Goal: Task Accomplishment & Management: Manage account settings

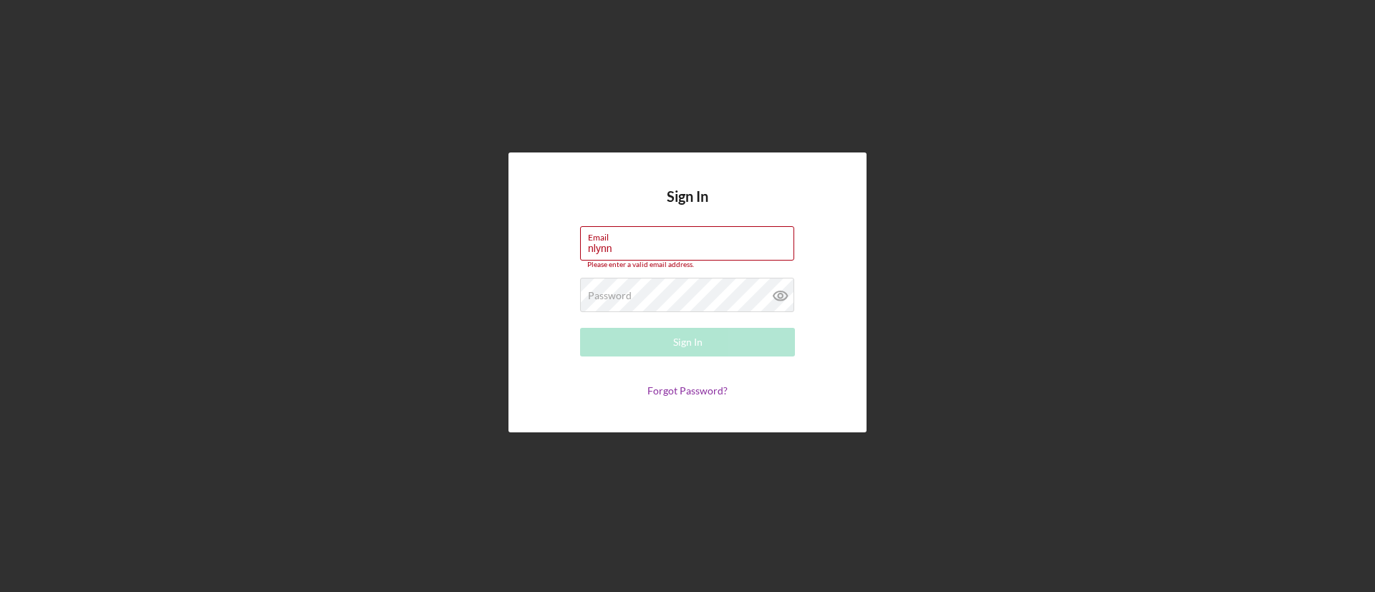
type input "[EMAIL_ADDRESS][DOMAIN_NAME]"
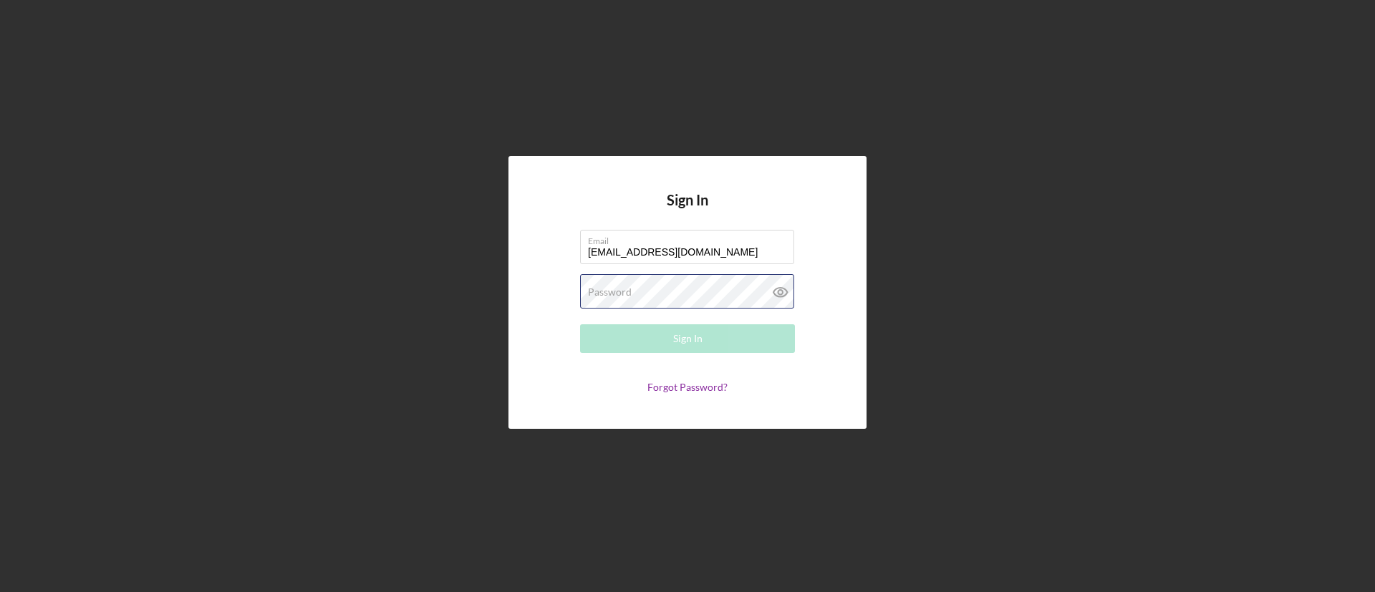
click at [641, 287] on div "Password Required" at bounding box center [687, 292] width 215 height 36
click at [580, 325] on button "Sign In" at bounding box center [687, 339] width 215 height 29
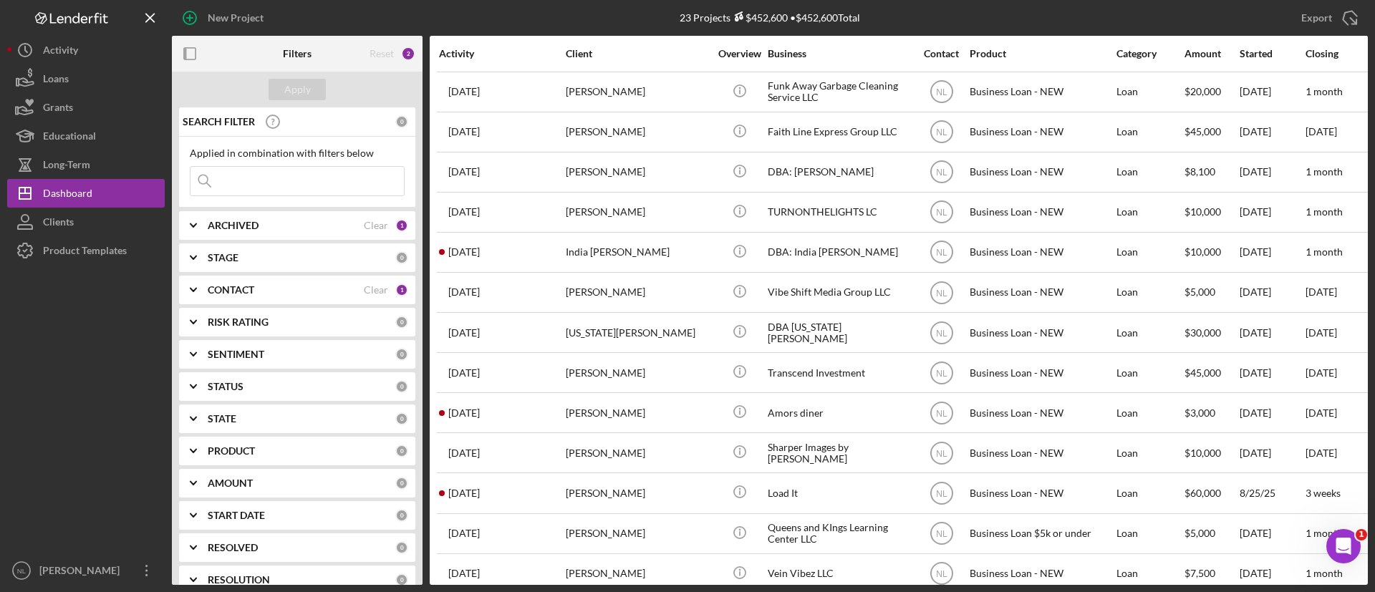
click at [325, 186] on input at bounding box center [297, 181] width 213 height 29
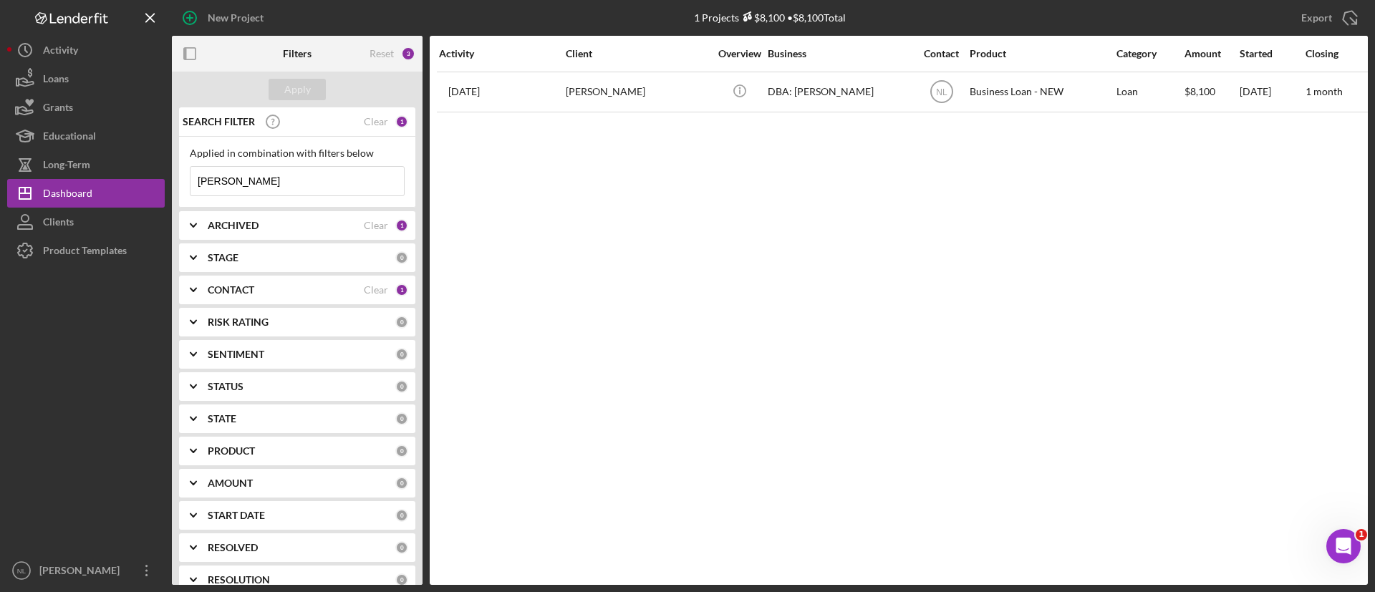
type input "[PERSON_NAME]"
click at [618, 115] on div "Activity Client Overview Business Contact Product Category Amount Started Closi…" at bounding box center [899, 310] width 938 height 549
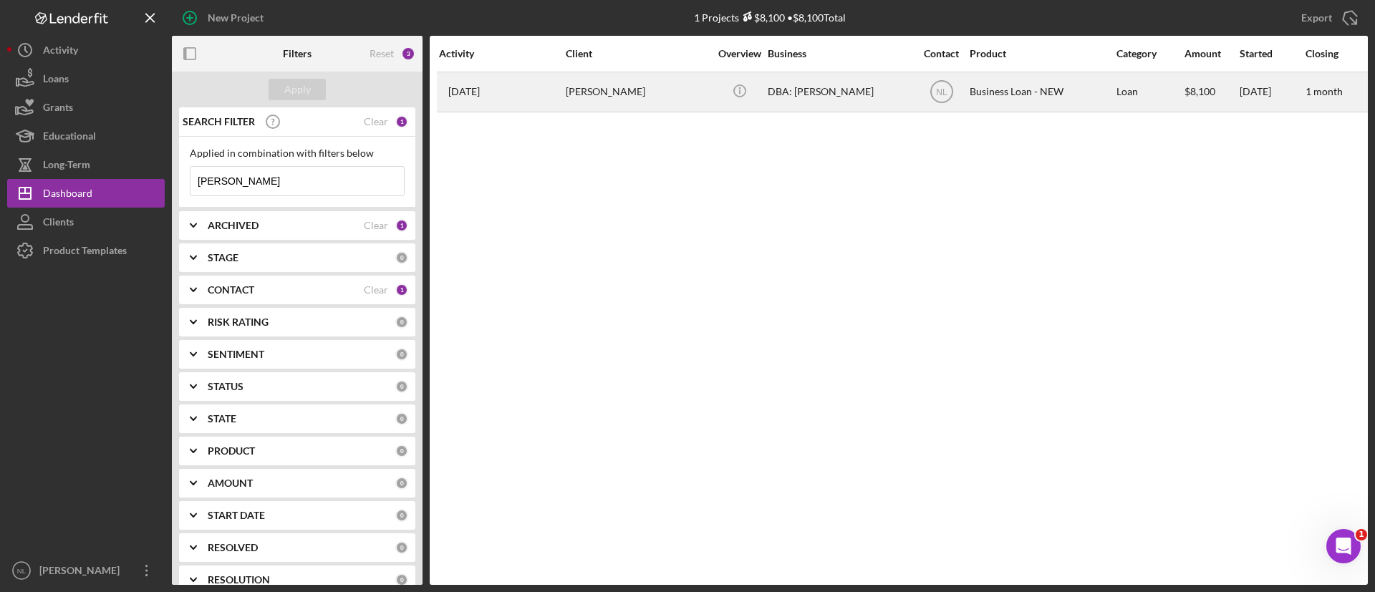
click at [615, 111] on td "[PERSON_NAME]" at bounding box center [638, 92] width 147 height 40
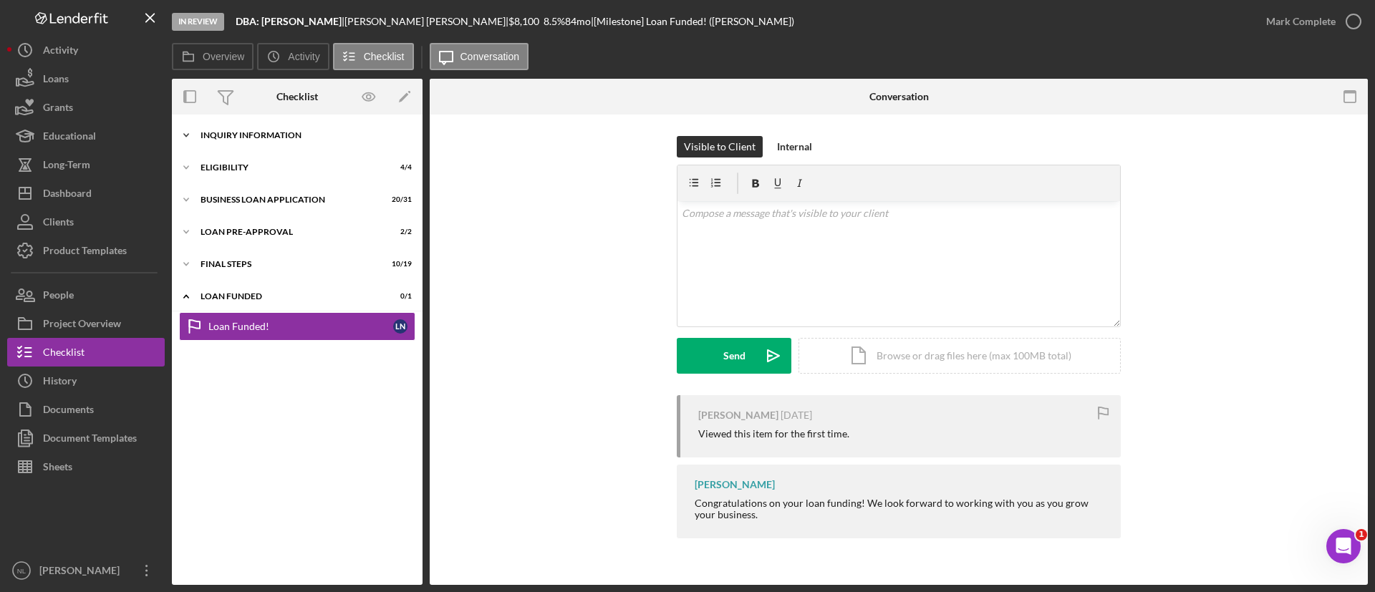
click at [282, 146] on div "Icon/Expander INQUIRY INFORMATION 11 / 11" at bounding box center [297, 135] width 251 height 29
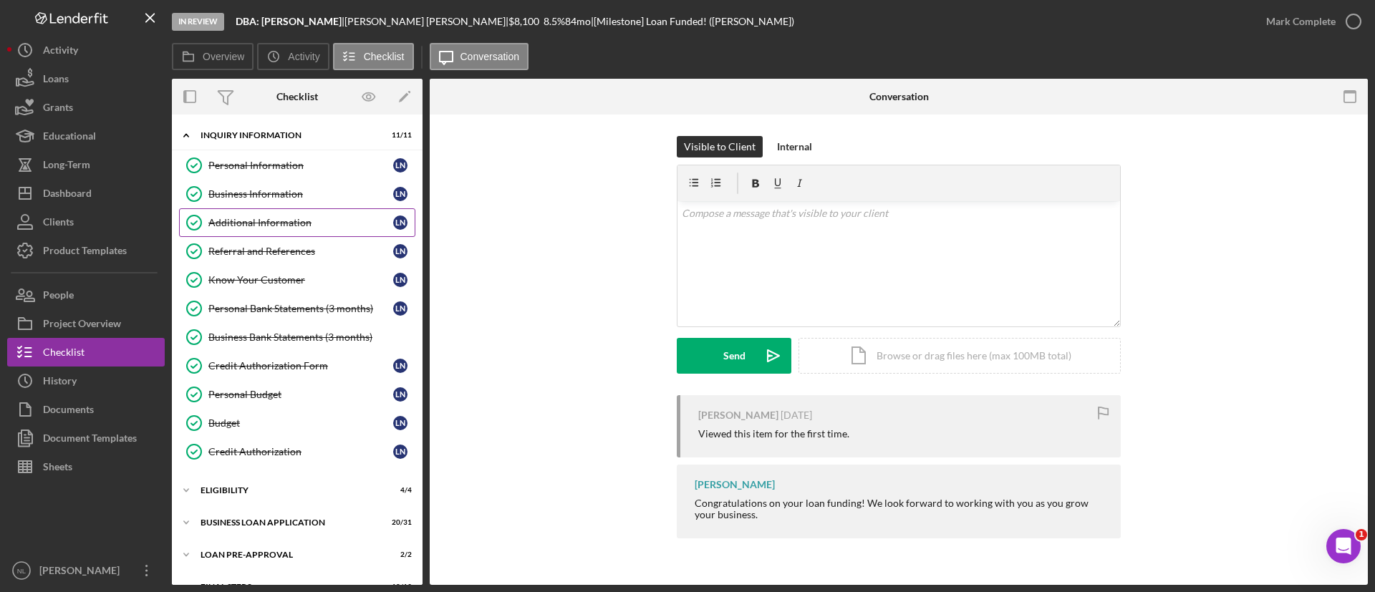
click at [284, 215] on link "Additional Information Additional Information L N" at bounding box center [297, 222] width 236 height 29
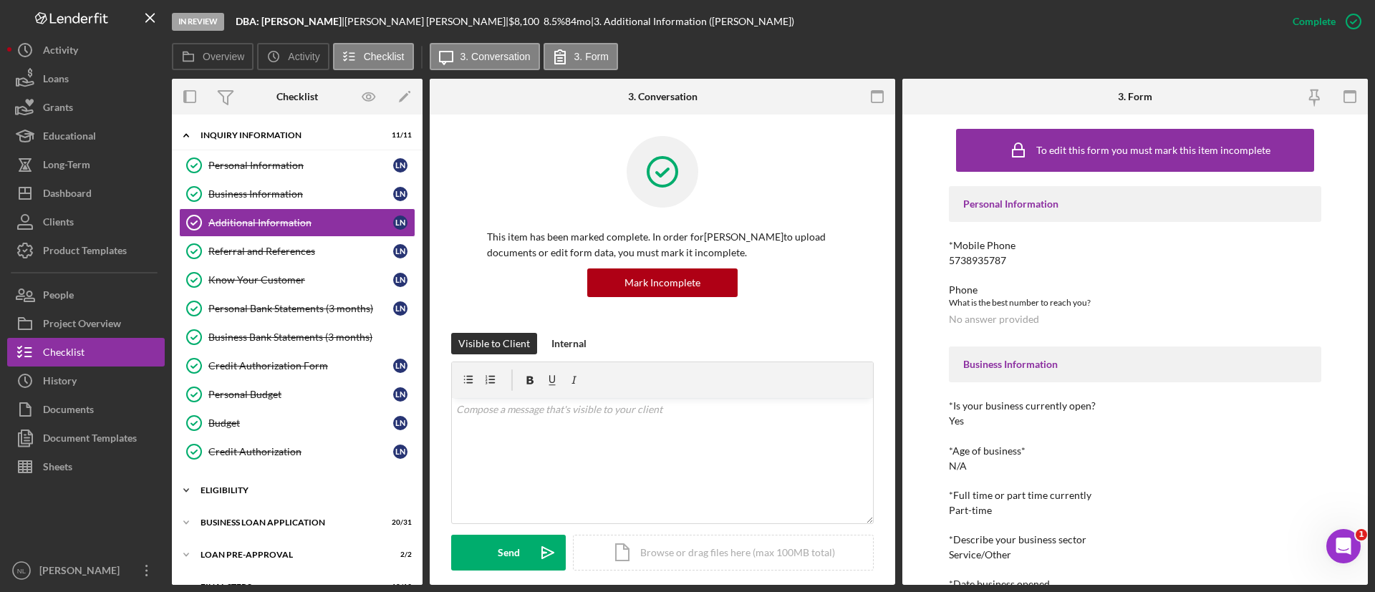
click at [272, 497] on div "Icon/Expander ELIGIBILITY 4 / 4" at bounding box center [297, 490] width 251 height 29
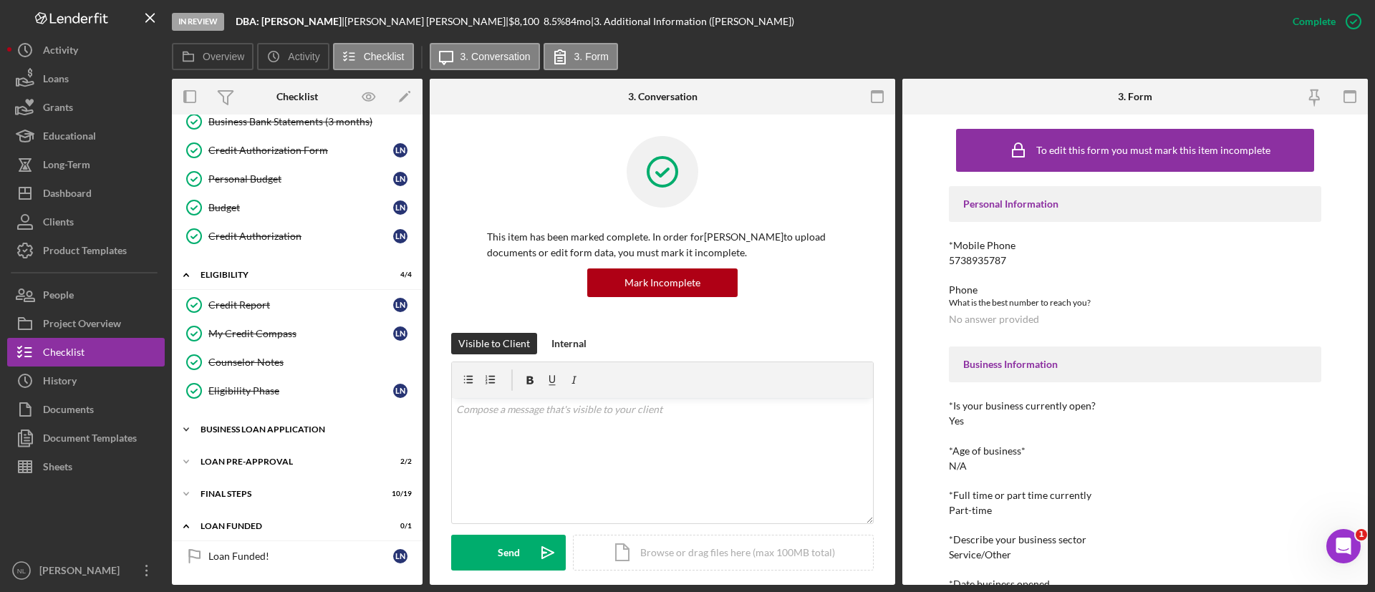
click at [287, 419] on div "Icon/Expander BUSINESS LOAN APPLICATION 20 / 31" at bounding box center [297, 429] width 251 height 29
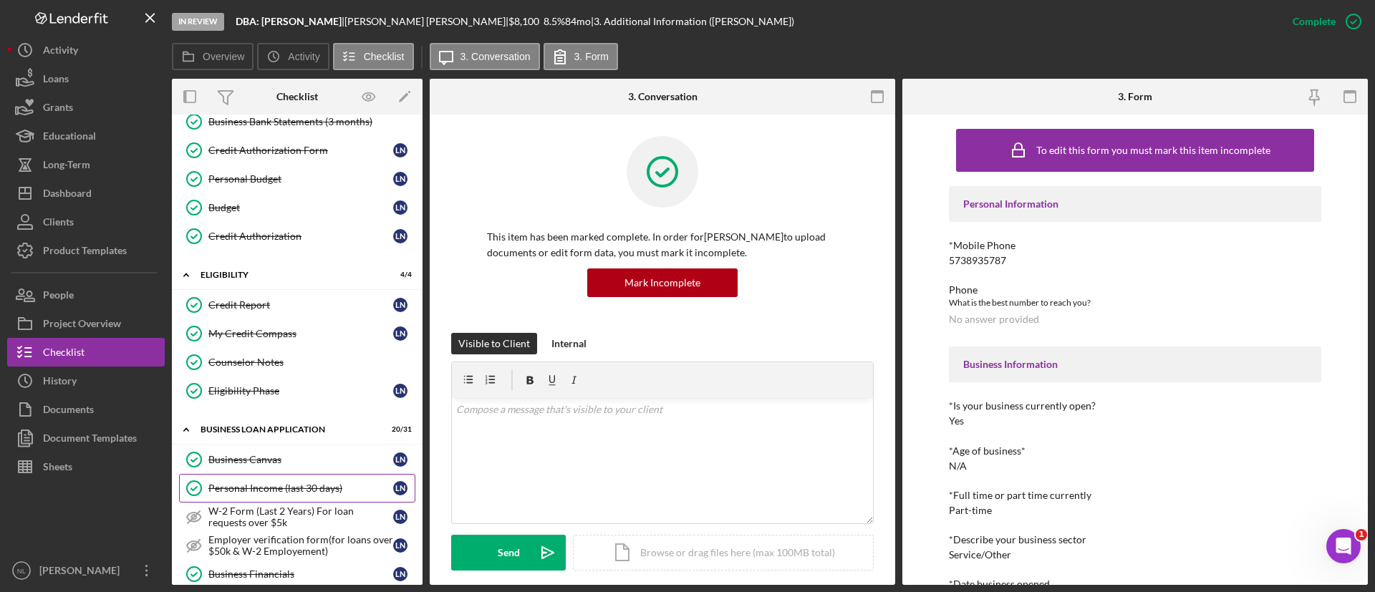
click at [287, 476] on link "Personal Income (last 30 days) Personal Income (last 30 days) L N" at bounding box center [297, 488] width 236 height 29
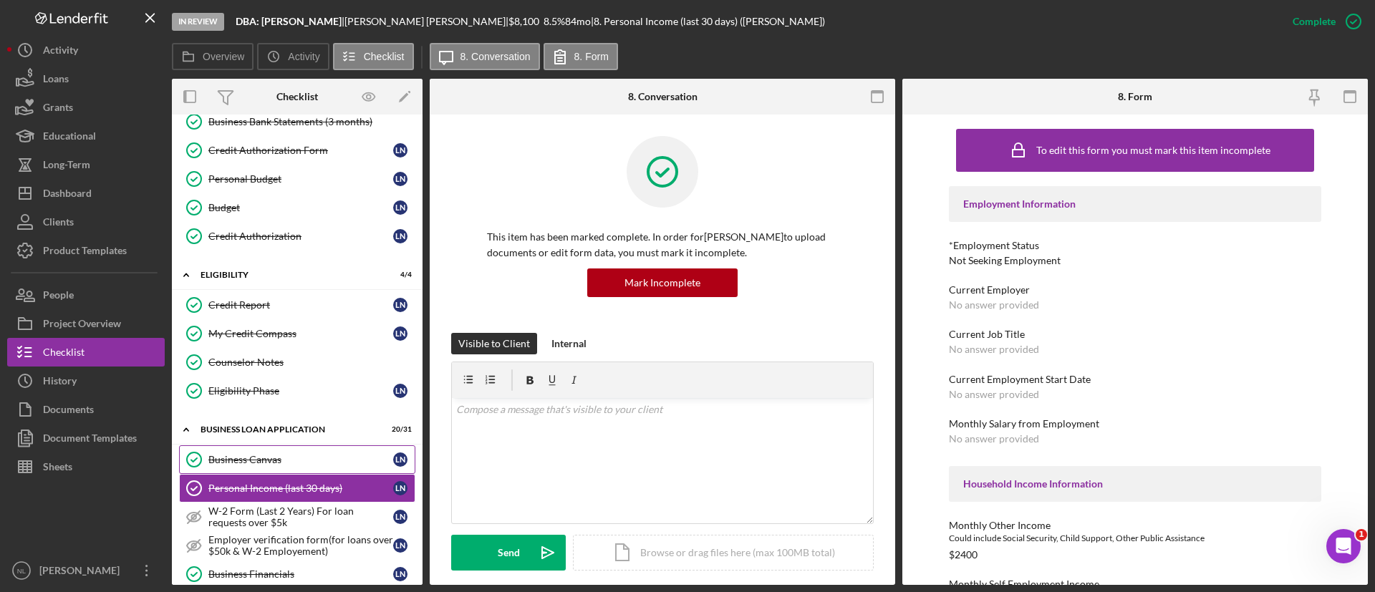
click at [281, 458] on div "Business Canvas" at bounding box center [300, 459] width 185 height 11
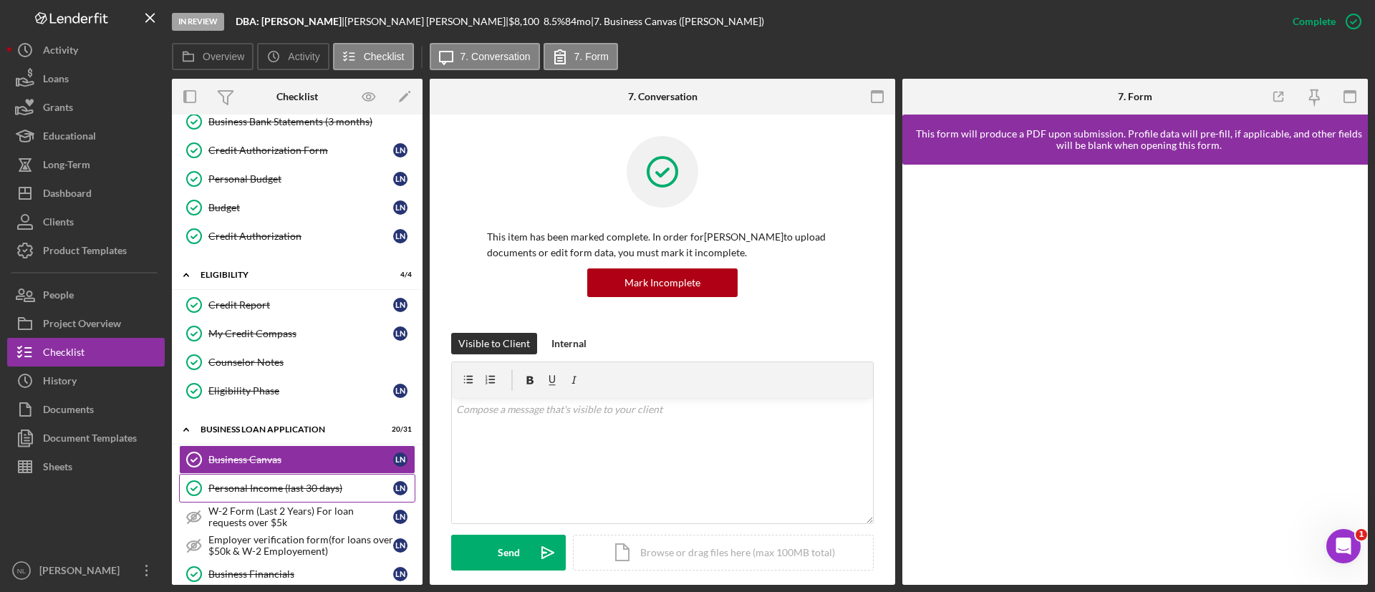
click at [291, 488] on div "Personal Income (last 30 days)" at bounding box center [300, 488] width 185 height 11
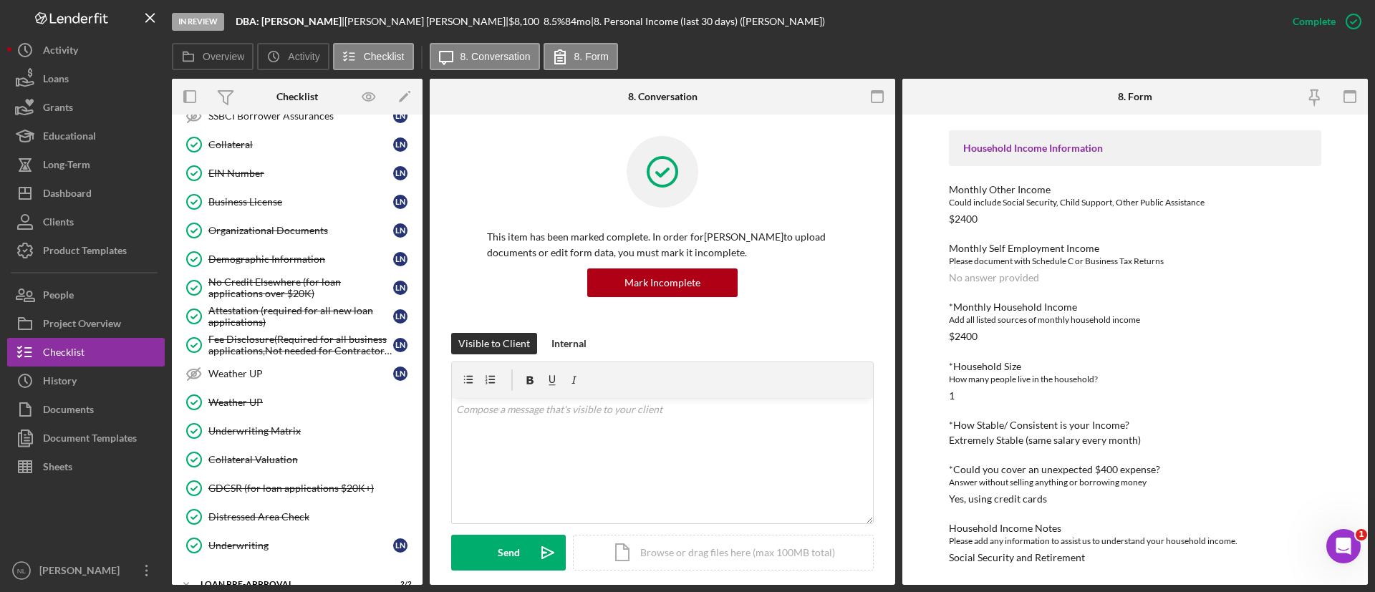
scroll to position [1112, 0]
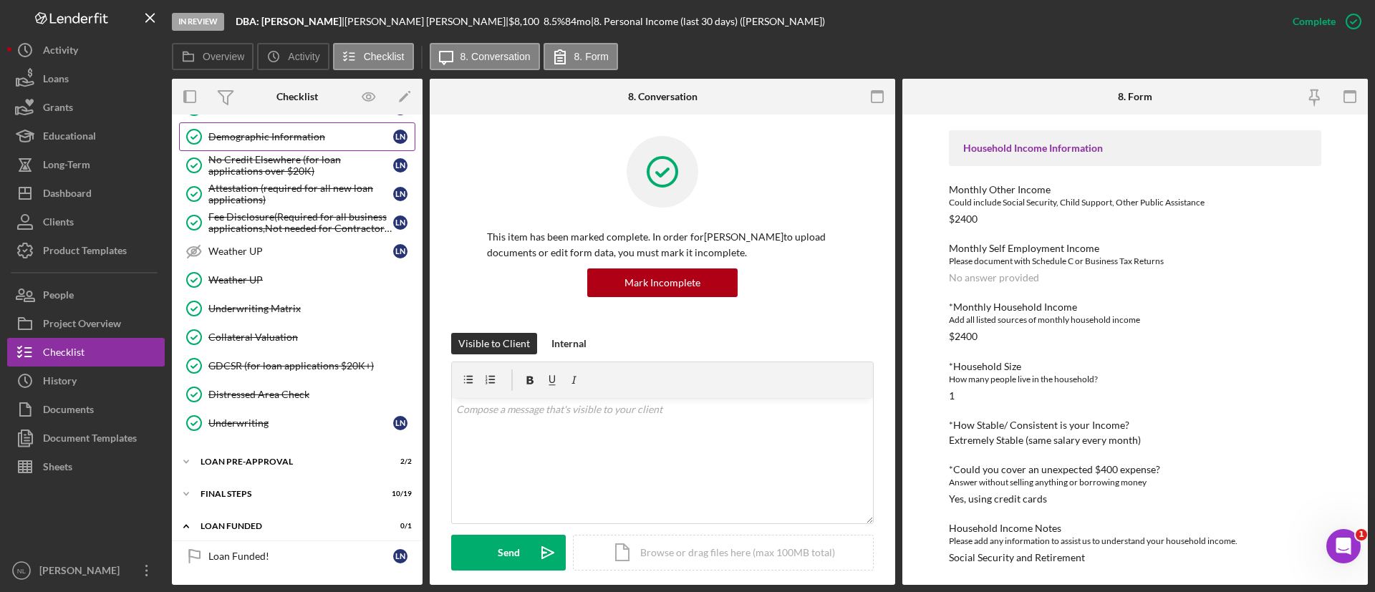
click at [266, 146] on link "Demographic Information Demographic Information L N" at bounding box center [297, 136] width 236 height 29
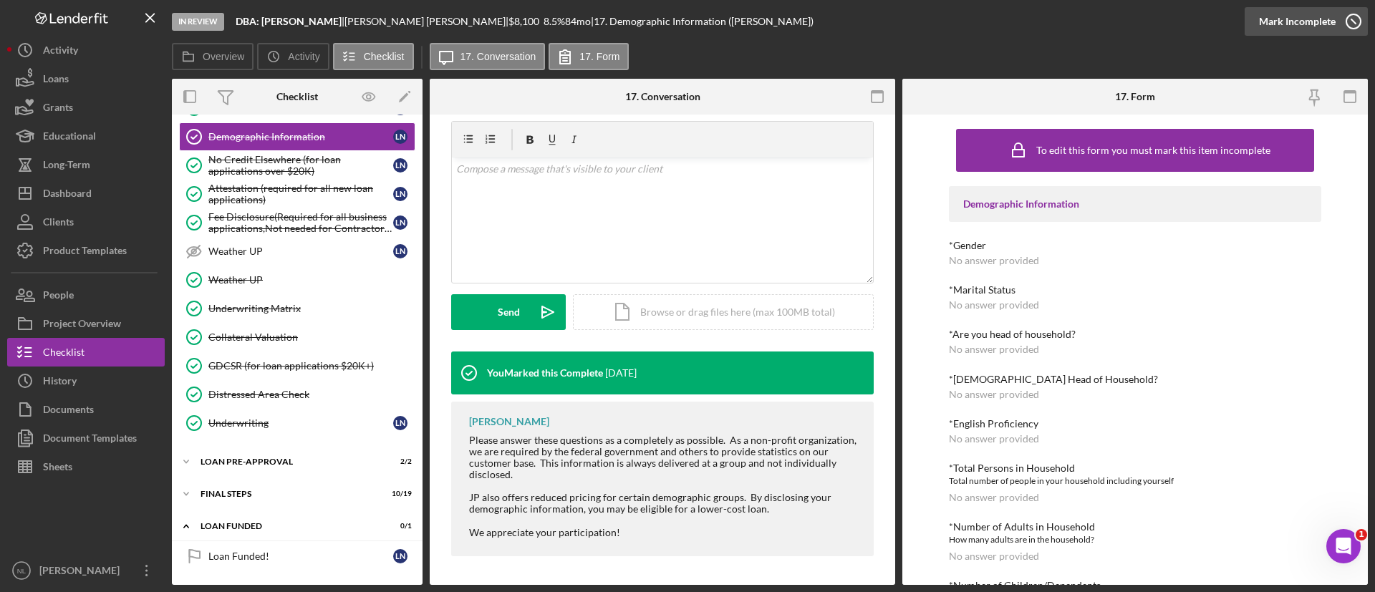
click at [1306, 12] on div "Mark Incomplete" at bounding box center [1297, 21] width 77 height 29
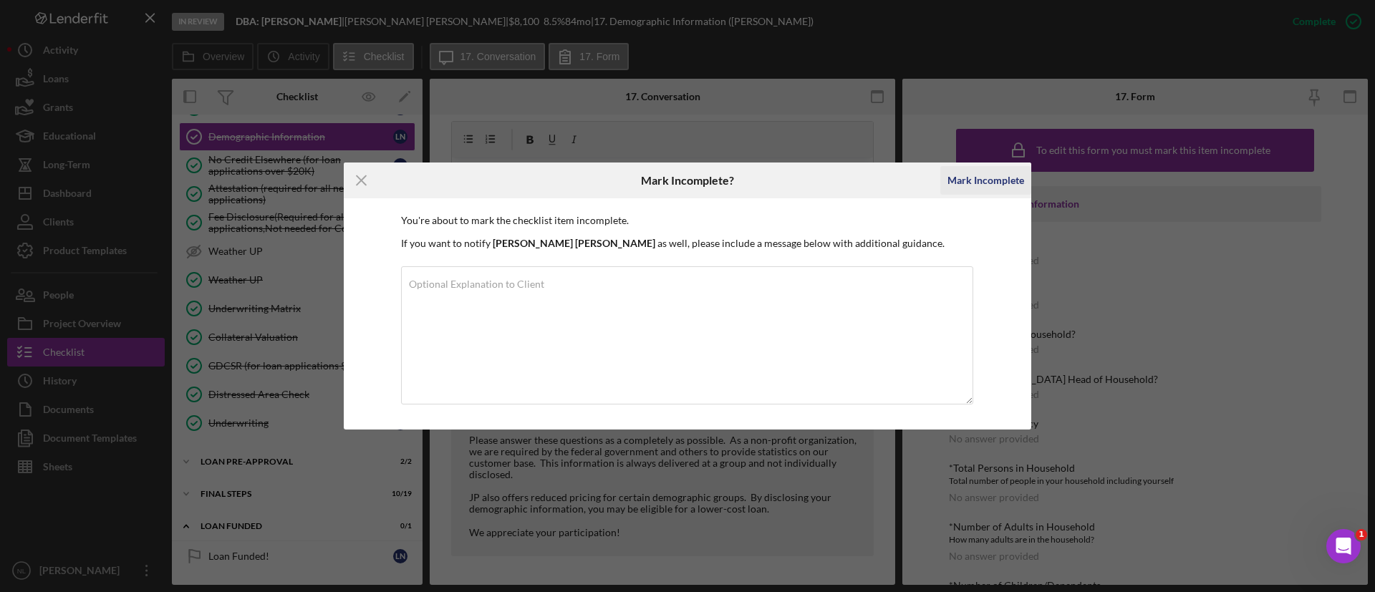
click at [976, 179] on div "Mark Incomplete" at bounding box center [986, 180] width 77 height 29
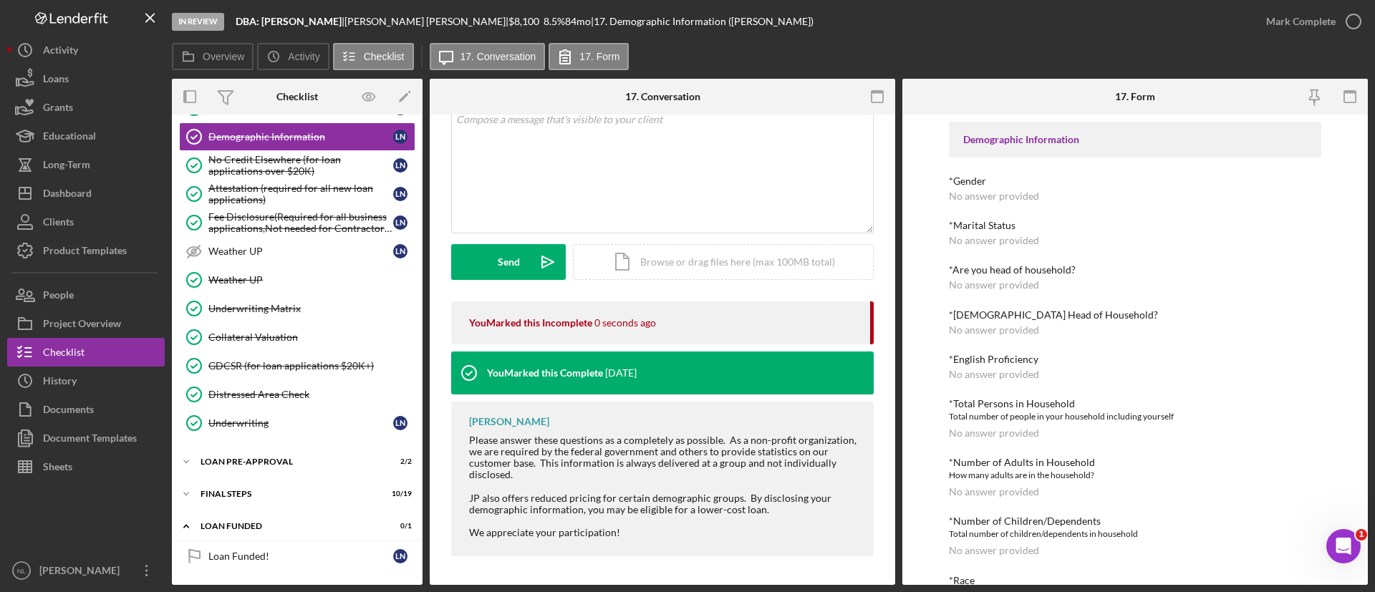
scroll to position [44, 0]
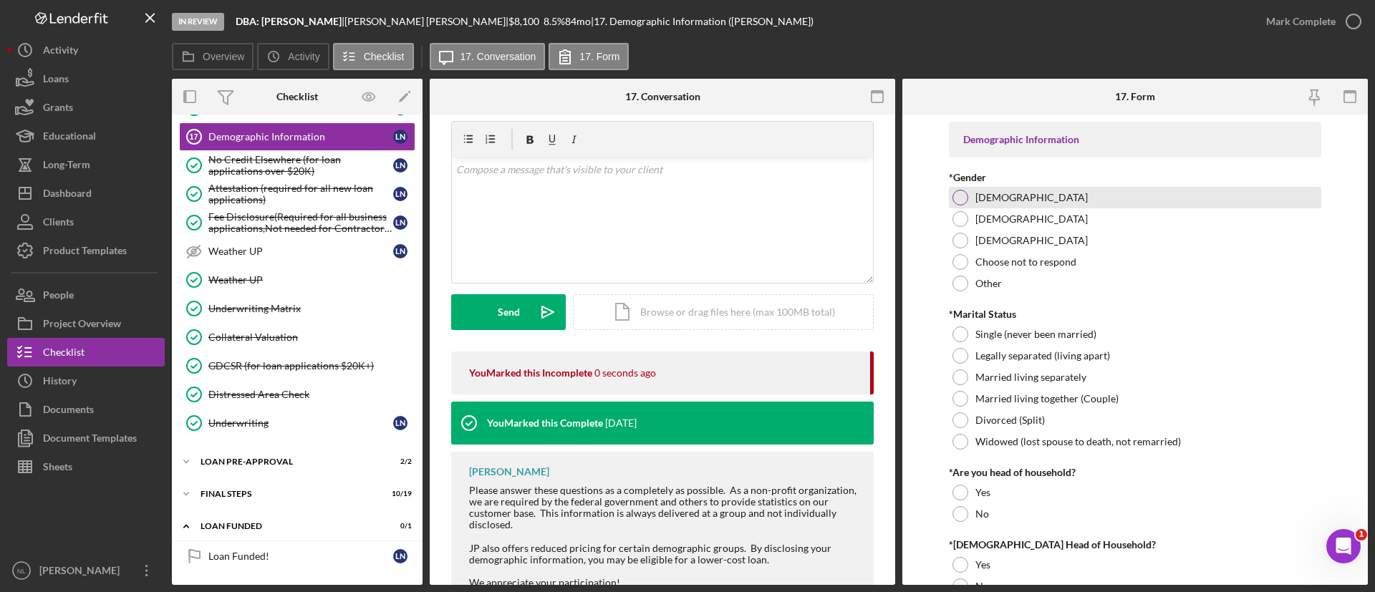
click at [961, 195] on div at bounding box center [961, 198] width 16 height 16
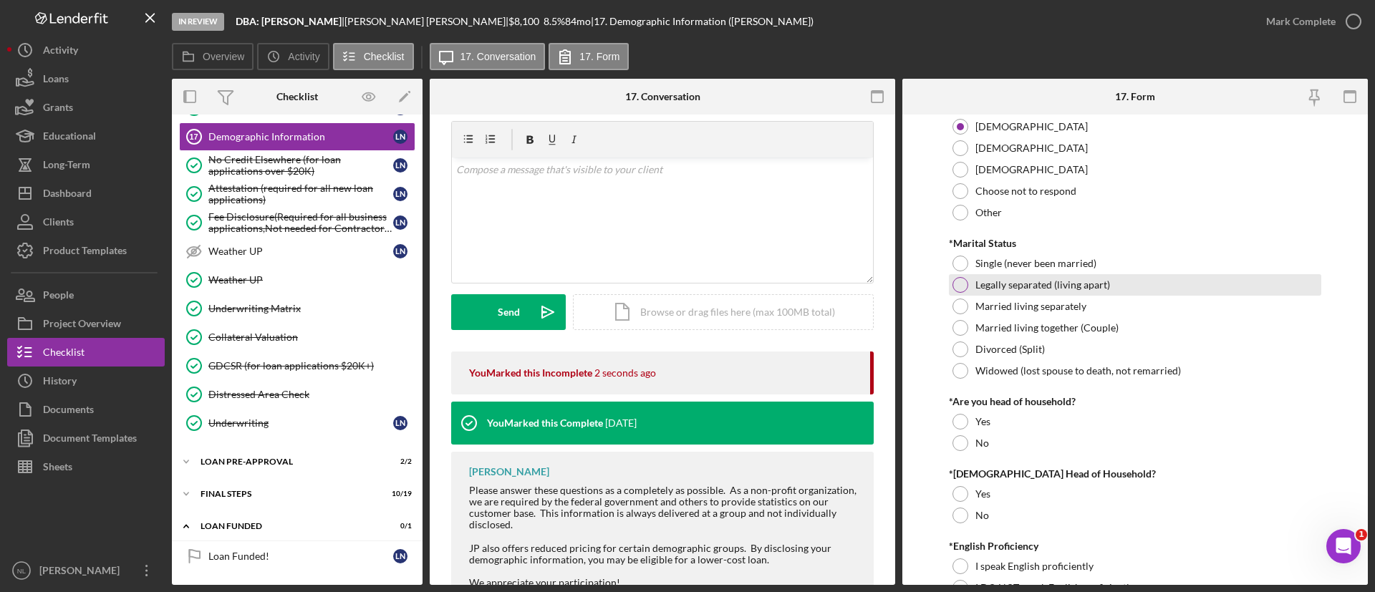
scroll to position [82, 0]
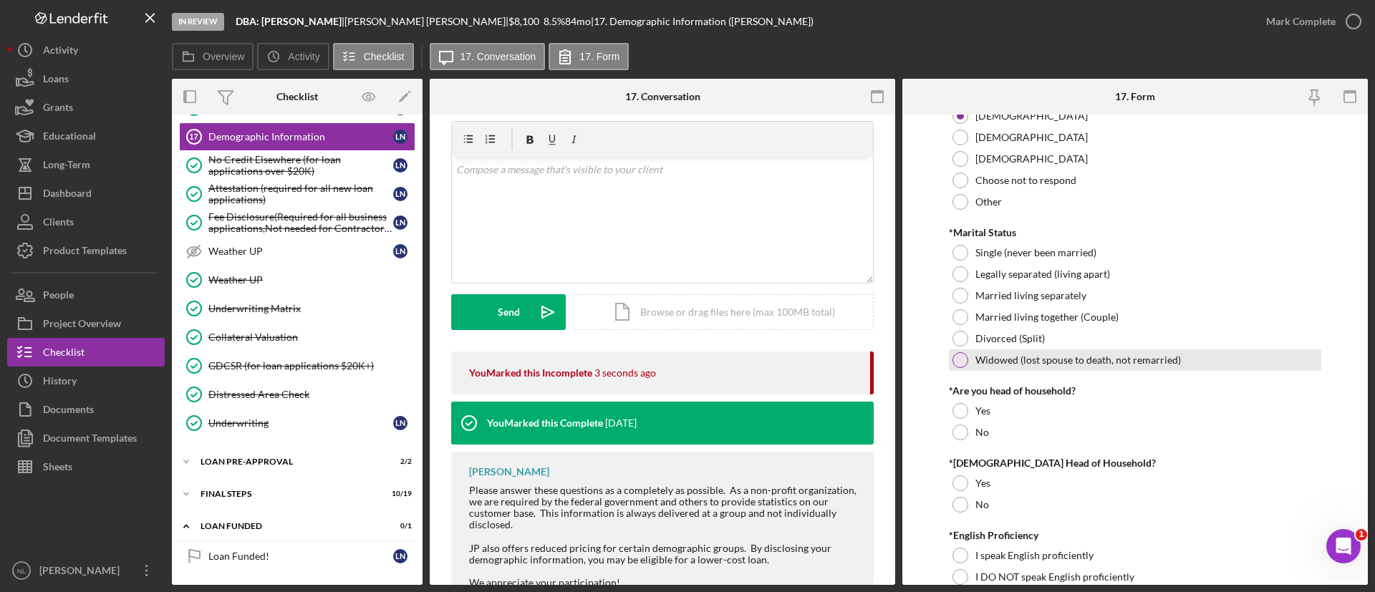
click at [971, 350] on div "Widowed (lost spouse to death, not remarried)" at bounding box center [1135, 360] width 373 height 21
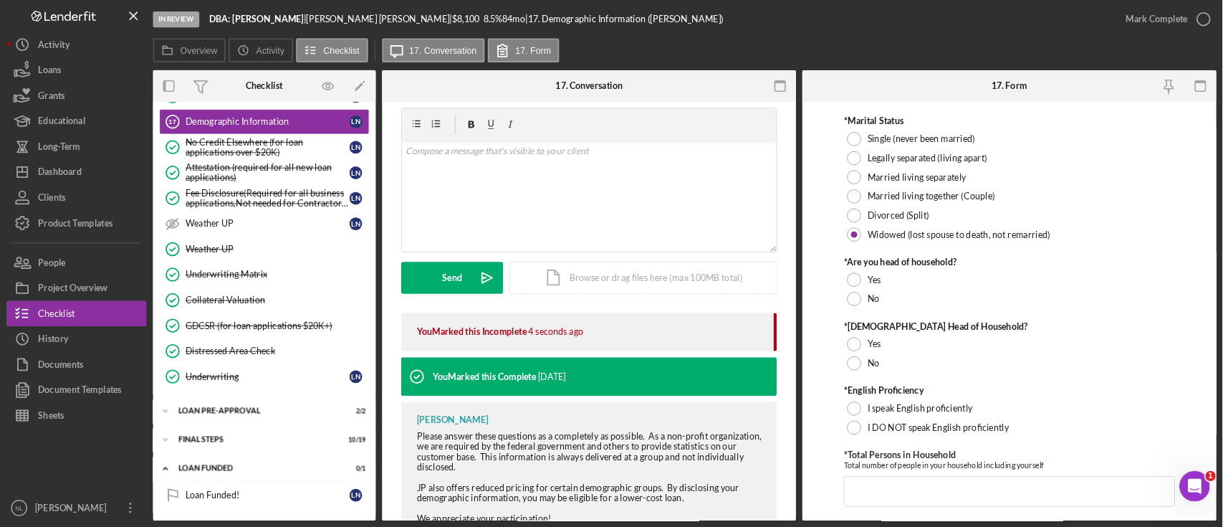
scroll to position [179, 0]
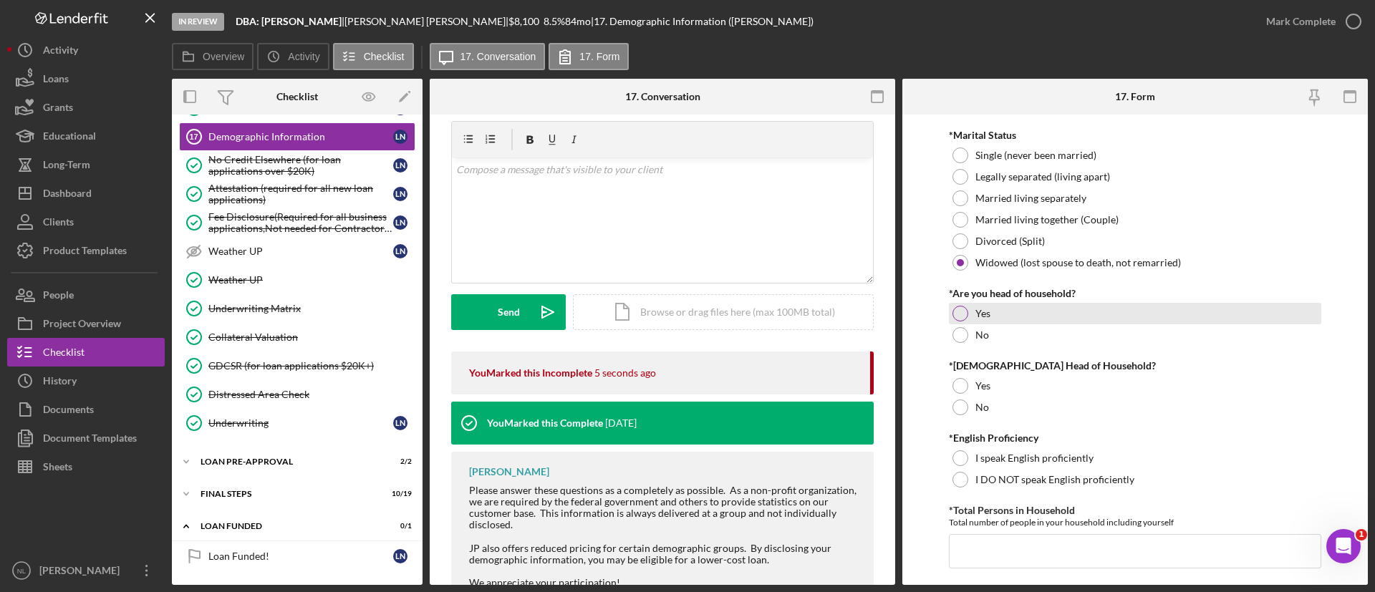
click at [961, 317] on div at bounding box center [961, 314] width 16 height 16
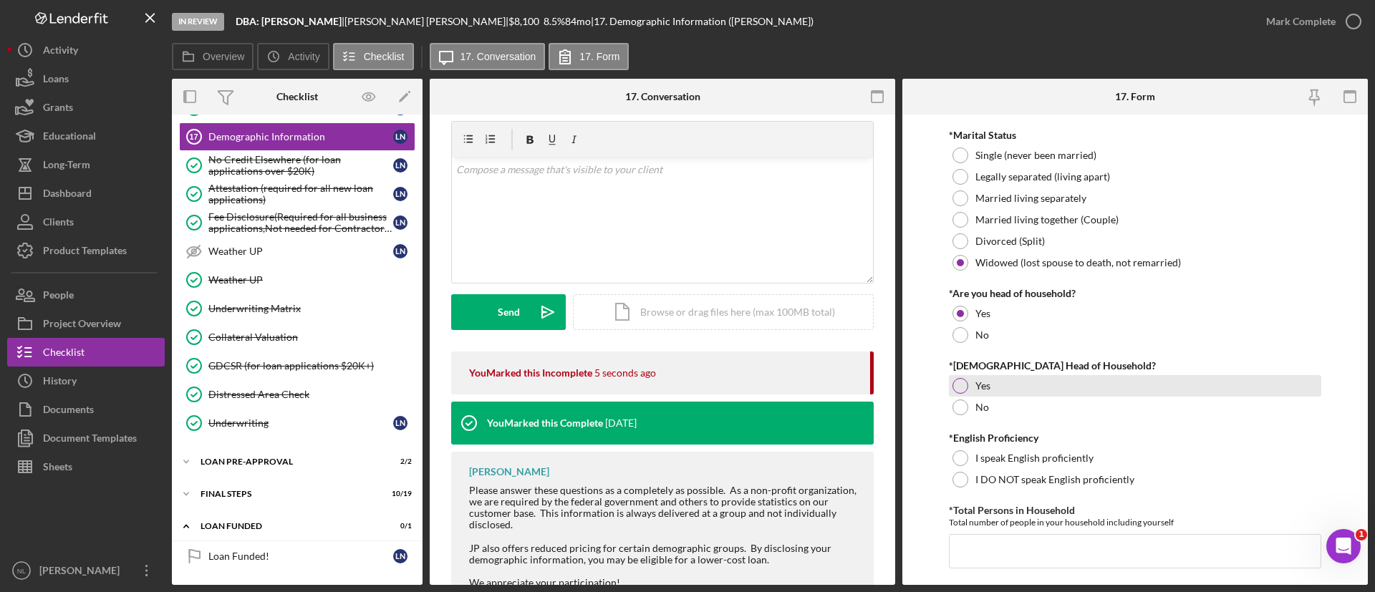
click at [966, 377] on div "Yes" at bounding box center [1135, 385] width 373 height 21
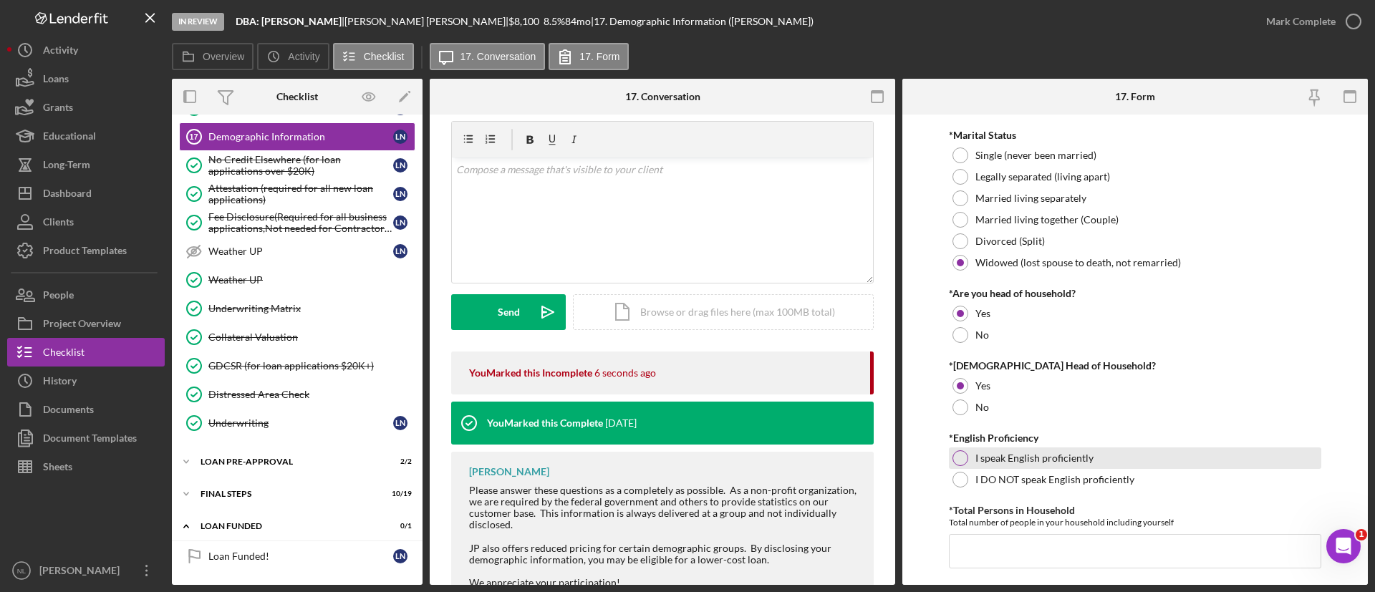
click at [969, 458] on div "I speak English proficiently" at bounding box center [1135, 458] width 373 height 21
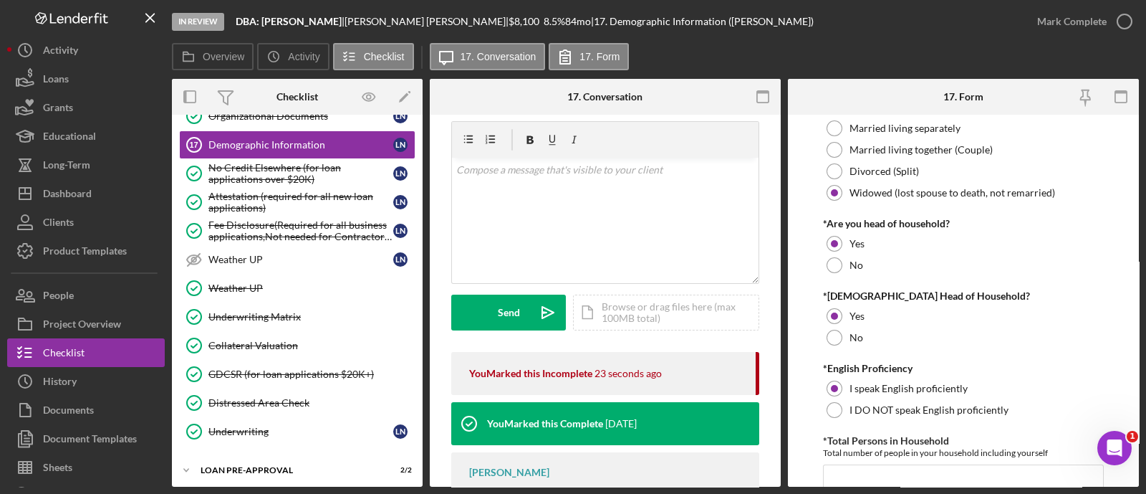
scroll to position [467, 0]
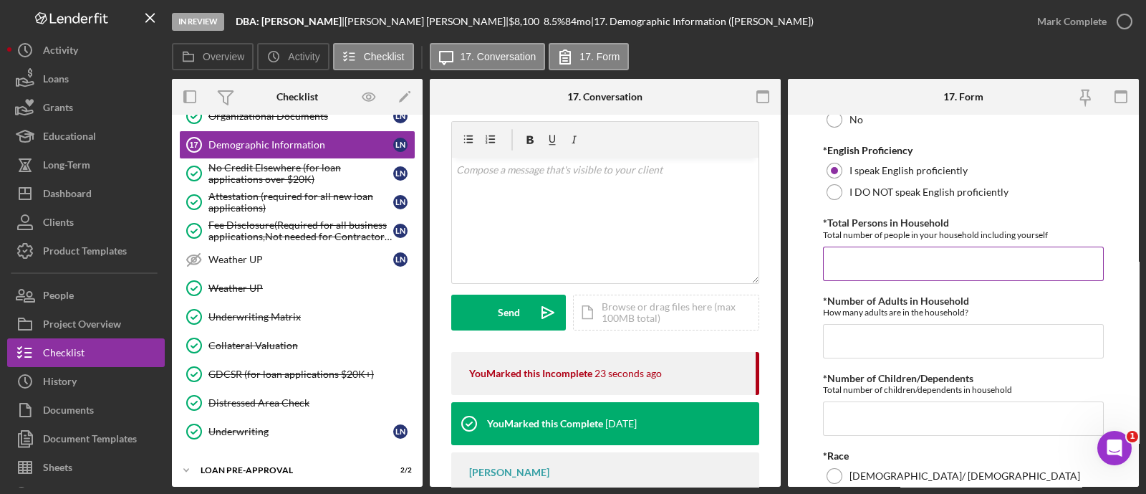
click at [908, 263] on input "*Total Persons in Household" at bounding box center [963, 263] width 281 height 34
type input "1"
click at [865, 341] on input "*Number of Adults in Household" at bounding box center [963, 341] width 281 height 34
type input "1"
click at [868, 418] on input "*Number of Children/Dependents" at bounding box center [963, 418] width 281 height 34
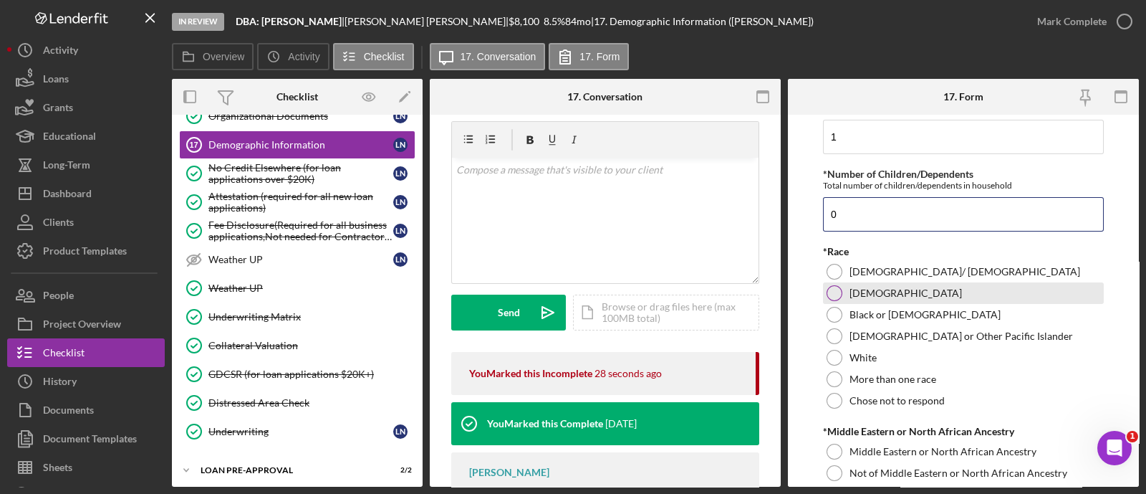
scroll to position [672, 0]
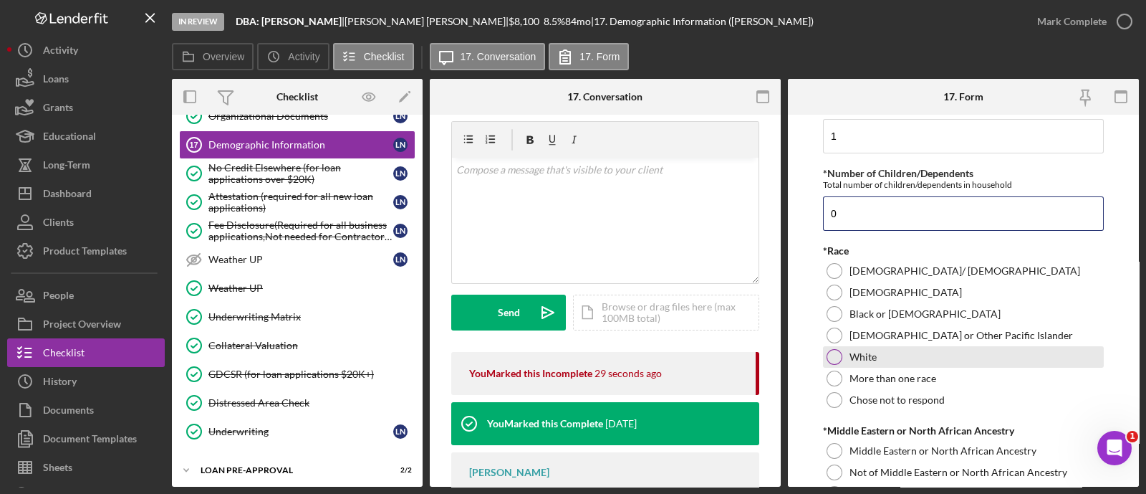
type input "0"
click at [840, 354] on div at bounding box center [835, 357] width 16 height 16
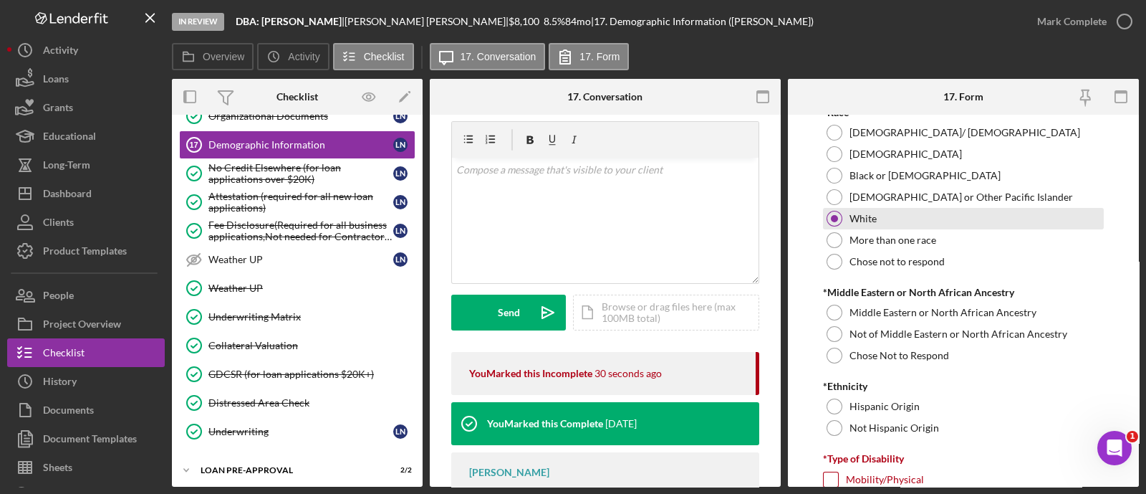
scroll to position [813, 0]
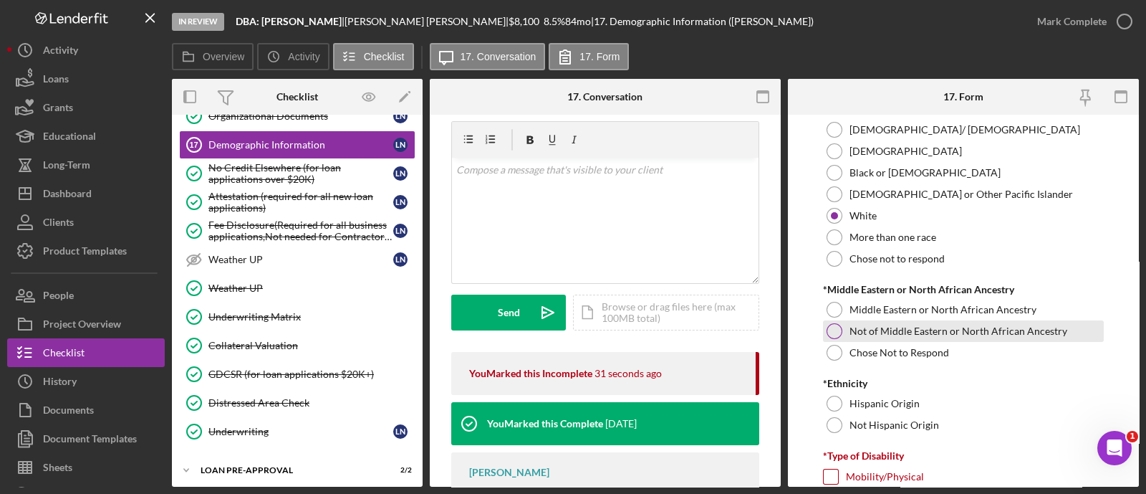
click at [840, 334] on div "Not of Middle Eastern or North African Ancestry" at bounding box center [963, 330] width 281 height 21
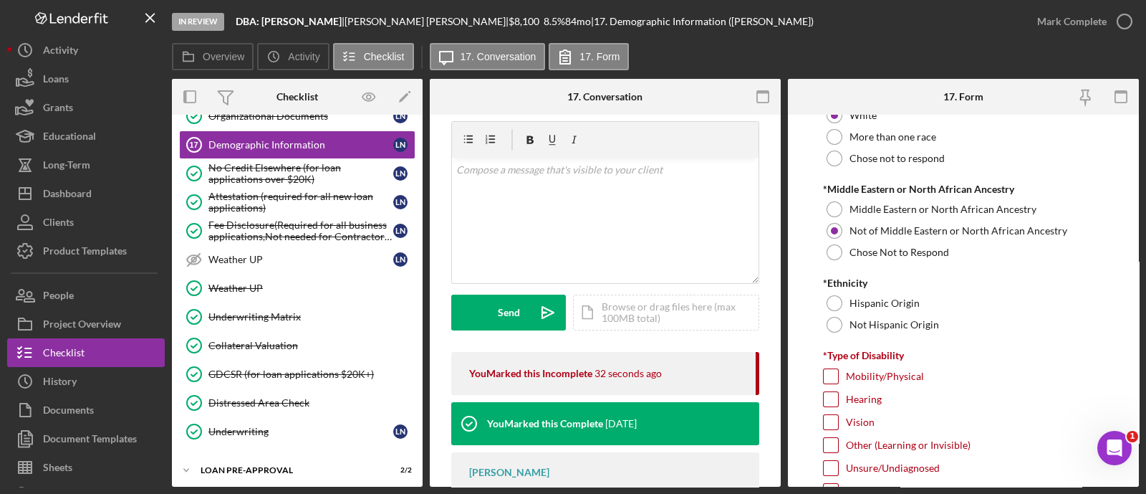
scroll to position [913, 0]
click at [840, 323] on div at bounding box center [835, 325] width 16 height 16
click at [839, 381] on div "Mobility/Physical" at bounding box center [963, 379] width 281 height 23
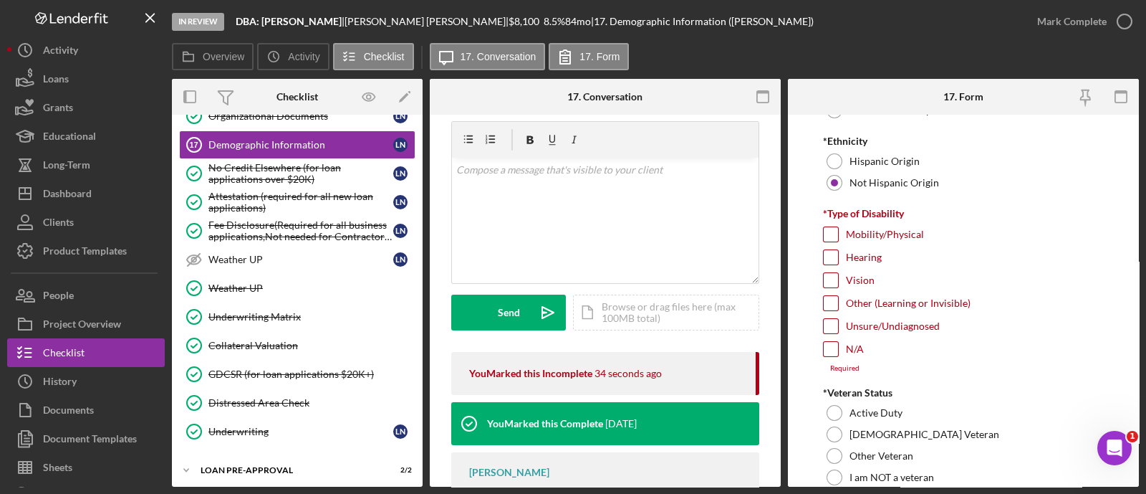
scroll to position [1053, 0]
click at [825, 234] on input "Mobility/Physical" at bounding box center [831, 236] width 14 height 14
checkbox input "true"
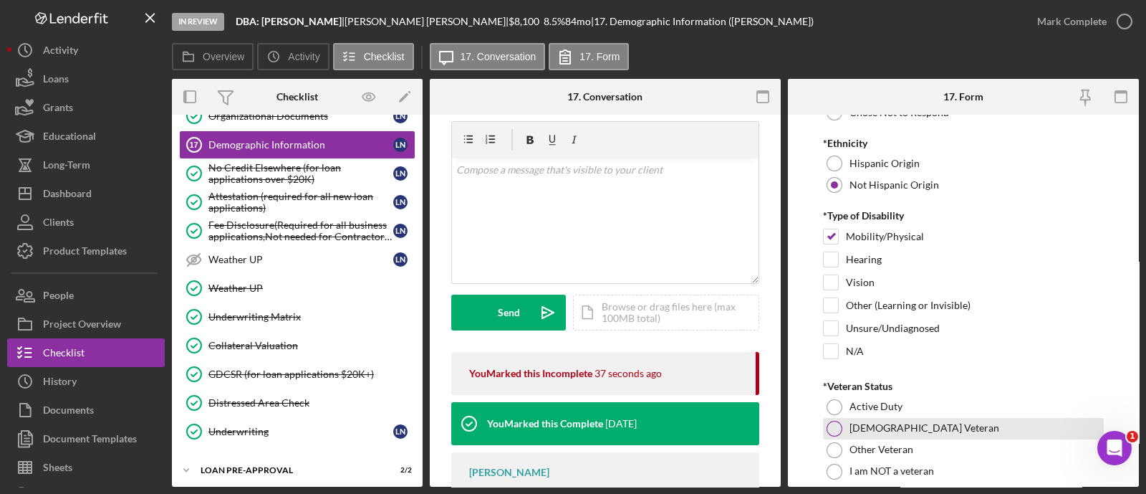
scroll to position [1226, 0]
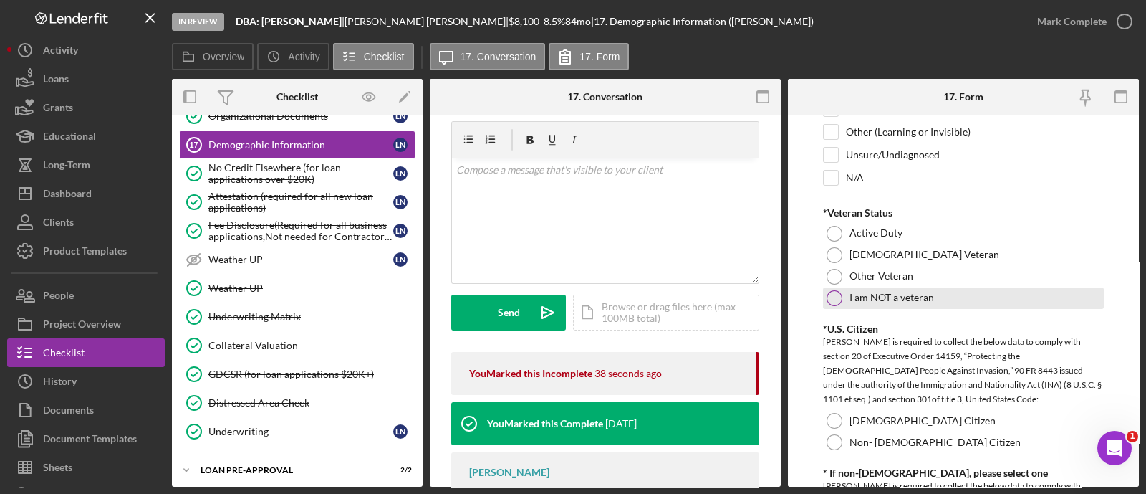
click at [839, 287] on div "I am NOT a veteran" at bounding box center [963, 297] width 281 height 21
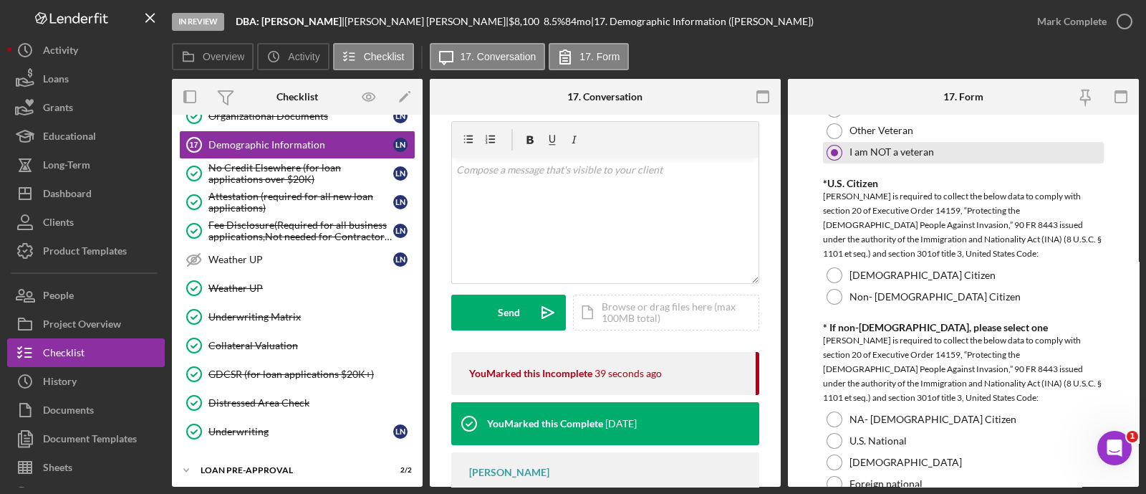
scroll to position [1376, 0]
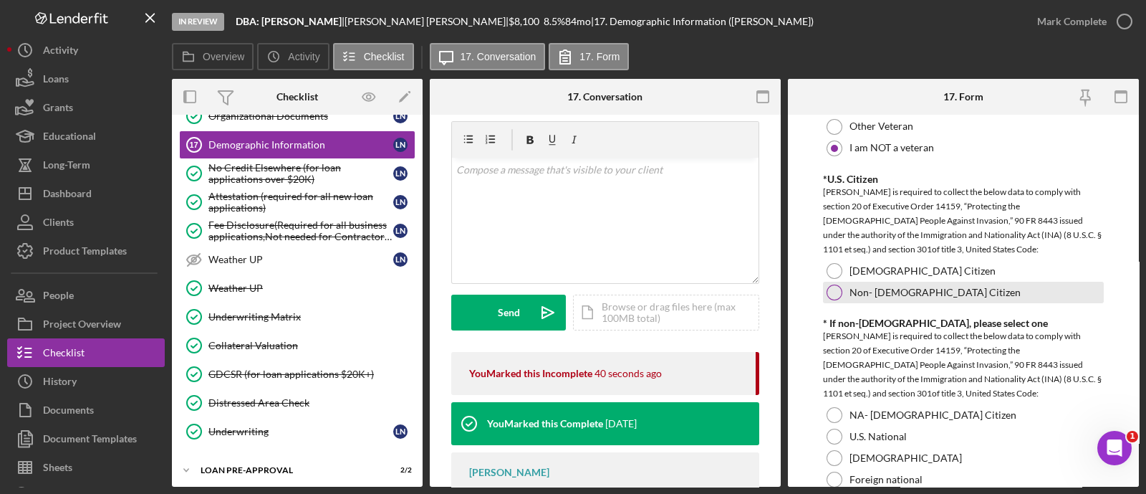
click at [864, 282] on div "Non- [DEMOGRAPHIC_DATA] Citizen" at bounding box center [963, 292] width 281 height 21
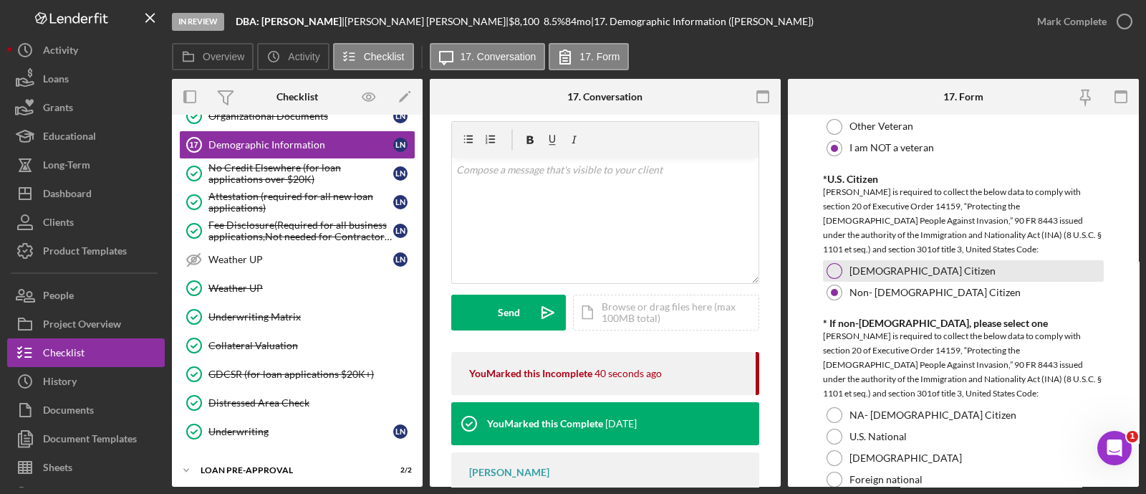
click at [859, 274] on div "[DEMOGRAPHIC_DATA] Citizen" at bounding box center [963, 270] width 281 height 21
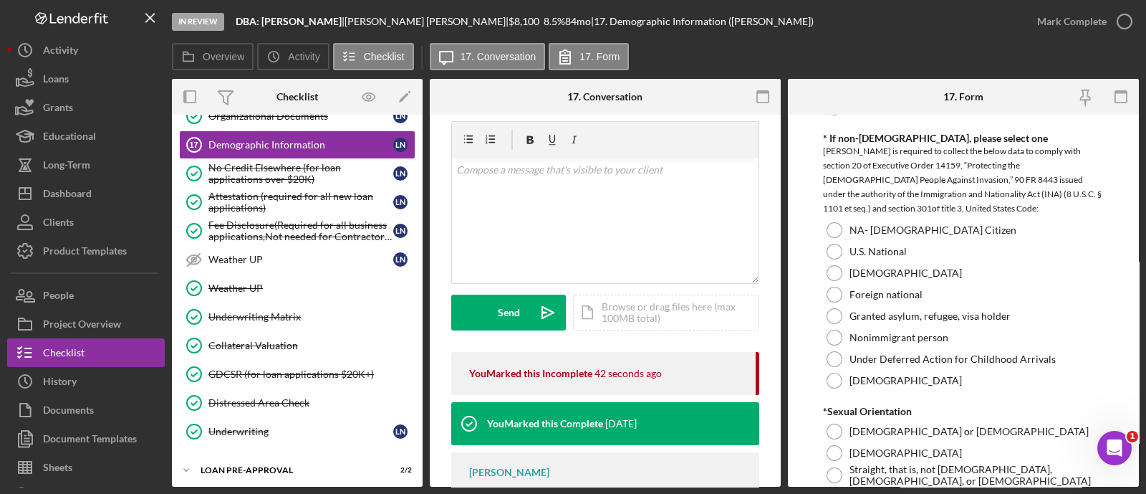
scroll to position [1562, 0]
click at [842, 231] on div "NA- [DEMOGRAPHIC_DATA] Citizen" at bounding box center [963, 228] width 281 height 21
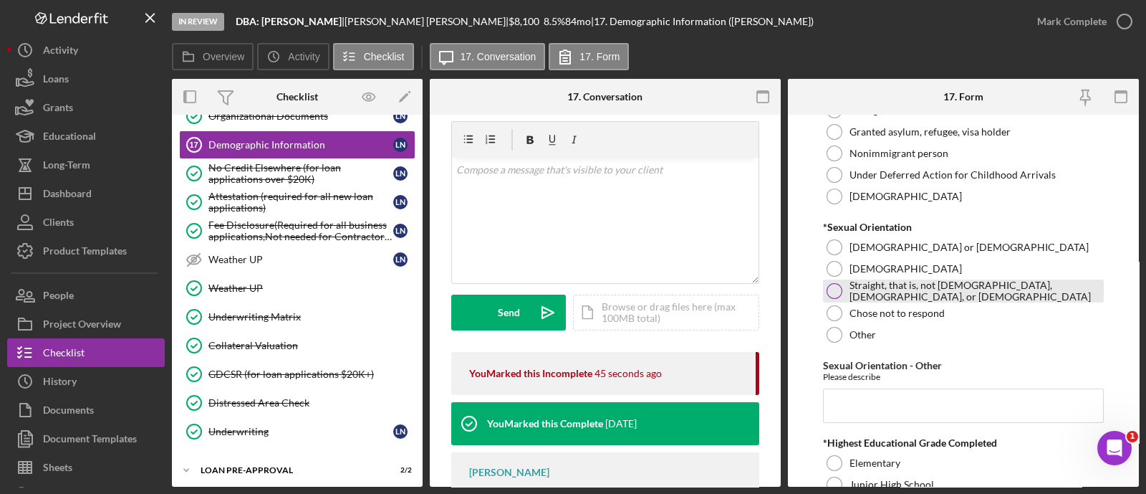
click at [847, 293] on div "Straight, that is, not [DEMOGRAPHIC_DATA], [DEMOGRAPHIC_DATA], or [DEMOGRAPHIC_…" at bounding box center [963, 290] width 281 height 23
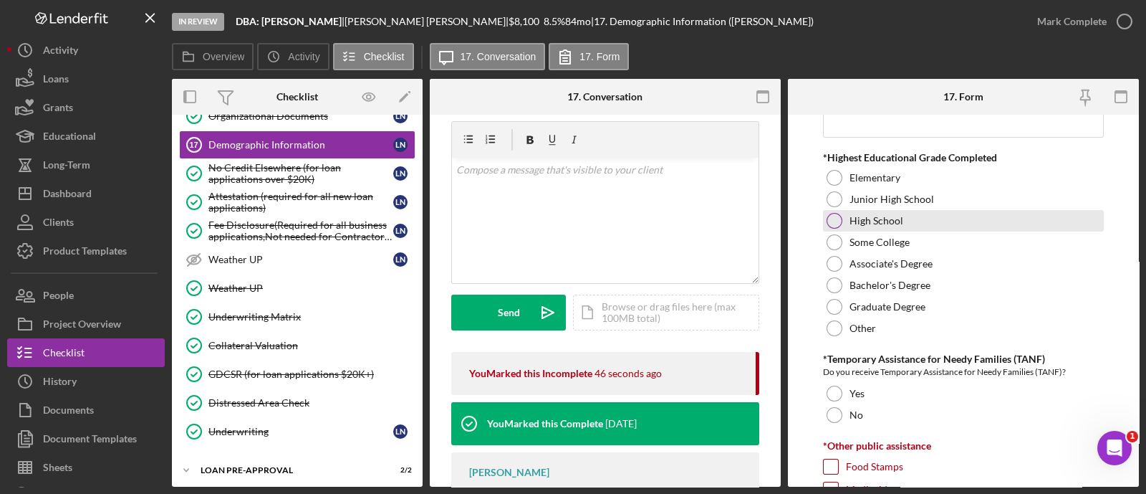
scroll to position [2036, 0]
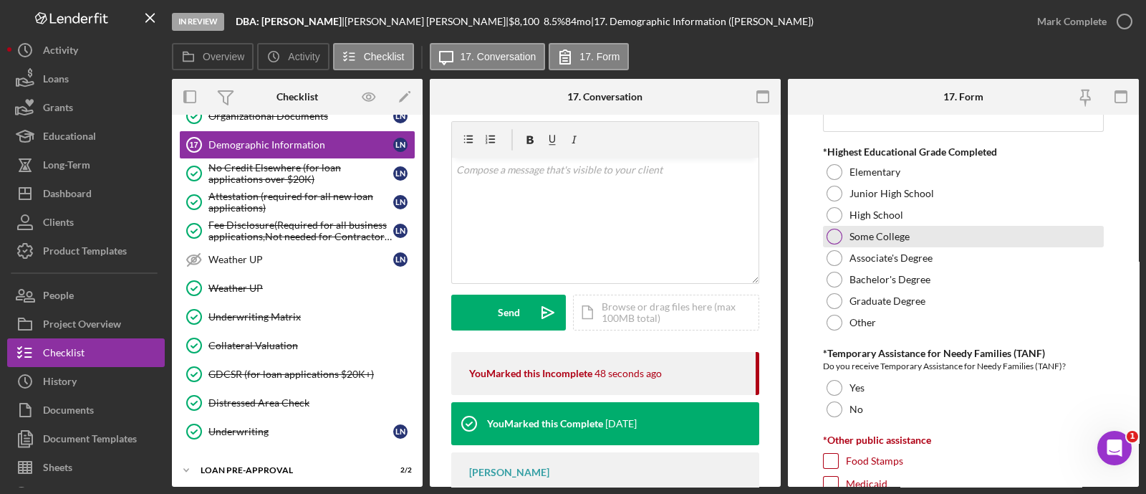
click at [835, 238] on div at bounding box center [835, 237] width 16 height 16
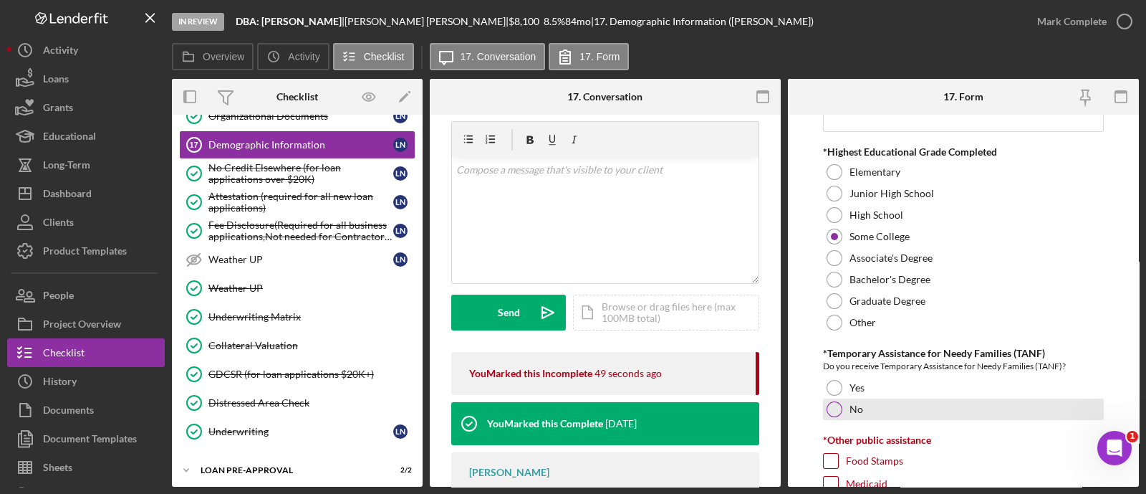
click at [836, 403] on div at bounding box center [835, 409] width 16 height 16
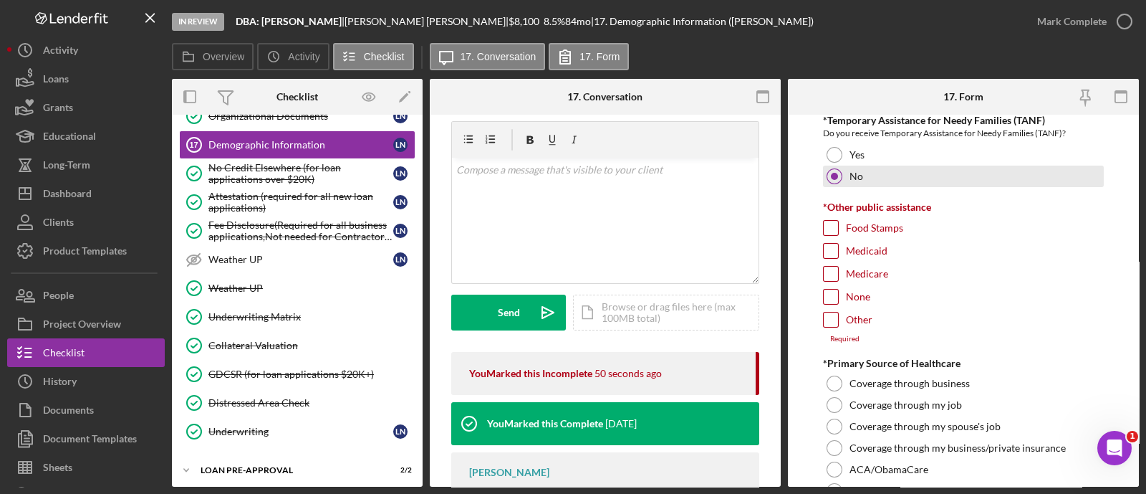
scroll to position [2276, 0]
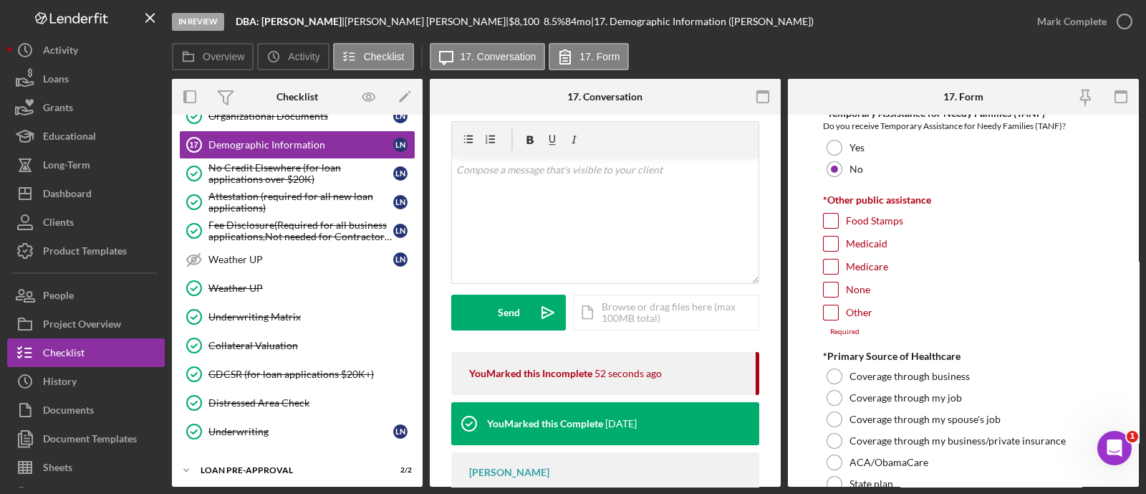
click at [834, 238] on input "Medicaid" at bounding box center [831, 243] width 14 height 14
checkbox input "true"
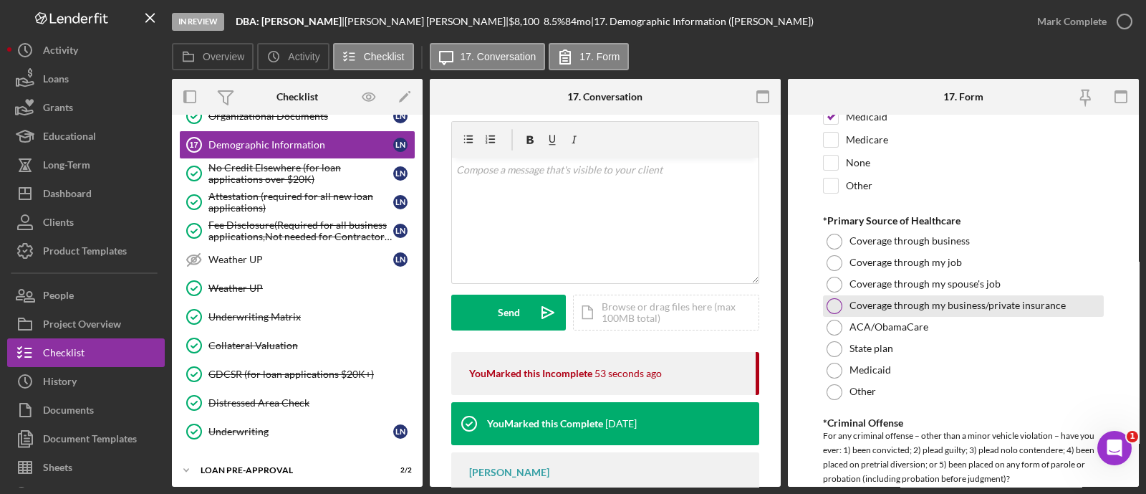
scroll to position [2441, 0]
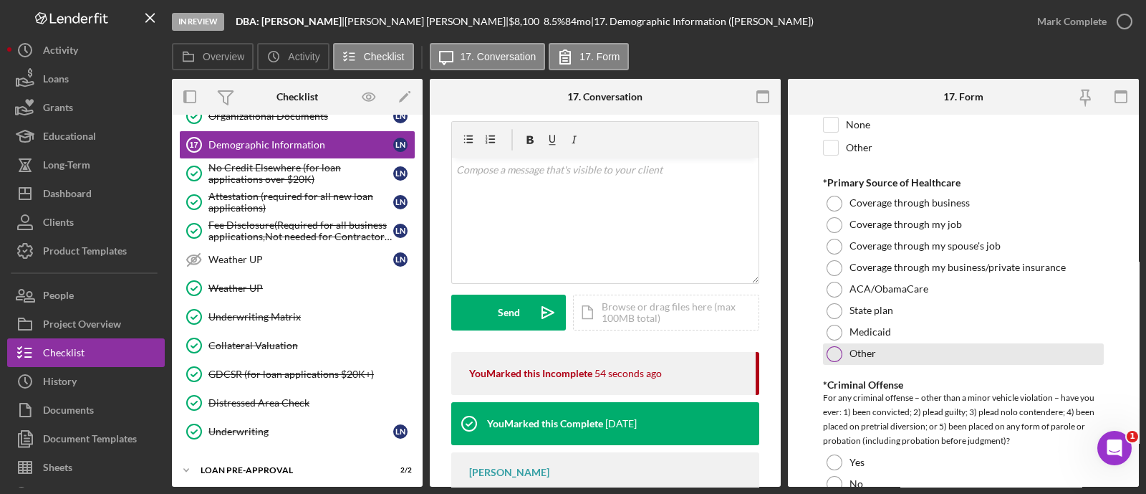
click at [848, 343] on div "Other" at bounding box center [963, 353] width 281 height 21
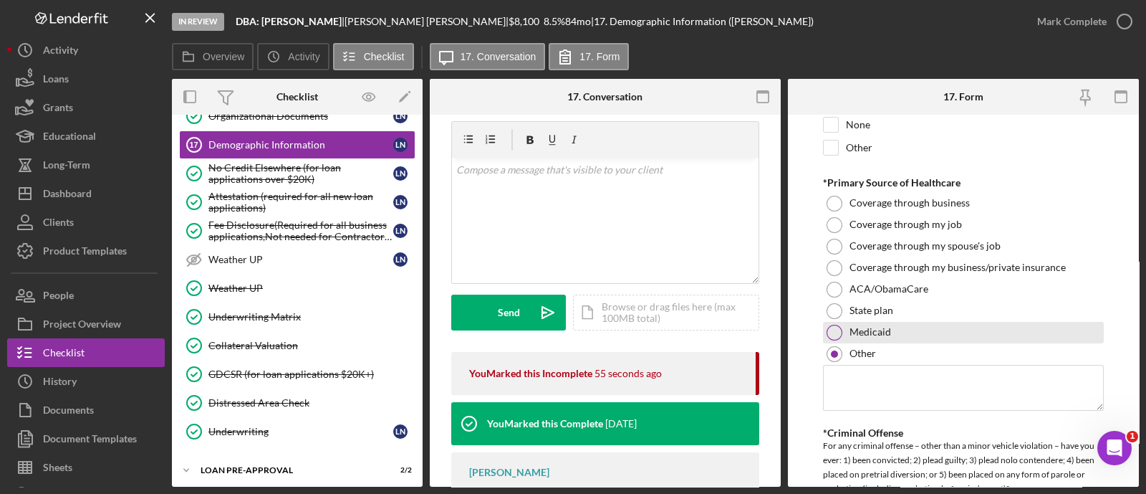
click at [842, 322] on div "Medicaid" at bounding box center [963, 332] width 281 height 21
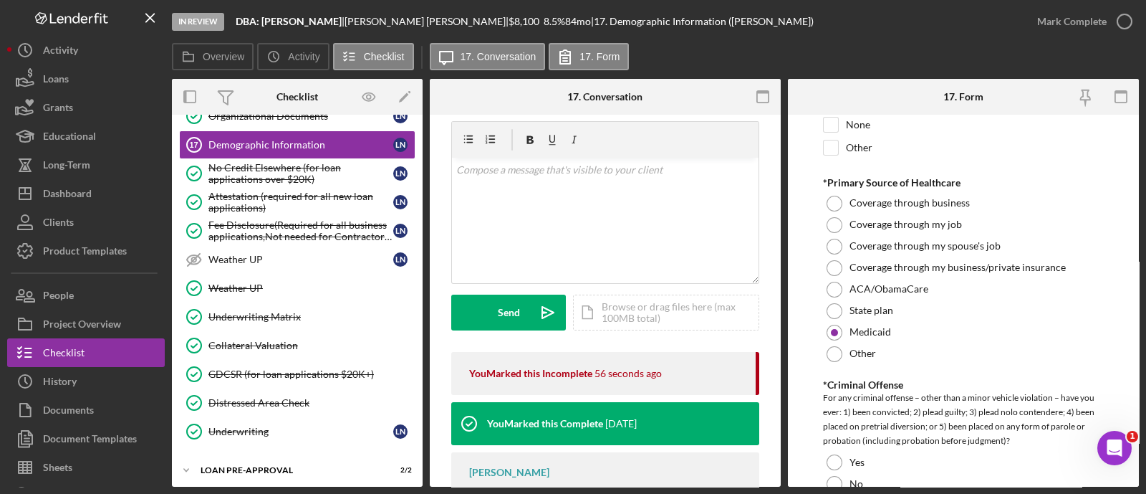
scroll to position [2688, 0]
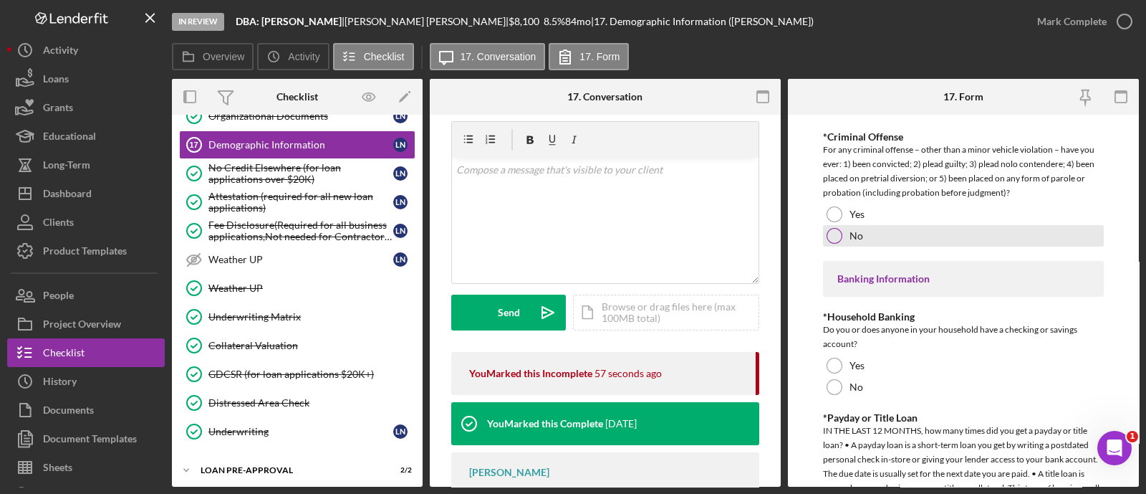
click at [835, 235] on div at bounding box center [835, 236] width 16 height 16
click at [840, 348] on div "*Household Banking Do you or does anyone in your household have a checking or s…" at bounding box center [963, 354] width 281 height 87
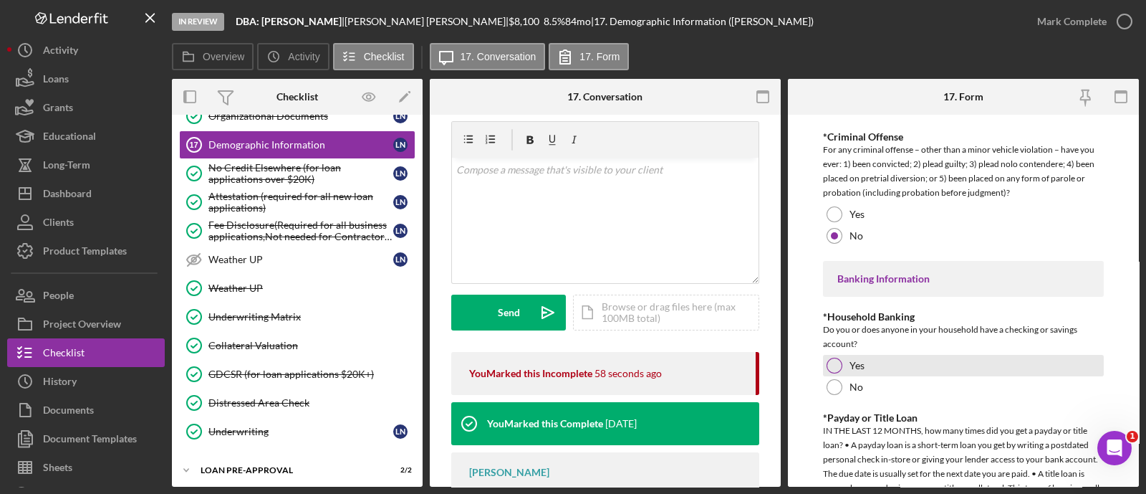
click at [836, 367] on div at bounding box center [835, 365] width 16 height 16
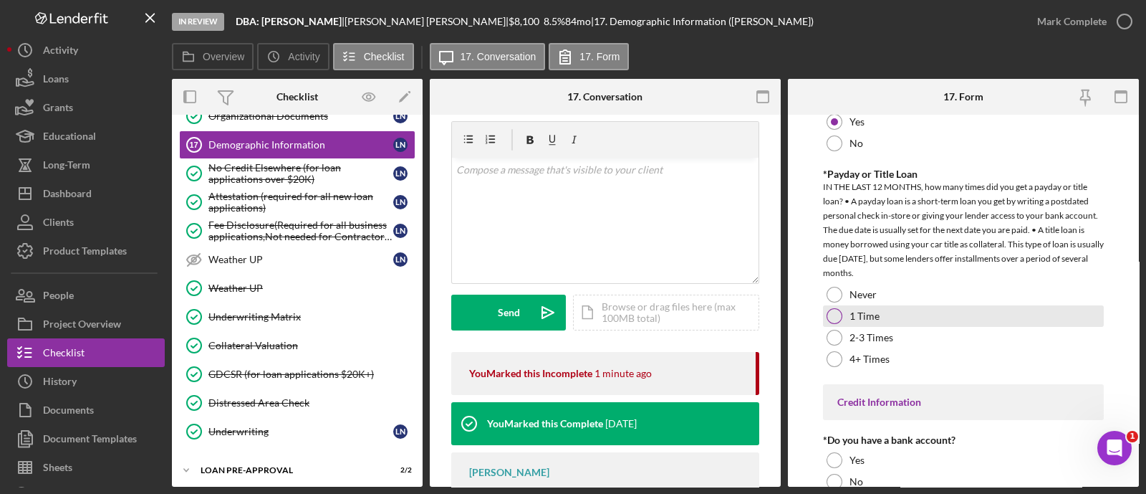
scroll to position [2928, 0]
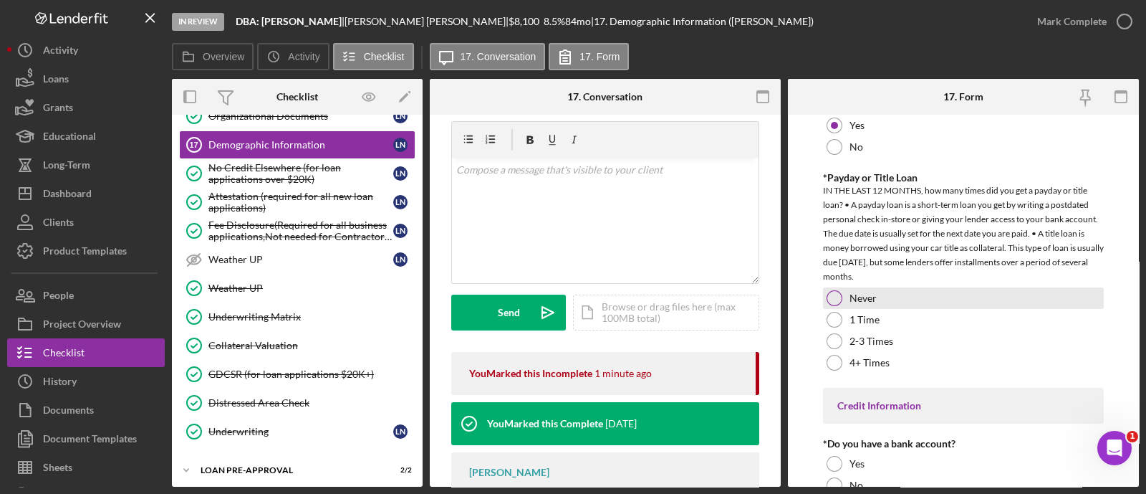
click at [854, 295] on label "Never" at bounding box center [863, 297] width 27 height 11
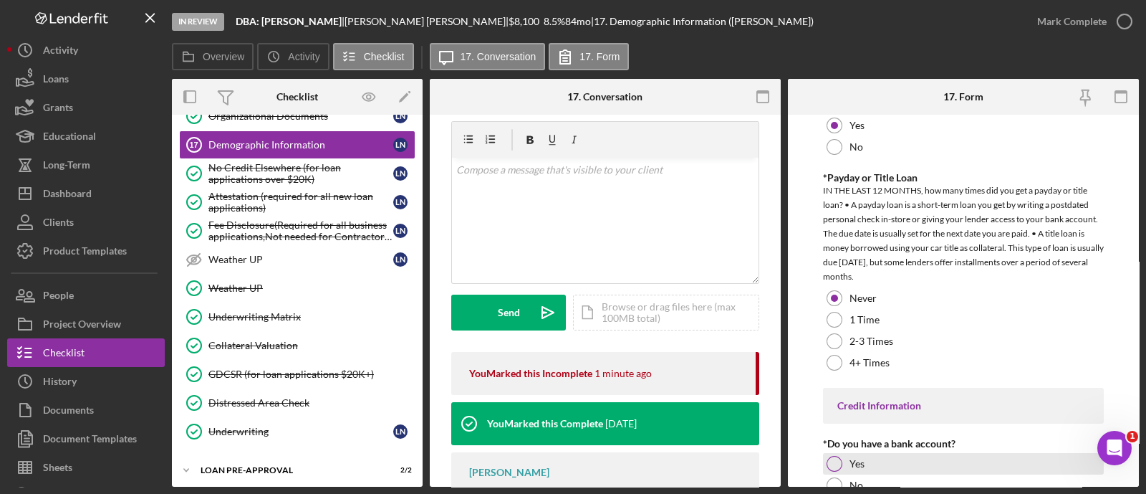
scroll to position [3057, 0]
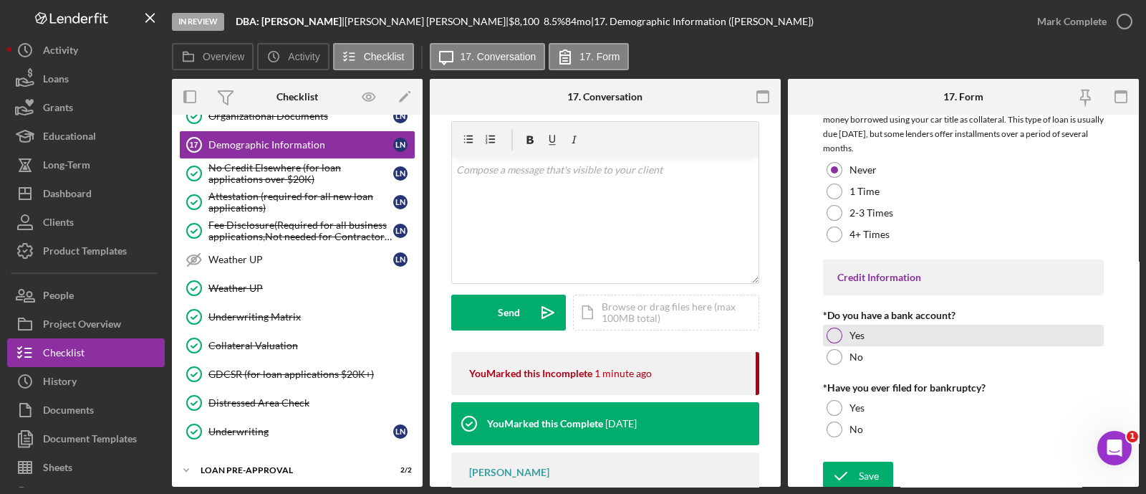
click at [839, 325] on div "Yes" at bounding box center [963, 335] width 281 height 21
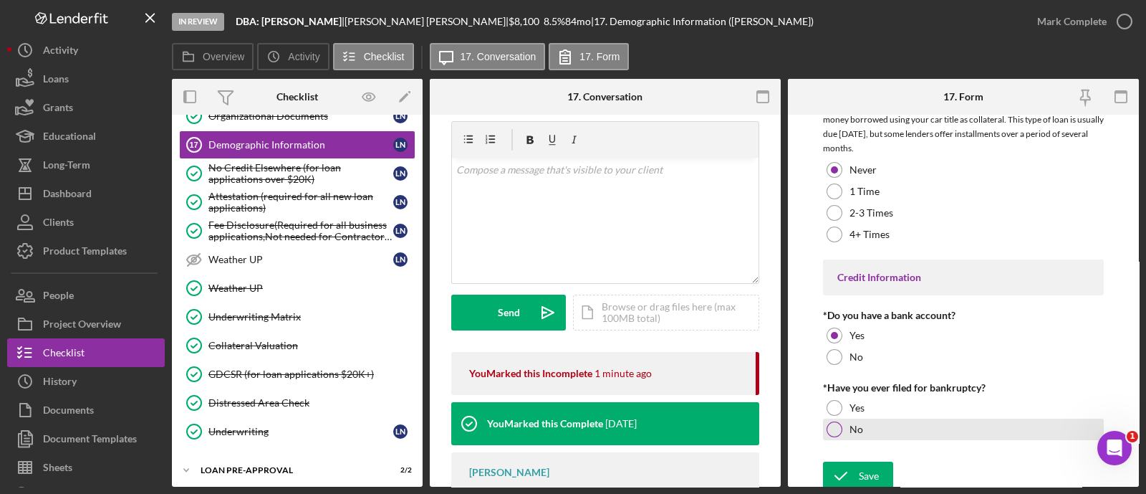
click at [852, 418] on div "No" at bounding box center [963, 428] width 281 height 21
click at [853, 454] on form "Demographic Information *Gender [DEMOGRAPHIC_DATA] [DEMOGRAPHIC_DATA] [DEMOGRAP…" at bounding box center [963, 301] width 351 height 372
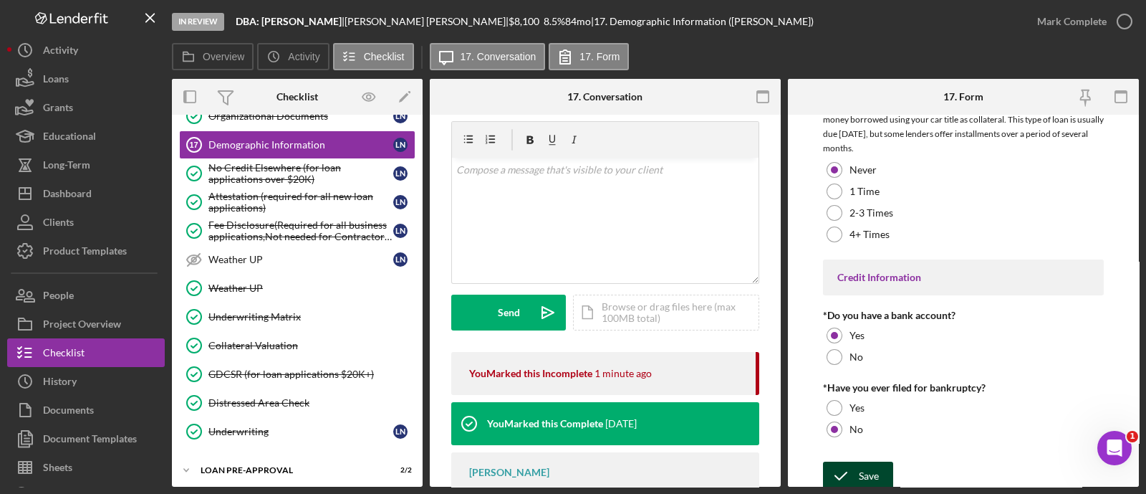
click at [849, 468] on icon "submit" at bounding box center [841, 476] width 36 height 36
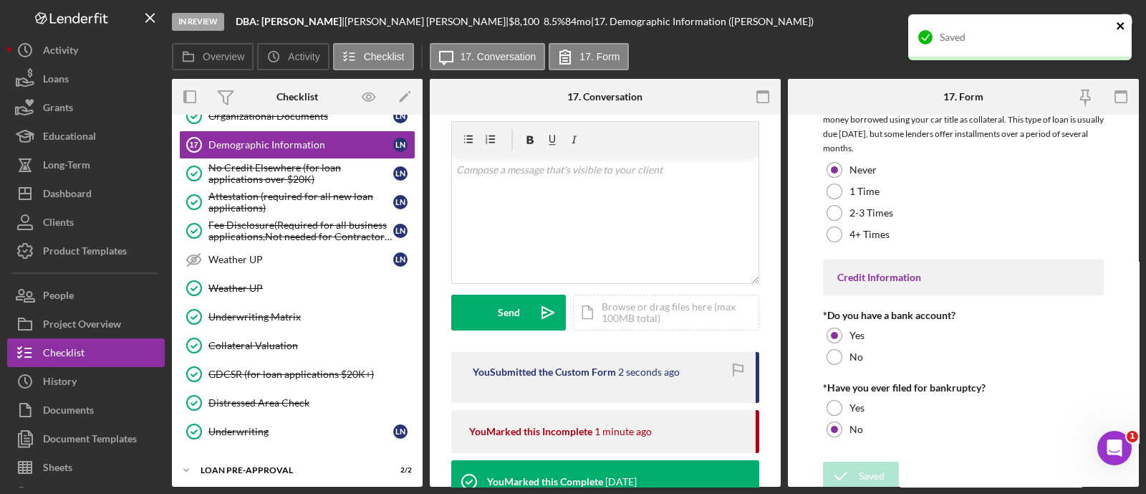
click at [1123, 23] on icon "close" at bounding box center [1120, 25] width 7 height 7
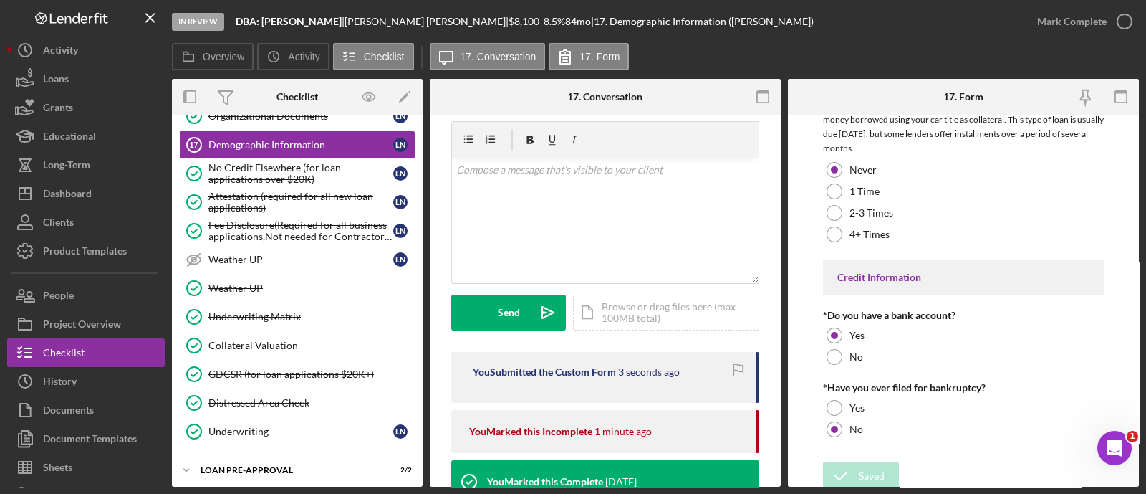
click at [1097, 23] on div "Mark Complete" at bounding box center [1071, 21] width 69 height 29
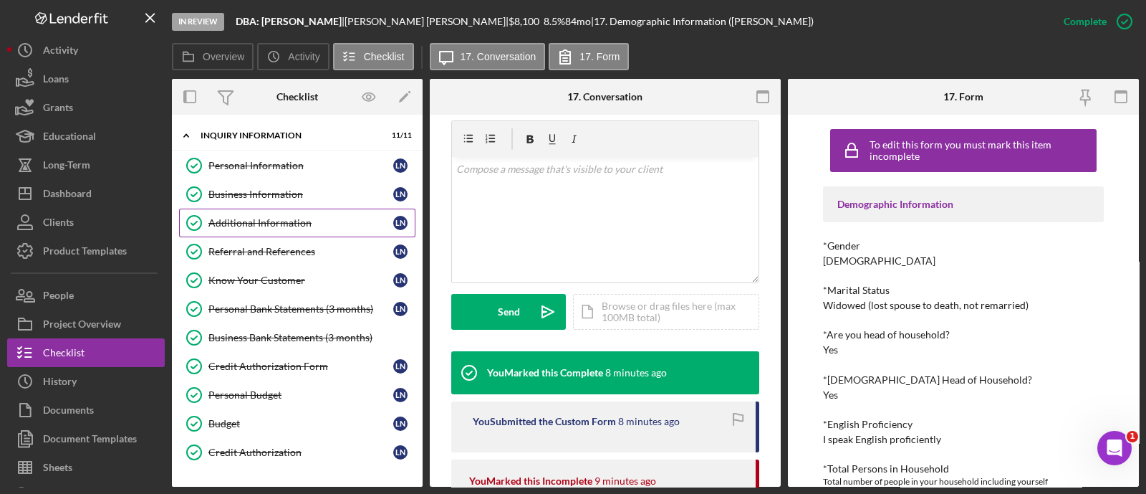
scroll to position [1198, 0]
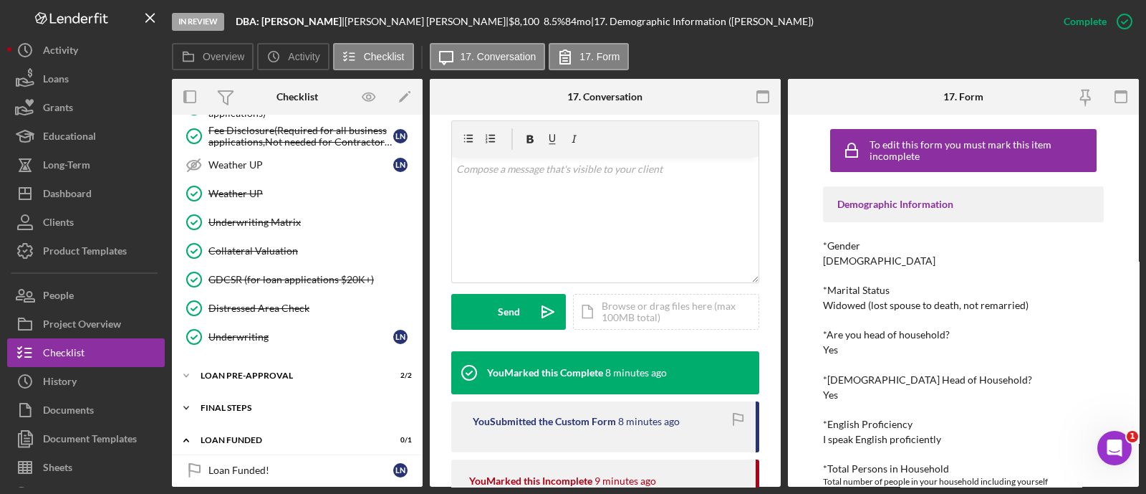
click at [270, 402] on div "Icon/Expander FINAL STEPS 10 / 19" at bounding box center [297, 407] width 251 height 29
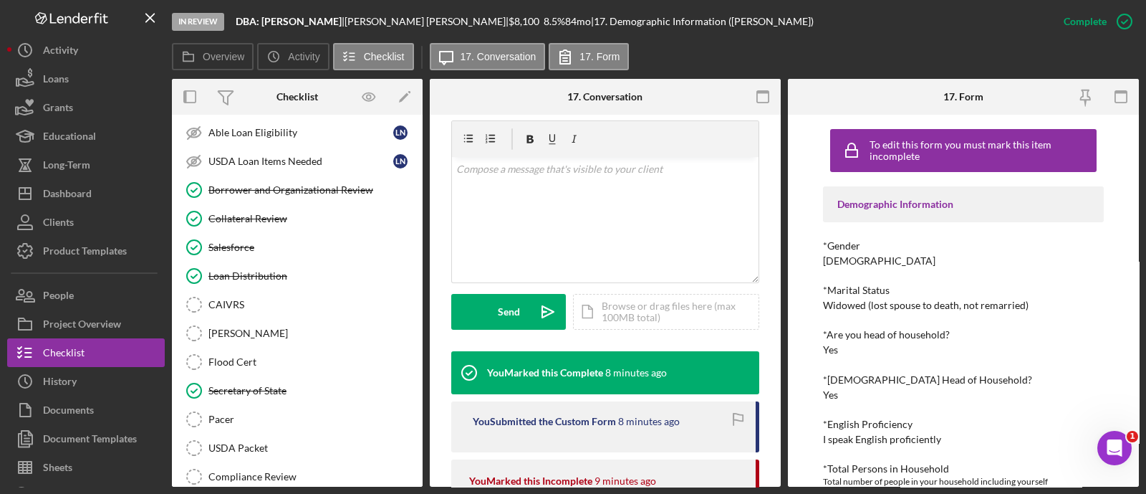
scroll to position [1676, 0]
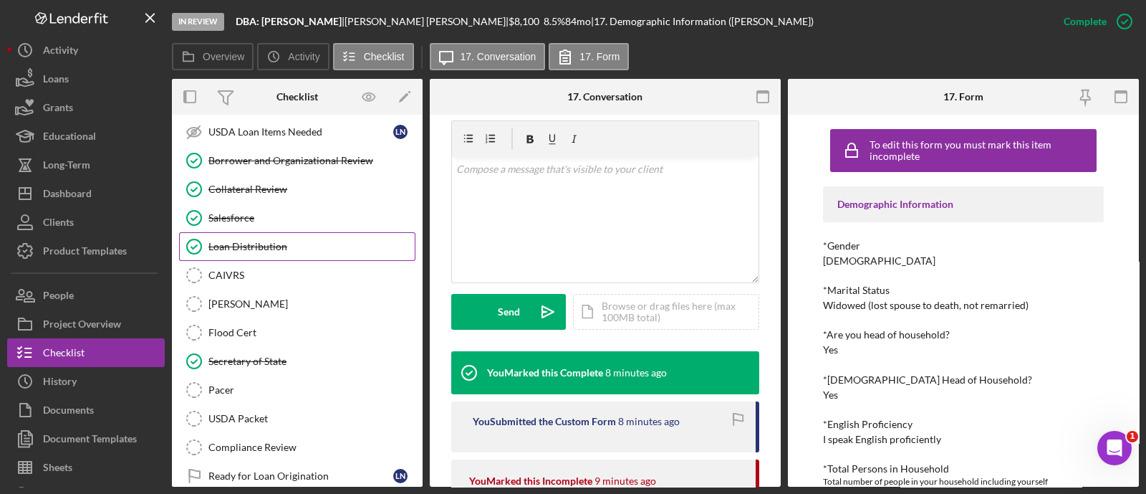
click at [255, 241] on div "Loan Distribution" at bounding box center [311, 246] width 206 height 11
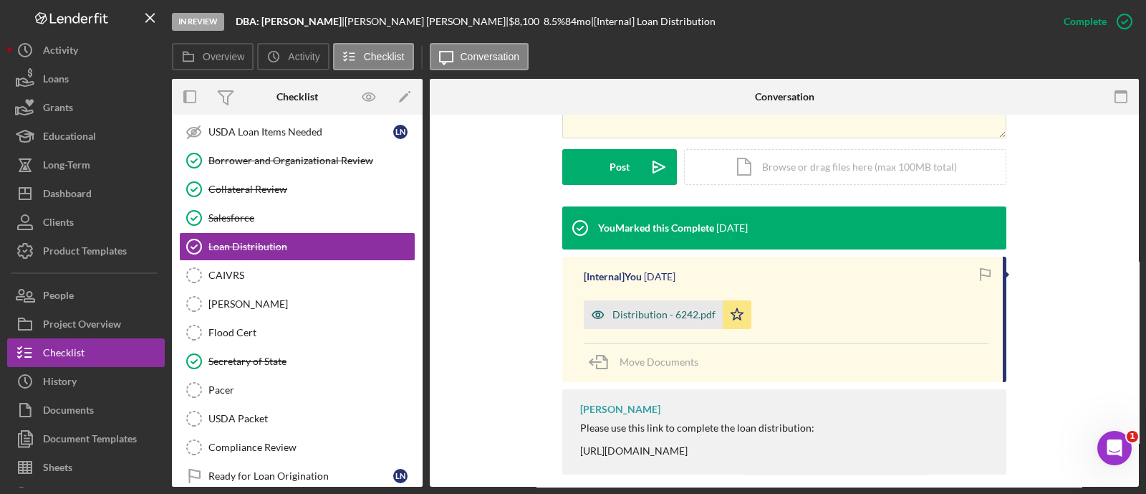
click at [653, 316] on div "Distribution - 6242.pdf" at bounding box center [663, 314] width 103 height 11
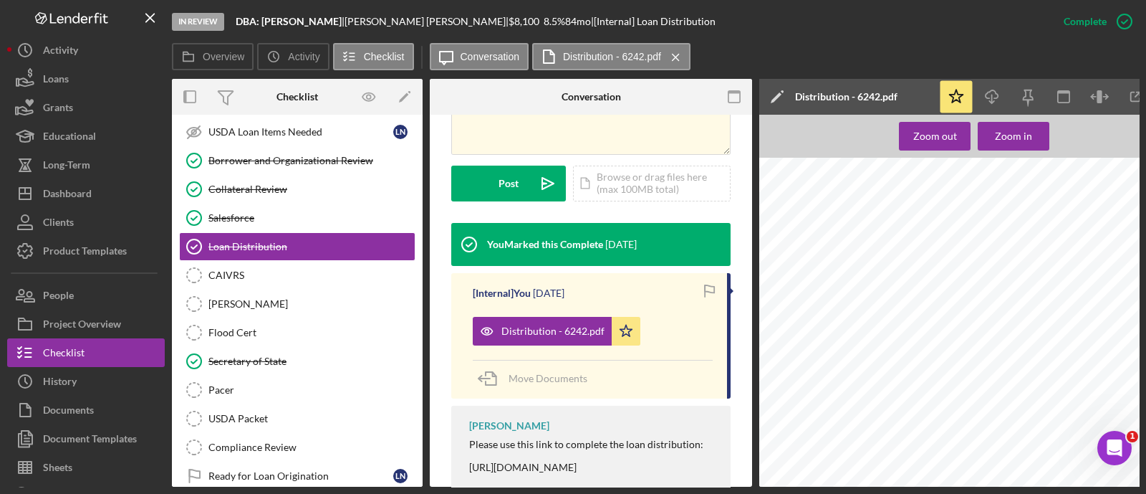
scroll to position [1128, 0]
click at [85, 196] on div "Dashboard" at bounding box center [67, 195] width 49 height 32
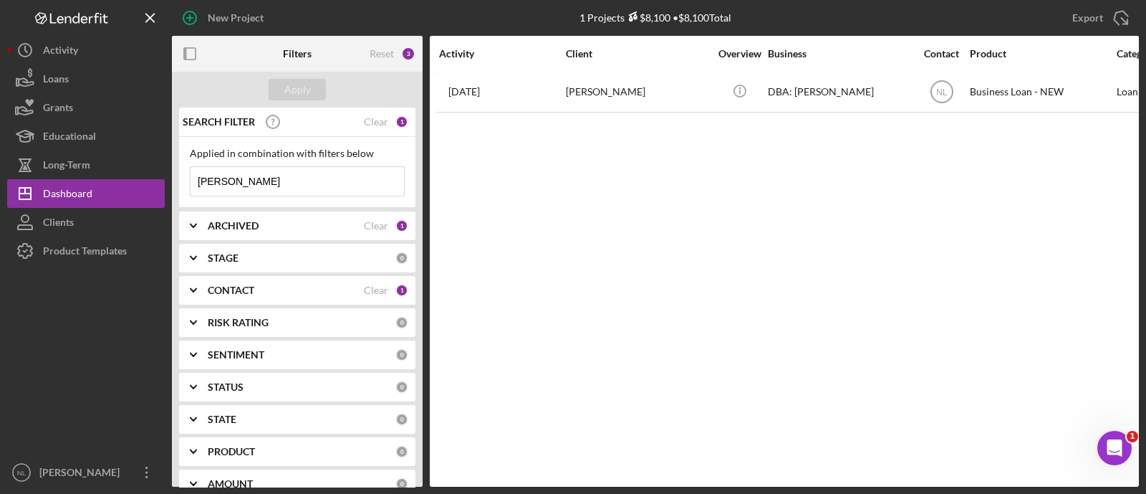
click at [294, 173] on input "[PERSON_NAME]" at bounding box center [297, 181] width 213 height 29
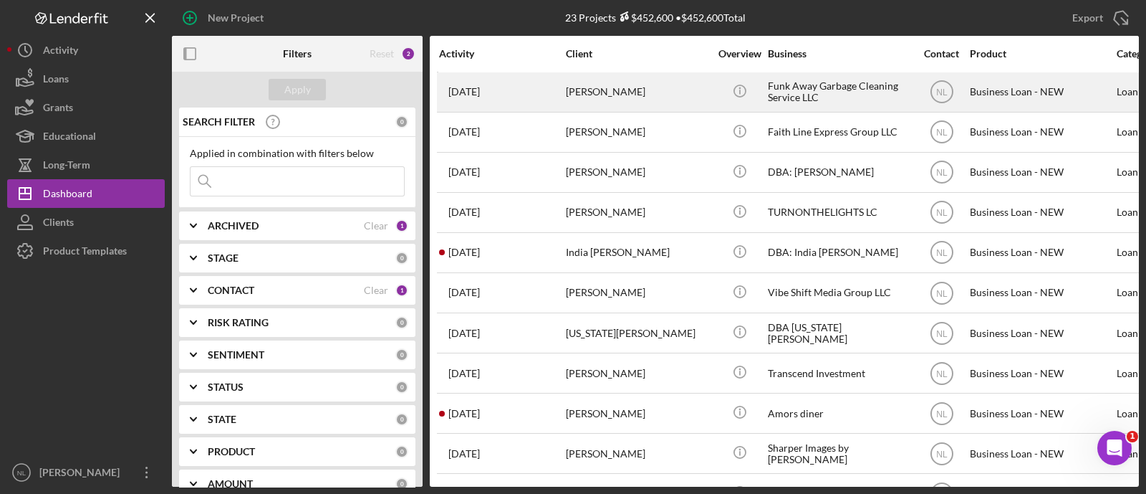
click at [549, 87] on div "[DATE] [PERSON_NAME]" at bounding box center [501, 92] width 125 height 38
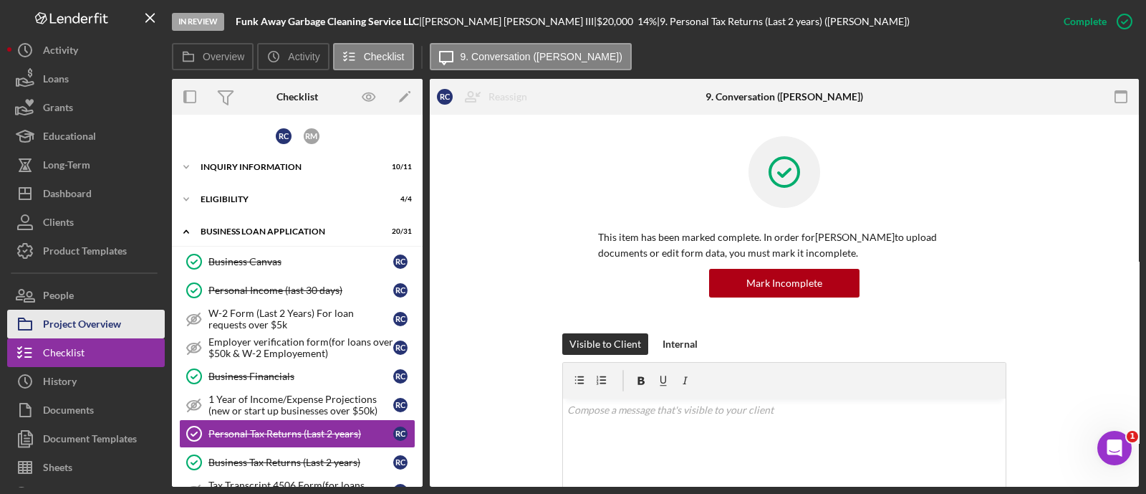
scroll to position [129, 0]
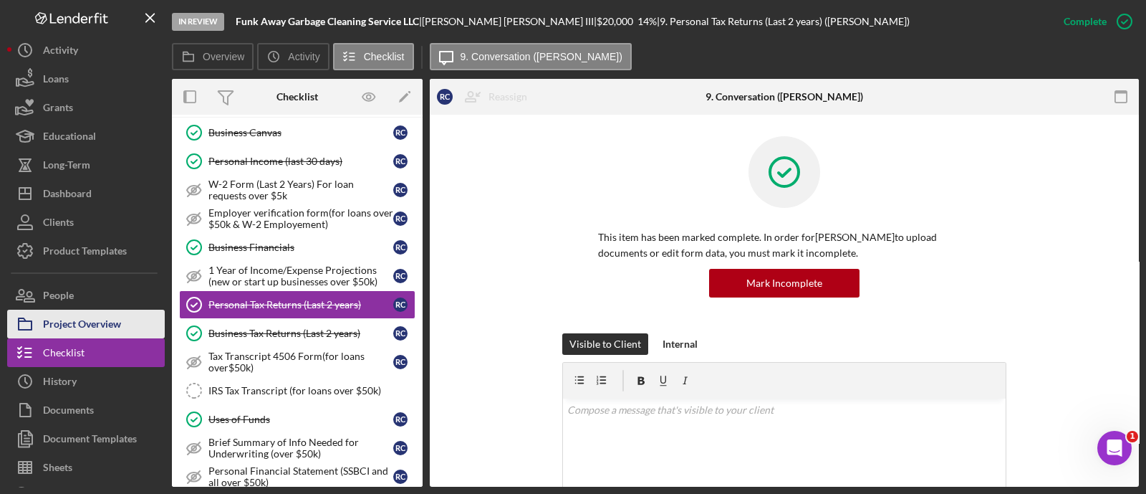
click at [118, 314] on div "Project Overview" at bounding box center [82, 325] width 78 height 32
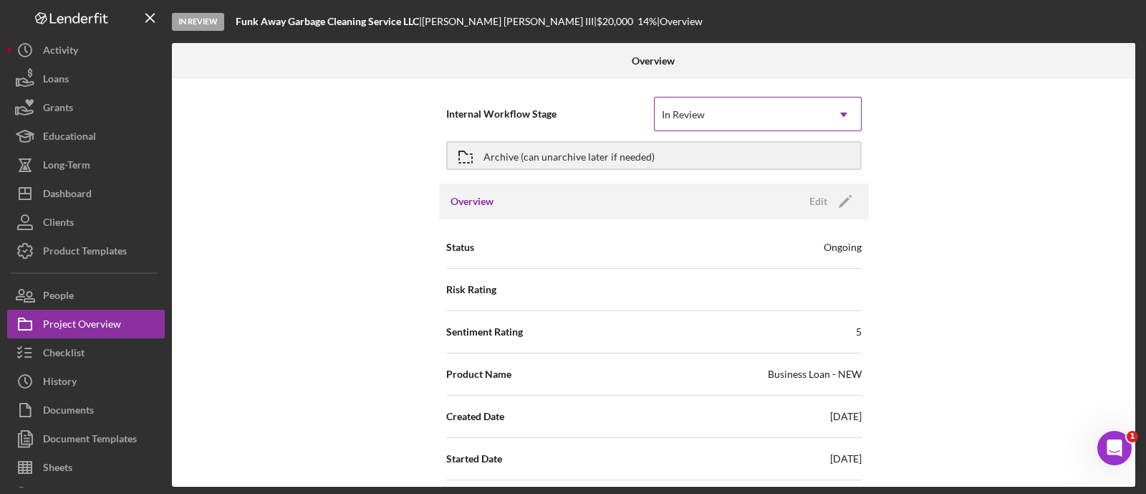
click at [769, 102] on div "In Review" at bounding box center [741, 114] width 172 height 33
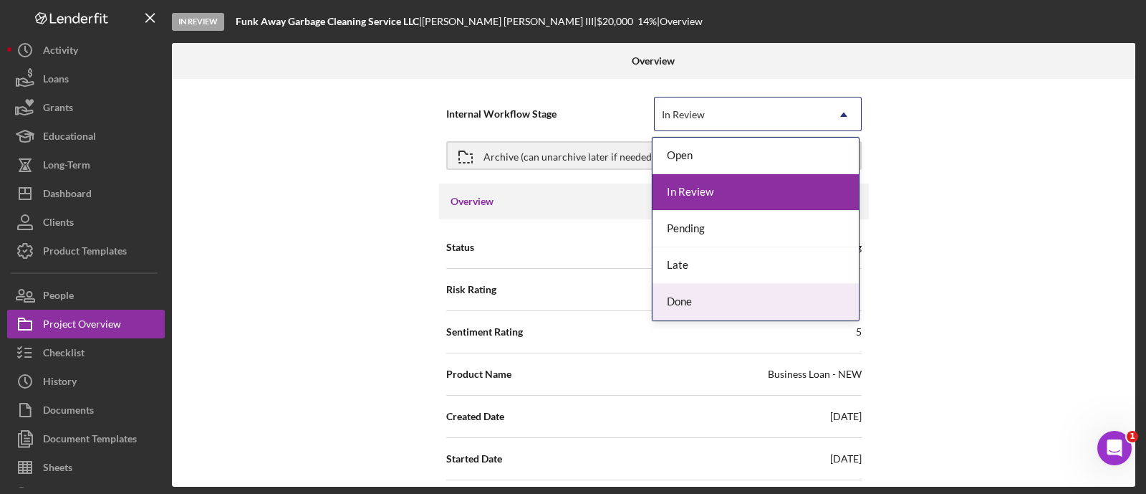
click at [715, 298] on div "Done" at bounding box center [756, 302] width 206 height 37
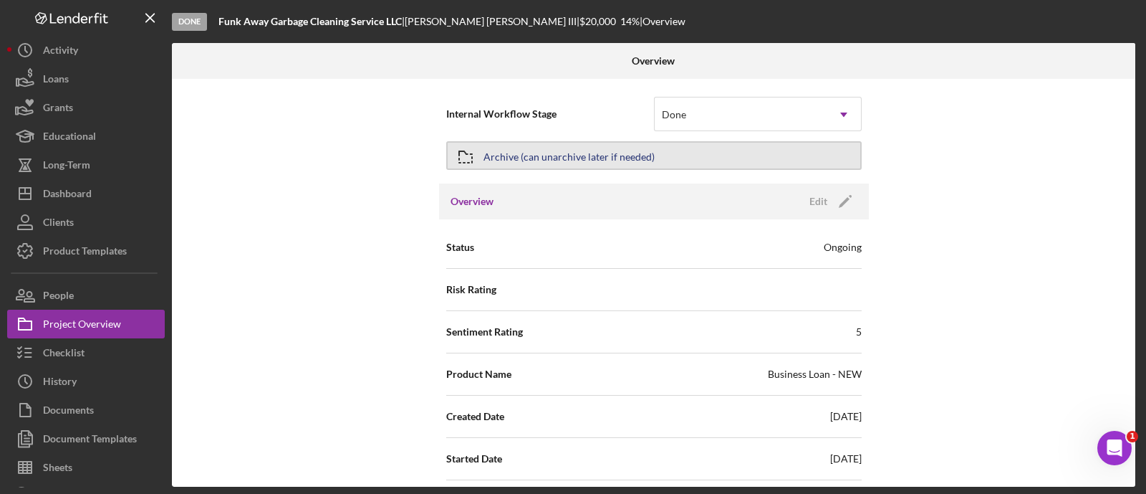
click at [545, 158] on div "Archive (can unarchive later if needed)" at bounding box center [569, 156] width 171 height 26
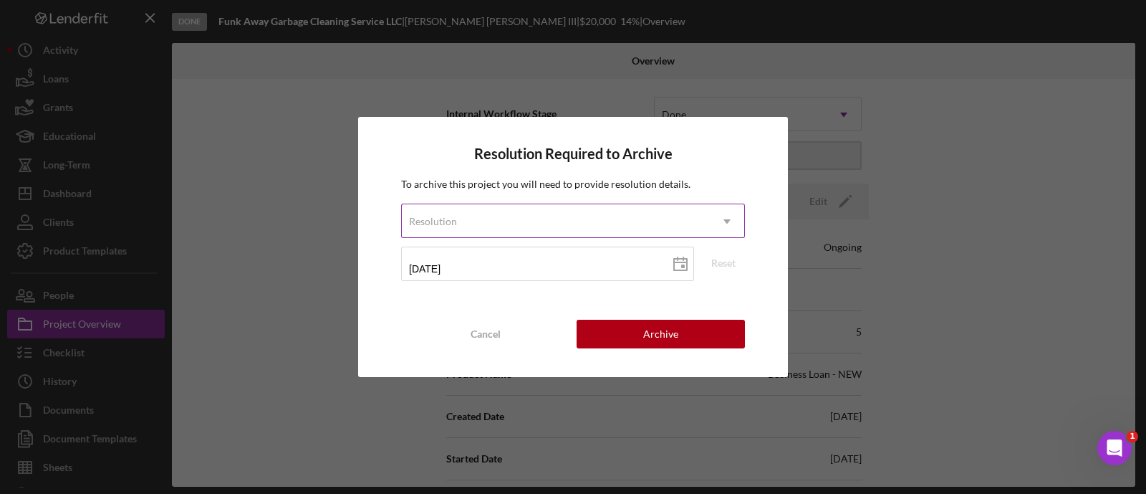
click at [552, 224] on div "Resolution" at bounding box center [556, 221] width 308 height 33
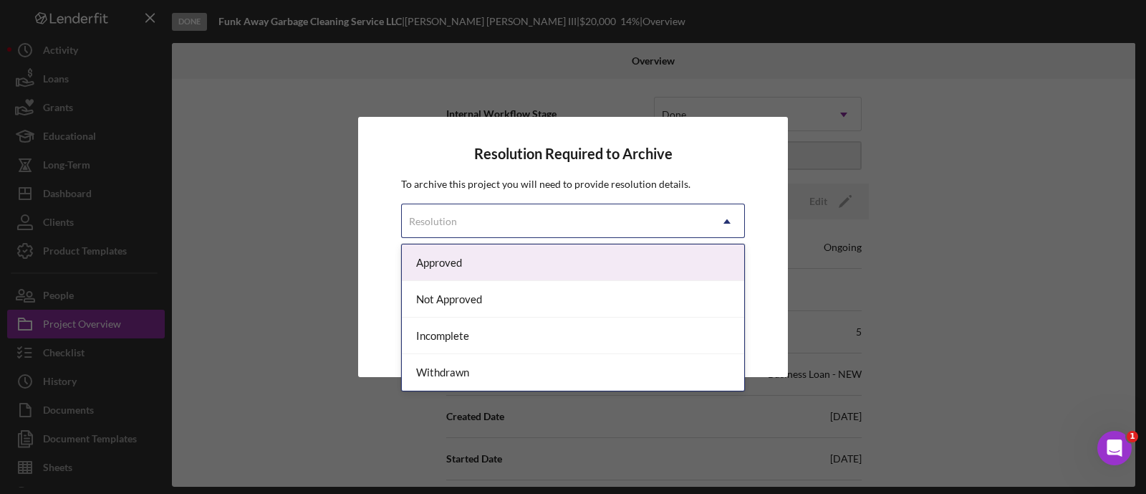
click at [471, 256] on div "Approved" at bounding box center [573, 262] width 342 height 37
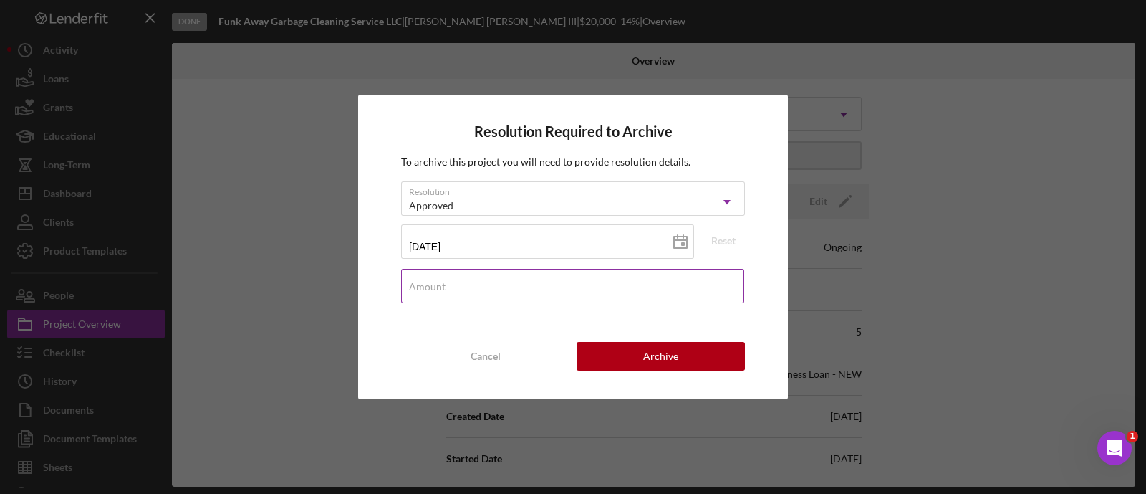
click at [511, 284] on div "Amount" at bounding box center [573, 287] width 344 height 36
type input "$19,999"
click at [634, 352] on button "Archive" at bounding box center [661, 356] width 168 height 29
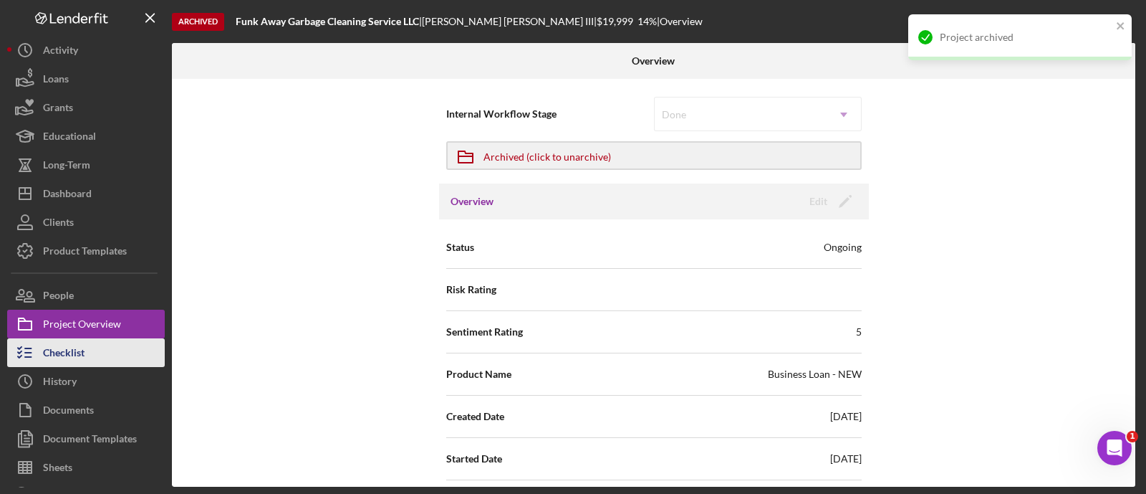
click at [100, 358] on button "Checklist" at bounding box center [86, 352] width 158 height 29
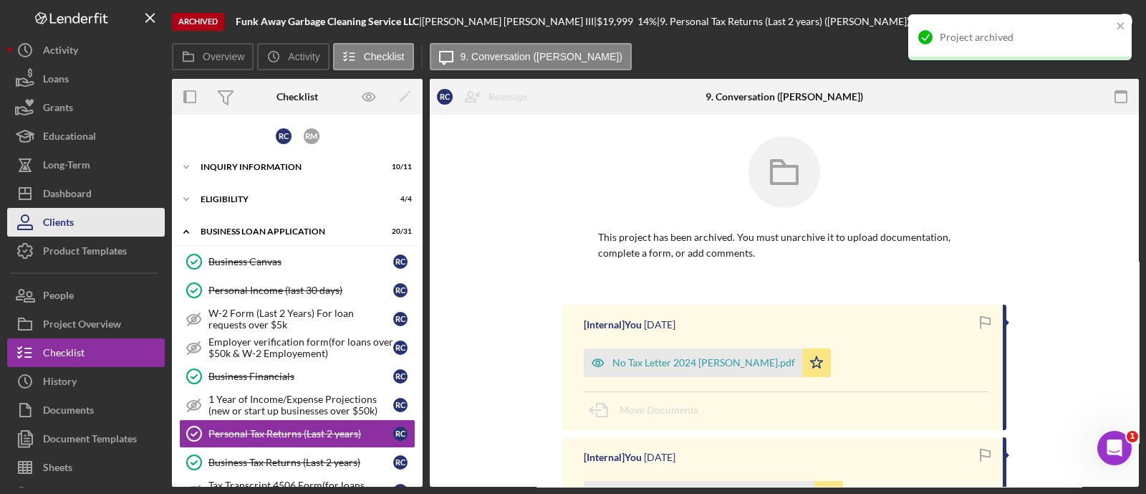
scroll to position [129, 0]
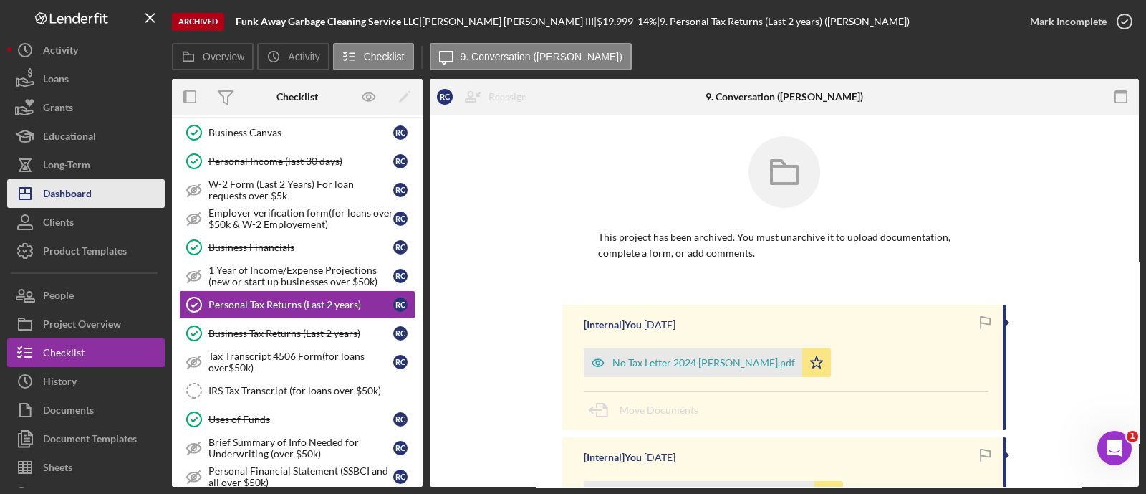
click at [76, 198] on div "Dashboard" at bounding box center [67, 195] width 49 height 32
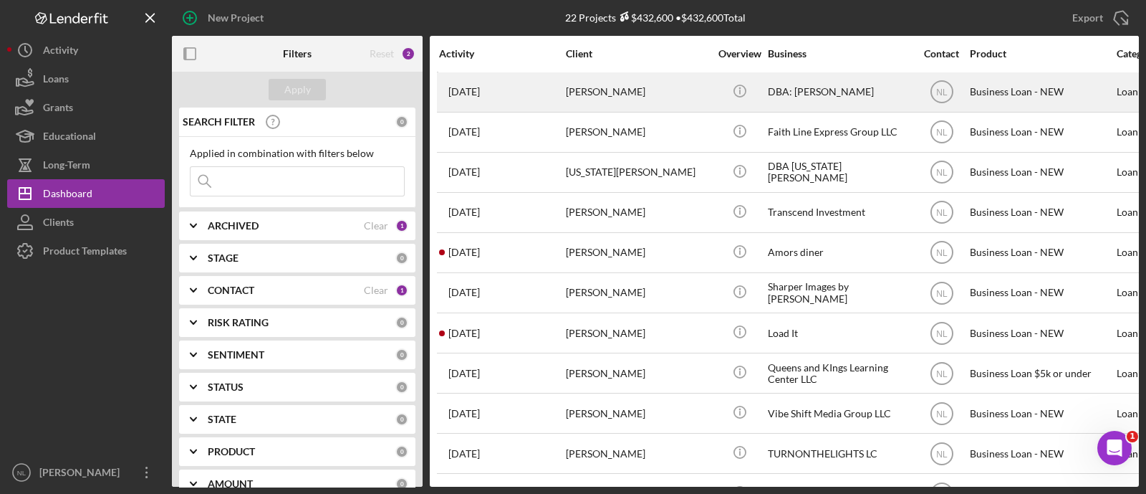
click at [538, 102] on div "[DATE] [PERSON_NAME]" at bounding box center [501, 92] width 125 height 38
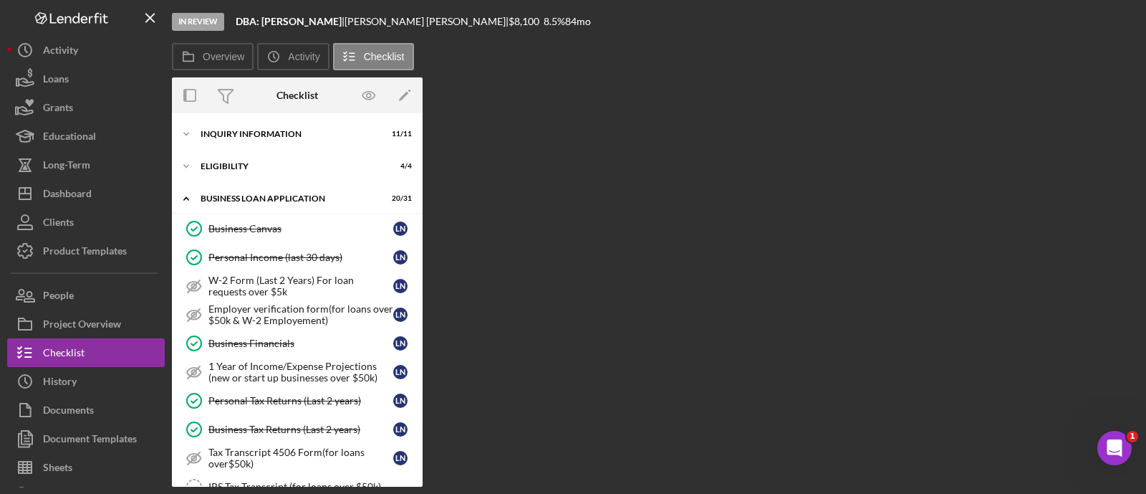
scroll to position [496, 0]
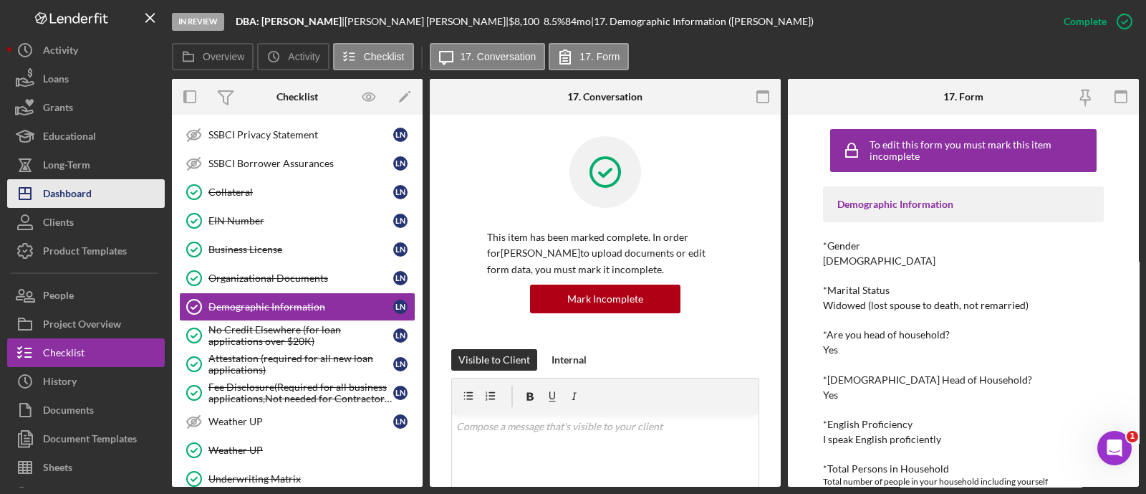
click at [80, 199] on div "Dashboard" at bounding box center [67, 195] width 49 height 32
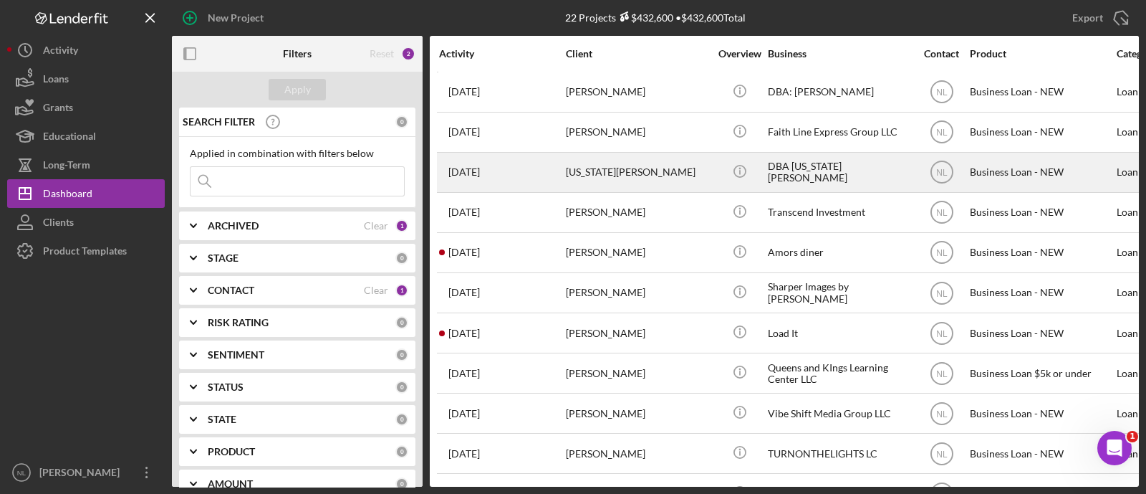
click at [643, 178] on div "[US_STATE][PERSON_NAME]" at bounding box center [637, 172] width 143 height 38
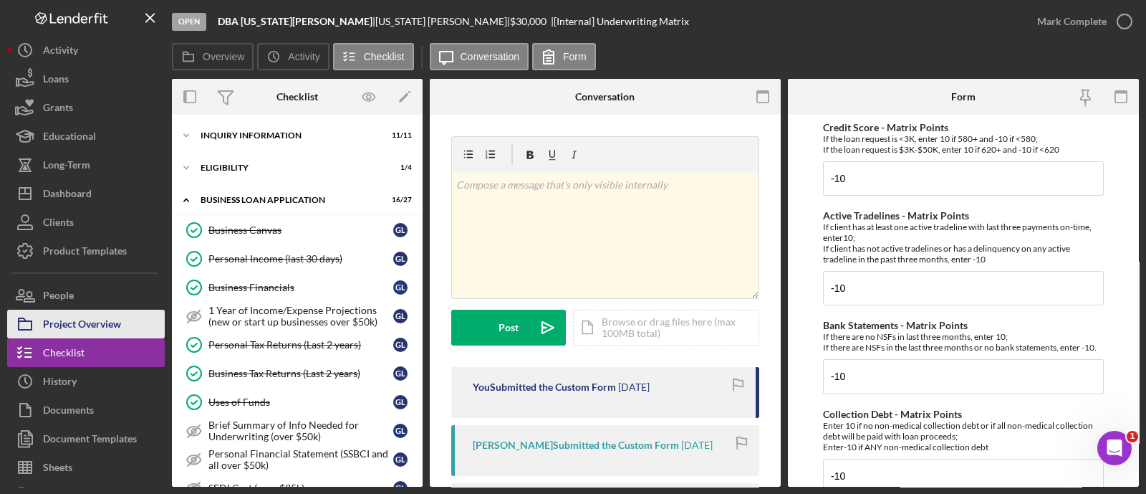
scroll to position [553, 0]
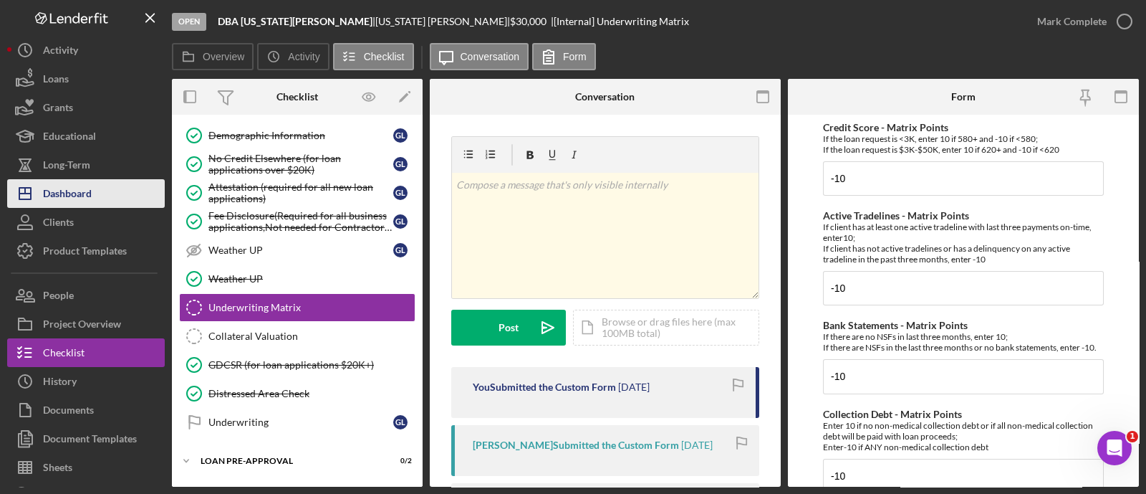
click at [79, 202] on div "Dashboard" at bounding box center [67, 195] width 49 height 32
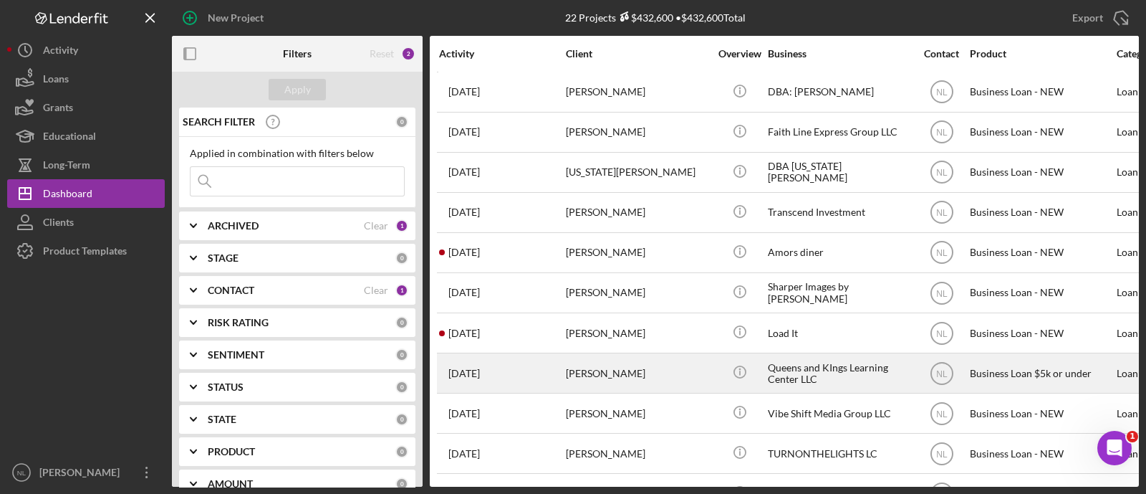
click at [606, 368] on div "[PERSON_NAME]" at bounding box center [637, 373] width 143 height 38
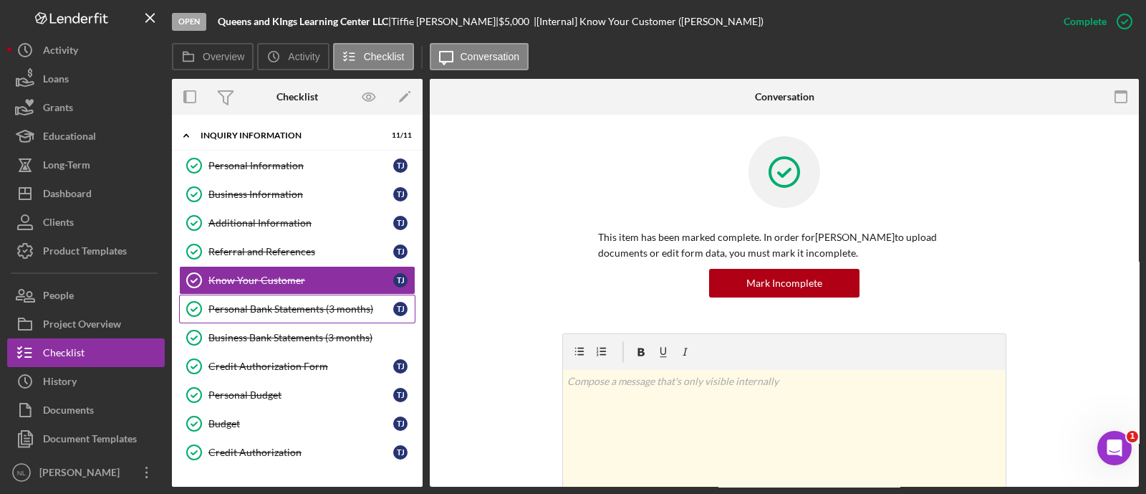
click at [278, 306] on div "Personal Bank Statements (3 months)" at bounding box center [300, 308] width 185 height 11
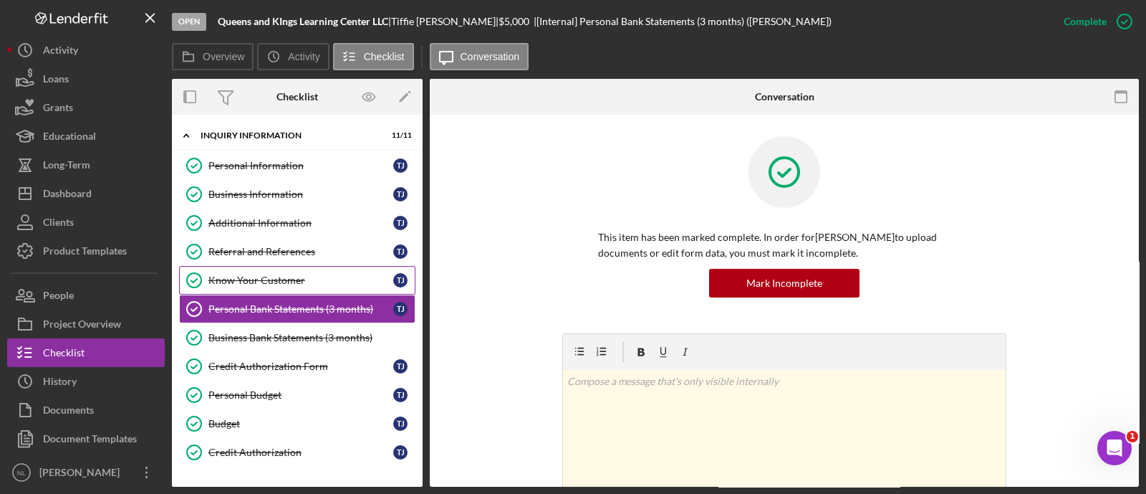
click at [261, 277] on div "Know Your Customer" at bounding box center [300, 279] width 185 height 11
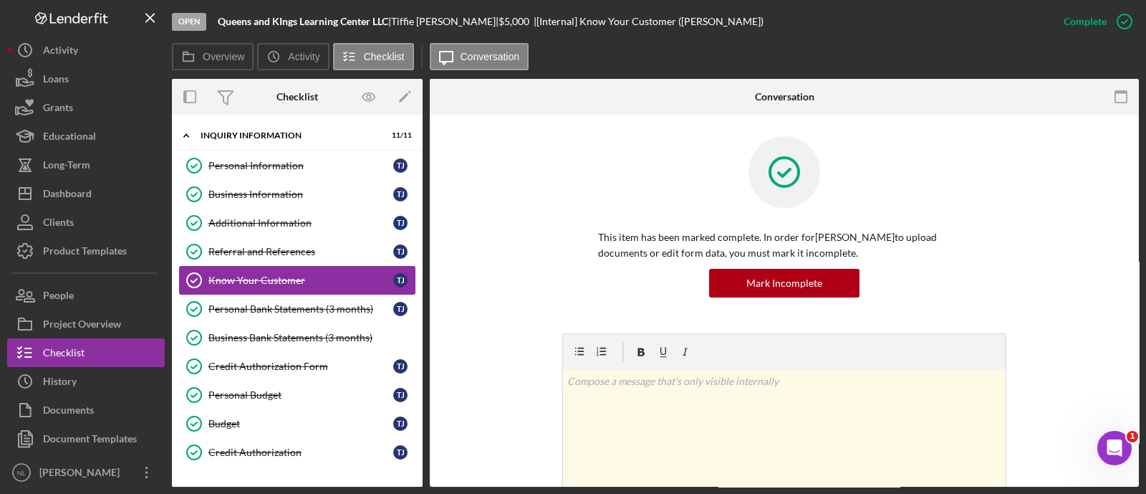
scroll to position [153, 0]
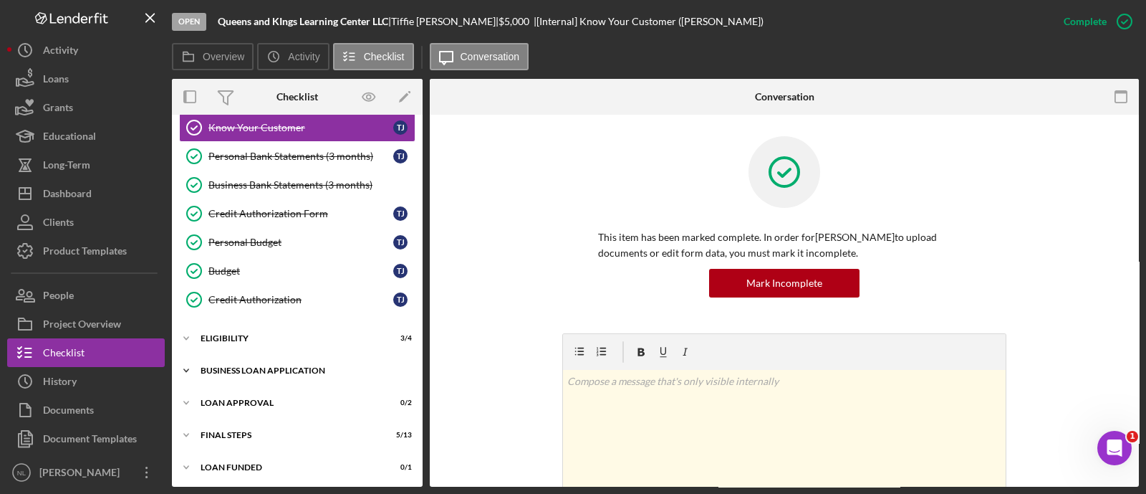
click at [273, 373] on div "Icon/Expander BUSINESS LOAN APPLICATION 8 / 11" at bounding box center [297, 370] width 251 height 29
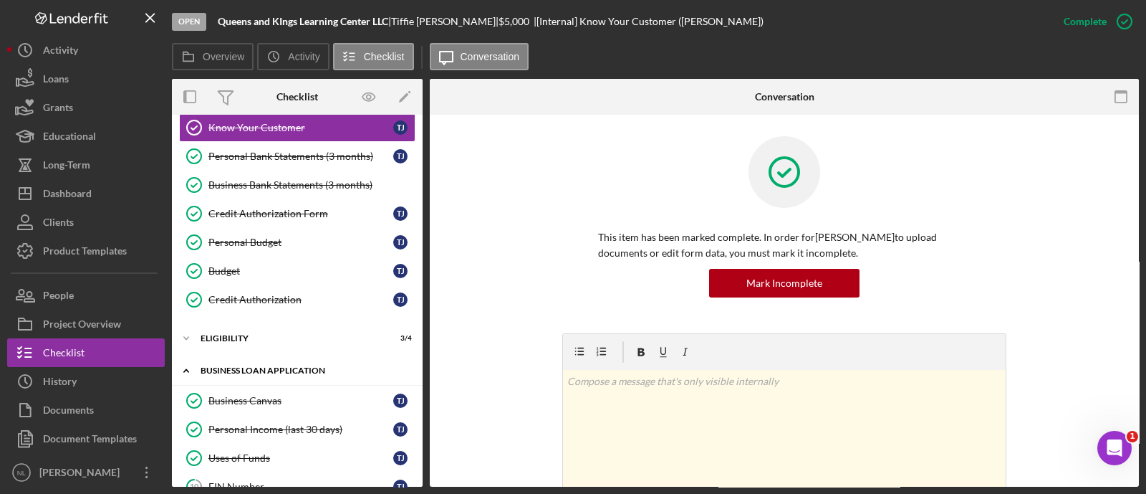
scroll to position [473, 0]
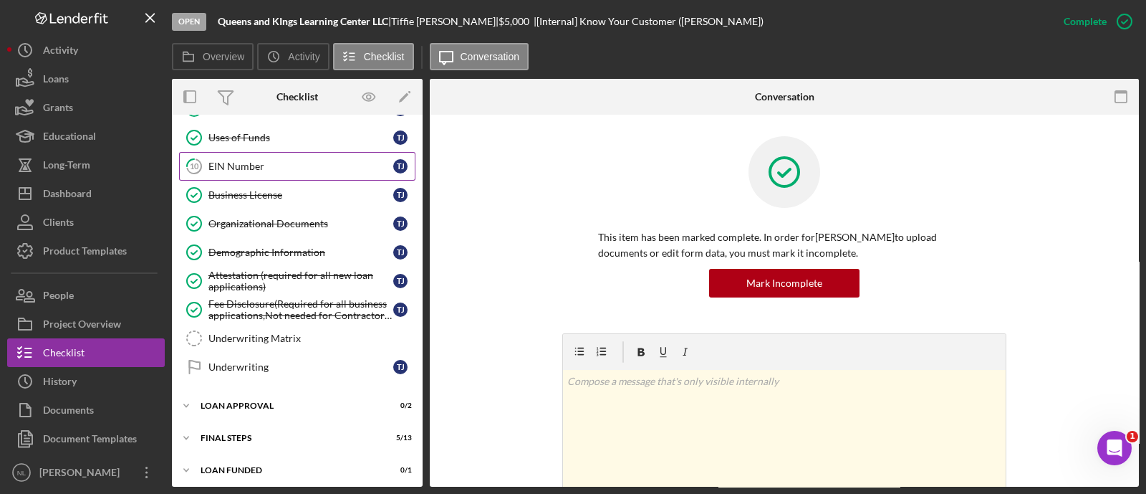
click at [254, 160] on div "EIN Number" at bounding box center [300, 165] width 185 height 11
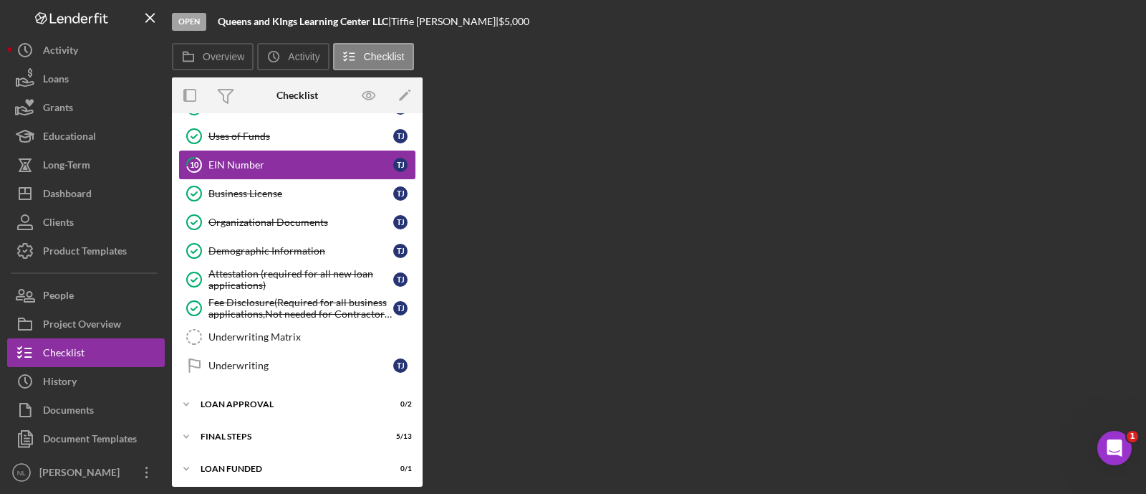
scroll to position [473, 0]
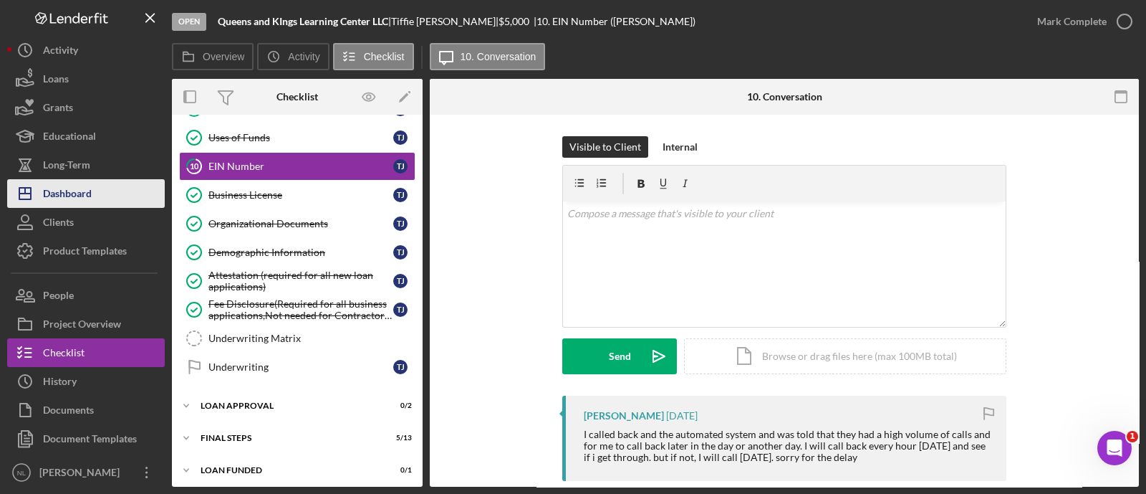
click at [128, 183] on button "Icon/Dashboard Dashboard" at bounding box center [86, 193] width 158 height 29
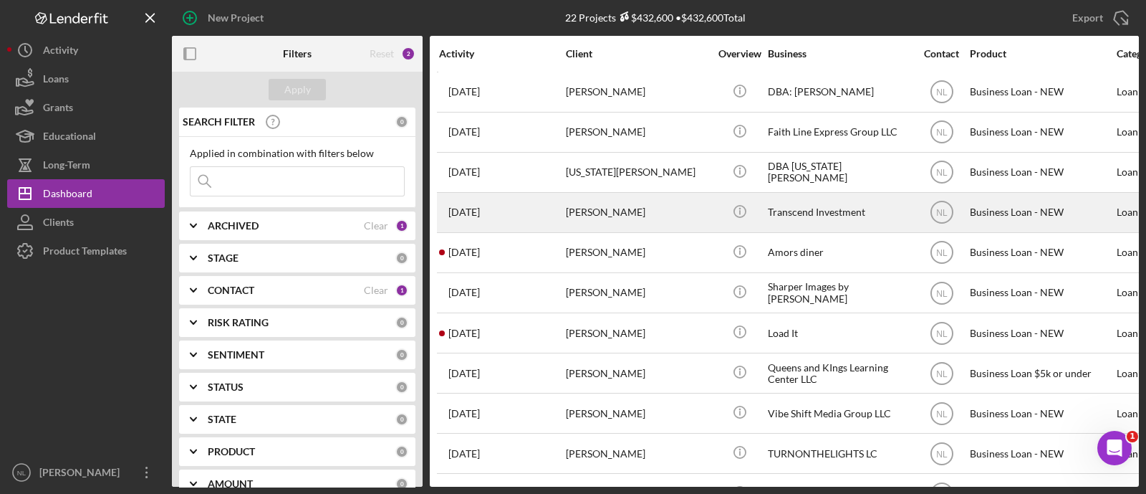
click at [583, 218] on div "[PERSON_NAME]" at bounding box center [637, 212] width 143 height 38
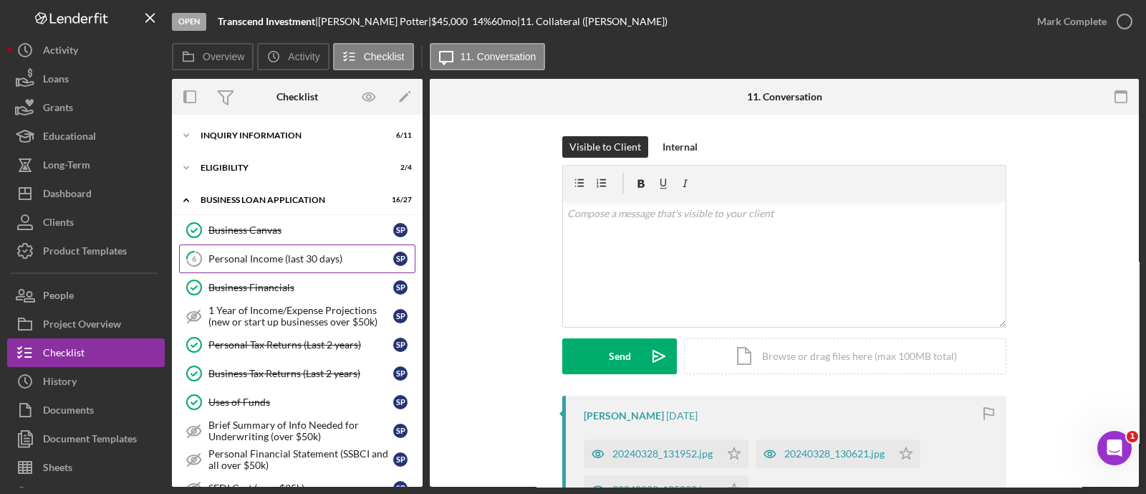
click at [305, 253] on div "Personal Income (last 30 days)" at bounding box center [300, 258] width 185 height 11
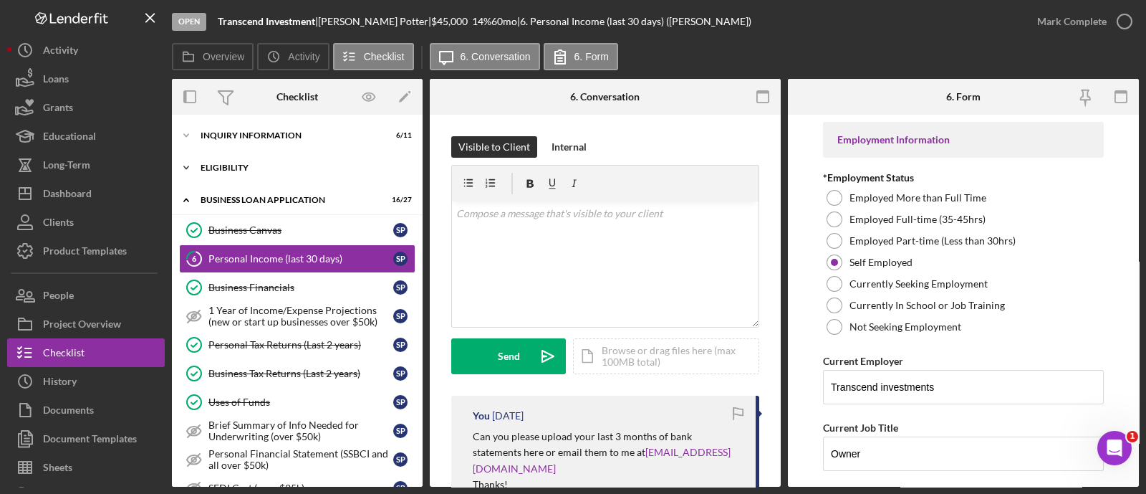
click at [241, 166] on div "ELIGIBILITY" at bounding box center [303, 167] width 204 height 9
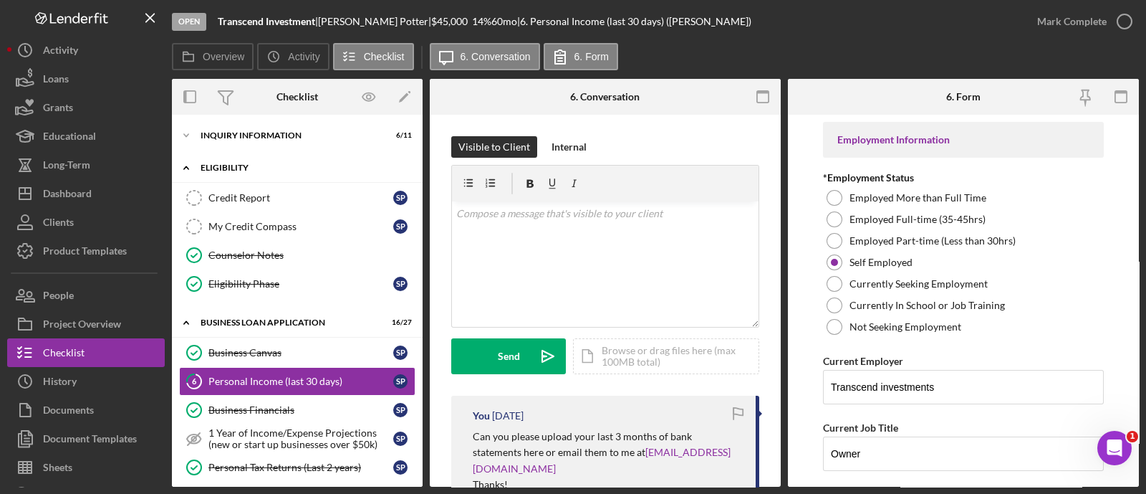
click at [241, 155] on div "Icon/Expander ELIGIBILITY 2 / 4" at bounding box center [297, 167] width 251 height 29
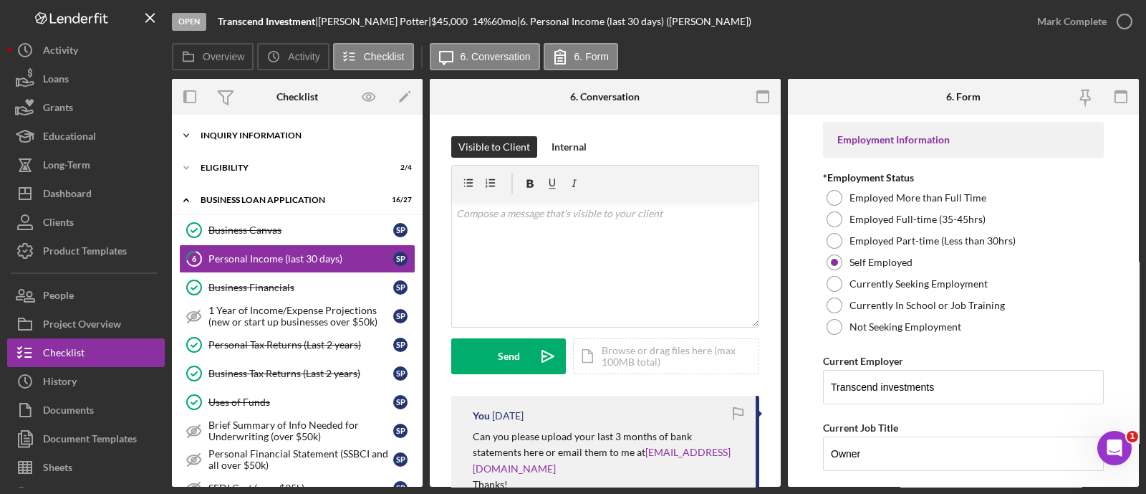
click at [241, 138] on div "INQUIRY INFORMATION" at bounding box center [303, 135] width 204 height 9
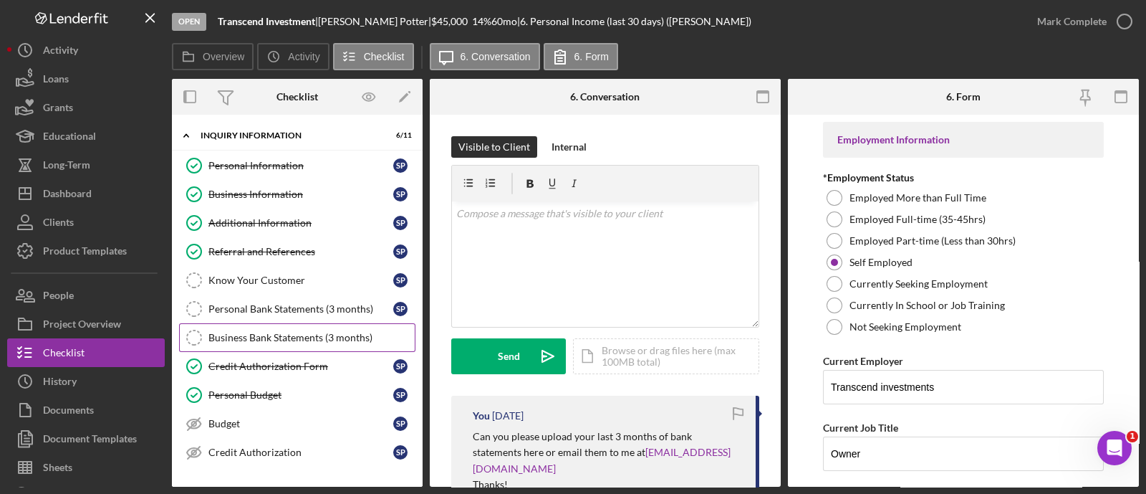
scroll to position [928, 0]
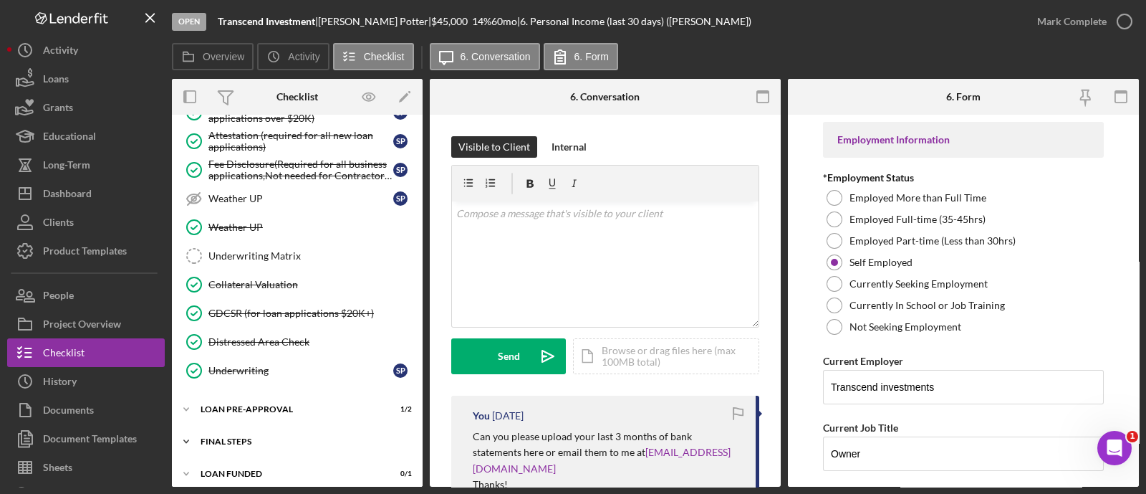
click at [264, 437] on div "FINAL STEPS" at bounding box center [303, 441] width 204 height 9
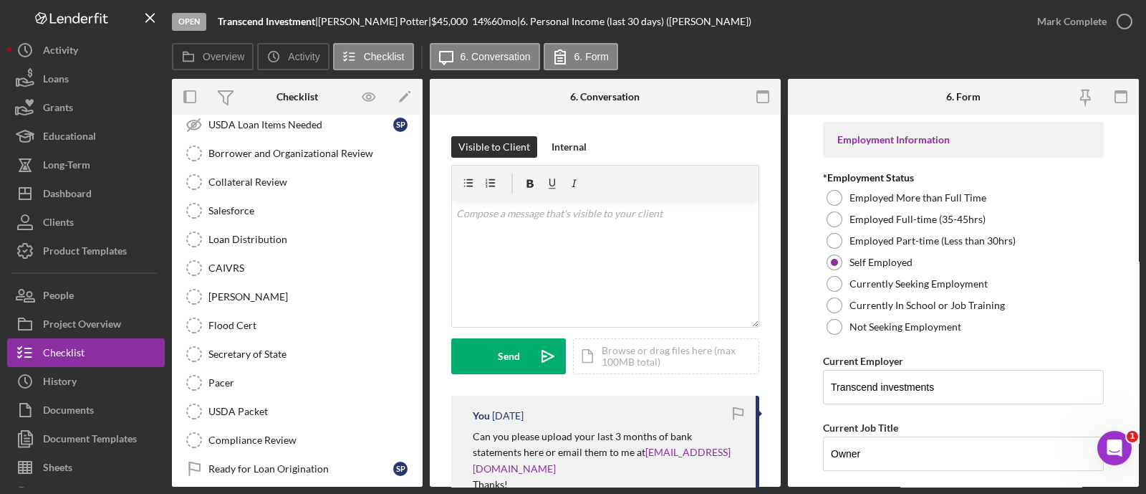
scroll to position [1475, 0]
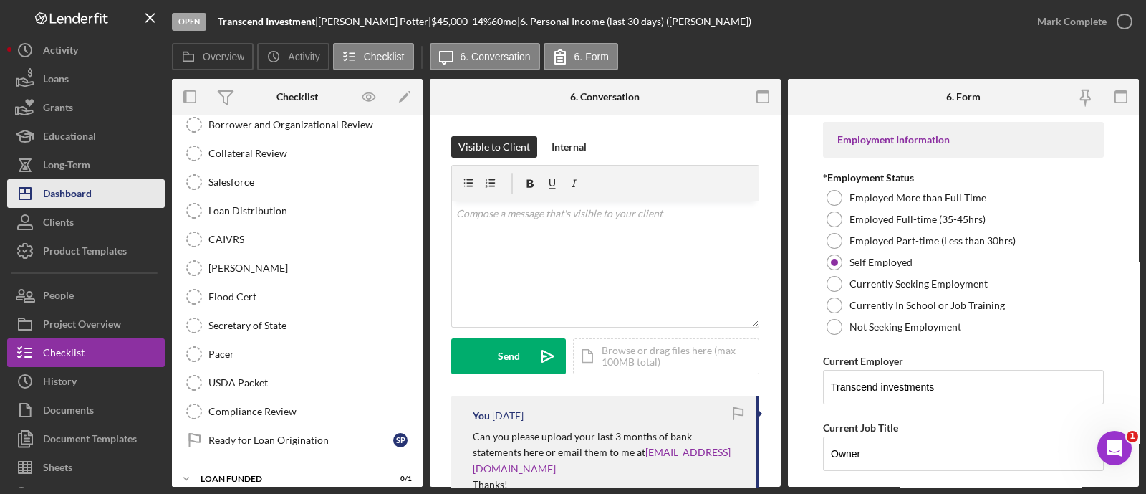
click at [87, 191] on div "Dashboard" at bounding box center [67, 195] width 49 height 32
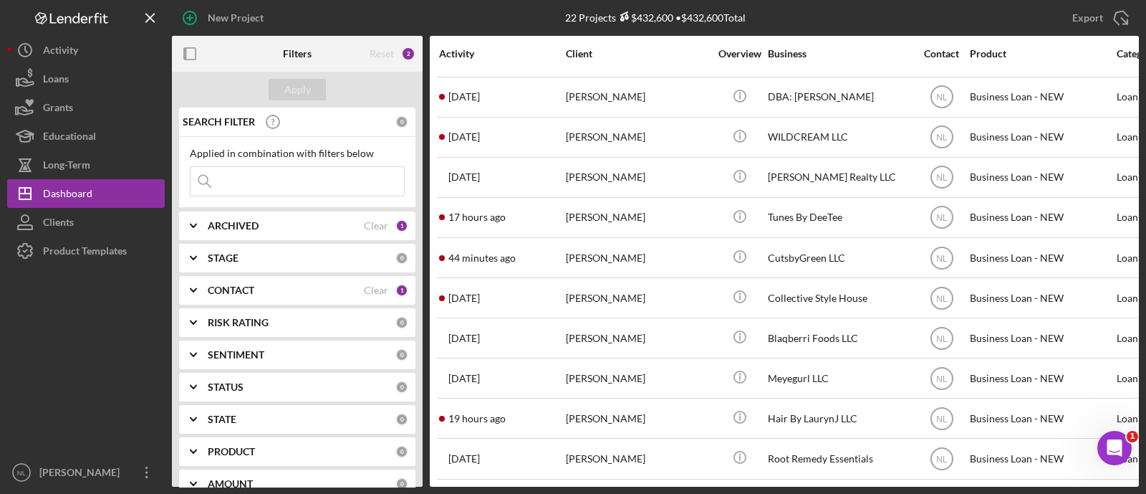
scroll to position [482, 0]
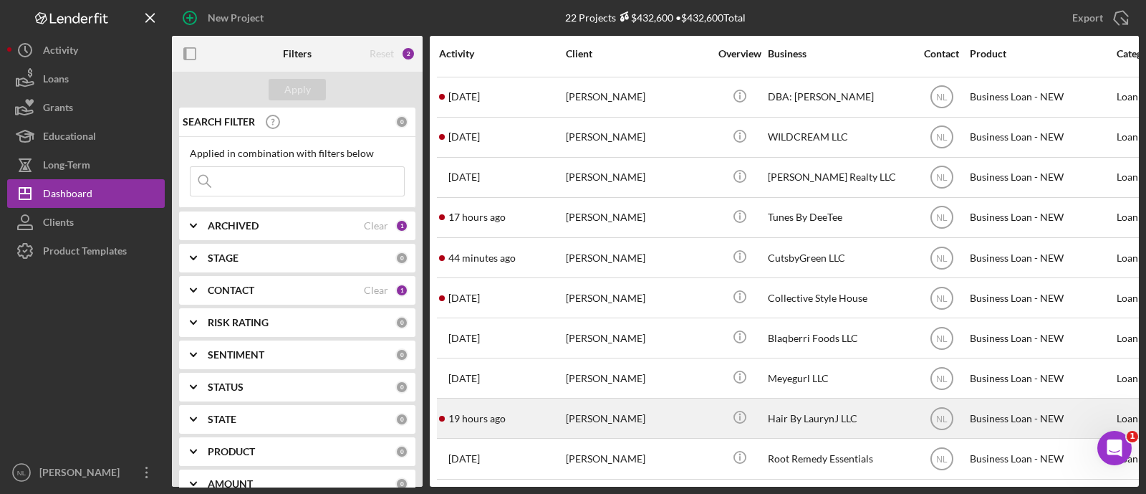
click at [600, 407] on div "[PERSON_NAME]" at bounding box center [637, 418] width 143 height 38
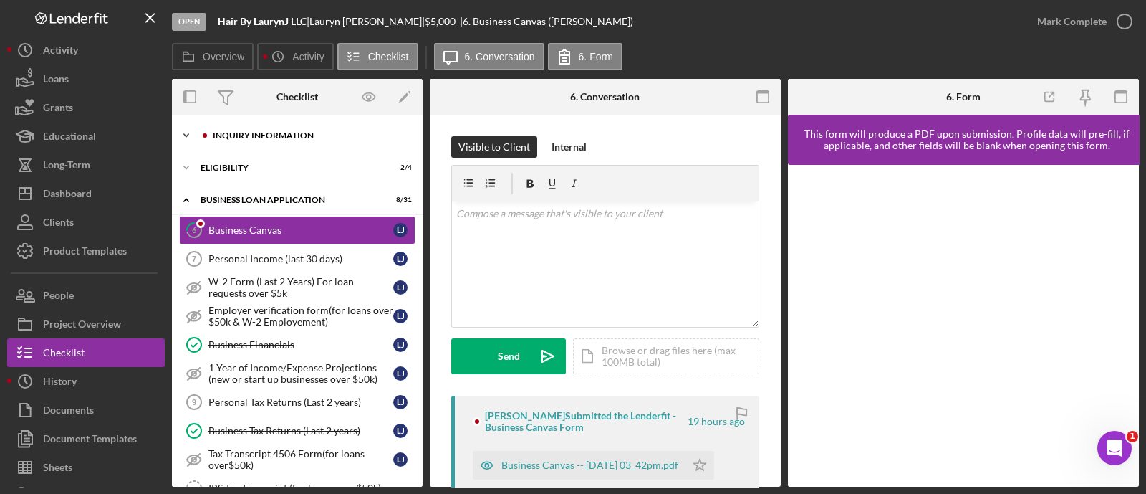
click at [300, 138] on div "INQUIRY INFORMATION" at bounding box center [309, 135] width 192 height 9
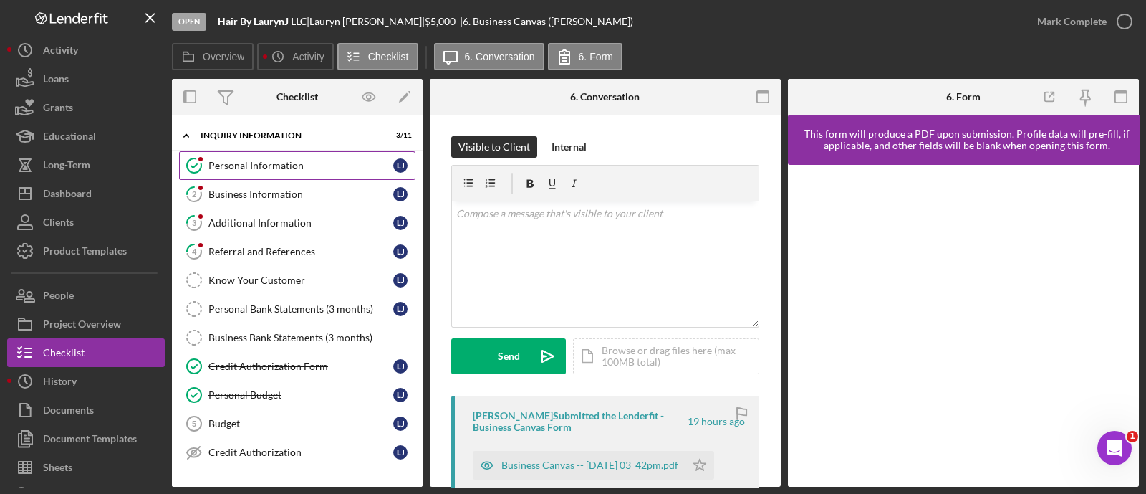
click at [293, 167] on div "Personal Information" at bounding box center [300, 165] width 185 height 11
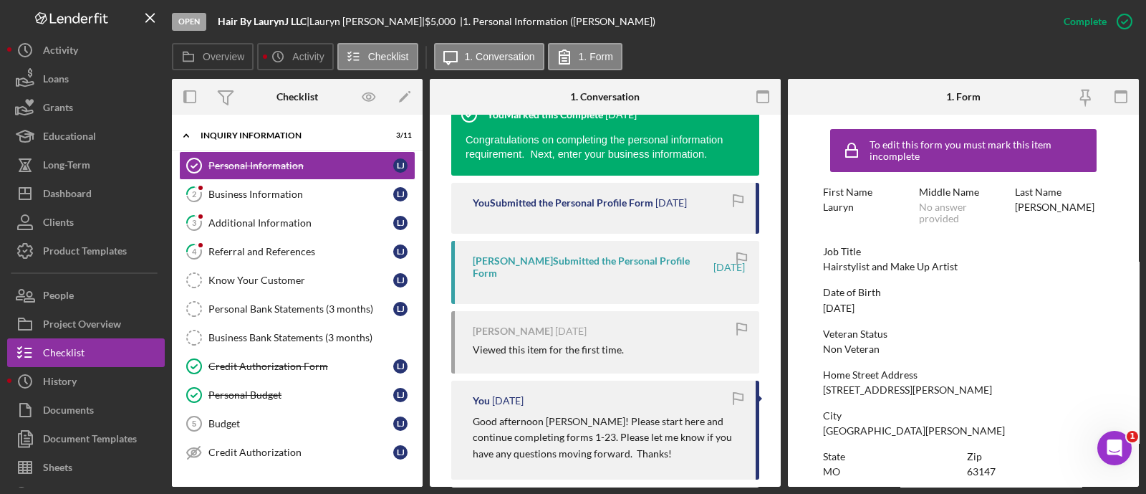
scroll to position [307, 0]
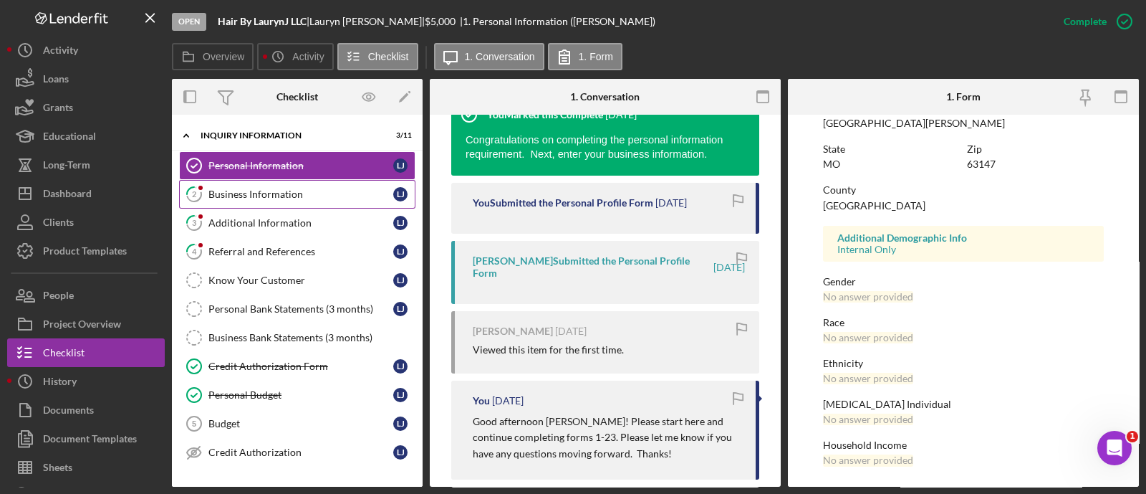
click at [226, 195] on div "Business Information" at bounding box center [300, 193] width 185 height 11
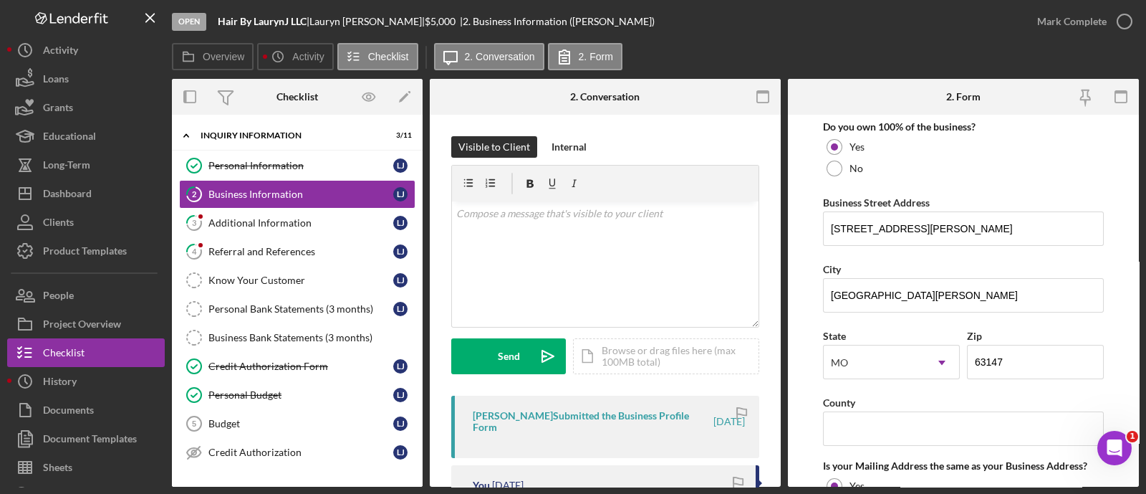
scroll to position [607, 0]
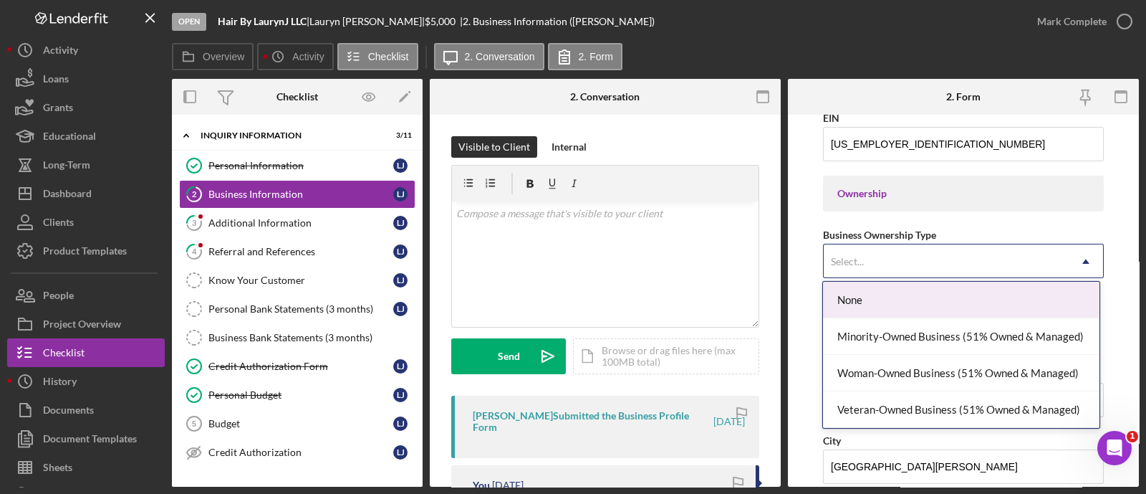
click at [860, 266] on div "Select..." at bounding box center [946, 261] width 245 height 33
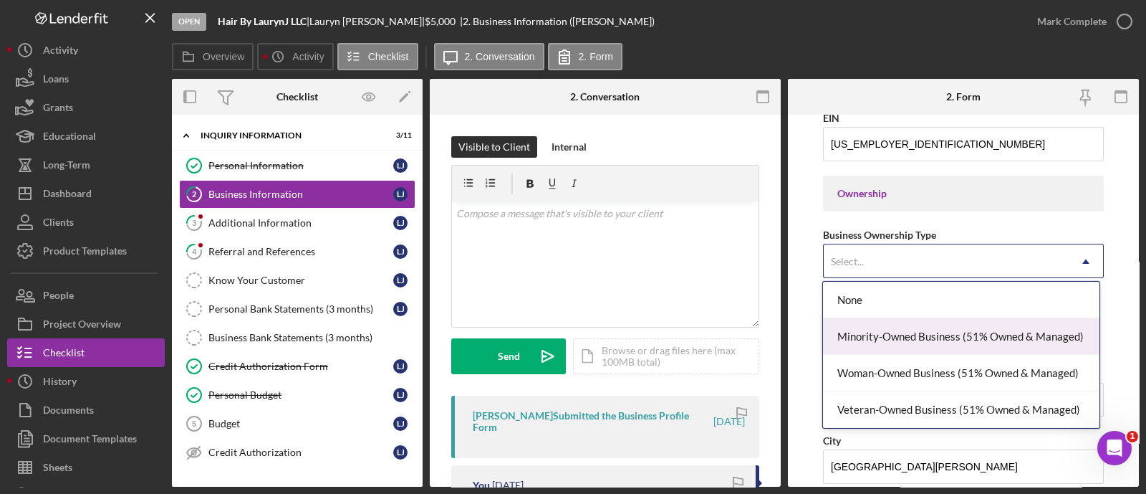
click at [888, 328] on div "Minority-Owned Business (51% Owned & Managed)" at bounding box center [961, 336] width 276 height 37
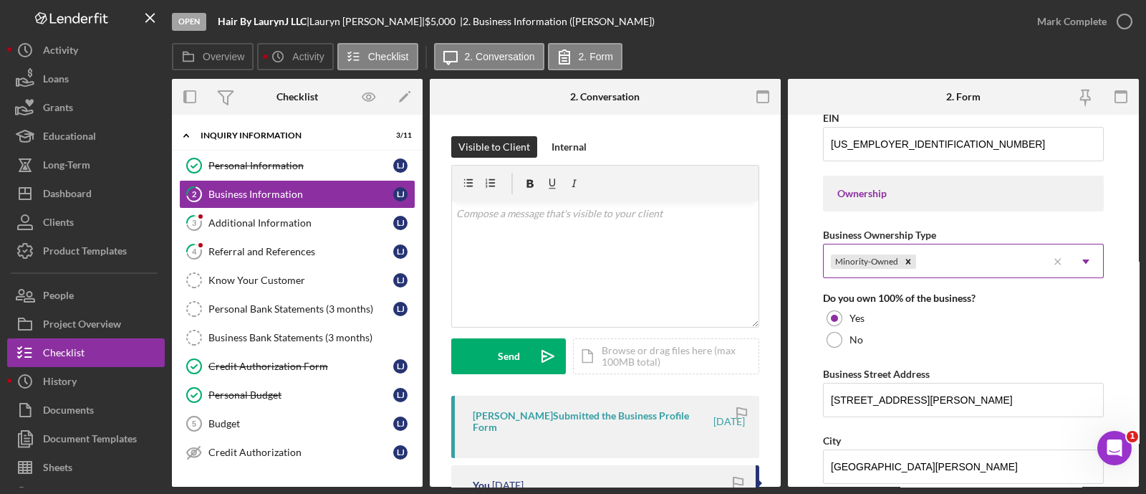
click at [938, 249] on div "Minority-Owned" at bounding box center [936, 261] width 224 height 33
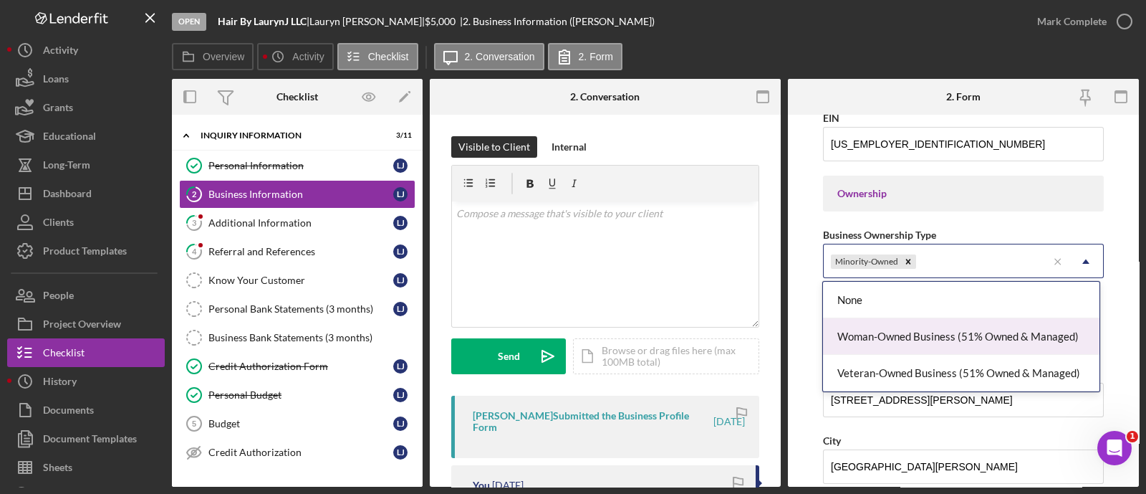
click at [954, 331] on div "Woman-Owned Business (51% Owned & Managed)" at bounding box center [961, 336] width 276 height 37
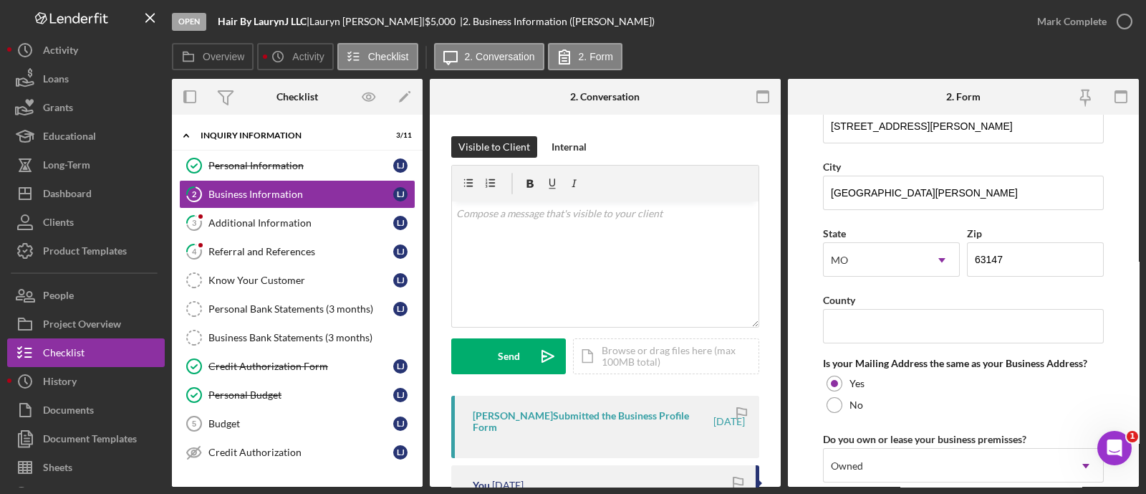
scroll to position [880, 0]
click at [932, 328] on input "County" at bounding box center [963, 327] width 281 height 34
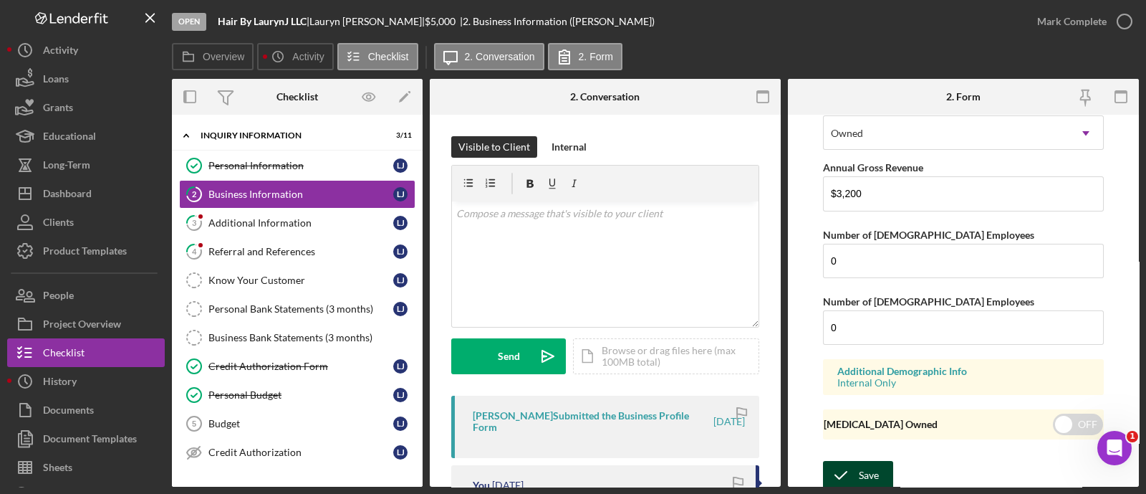
type input "[GEOGRAPHIC_DATA]"
click at [872, 462] on div "Save" at bounding box center [869, 475] width 20 height 29
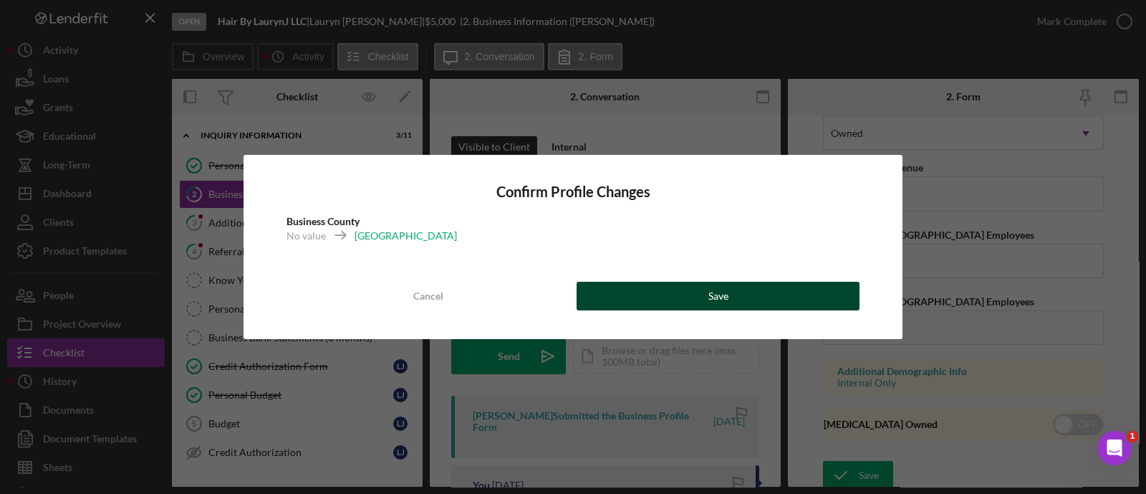
click at [794, 304] on button "Save" at bounding box center [718, 296] width 283 height 29
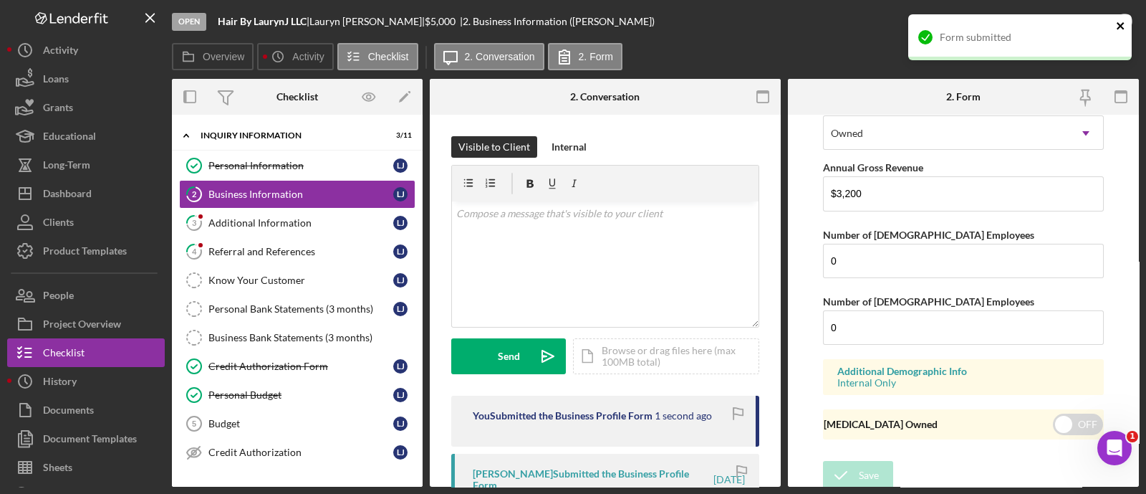
click at [1125, 24] on icon "close" at bounding box center [1121, 25] width 10 height 11
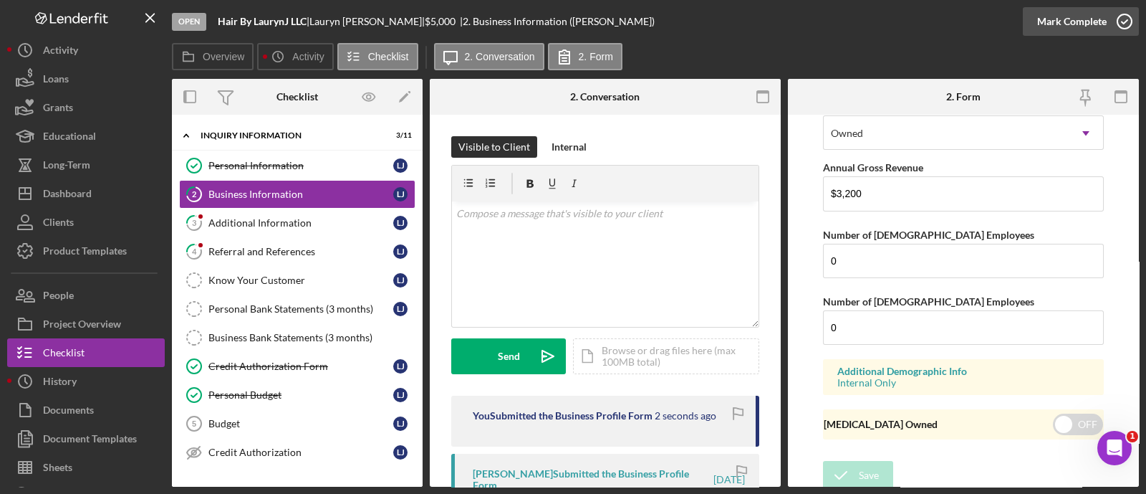
click at [1072, 27] on div "Mark Complete" at bounding box center [1071, 21] width 69 height 29
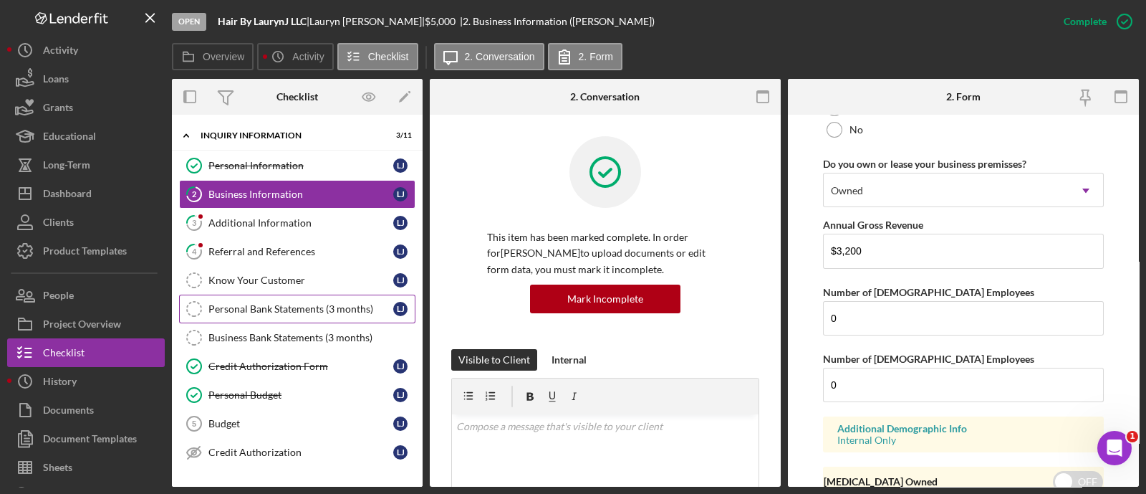
scroll to position [708, 0]
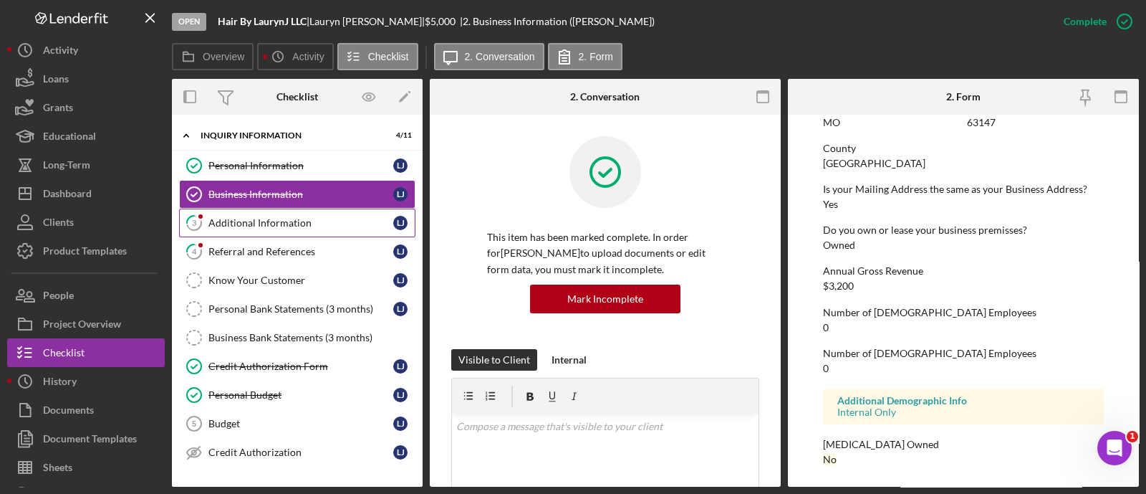
click at [214, 224] on div "Additional Information" at bounding box center [300, 222] width 185 height 11
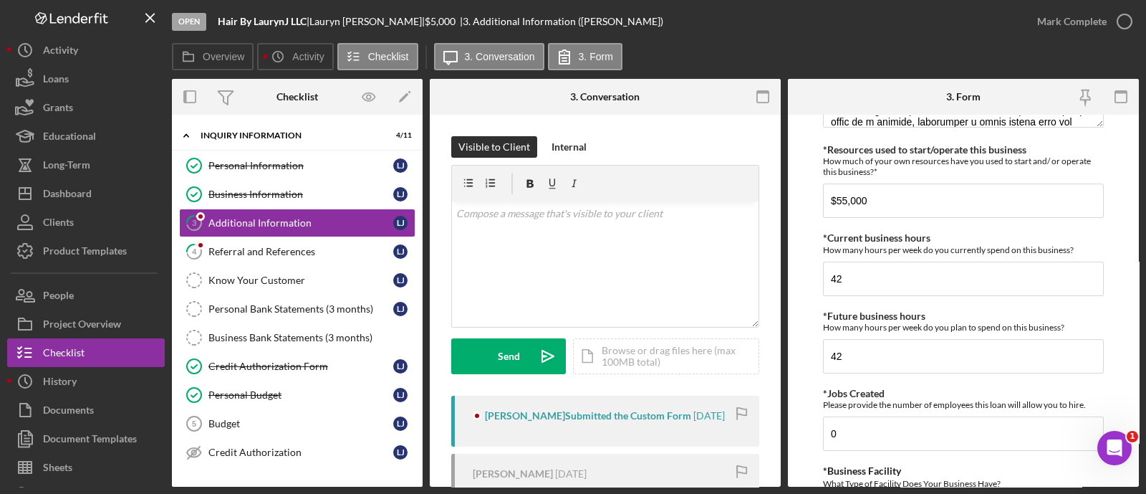
scroll to position [1752, 0]
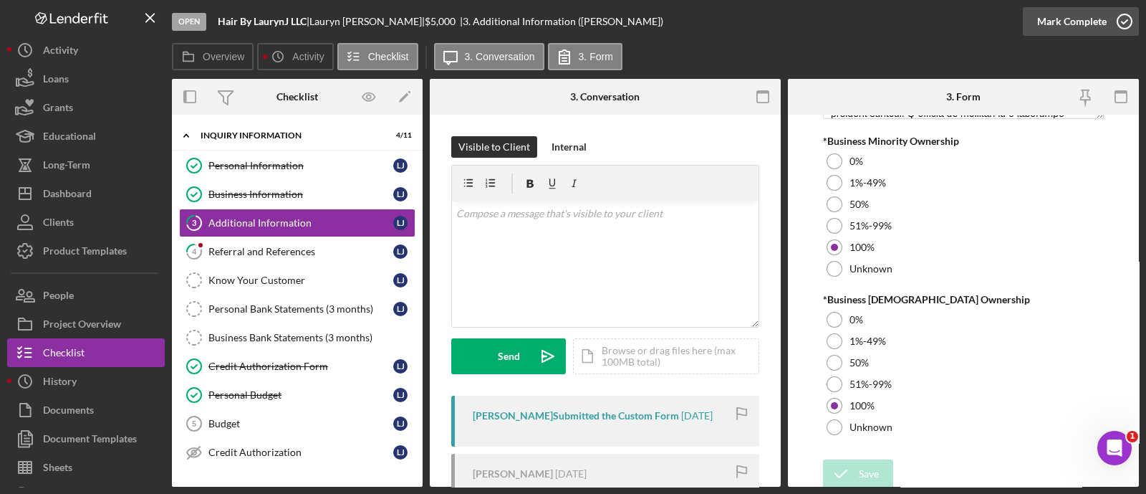
click at [1082, 19] on div "Mark Complete" at bounding box center [1071, 21] width 69 height 29
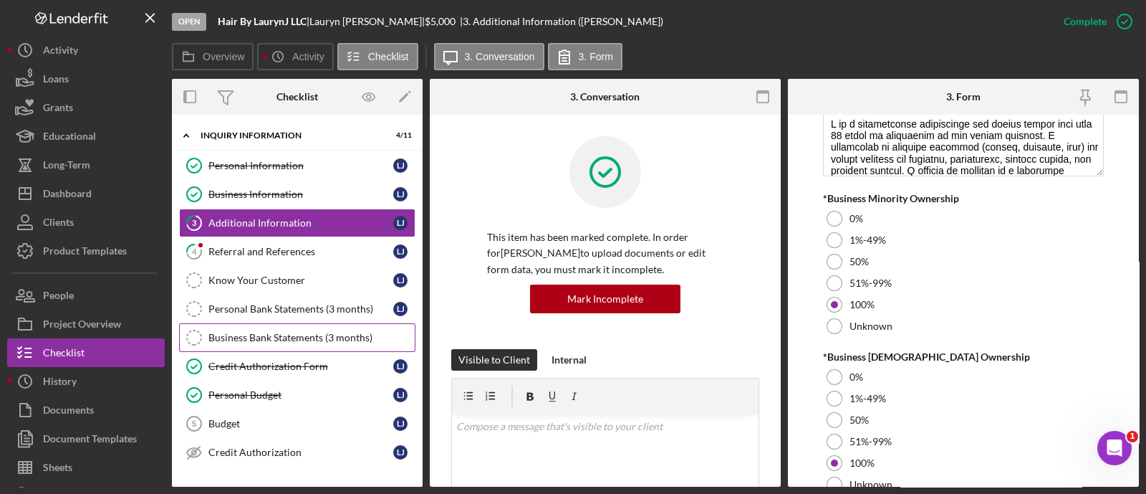
scroll to position [0, 0]
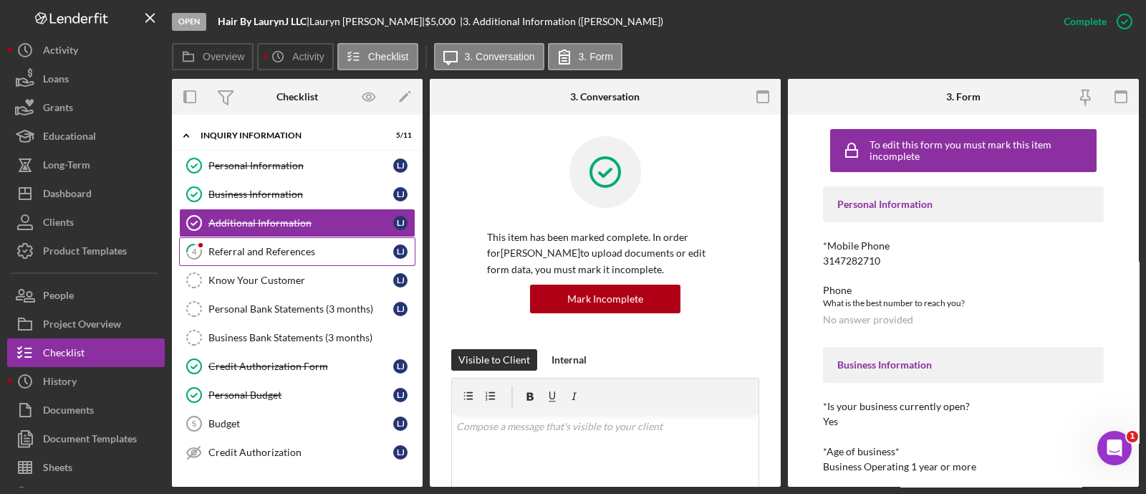
click at [241, 257] on link "4 Referral and References [PERSON_NAME]" at bounding box center [297, 251] width 236 height 29
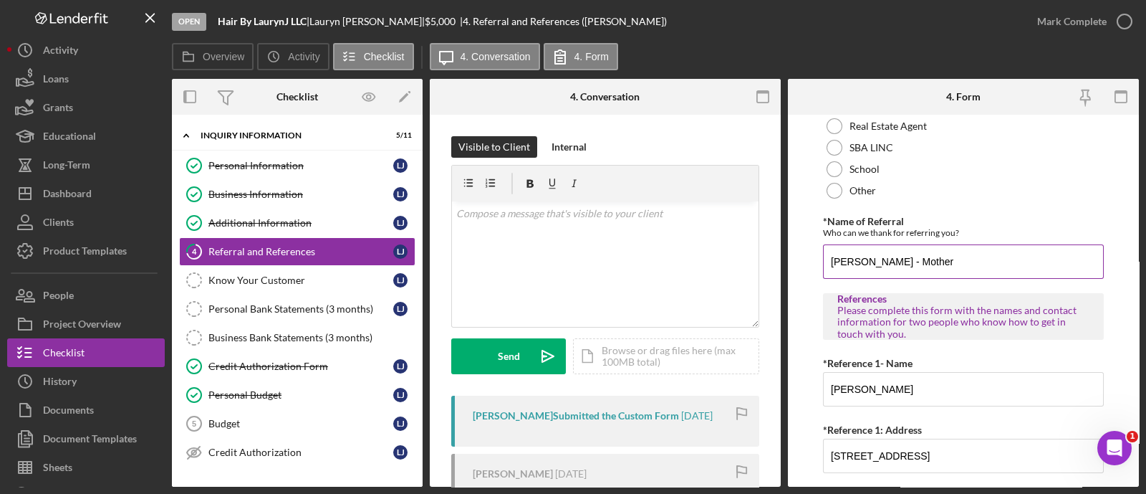
scroll to position [716, 0]
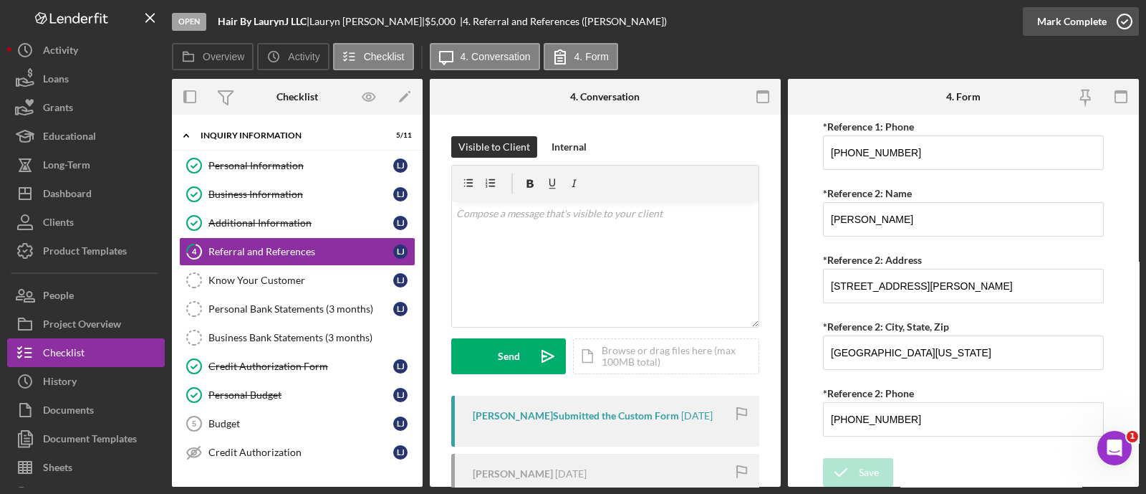
click at [1061, 28] on div "Mark Complete" at bounding box center [1071, 21] width 69 height 29
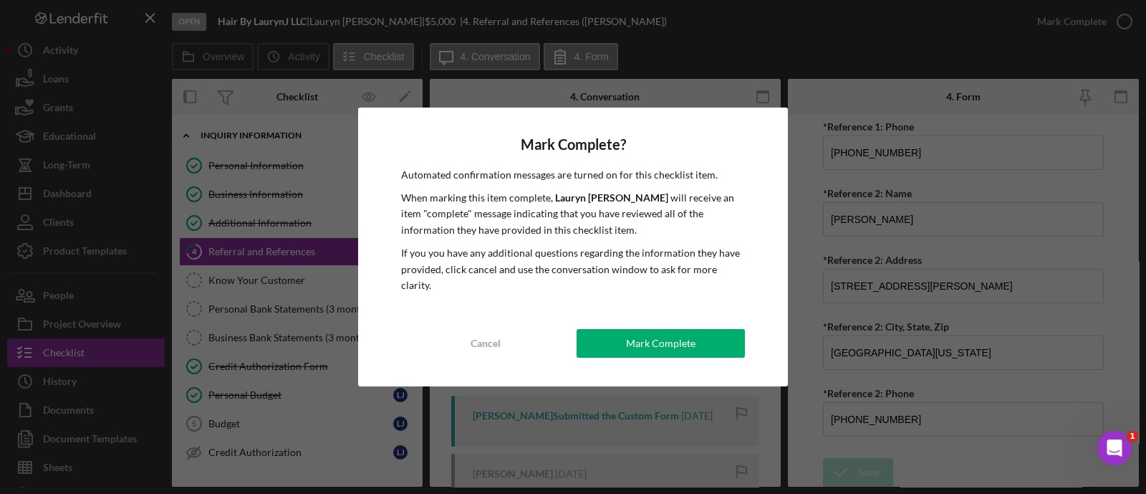
click at [610, 320] on div "Mark Complete? Automated confirmation messages are turned on for this checklist…" at bounding box center [573, 246] width 430 height 279
click at [612, 345] on button "Mark Complete" at bounding box center [661, 343] width 168 height 29
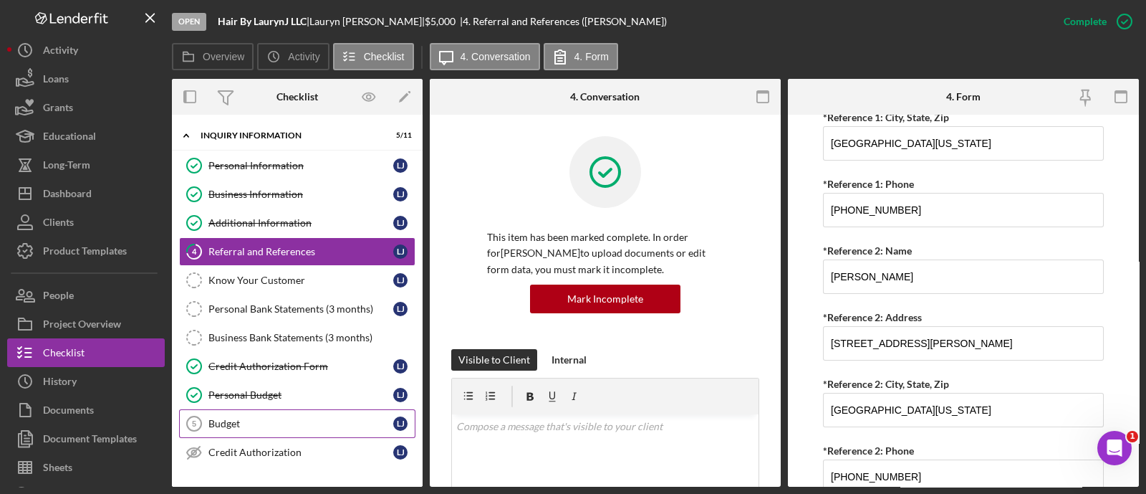
scroll to position [773, 0]
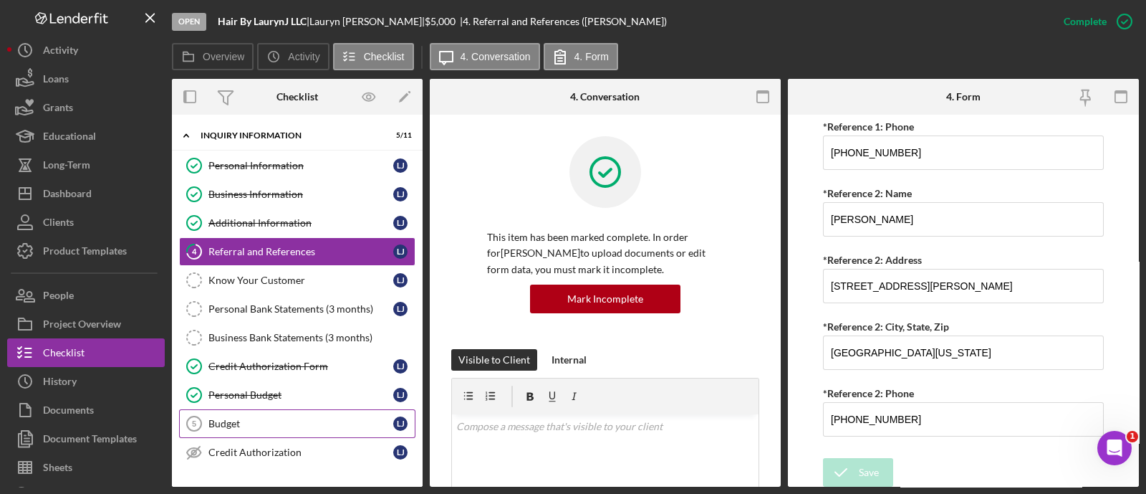
click at [291, 420] on div "Budget" at bounding box center [300, 423] width 185 height 11
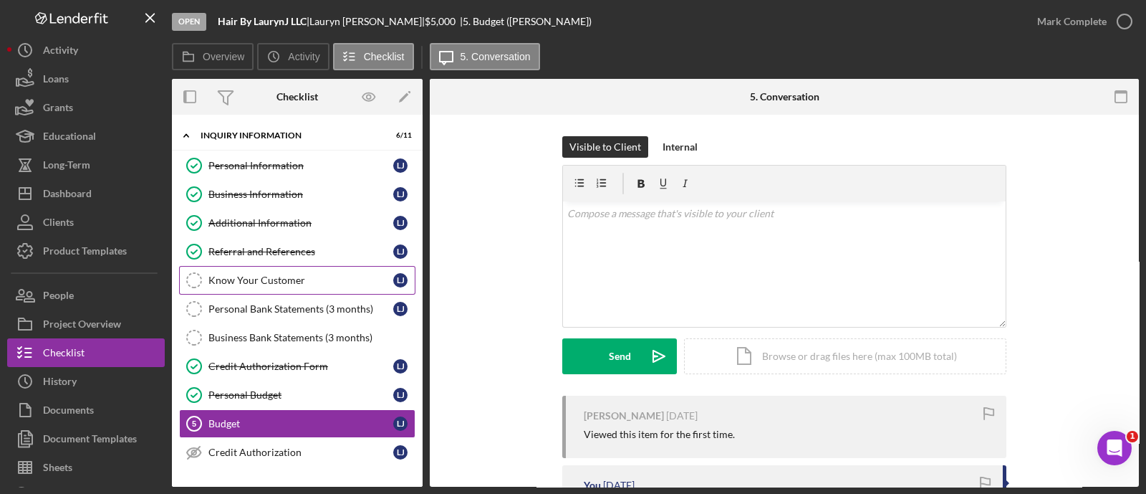
click at [241, 266] on link "Know Your Customer Know Your Customer [PERSON_NAME]" at bounding box center [297, 280] width 236 height 29
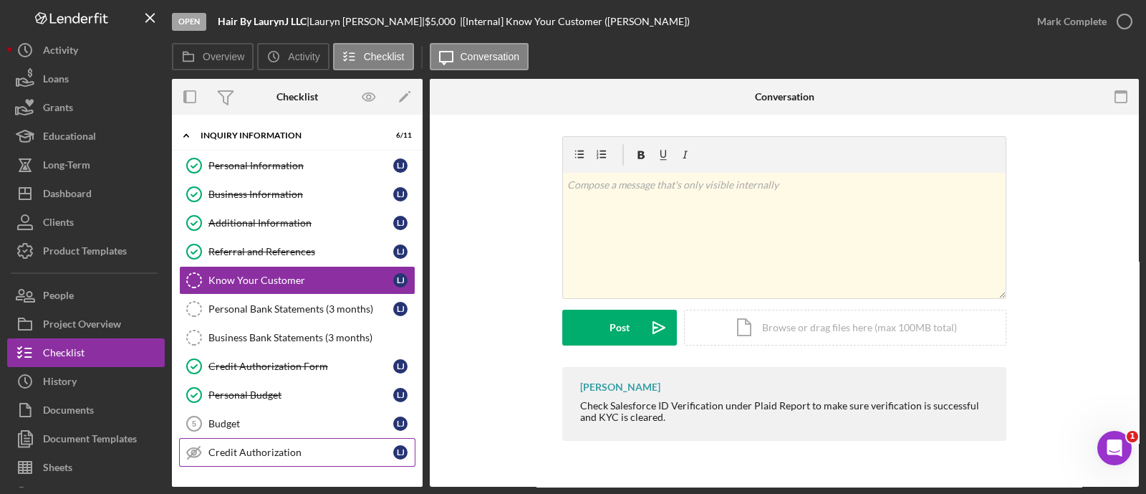
scroll to position [92, 0]
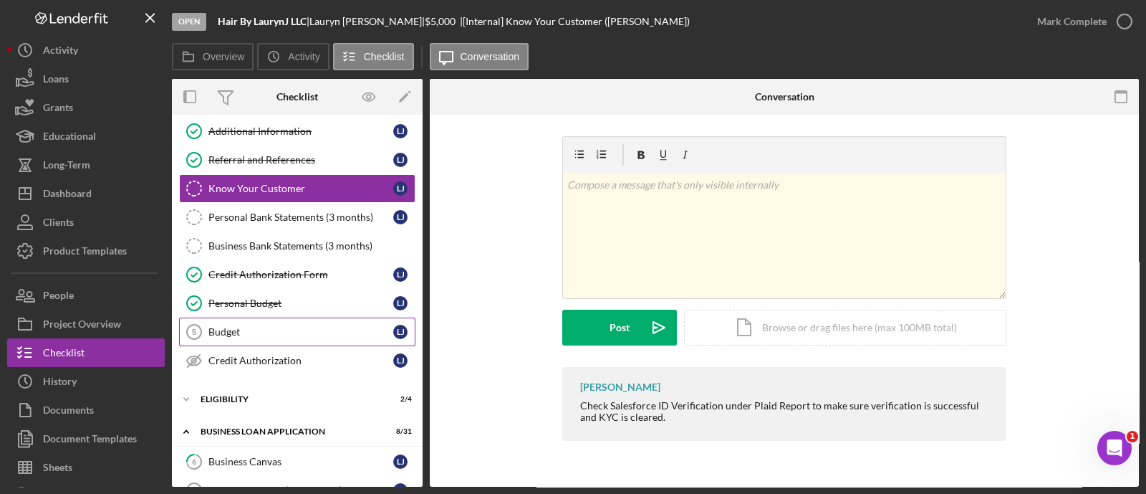
click at [242, 332] on div "Budget" at bounding box center [300, 331] width 185 height 11
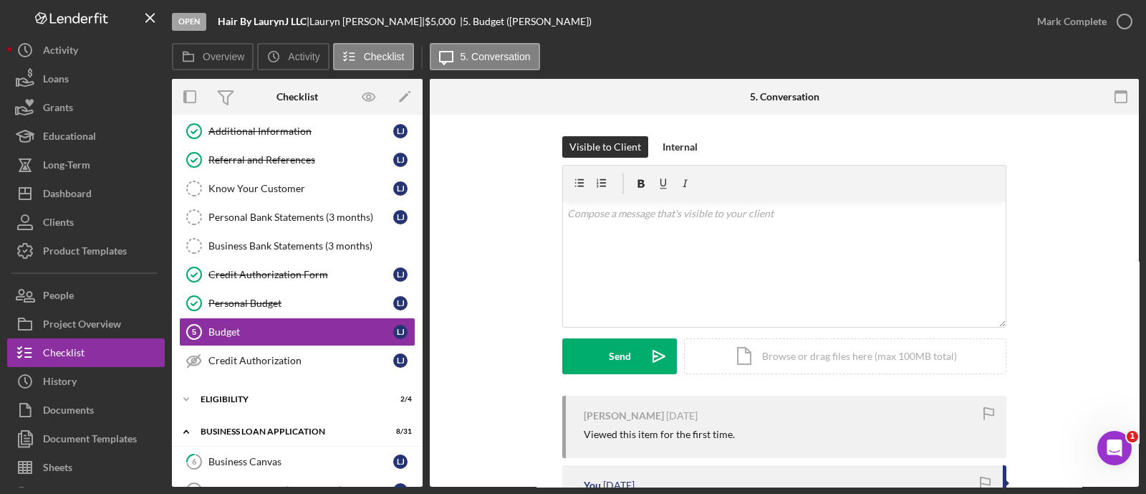
scroll to position [140, 0]
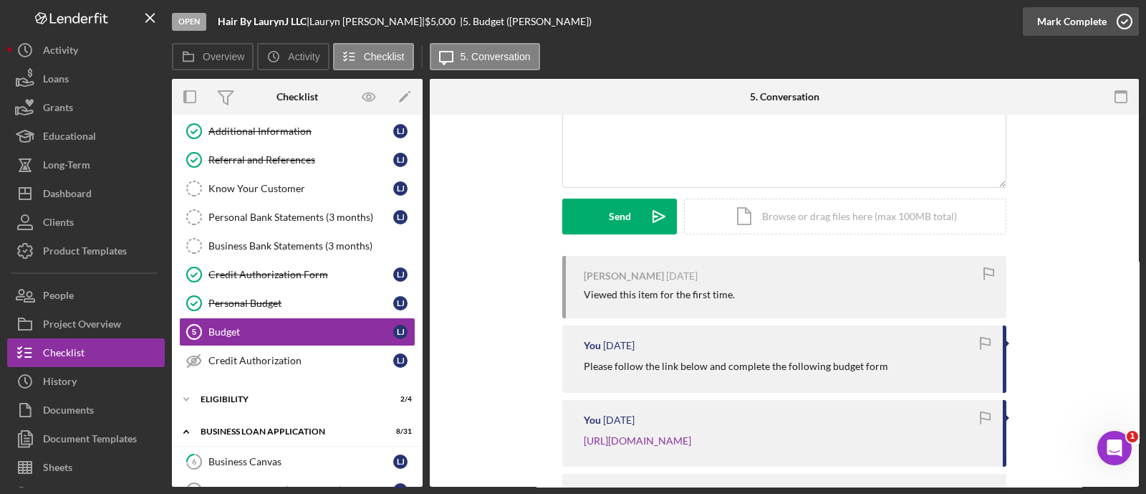
click at [1057, 13] on div "Mark Complete" at bounding box center [1071, 21] width 69 height 29
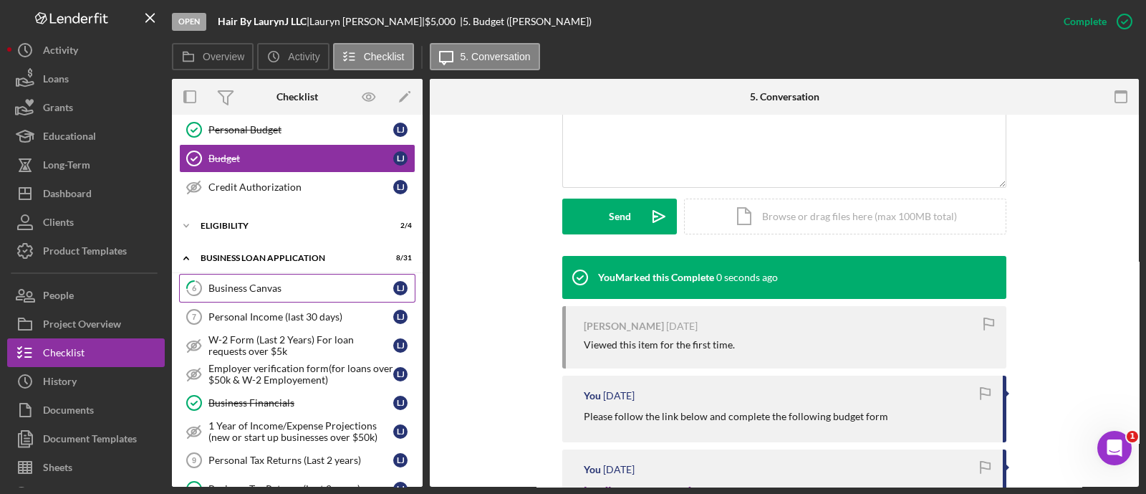
scroll to position [267, 0]
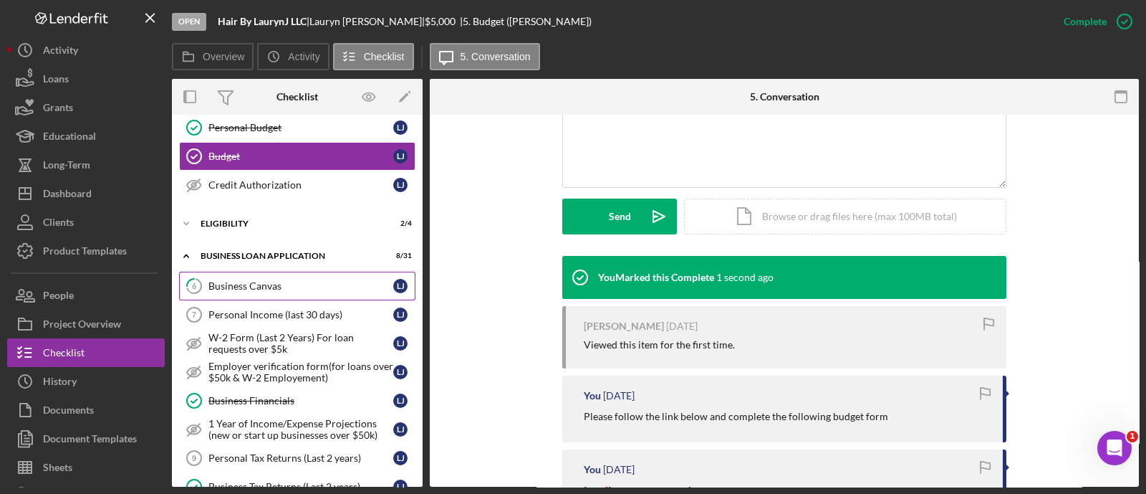
click at [288, 271] on link "6 Business Canvas [PERSON_NAME]" at bounding box center [297, 285] width 236 height 29
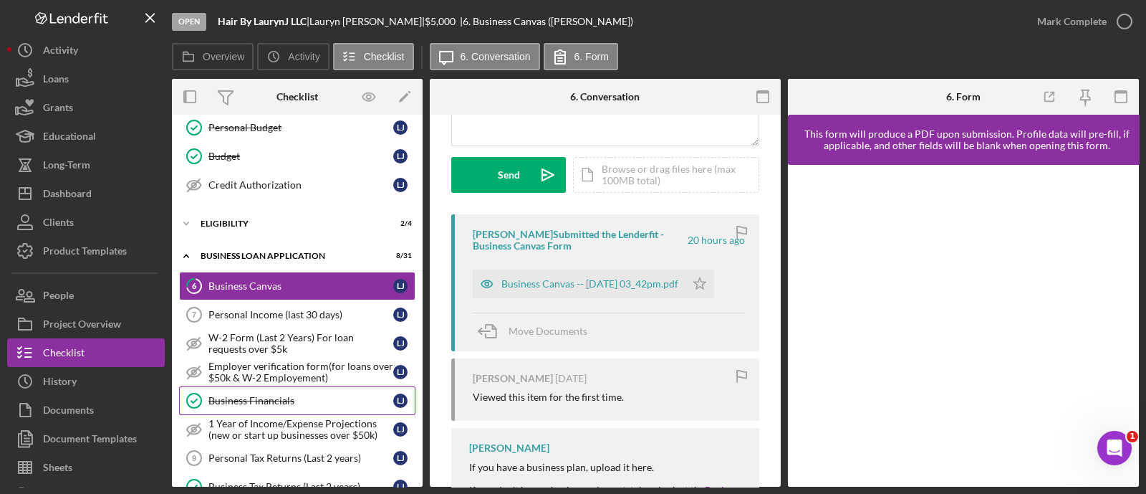
scroll to position [730, 0]
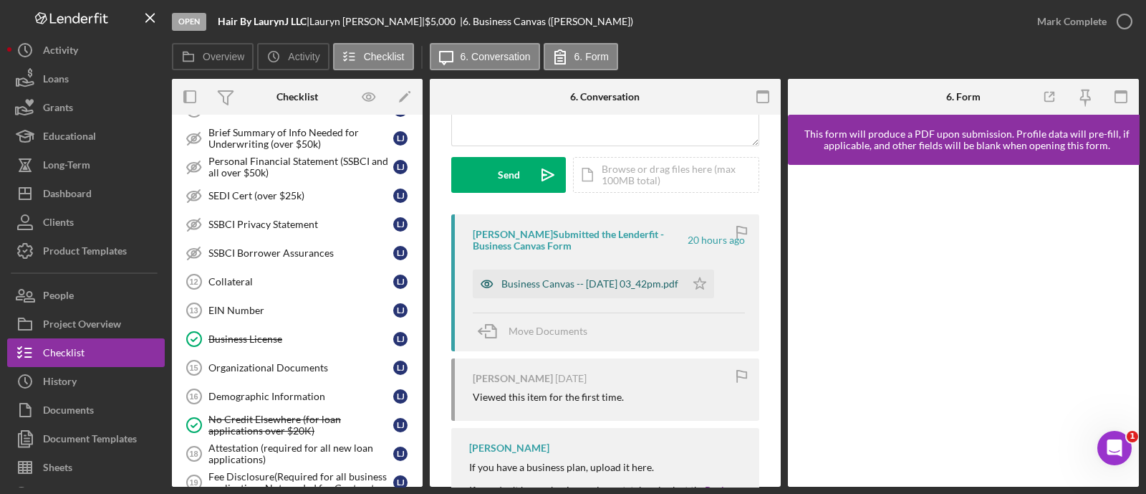
click at [532, 289] on div "Business Canvas -- [DATE] 03_42pm.pdf" at bounding box center [579, 283] width 213 height 29
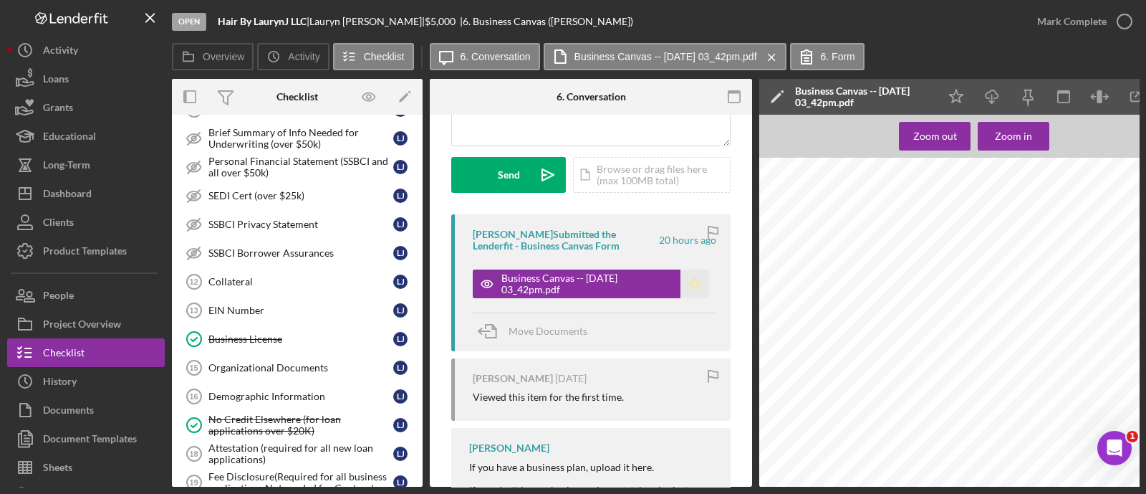
click at [685, 286] on icon "Icon/Star" at bounding box center [695, 283] width 29 height 29
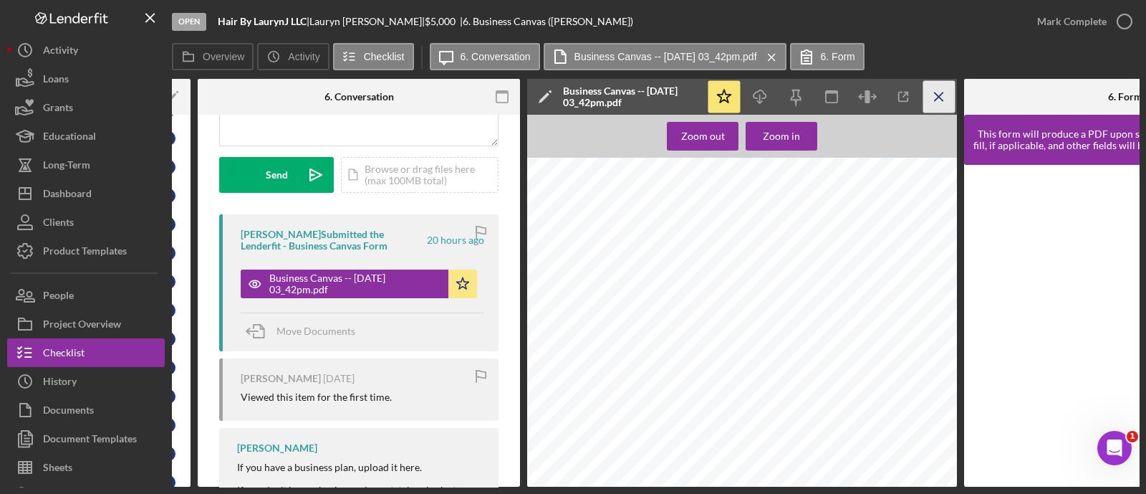
click at [936, 101] on icon "Icon/Menu Close" at bounding box center [939, 97] width 32 height 32
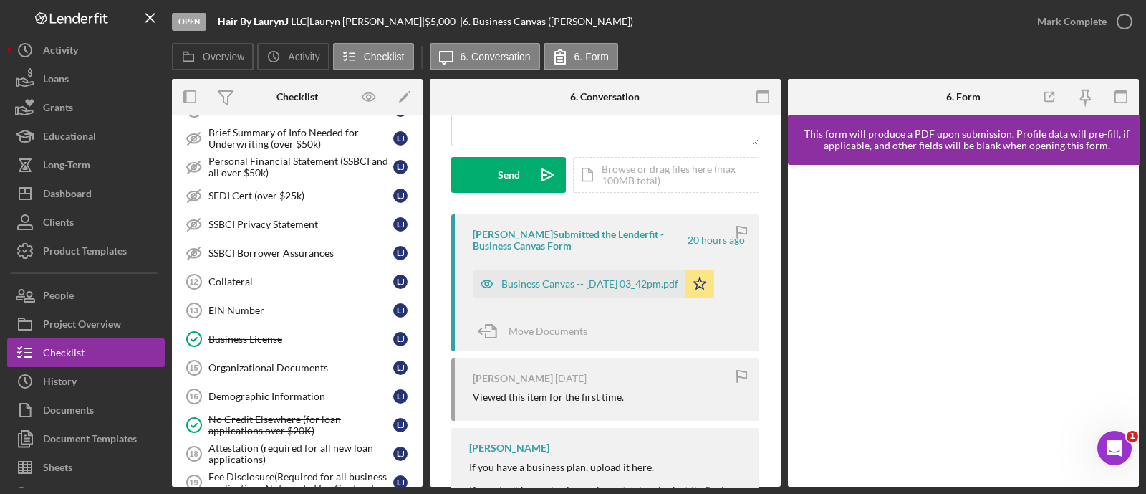
scroll to position [0, 0]
click at [1057, 25] on div "Mark Complete" at bounding box center [1071, 21] width 69 height 29
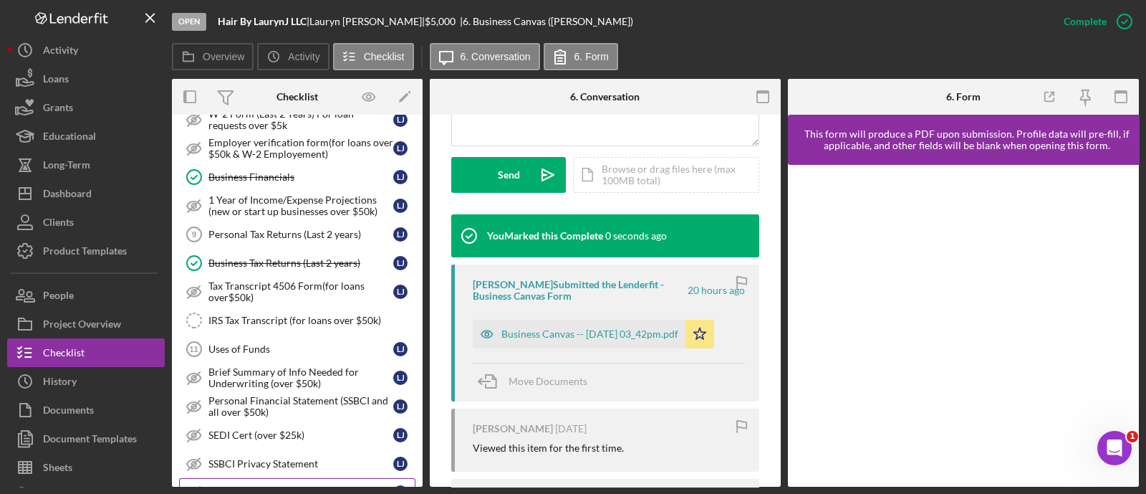
scroll to position [442, 0]
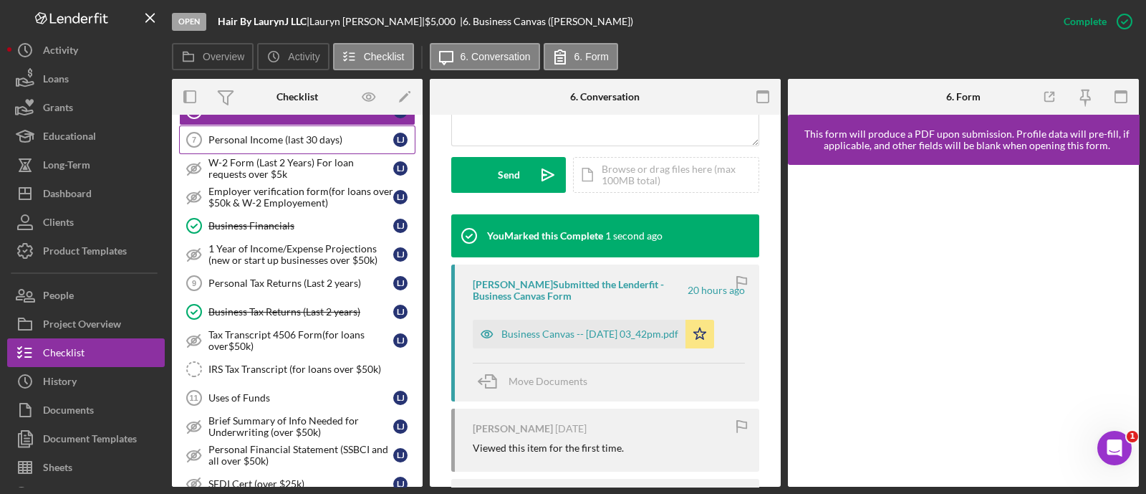
click at [269, 144] on link "Personal Income (last 30 days) 7 Personal Income (last 30 days) [PERSON_NAME]" at bounding box center [297, 139] width 236 height 29
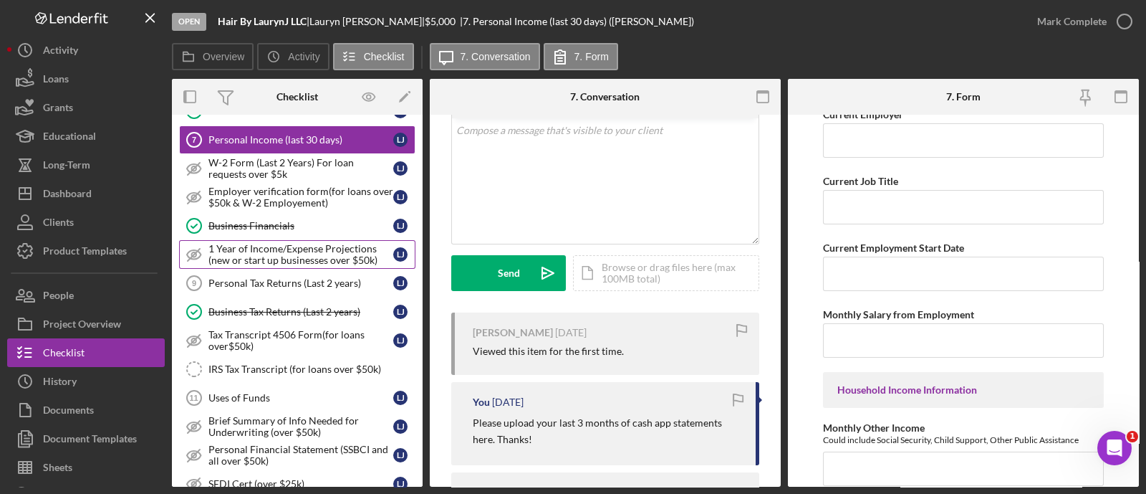
scroll to position [558, 0]
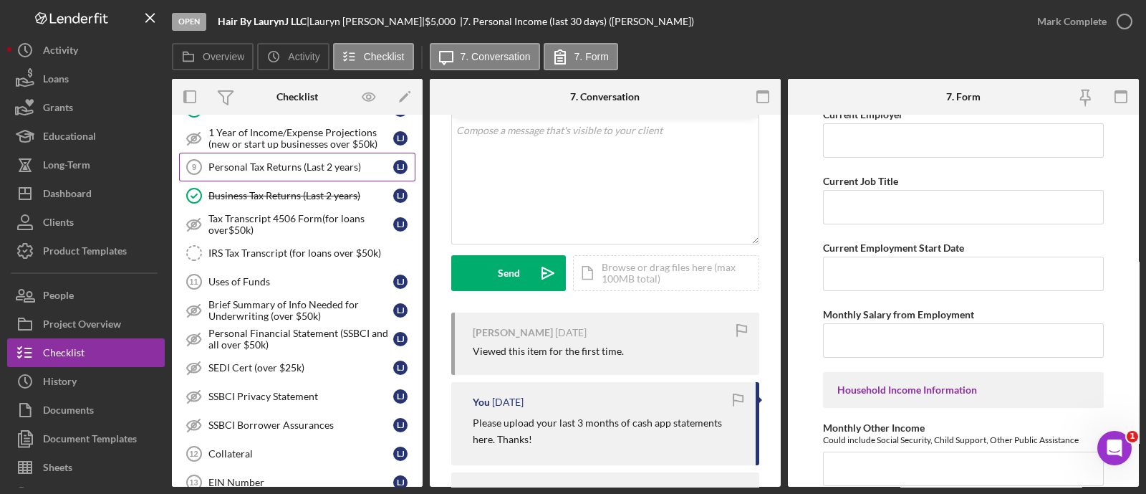
click at [245, 168] on link "Personal Tax Returns (Last 2 years) 9 Personal Tax Returns (Last 2 years) [PERS…" at bounding box center [297, 167] width 236 height 29
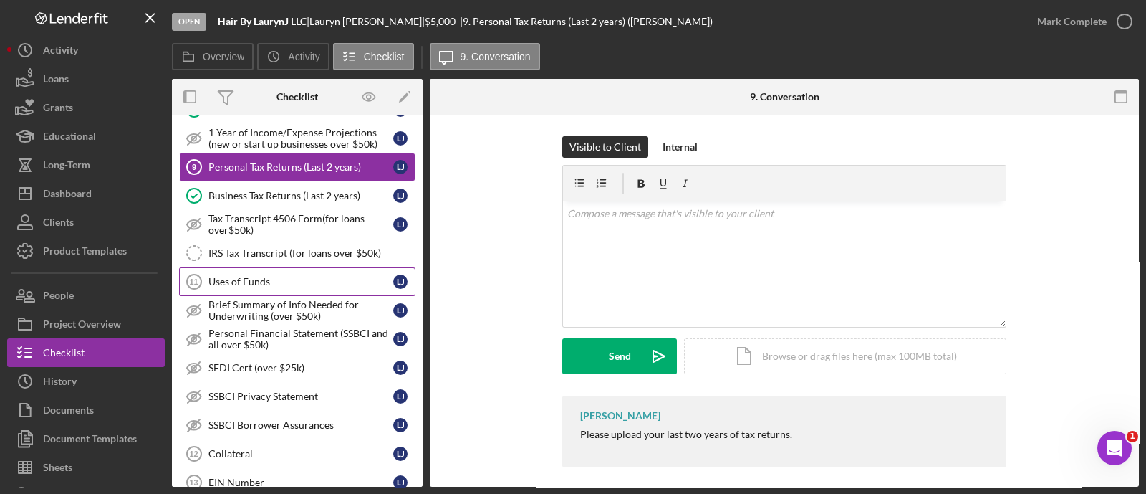
click at [279, 287] on link "Uses of Funds 11 Uses of Funds [PERSON_NAME]" at bounding box center [297, 281] width 236 height 29
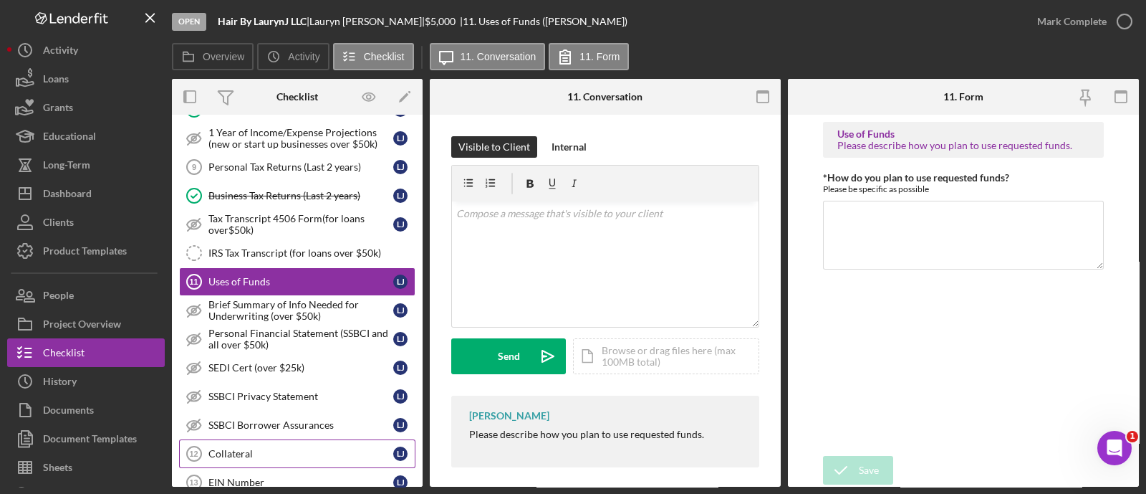
click at [279, 448] on div "Collateral" at bounding box center [300, 453] width 185 height 11
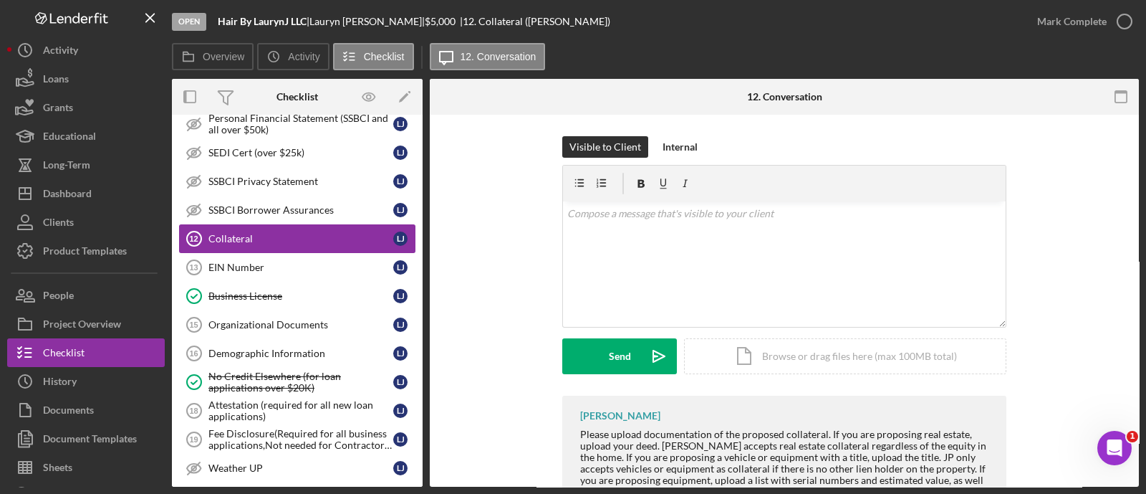
scroll to position [781, 0]
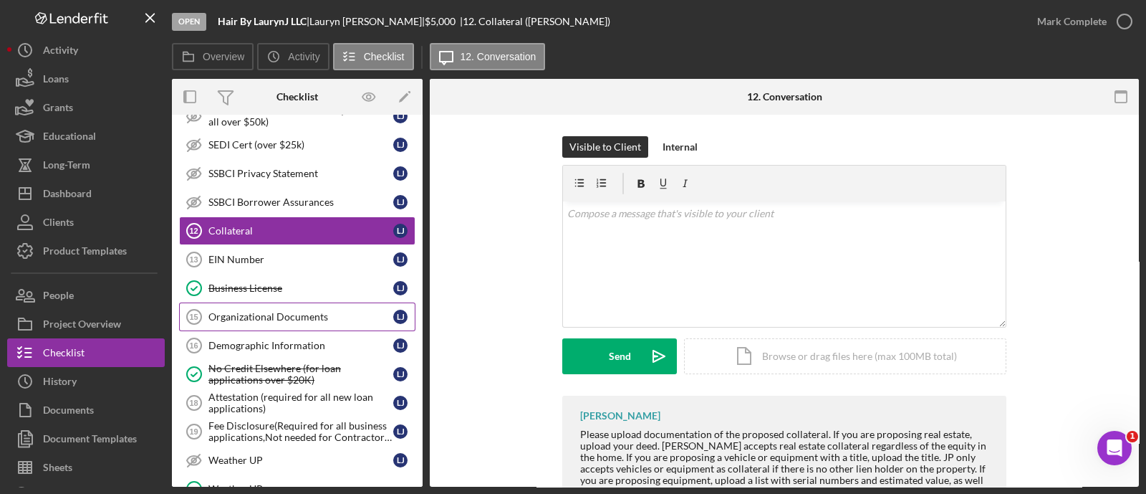
click at [239, 311] on div "Organizational Documents" at bounding box center [300, 316] width 185 height 11
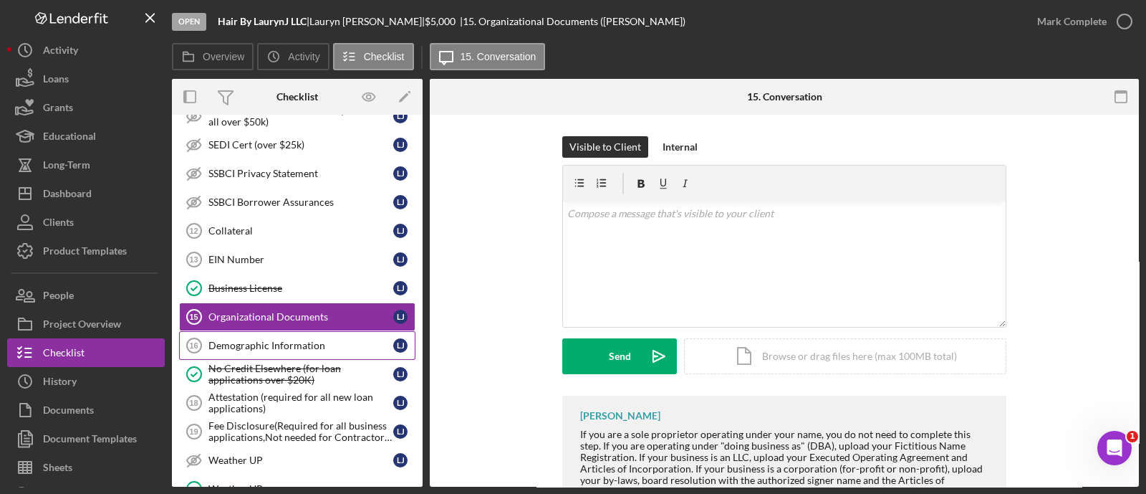
click at [253, 331] on link "Demographic Information 16 Demographic Information [PERSON_NAME]" at bounding box center [297, 345] width 236 height 29
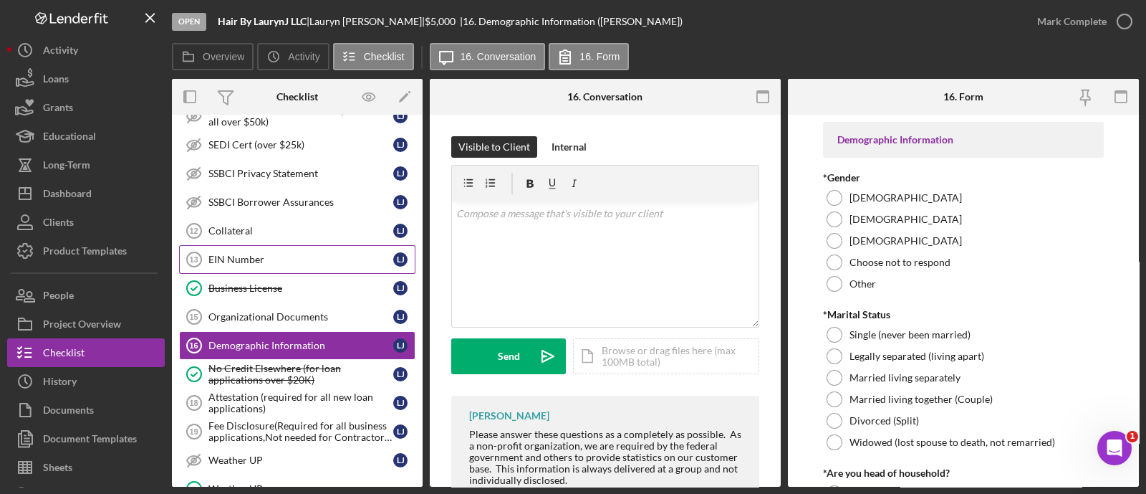
click at [224, 256] on div "EIN Number" at bounding box center [300, 259] width 185 height 11
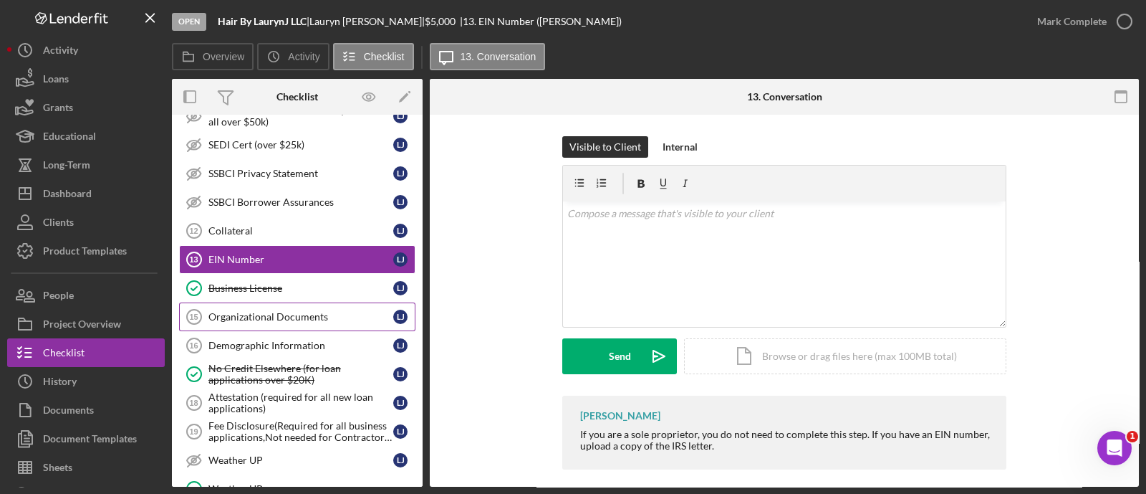
click at [307, 302] on link "Organizational Documents 15 Organizational Documents [PERSON_NAME]" at bounding box center [297, 316] width 236 height 29
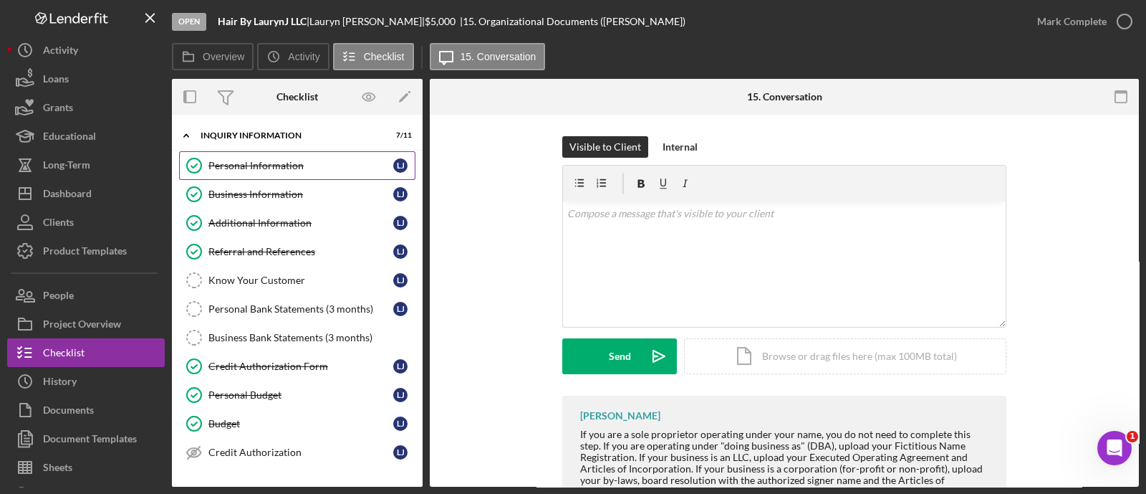
click at [254, 166] on div "Personal Information" at bounding box center [300, 165] width 185 height 11
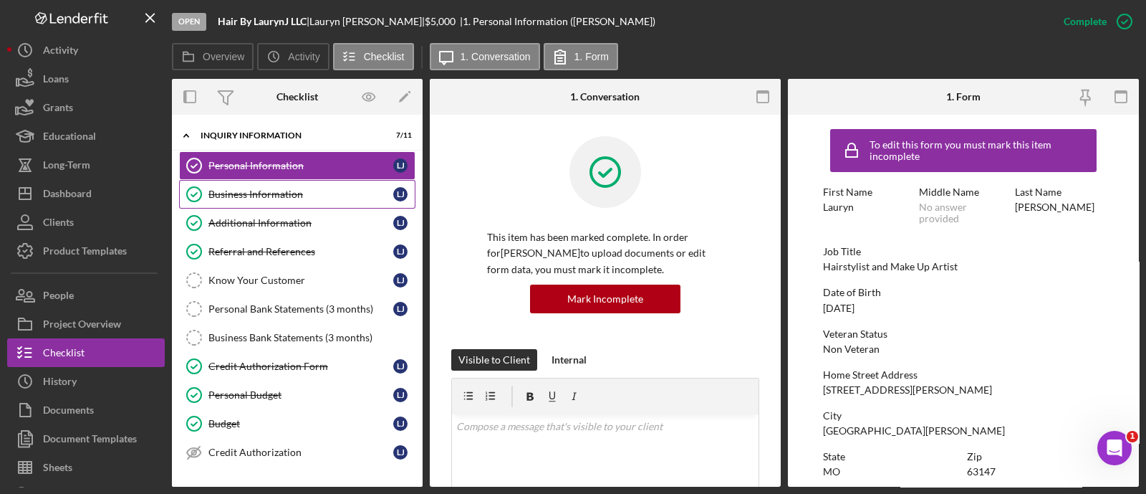
click at [241, 198] on div "Business Information" at bounding box center [300, 193] width 185 height 11
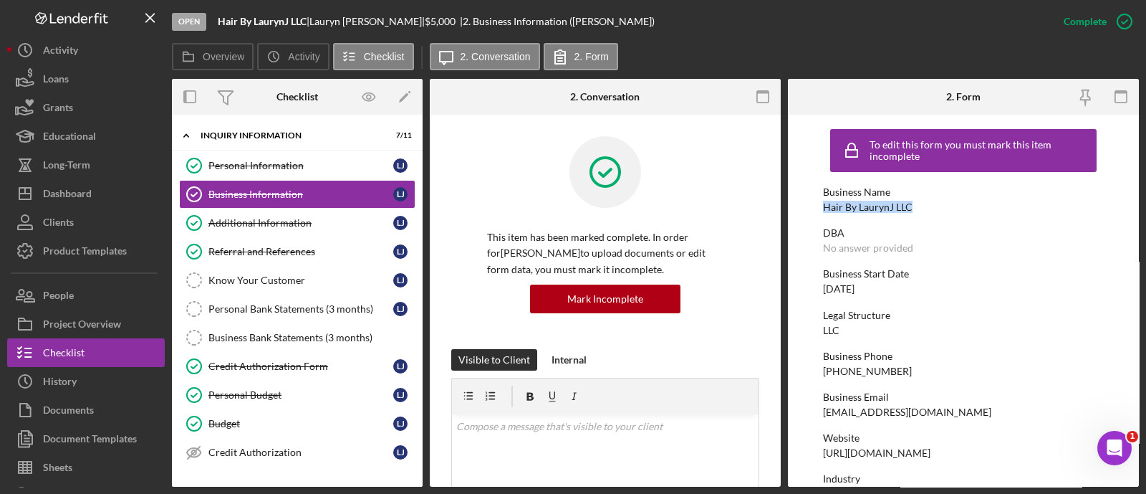
drag, startPoint x: 923, startPoint y: 203, endPoint x: 806, endPoint y: 203, distance: 116.8
click at [806, 203] on form "To edit this form you must mark this item incomplete Business Name Hair By [PER…" at bounding box center [963, 301] width 351 height 372
copy div "Hair By LaurynJ LLC"
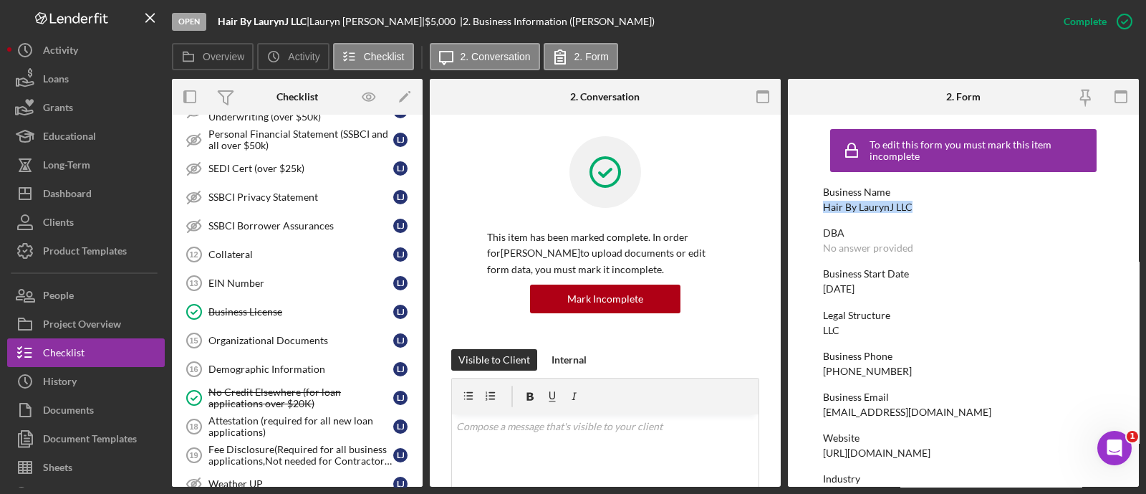
scroll to position [748, 0]
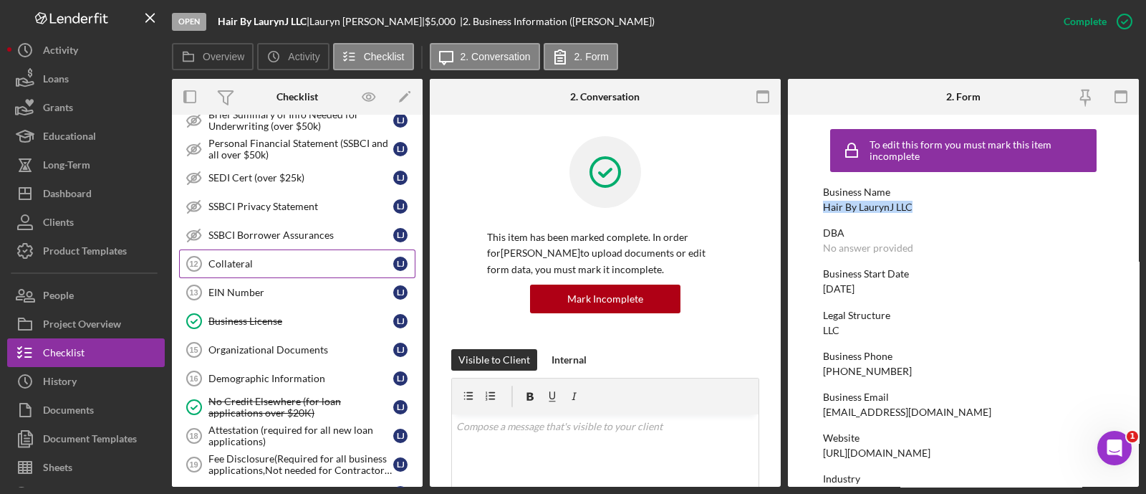
click at [251, 269] on link "Collateral 12 Collateral [PERSON_NAME]" at bounding box center [297, 263] width 236 height 29
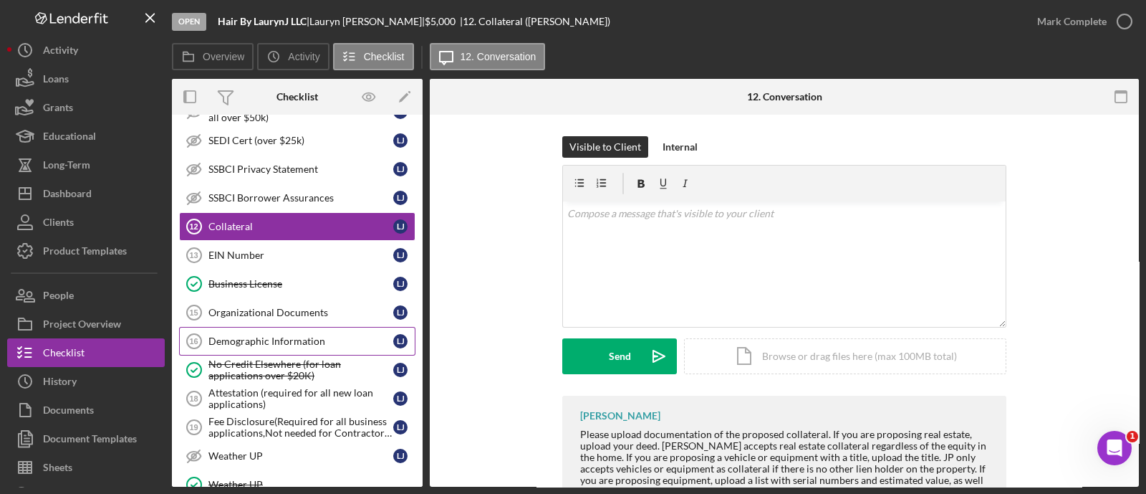
scroll to position [792, 0]
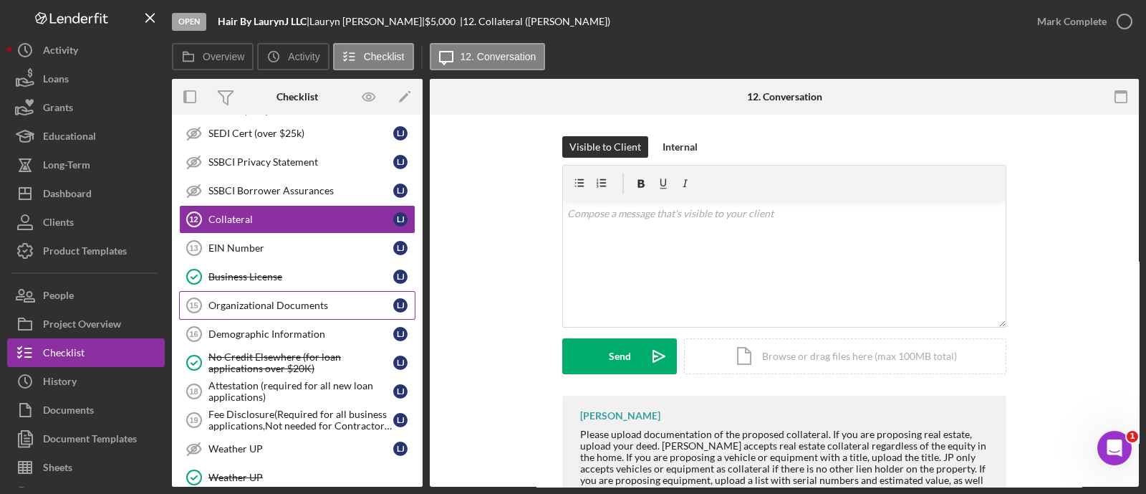
click at [263, 299] on div "Organizational Documents" at bounding box center [300, 304] width 185 height 11
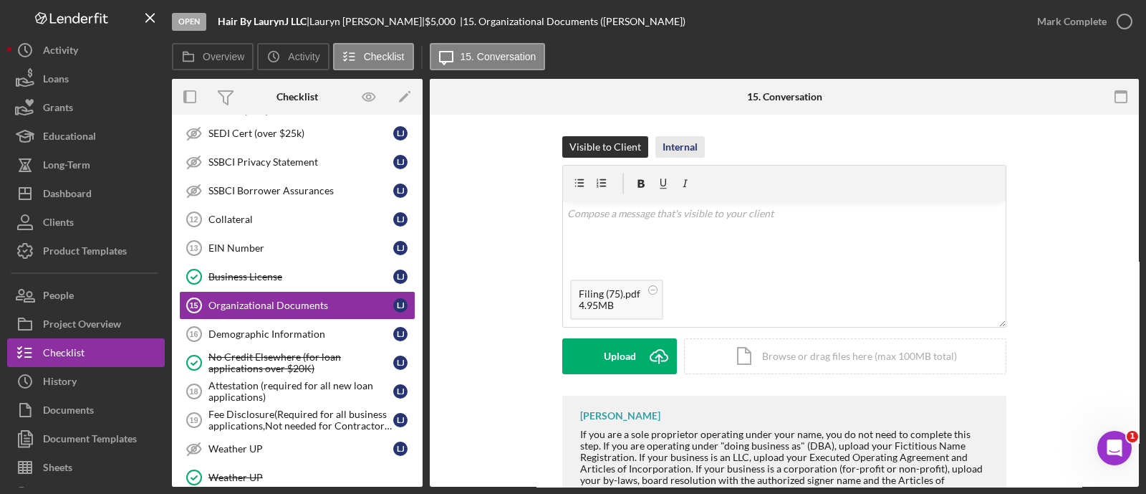
click at [669, 145] on div "Internal" at bounding box center [680, 146] width 35 height 21
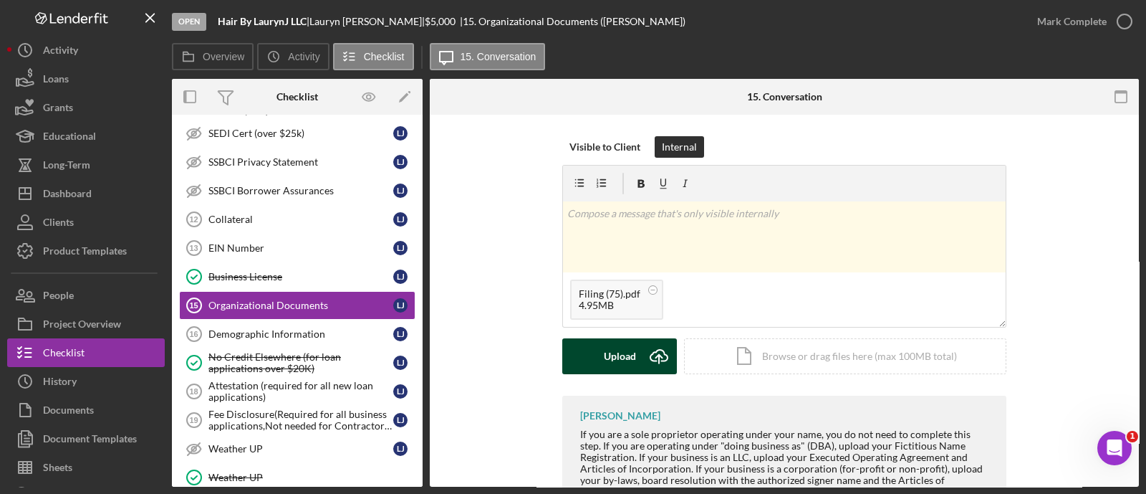
click at [643, 352] on icon "Icon/Upload" at bounding box center [659, 356] width 36 height 36
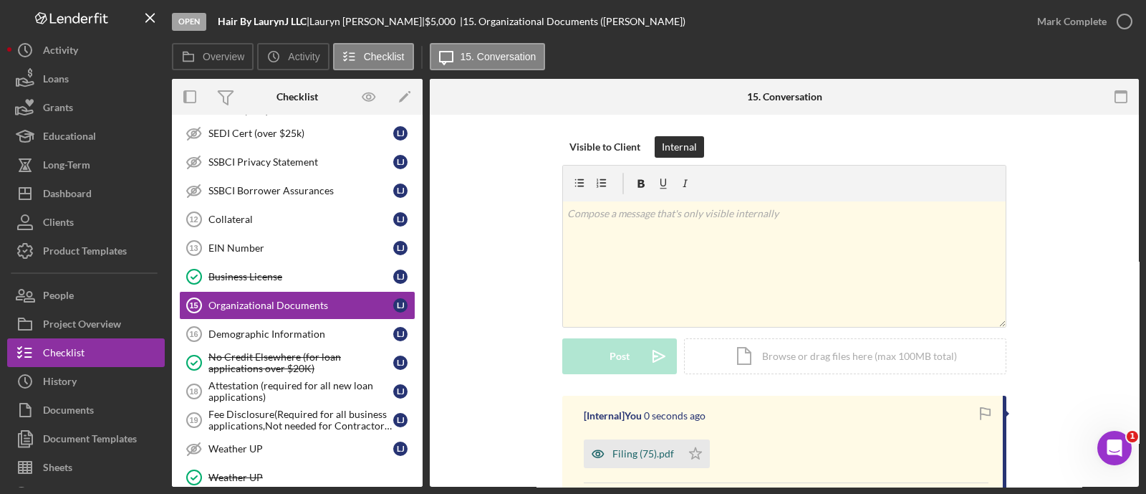
click at [676, 458] on div "Filing (75).pdf" at bounding box center [632, 453] width 97 height 29
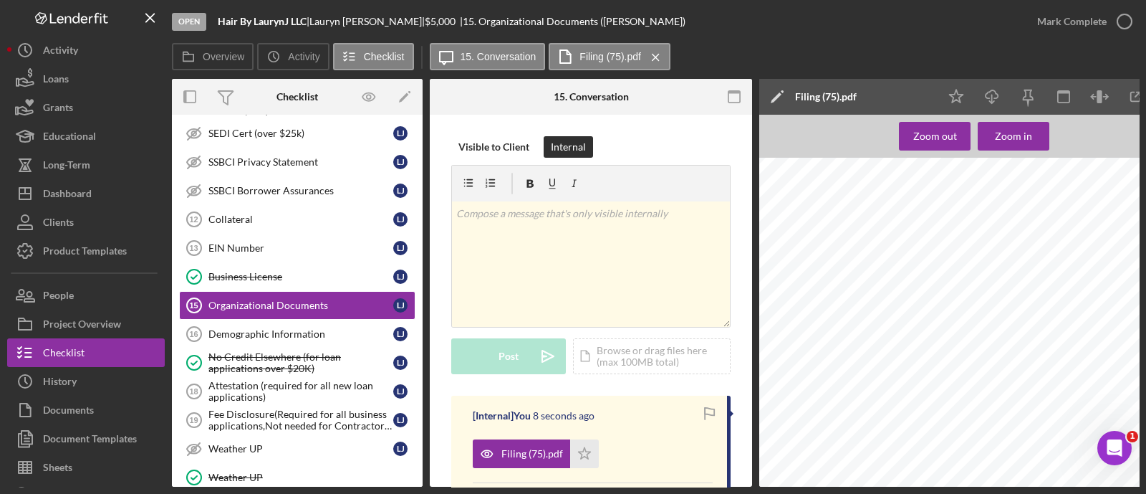
scroll to position [0, 50]
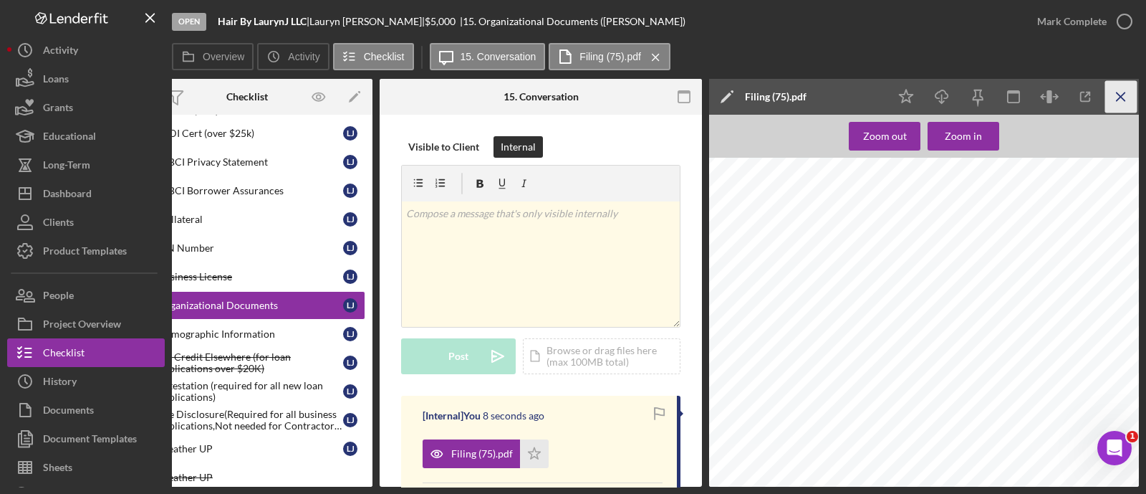
click at [1133, 100] on icon "Icon/Menu Close" at bounding box center [1121, 97] width 32 height 32
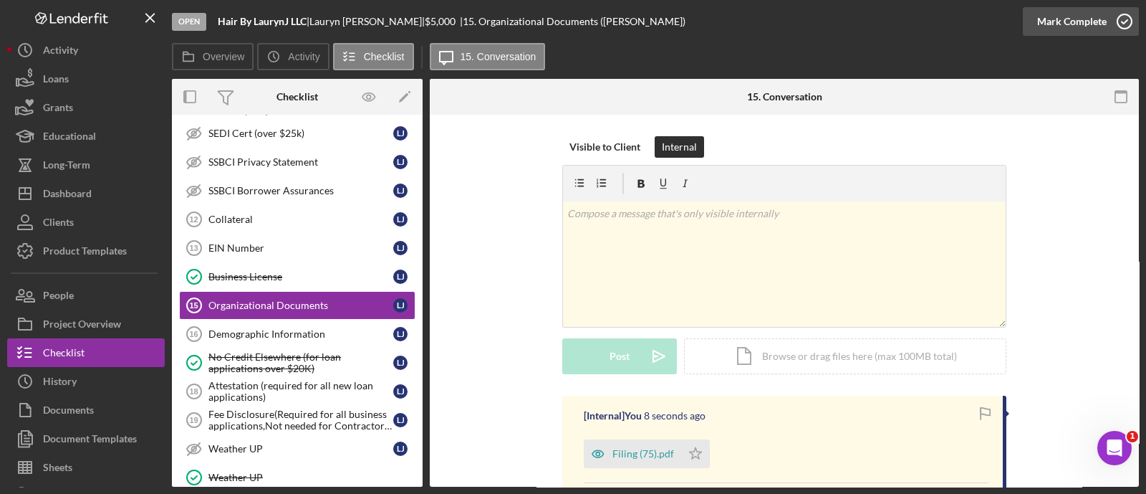
click at [1074, 17] on div "Mark Complete" at bounding box center [1071, 21] width 69 height 29
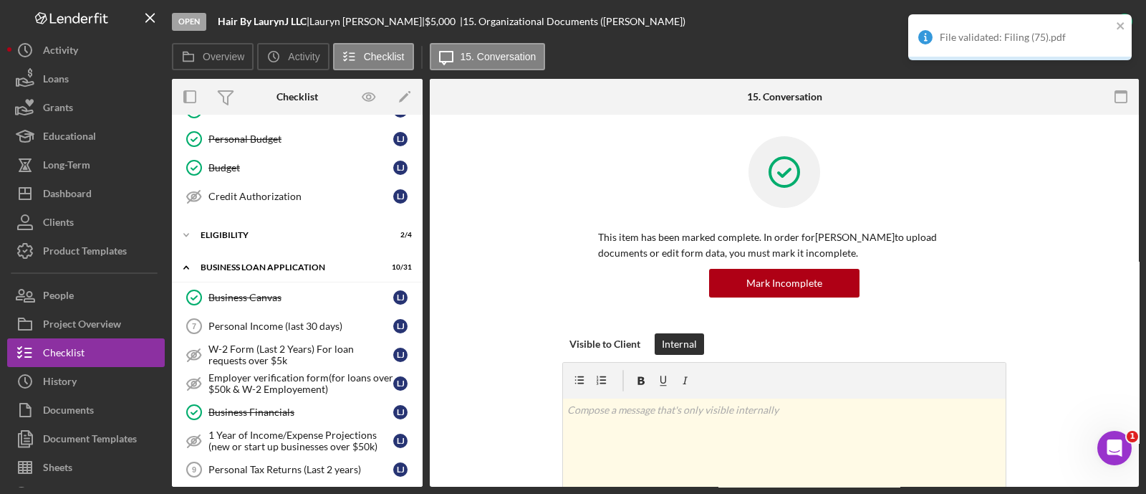
scroll to position [249, 0]
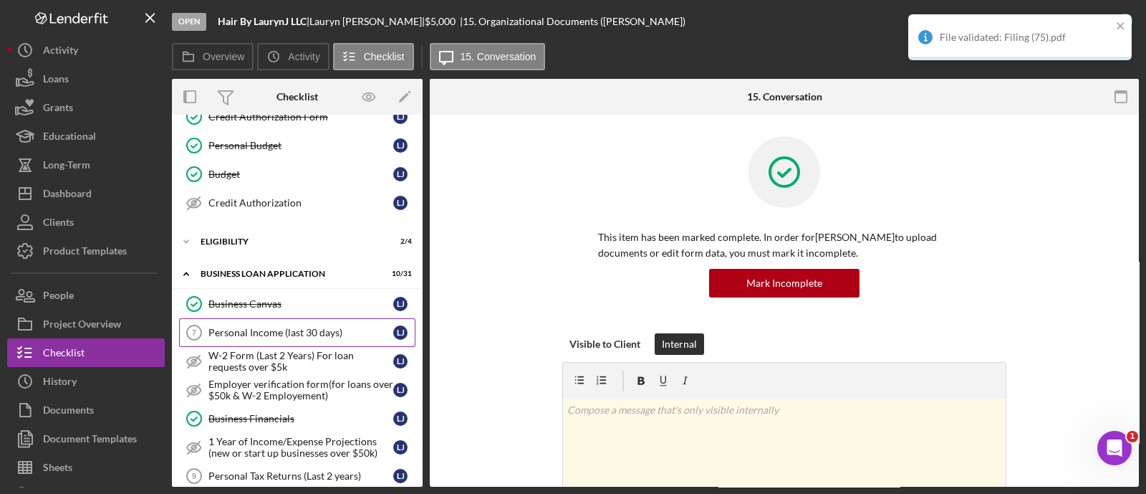
click at [314, 318] on link "Personal Income (last 30 days) 7 Personal Income (last 30 days) [PERSON_NAME]" at bounding box center [297, 332] width 236 height 29
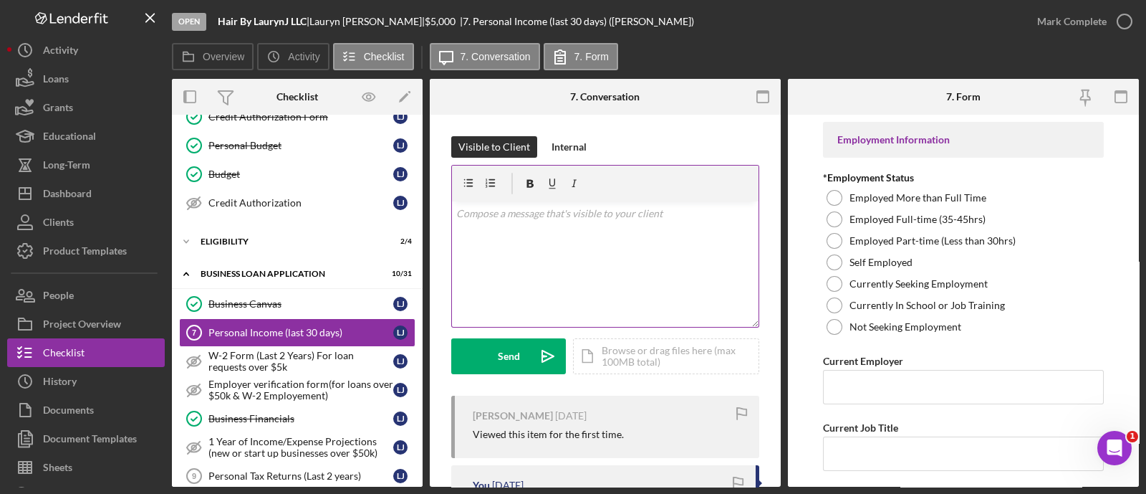
click at [573, 274] on div "v Color teal Color pink Remove color Add row above Add row below Add column bef…" at bounding box center [605, 263] width 307 height 125
click at [691, 217] on p "Good morning [PERSON_NAME]! Please start here and cony" at bounding box center [605, 214] width 299 height 16
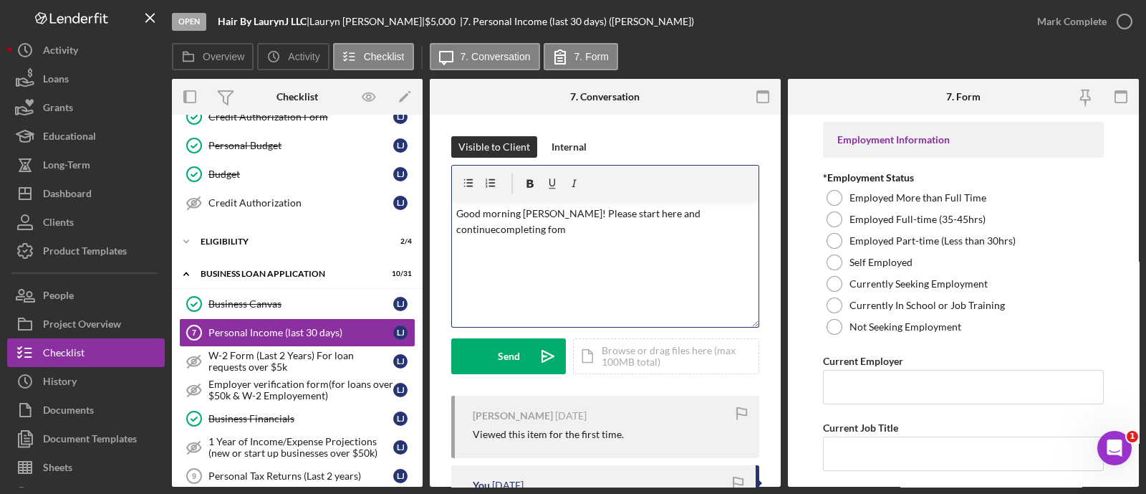
click at [691, 217] on p "Good morning [PERSON_NAME]! Please start here and continuecompleting fom" at bounding box center [605, 222] width 299 height 32
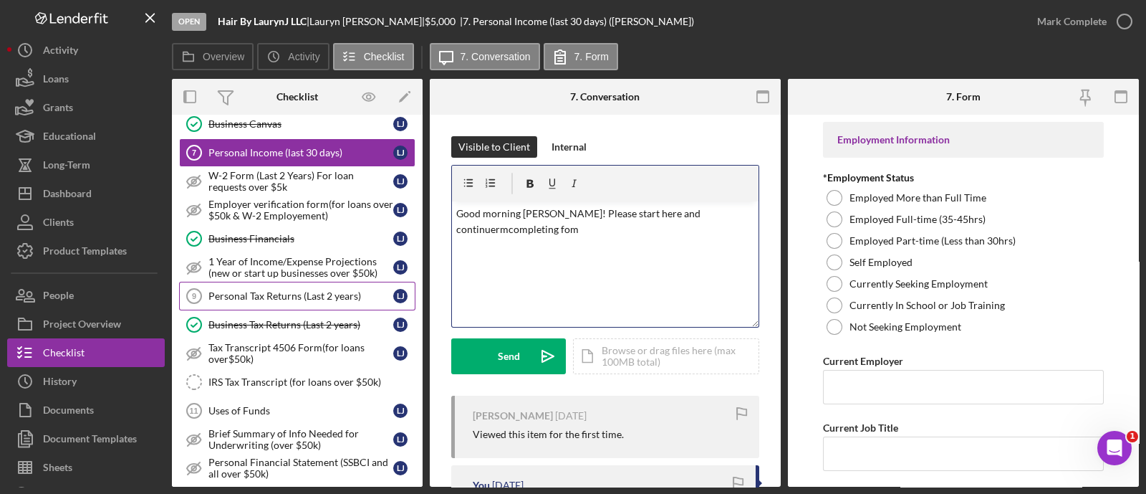
click at [322, 291] on div "Personal Tax Returns (Last 2 years)" at bounding box center [300, 295] width 185 height 11
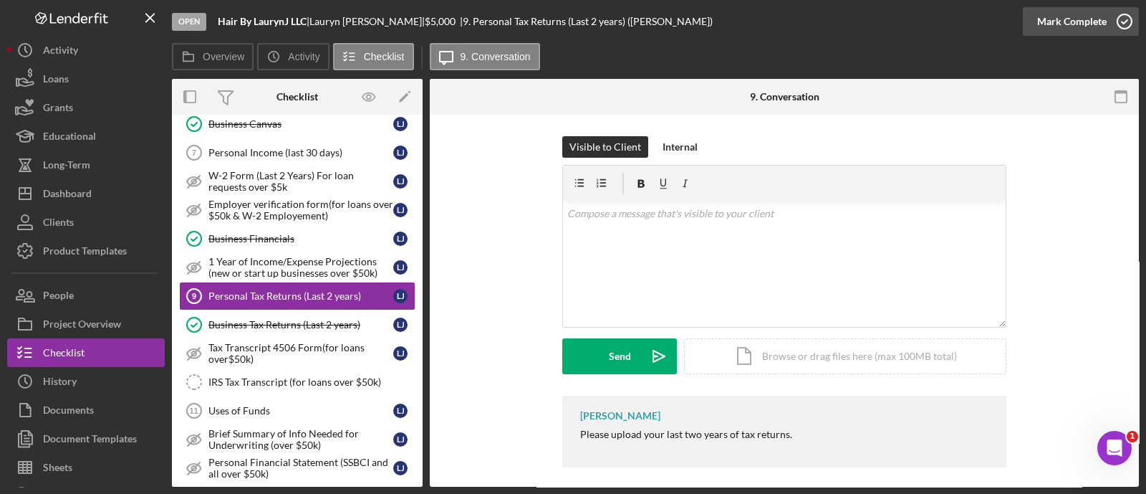
click at [1066, 34] on div "Mark Complete" at bounding box center [1071, 21] width 69 height 29
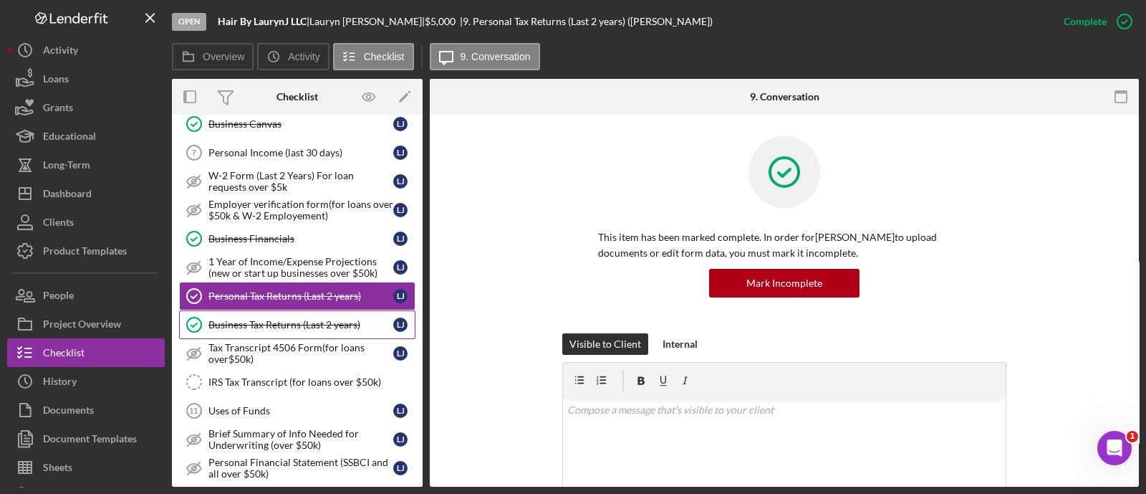
click at [261, 324] on div "Business Tax Returns (Last 2 years)" at bounding box center [300, 324] width 185 height 11
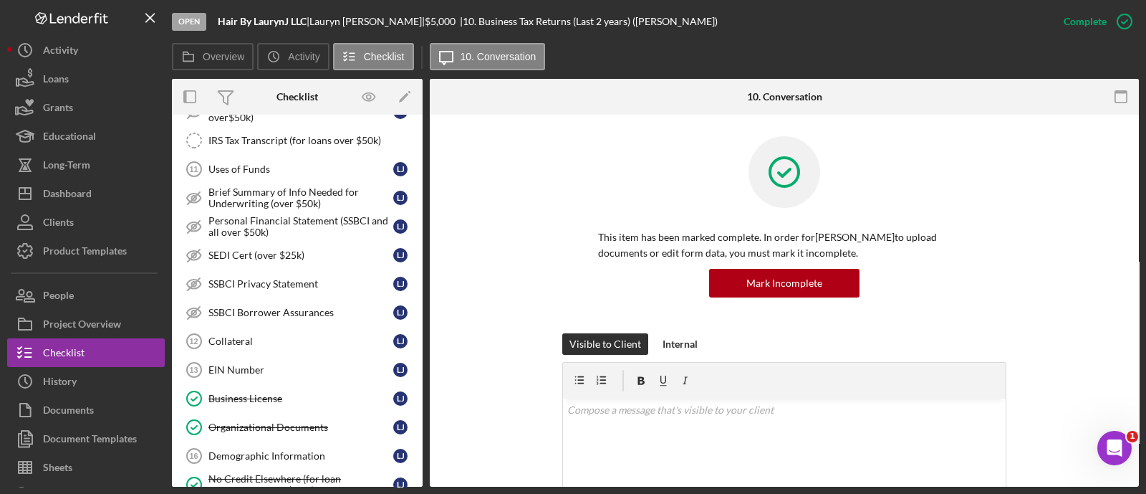
scroll to position [671, 0]
click at [261, 326] on link "Collateral 12 Collateral [PERSON_NAME]" at bounding box center [297, 340] width 236 height 29
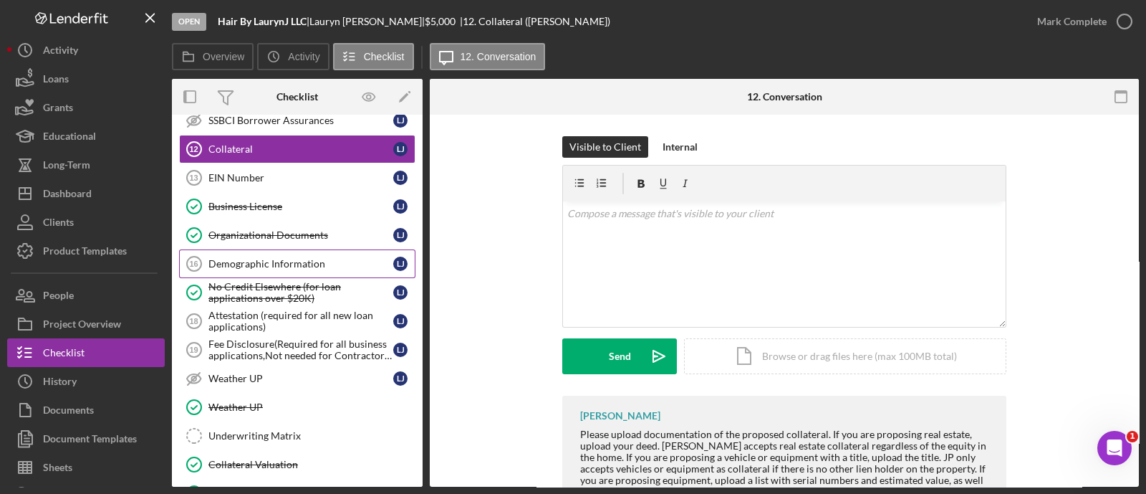
scroll to position [1041, 0]
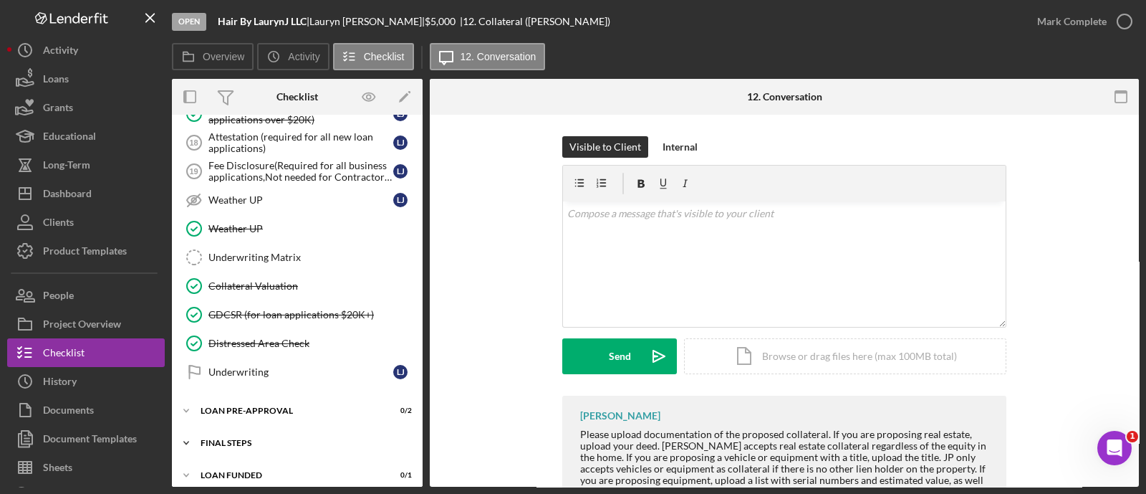
click at [292, 438] on div "FINAL STEPS" at bounding box center [303, 442] width 204 height 9
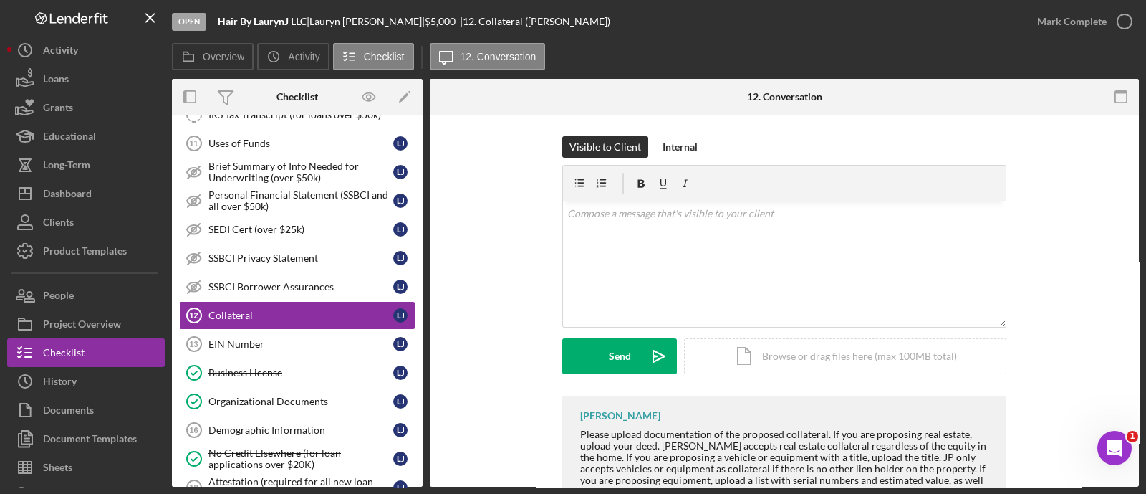
scroll to position [716, 0]
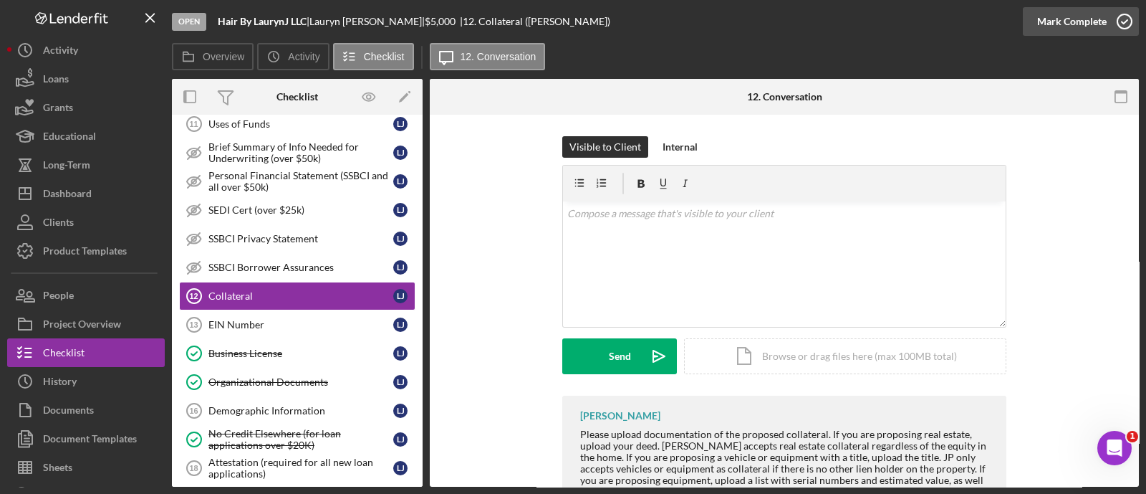
click at [1075, 27] on div "Mark Complete" at bounding box center [1071, 21] width 69 height 29
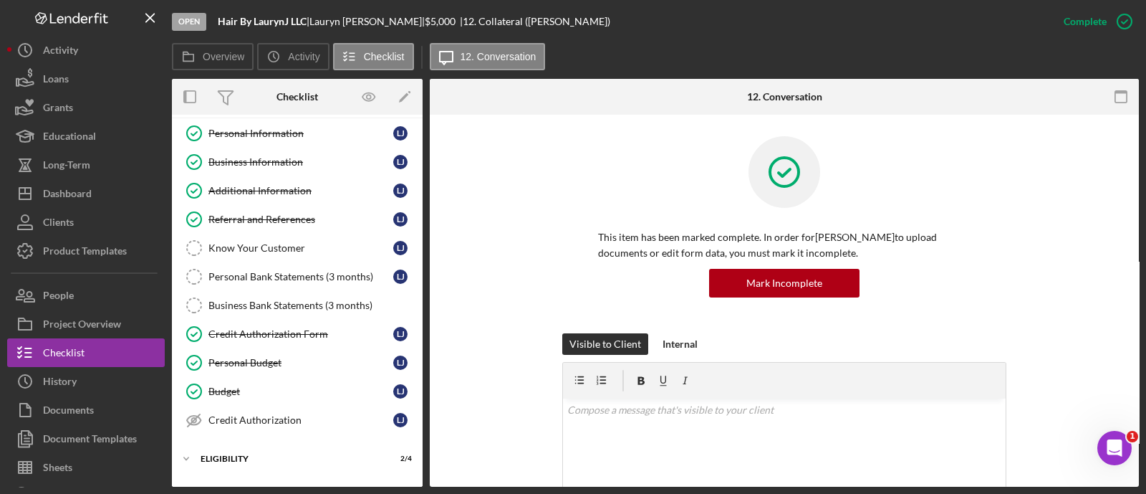
scroll to position [277, 0]
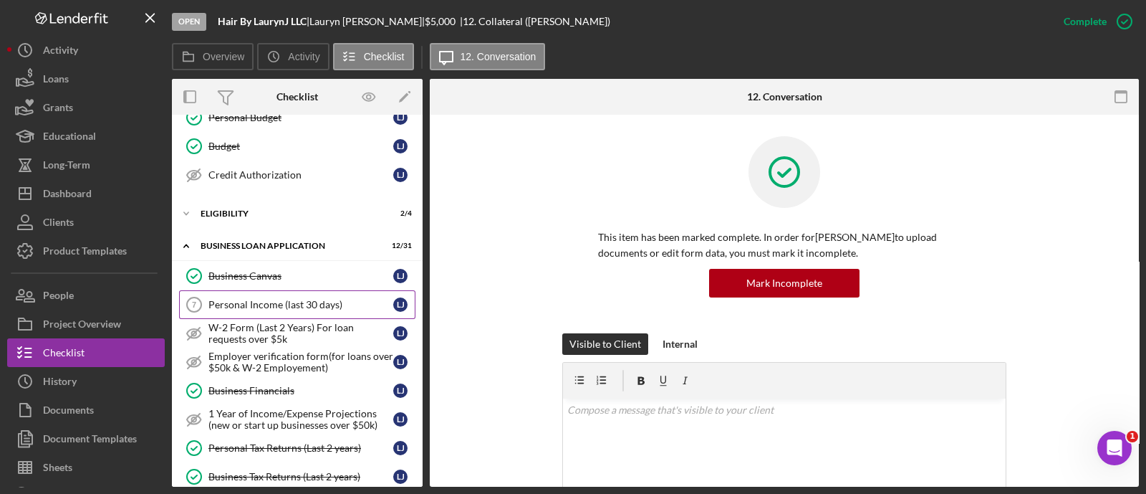
click at [289, 302] on div "Personal Income (last 30 days)" at bounding box center [300, 304] width 185 height 11
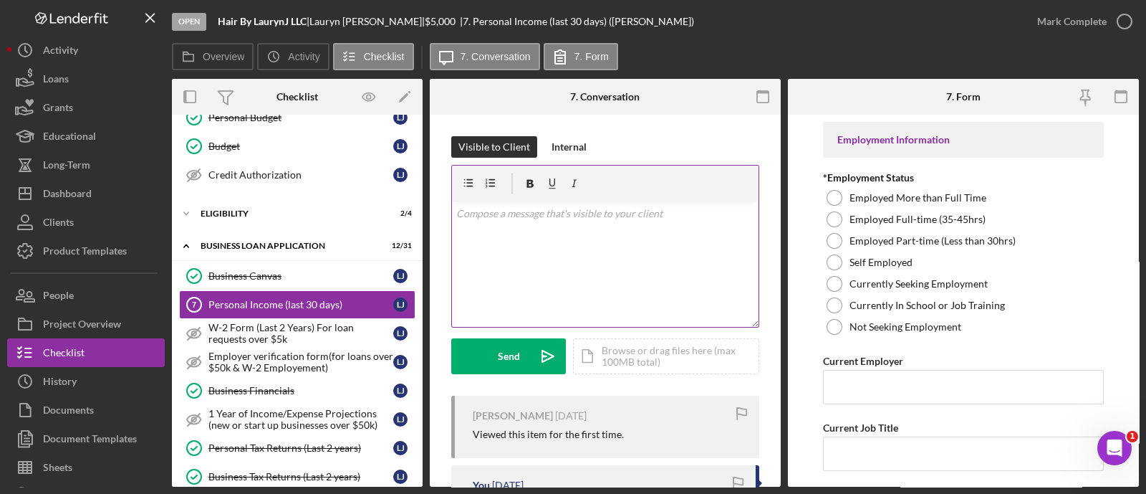
click at [561, 266] on div "v Color teal Color pink Remove color Add row above Add row below Add column bef…" at bounding box center [605, 263] width 307 height 125
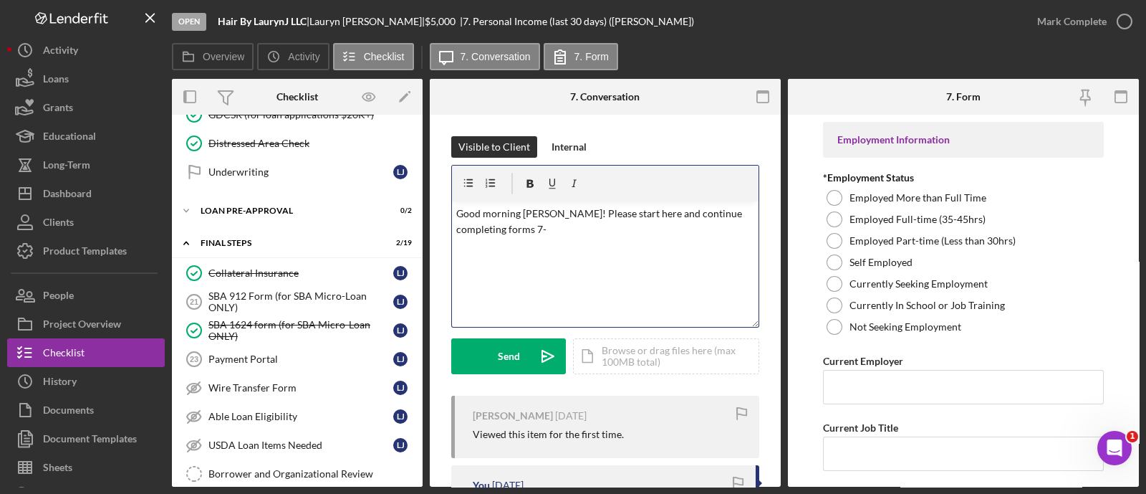
scroll to position [1239, 0]
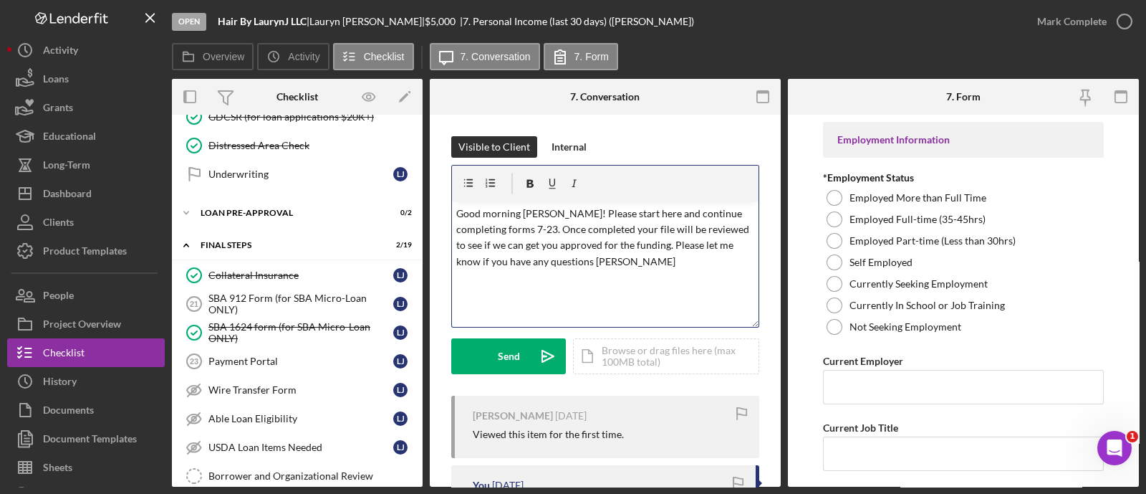
click at [577, 314] on div "v Color teal Color pink Remove color Add row above Add row below Add column bef…" at bounding box center [605, 263] width 307 height 125
click at [519, 348] on div "Send" at bounding box center [509, 356] width 22 height 36
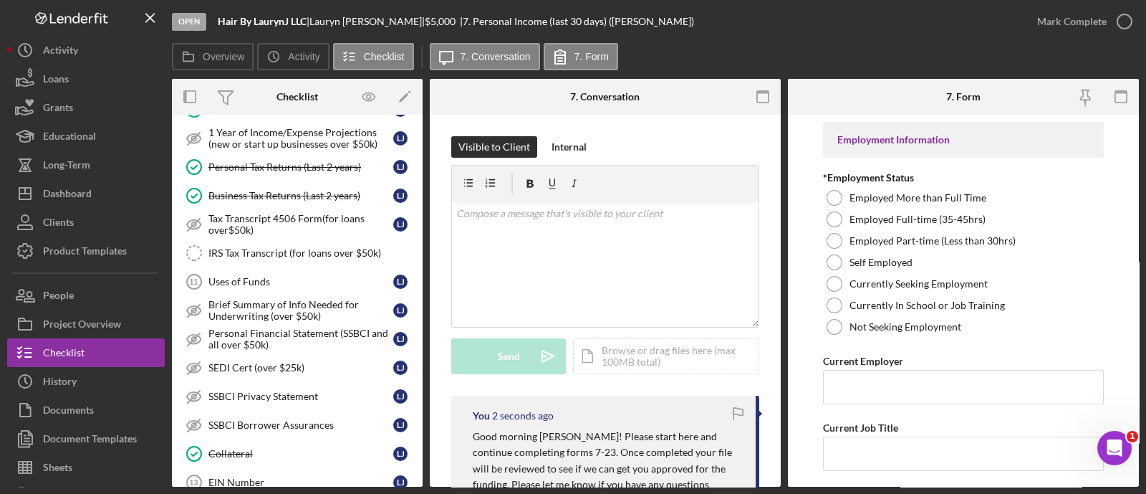
scroll to position [354, 0]
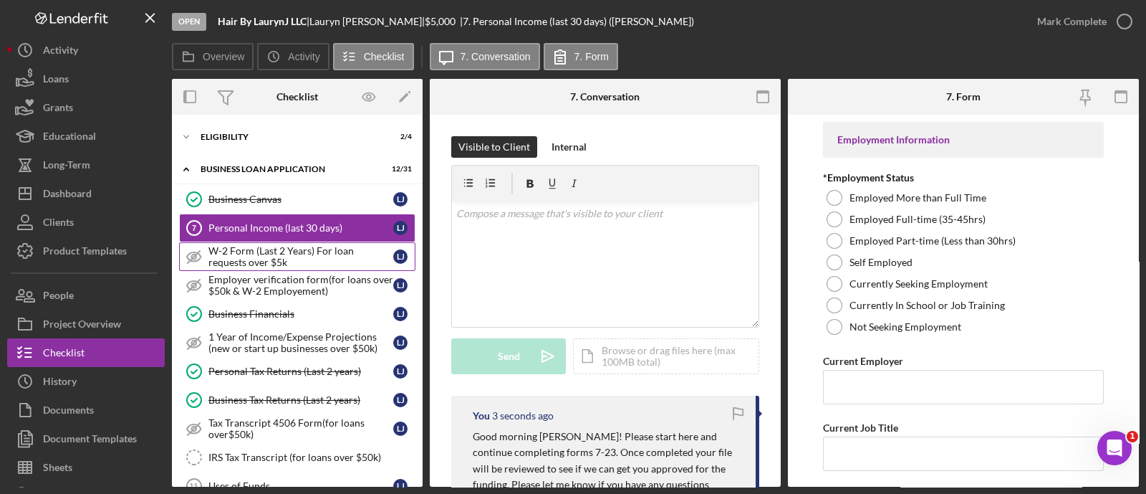
click at [310, 254] on div "W-2 Form (Last 2 Years) For loan requests over $5k" at bounding box center [300, 256] width 185 height 23
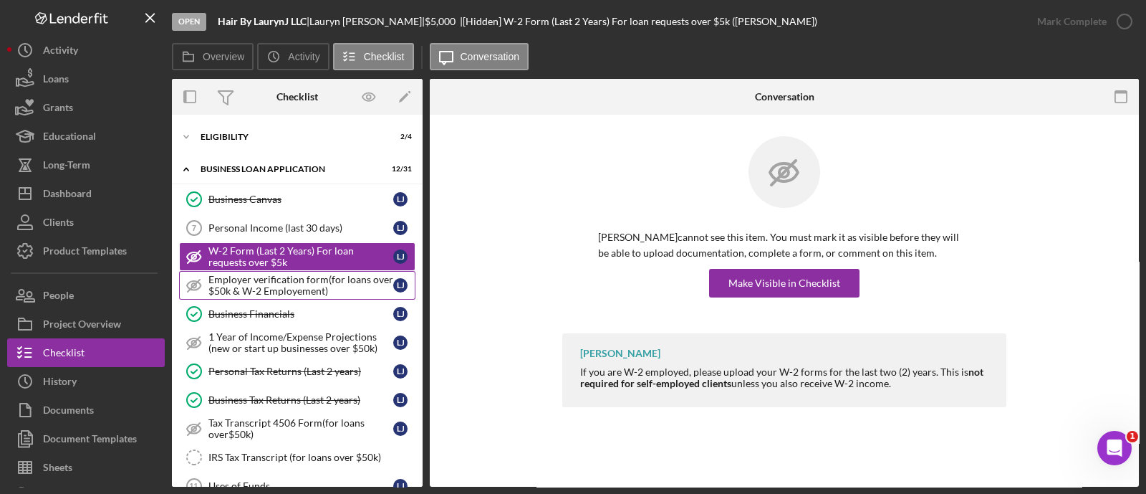
click at [293, 281] on div "Employer verification form(for loans over $50k & W-2 Employement)" at bounding box center [300, 285] width 185 height 23
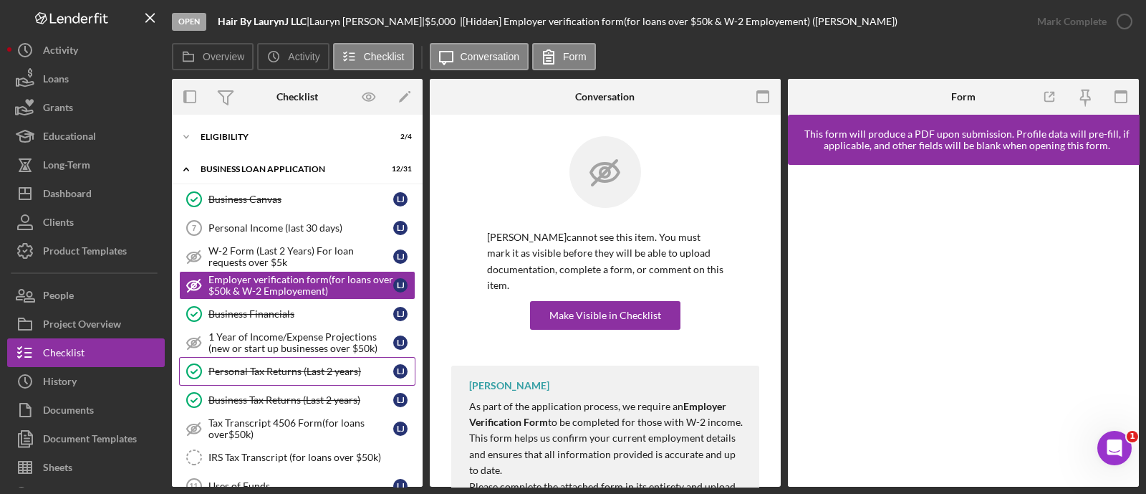
click at [290, 367] on div "Personal Tax Returns (Last 2 years)" at bounding box center [300, 370] width 185 height 11
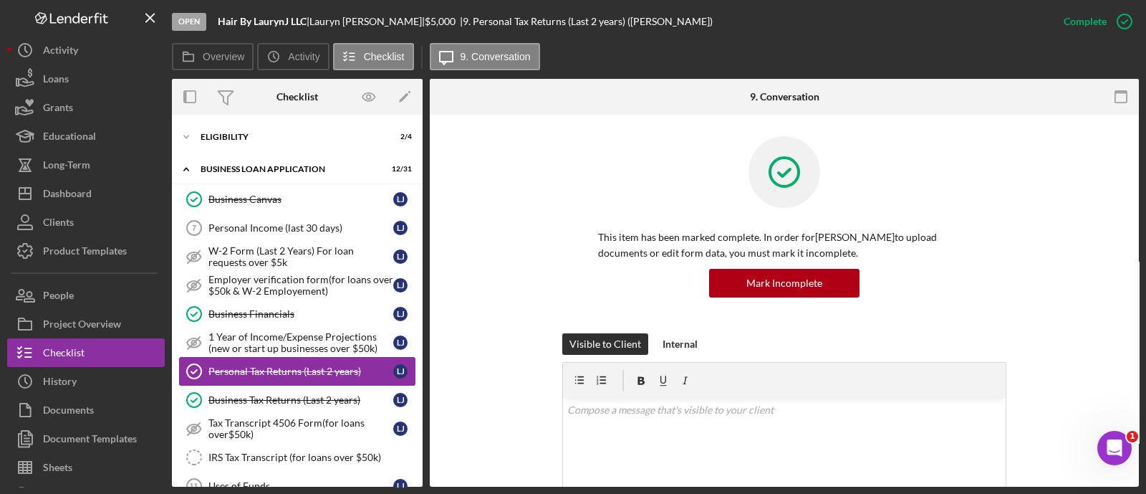
scroll to position [454, 0]
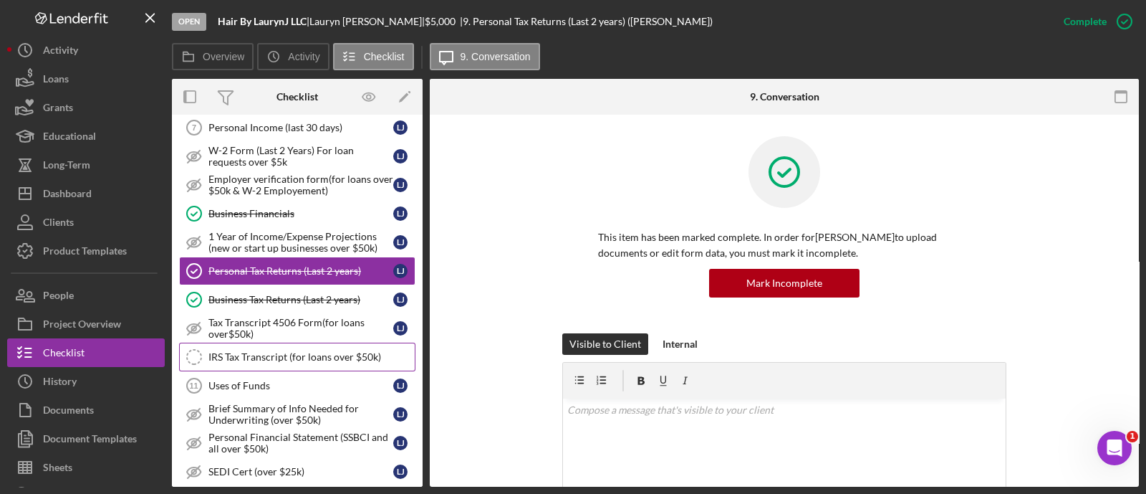
click at [287, 351] on div "IRS Tax Transcript (for loans over $50k)" at bounding box center [311, 356] width 206 height 11
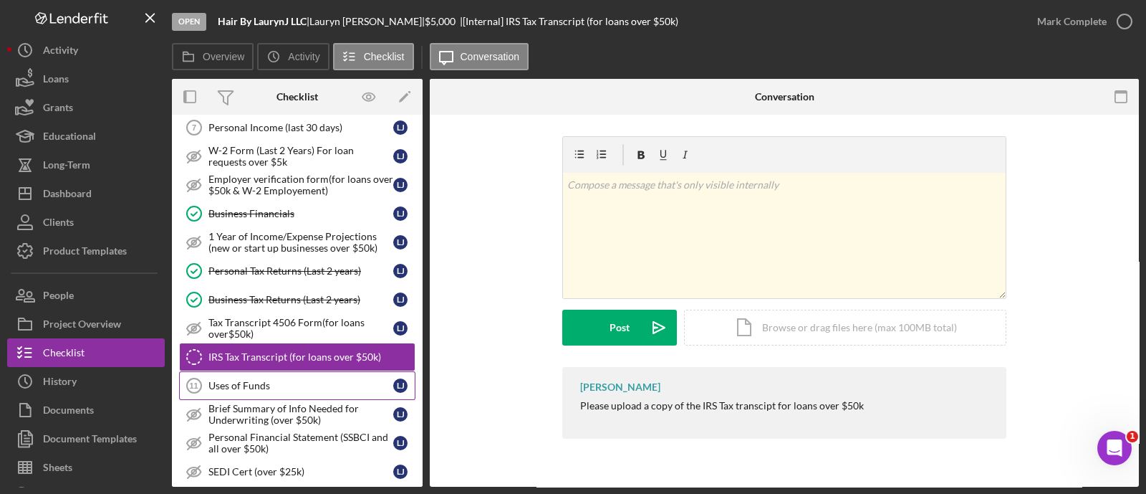
click at [269, 371] on link "Uses of Funds 11 Uses of Funds [PERSON_NAME]" at bounding box center [297, 385] width 236 height 29
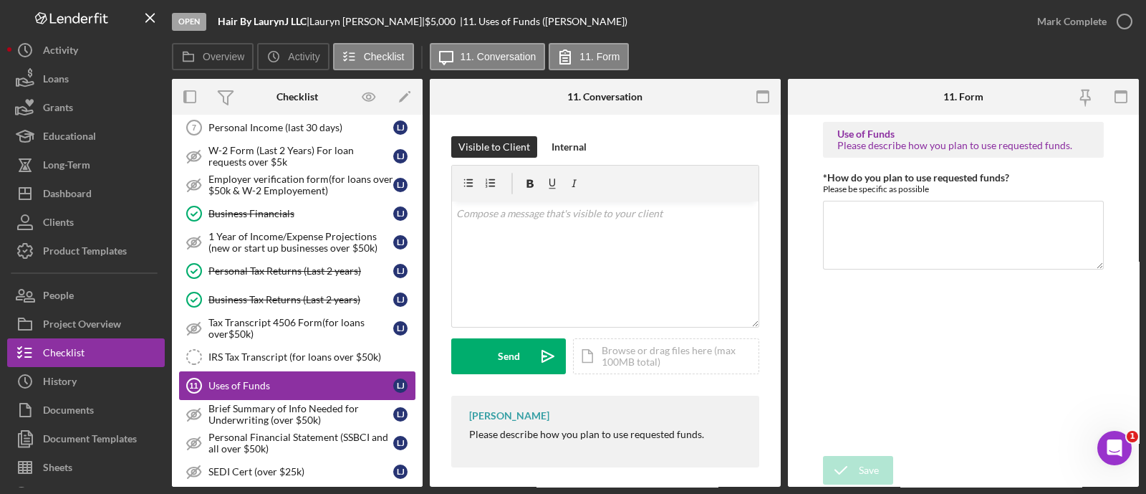
scroll to position [327, 0]
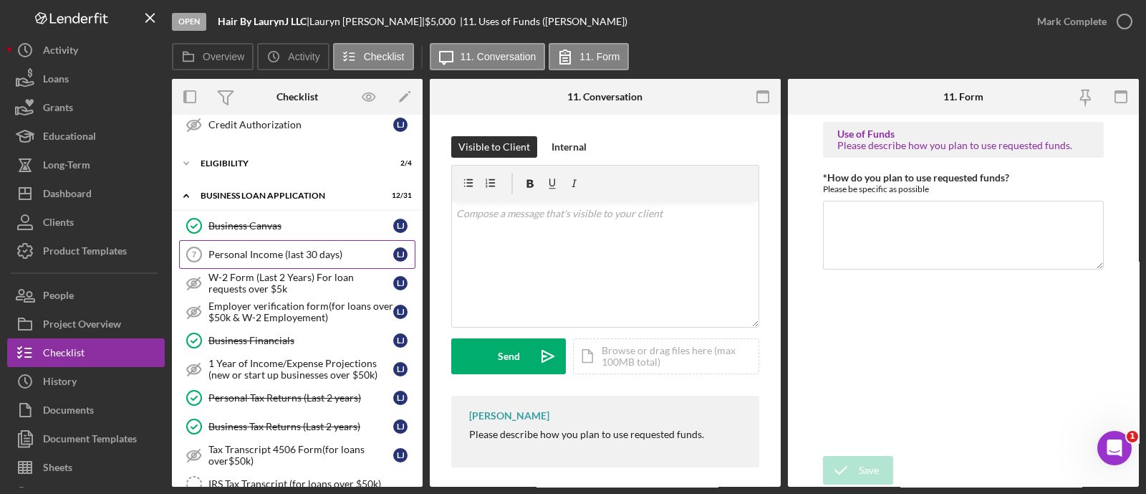
click at [248, 249] on div "Personal Income (last 30 days)" at bounding box center [300, 254] width 185 height 11
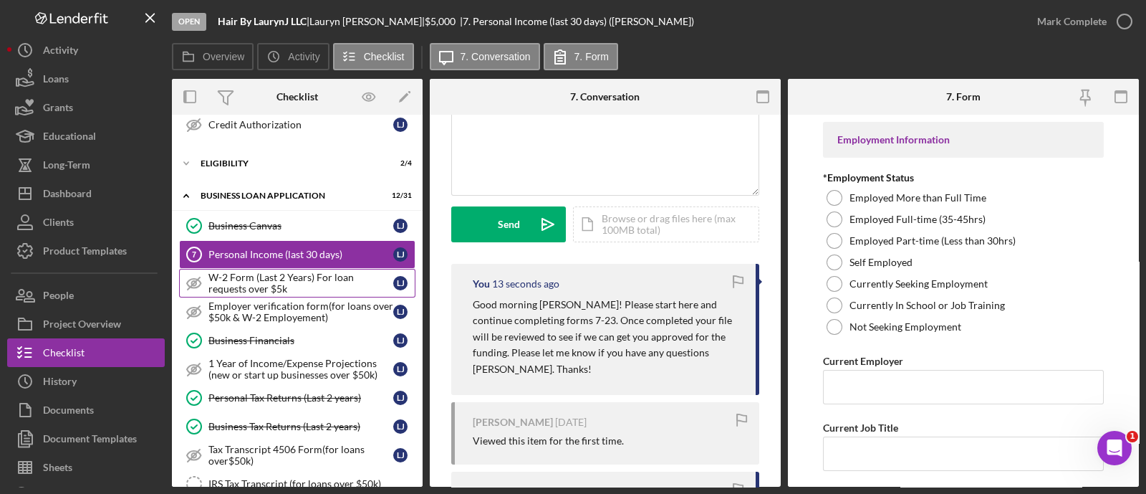
scroll to position [186, 0]
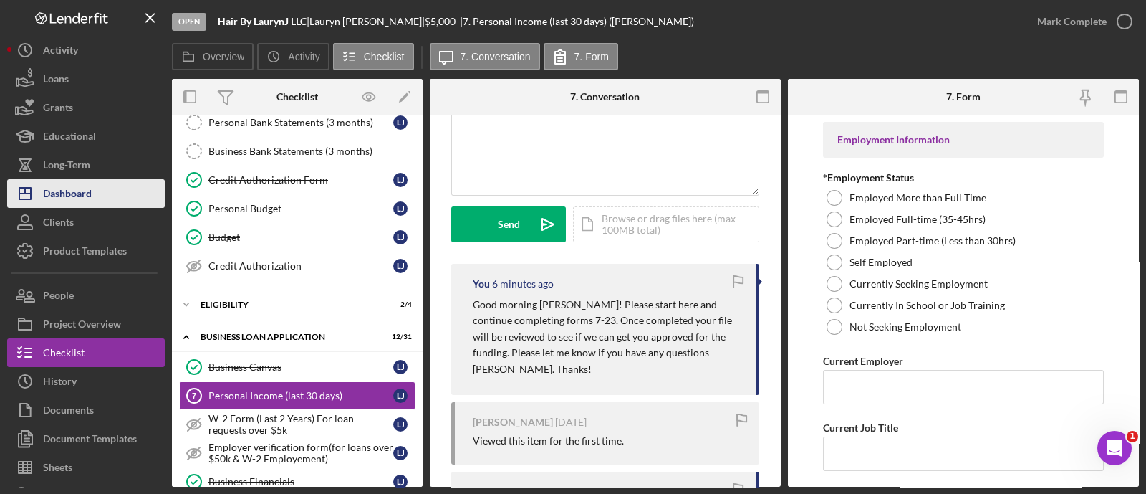
click at [59, 203] on div "Dashboard" at bounding box center [67, 195] width 49 height 32
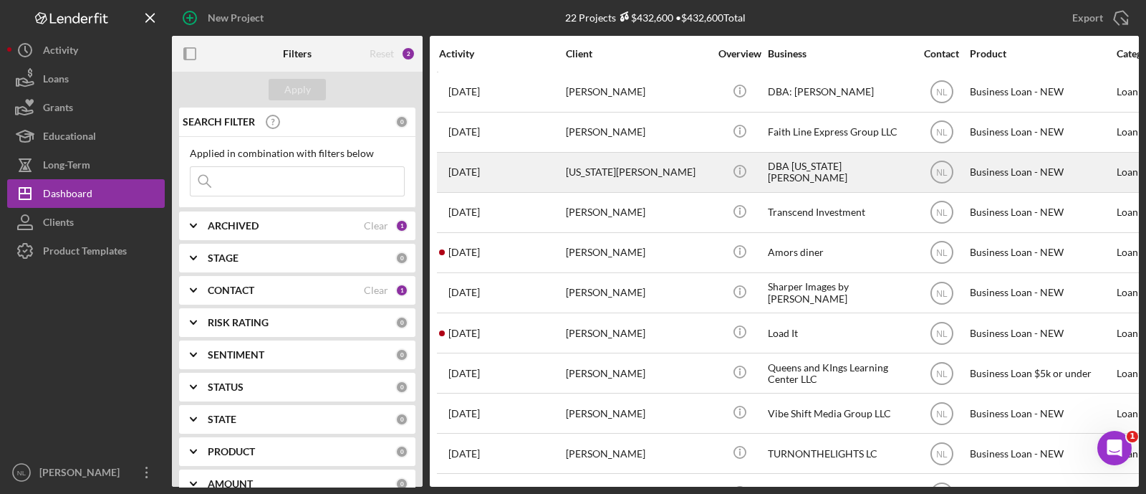
click at [605, 166] on div "[US_STATE][PERSON_NAME]" at bounding box center [637, 172] width 143 height 38
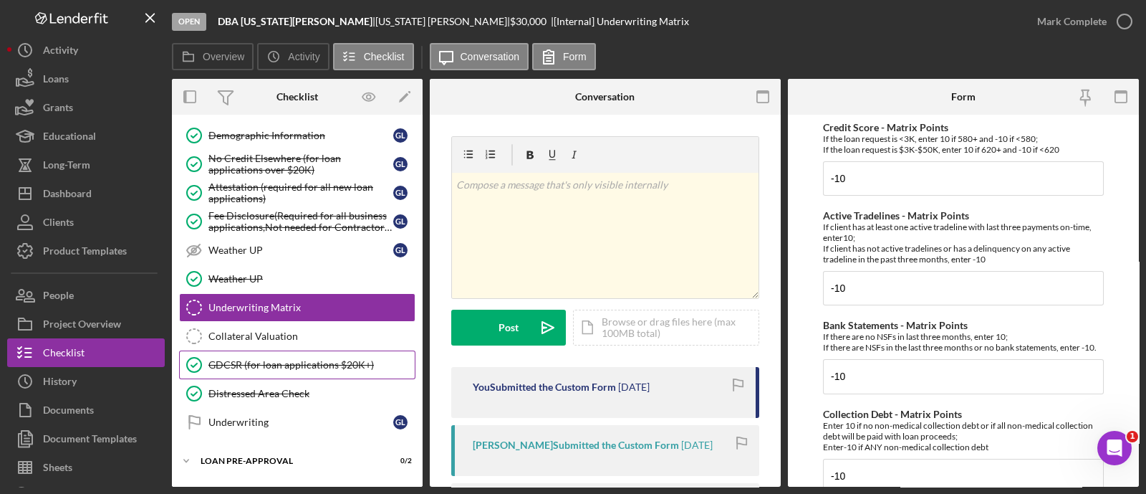
scroll to position [335, 0]
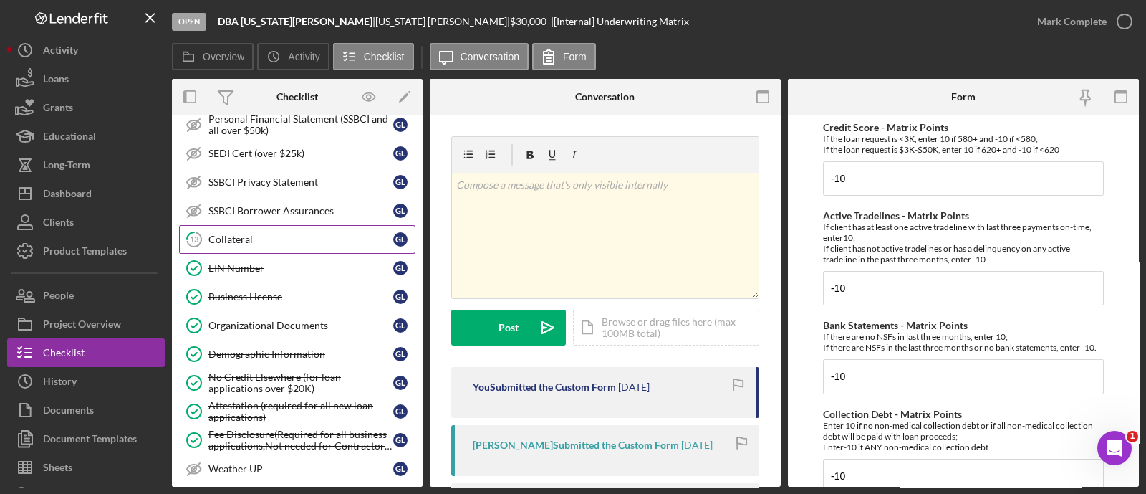
click at [245, 249] on link "13 Collateral G L" at bounding box center [297, 239] width 236 height 29
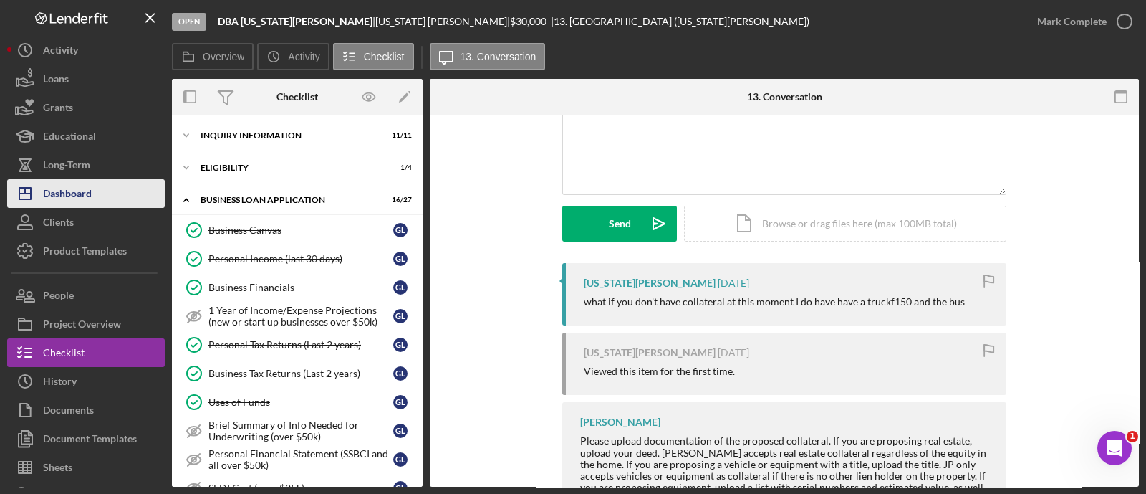
click at [102, 190] on button "Icon/Dashboard Dashboard" at bounding box center [86, 193] width 158 height 29
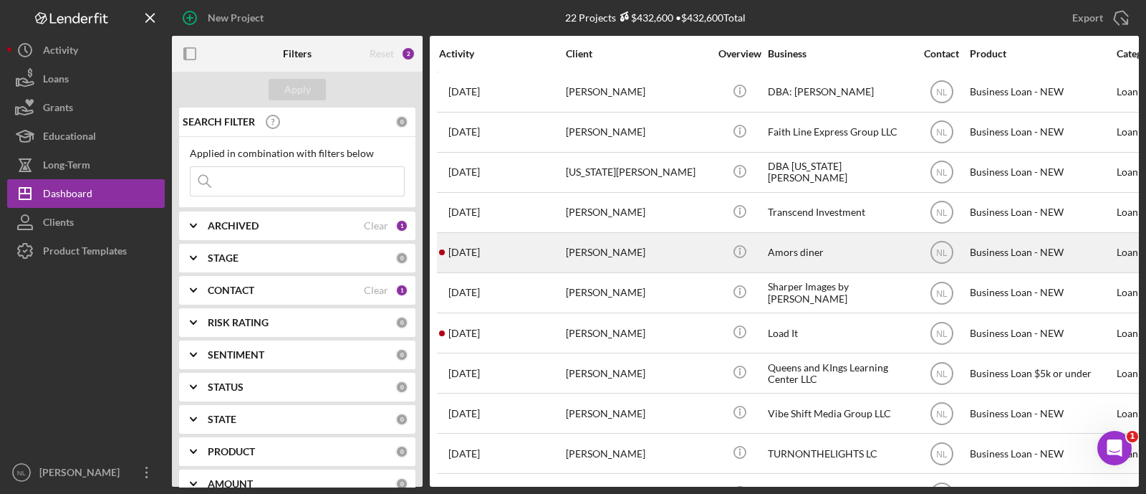
click at [612, 249] on div "[PERSON_NAME]" at bounding box center [637, 253] width 143 height 38
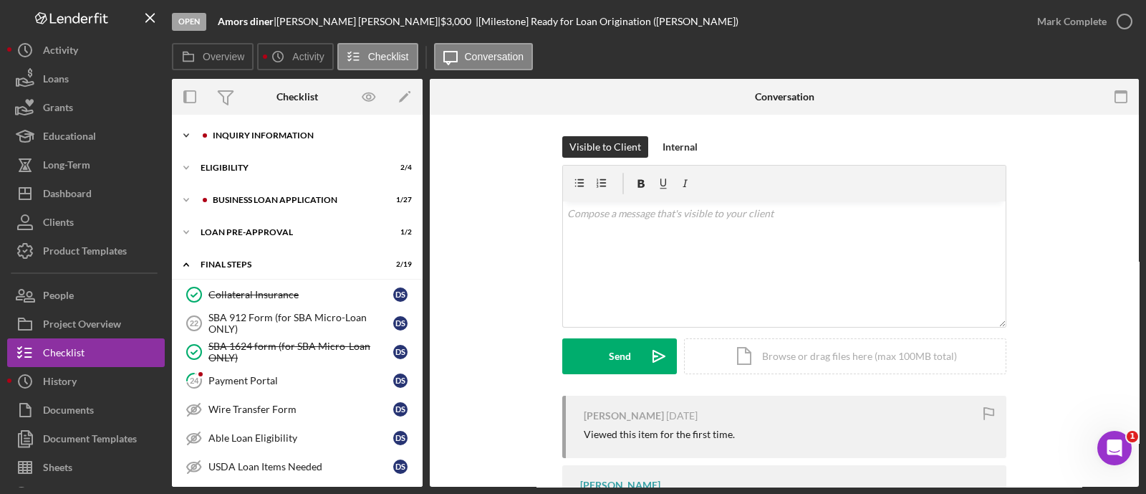
click at [234, 134] on div "INQUIRY INFORMATION" at bounding box center [309, 135] width 192 height 9
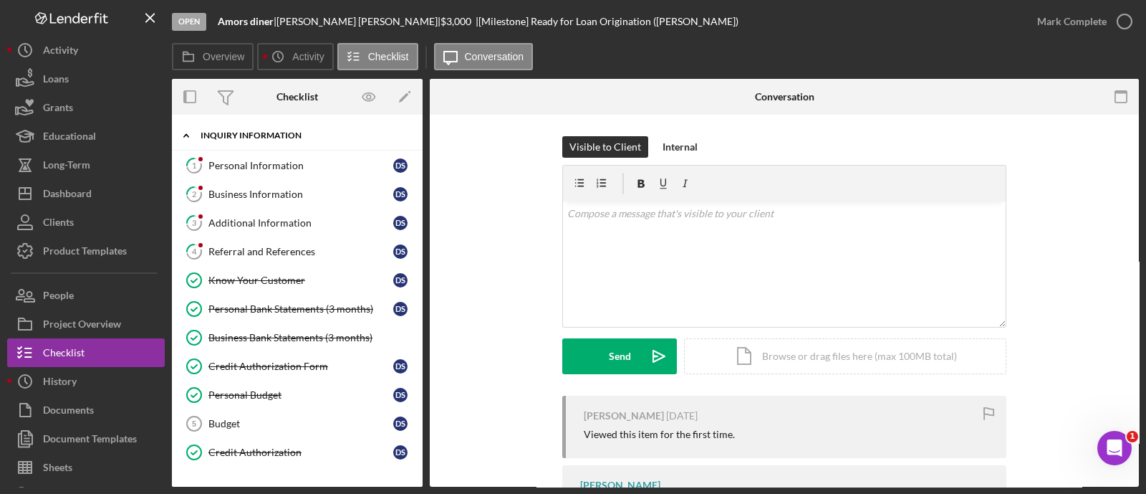
click at [234, 148] on div "Icon/Expander INQUIRY INFORMATION 6 / 11" at bounding box center [297, 135] width 251 height 29
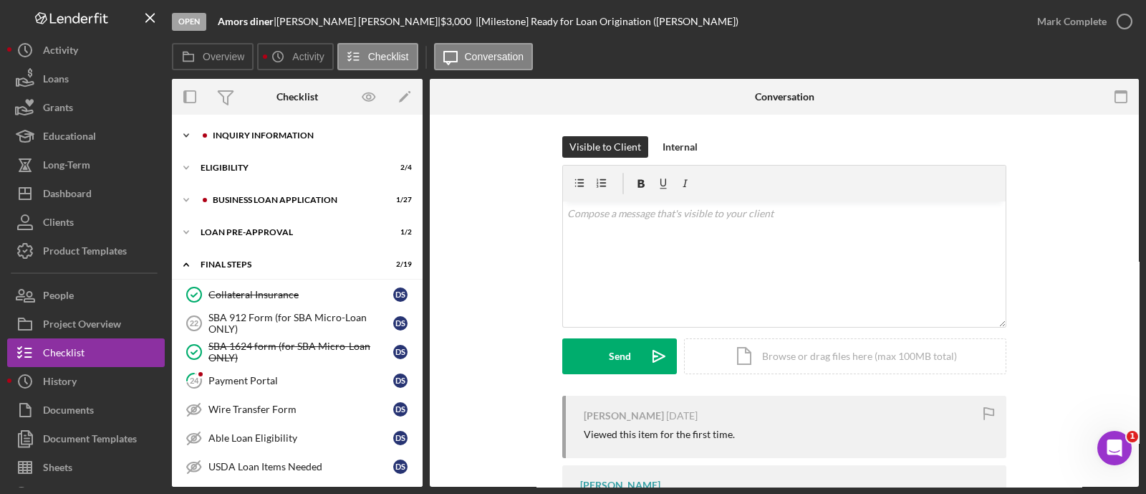
click at [229, 133] on div "INQUIRY INFORMATION" at bounding box center [309, 135] width 192 height 9
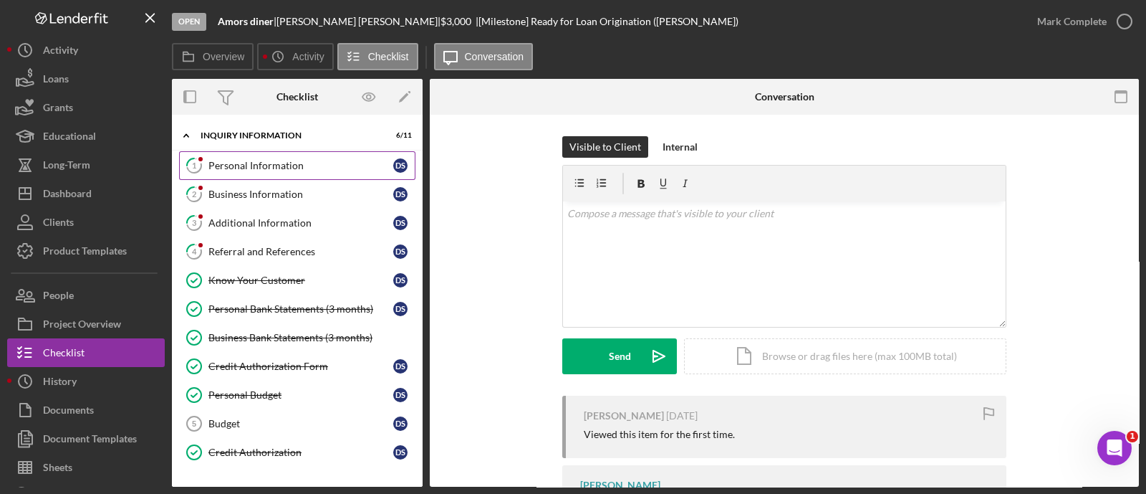
click at [234, 164] on div "Personal Information" at bounding box center [300, 165] width 185 height 11
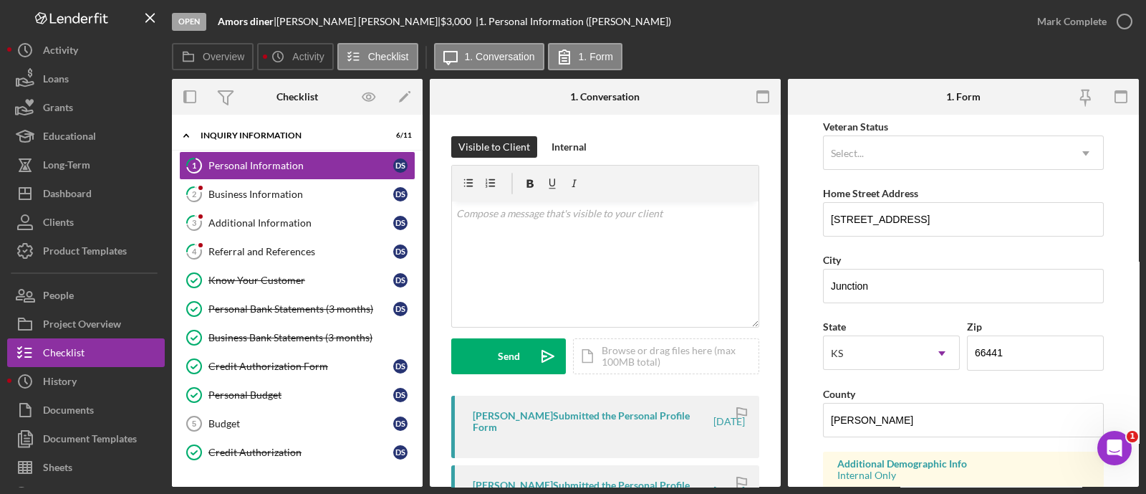
scroll to position [148, 0]
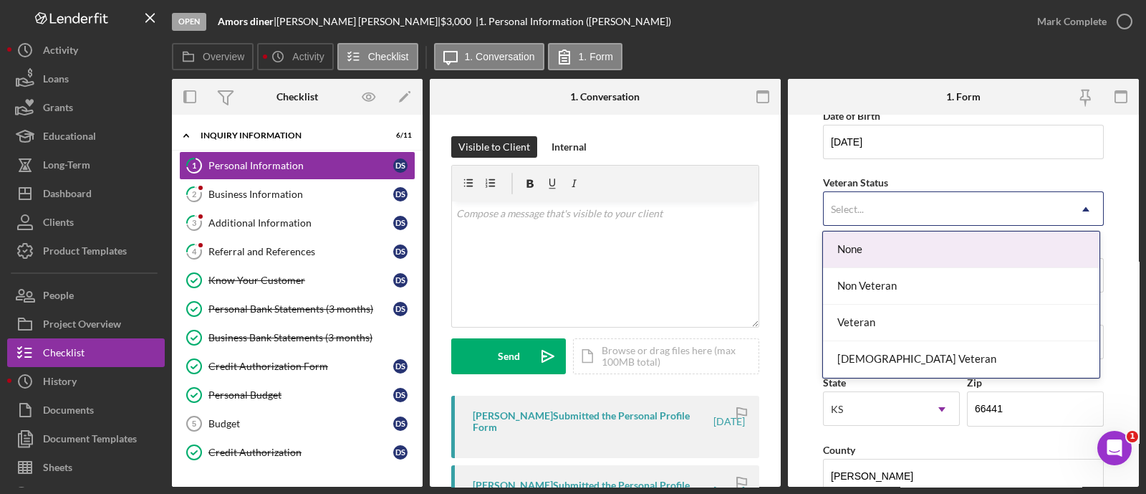
click at [856, 203] on div "Select..." at bounding box center [847, 208] width 33 height 11
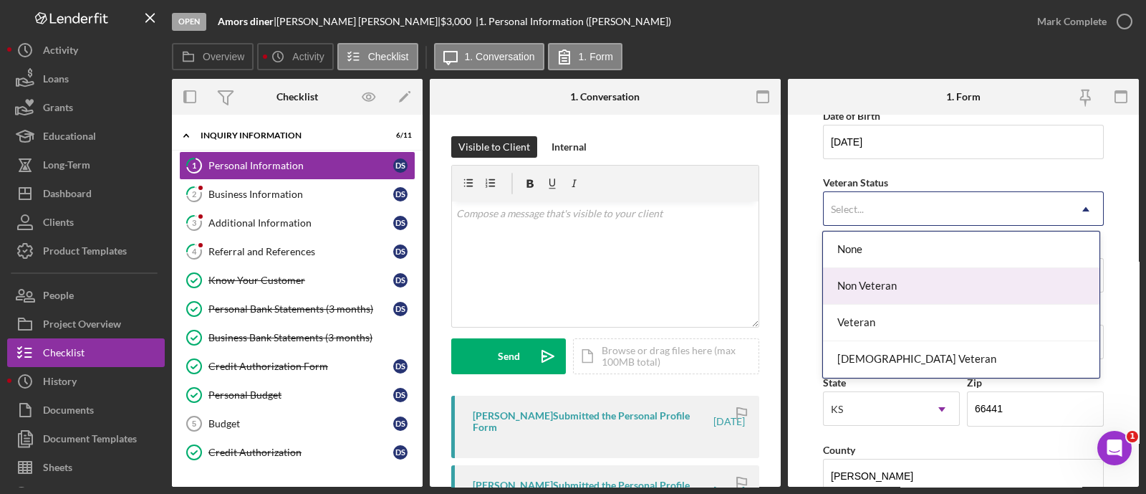
click at [856, 294] on div "Non Veteran" at bounding box center [961, 286] width 276 height 37
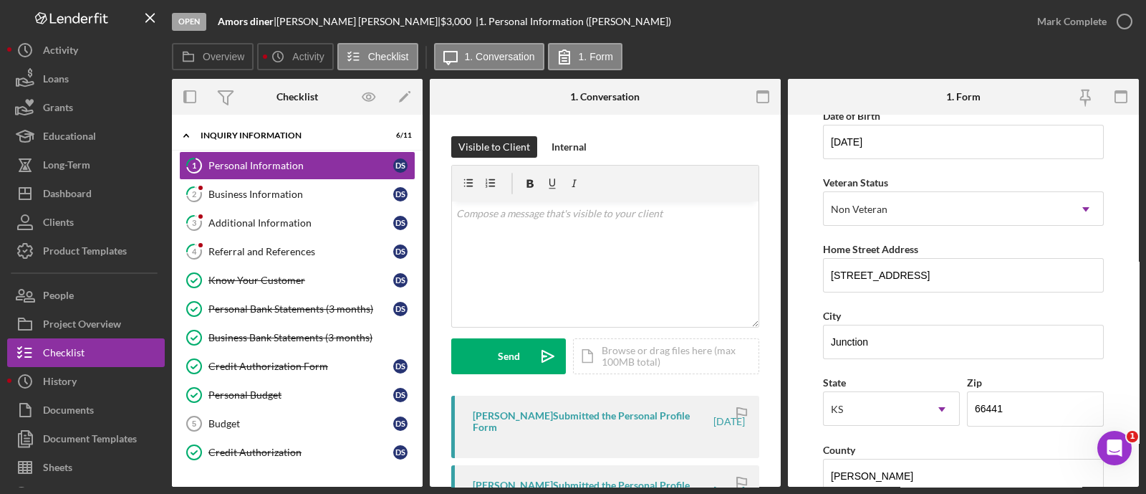
scroll to position [582, 0]
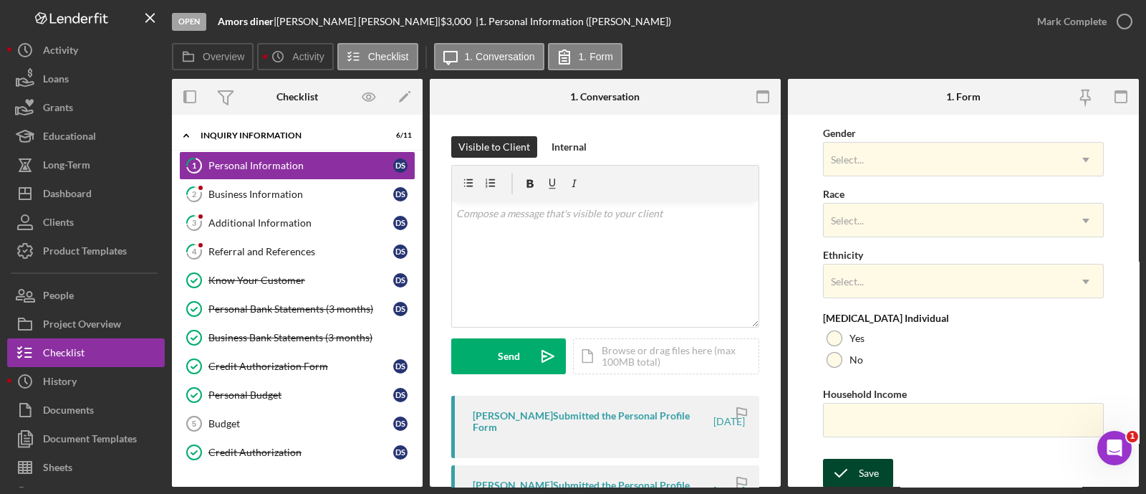
click at [875, 476] on div "Save" at bounding box center [869, 472] width 20 height 29
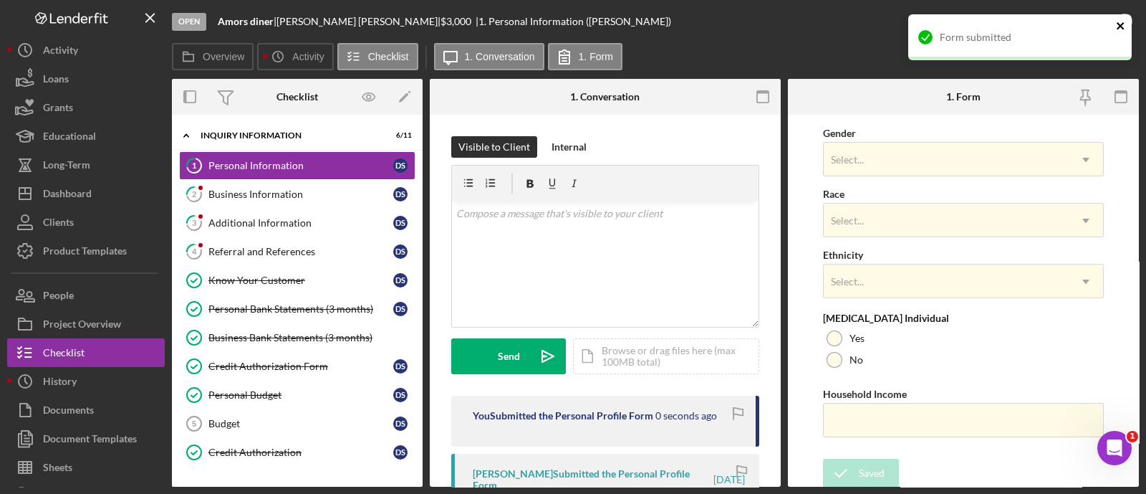
click at [1120, 24] on icon "close" at bounding box center [1120, 25] width 7 height 7
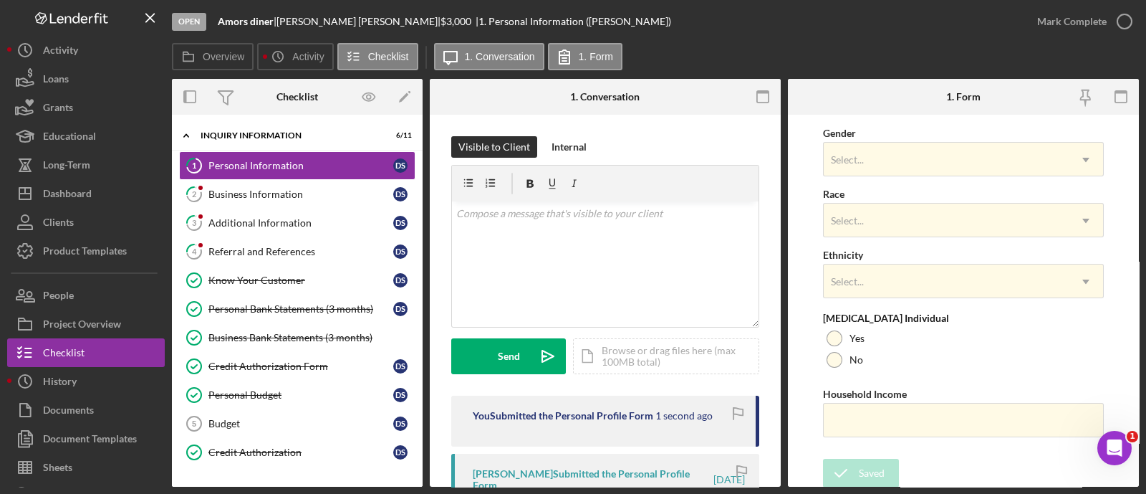
click at [1085, 17] on div "Form submitted" at bounding box center [1019, 14] width 229 height 6
click at [1059, 23] on div "Mark Complete" at bounding box center [1071, 21] width 69 height 29
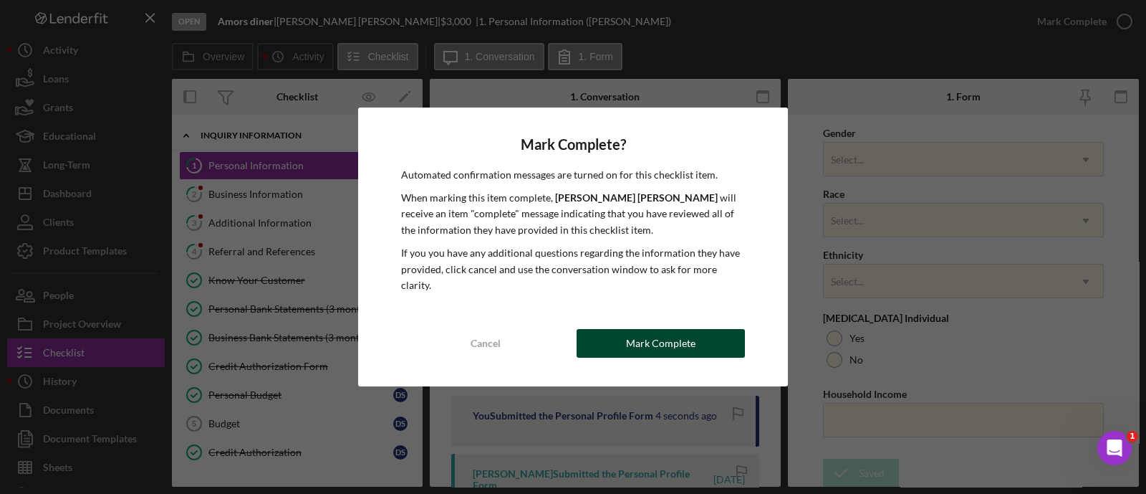
click at [663, 335] on div "Mark Complete" at bounding box center [660, 343] width 69 height 29
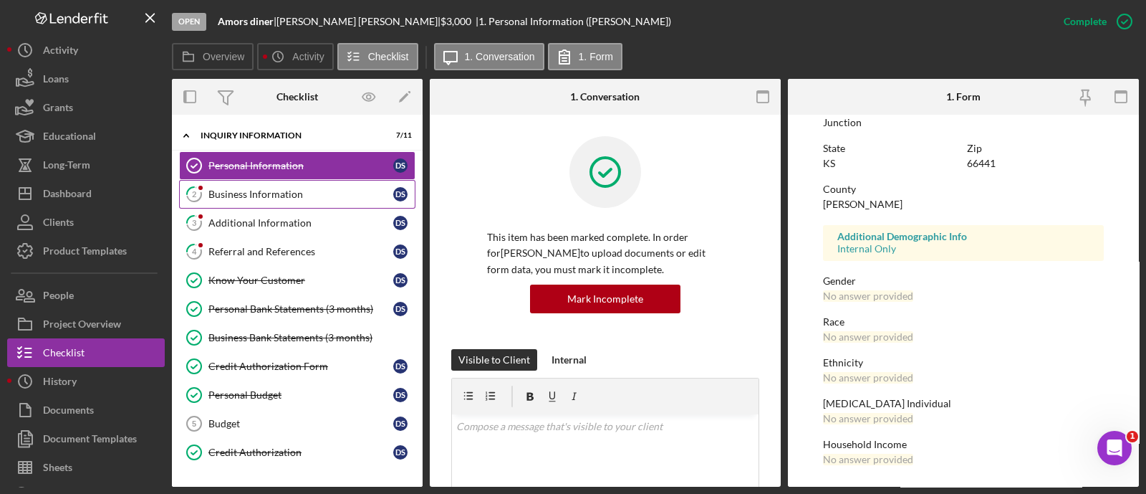
scroll to position [297, 0]
click at [247, 186] on link "2 Business Information D S" at bounding box center [297, 194] width 236 height 29
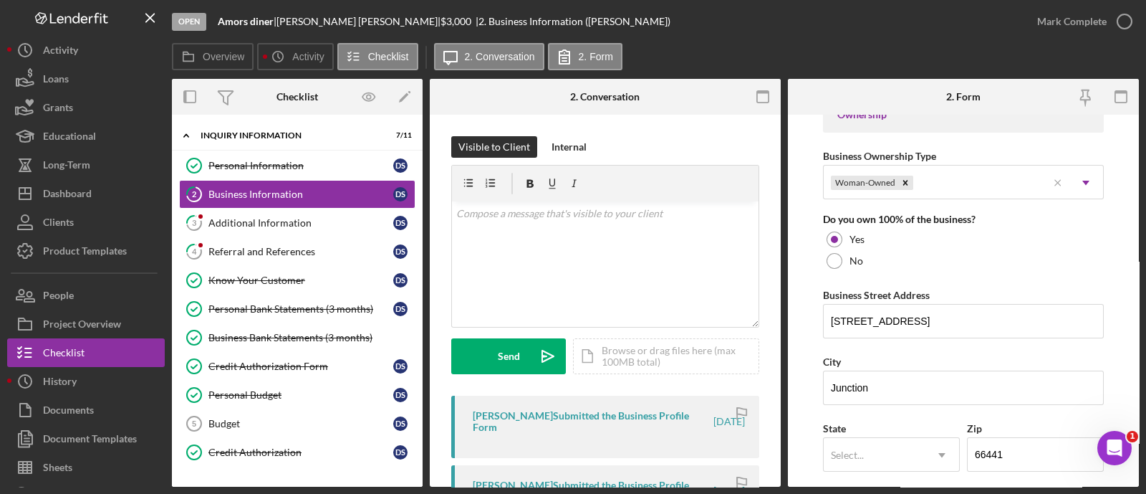
scroll to position [1214, 0]
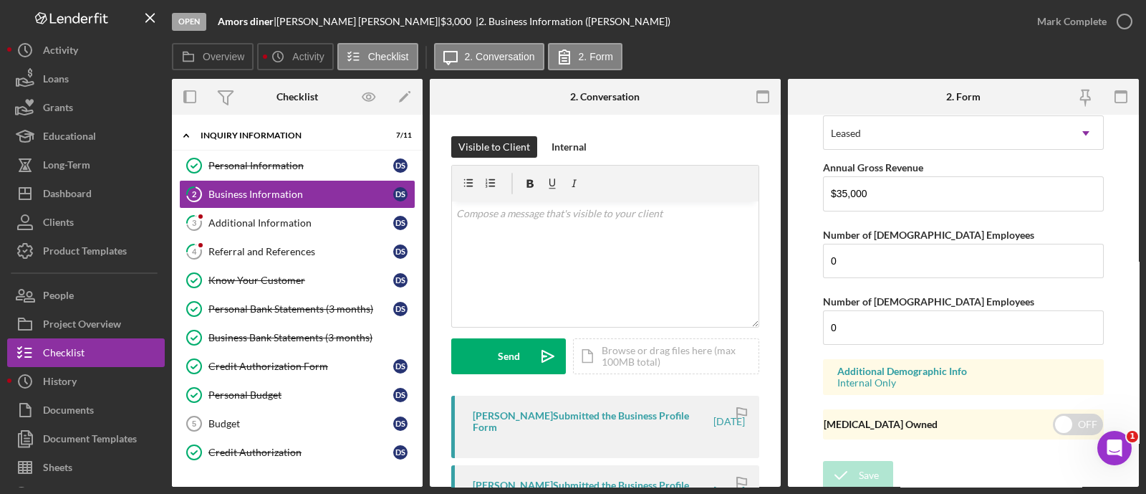
click at [1095, 37] on div "Mark Complete" at bounding box center [1081, 21] width 116 height 43
click at [1090, 34] on div "Mark Complete" at bounding box center [1071, 21] width 69 height 29
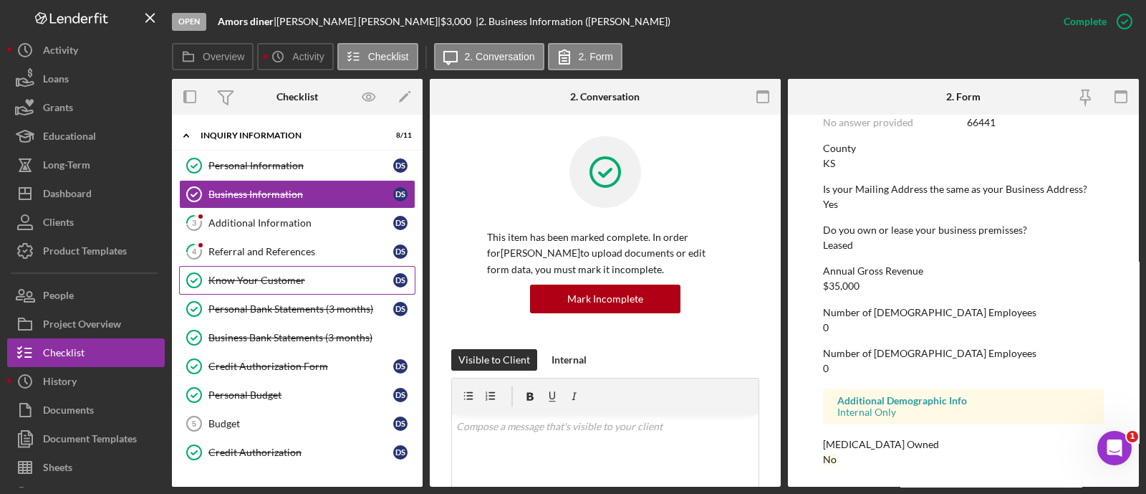
scroll to position [708, 0]
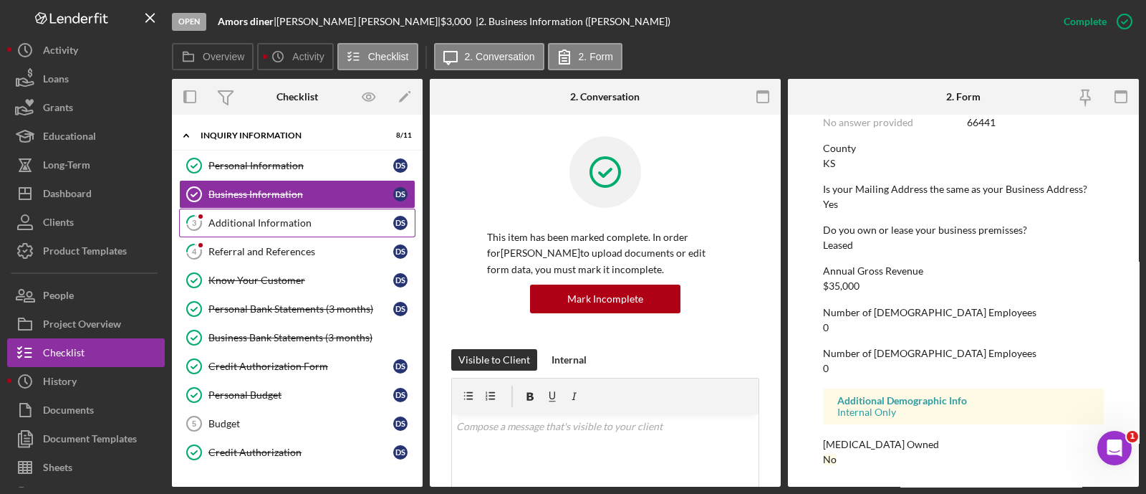
click at [250, 232] on link "3 Additional Information D S" at bounding box center [297, 222] width 236 height 29
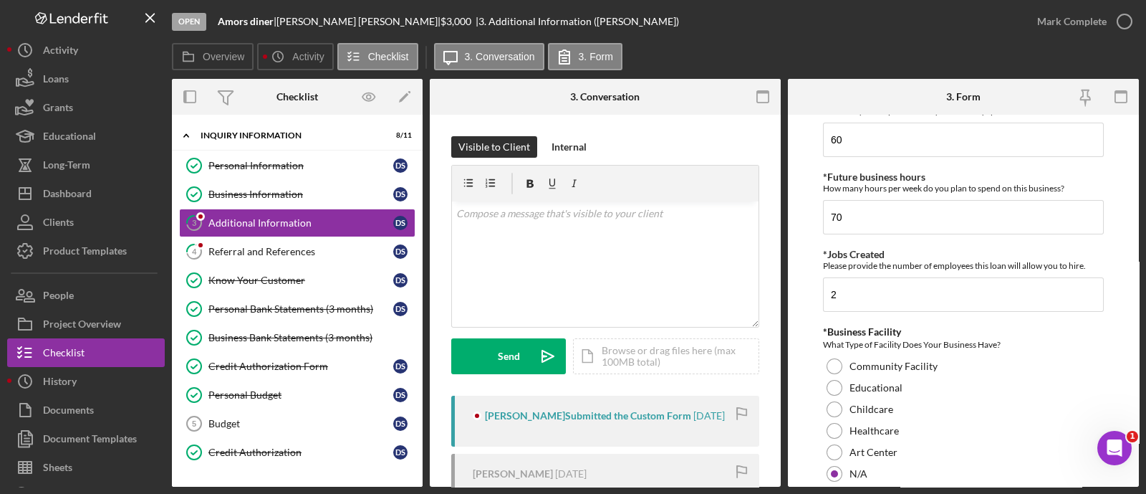
scroll to position [1752, 0]
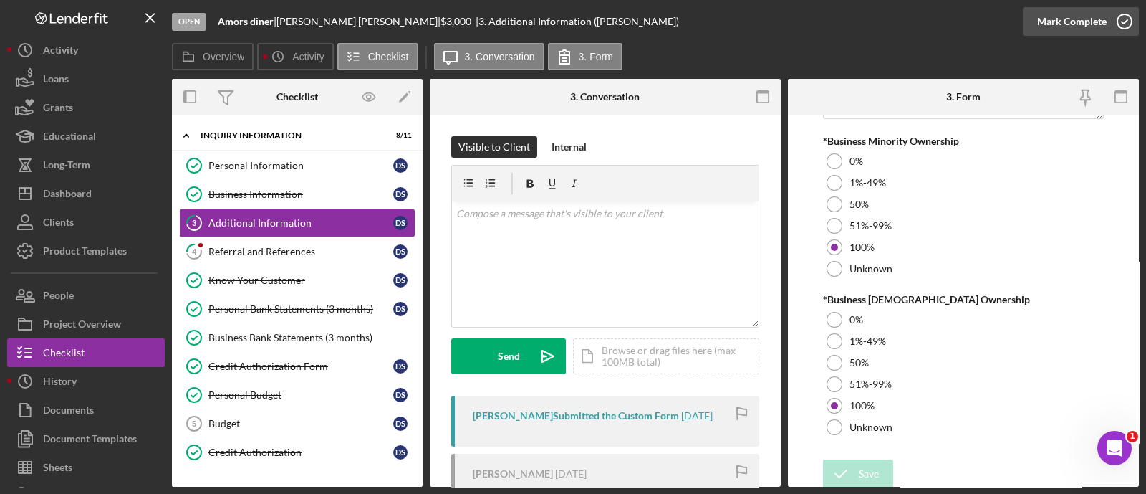
click at [1050, 27] on div "Mark Complete" at bounding box center [1071, 21] width 69 height 29
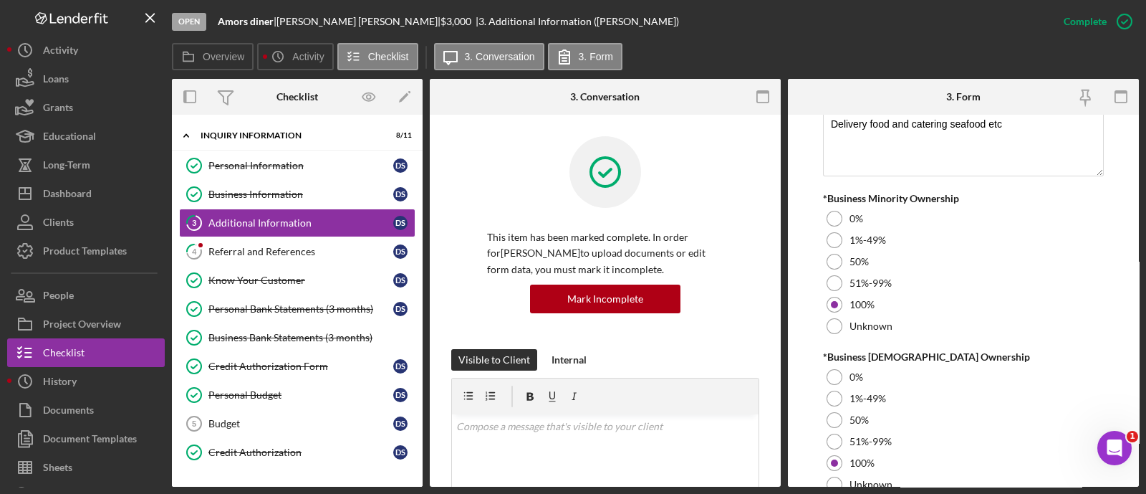
scroll to position [1810, 0]
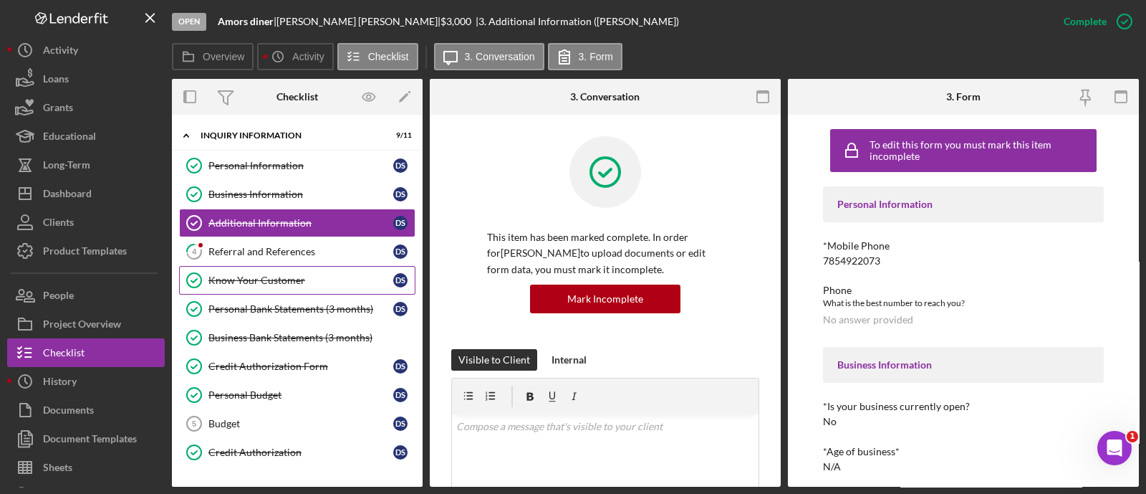
click at [264, 277] on div "Know Your Customer" at bounding box center [300, 279] width 185 height 11
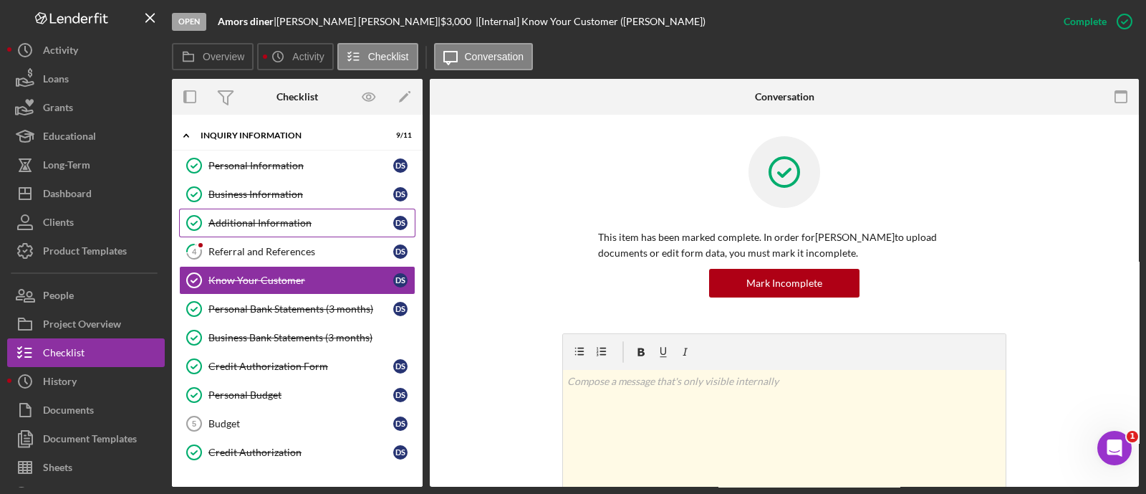
click at [259, 221] on div "Additional Information" at bounding box center [300, 222] width 185 height 11
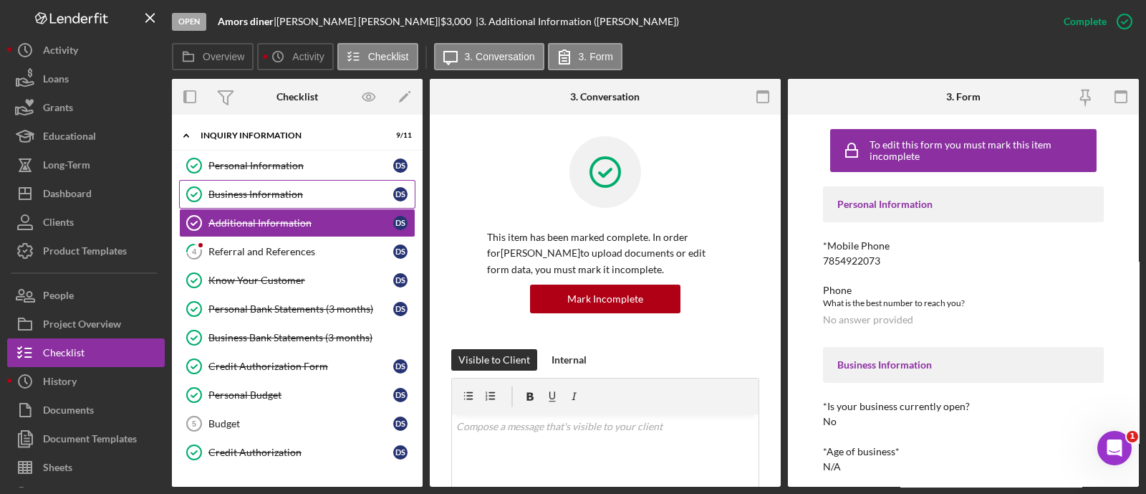
click at [261, 193] on div "Business Information" at bounding box center [300, 193] width 185 height 11
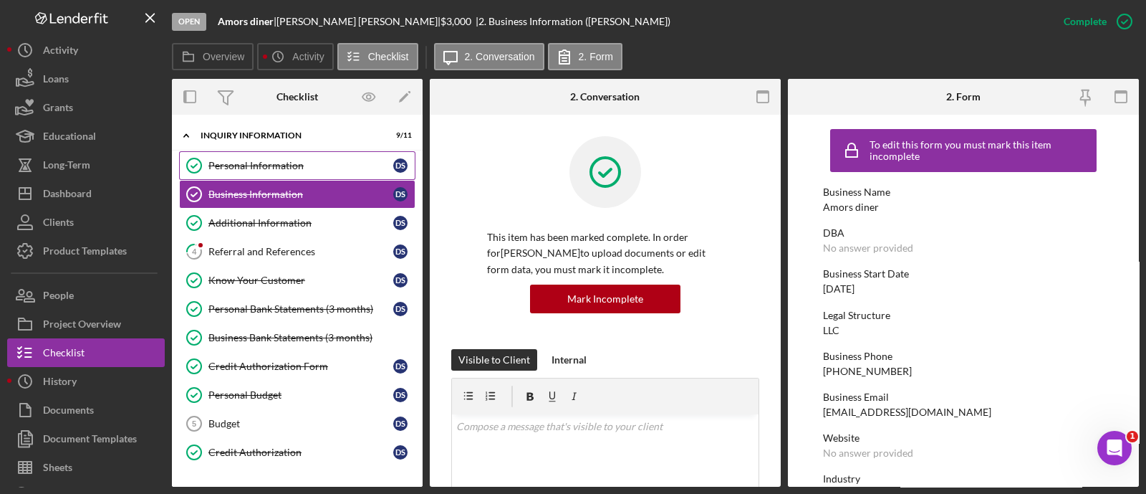
click at [268, 163] on div "Personal Information" at bounding box center [300, 165] width 185 height 11
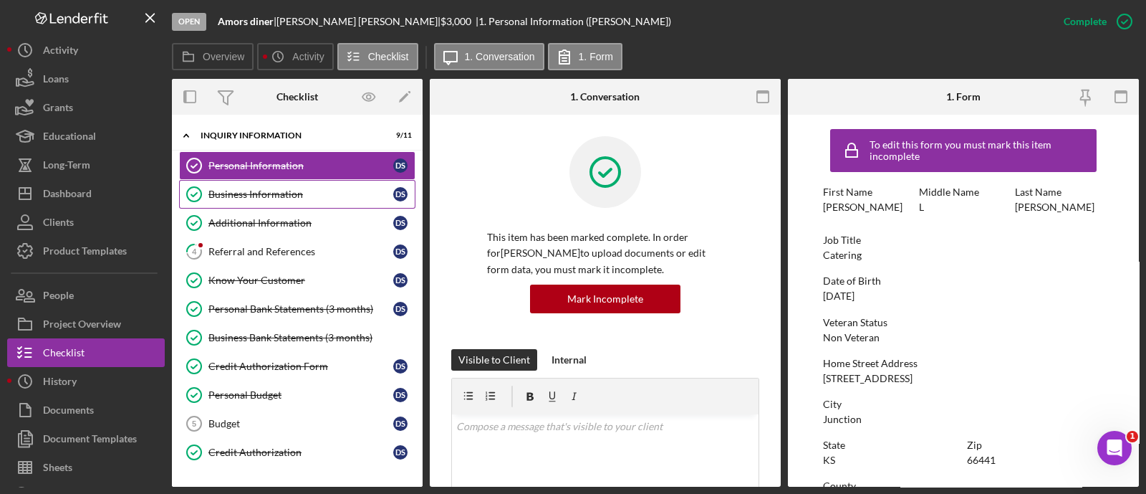
click at [273, 194] on div "Business Information" at bounding box center [300, 193] width 185 height 11
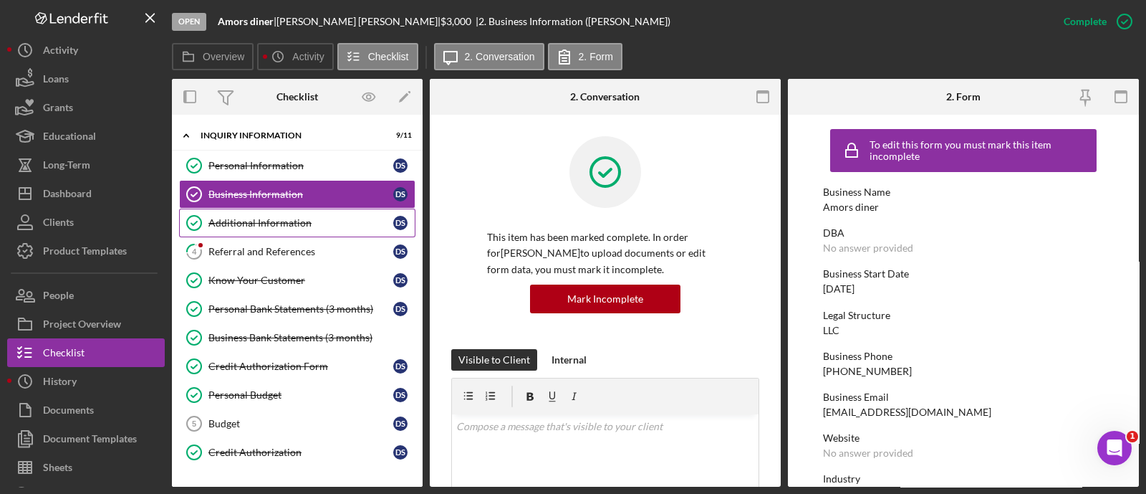
click at [273, 224] on div "Additional Information" at bounding box center [300, 222] width 185 height 11
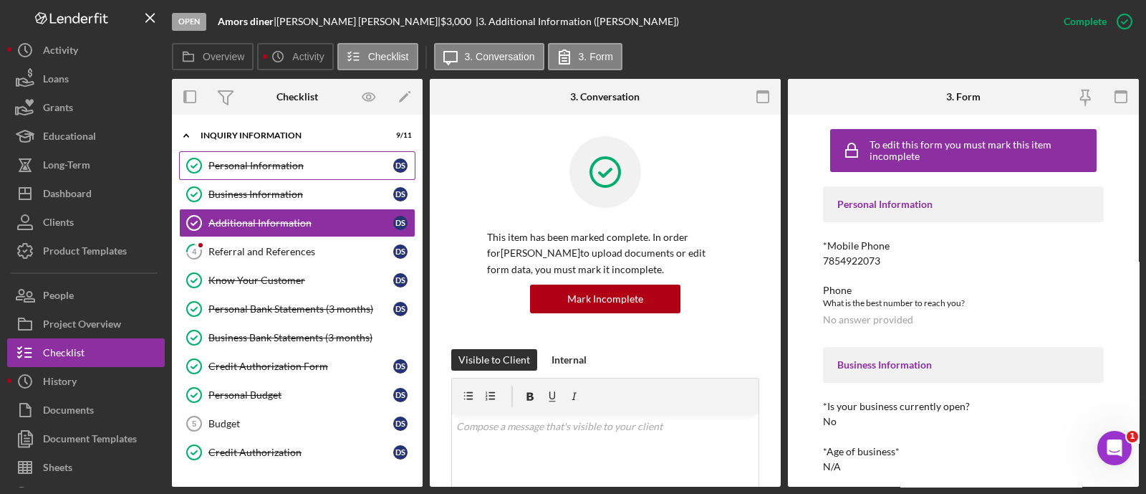
click at [269, 174] on link "Personal Information Personal Information D S" at bounding box center [297, 165] width 236 height 29
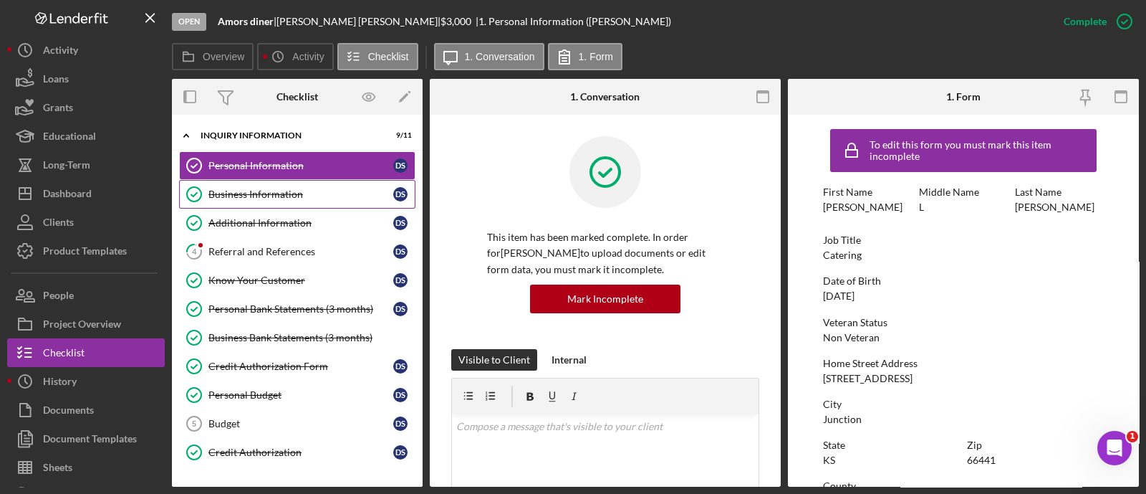
click at [280, 187] on link "Business Information Business Information D S" at bounding box center [297, 194] width 236 height 29
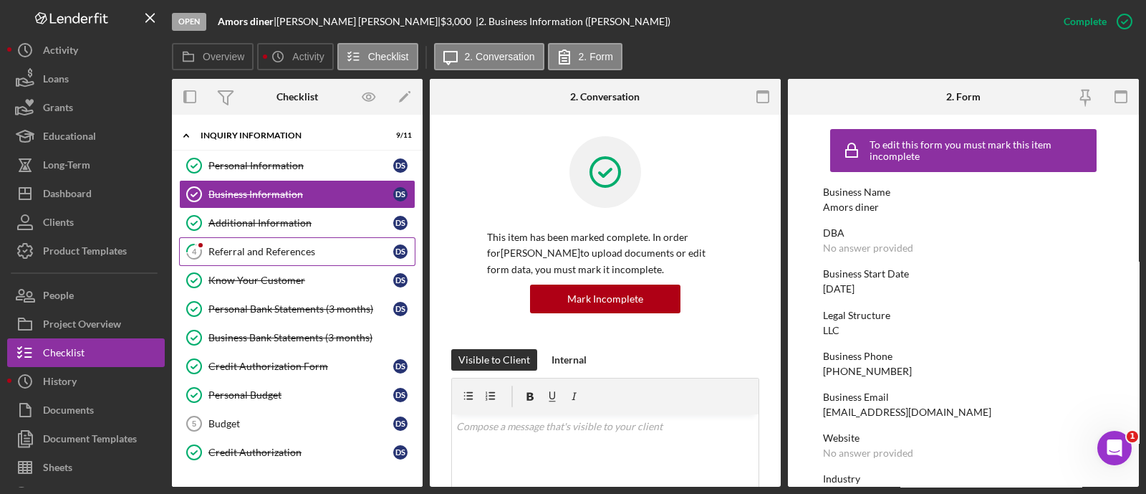
click at [256, 249] on div "Referral and References" at bounding box center [300, 251] width 185 height 11
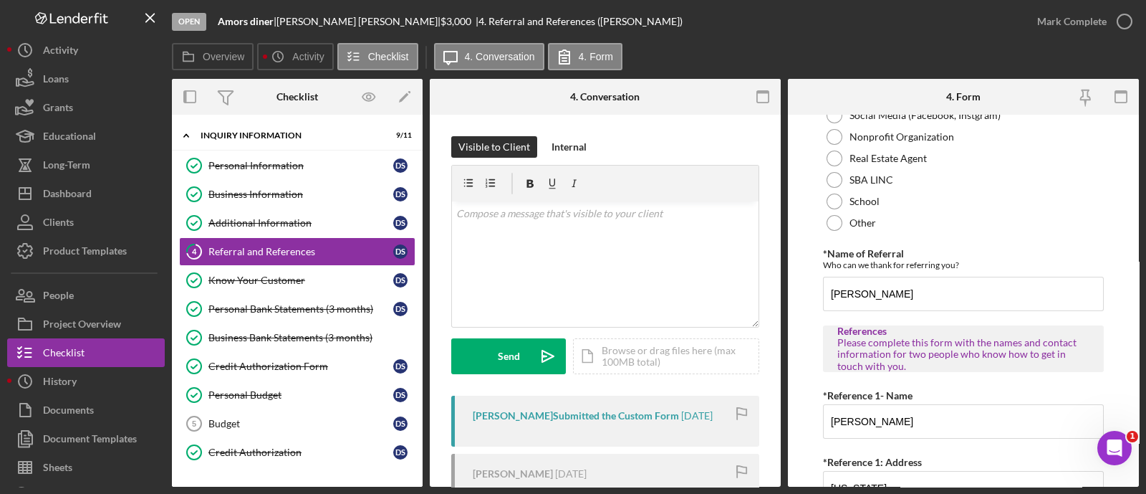
scroll to position [249, 0]
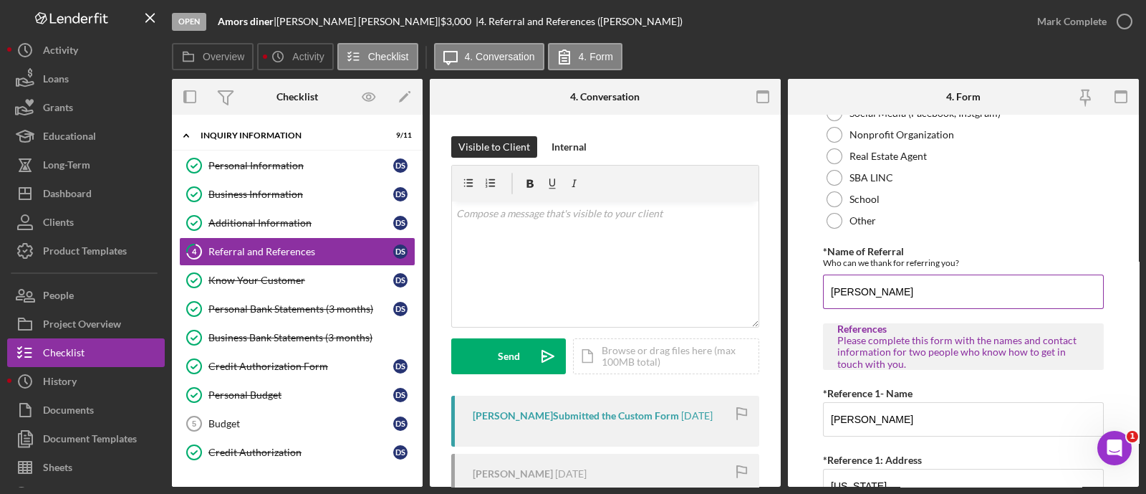
click at [893, 291] on input "[PERSON_NAME]" at bounding box center [963, 291] width 281 height 34
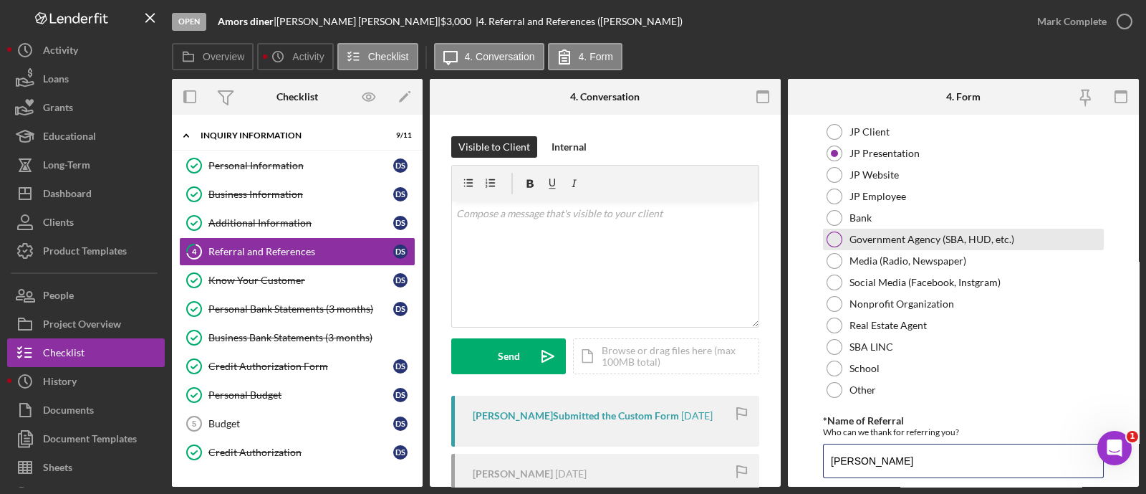
scroll to position [101, 0]
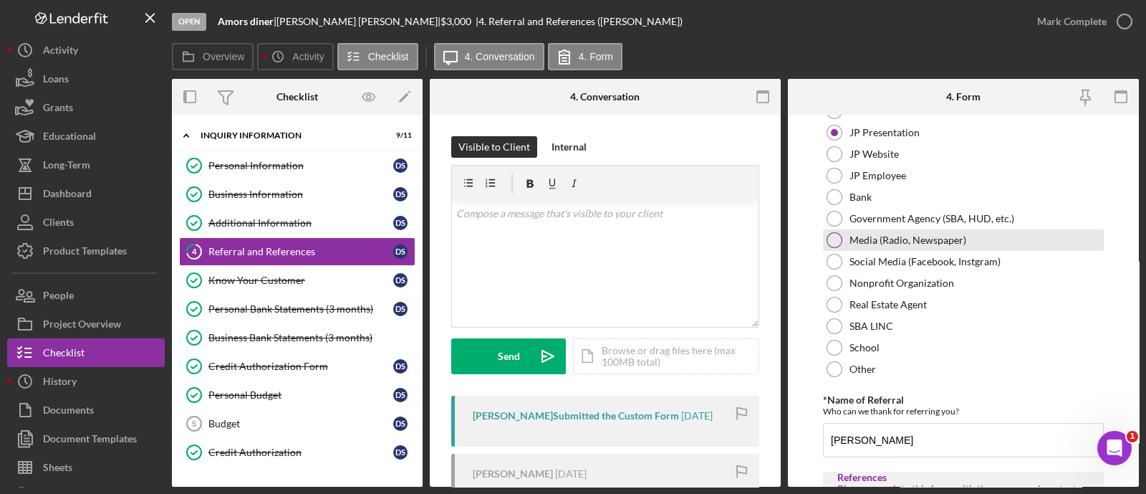
click at [842, 238] on div "Media (Radio, Newspaper)" at bounding box center [963, 239] width 281 height 21
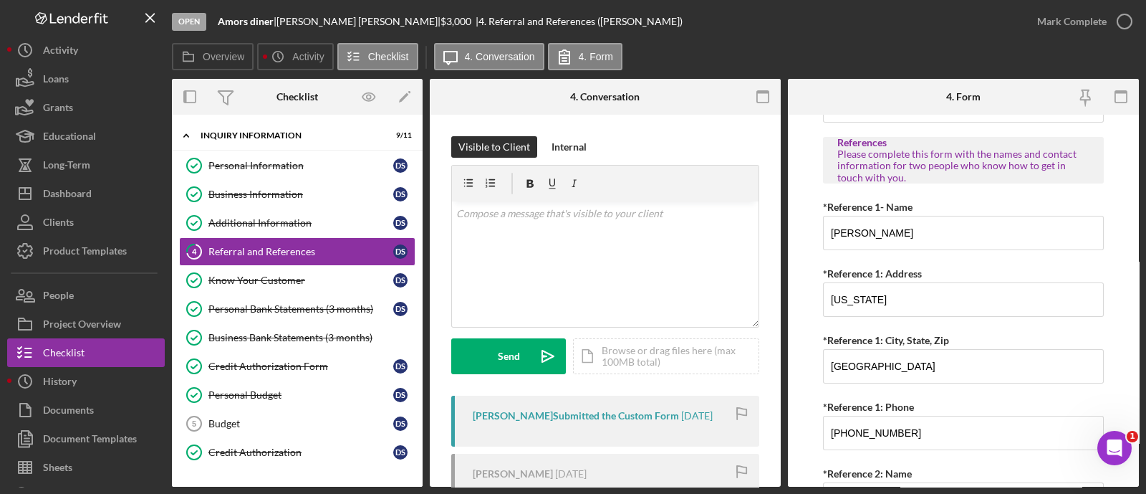
scroll to position [327, 0]
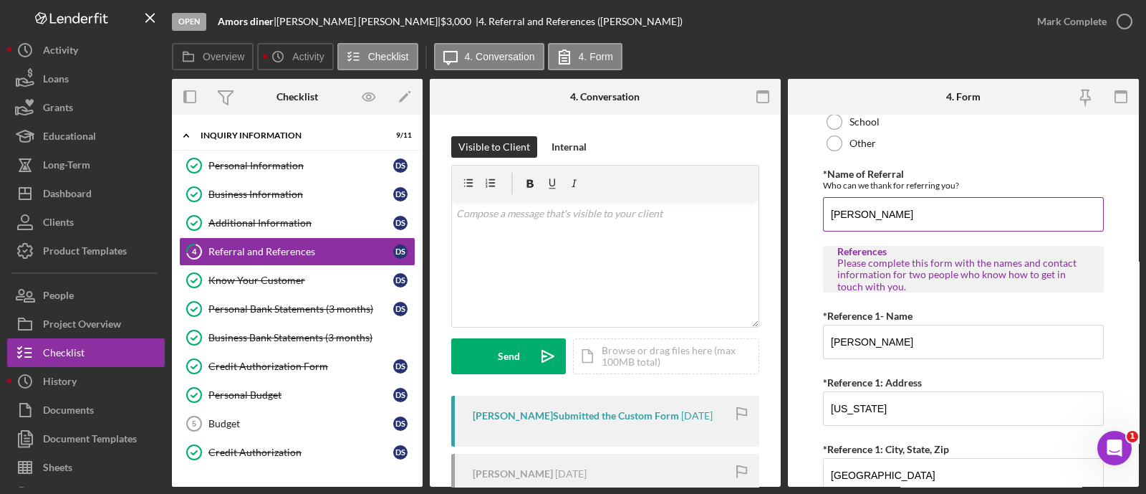
click at [913, 216] on input "[PERSON_NAME]" at bounding box center [963, 214] width 281 height 34
click at [830, 155] on div "Referral *Referral Type How did you hear about [PERSON_NAME]? JP Client JP Pres…" at bounding box center [963, 317] width 281 height 1044
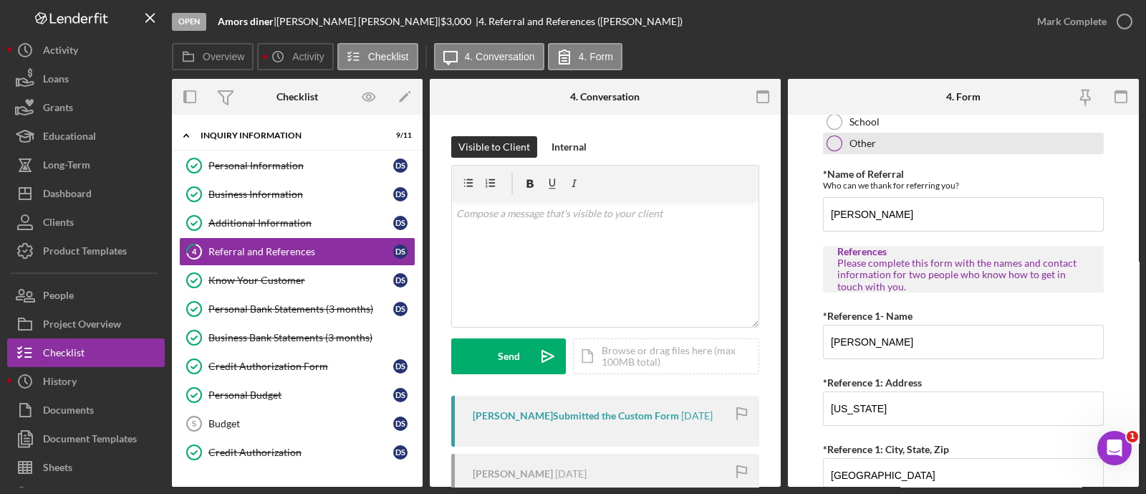
click at [833, 146] on div at bounding box center [835, 143] width 16 height 16
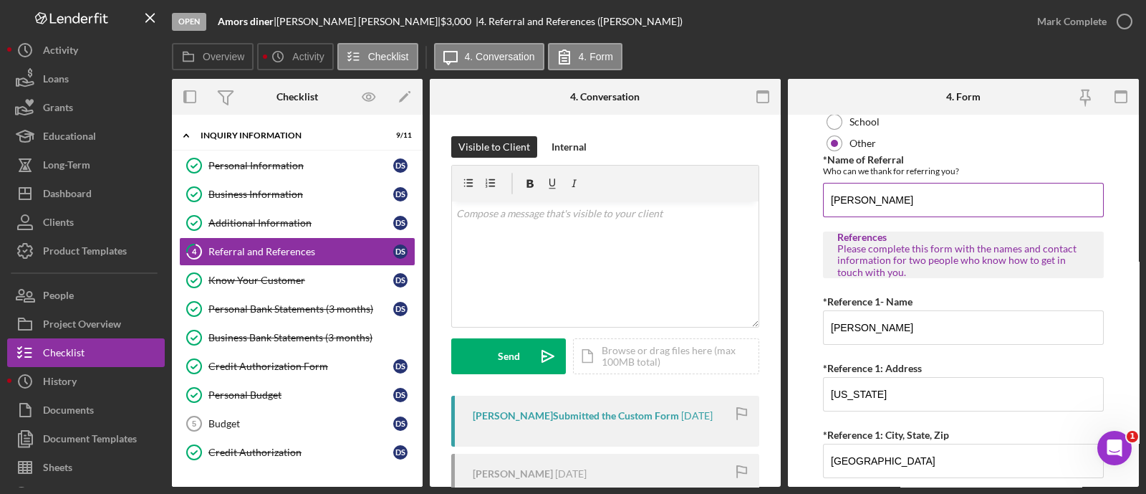
click at [870, 194] on input "[PERSON_NAME]" at bounding box center [963, 200] width 281 height 34
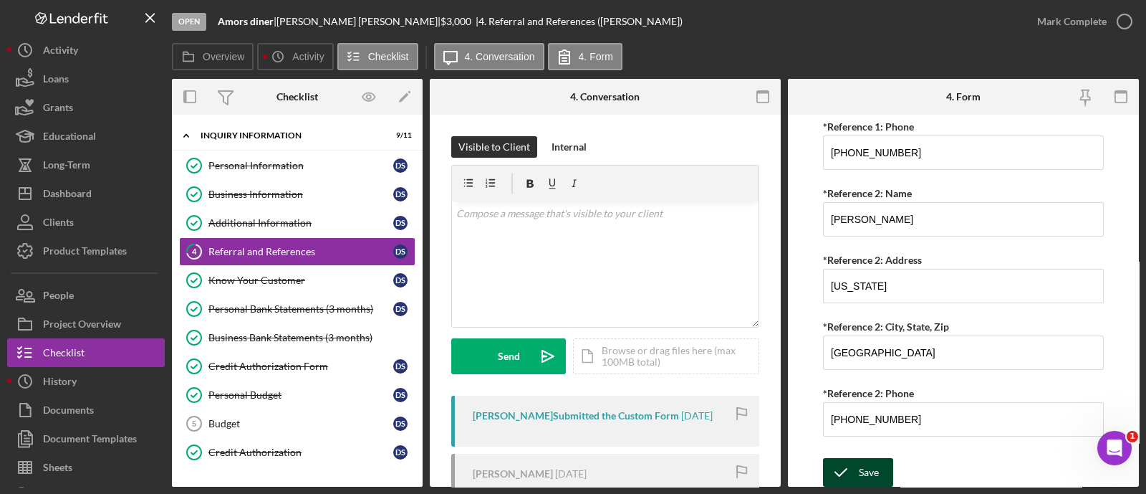
type input "Google Search"
click at [868, 481] on div "Save" at bounding box center [869, 472] width 20 height 29
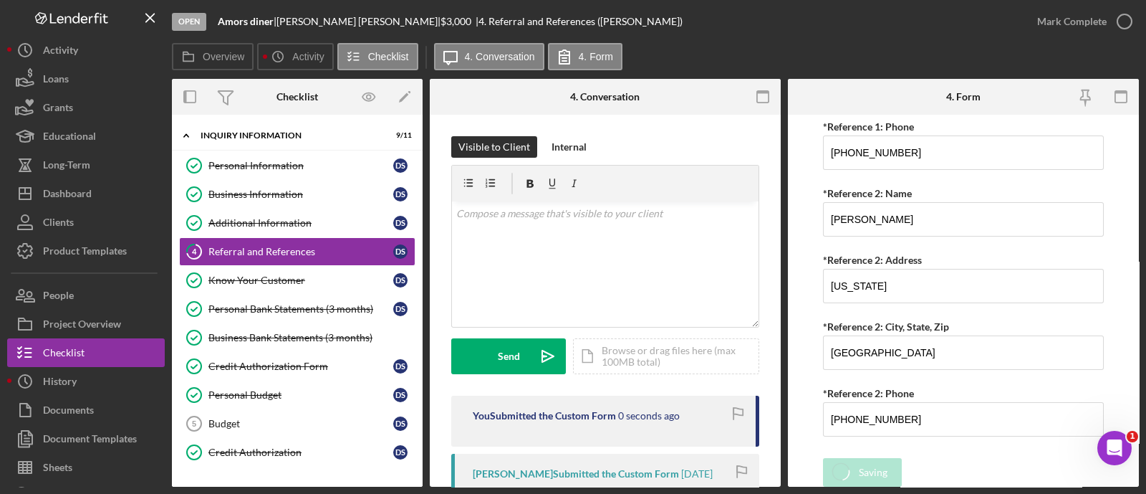
scroll to position [716, 0]
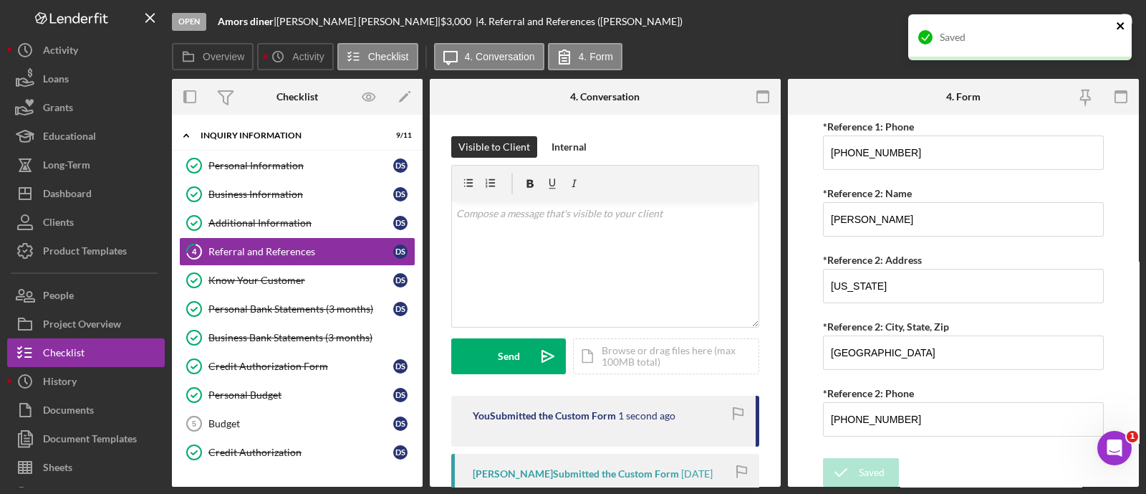
click at [1116, 29] on icon "close" at bounding box center [1121, 25] width 10 height 11
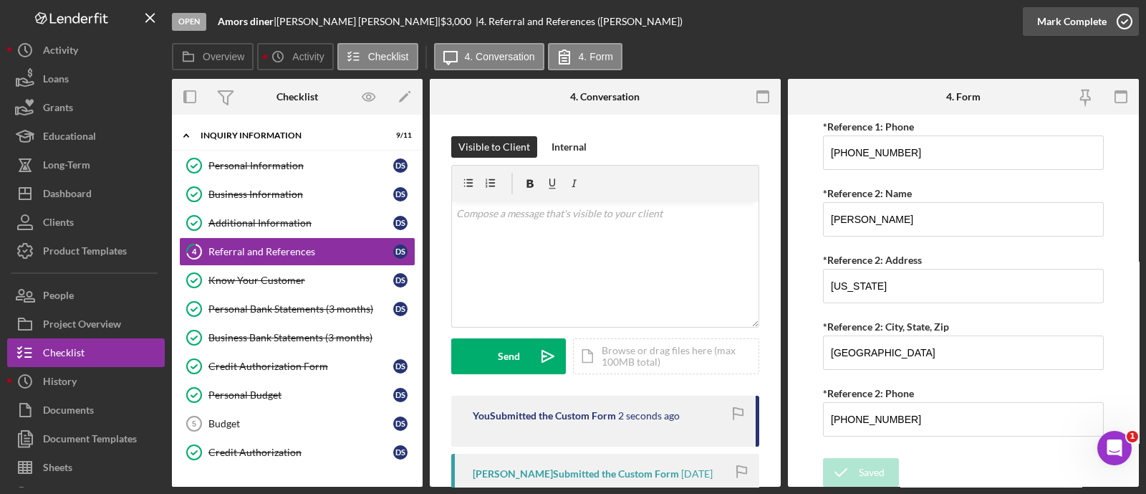
click at [1096, 28] on div "Mark Complete" at bounding box center [1071, 21] width 69 height 29
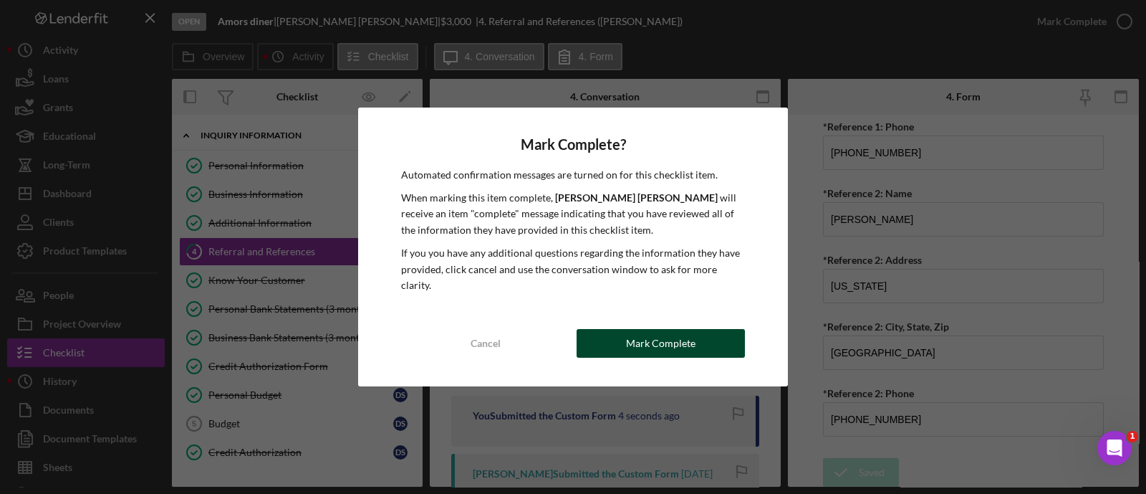
click at [682, 338] on div "Mark Complete" at bounding box center [660, 343] width 69 height 29
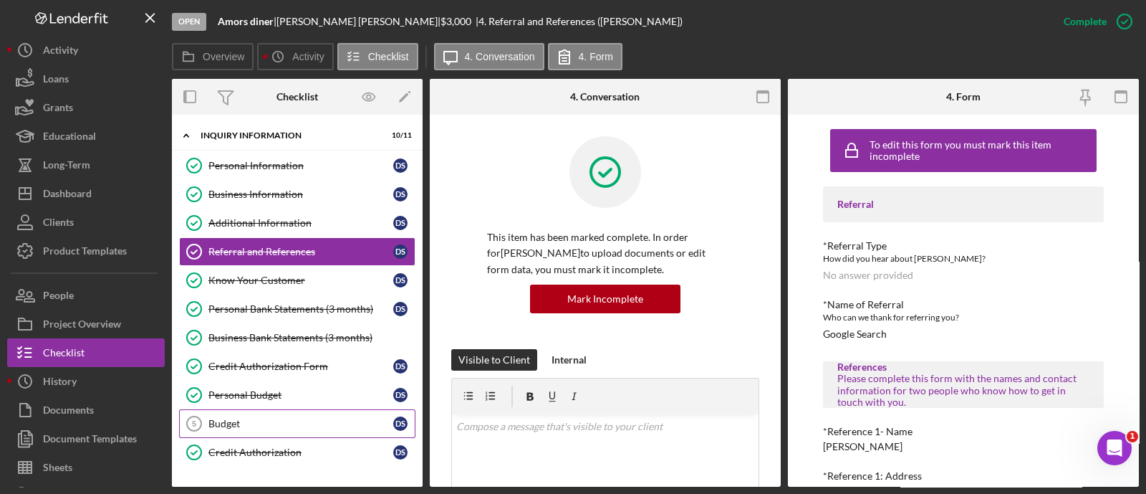
click at [310, 413] on link "Budget 5 Budget D S" at bounding box center [297, 423] width 236 height 29
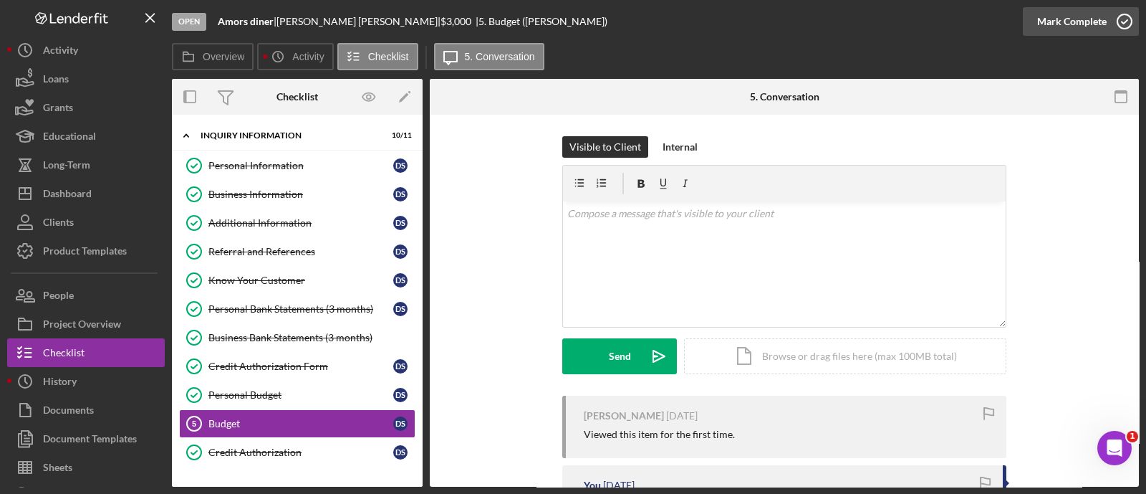
click at [1087, 23] on div "Mark Complete" at bounding box center [1071, 21] width 69 height 29
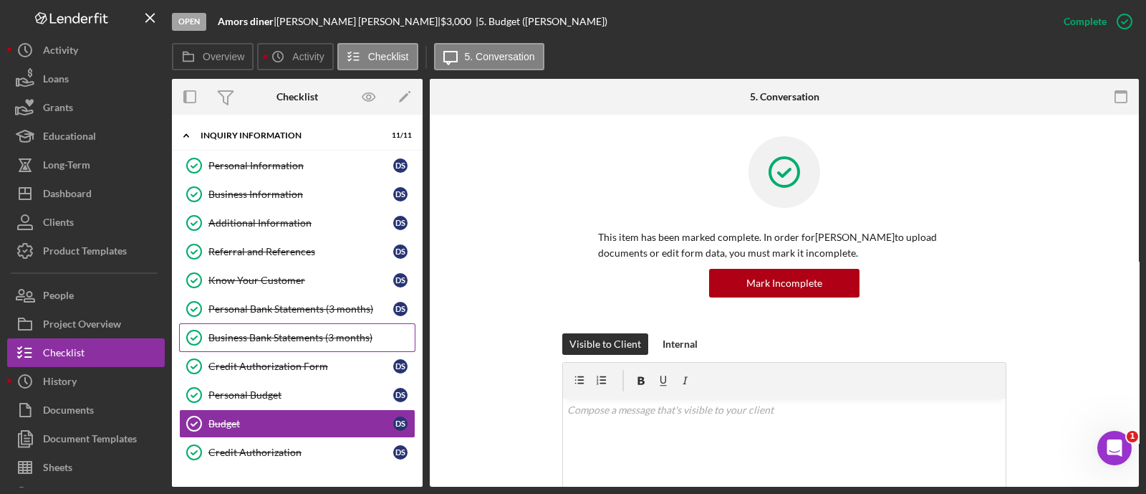
scroll to position [332, 0]
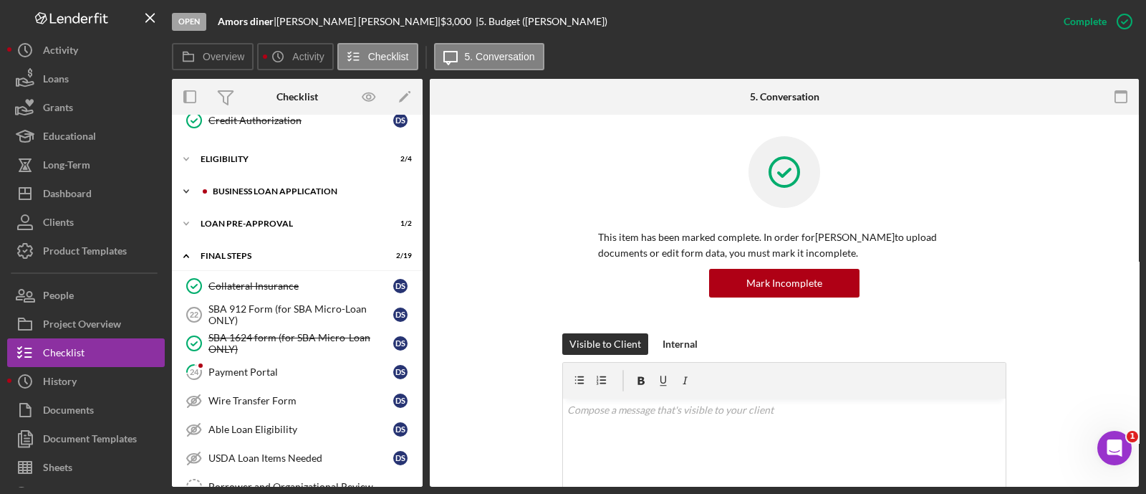
click at [259, 187] on div "BUSINESS LOAN APPLICATION" at bounding box center [309, 191] width 192 height 9
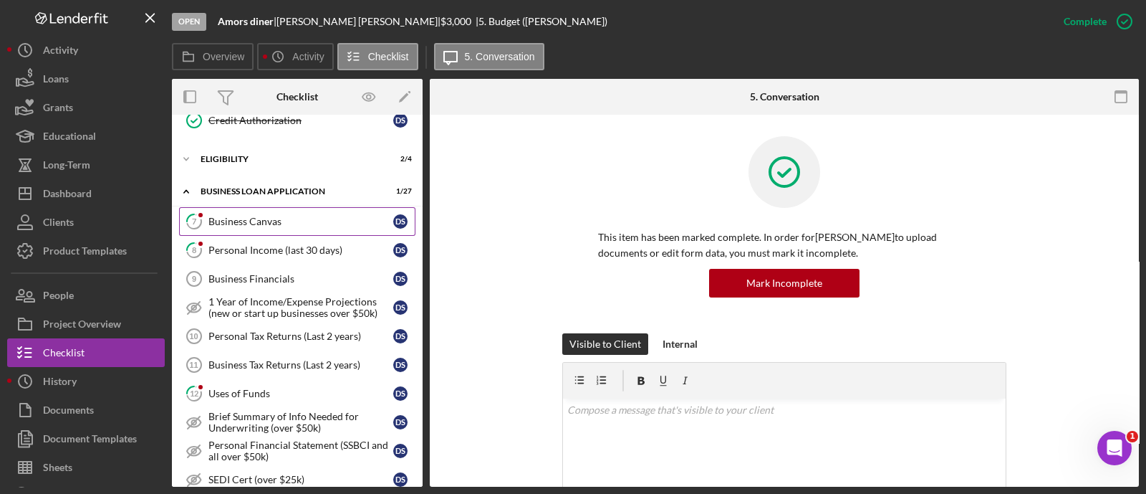
click at [256, 216] on div "Business Canvas" at bounding box center [300, 221] width 185 height 11
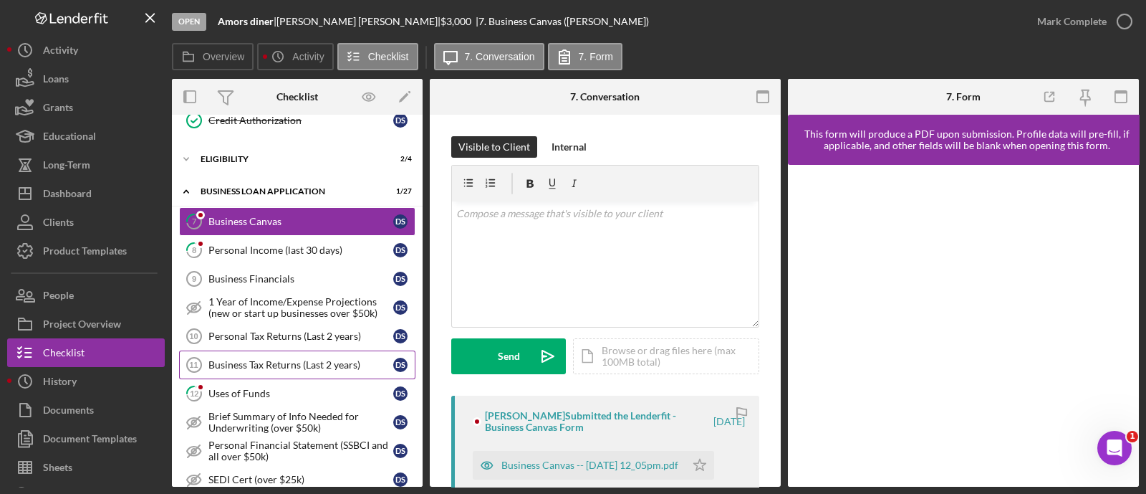
click at [306, 365] on div "Business Tax Returns (Last 2 years)" at bounding box center [300, 364] width 185 height 11
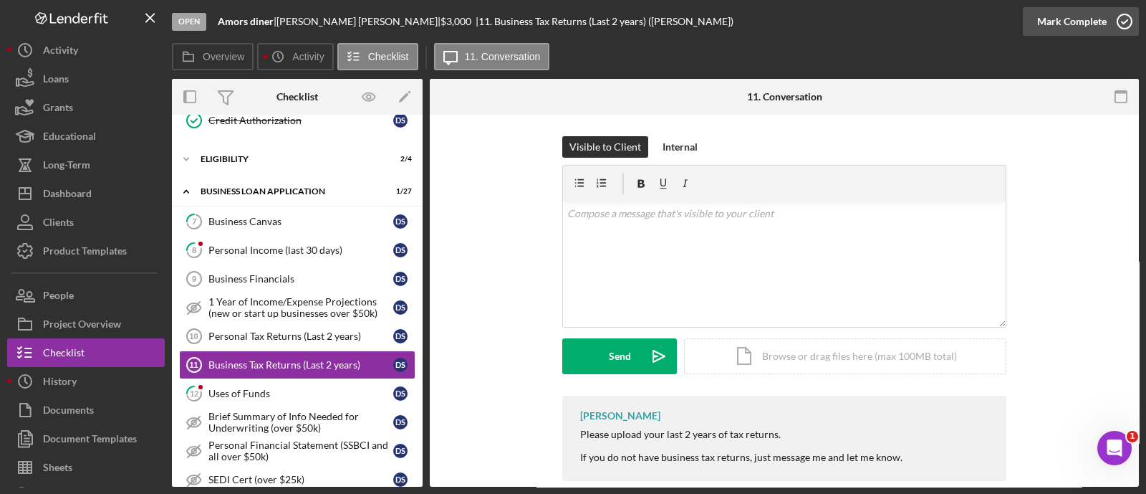
click at [1077, 20] on div "Mark Complete" at bounding box center [1071, 21] width 69 height 29
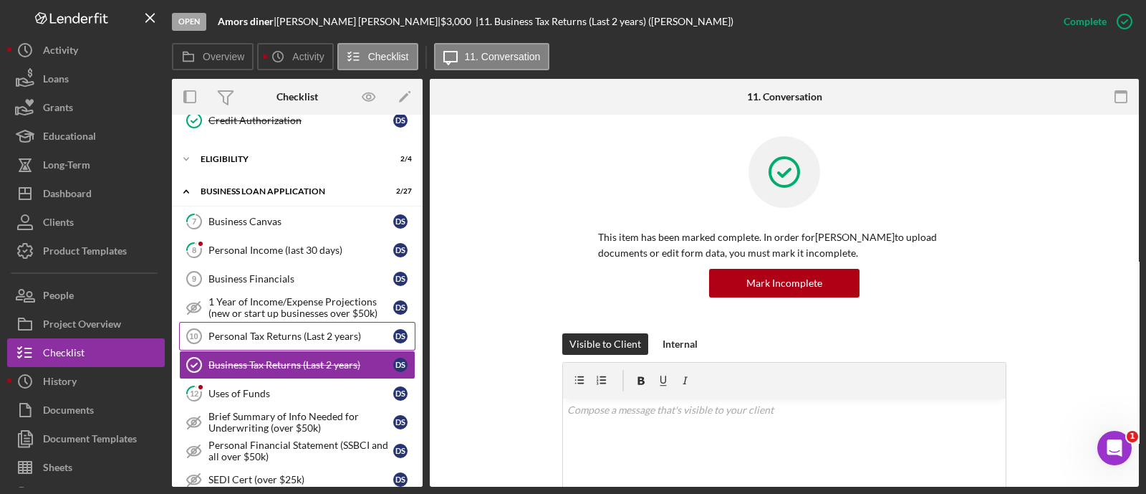
click at [289, 336] on div "Personal Tax Returns (Last 2 years)" at bounding box center [300, 335] width 185 height 11
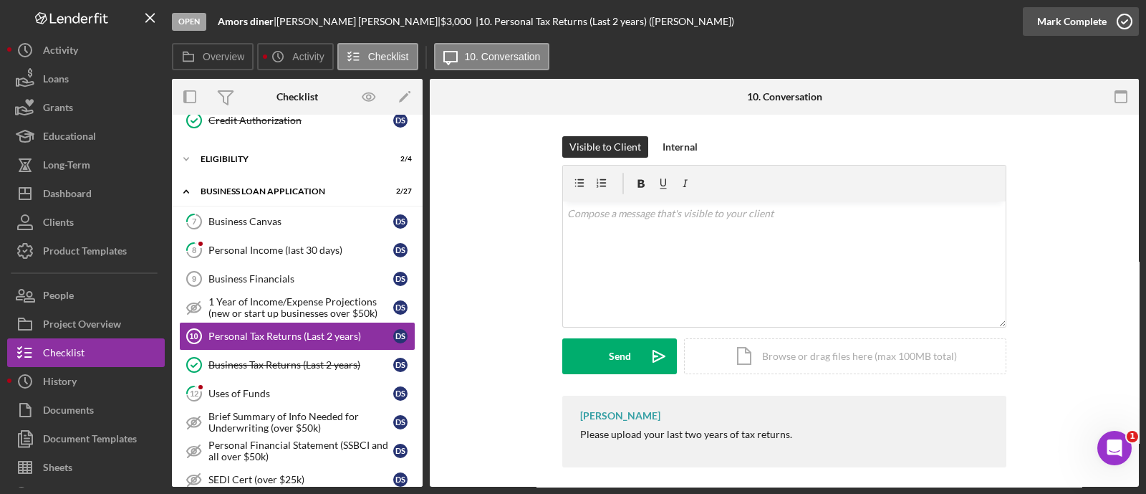
click at [1057, 16] on div "Mark Complete" at bounding box center [1071, 21] width 69 height 29
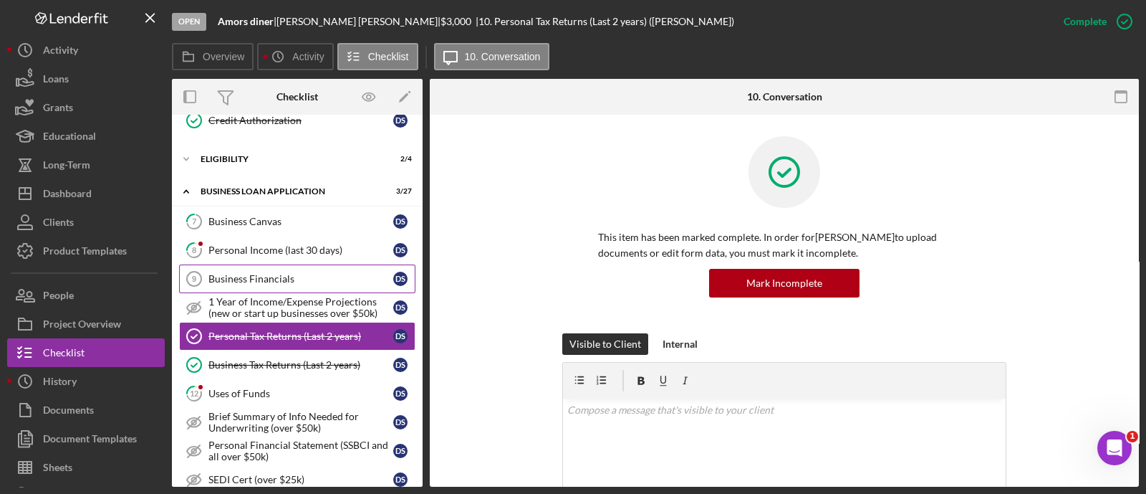
click at [274, 284] on link "Business Financials 9 Business Financials D S" at bounding box center [297, 278] width 236 height 29
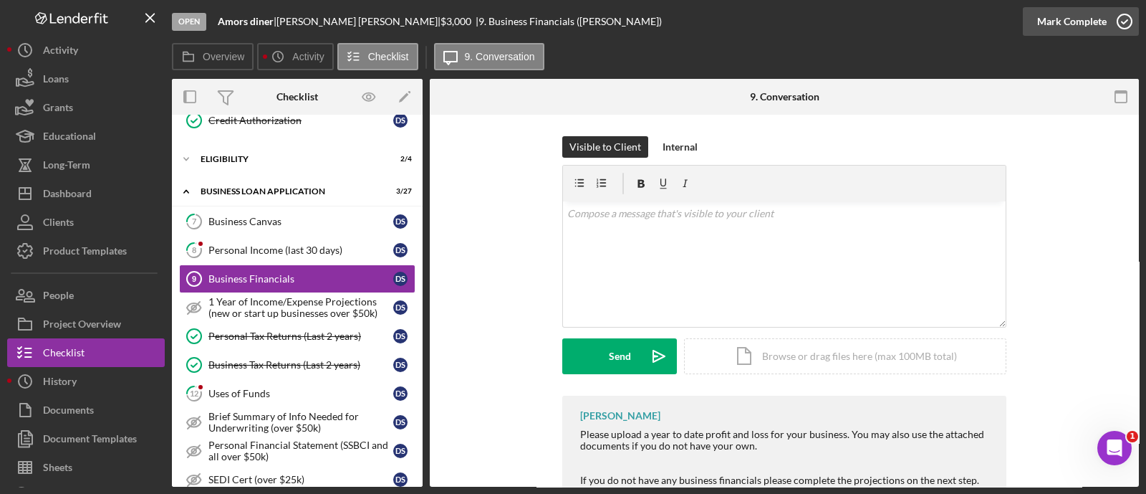
click at [1056, 12] on div "Mark Complete" at bounding box center [1071, 21] width 69 height 29
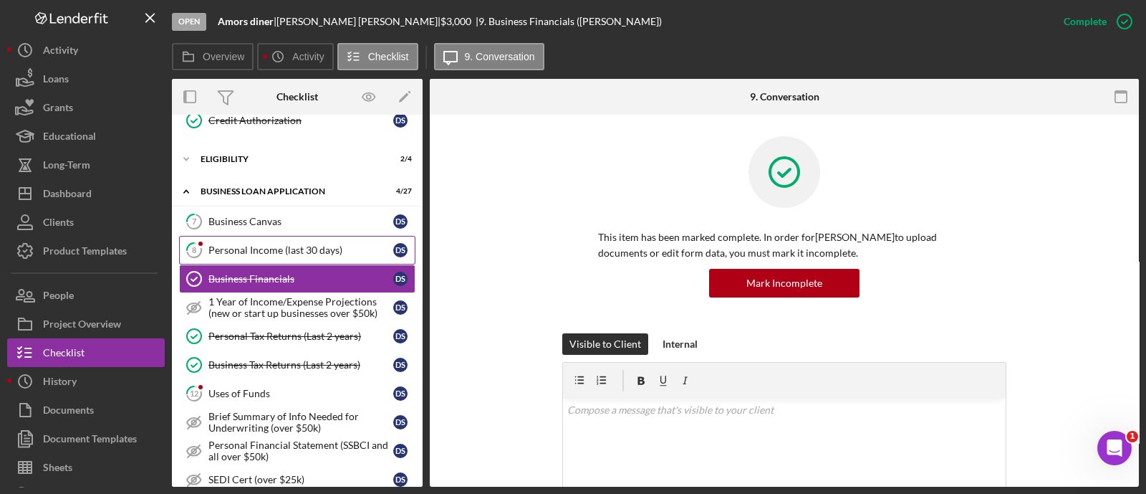
click at [259, 248] on div "Personal Income (last 30 days)" at bounding box center [300, 249] width 185 height 11
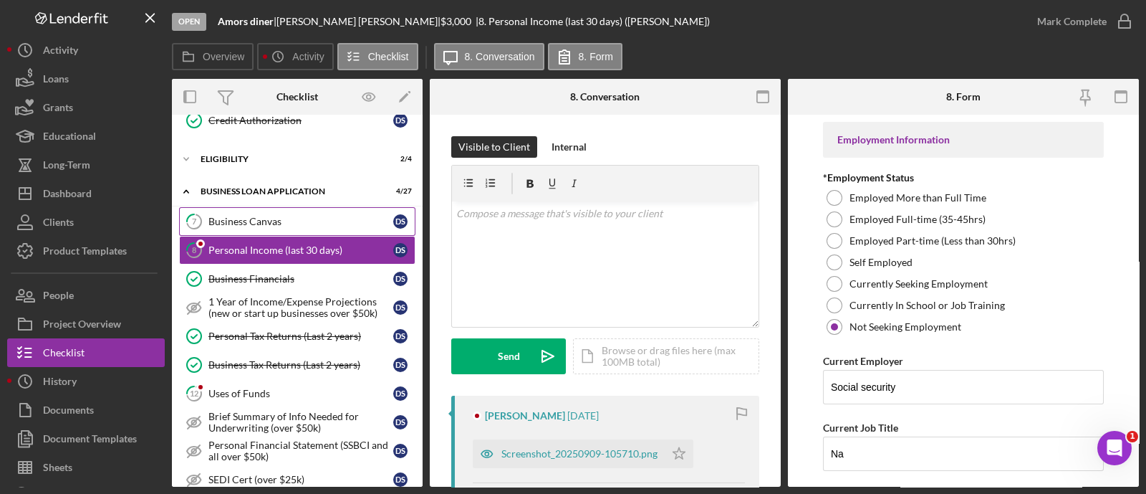
click at [246, 207] on link "7 Business Canvas D S" at bounding box center [297, 221] width 236 height 29
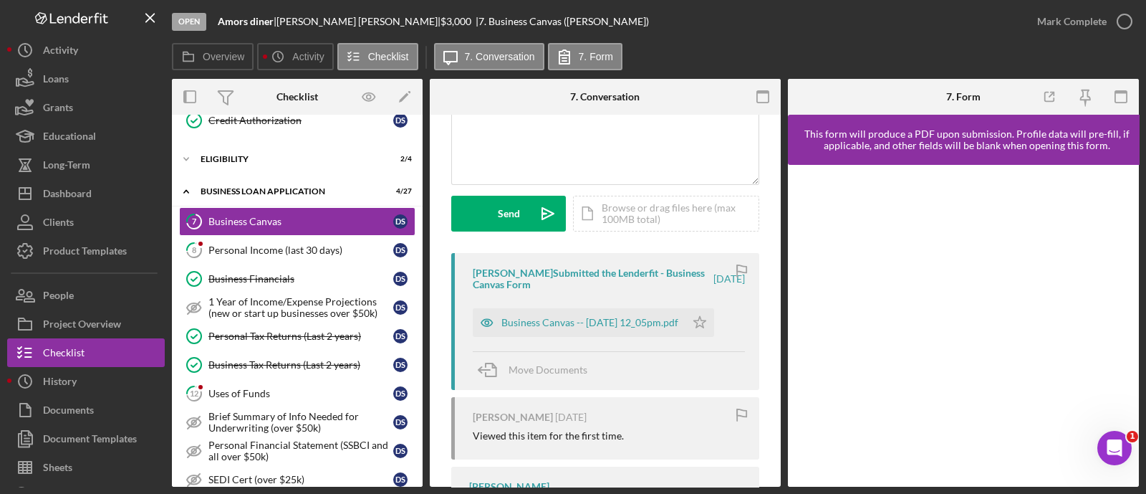
scroll to position [145, 0]
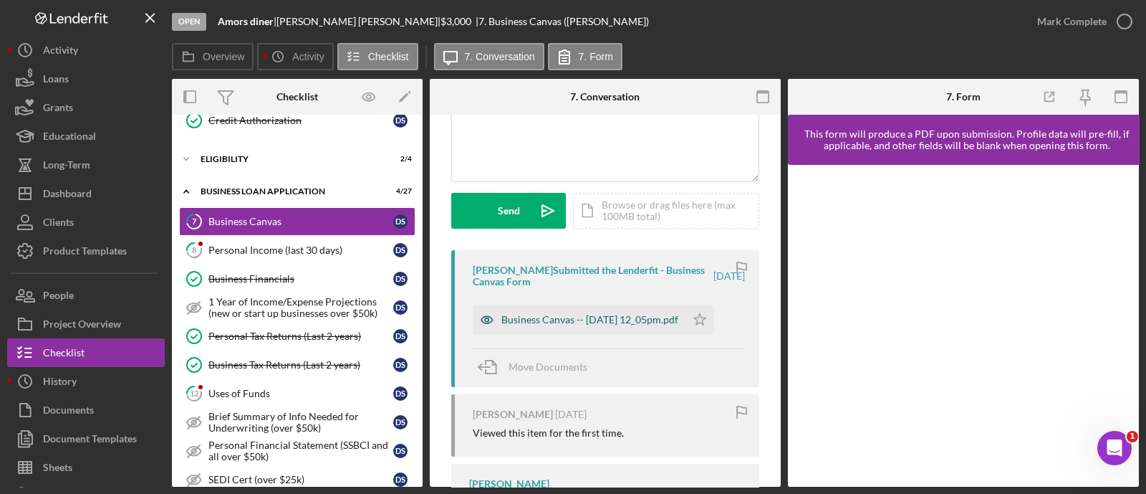
click at [627, 321] on div "Business Canvas -- [DATE] 12_05pm.pdf" at bounding box center [589, 319] width 177 height 11
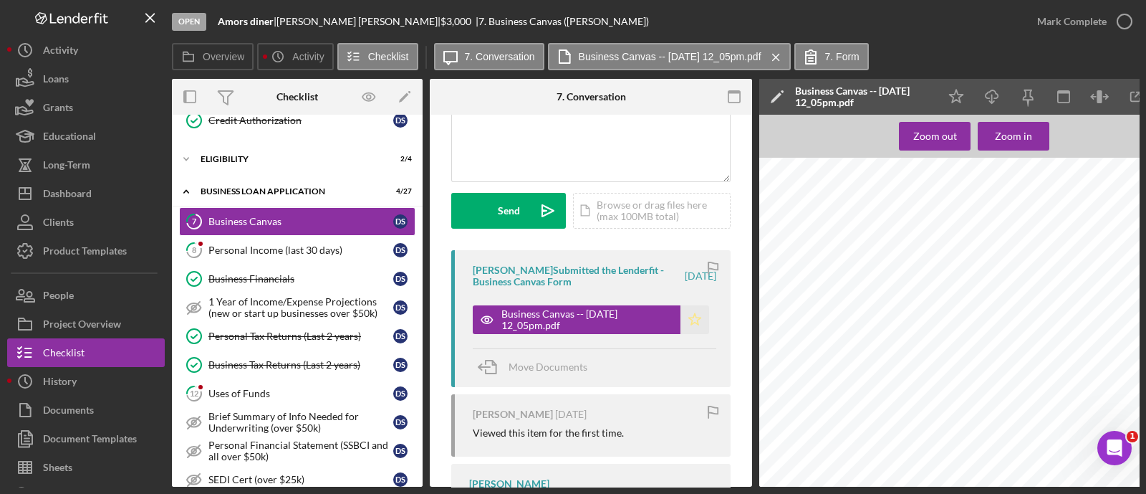
click at [692, 325] on icon "Icon/Star" at bounding box center [695, 319] width 29 height 29
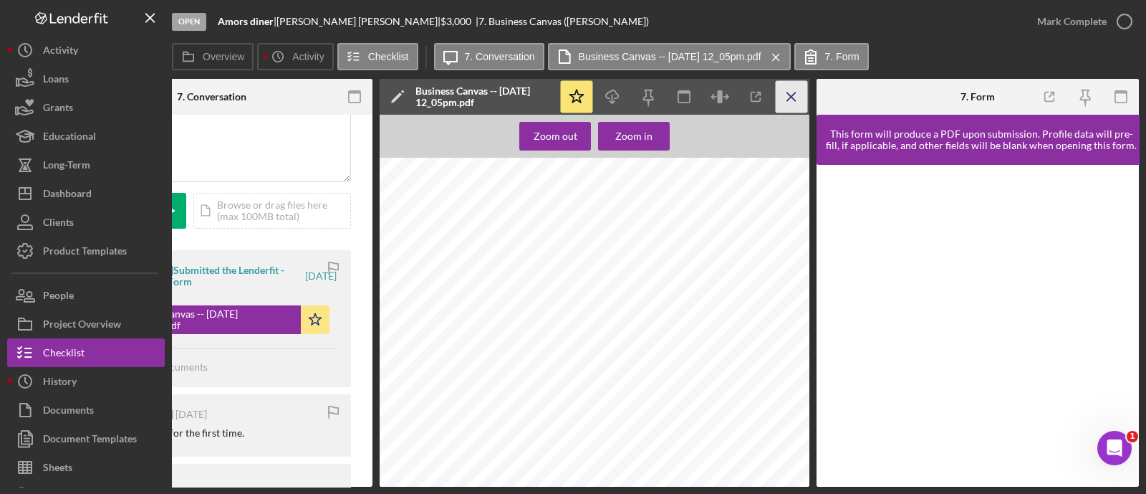
click at [797, 97] on icon "Icon/Menu Close" at bounding box center [792, 97] width 32 height 32
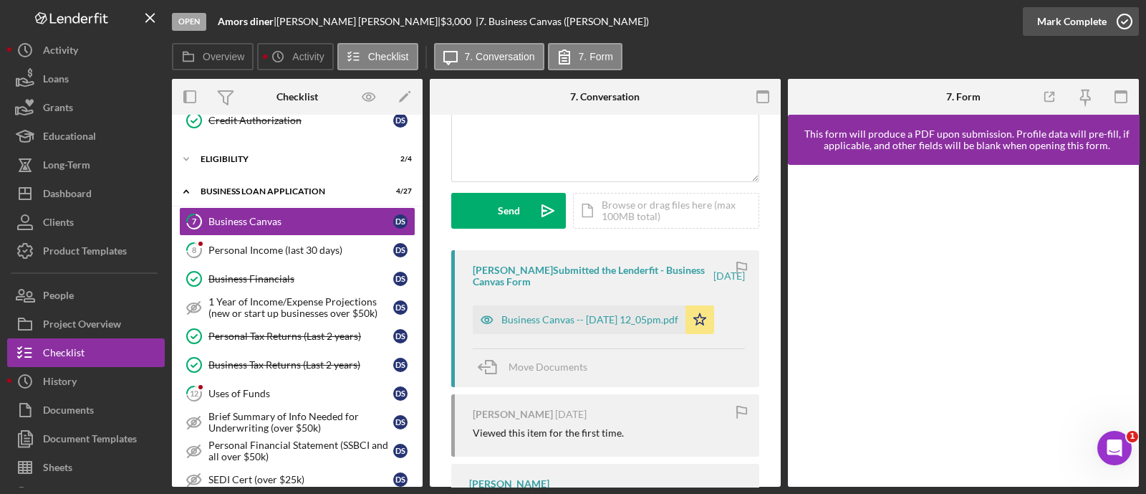
click at [1075, 19] on div "Mark Complete" at bounding box center [1071, 21] width 69 height 29
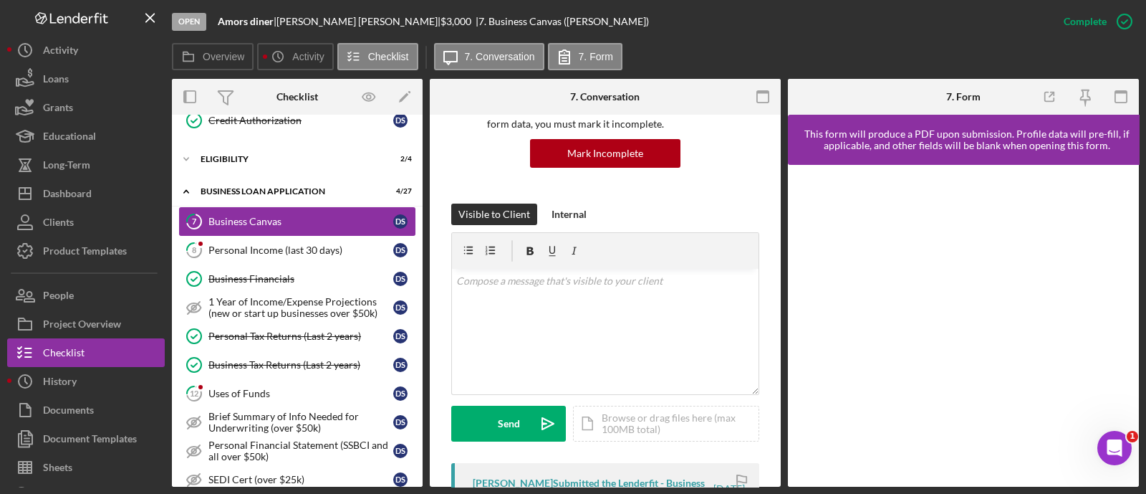
scroll to position [358, 0]
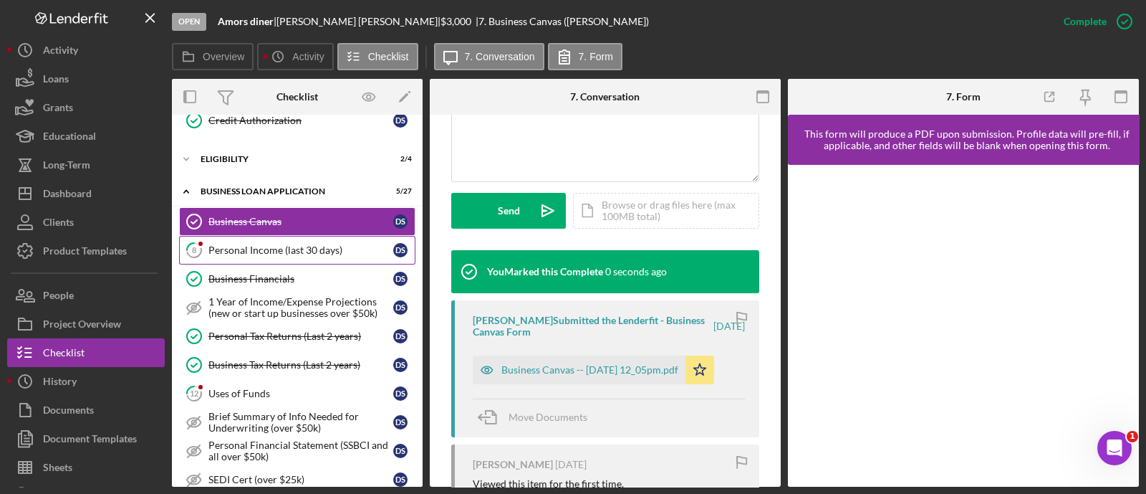
click at [289, 253] on link "8 Personal Income (last 30 days) D S" at bounding box center [297, 250] width 236 height 29
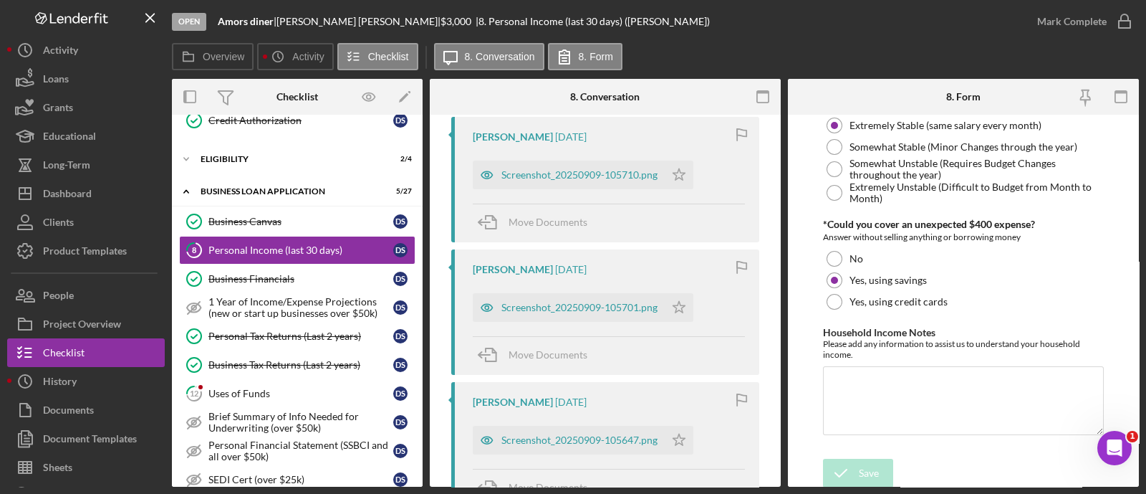
scroll to position [285, 0]
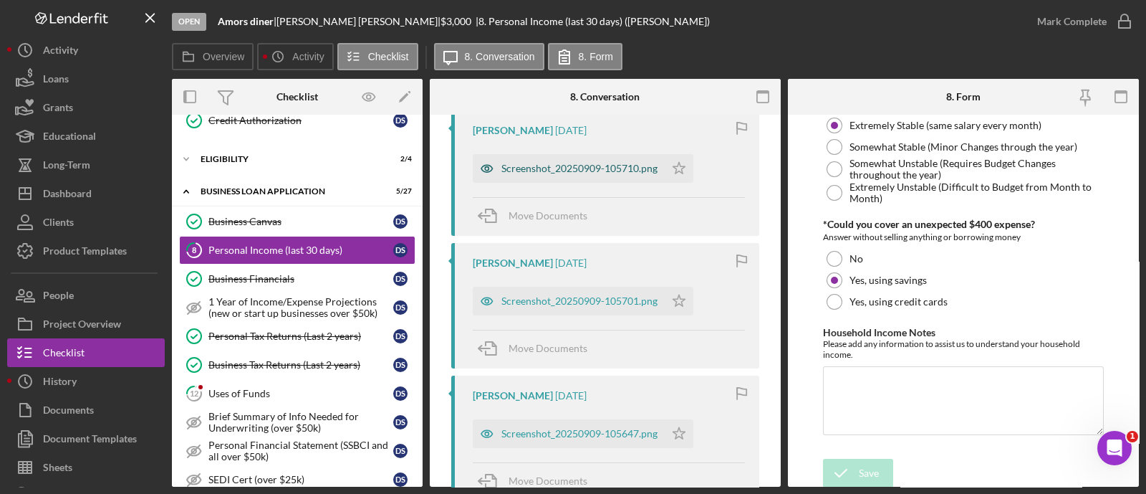
click at [564, 173] on div "Screenshot_20250909-105710.png" at bounding box center [579, 168] width 156 height 11
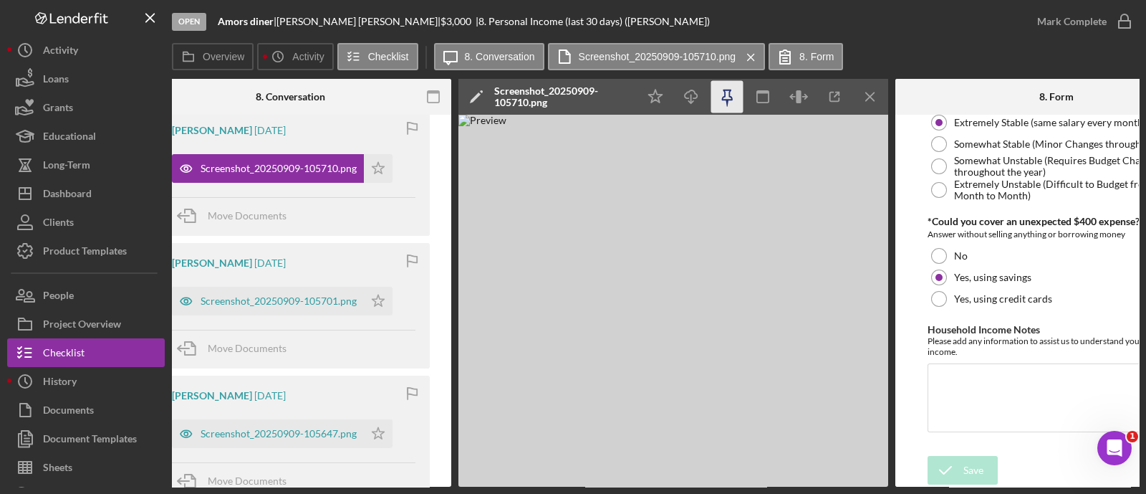
scroll to position [0, 319]
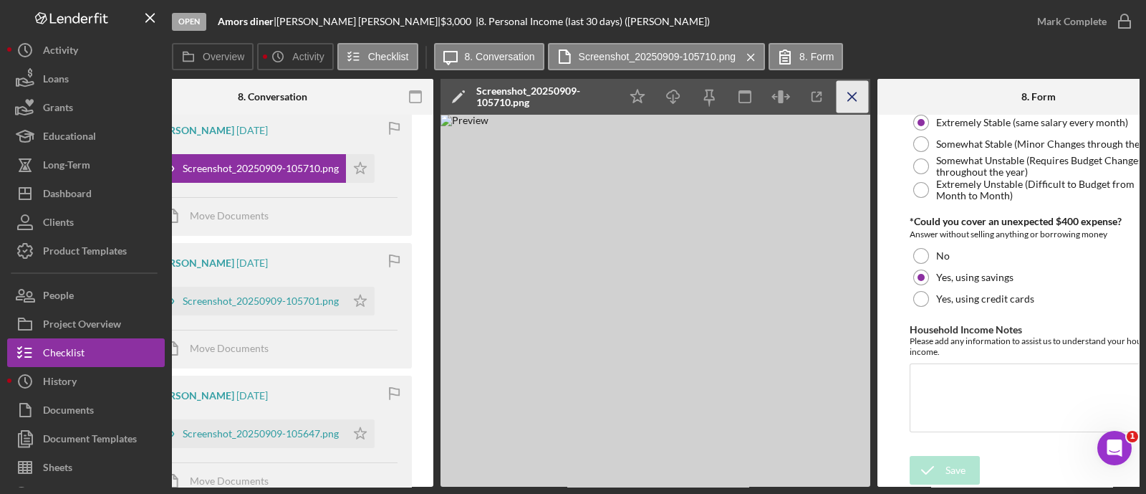
click at [861, 95] on icon "Icon/Menu Close" at bounding box center [853, 97] width 32 height 32
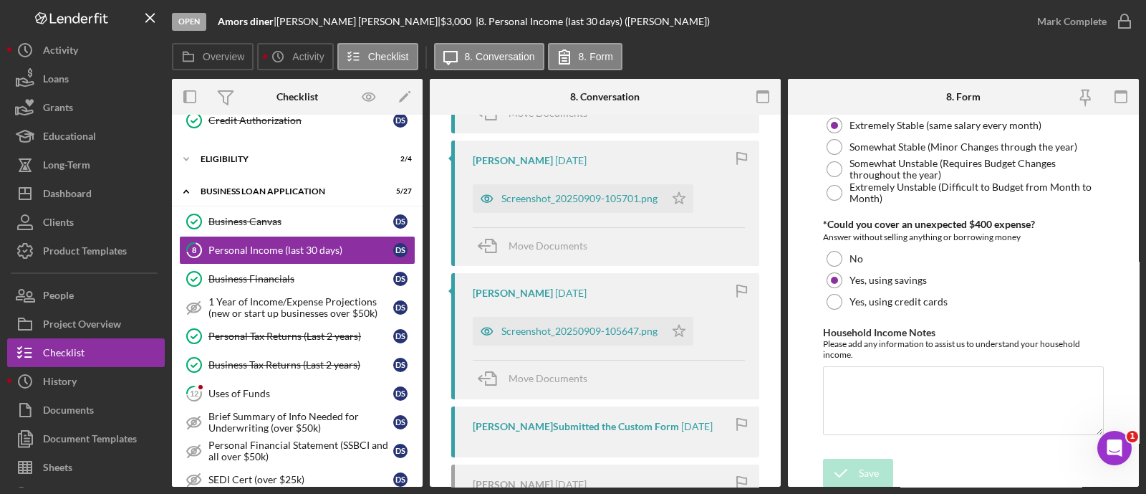
scroll to position [373, 0]
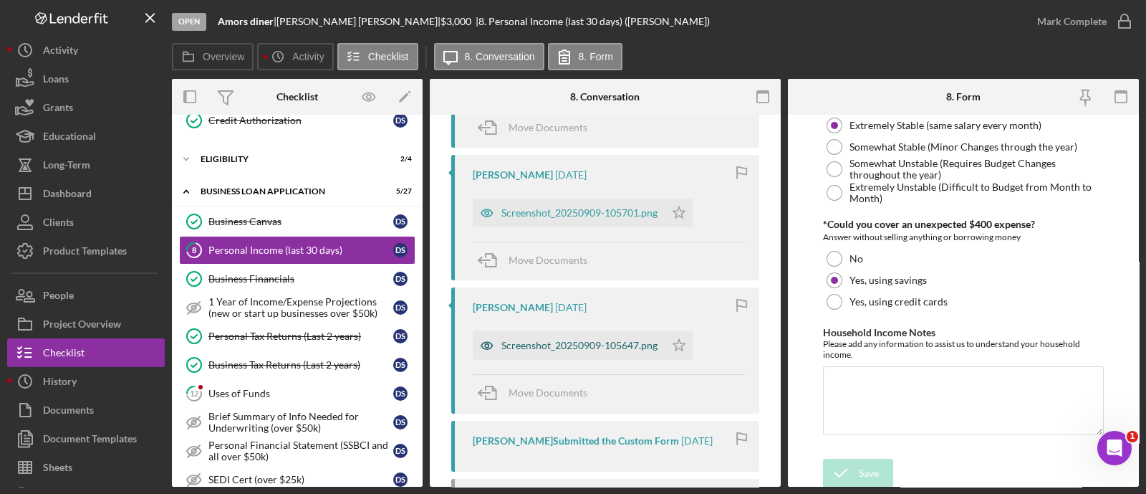
click at [601, 355] on div "Screenshot_20250909-105647.png" at bounding box center [569, 345] width 192 height 29
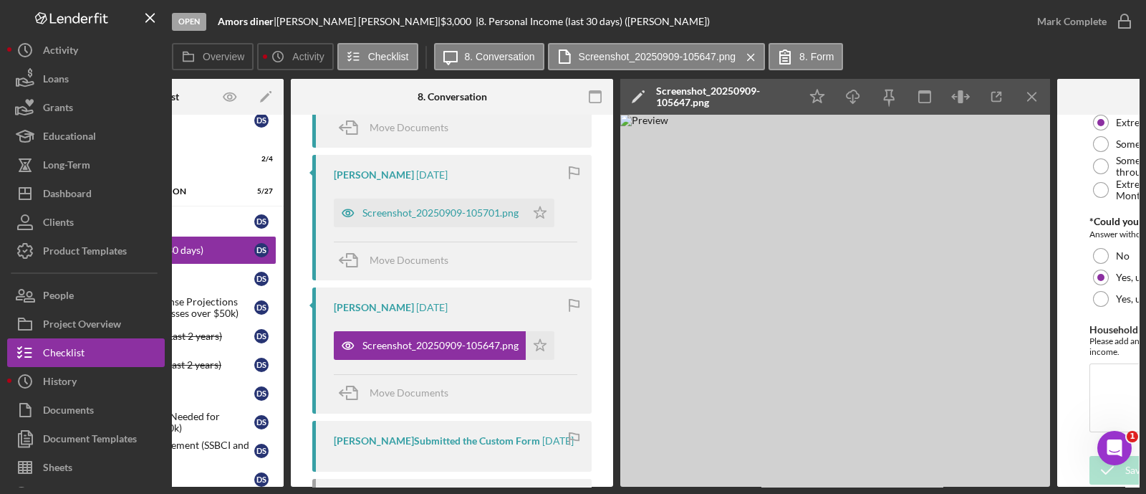
scroll to position [0, 140]
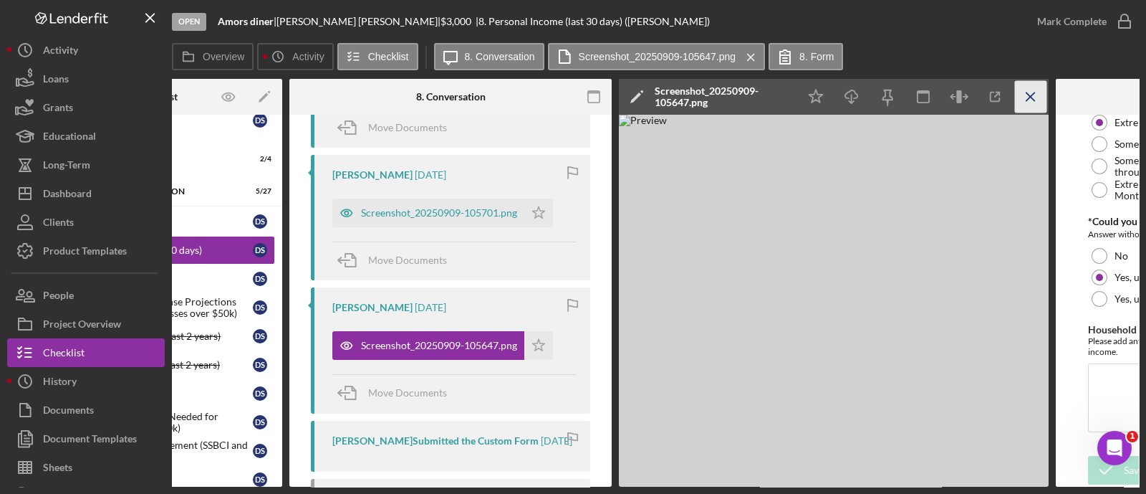
click at [1039, 99] on icon "Icon/Menu Close" at bounding box center [1031, 97] width 32 height 32
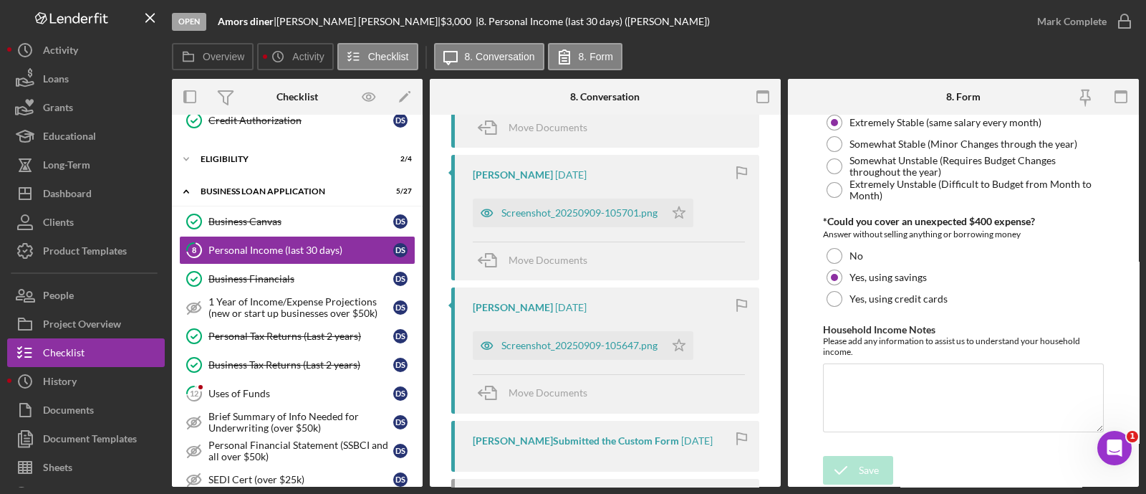
scroll to position [0, 0]
click at [683, 347] on polygon "button" at bounding box center [679, 345] width 12 height 11
click at [673, 210] on polygon "button" at bounding box center [679, 211] width 12 height 11
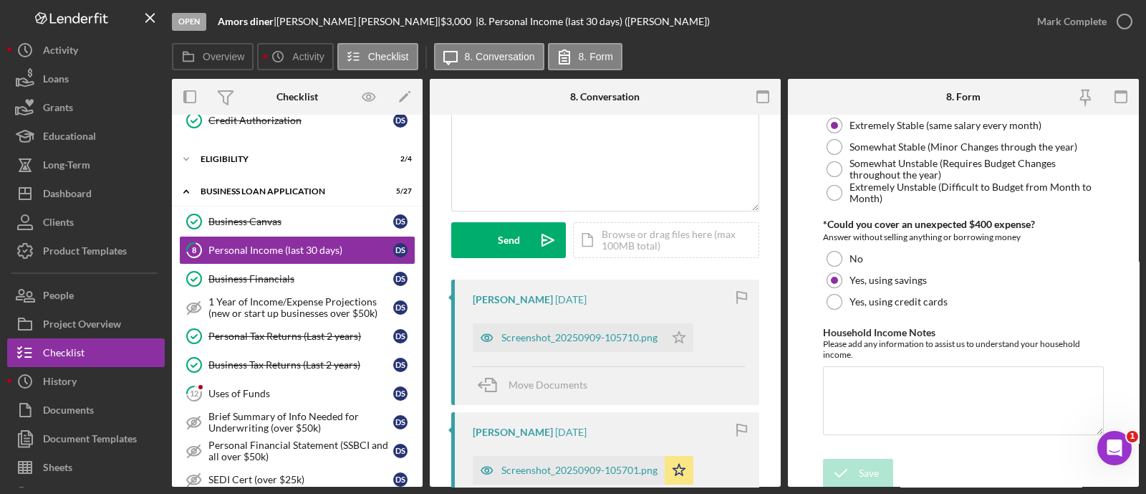
scroll to position [83, 0]
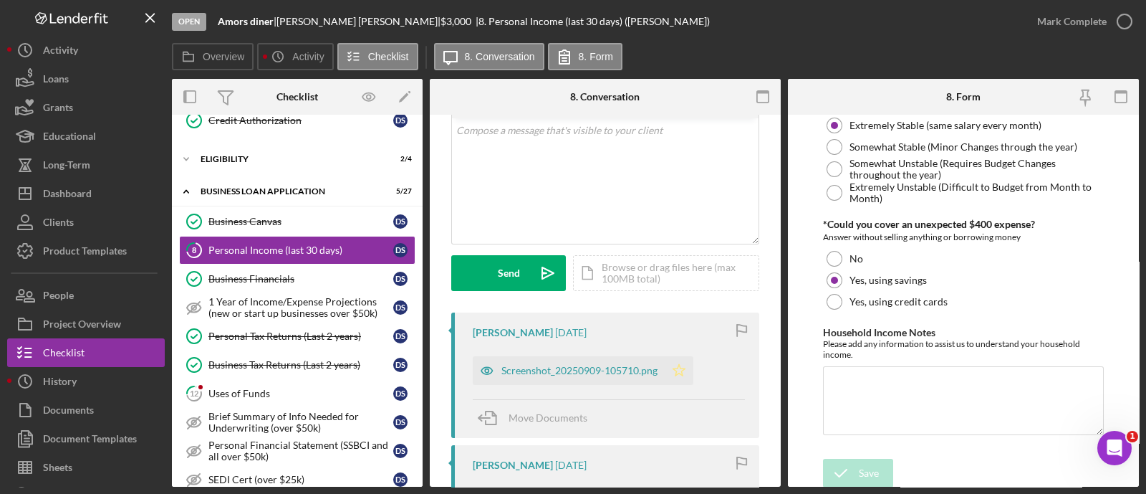
click at [691, 373] on icon "Icon/Star" at bounding box center [679, 370] width 29 height 29
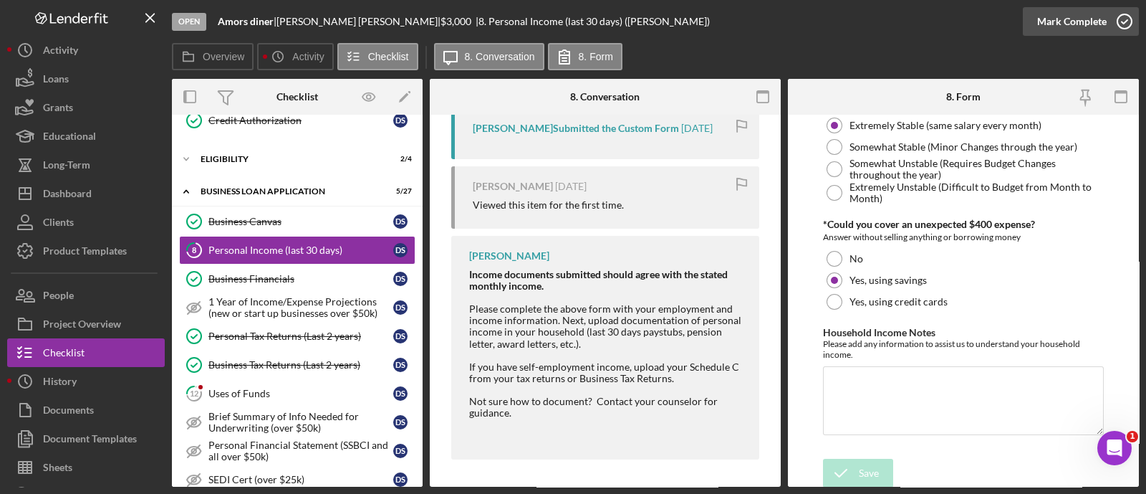
click at [1067, 21] on div "Mark Complete" at bounding box center [1071, 21] width 69 height 29
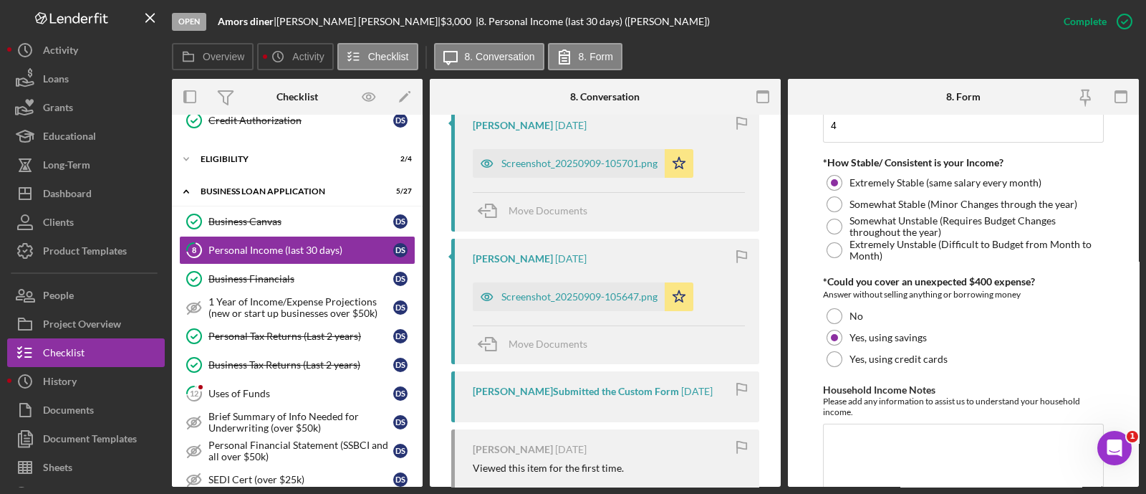
scroll to position [936, 0]
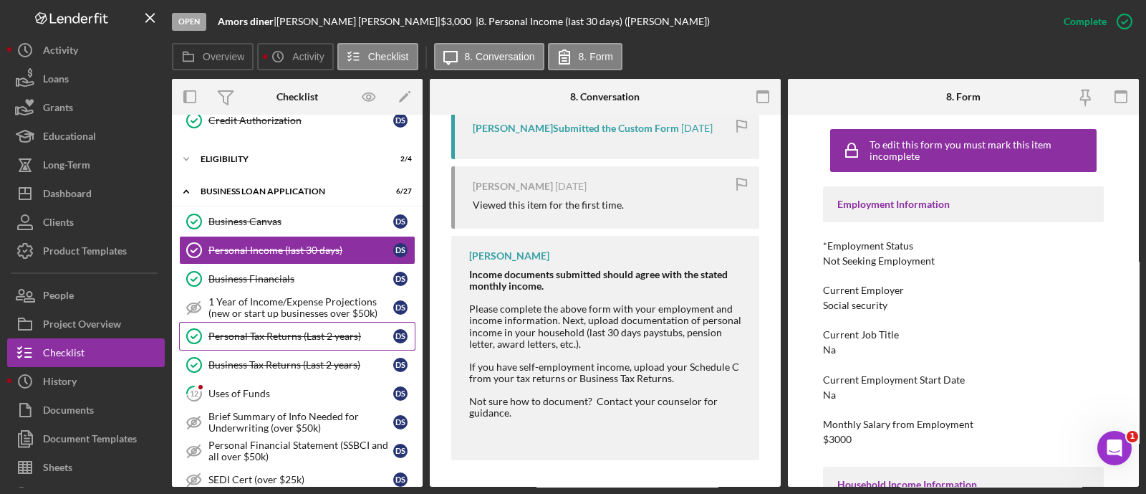
click at [279, 330] on div "Personal Tax Returns (Last 2 years)" at bounding box center [300, 335] width 185 height 11
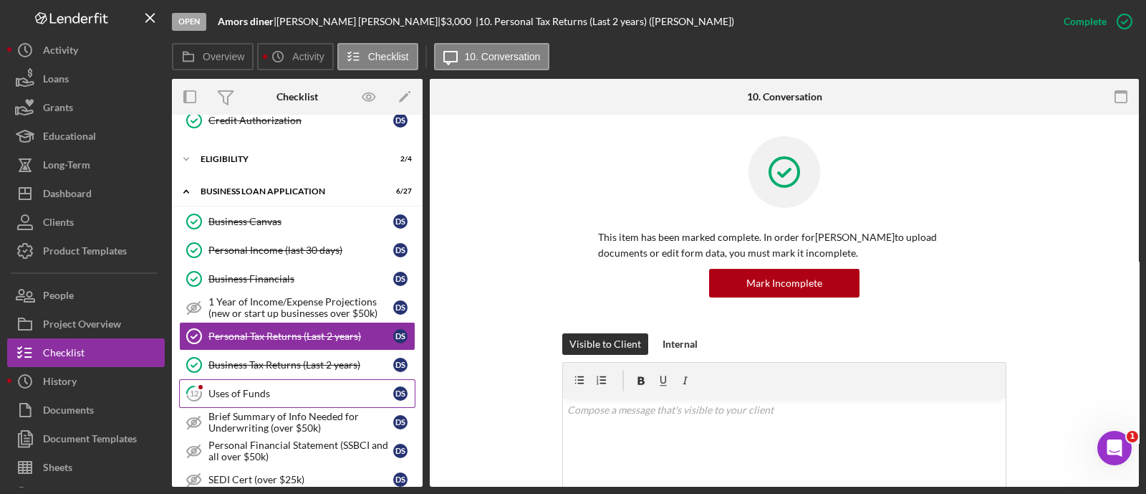
click at [244, 401] on link "12 Uses of Funds D S" at bounding box center [297, 393] width 236 height 29
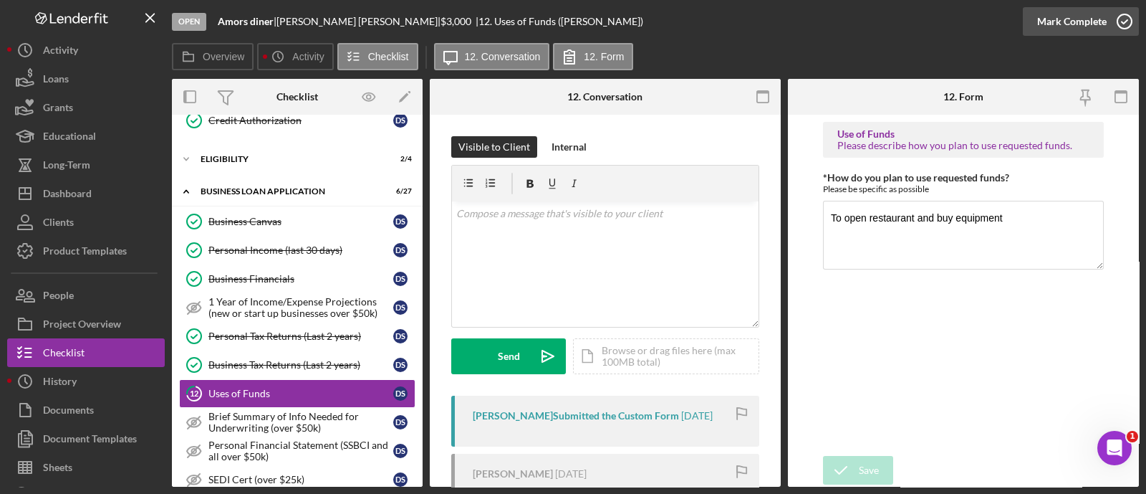
click at [1053, 29] on div "Mark Complete" at bounding box center [1071, 21] width 69 height 29
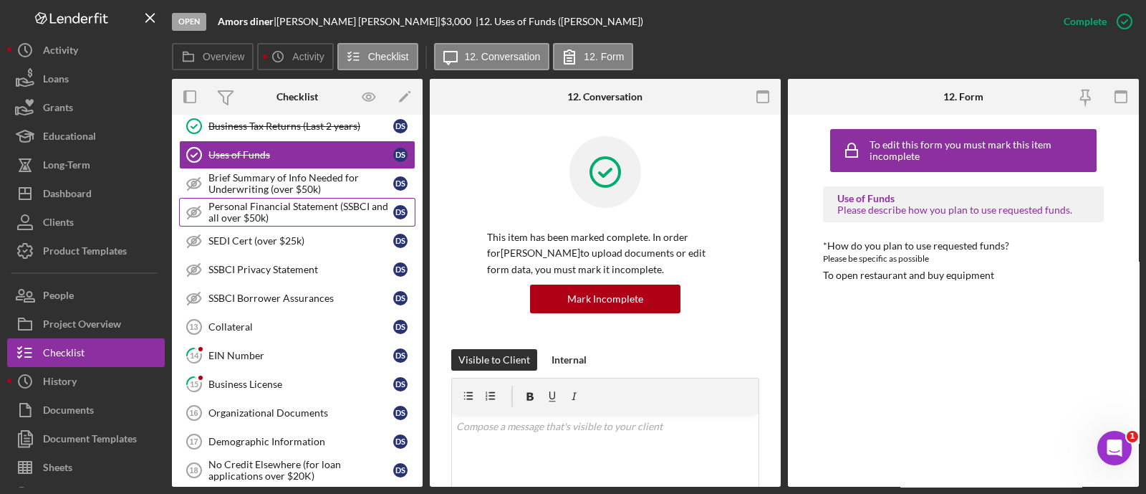
scroll to position [594, 0]
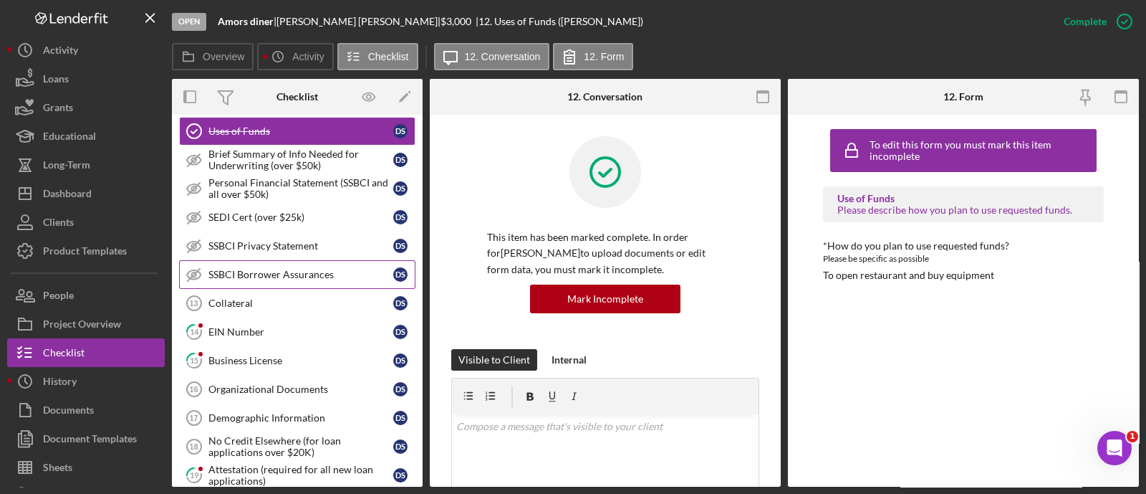
click at [236, 280] on link "SSBCI Borrower Assurances SSBCI Borrower Assurances D S" at bounding box center [297, 274] width 236 height 29
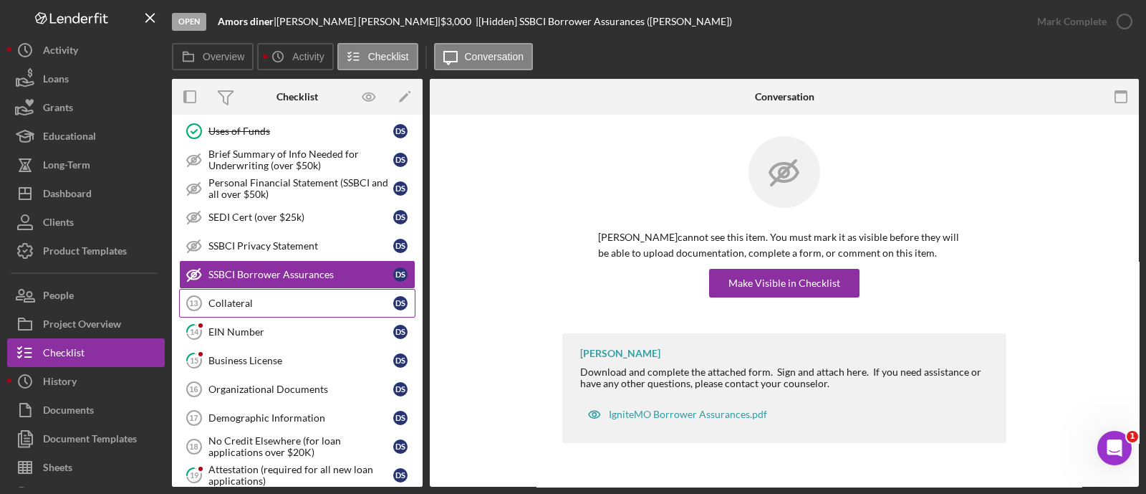
click at [235, 289] on link "Collateral 13 Collateral D S" at bounding box center [297, 303] width 236 height 29
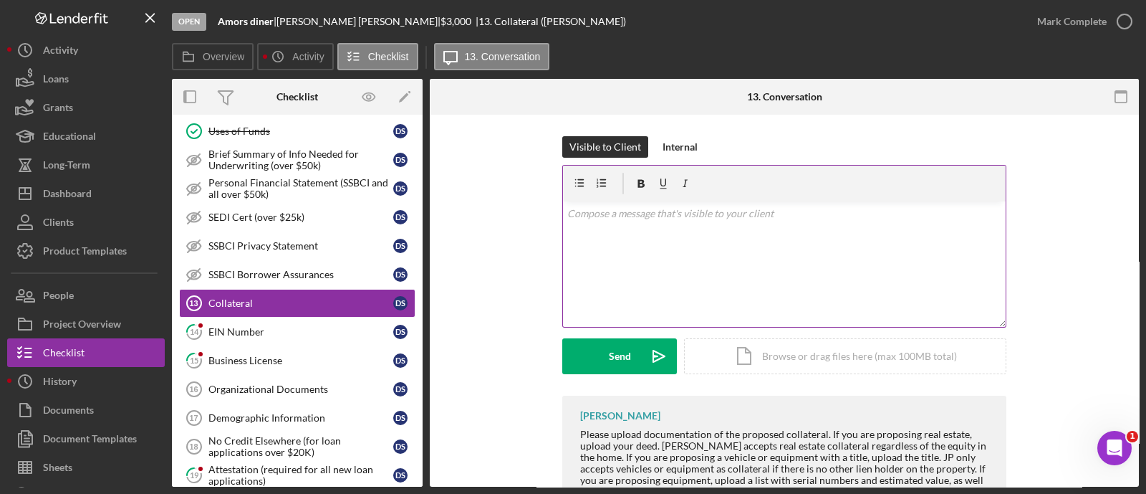
scroll to position [57, 0]
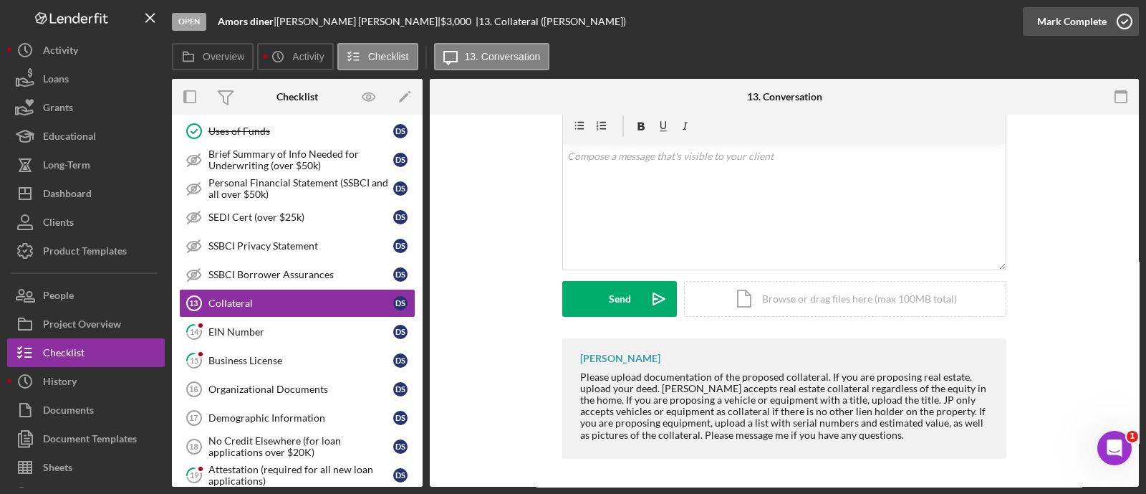
click at [1052, 22] on div "Mark Complete" at bounding box center [1071, 21] width 69 height 29
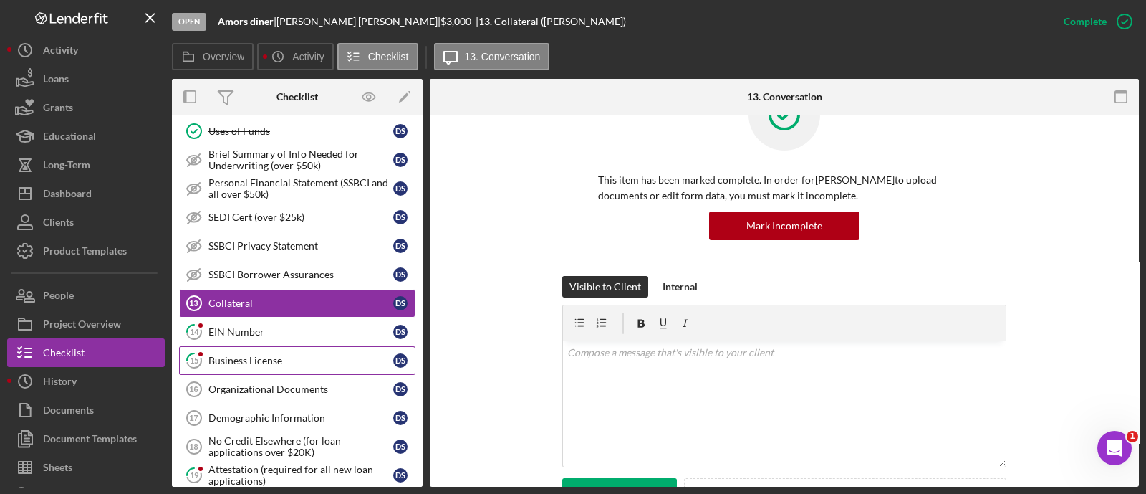
scroll to position [254, 0]
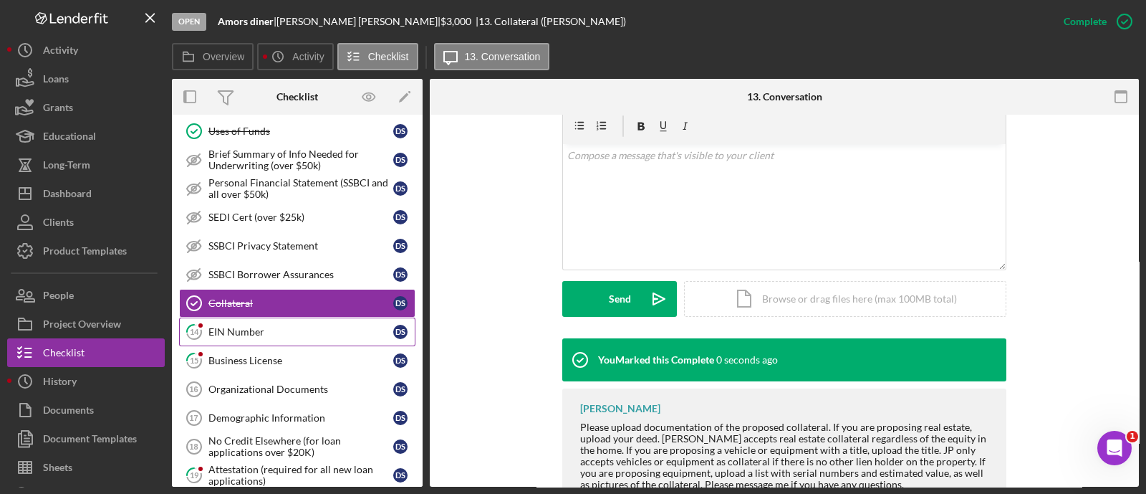
click at [312, 328] on div "EIN Number" at bounding box center [300, 331] width 185 height 11
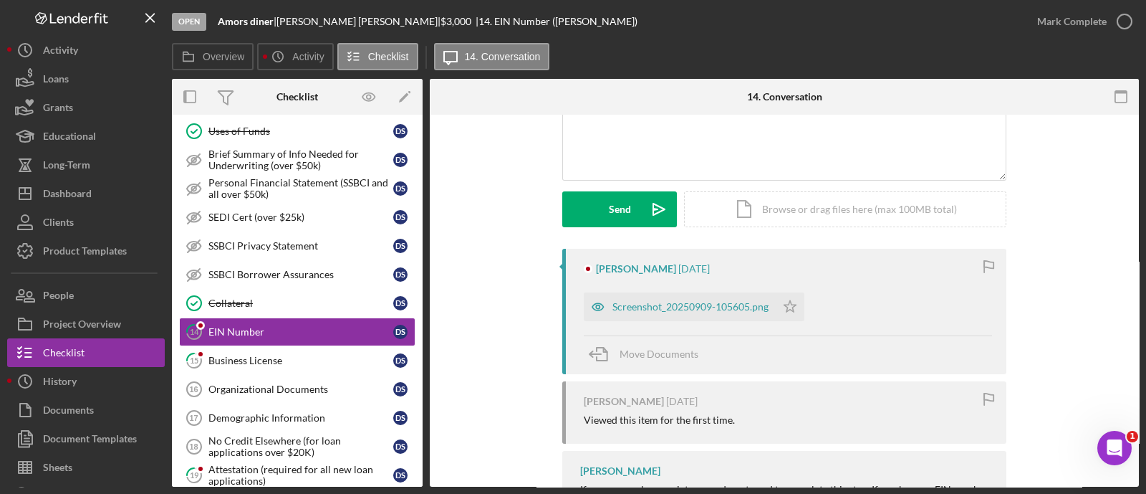
scroll to position [148, 0]
click at [671, 297] on div "Screenshot_20250909-105605.png" at bounding box center [680, 305] width 192 height 29
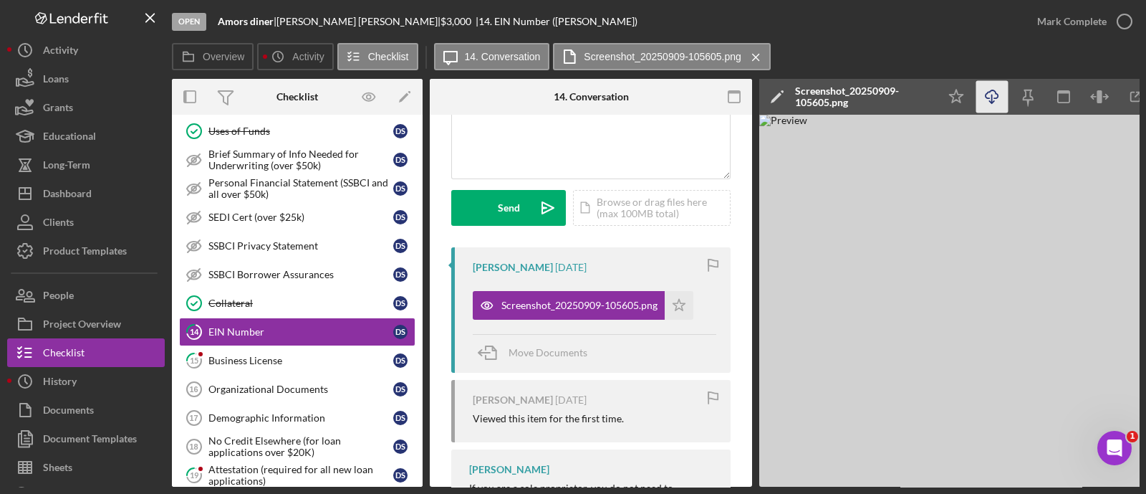
click at [993, 105] on icon "Icon/Download" at bounding box center [992, 97] width 32 height 32
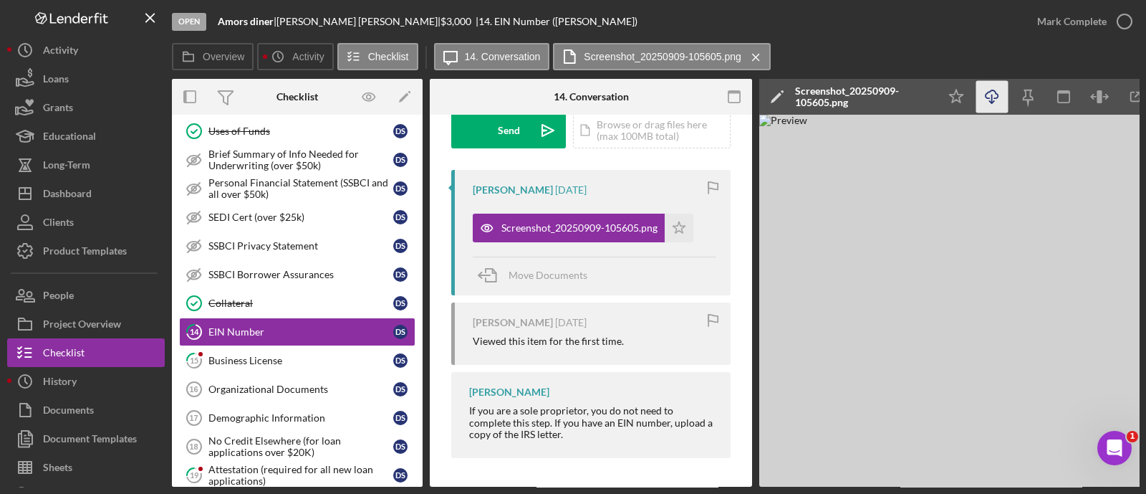
scroll to position [0, 0]
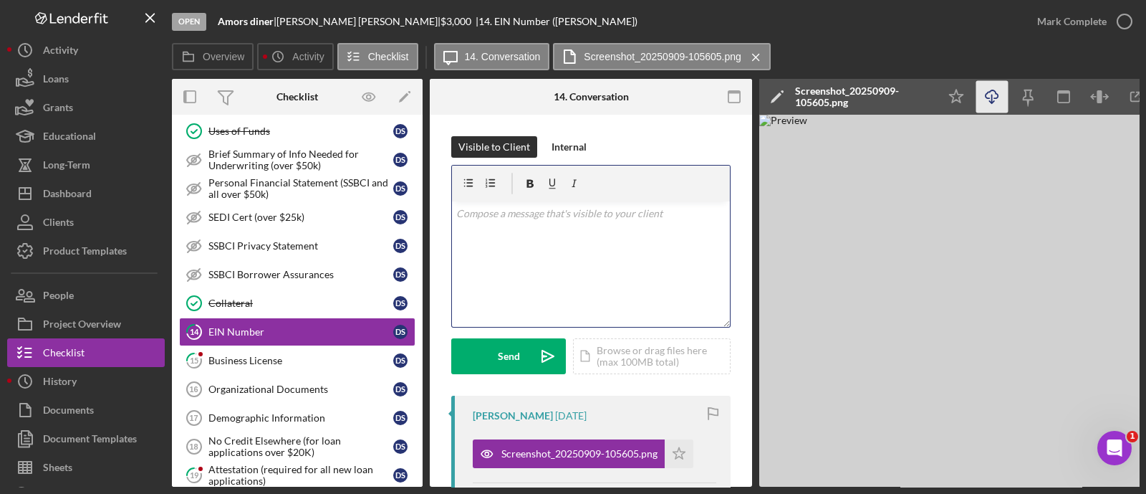
click at [563, 248] on div "v Color teal Color pink Remove color Add row above Add row below Add column bef…" at bounding box center [591, 263] width 278 height 125
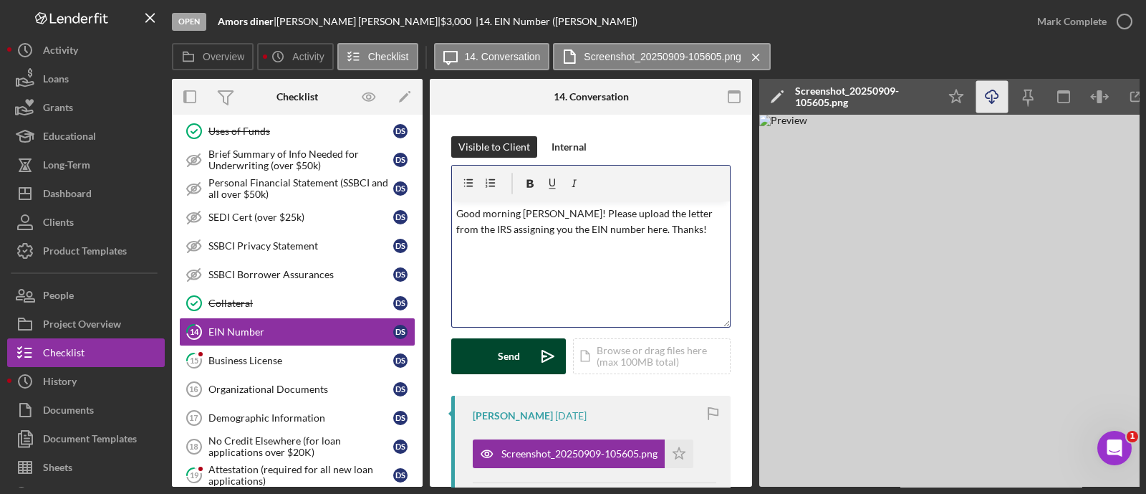
click at [542, 354] on polygon "submit" at bounding box center [547, 355] width 11 height 11
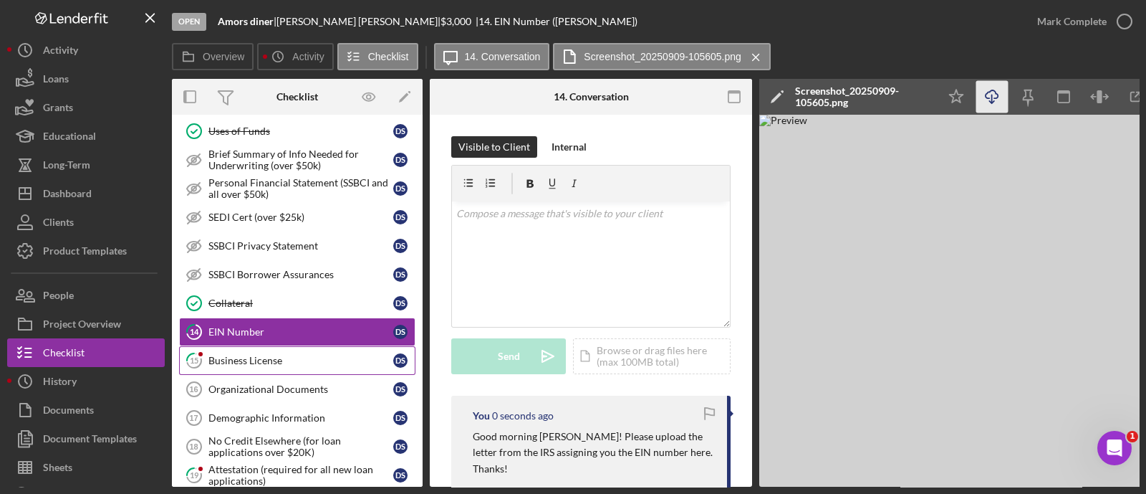
click at [265, 358] on div "Business License" at bounding box center [300, 360] width 185 height 11
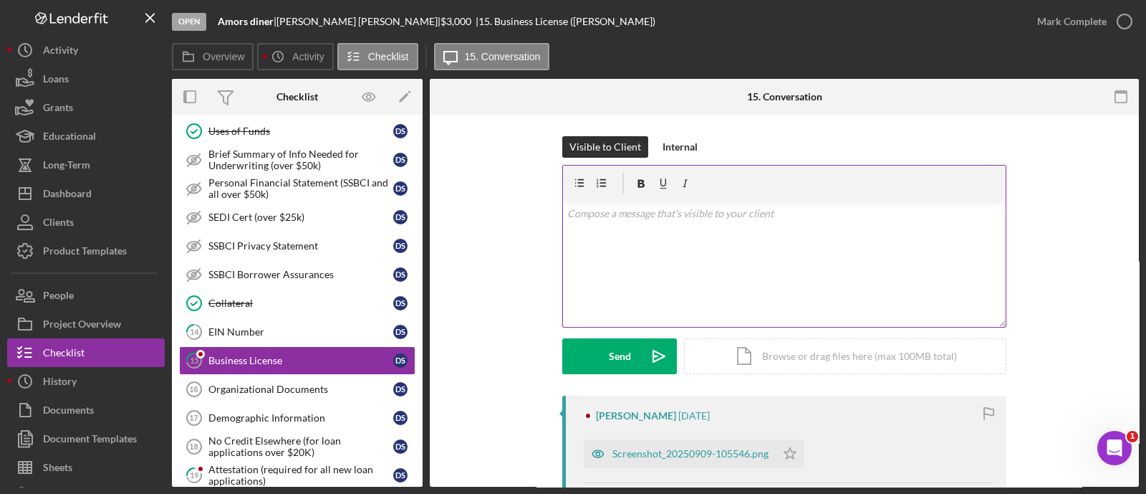
scroll to position [211, 0]
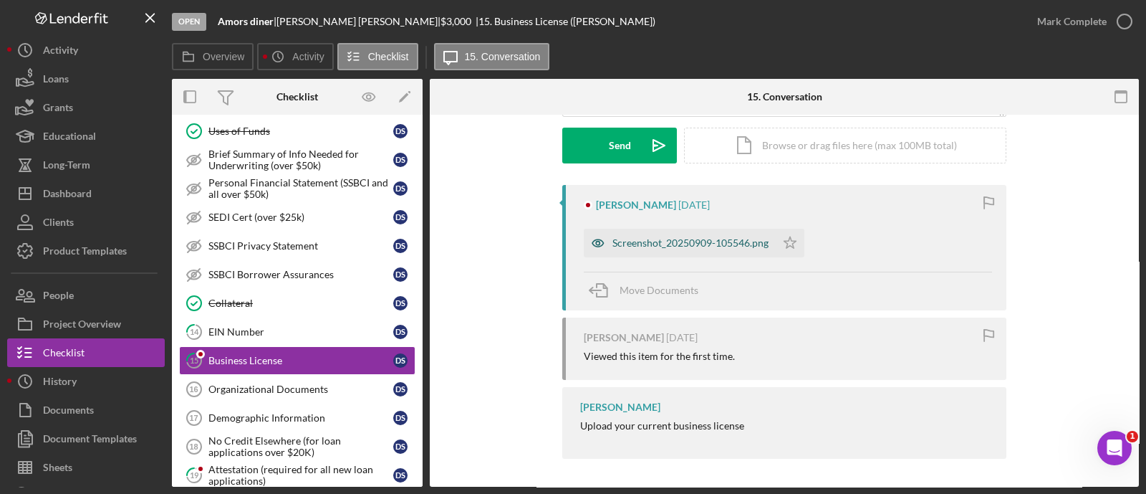
click at [703, 247] on div "Screenshot_20250909-105546.png" at bounding box center [690, 242] width 156 height 11
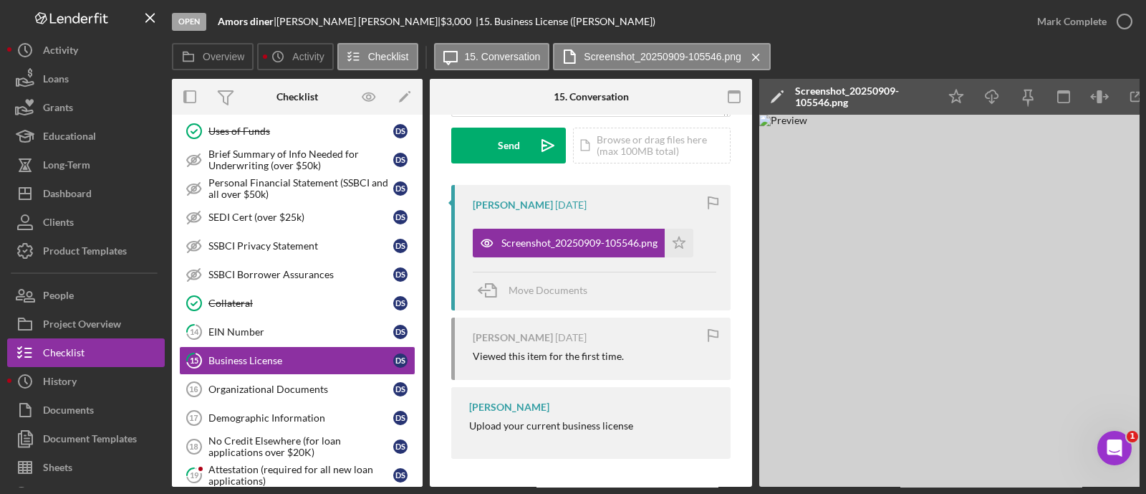
scroll to position [0, 50]
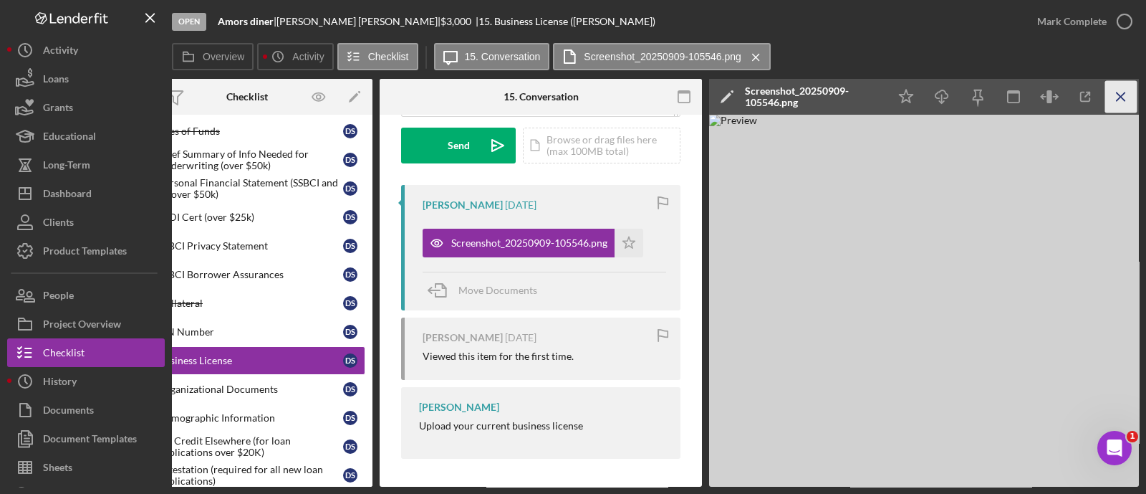
click at [1123, 99] on line "button" at bounding box center [1121, 96] width 8 height 8
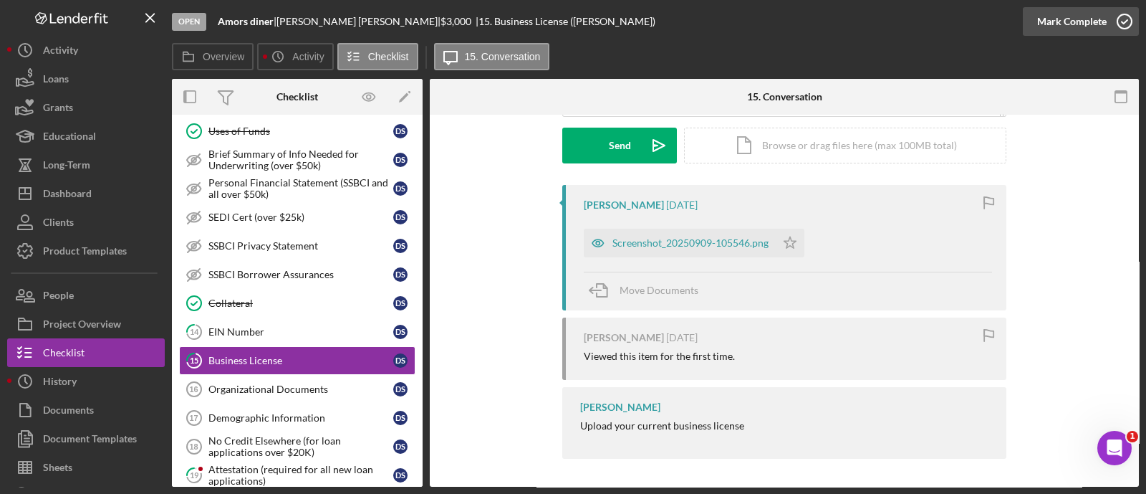
click at [1064, 19] on div "Mark Complete" at bounding box center [1071, 21] width 69 height 29
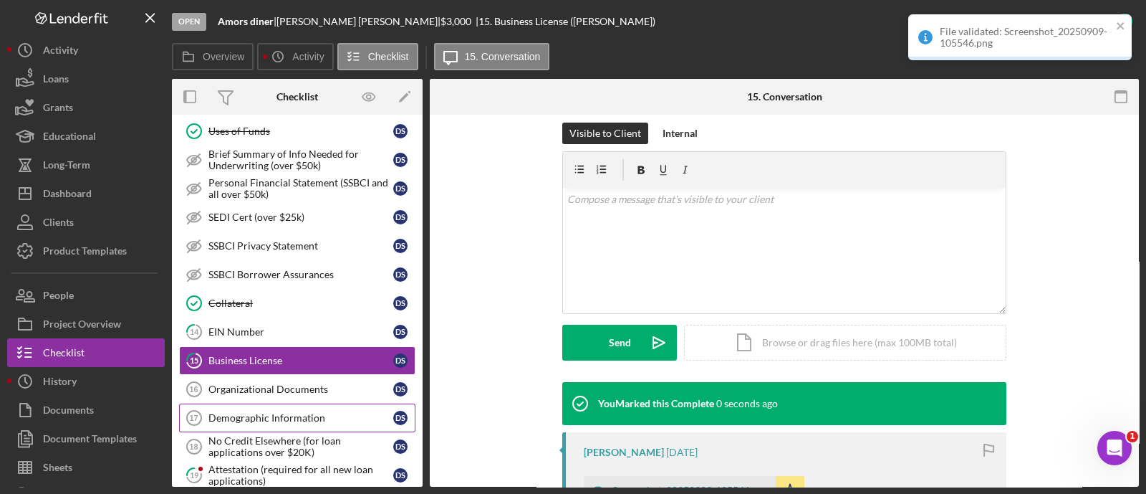
scroll to position [408, 0]
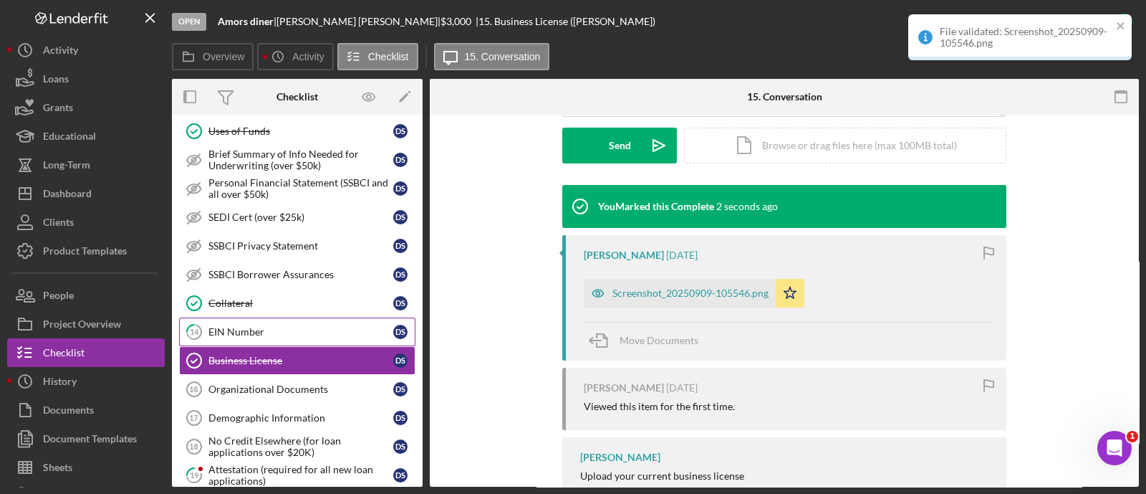
click at [339, 326] on div "EIN Number" at bounding box center [300, 331] width 185 height 11
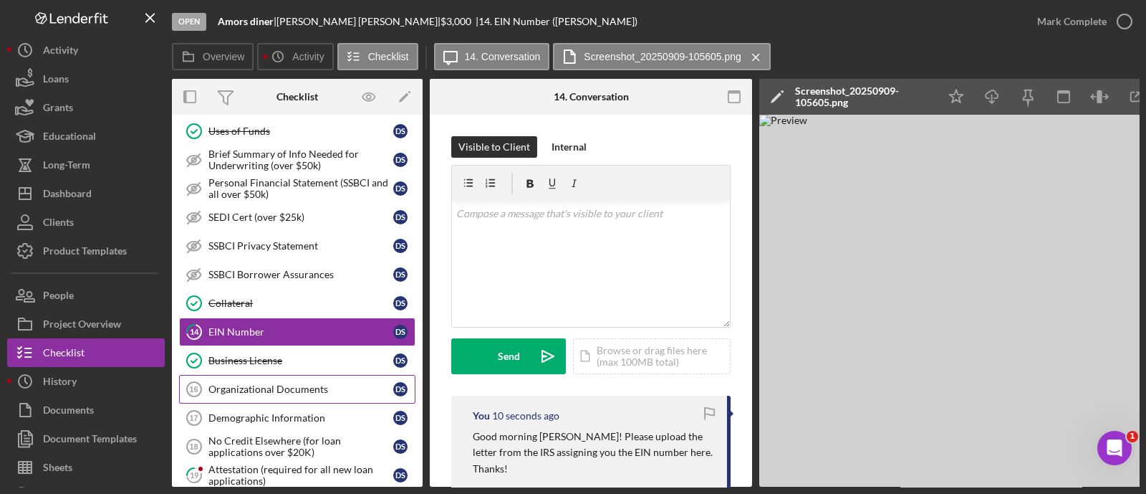
click at [328, 385] on div "Organizational Documents" at bounding box center [300, 388] width 185 height 11
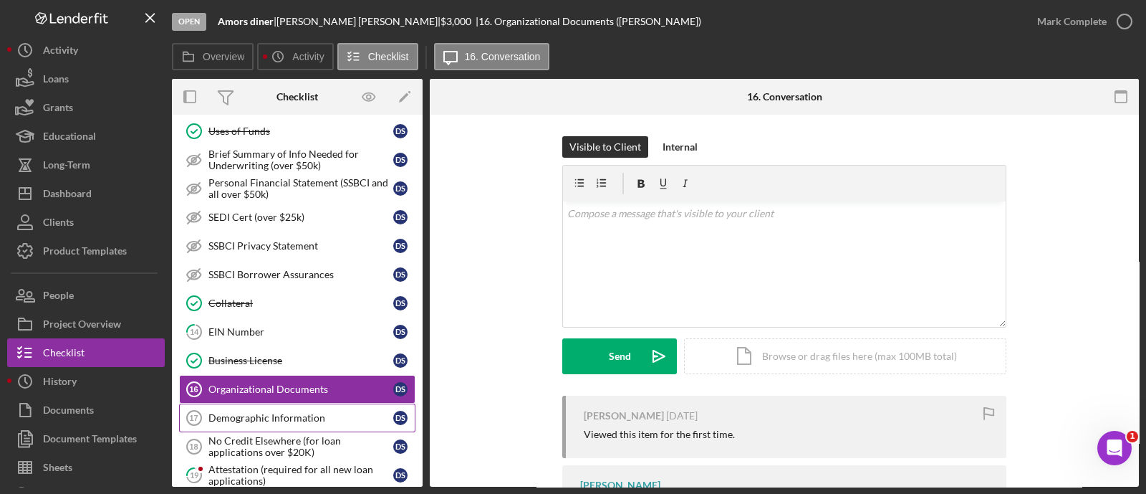
click at [323, 403] on link "Demographic Information 17 Demographic Information D S" at bounding box center [297, 417] width 236 height 29
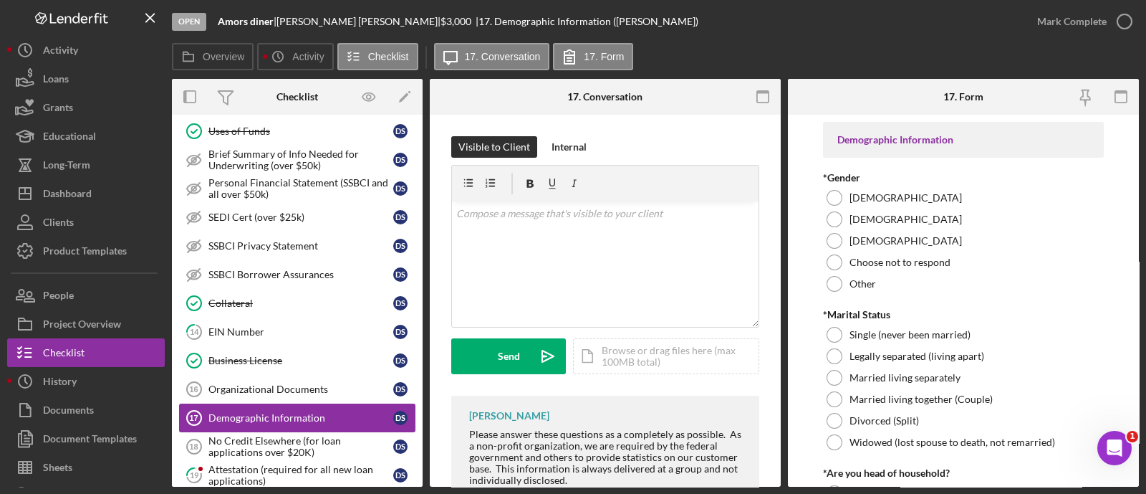
scroll to position [799, 0]
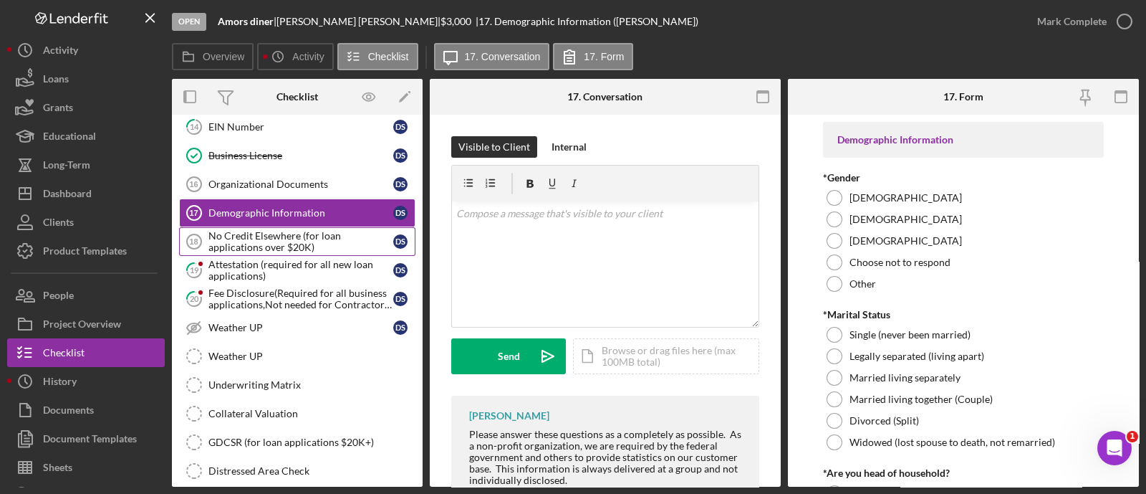
click at [279, 230] on div "No Credit Elsewhere (for loan applications over $20K)" at bounding box center [300, 241] width 185 height 23
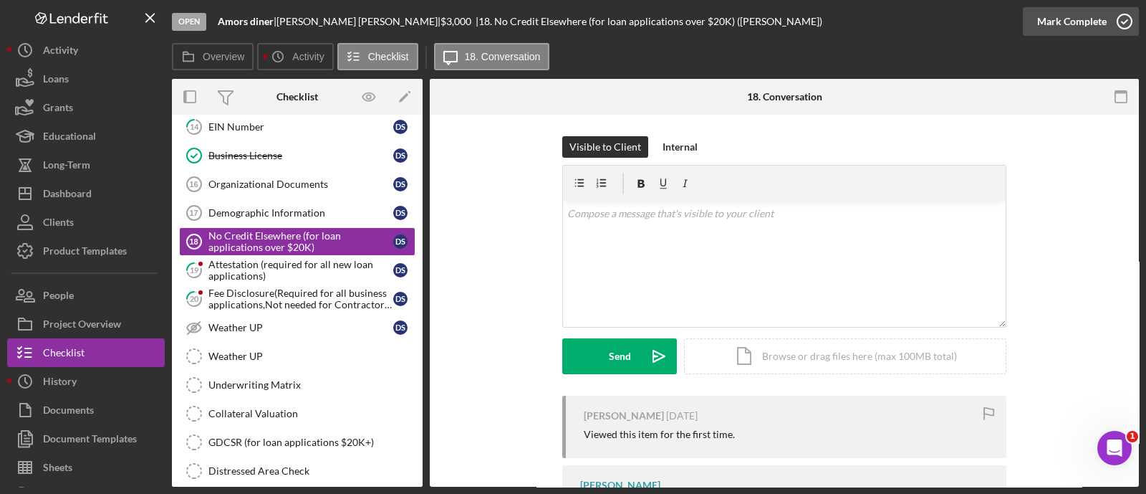
click at [1115, 16] on icon "button" at bounding box center [1125, 22] width 36 height 36
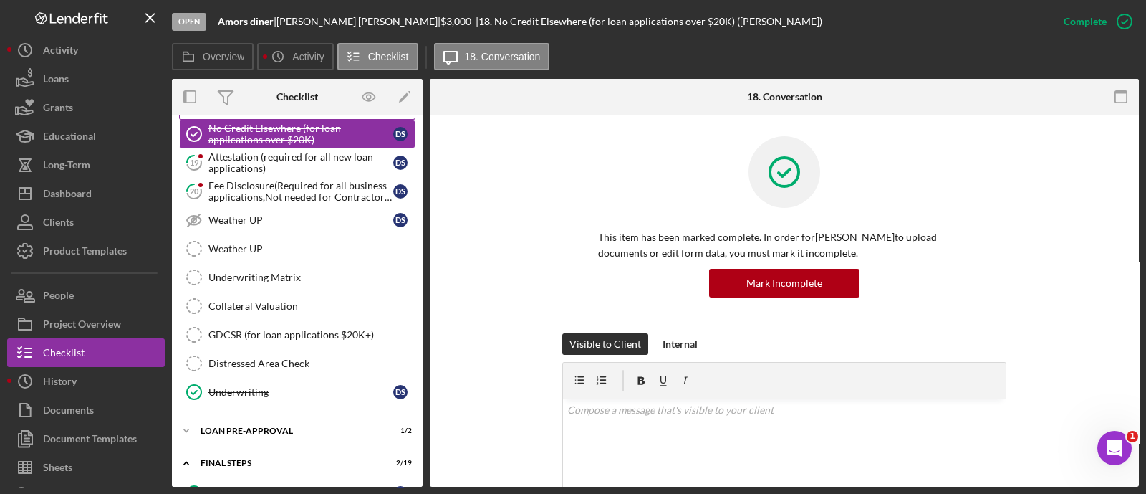
scroll to position [941, 0]
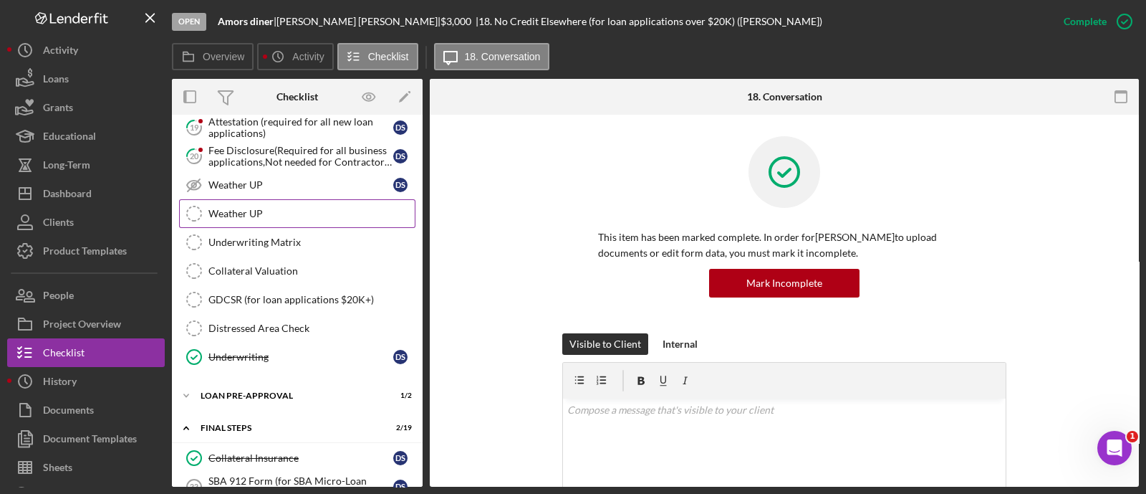
click at [269, 211] on link "Weather UP Weather UP" at bounding box center [297, 213] width 236 height 29
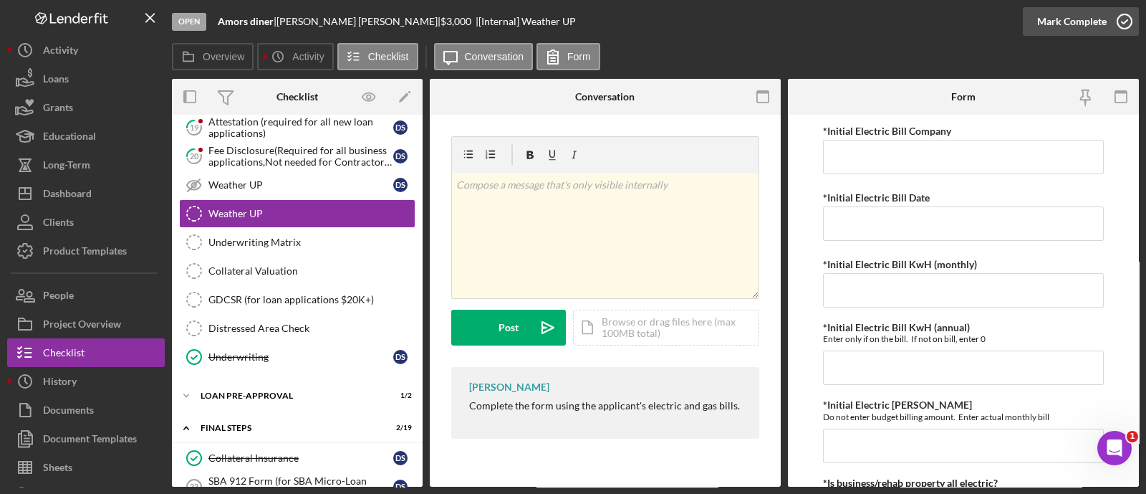
click at [1049, 29] on div "Mark Complete" at bounding box center [1071, 21] width 69 height 29
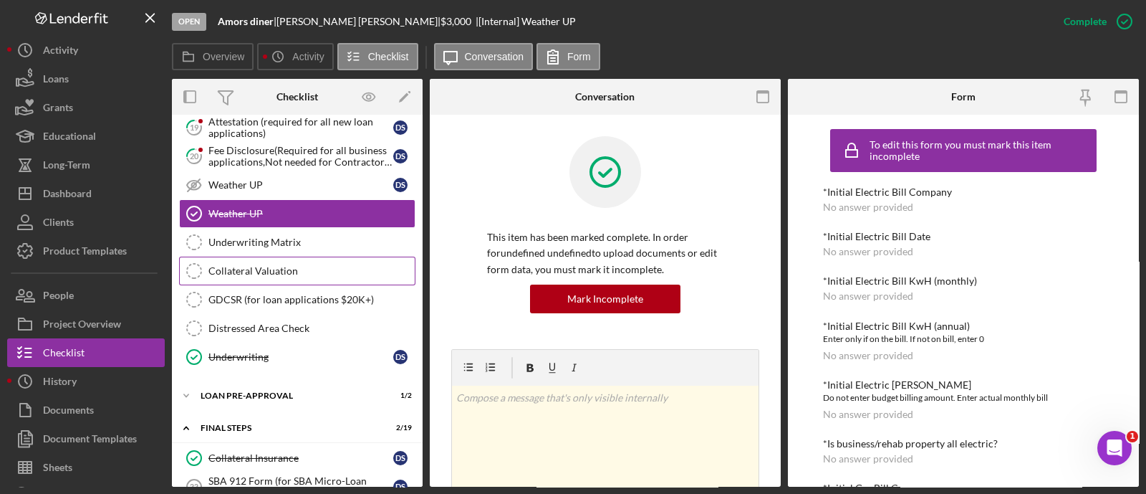
click at [327, 266] on div "Collateral Valuation" at bounding box center [311, 270] width 206 height 11
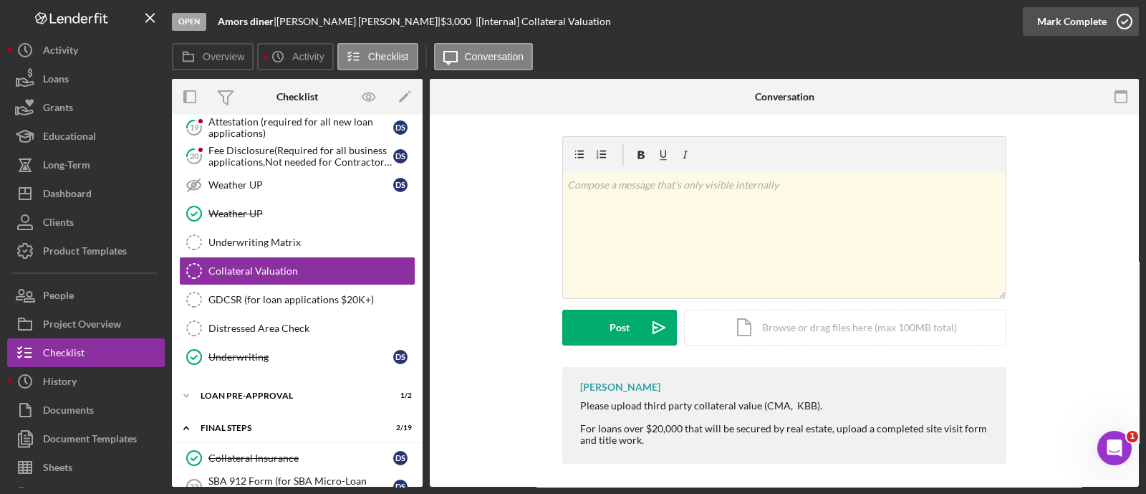
click at [1057, 29] on div "Mark Complete" at bounding box center [1071, 21] width 69 height 29
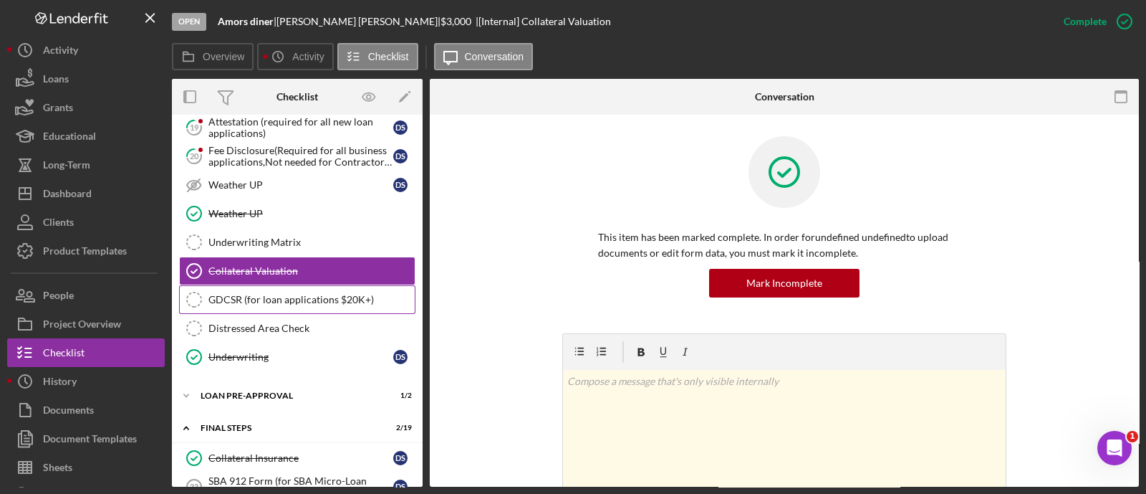
click at [292, 302] on link "GDCSR (for loan applications $20K+) GDCSR (for loan applications $20K+)" at bounding box center [297, 299] width 236 height 29
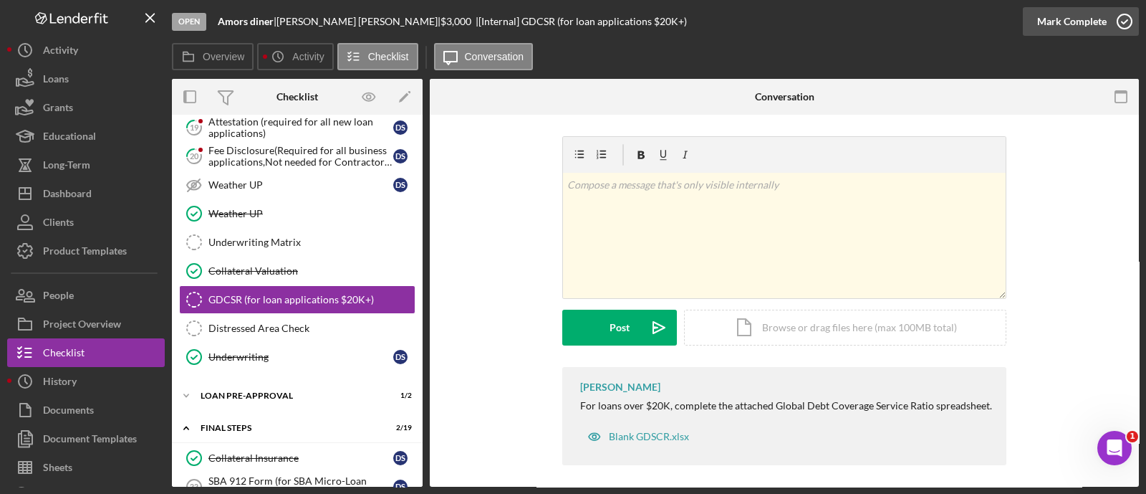
click at [1057, 28] on div "Mark Complete" at bounding box center [1071, 21] width 69 height 29
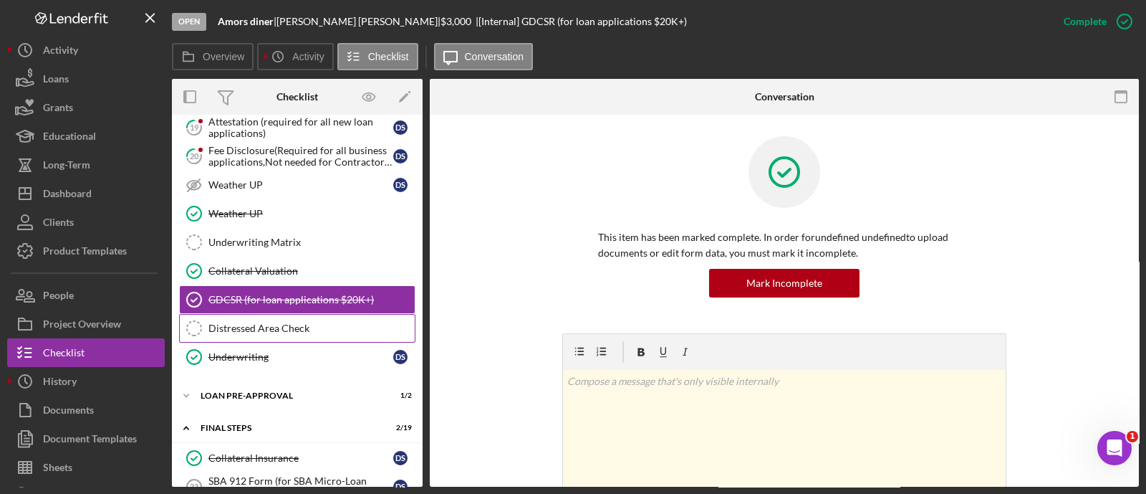
click at [301, 314] on link "Distressed Area Check Distressed Area Check" at bounding box center [297, 328] width 236 height 29
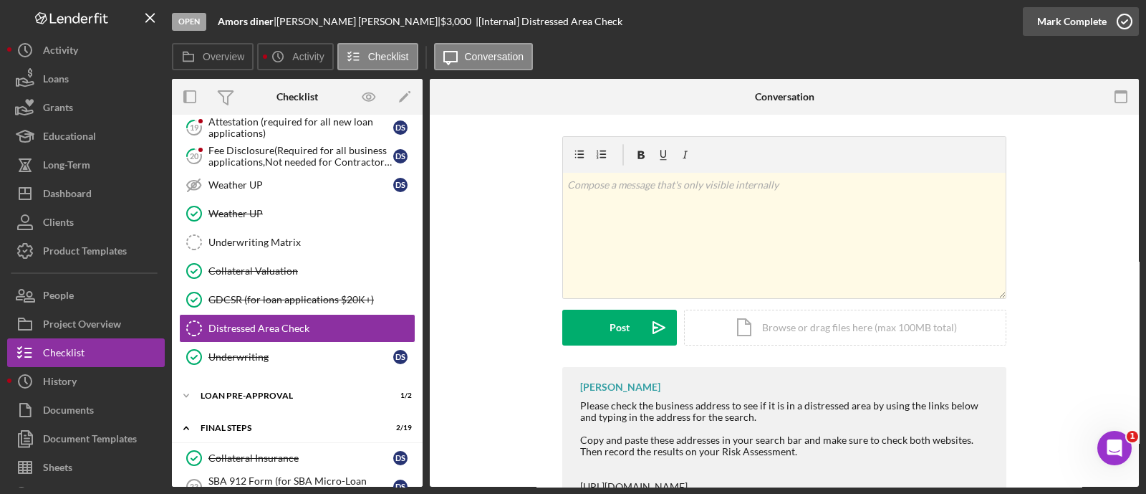
click at [1077, 16] on div "Mark Complete" at bounding box center [1071, 21] width 69 height 29
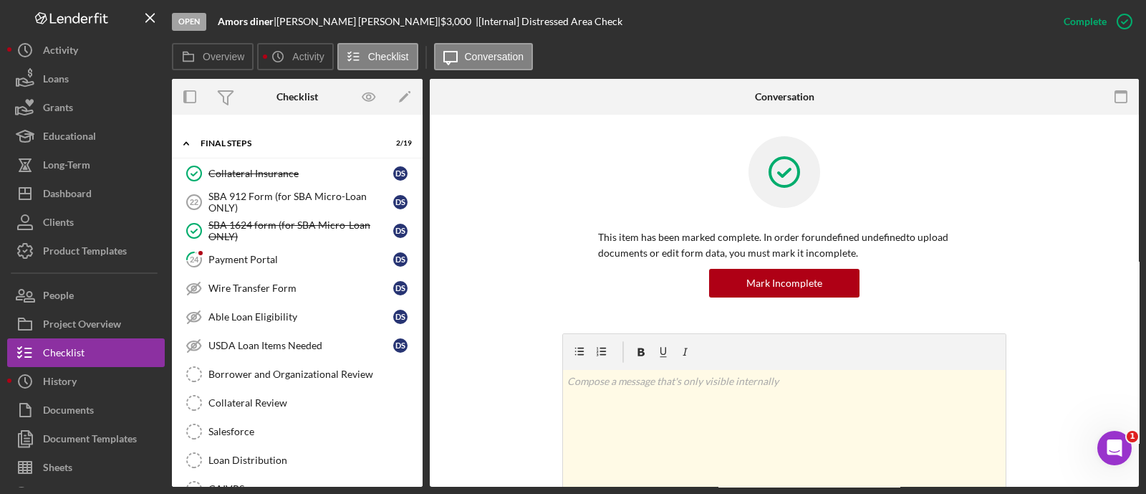
scroll to position [1231, 0]
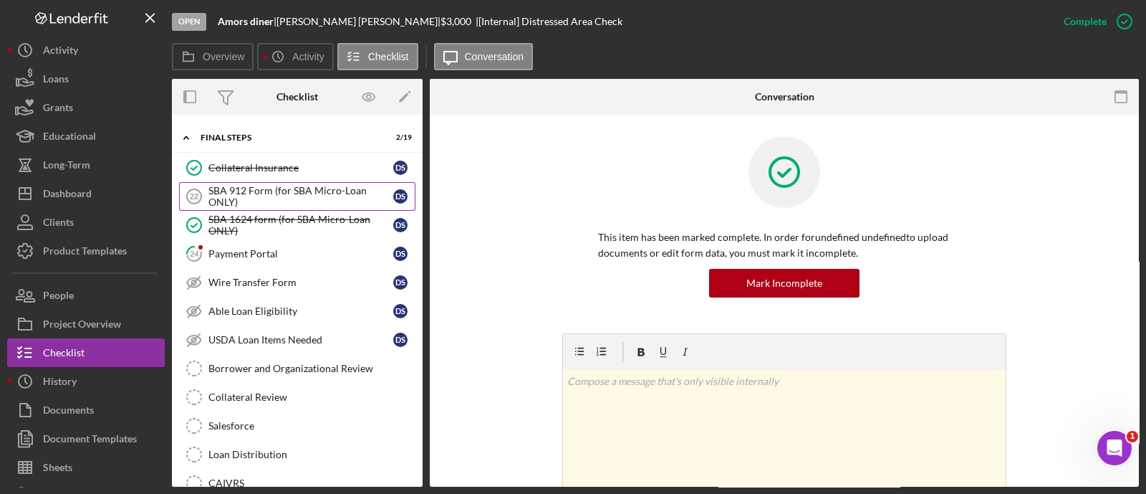
click at [307, 186] on div "SBA 912 Form (for SBA Micro-Loan ONLY)" at bounding box center [300, 196] width 185 height 23
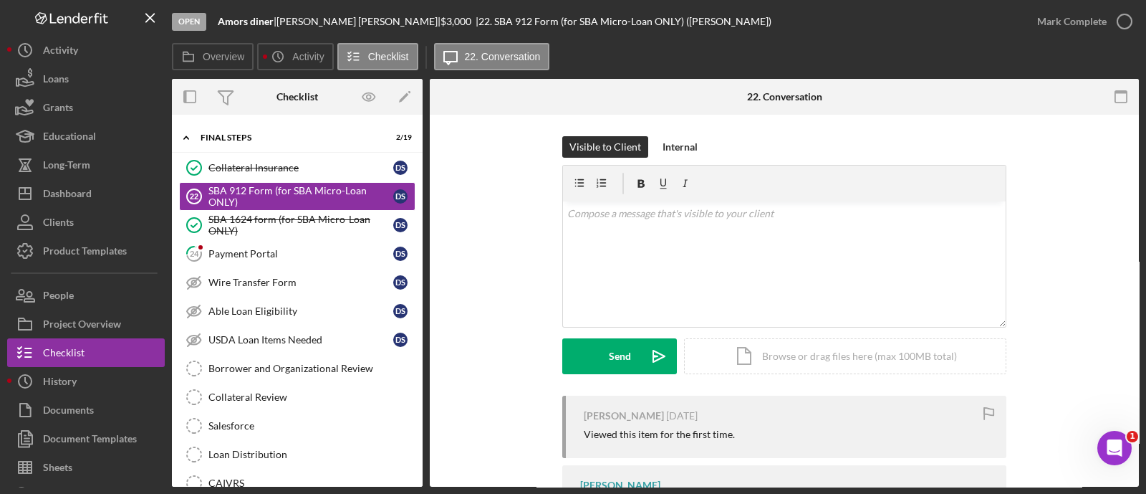
scroll to position [105, 0]
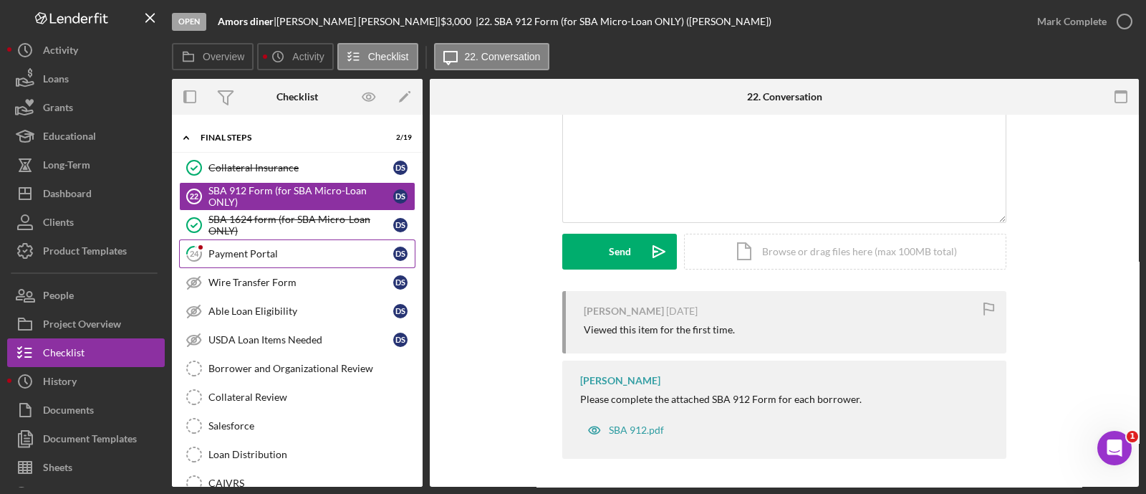
click at [218, 239] on link "24 Payment Portal D S" at bounding box center [297, 253] width 236 height 29
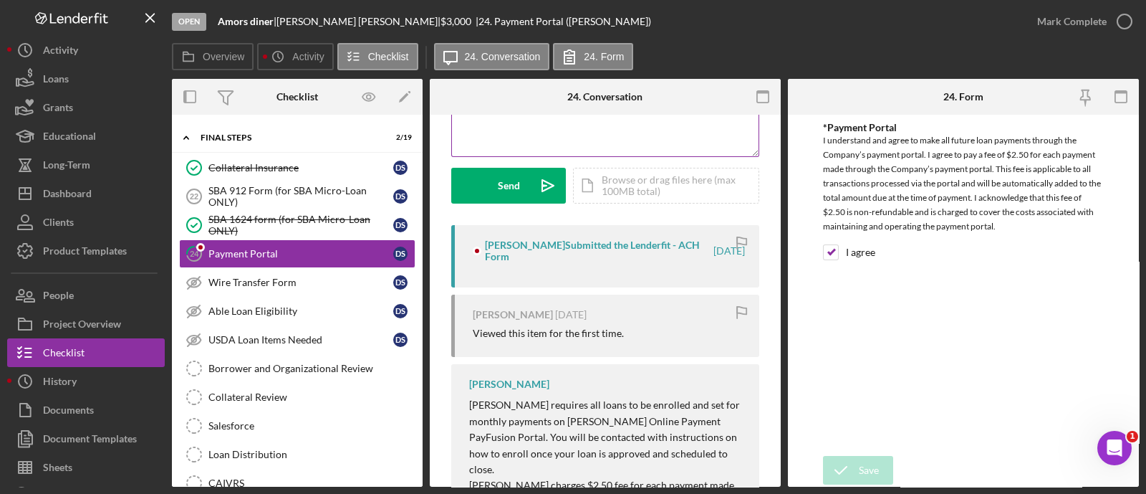
scroll to position [179, 0]
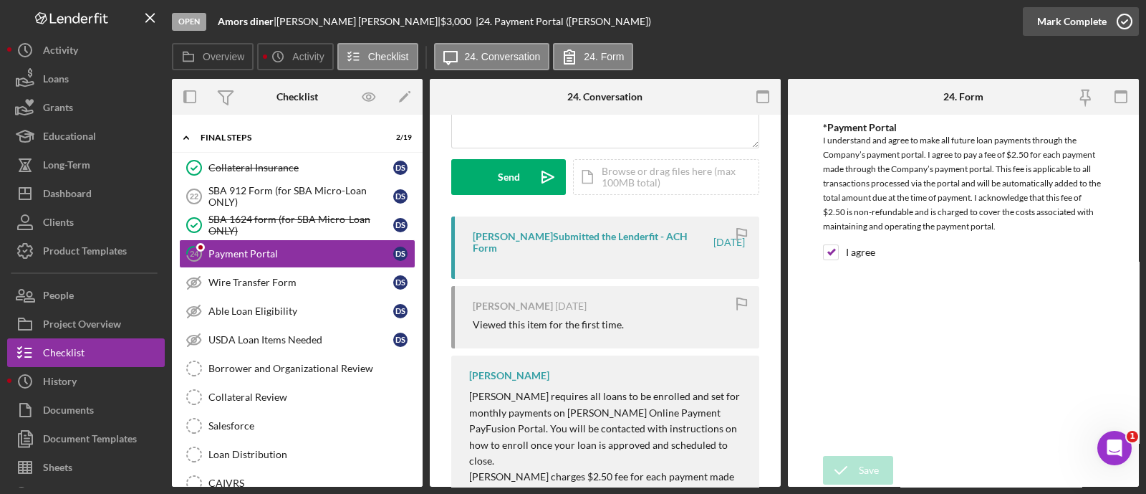
click at [1076, 29] on div "Mark Complete" at bounding box center [1071, 21] width 69 height 29
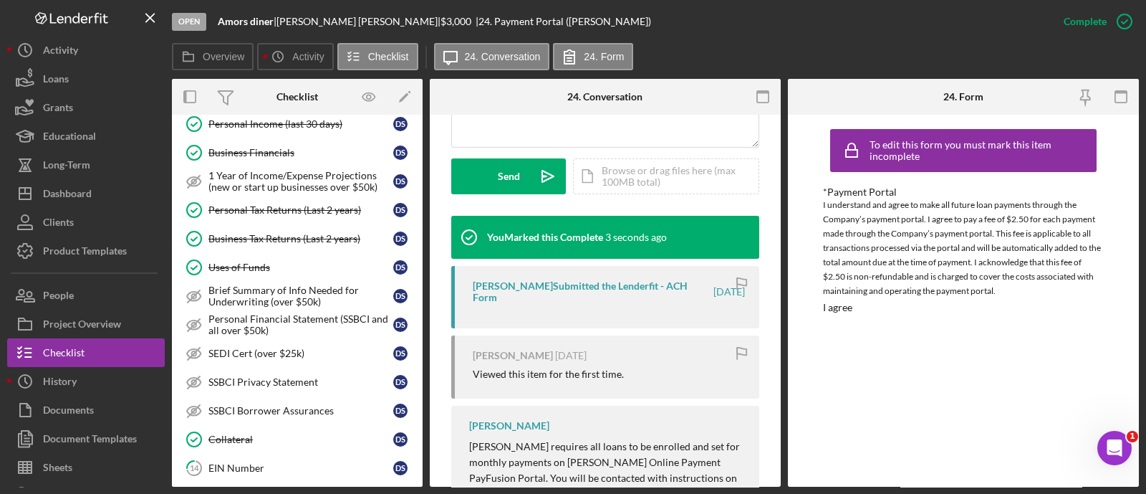
scroll to position [647, 0]
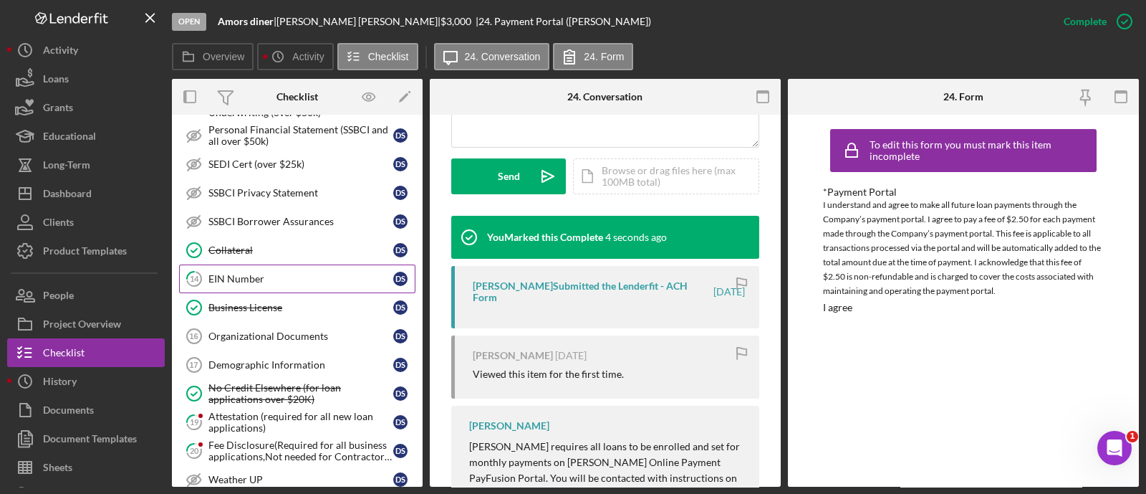
click at [289, 274] on div "EIN Number" at bounding box center [300, 278] width 185 height 11
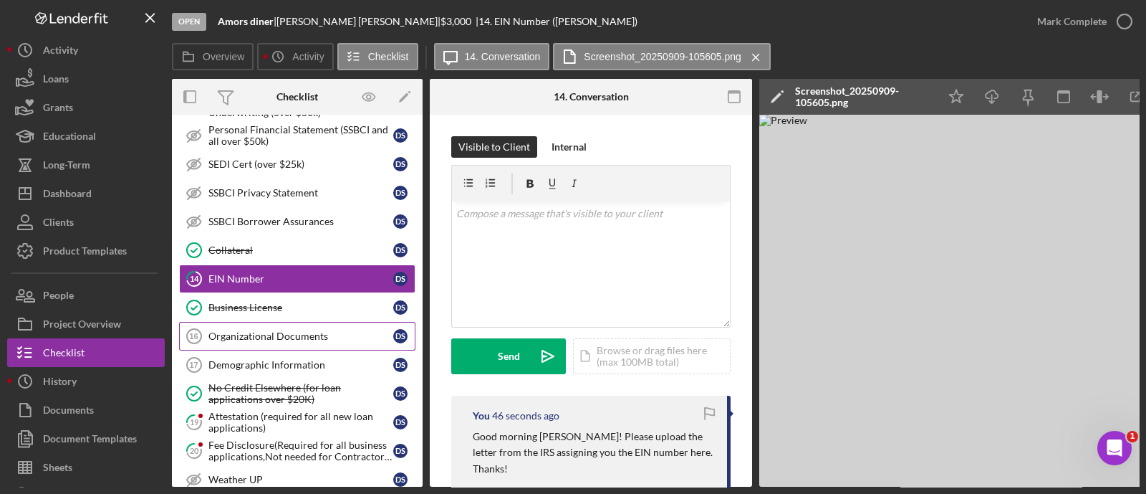
click at [284, 333] on div "Organizational Documents" at bounding box center [300, 335] width 185 height 11
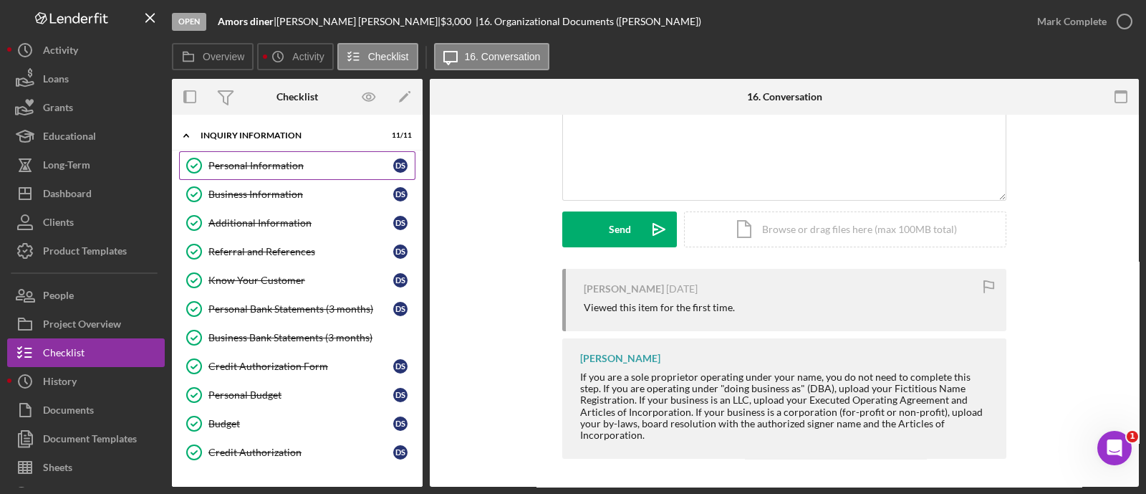
click at [249, 155] on link "Personal Information Personal Information D S" at bounding box center [297, 165] width 236 height 29
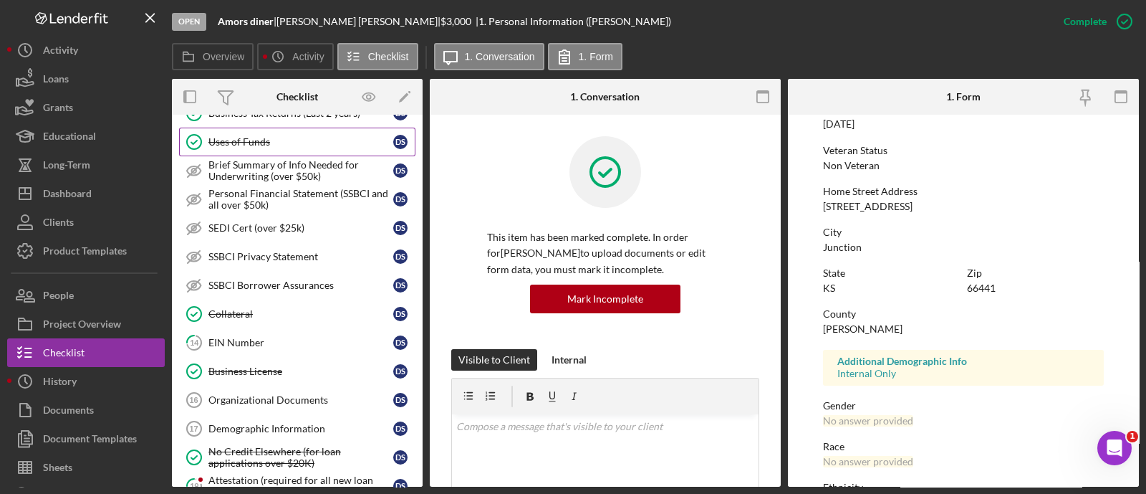
scroll to position [633, 0]
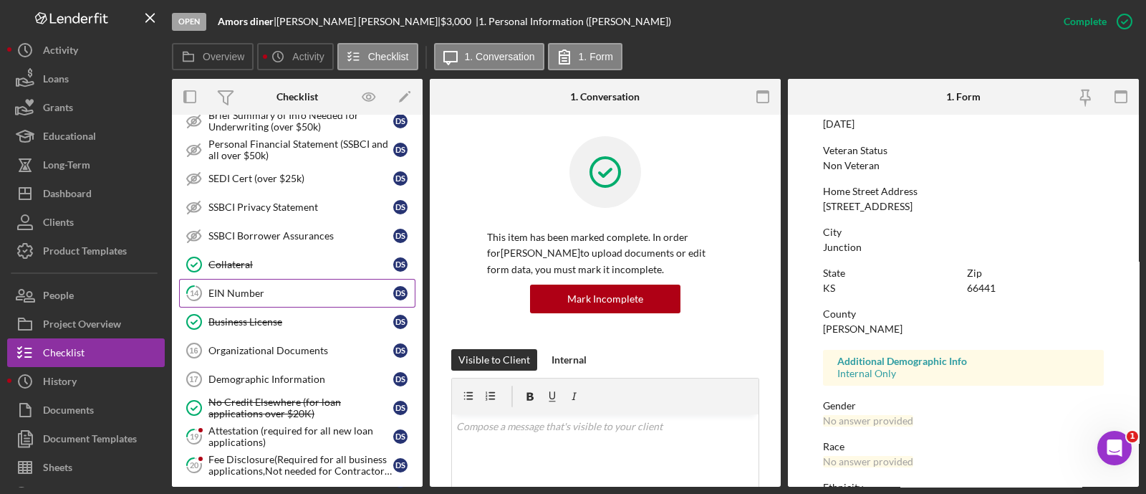
click at [244, 287] on div "EIN Number" at bounding box center [300, 292] width 185 height 11
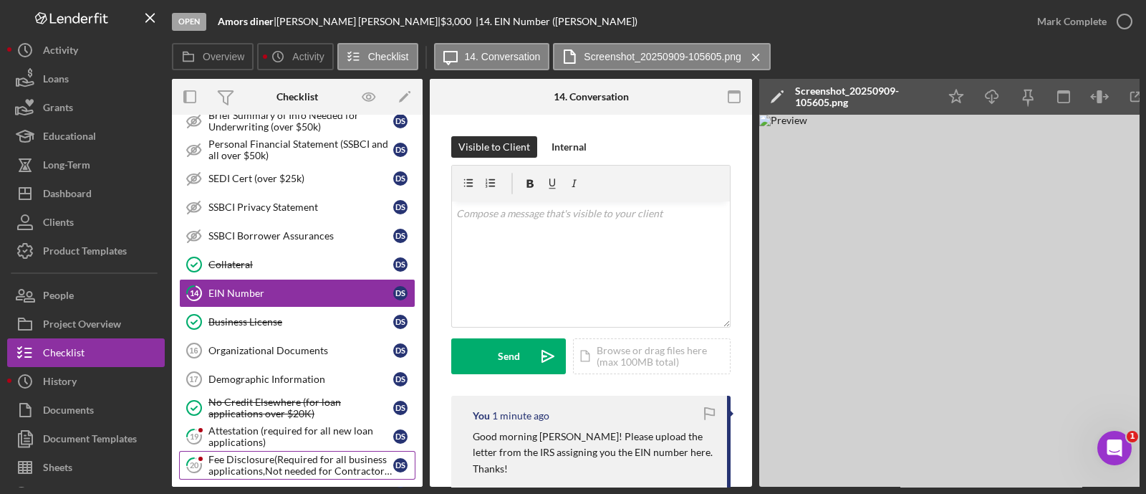
click at [287, 453] on div "Fee Disclosure(Required for all business applications,Not needed for Contractor…" at bounding box center [300, 464] width 185 height 23
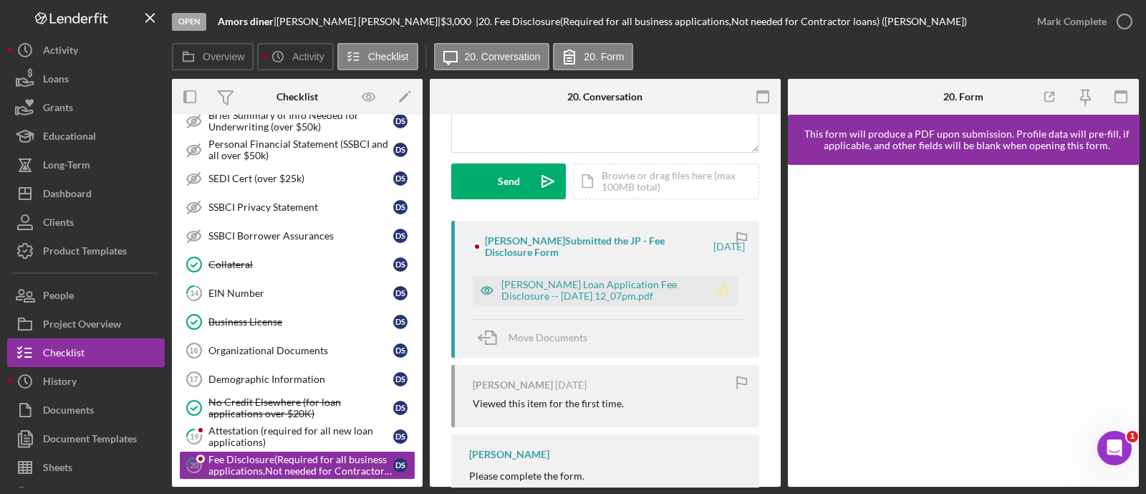
scroll to position [175, 0]
click at [724, 285] on icon "Icon/Star" at bounding box center [723, 290] width 29 height 29
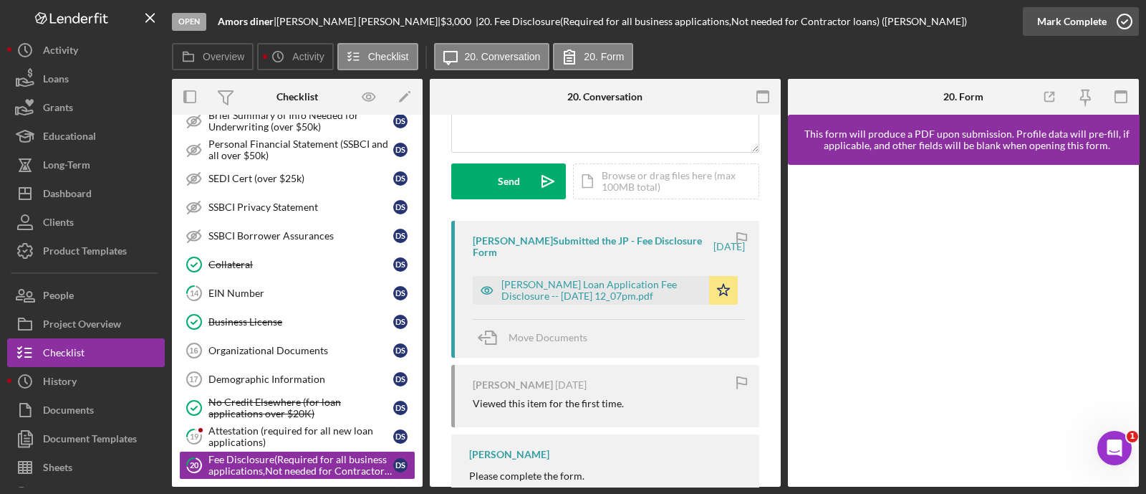
click at [1034, 13] on button "Mark Complete" at bounding box center [1081, 21] width 116 height 29
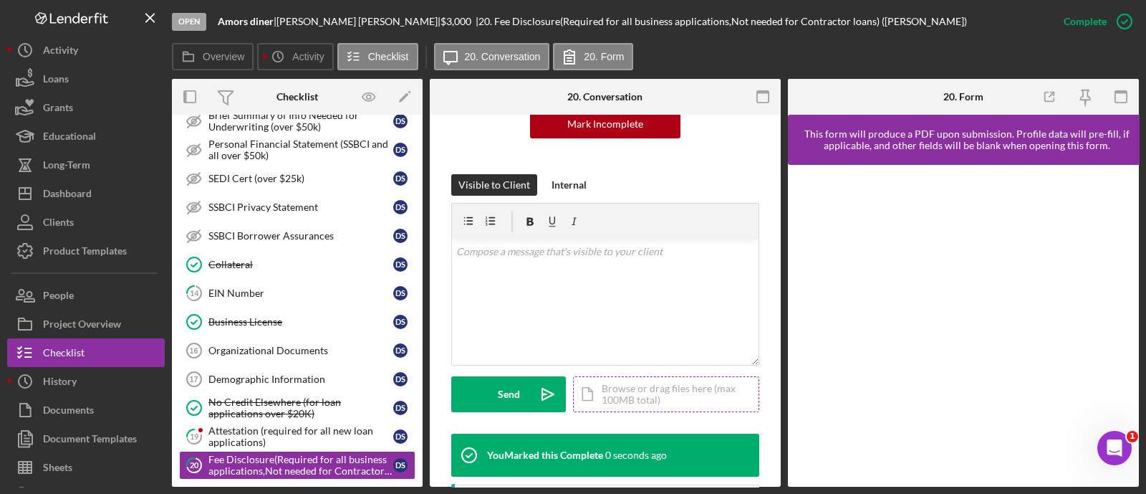
scroll to position [388, 0]
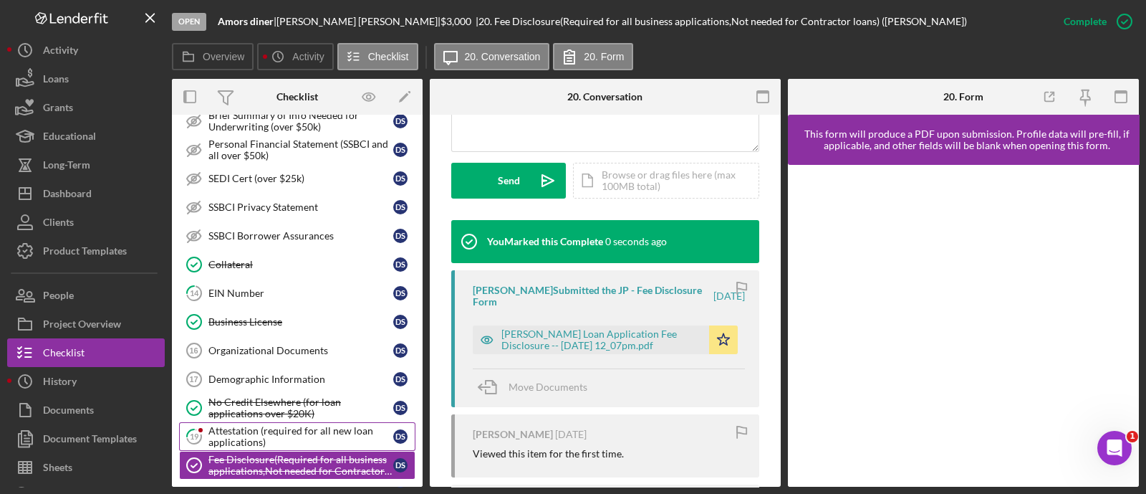
click at [314, 428] on div "Attestation (required for all new loan applications)" at bounding box center [300, 436] width 185 height 23
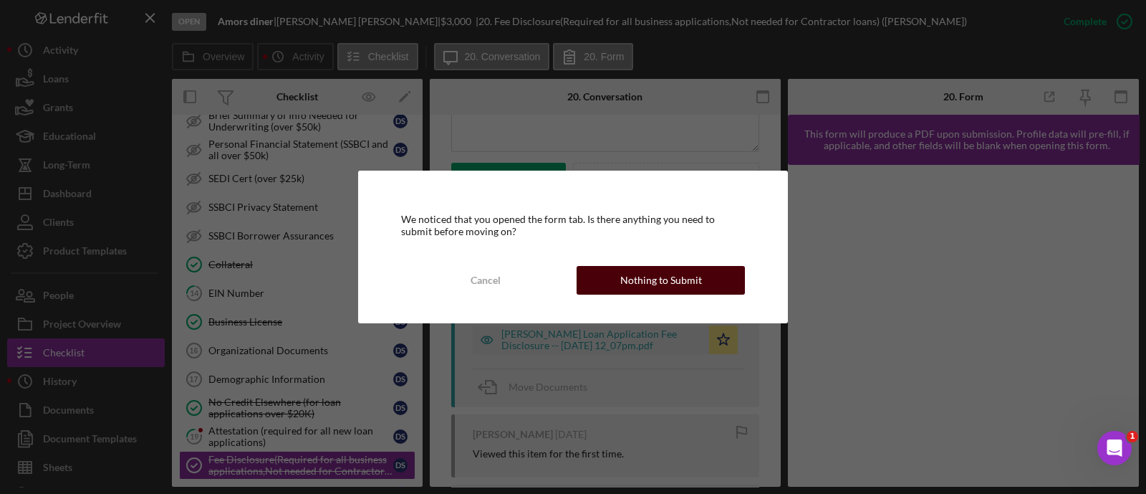
click at [672, 284] on div "Nothing to Submit" at bounding box center [661, 280] width 82 height 29
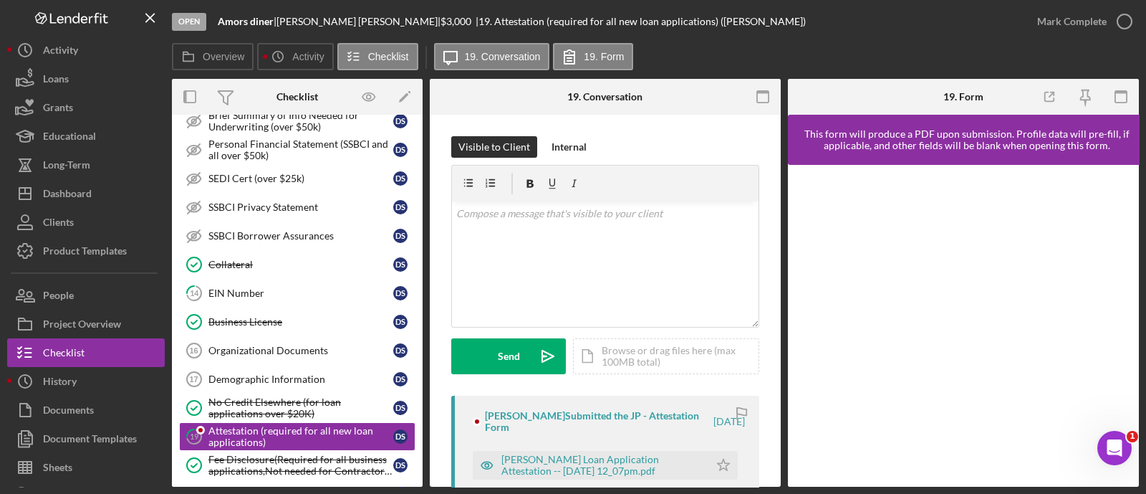
scroll to position [188, 0]
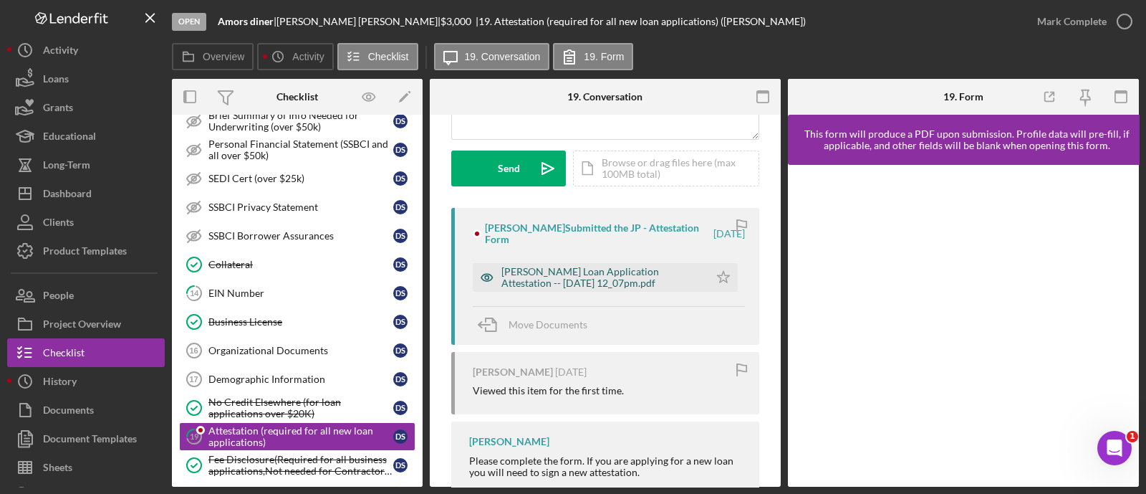
click at [582, 282] on div "[PERSON_NAME] Loan Application Attestation -- [DATE] 12_07pm.pdf" at bounding box center [601, 277] width 201 height 23
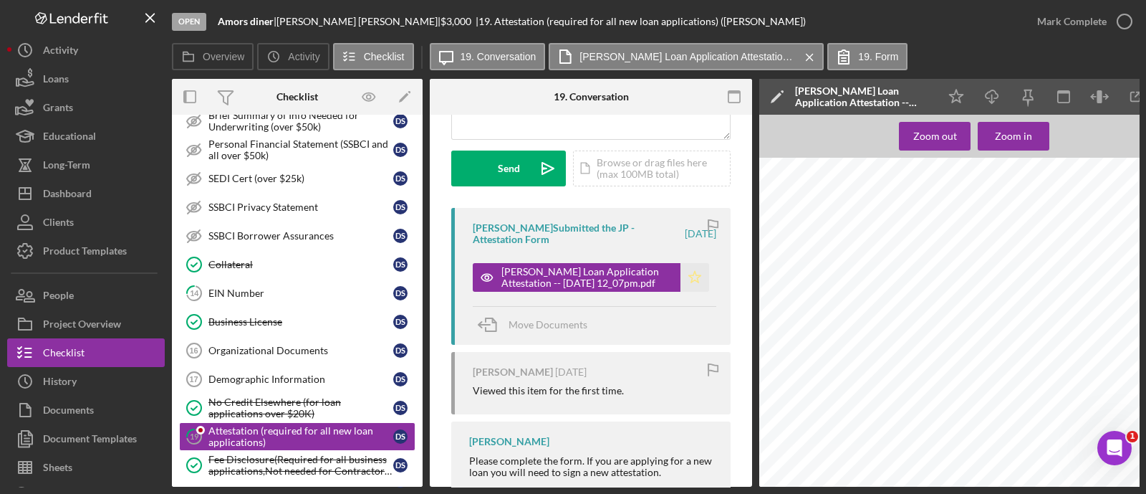
click at [695, 277] on icon "Icon/Star" at bounding box center [695, 277] width 29 height 29
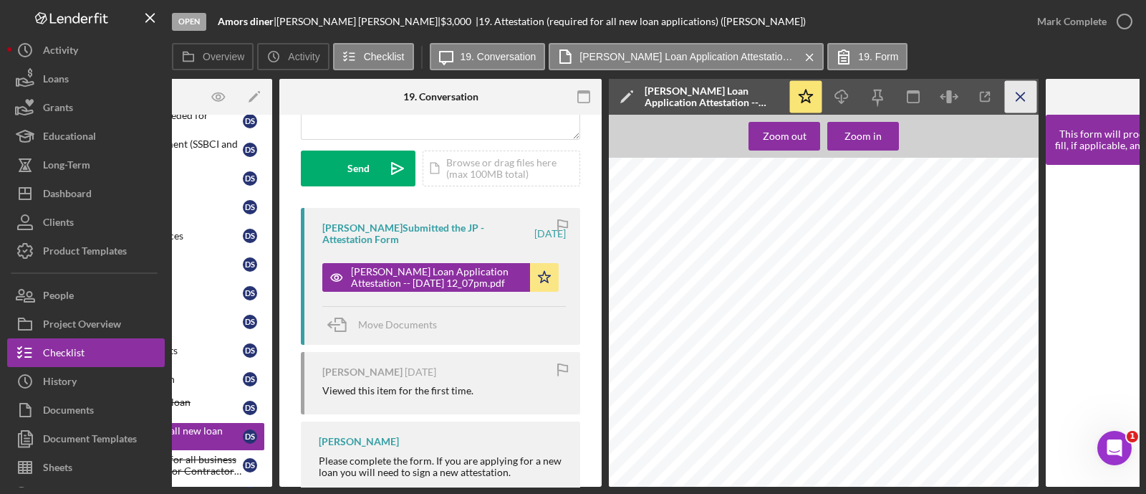
click at [1024, 98] on icon "Icon/Menu Close" at bounding box center [1021, 97] width 32 height 32
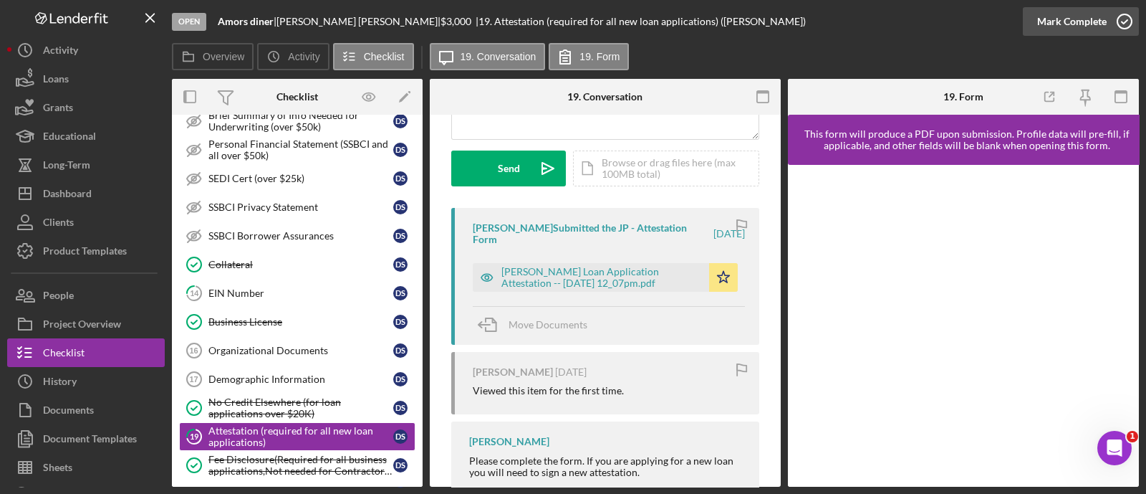
click at [1052, 25] on div "Mark Complete" at bounding box center [1071, 21] width 69 height 29
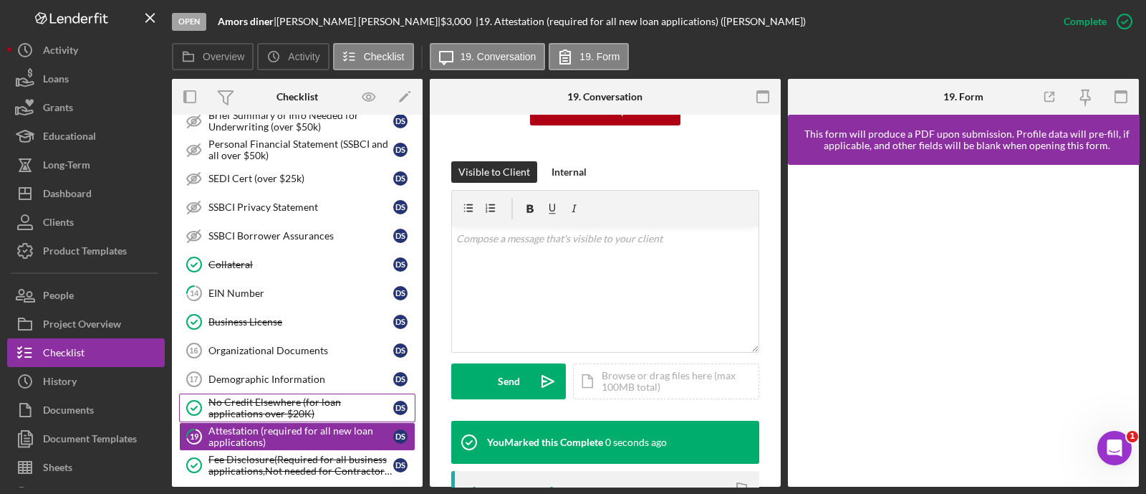
scroll to position [401, 0]
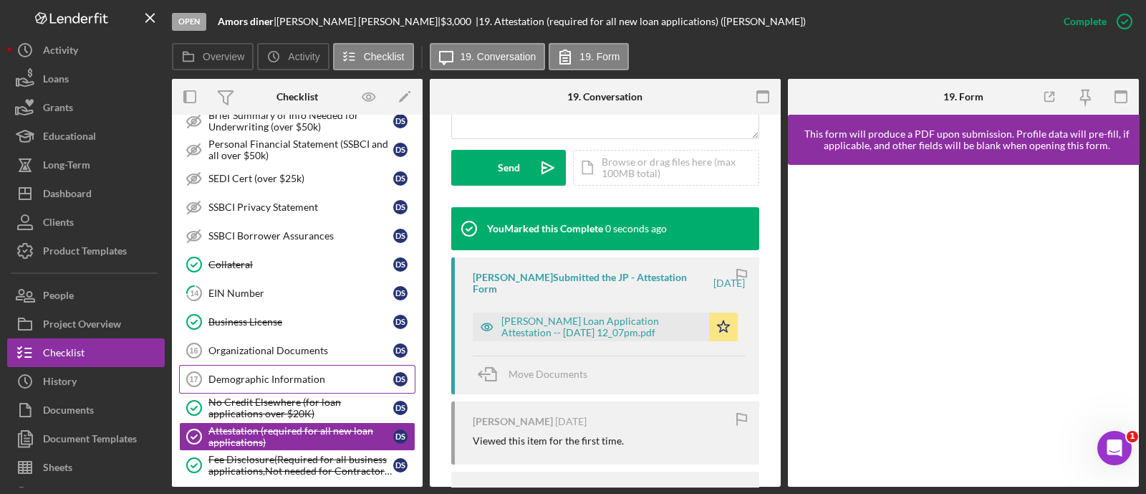
click at [267, 373] on div "Demographic Information" at bounding box center [300, 378] width 185 height 11
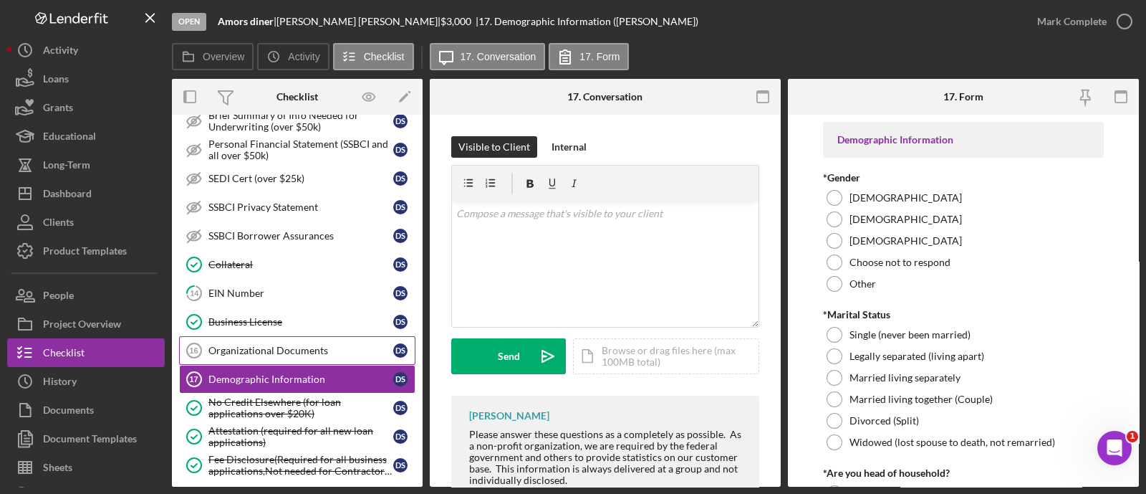
click at [243, 336] on link "Organizational Documents 16 Organizational Documents D S" at bounding box center [297, 350] width 236 height 29
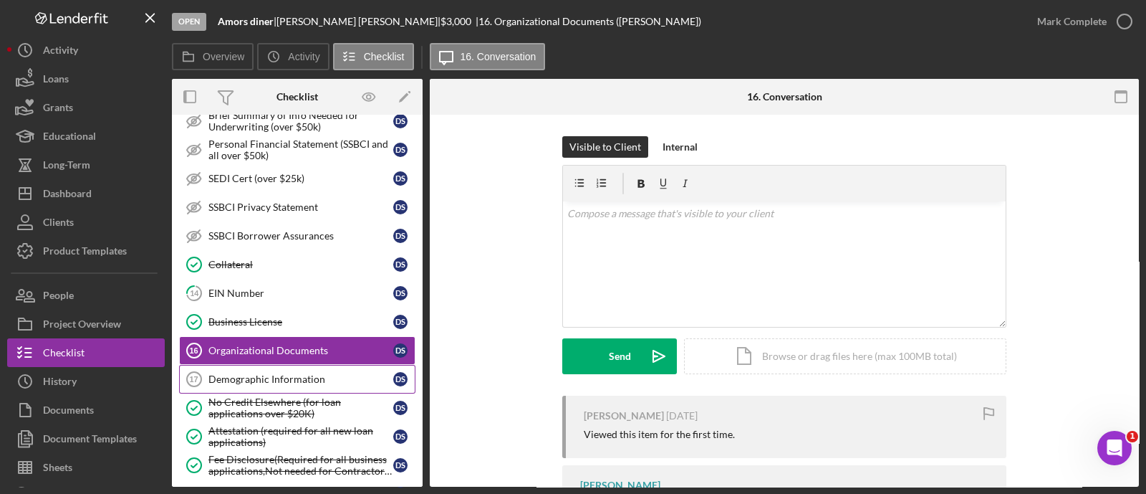
click at [254, 365] on link "Demographic Information 17 Demographic Information D S" at bounding box center [297, 379] width 236 height 29
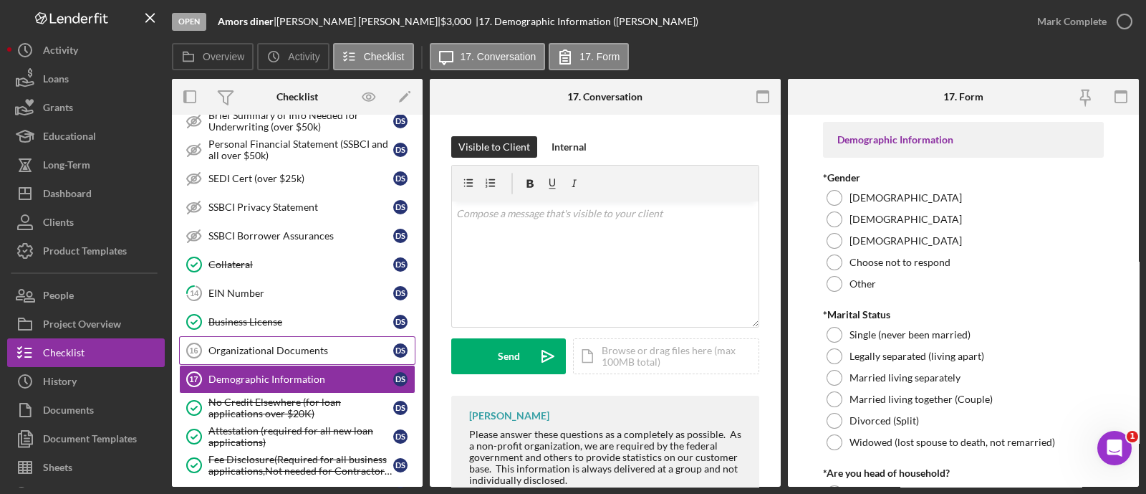
click at [249, 347] on div "Organizational Documents" at bounding box center [300, 350] width 185 height 11
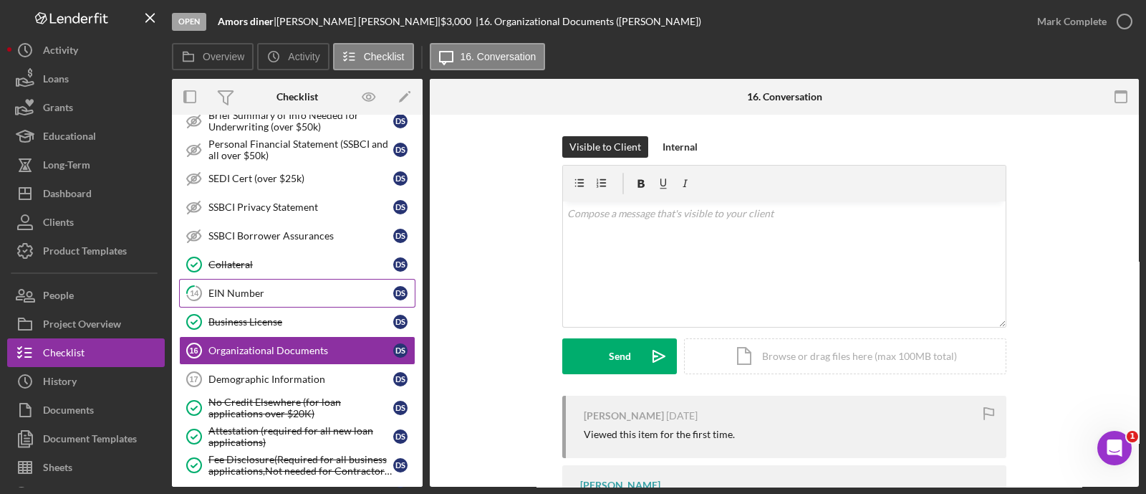
click at [216, 279] on link "14 EIN Number D S" at bounding box center [297, 293] width 236 height 29
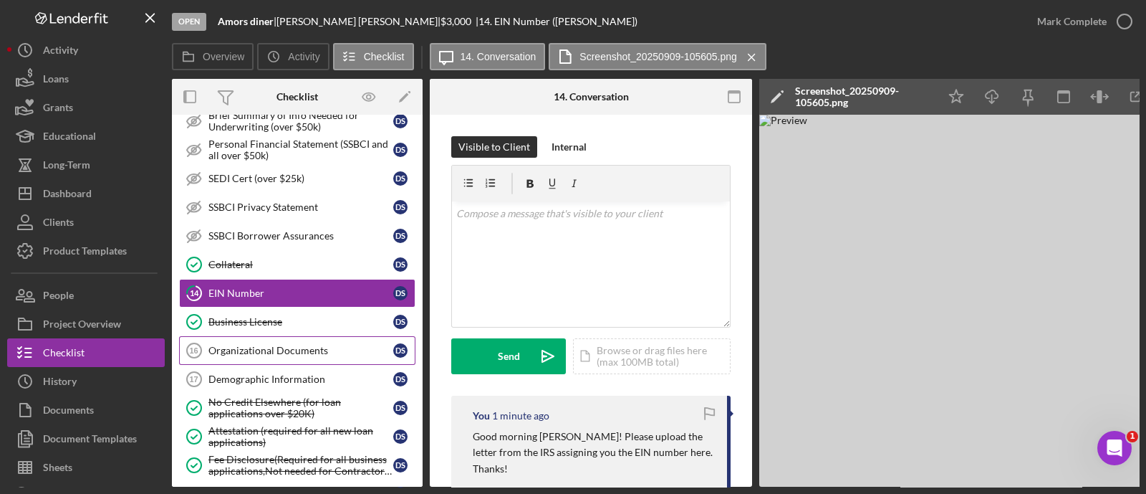
click at [238, 347] on div "Organizational Documents" at bounding box center [300, 350] width 185 height 11
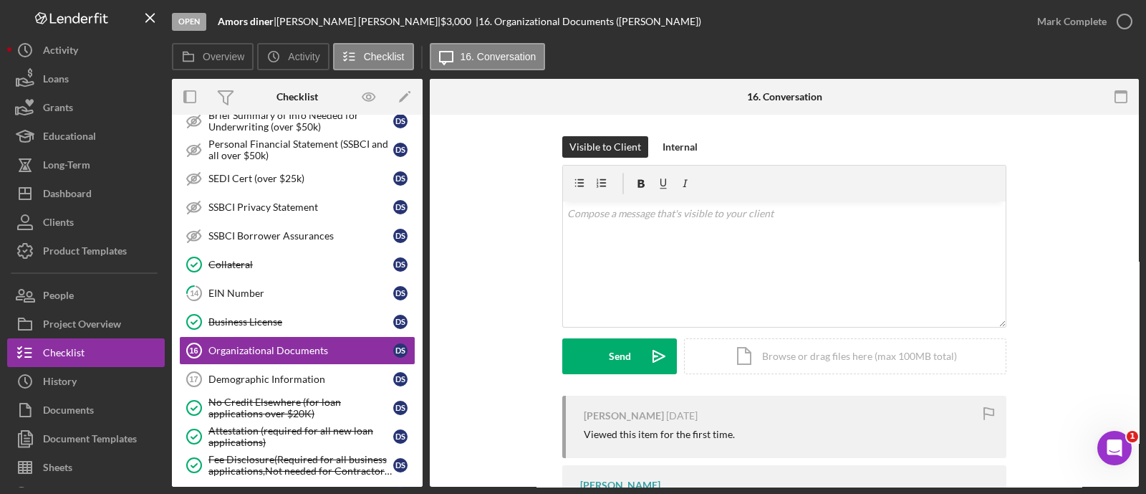
scroll to position [127, 0]
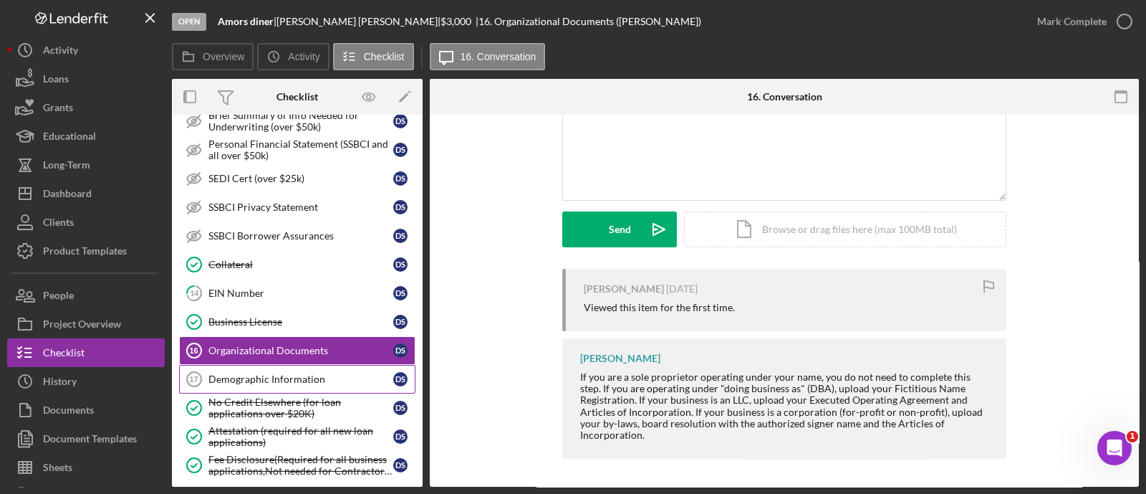
click at [304, 373] on div "Demographic Information" at bounding box center [300, 378] width 185 height 11
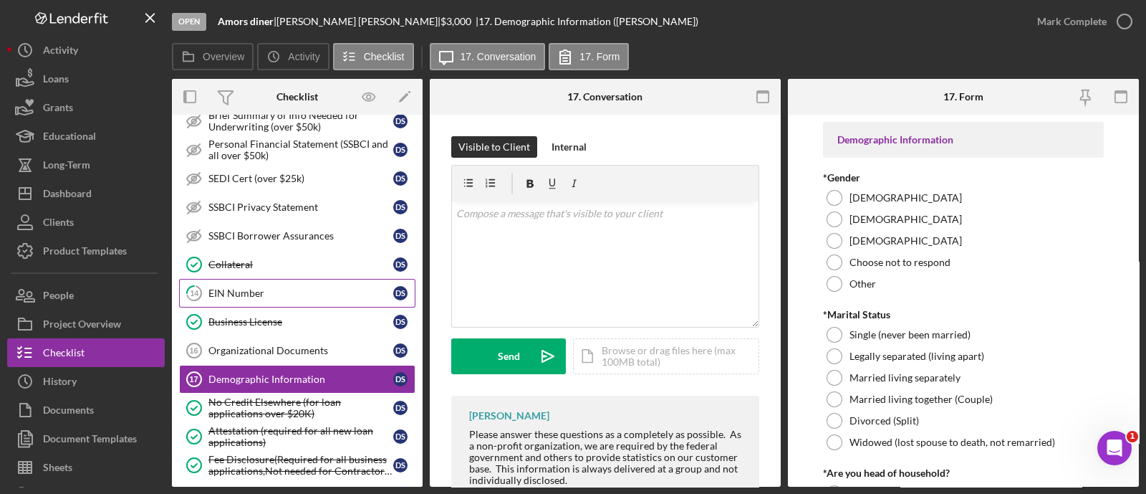
click at [308, 288] on div "EIN Number" at bounding box center [300, 292] width 185 height 11
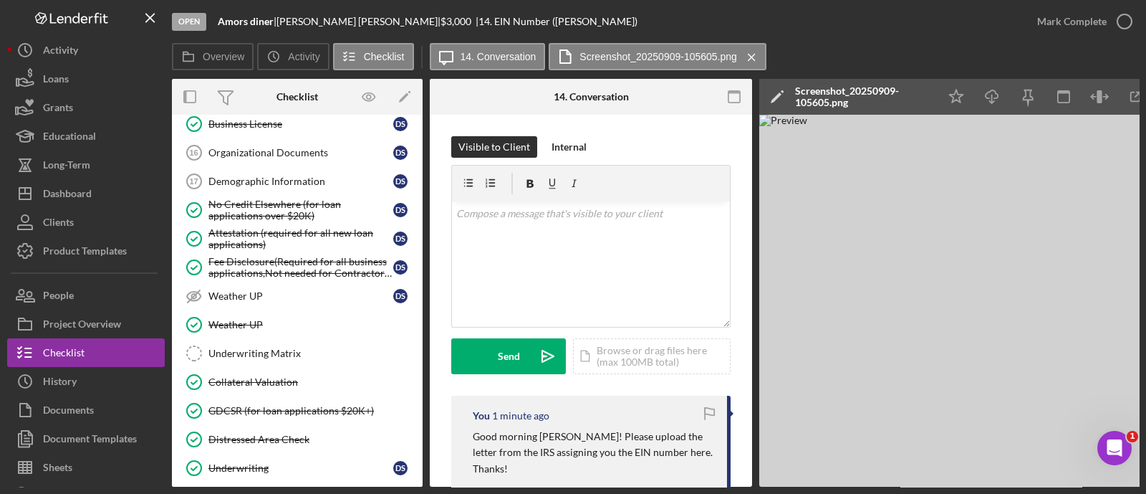
scroll to position [812, 0]
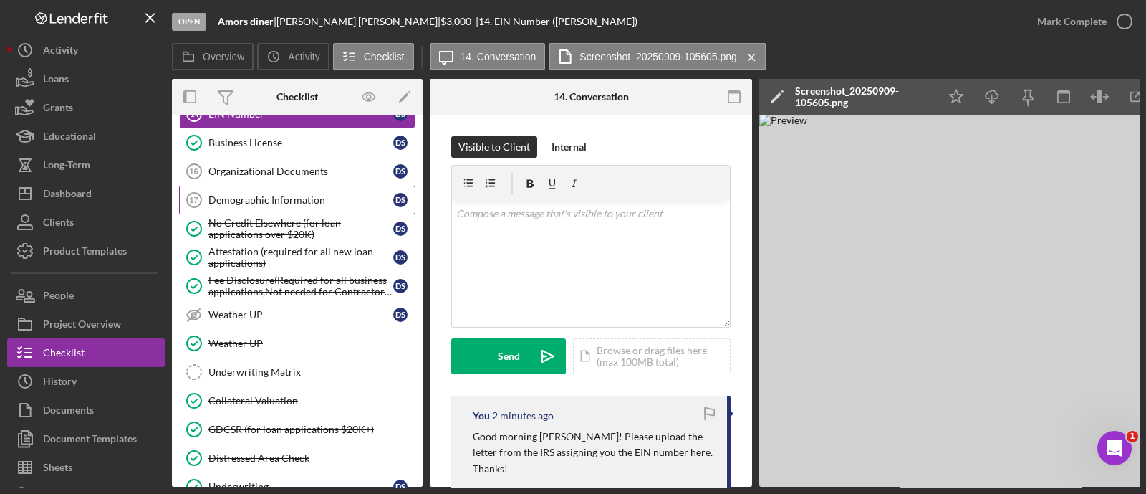
click at [277, 194] on div "Demographic Information" at bounding box center [300, 199] width 185 height 11
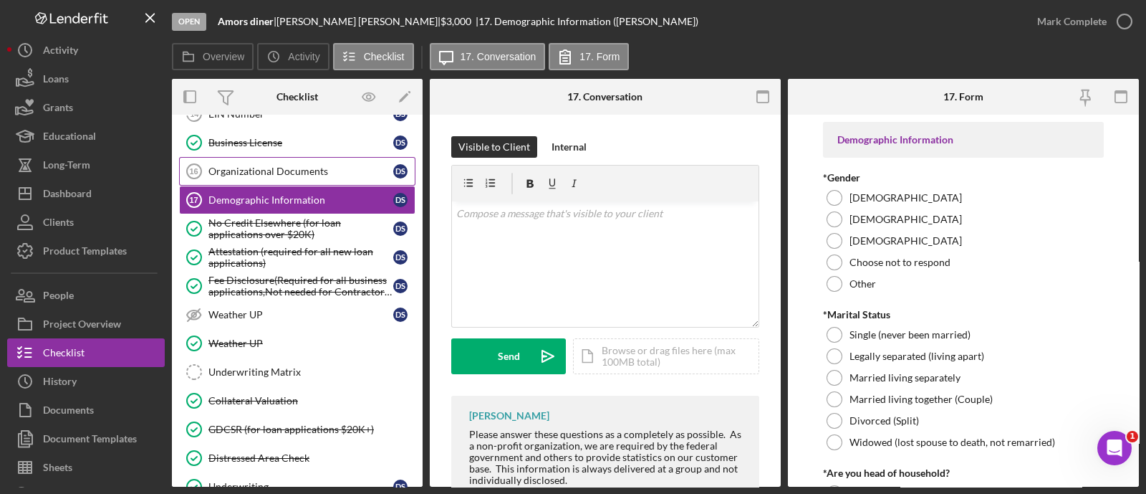
click at [258, 165] on div "Organizational Documents" at bounding box center [300, 170] width 185 height 11
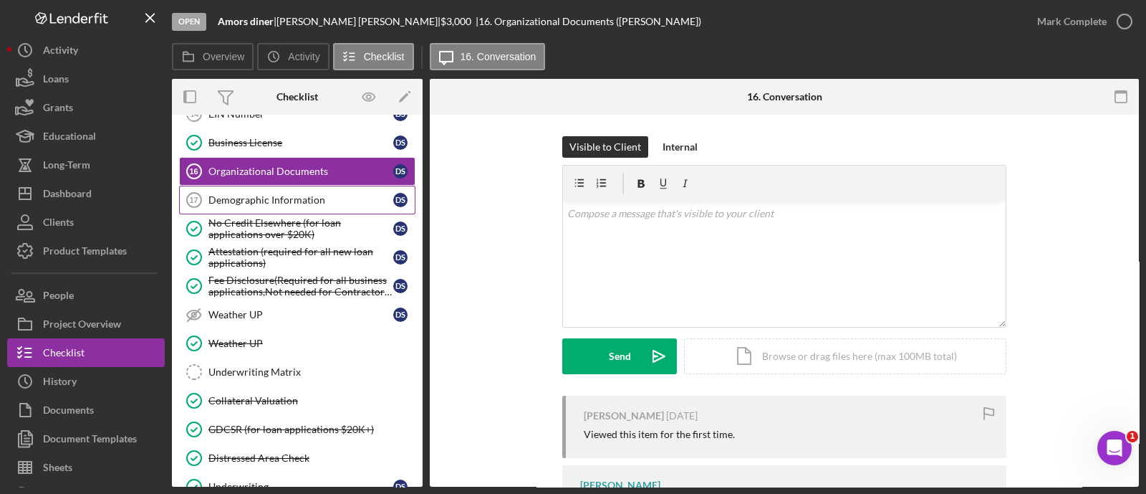
click at [287, 196] on div "Demographic Information" at bounding box center [300, 199] width 185 height 11
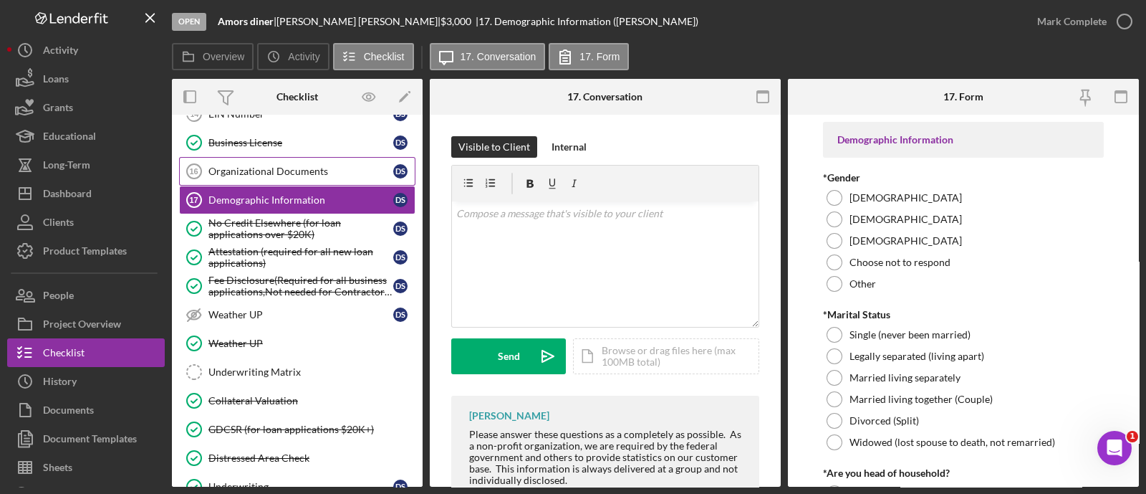
click at [274, 168] on div "Organizational Documents" at bounding box center [300, 170] width 185 height 11
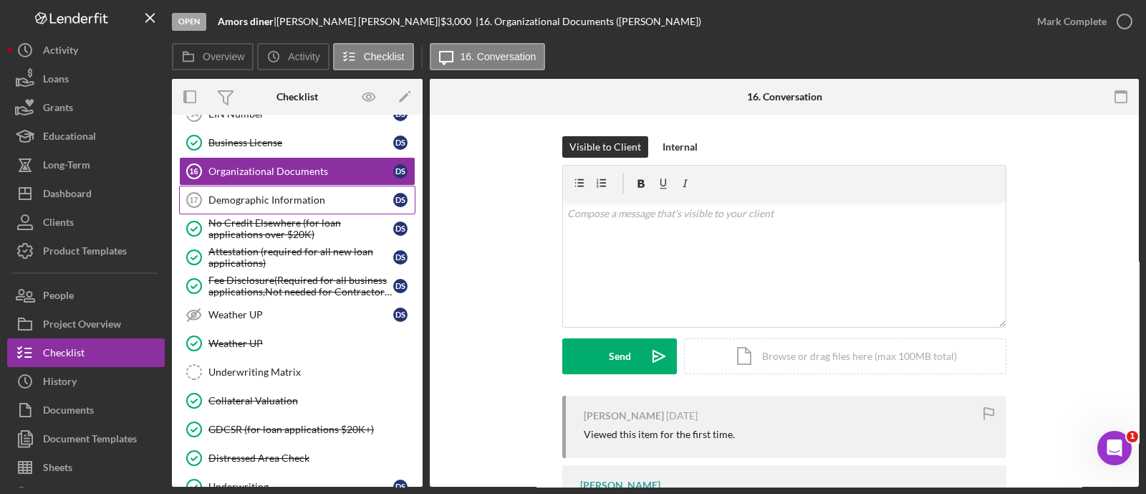
click at [271, 196] on div "Demographic Information" at bounding box center [300, 199] width 185 height 11
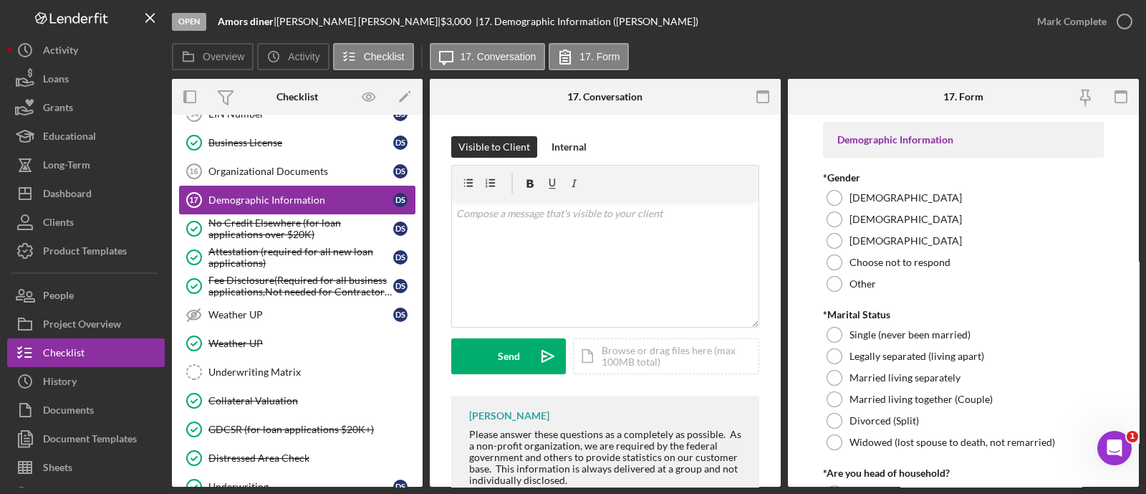
scroll to position [1167, 0]
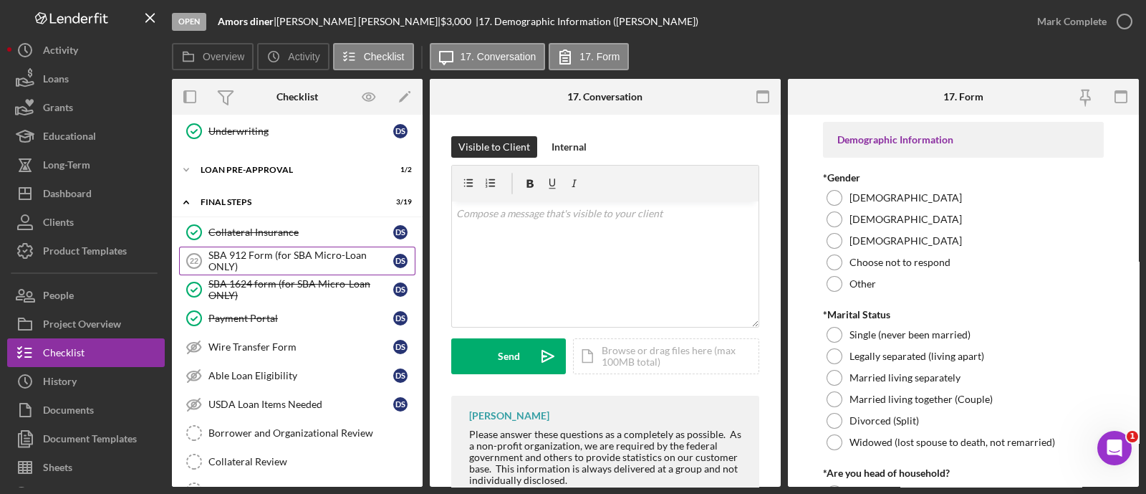
click at [277, 249] on div "SBA 912 Form (for SBA Micro-Loan ONLY)" at bounding box center [300, 260] width 185 height 23
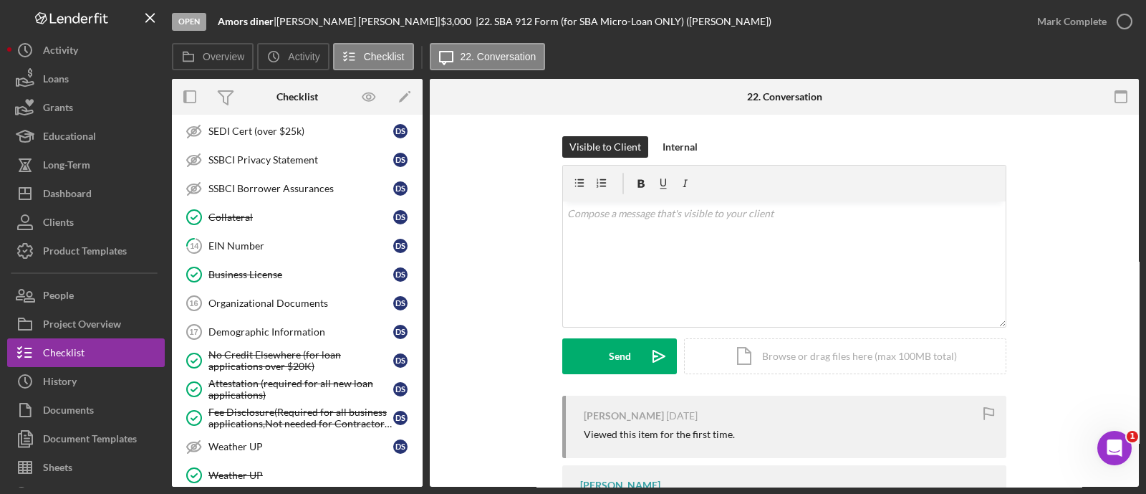
scroll to position [888, 0]
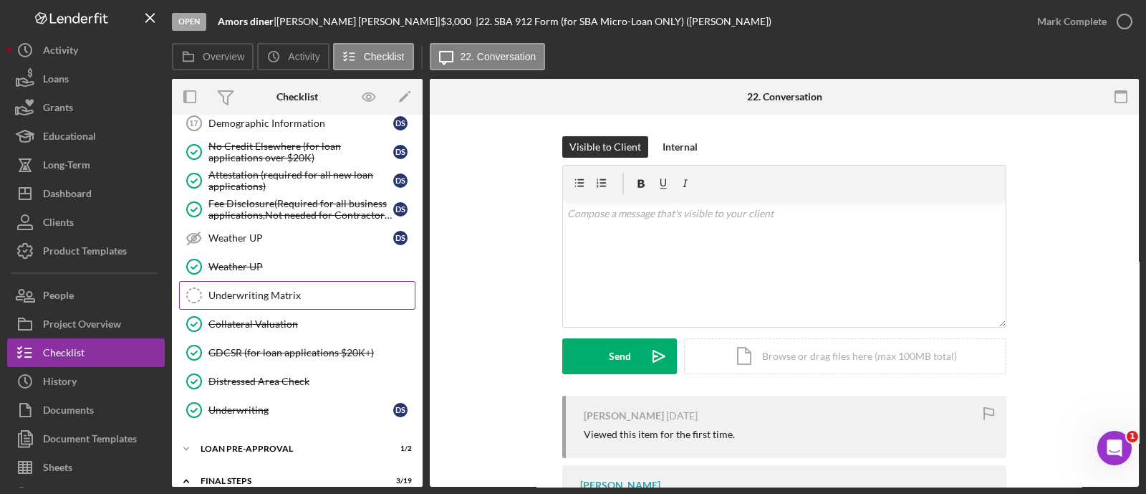
click at [249, 297] on link "Underwriting Matrix Underwriting Matrix" at bounding box center [297, 295] width 236 height 29
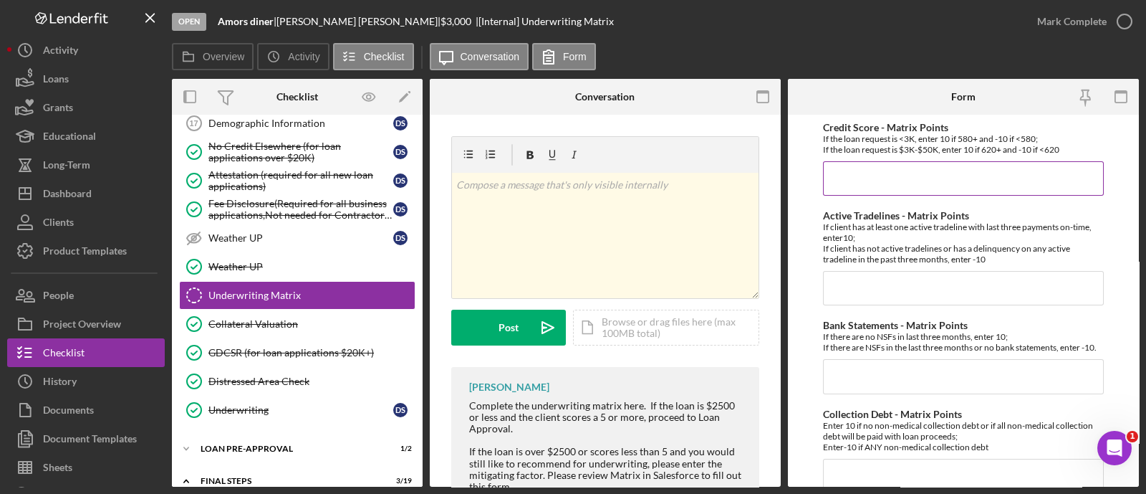
click at [840, 178] on input "Credit Score - Matrix Points" at bounding box center [963, 178] width 281 height 34
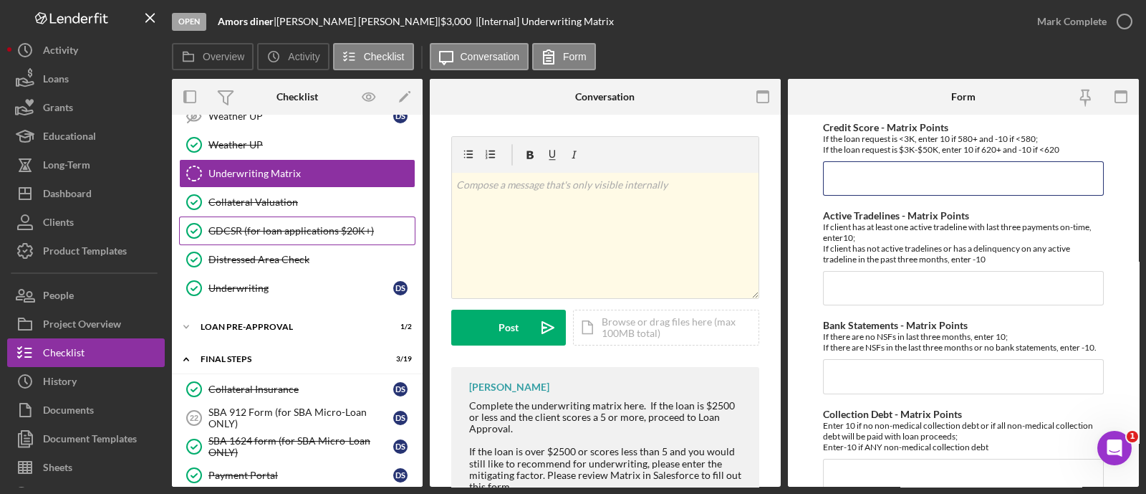
scroll to position [1011, 0]
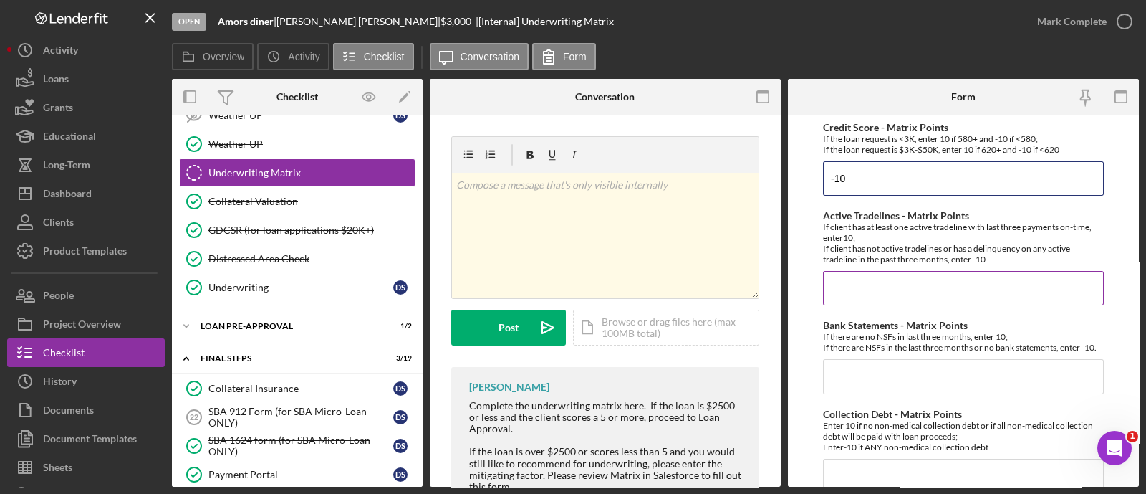
type input "-10"
click at [917, 279] on input "Active Tradelines - Matrix Points" at bounding box center [963, 288] width 281 height 34
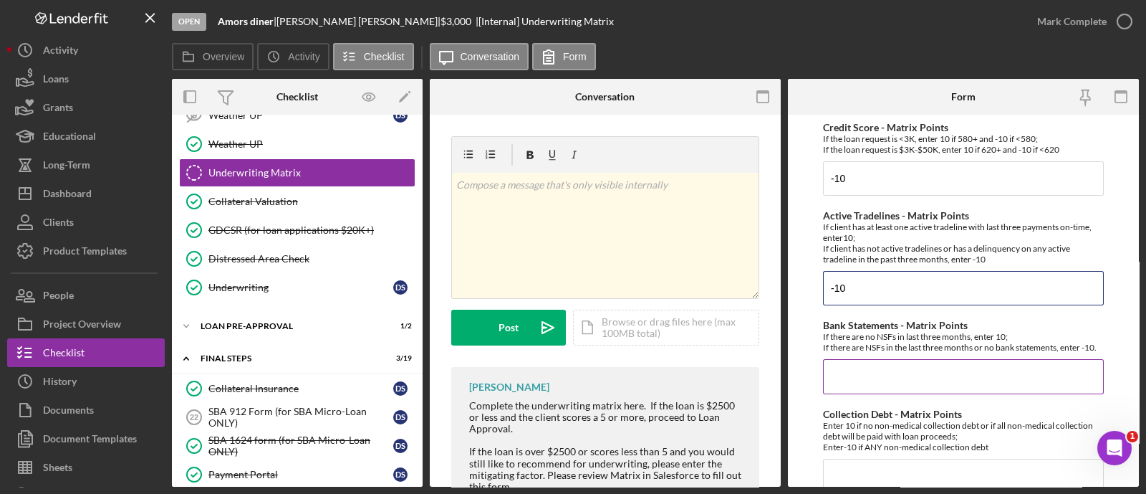
type input "-10"
click at [887, 389] on input "Bank Statements - Matrix Points" at bounding box center [963, 376] width 281 height 34
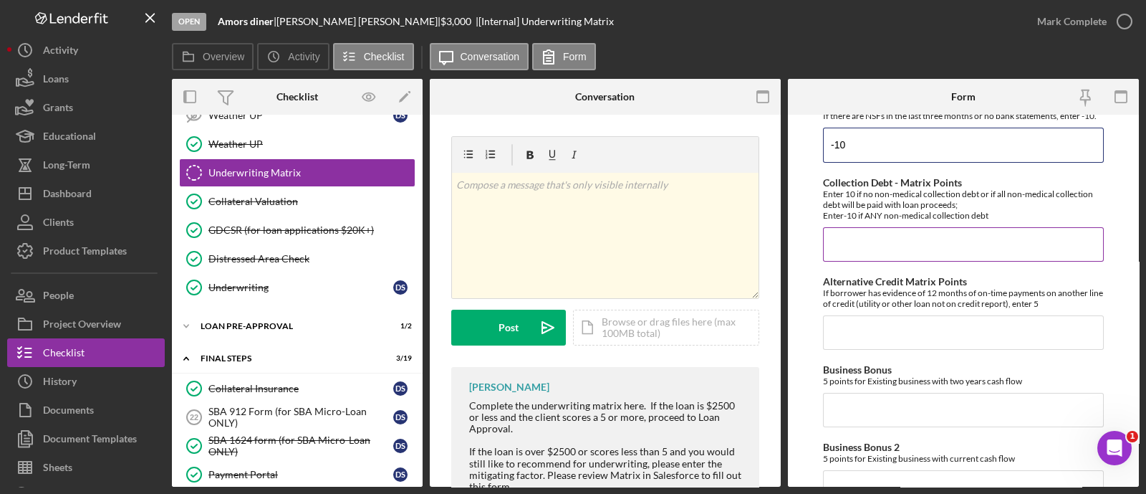
type input "-10"
click at [839, 259] on input "Collection Debt - Matrix Points" at bounding box center [963, 244] width 281 height 34
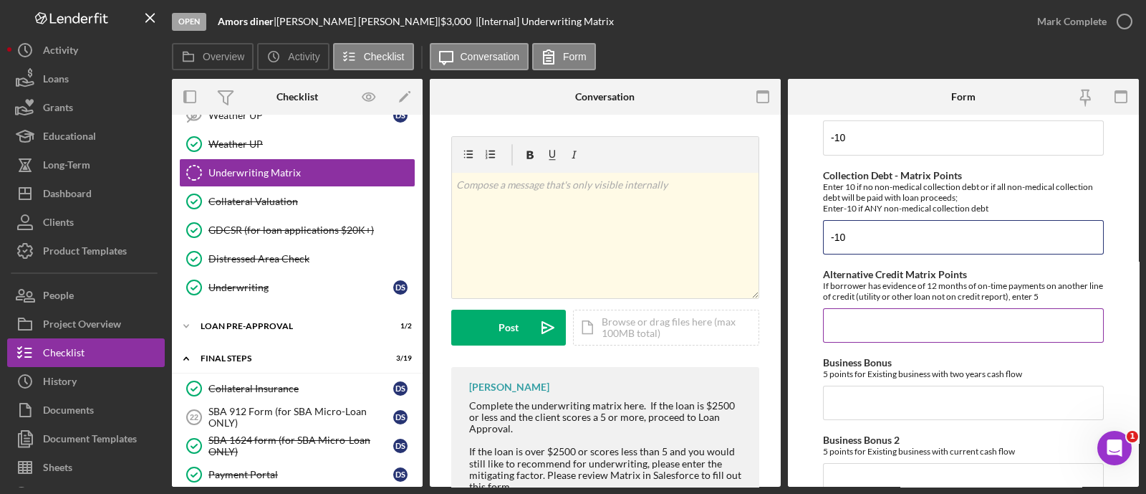
type input "-10"
click at [872, 325] on input "Alternative Credit Matrix Points" at bounding box center [963, 325] width 281 height 34
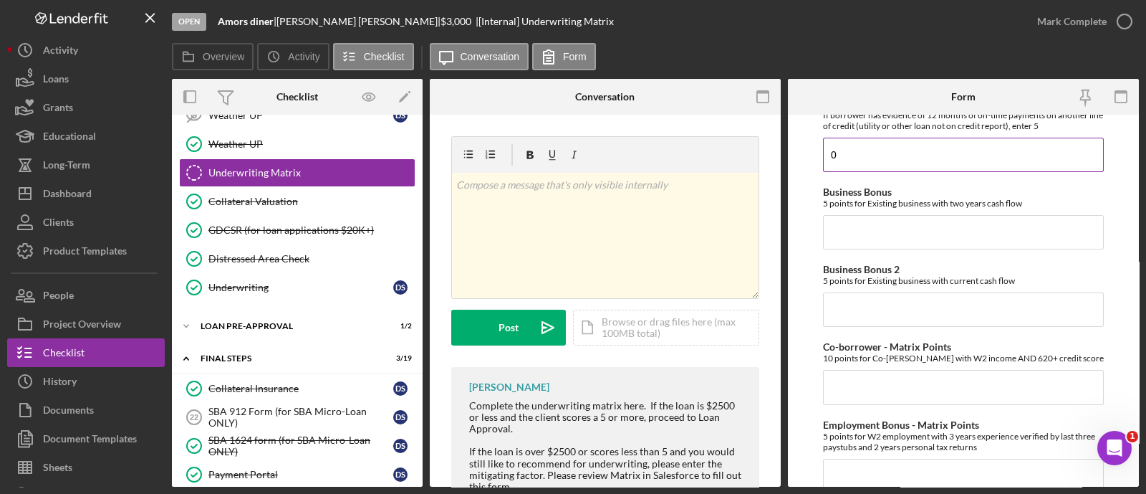
scroll to position [417, 0]
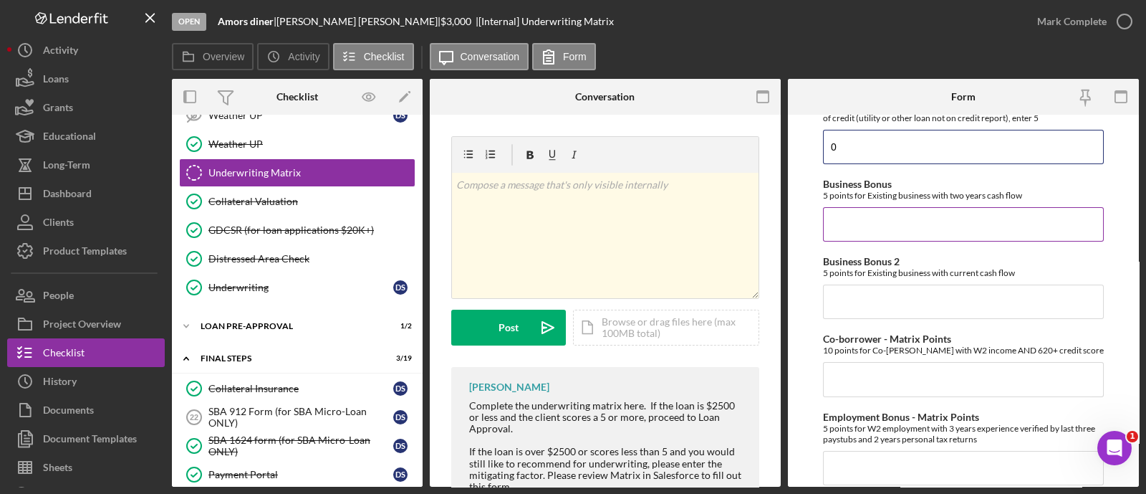
type input "0"
click at [856, 241] on input "Business Bonus" at bounding box center [963, 224] width 281 height 34
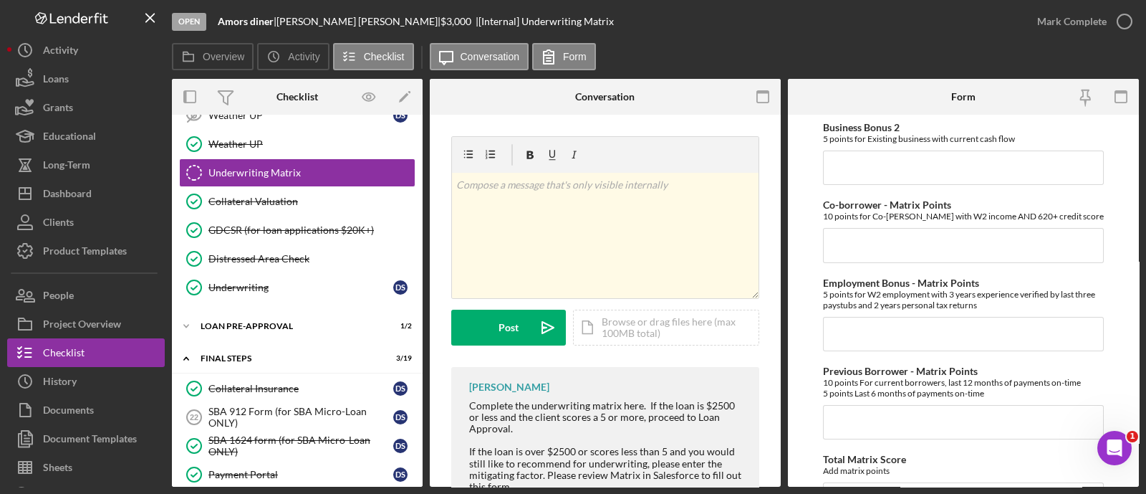
type input "0"
click at [845, 195] on div "Credit Score - Matrix Points If the loan request is <3K, enter 10 if 580+ and -…" at bounding box center [963, 175] width 281 height 1208
click at [842, 180] on input "Business Bonus 2" at bounding box center [963, 167] width 281 height 34
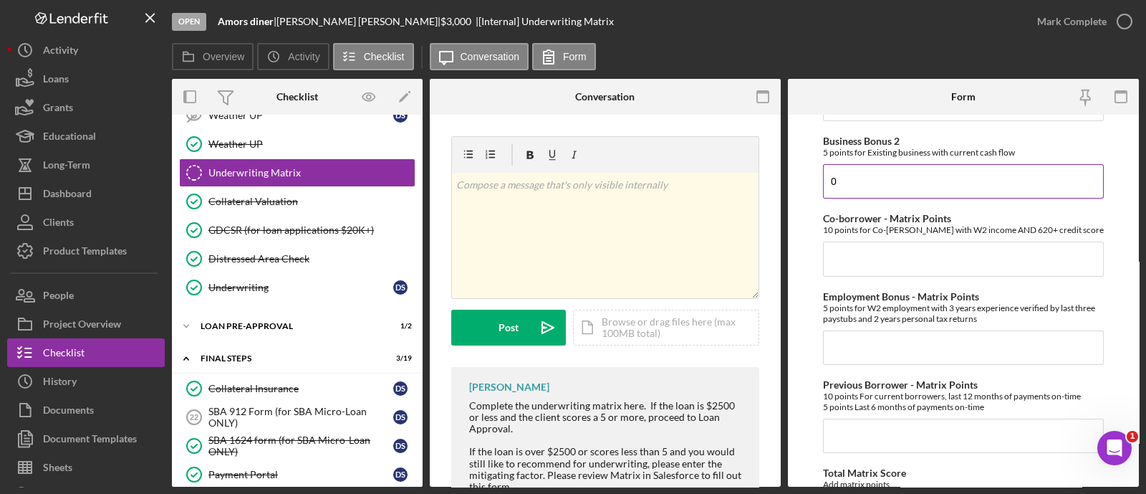
scroll to position [888, 0]
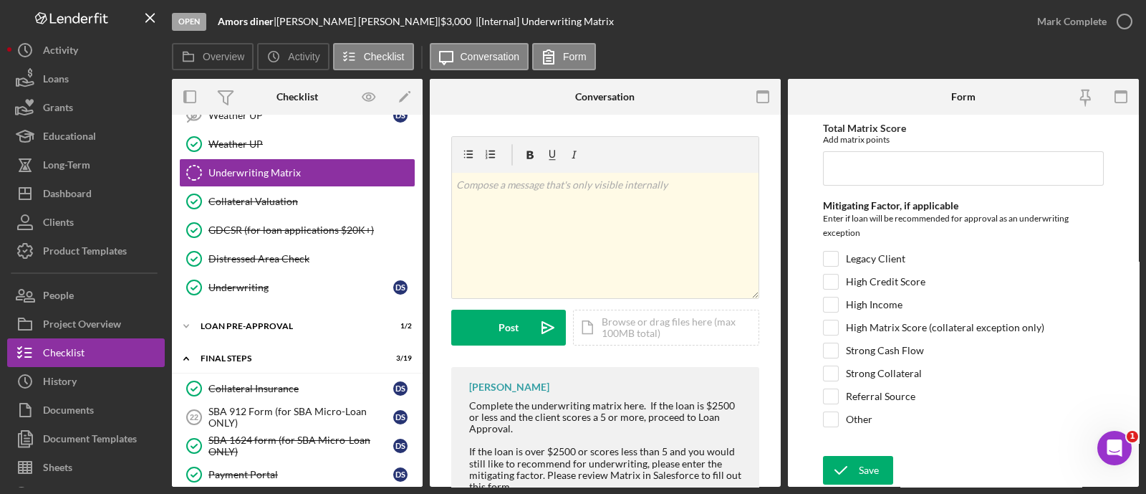
type input "0"
click at [860, 485] on div "Save Save" at bounding box center [963, 471] width 281 height 31
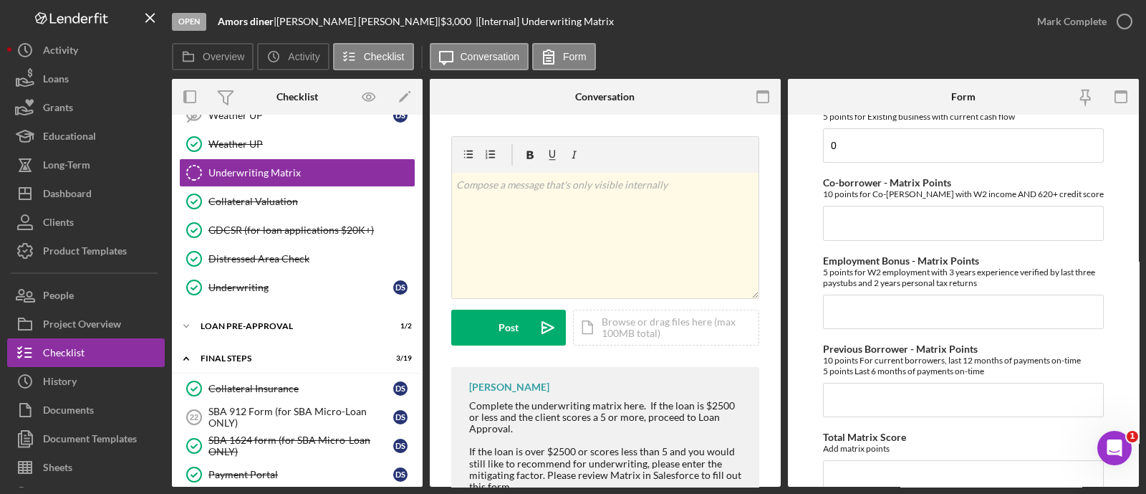
scroll to position [502, 0]
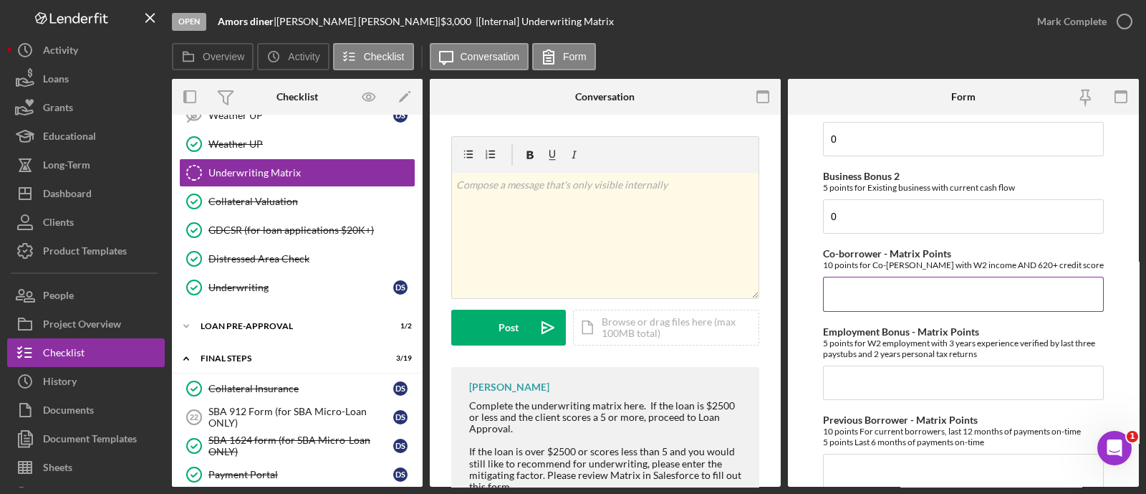
click at [874, 280] on div "Co-borrower - Matrix Points 10 points for Co-[PERSON_NAME] with W2 income AND 6…" at bounding box center [963, 279] width 281 height 63
click at [867, 304] on input "Co-borrower - Matrix Points" at bounding box center [963, 294] width 281 height 34
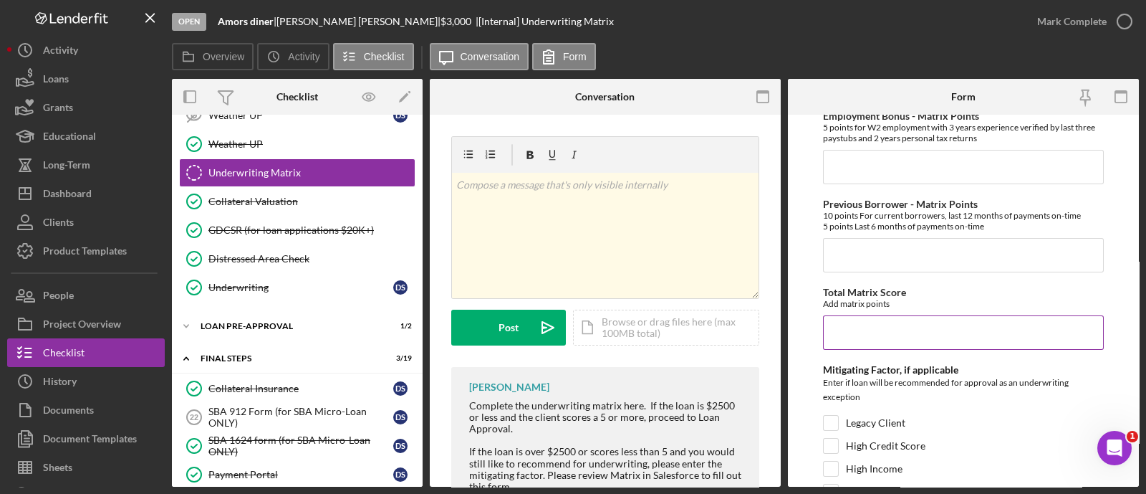
scroll to position [696, 0]
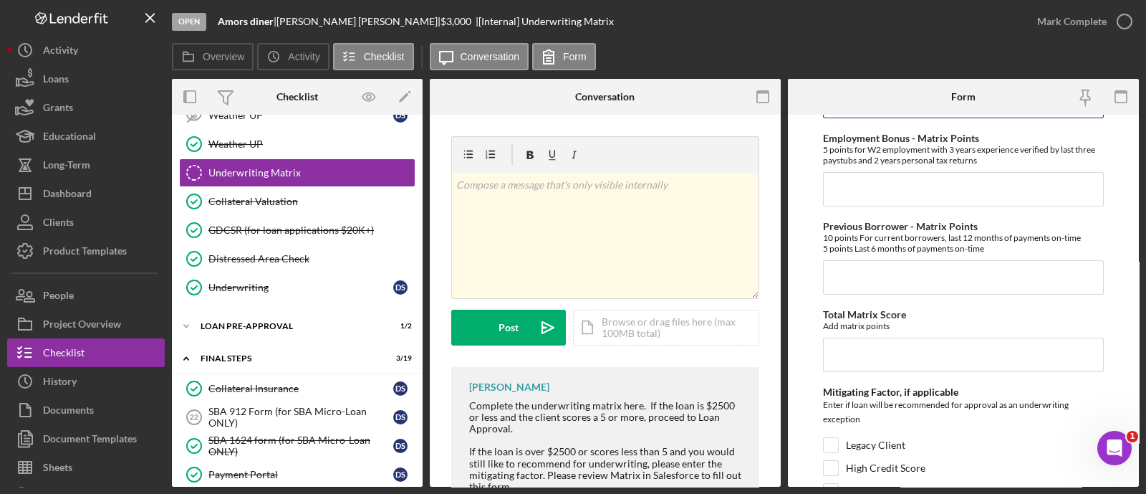
type input "0"
click at [843, 218] on div "Credit Score - Matrix Points If the loan request is <3K, enter 10 if 580+ and -…" at bounding box center [963, 30] width 281 height 1208
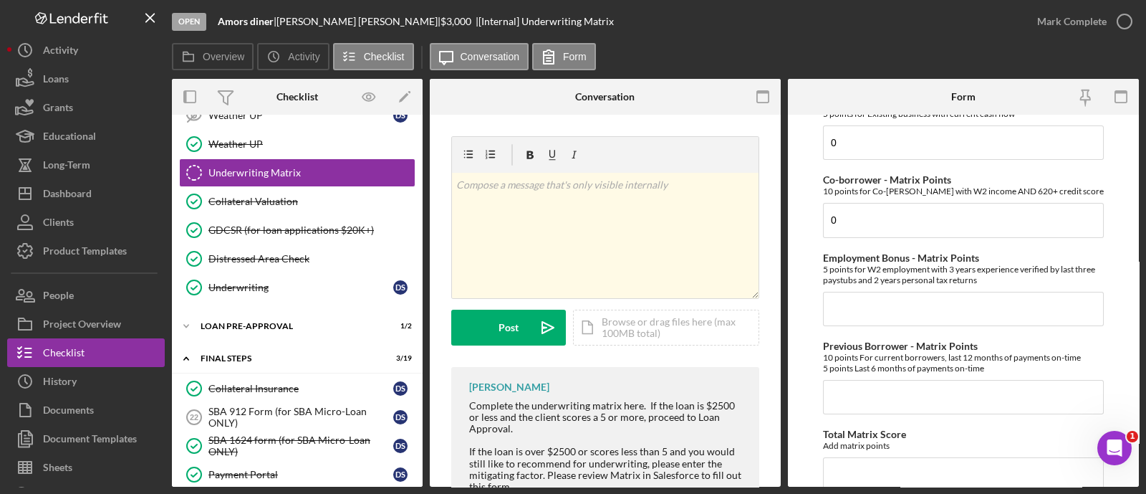
click at [852, 338] on div "Credit Score - Matrix Points If the loan request is <3K, enter 10 if 580+ and -…" at bounding box center [963, 150] width 281 height 1208
click at [856, 326] on input "Employment Bonus - Matrix Points" at bounding box center [963, 309] width 281 height 34
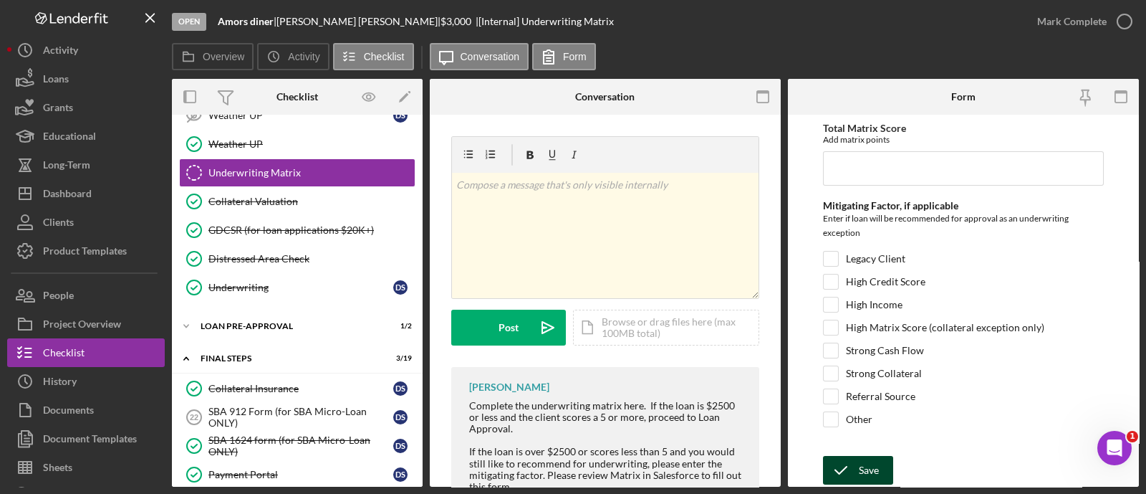
type input "0"
click at [872, 471] on div "Save" at bounding box center [869, 470] width 20 height 29
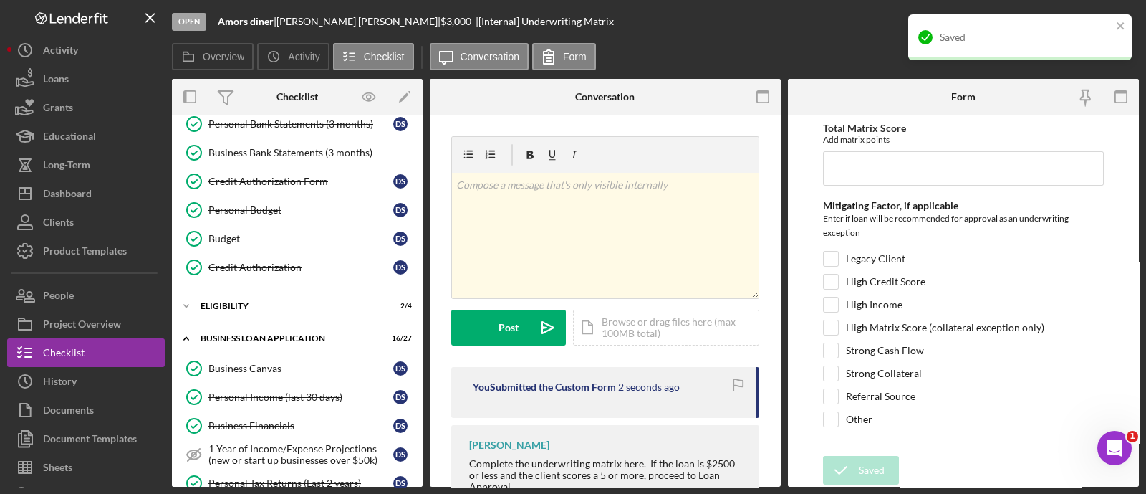
scroll to position [90, 0]
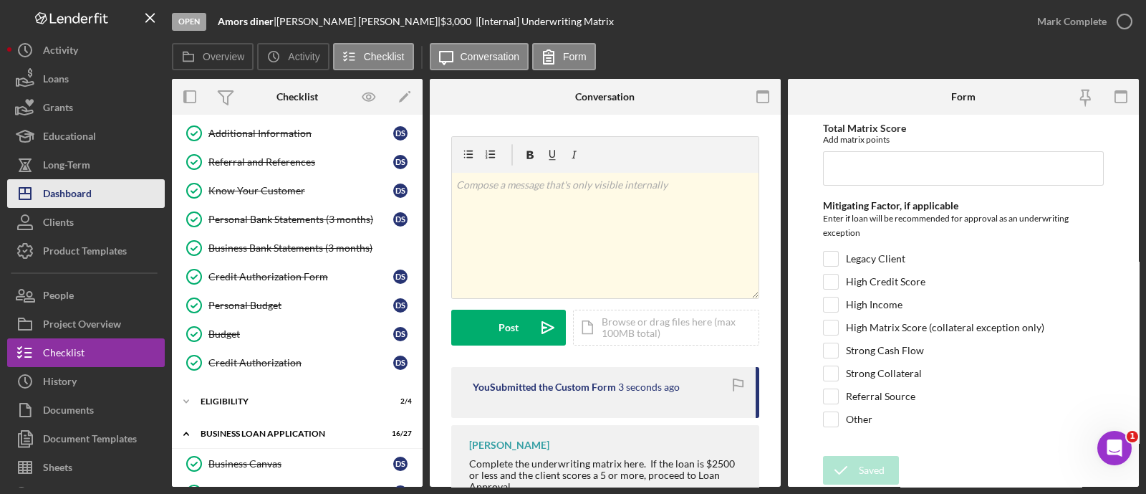
click at [97, 198] on button "Icon/Dashboard Dashboard" at bounding box center [86, 193] width 158 height 29
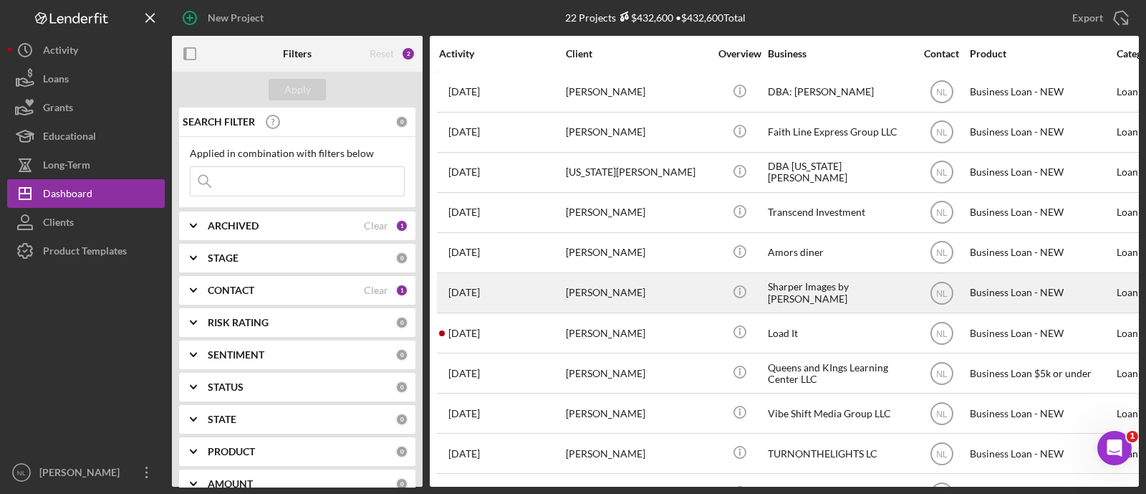
click at [548, 287] on div "[DATE] [PERSON_NAME]" at bounding box center [501, 293] width 125 height 38
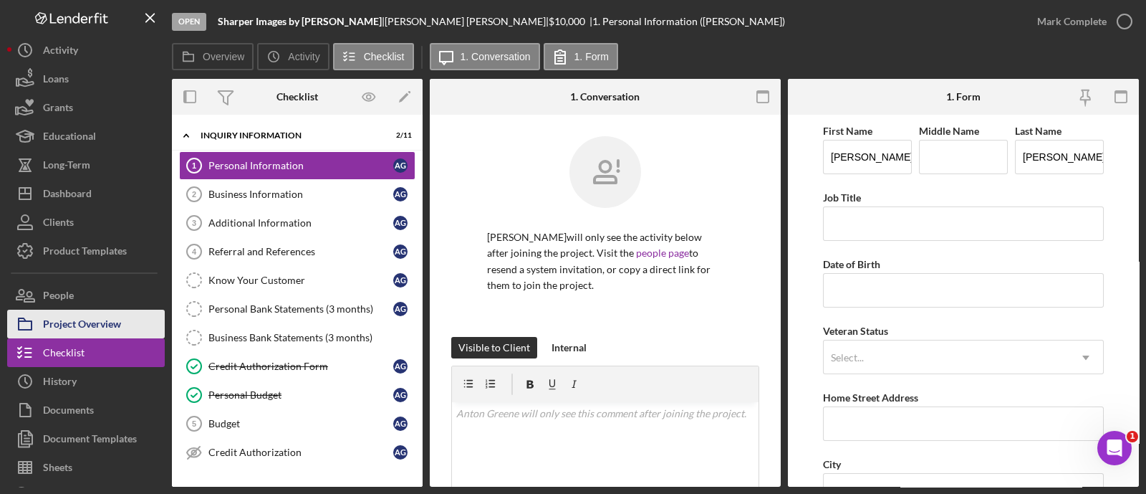
click at [107, 319] on div "Project Overview" at bounding box center [82, 325] width 78 height 32
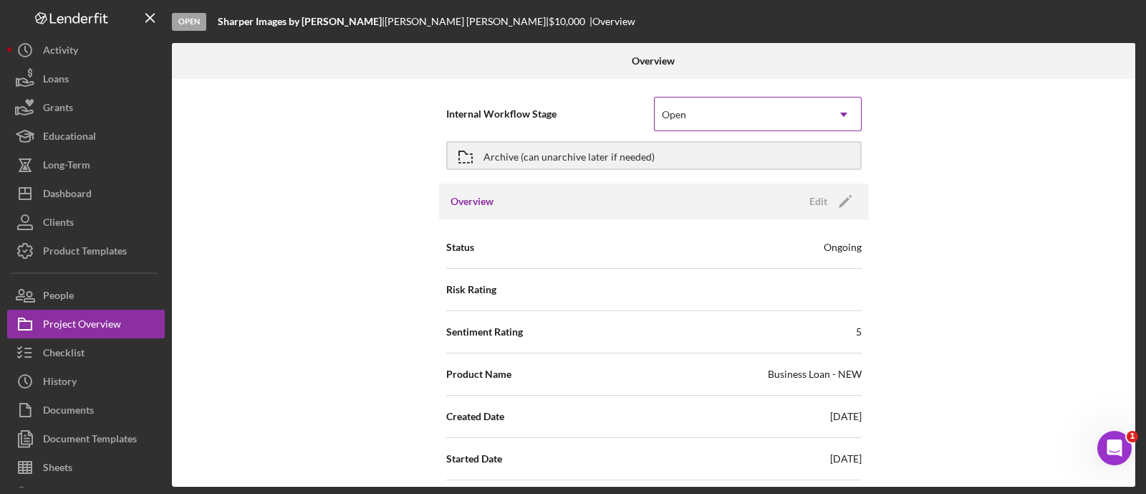
click at [693, 111] on div "Open" at bounding box center [741, 114] width 172 height 33
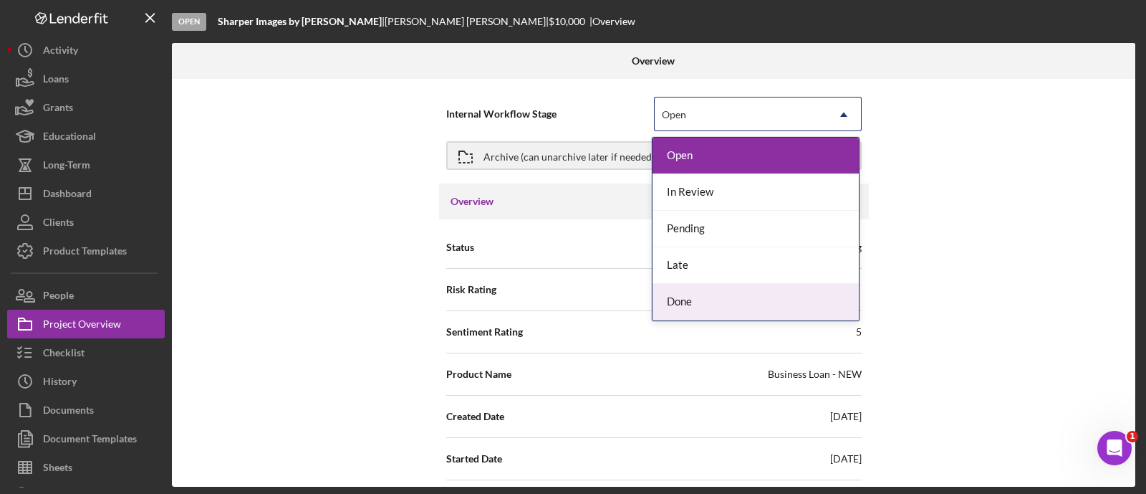
click at [709, 295] on div "Done" at bounding box center [756, 302] width 206 height 37
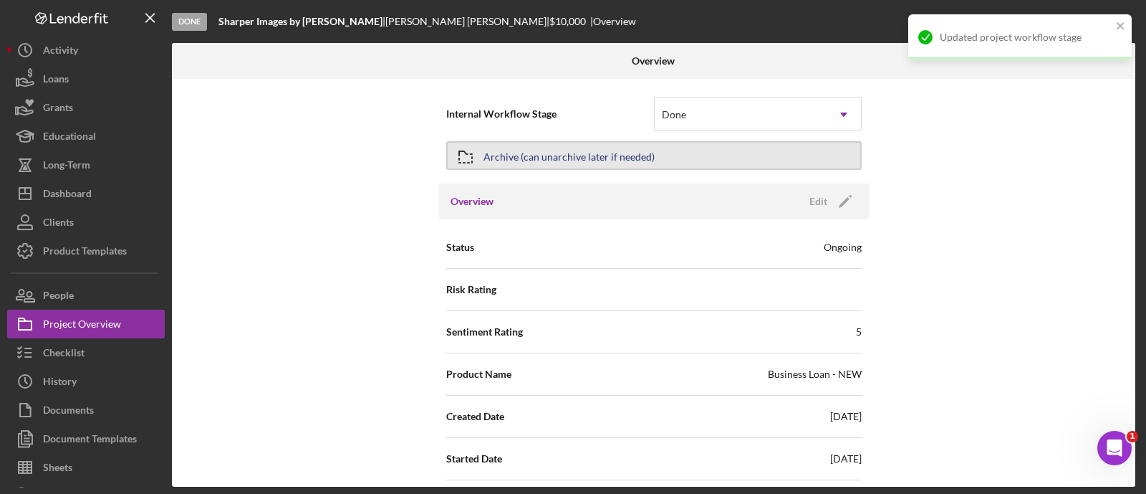
click at [517, 159] on div "Archive (can unarchive later if needed)" at bounding box center [569, 156] width 171 height 26
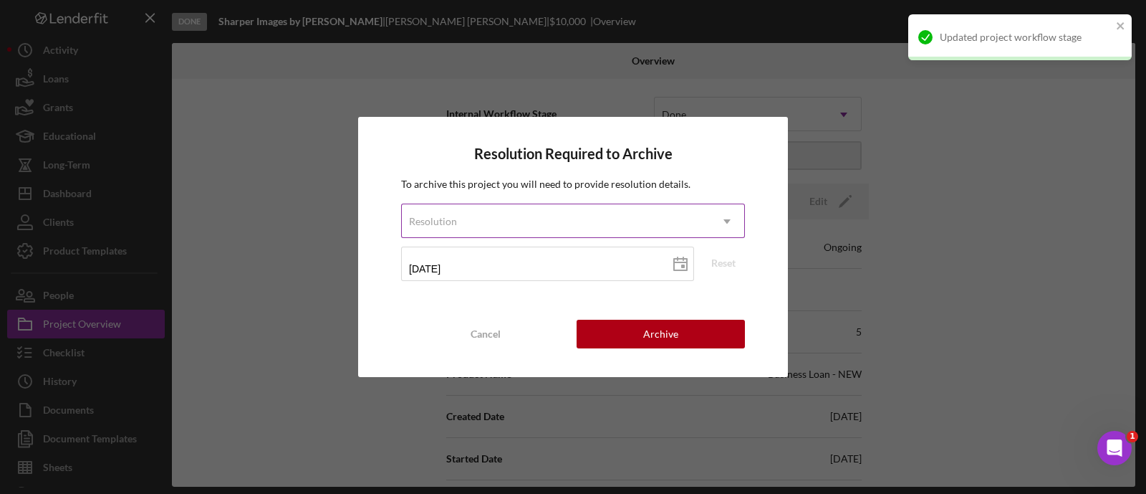
click at [559, 220] on div "Resolution" at bounding box center [556, 221] width 308 height 33
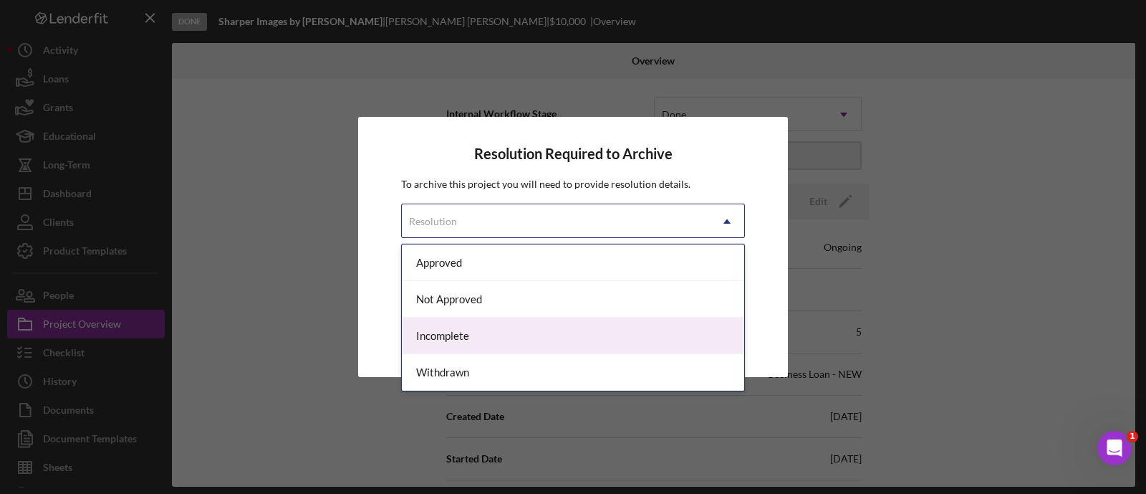
click at [500, 345] on div "Incomplete" at bounding box center [573, 335] width 342 height 37
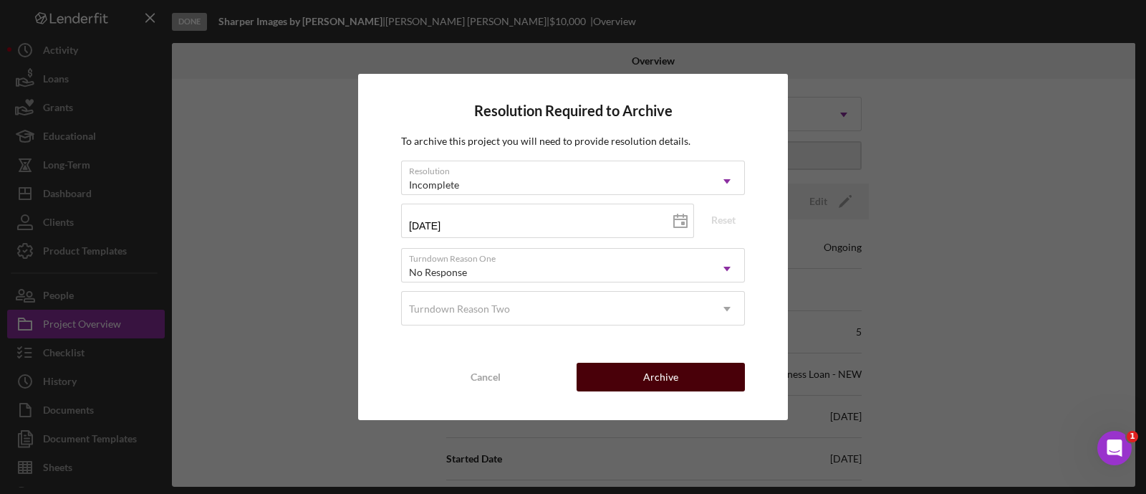
click at [624, 373] on button "Archive" at bounding box center [661, 376] width 168 height 29
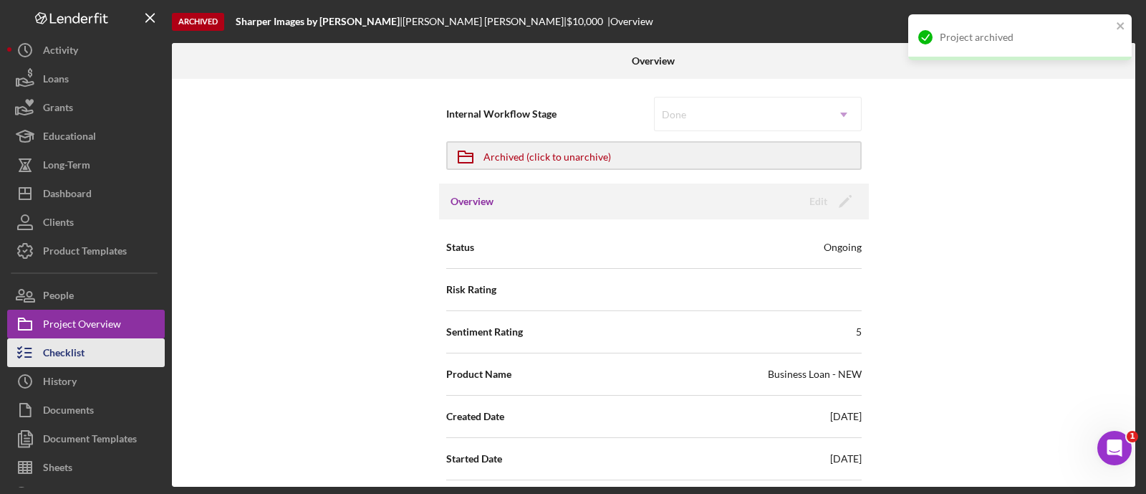
click at [55, 347] on div "Checklist" at bounding box center [64, 354] width 42 height 32
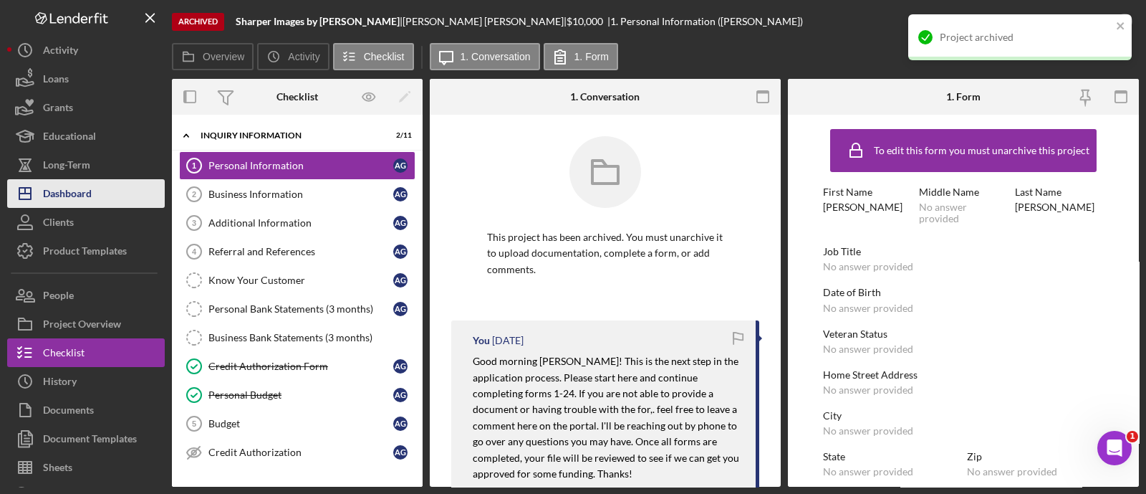
click at [116, 199] on button "Icon/Dashboard Dashboard" at bounding box center [86, 193] width 158 height 29
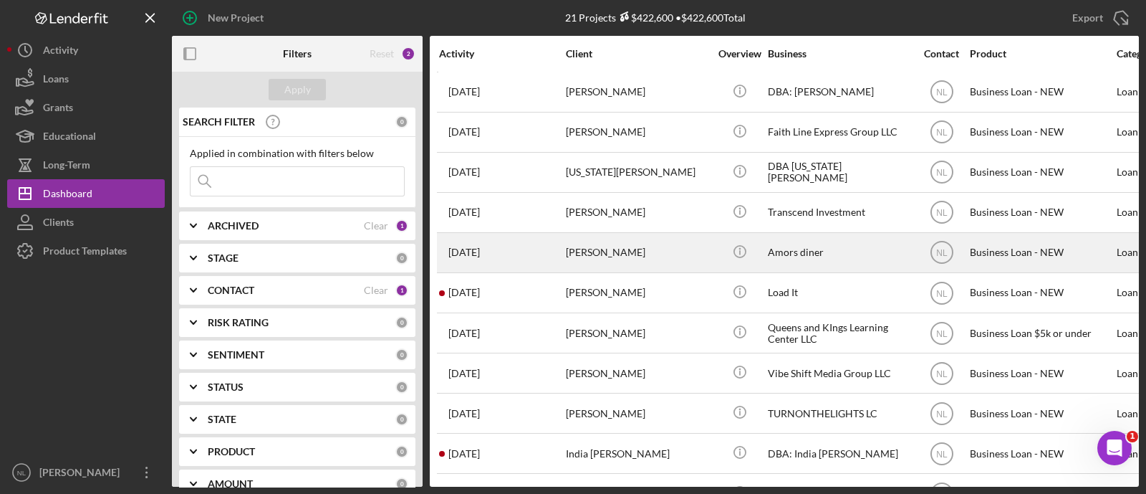
scroll to position [29, 0]
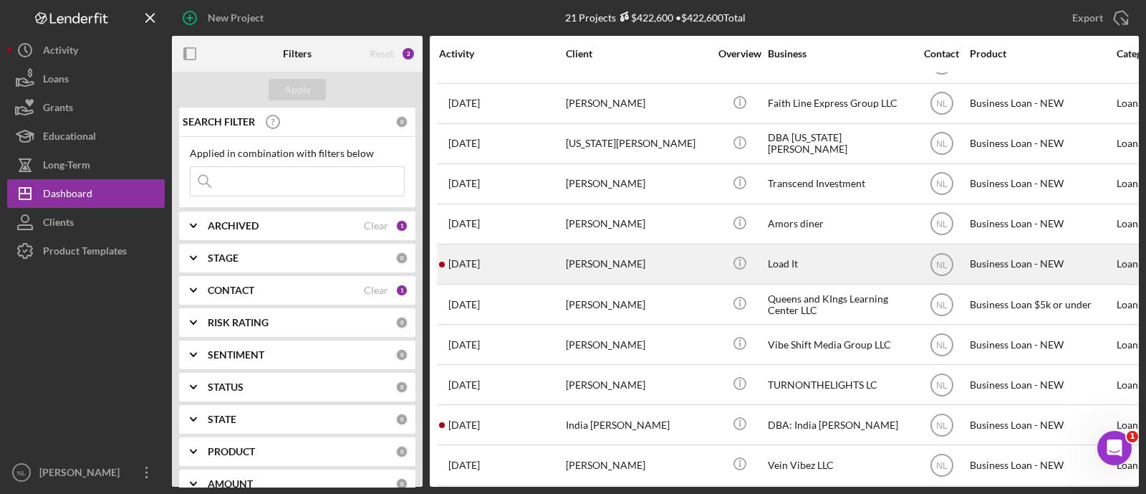
click at [600, 254] on div "[PERSON_NAME]" at bounding box center [637, 264] width 143 height 38
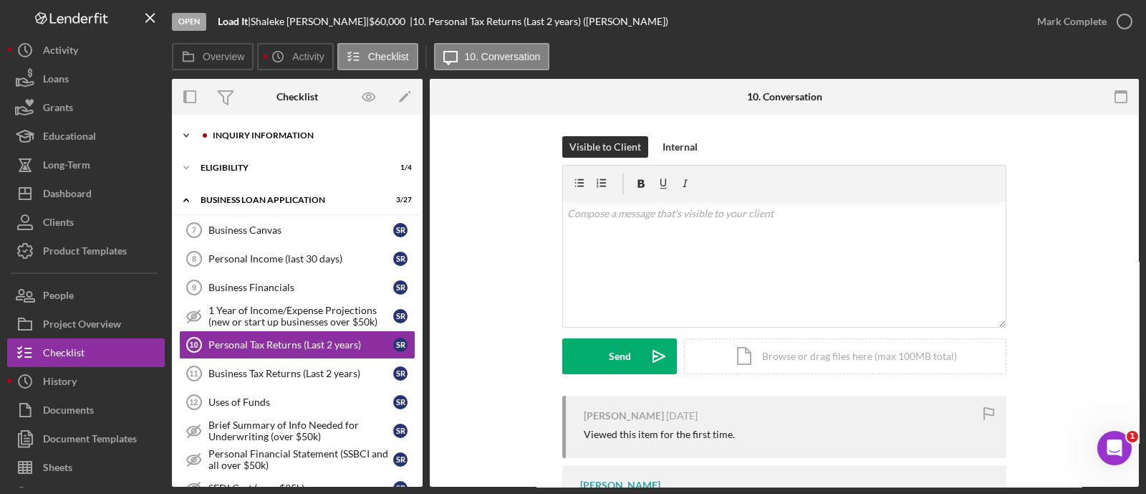
click at [266, 144] on div "Icon/Expander INQUIRY INFORMATION 3 / 11" at bounding box center [297, 135] width 251 height 29
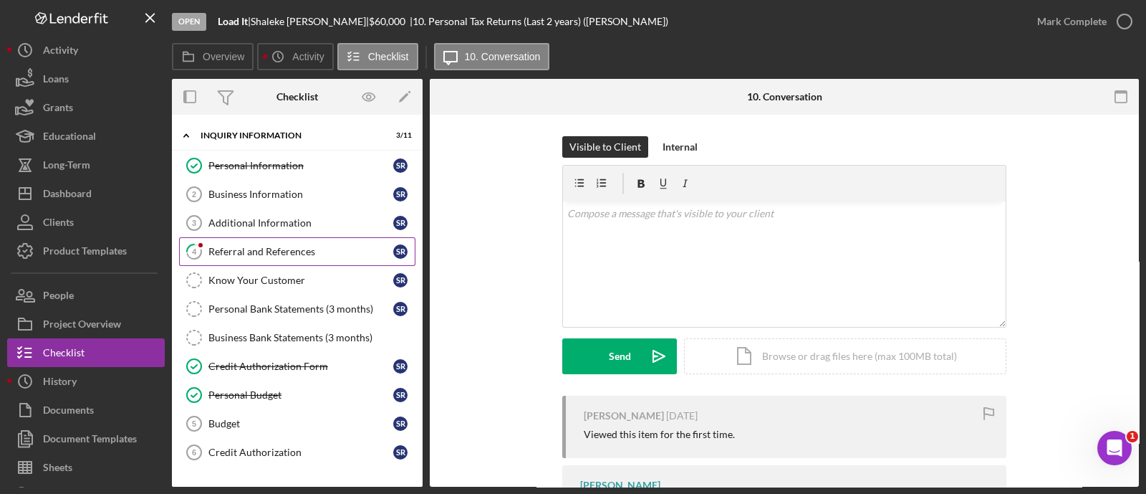
click at [283, 241] on link "4 Referral and References S R" at bounding box center [297, 251] width 236 height 29
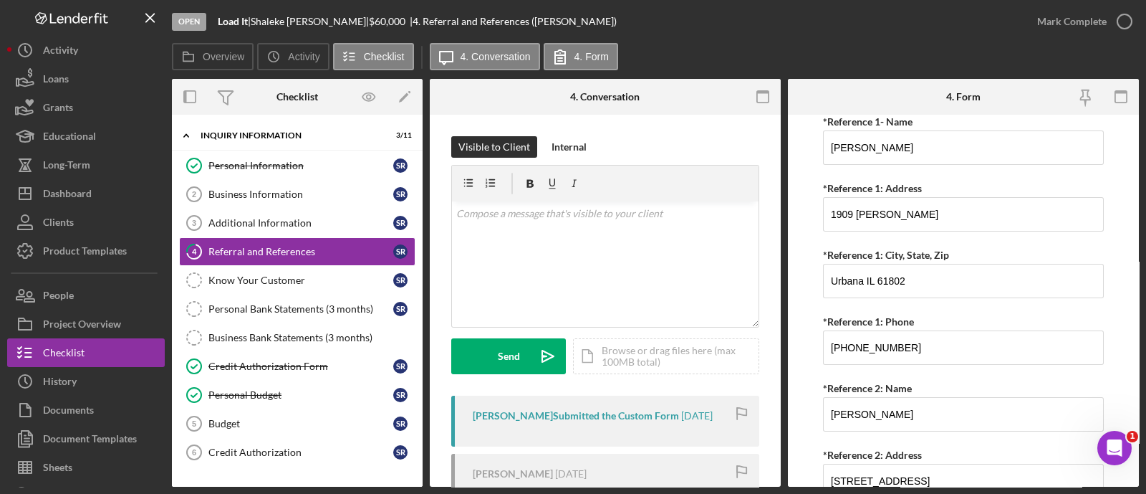
scroll to position [359, 0]
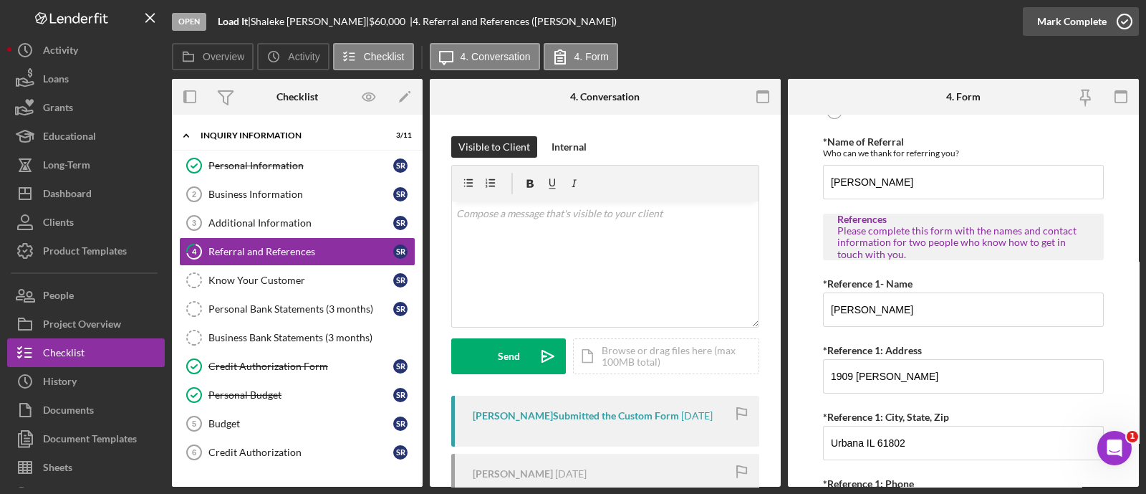
click at [1079, 20] on div "Mark Complete" at bounding box center [1071, 21] width 69 height 29
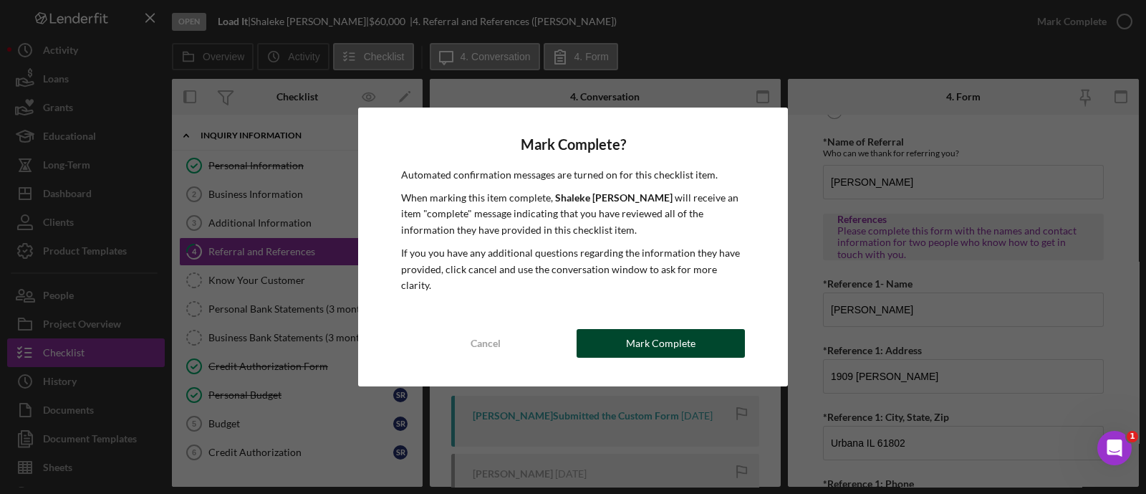
click at [620, 330] on button "Mark Complete" at bounding box center [661, 343] width 168 height 29
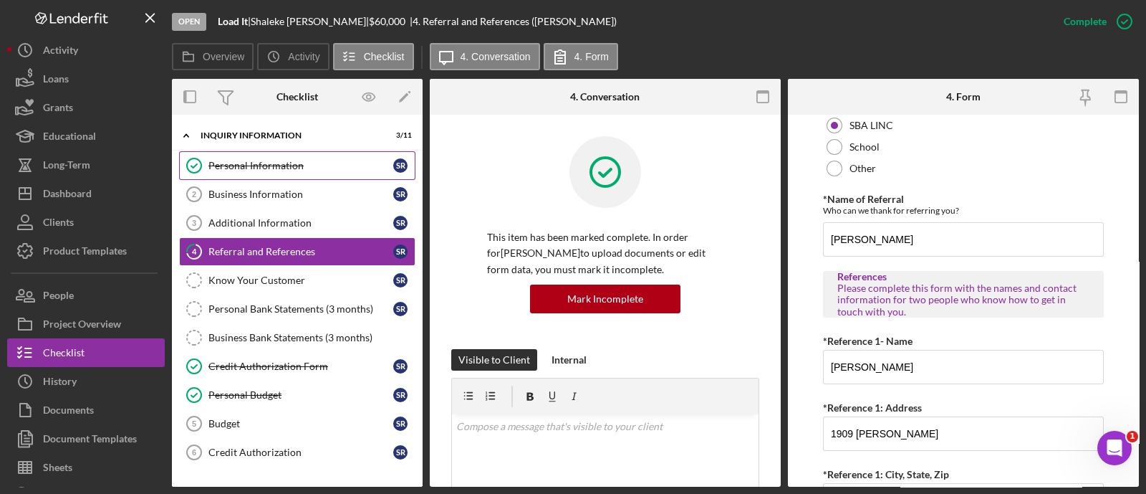
scroll to position [416, 0]
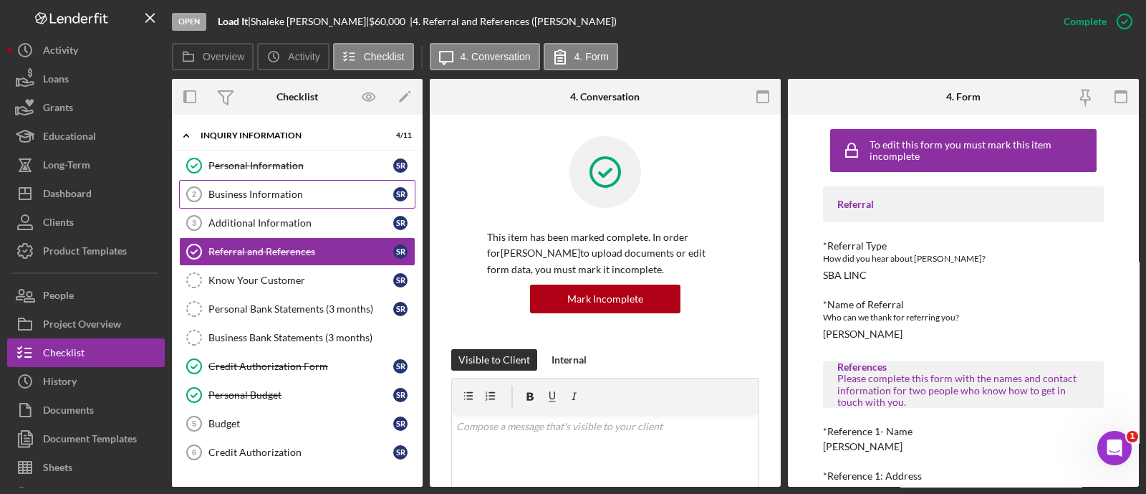
click at [239, 187] on link "Business Information 2 Business Information S R" at bounding box center [297, 194] width 236 height 29
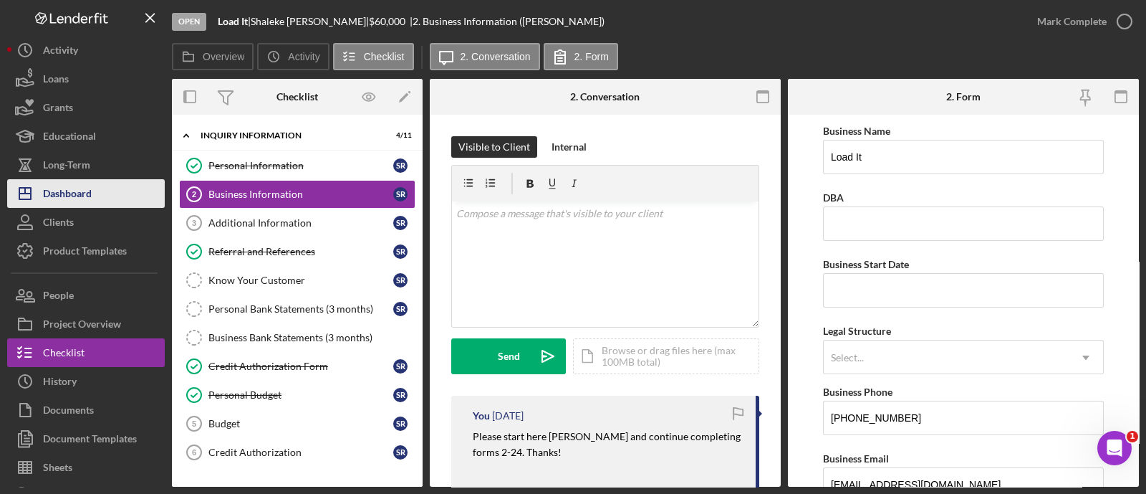
click at [121, 180] on button "Icon/Dashboard Dashboard" at bounding box center [86, 193] width 158 height 29
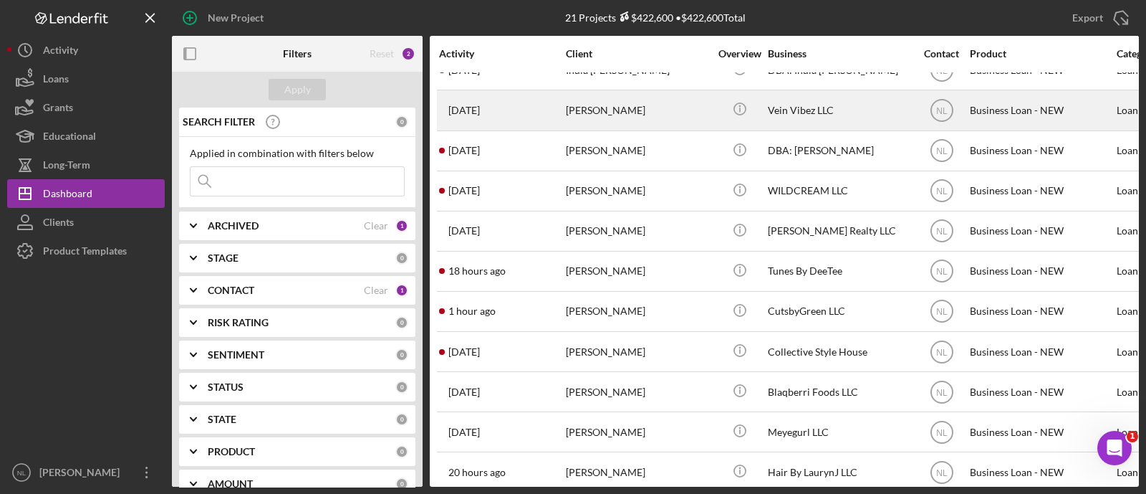
scroll to position [381, 0]
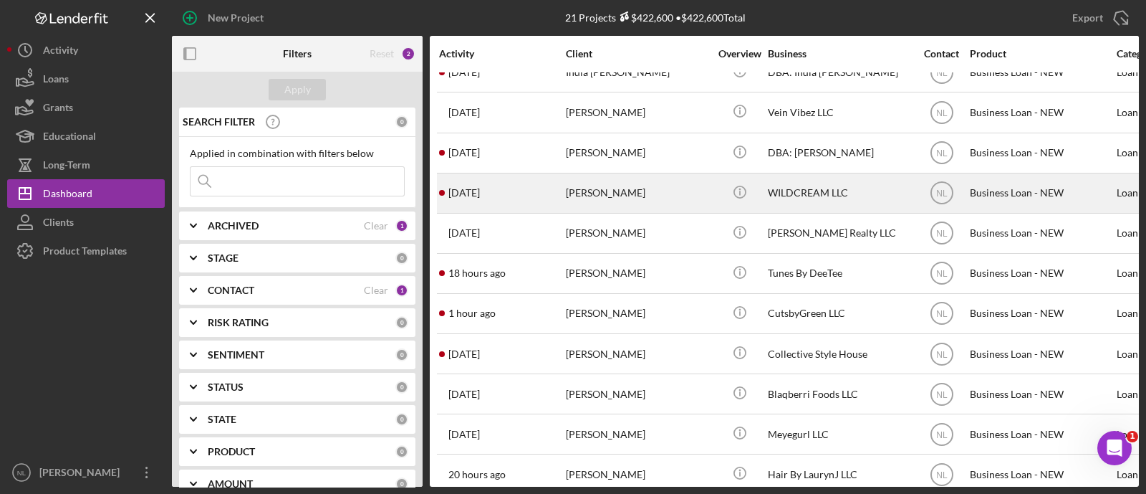
click at [668, 189] on div "[PERSON_NAME]" at bounding box center [637, 193] width 143 height 38
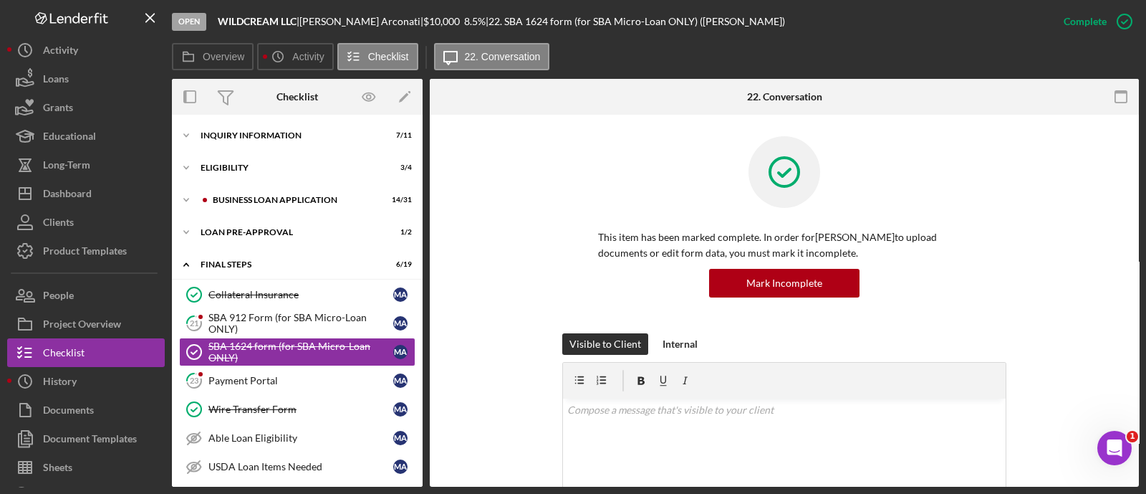
scroll to position [49, 0]
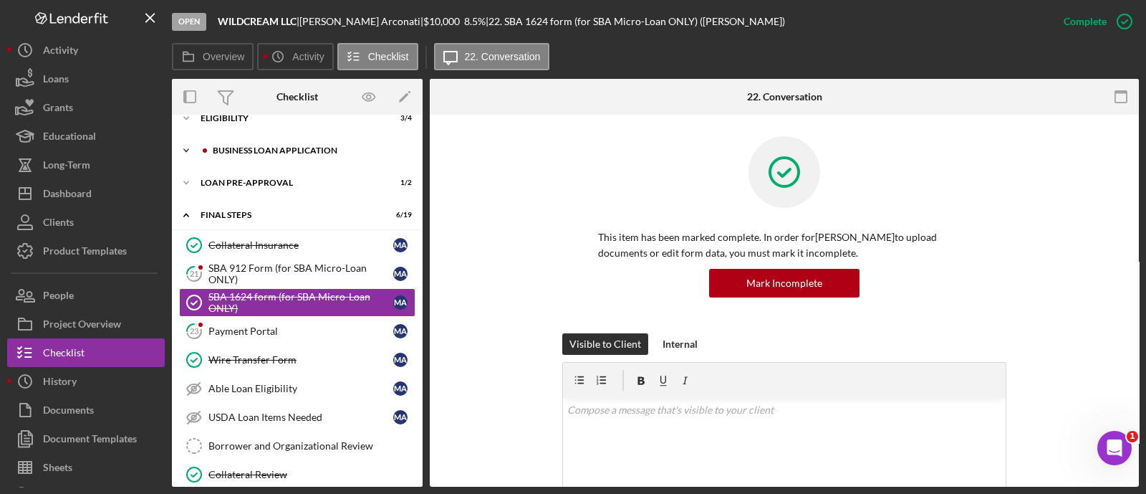
click at [252, 146] on div "BUSINESS LOAN APPLICATION" at bounding box center [309, 150] width 192 height 9
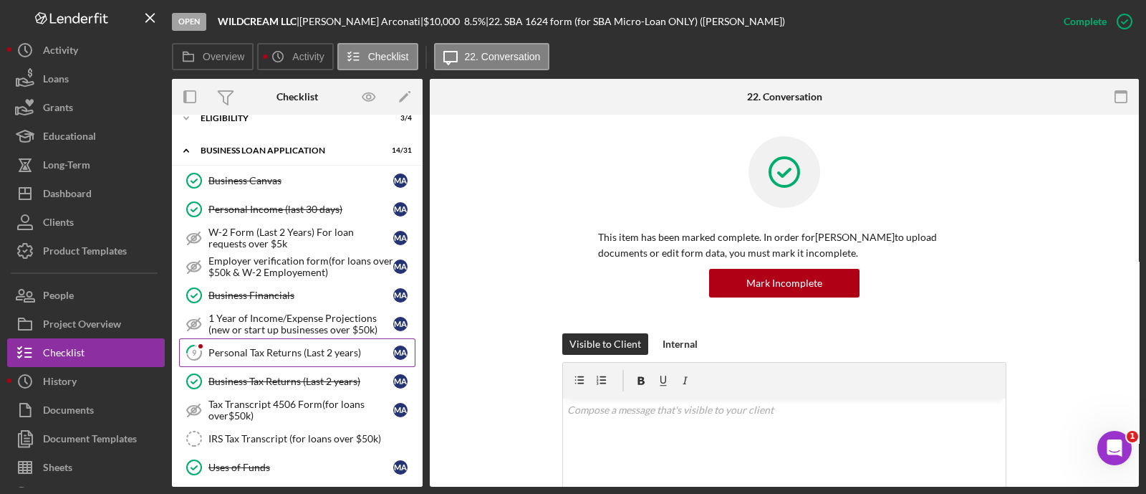
drag, startPoint x: 295, startPoint y: 257, endPoint x: 306, endPoint y: 356, distance: 99.4
click at [330, 351] on div "Personal Tax Returns (Last 2 years)" at bounding box center [300, 352] width 185 height 11
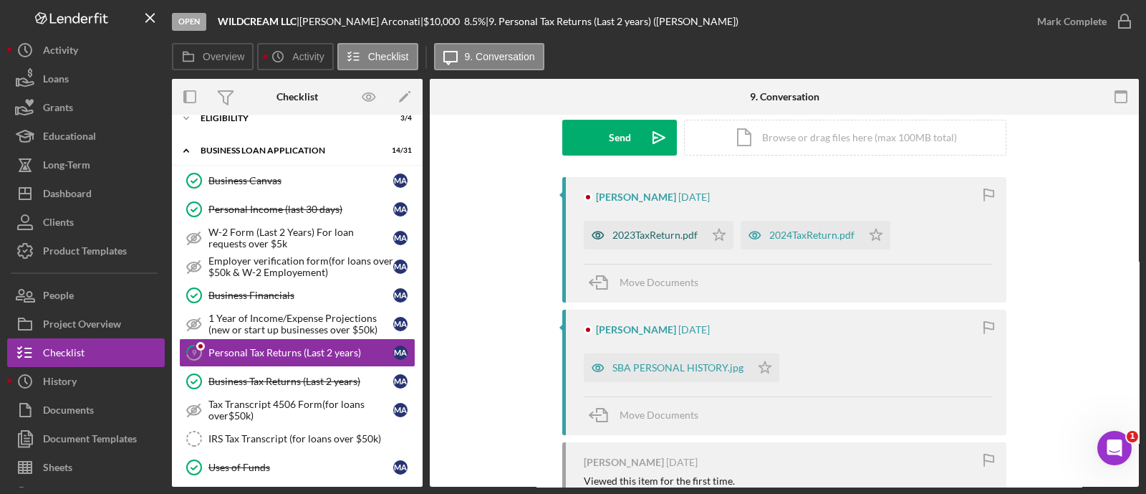
scroll to position [221, 0]
click at [664, 234] on div "2023TaxReturn.pdf" at bounding box center [654, 232] width 85 height 11
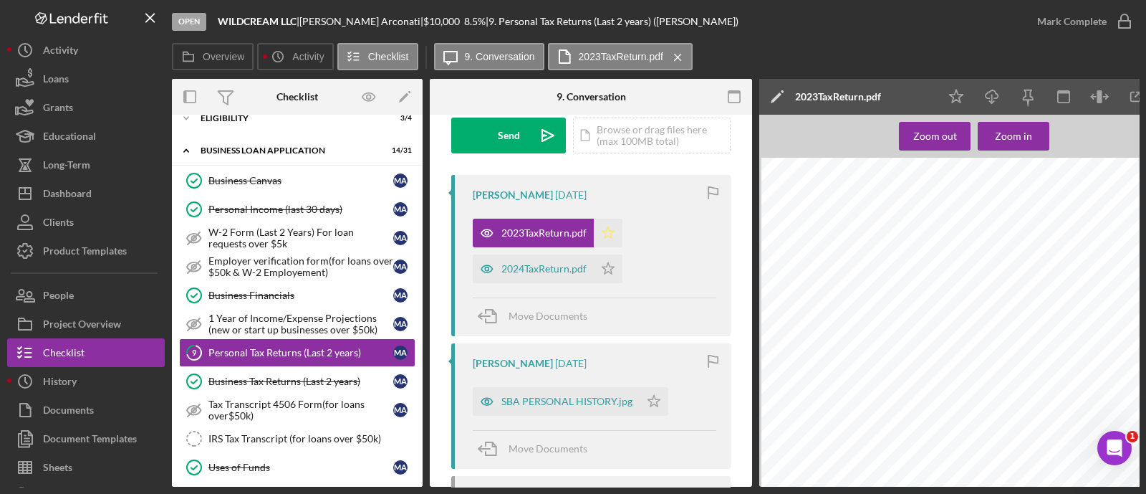
click at [609, 238] on icon "Icon/Star" at bounding box center [608, 232] width 29 height 29
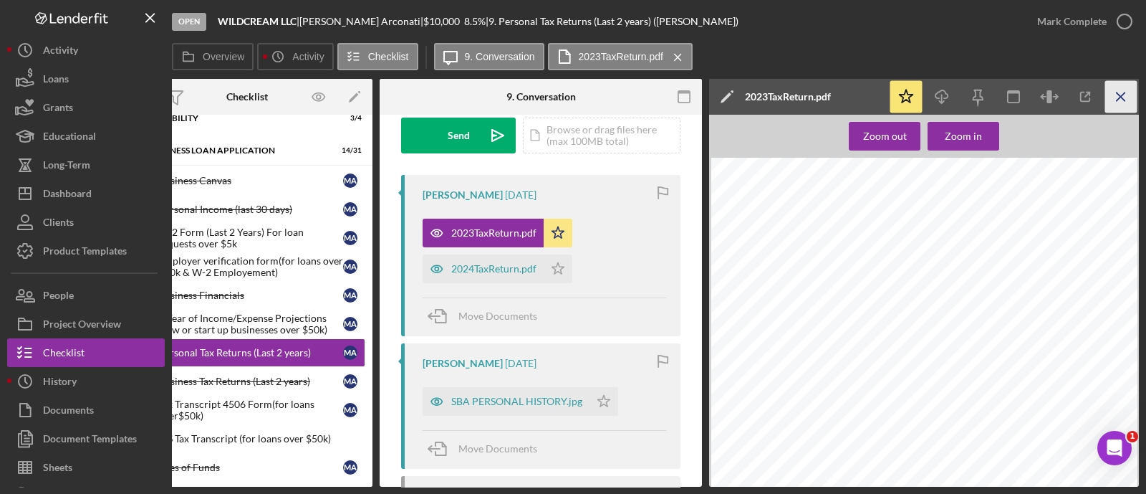
click at [1129, 102] on icon "Icon/Menu Close" at bounding box center [1121, 97] width 32 height 32
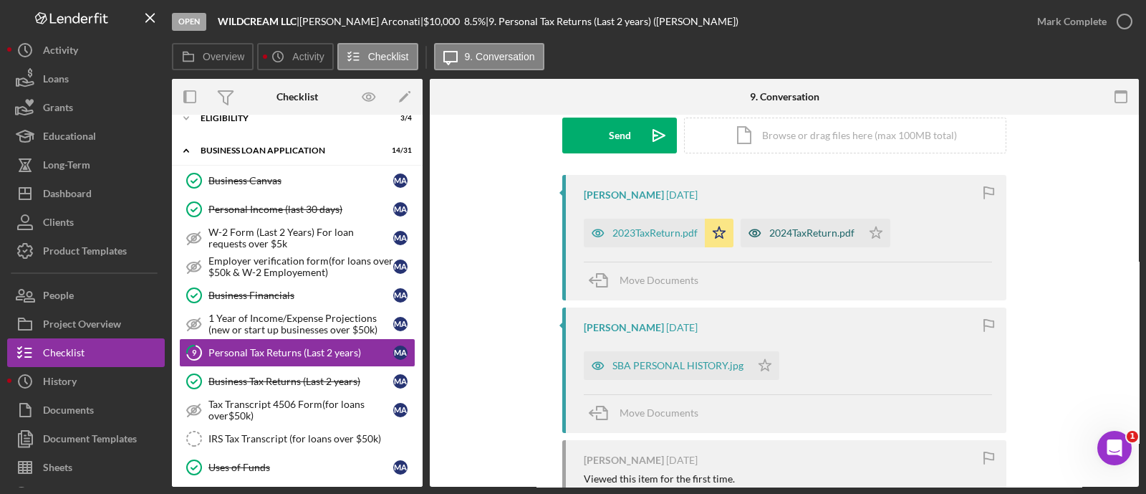
click at [793, 240] on div "2024TaxReturn.pdf" at bounding box center [801, 232] width 121 height 29
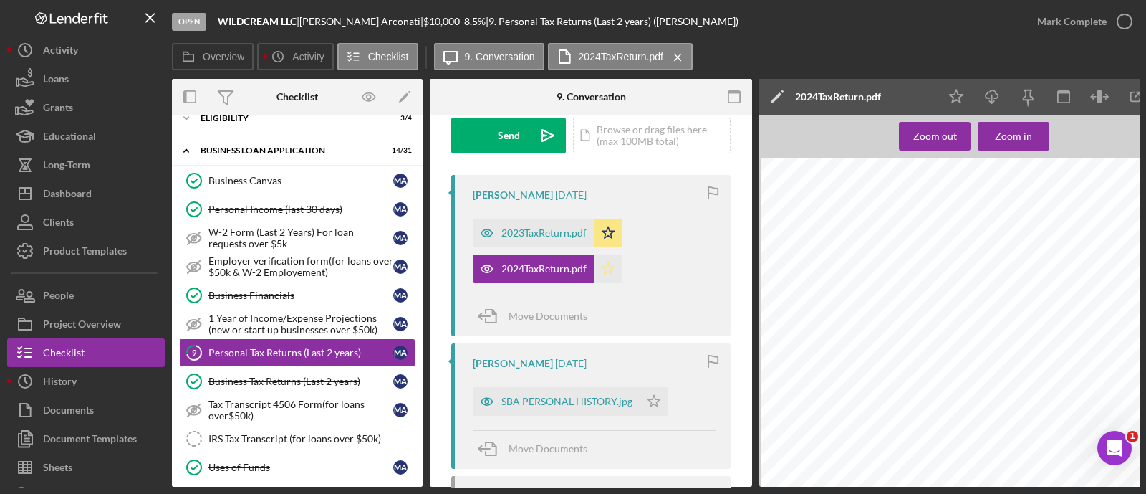
click at [606, 268] on icon "Icon/Star" at bounding box center [608, 268] width 29 height 29
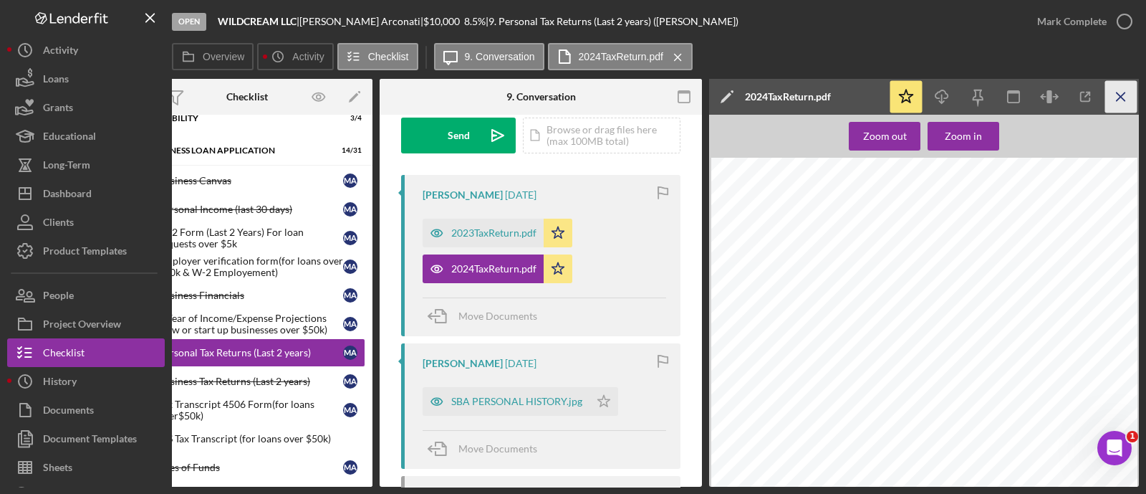
click at [1122, 102] on icon "Icon/Menu Close" at bounding box center [1121, 97] width 32 height 32
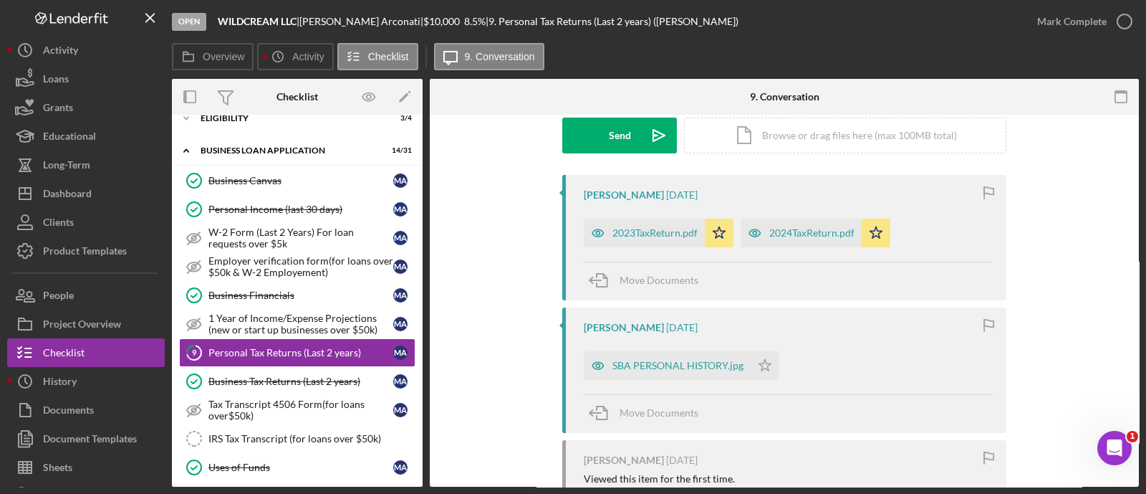
scroll to position [0, 0]
click at [1070, 28] on div "Mark Complete" at bounding box center [1071, 21] width 69 height 29
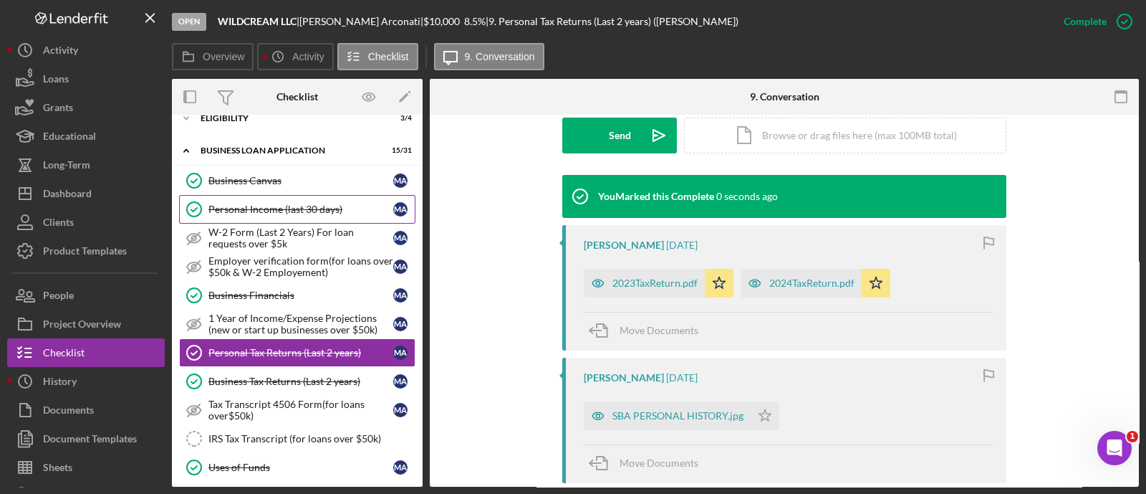
click at [293, 213] on div "Personal Income (last 30 days)" at bounding box center [300, 208] width 185 height 11
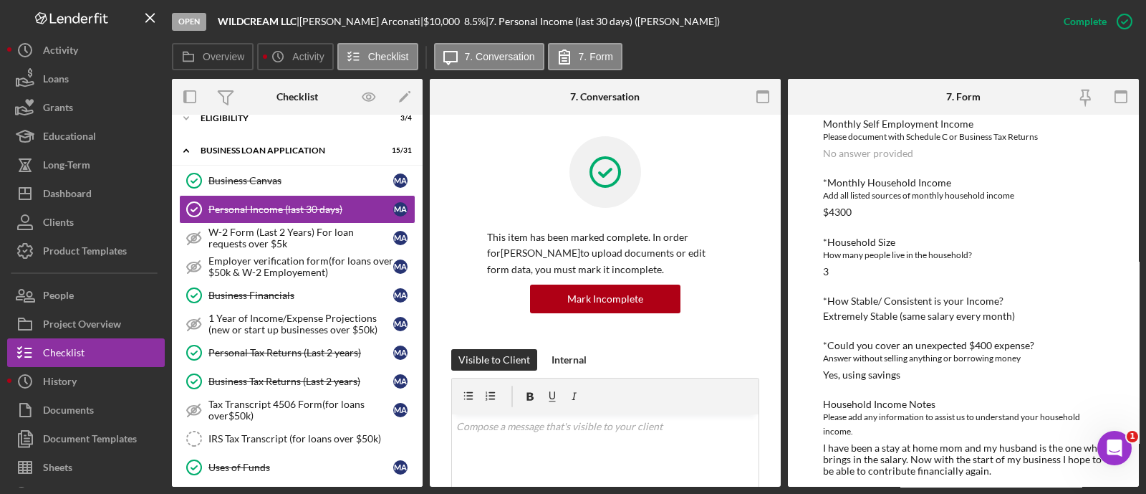
scroll to position [472, 0]
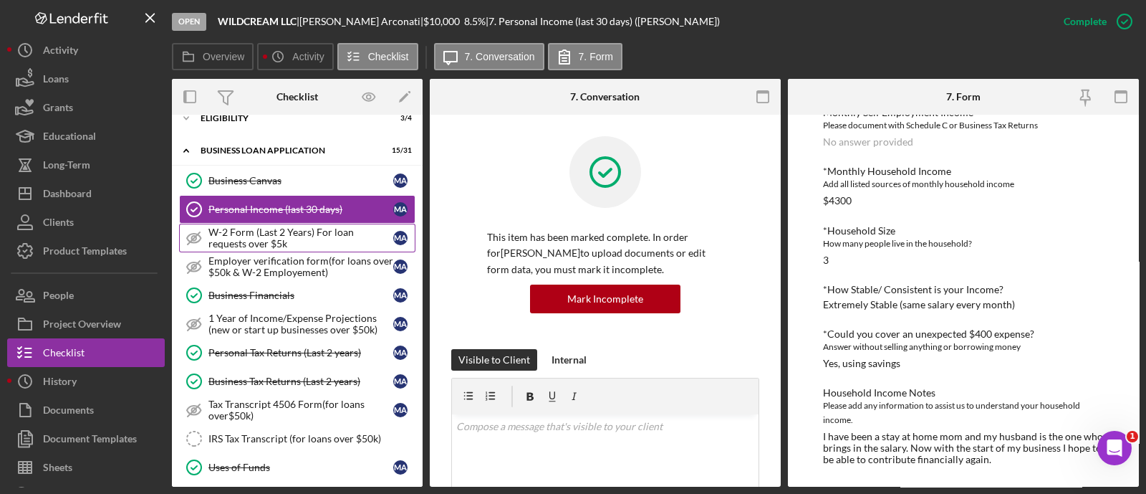
click at [277, 229] on div "W-2 Form (Last 2 Years) For loan requests over $5k" at bounding box center [300, 237] width 185 height 23
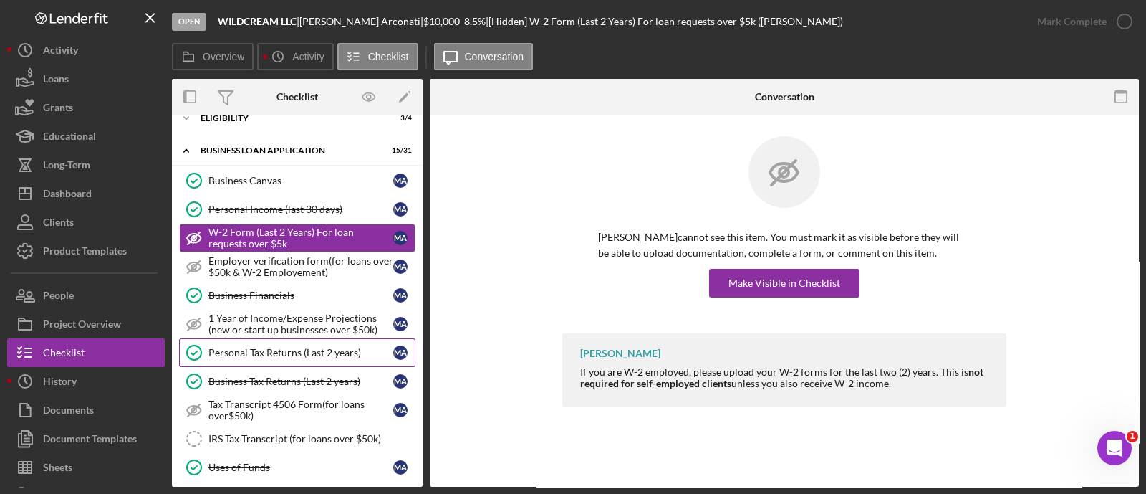
click at [278, 355] on div "Personal Tax Returns (Last 2 years)" at bounding box center [300, 352] width 185 height 11
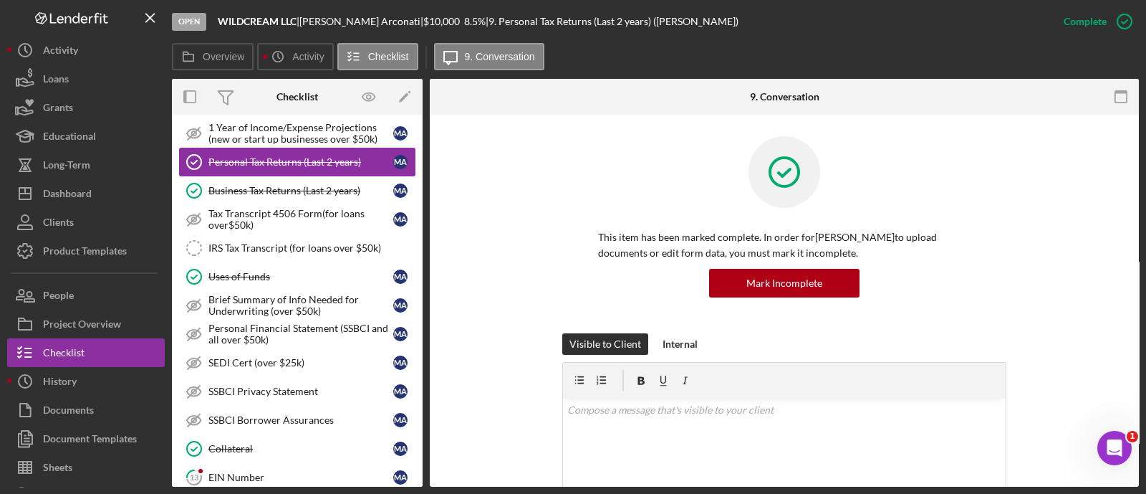
scroll to position [311, 0]
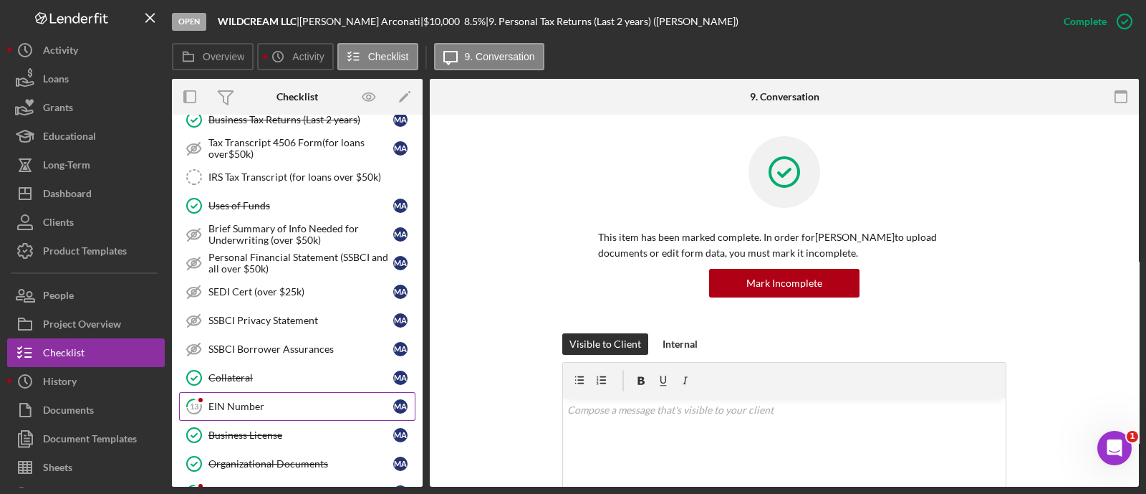
click at [274, 394] on link "13 EIN Number M A" at bounding box center [297, 406] width 236 height 29
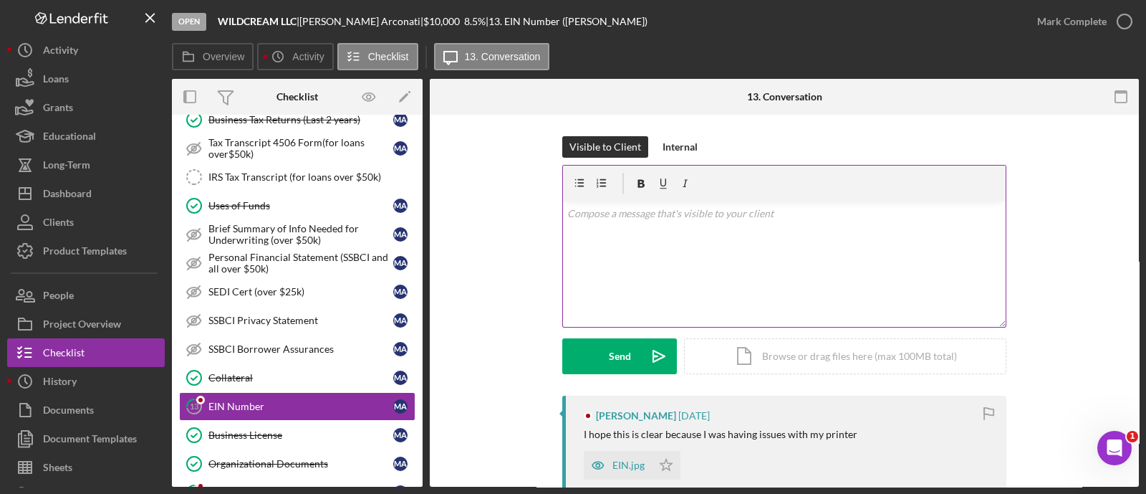
scroll to position [107, 0]
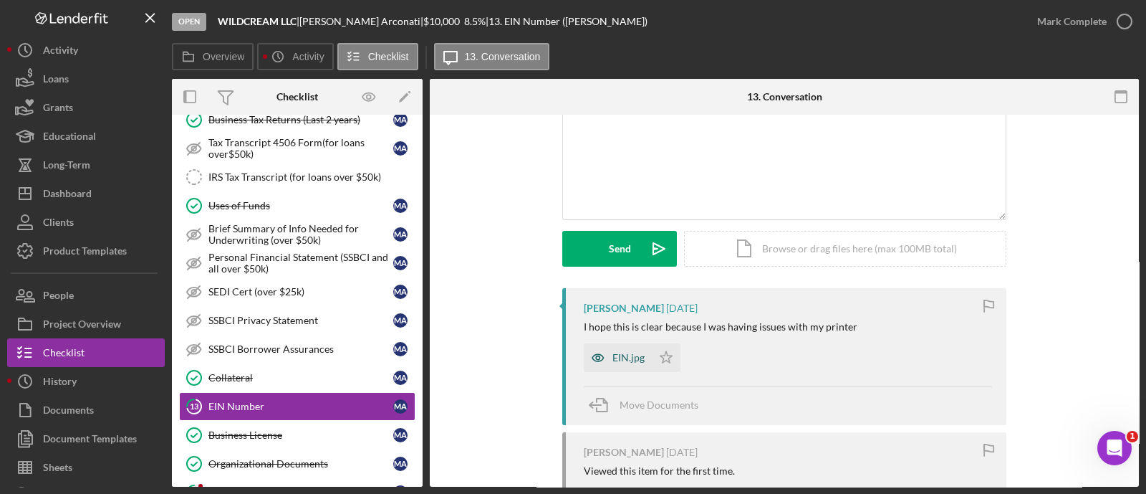
click at [633, 352] on div "EIN.jpg" at bounding box center [628, 357] width 32 height 11
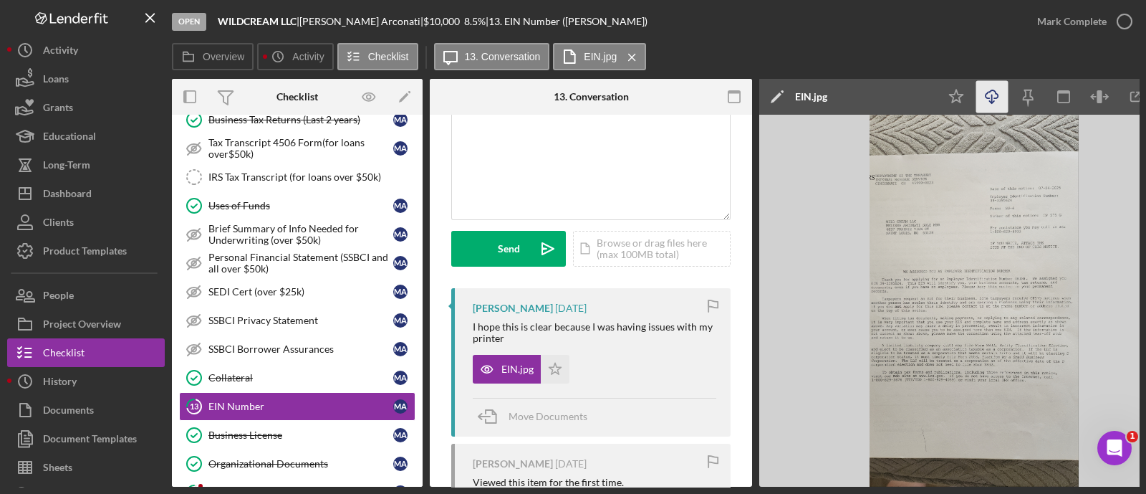
click at [991, 106] on icon "Icon/Download" at bounding box center [992, 97] width 32 height 32
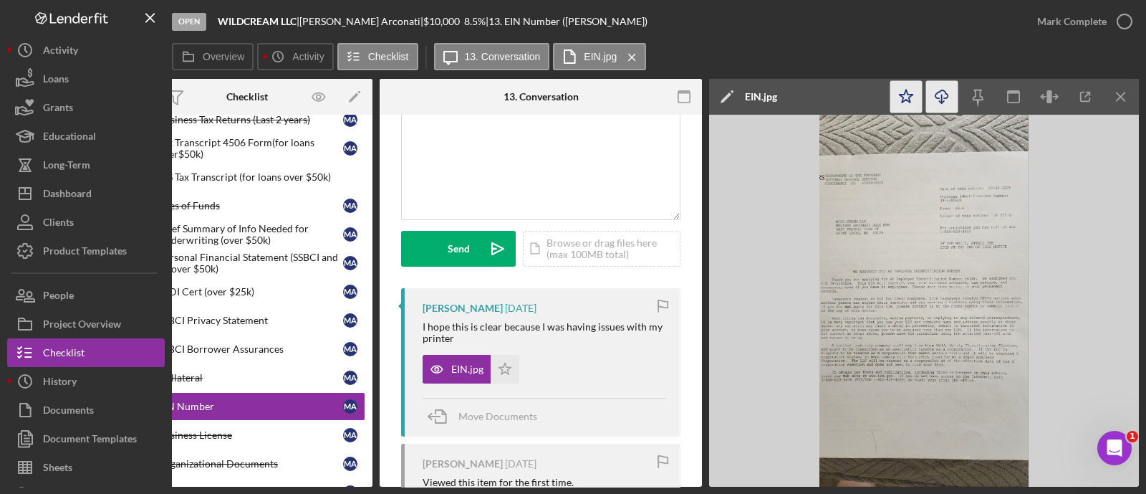
click at [897, 107] on icon "Icon/Star" at bounding box center [906, 97] width 32 height 32
click at [1068, 16] on div "Mark Complete" at bounding box center [1071, 21] width 69 height 29
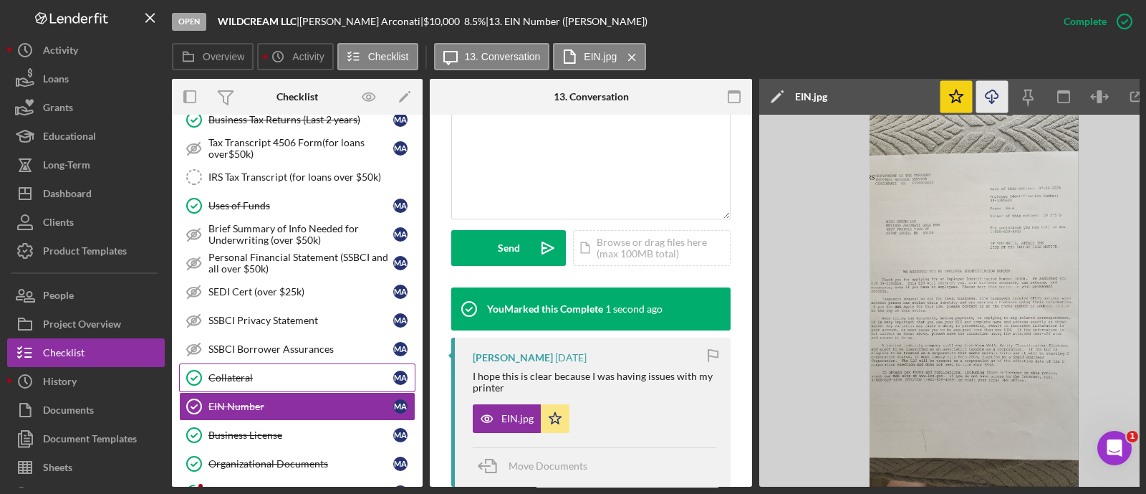
scroll to position [312, 0]
click at [286, 372] on div "Collateral" at bounding box center [300, 376] width 185 height 11
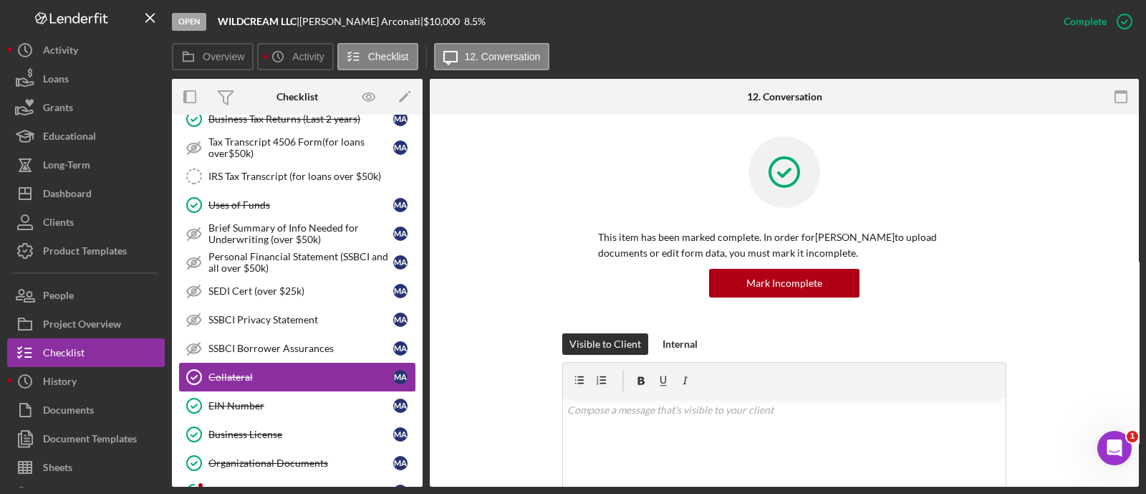
click at [286, 372] on div "Collateral" at bounding box center [300, 376] width 185 height 11
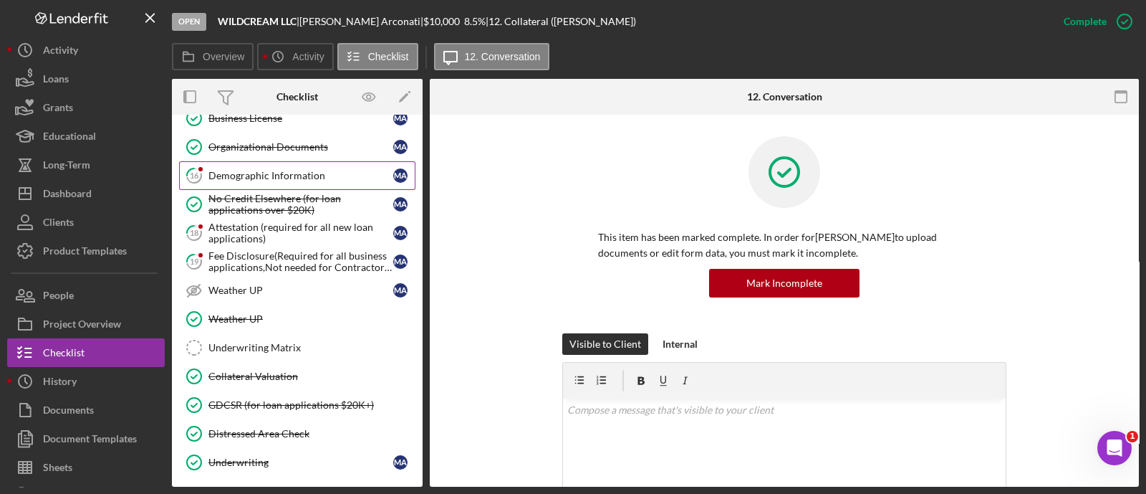
click at [272, 173] on div "Demographic Information" at bounding box center [300, 175] width 185 height 11
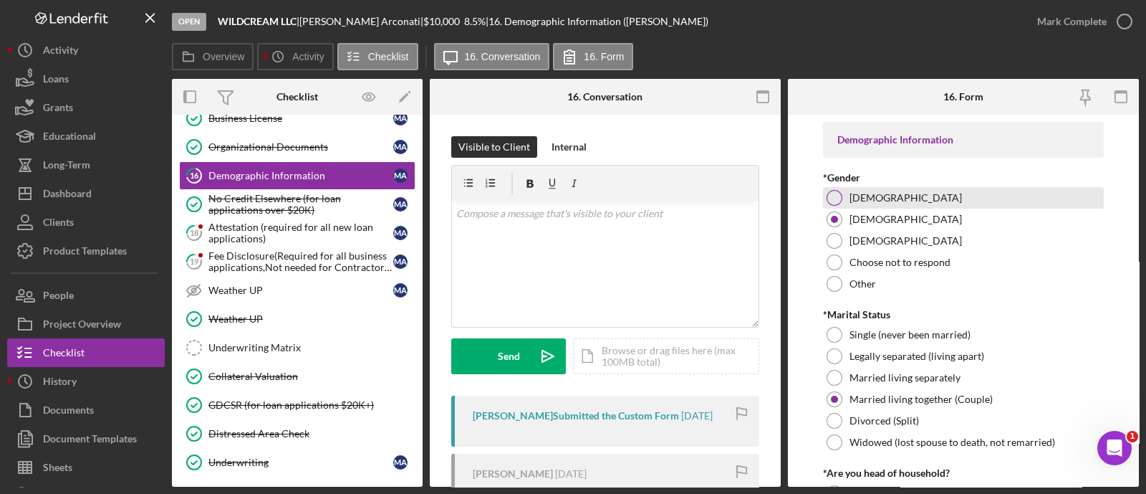
click at [834, 202] on div at bounding box center [835, 198] width 16 height 16
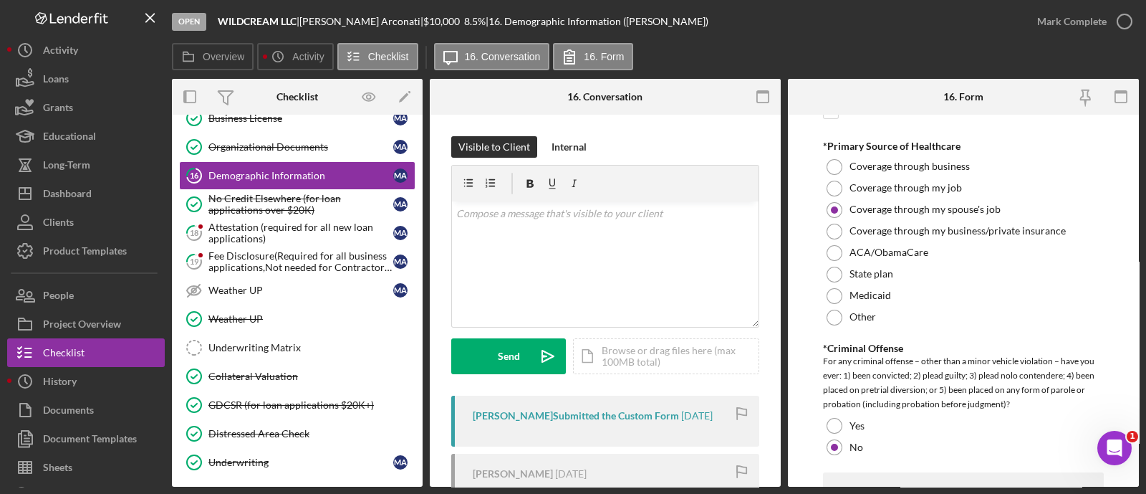
scroll to position [3057, 0]
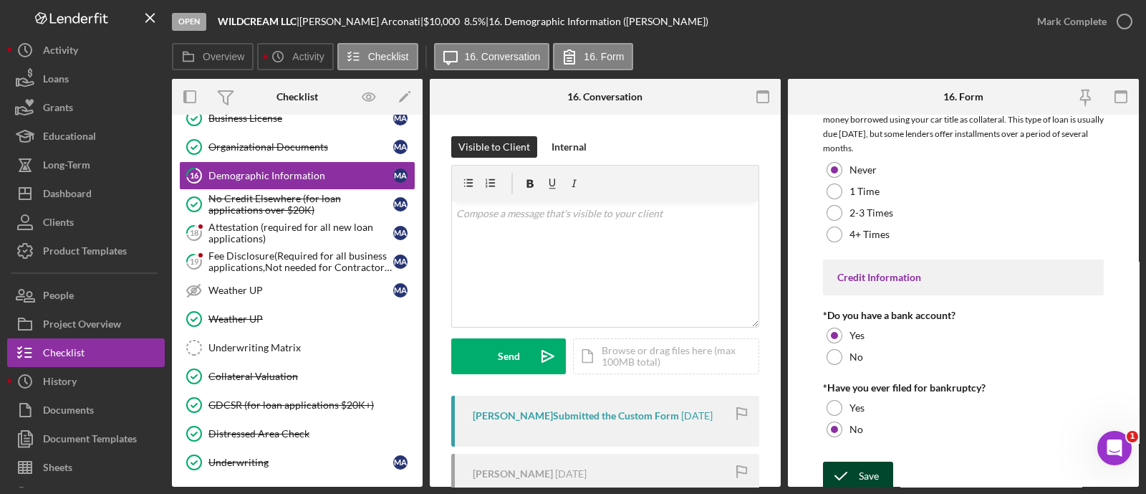
click at [883, 466] on button "Save" at bounding box center [858, 475] width 70 height 29
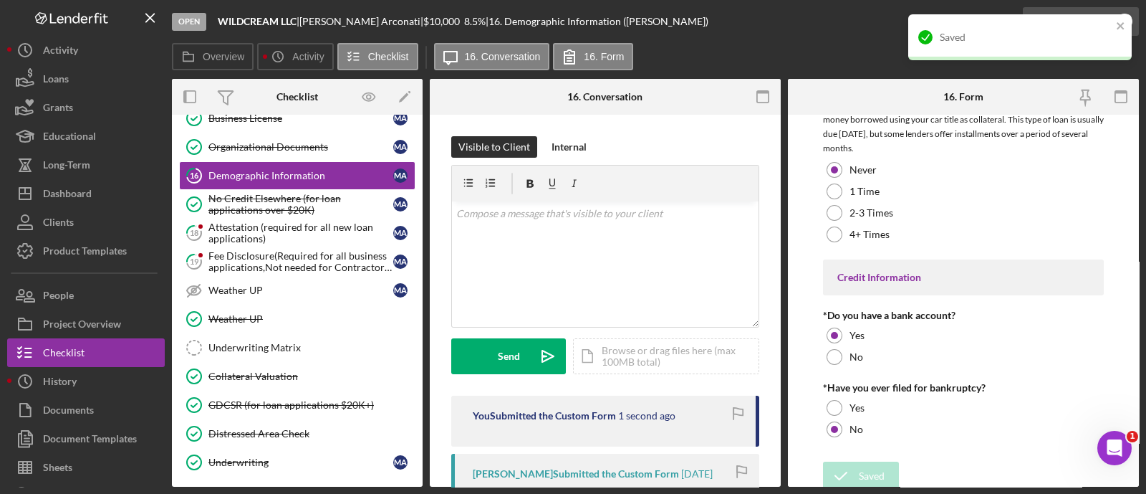
click at [1118, 27] on div "Saved" at bounding box center [1020, 37] width 224 height 46
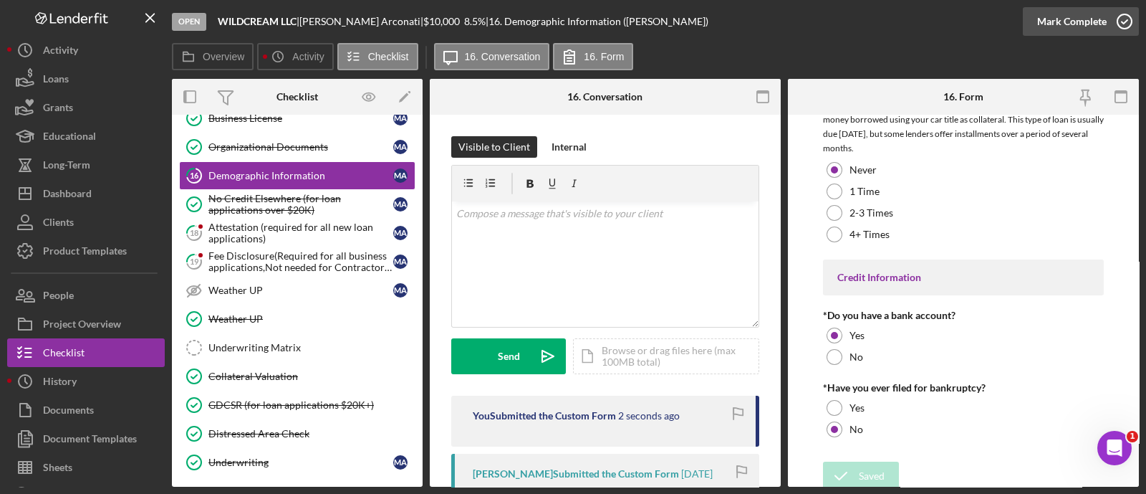
click at [1104, 21] on div "Mark Complete" at bounding box center [1071, 21] width 69 height 29
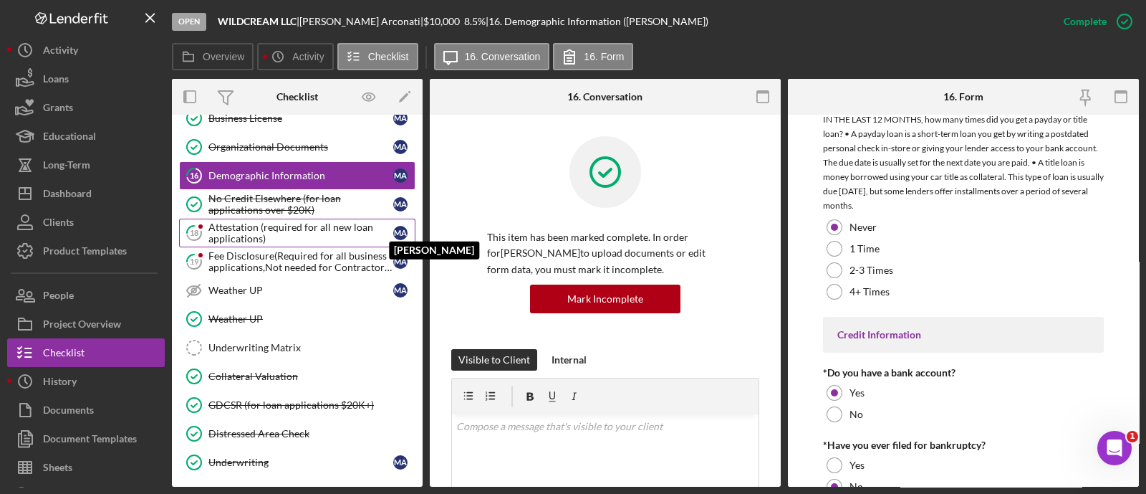
scroll to position [3114, 0]
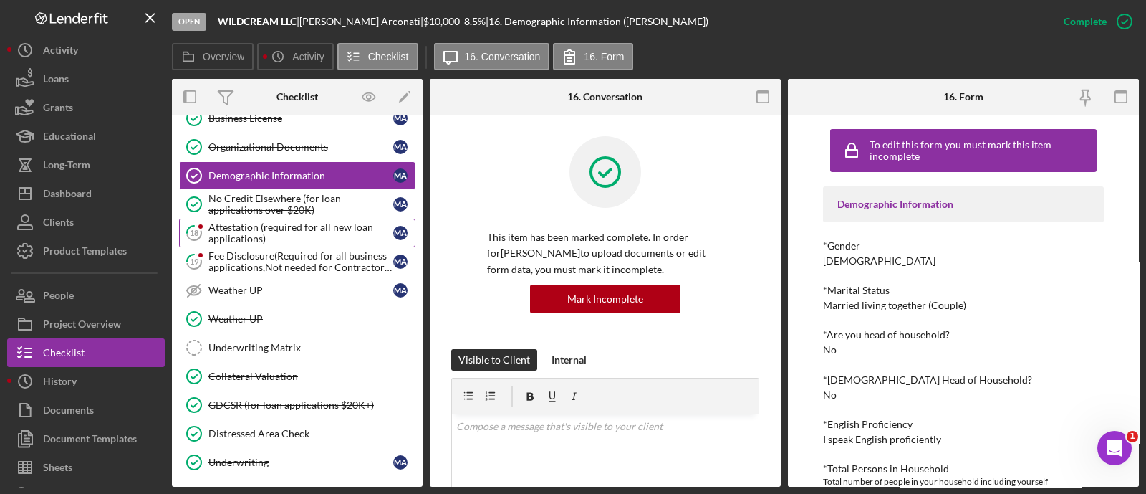
click at [299, 236] on div "Attestation (required for all new loan applications)" at bounding box center [300, 232] width 185 height 23
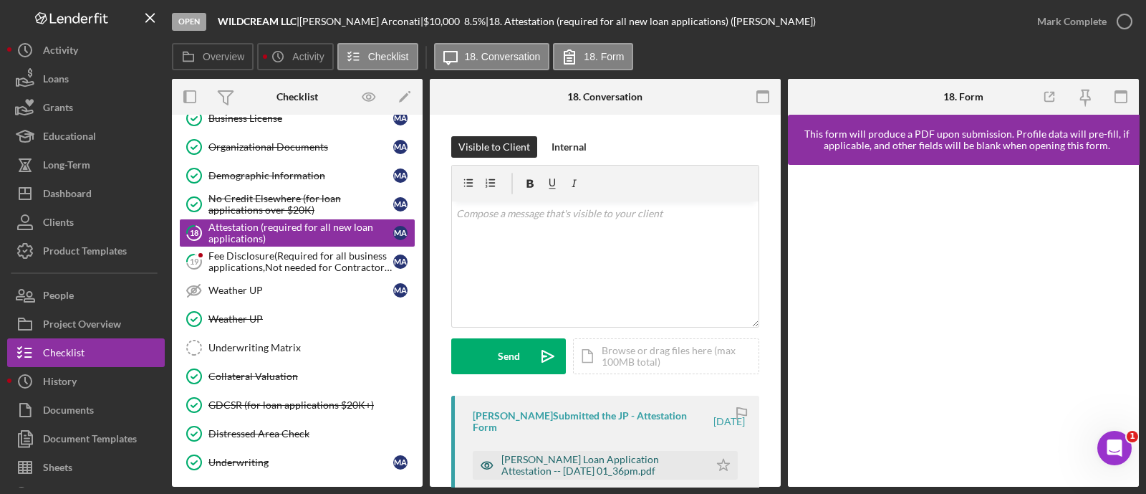
scroll to position [193, 0]
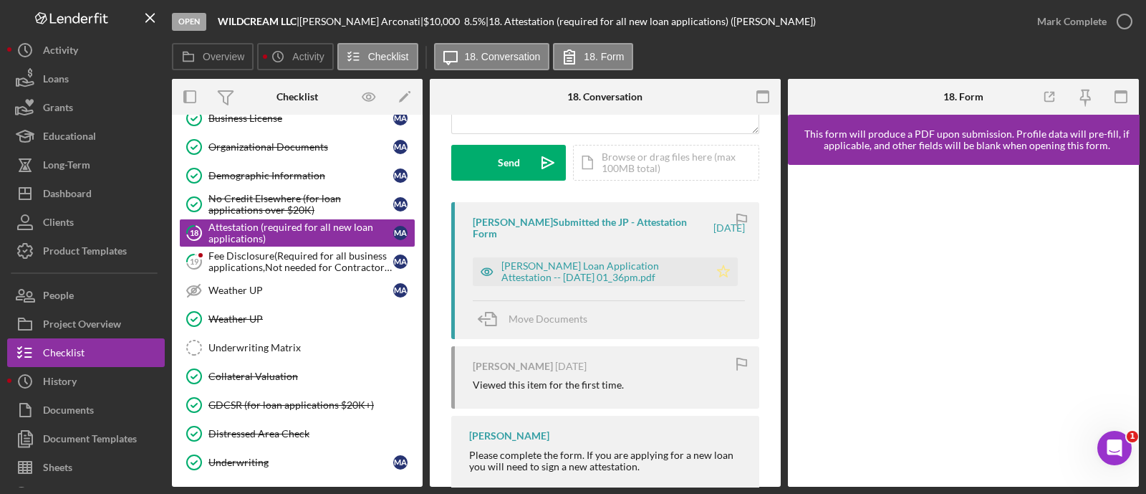
click at [713, 275] on icon "Icon/Star" at bounding box center [723, 271] width 29 height 29
click at [1113, 25] on icon "button" at bounding box center [1125, 22] width 36 height 36
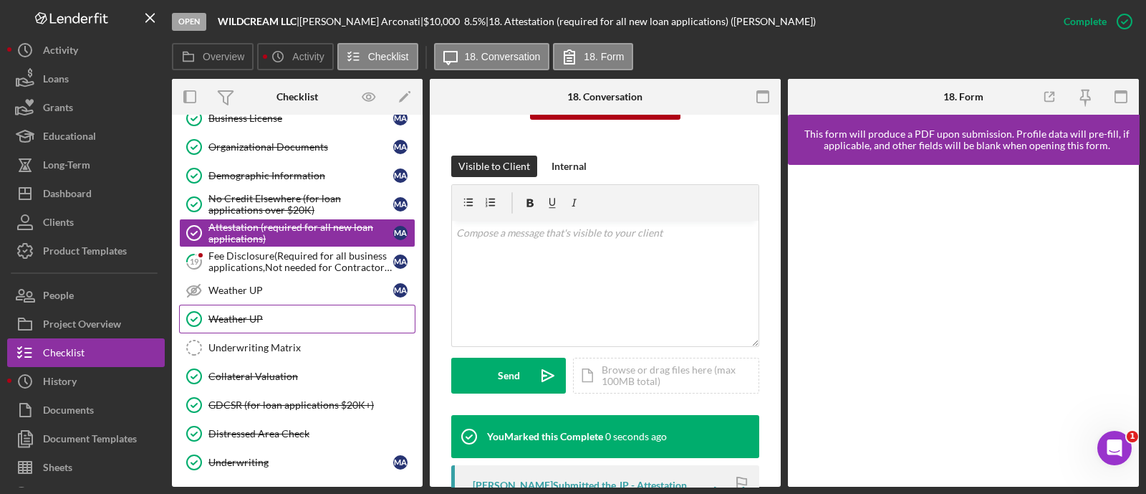
scroll to position [406, 0]
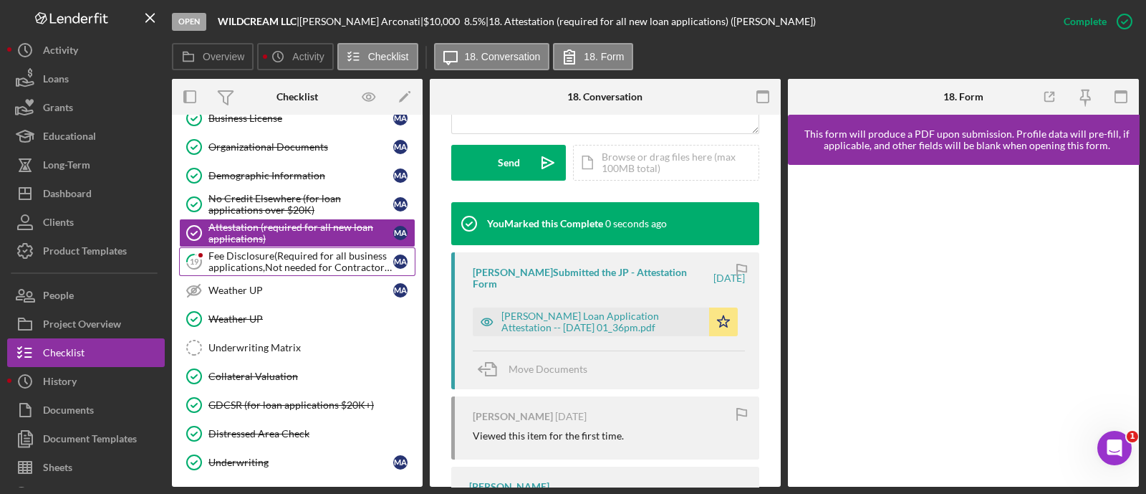
click at [232, 250] on div "Fee Disclosure(Required for all business applications,Not needed for Contractor…" at bounding box center [300, 261] width 185 height 23
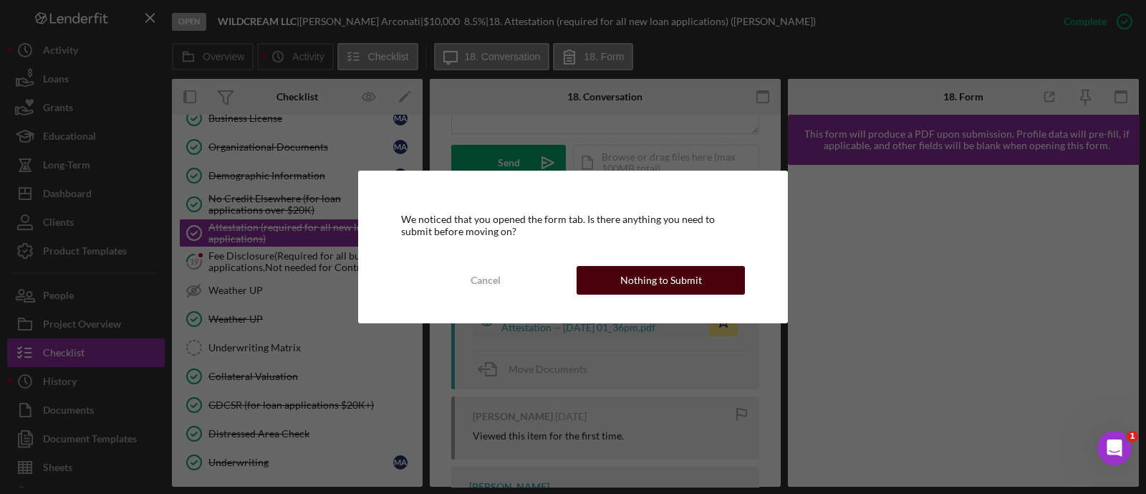
click at [711, 288] on button "Nothing to Submit" at bounding box center [661, 280] width 168 height 29
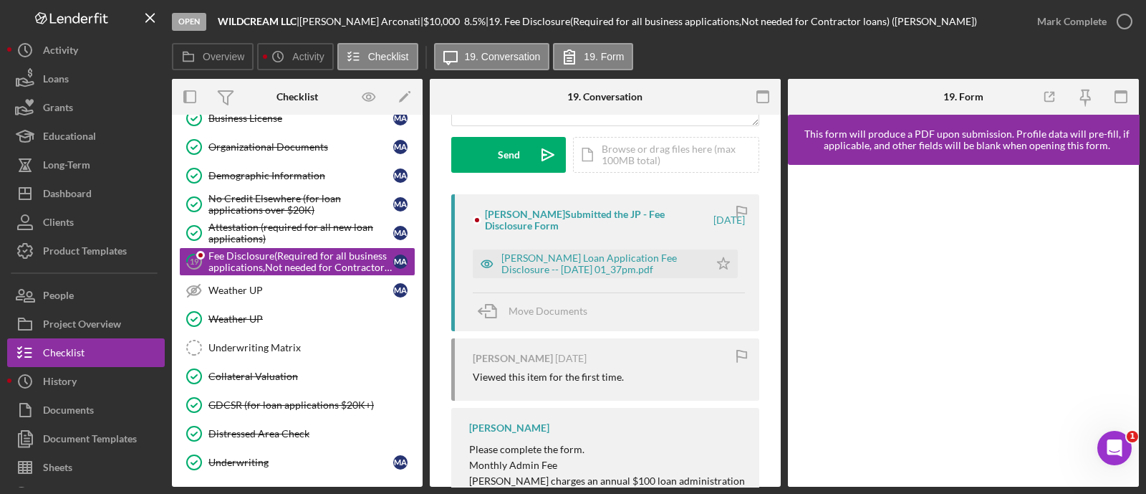
scroll to position [205, 0]
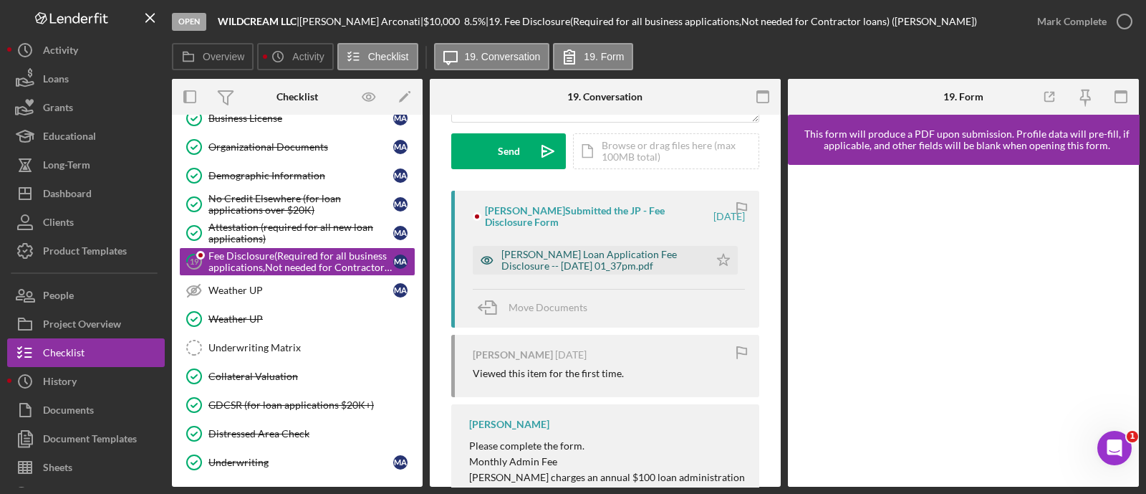
click at [609, 256] on div "[PERSON_NAME] Loan Application Fee Disclosure -- [DATE] 01_37pm.pdf" at bounding box center [601, 260] width 201 height 23
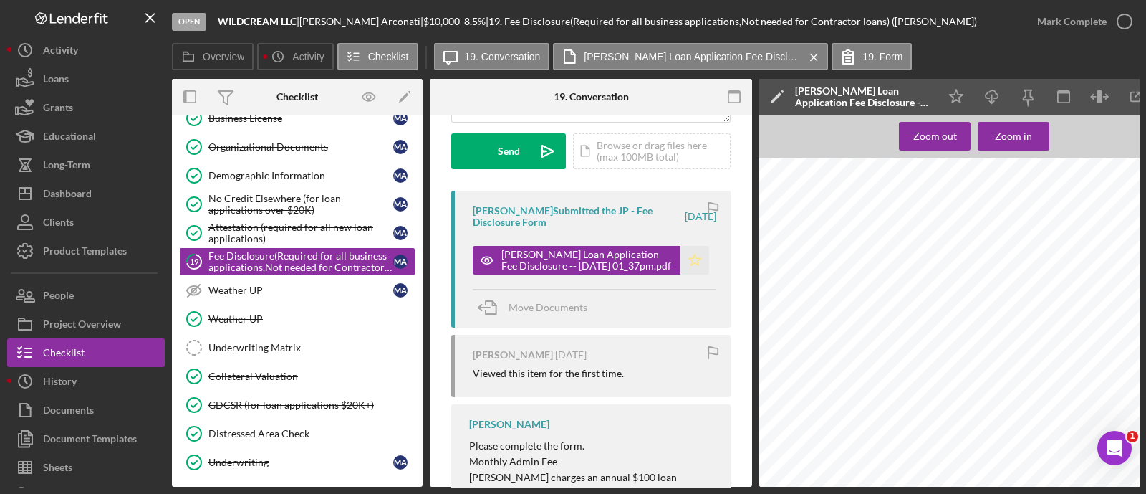
click at [695, 254] on icon "Icon/Star" at bounding box center [695, 260] width 29 height 29
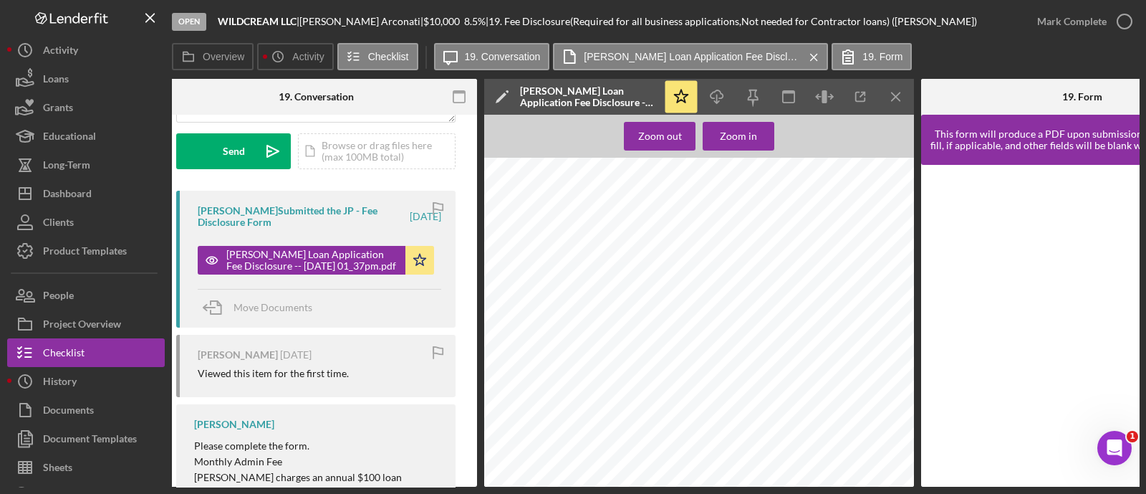
scroll to position [0, 317]
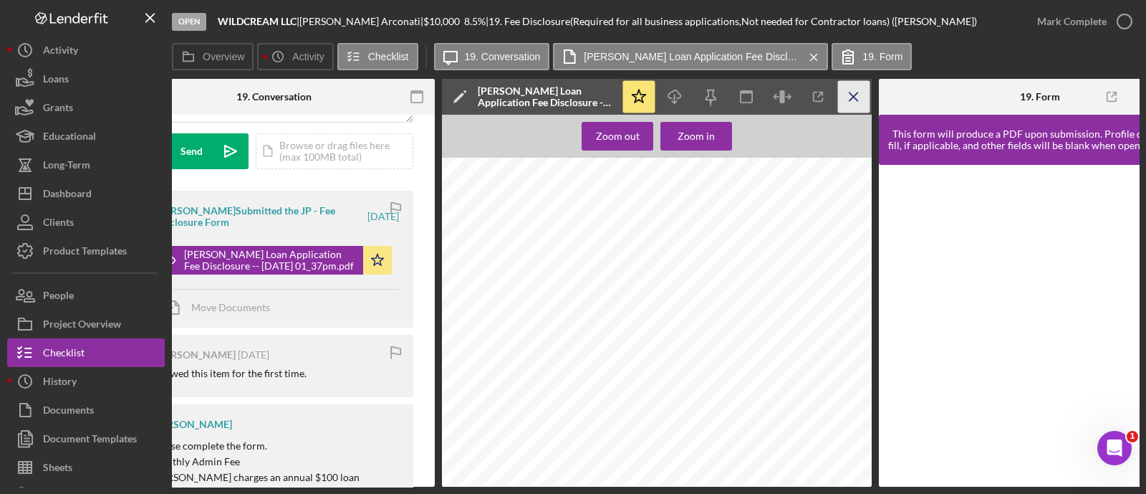
click at [842, 97] on icon "Icon/Menu Close" at bounding box center [854, 97] width 32 height 32
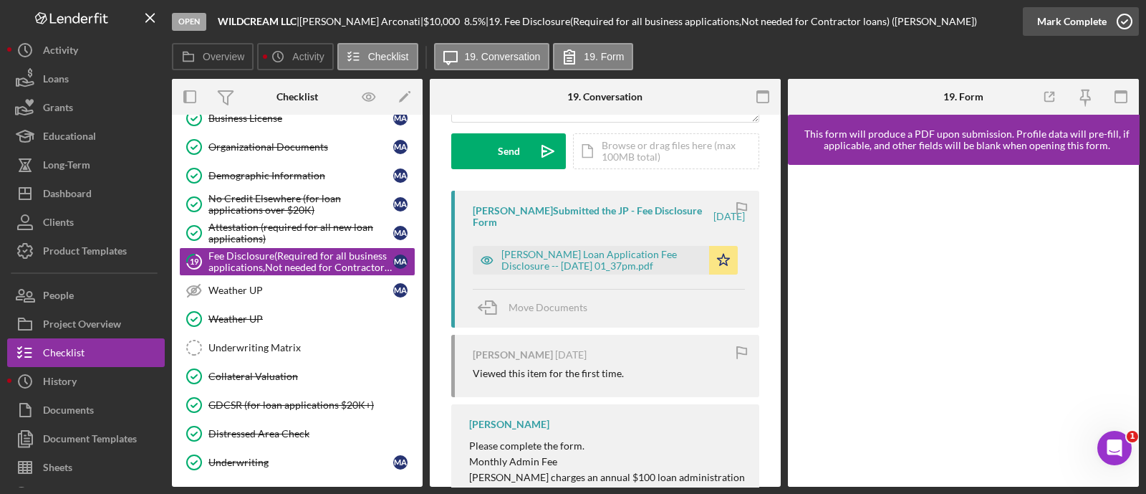
click at [1100, 15] on div "Mark Complete" at bounding box center [1071, 21] width 69 height 29
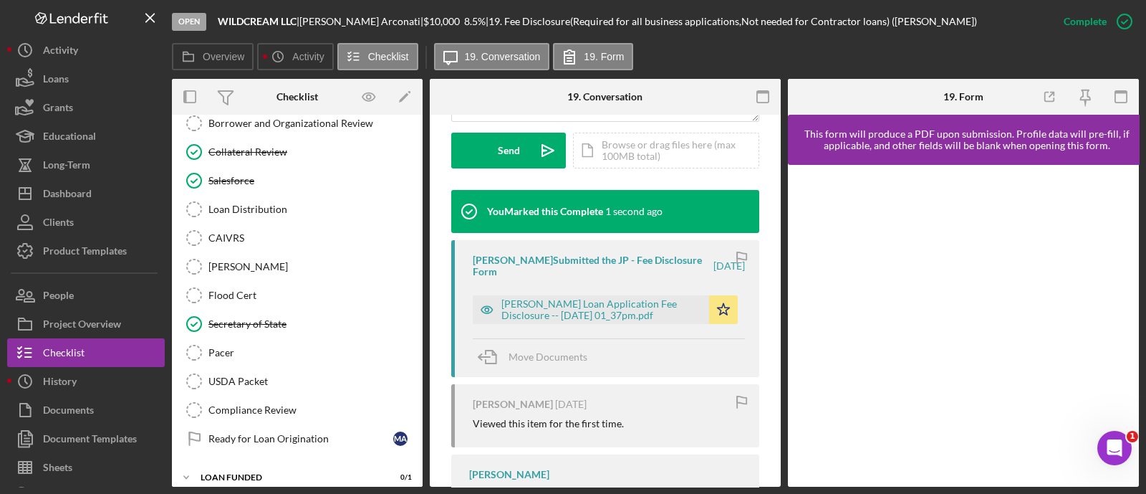
scroll to position [895, 0]
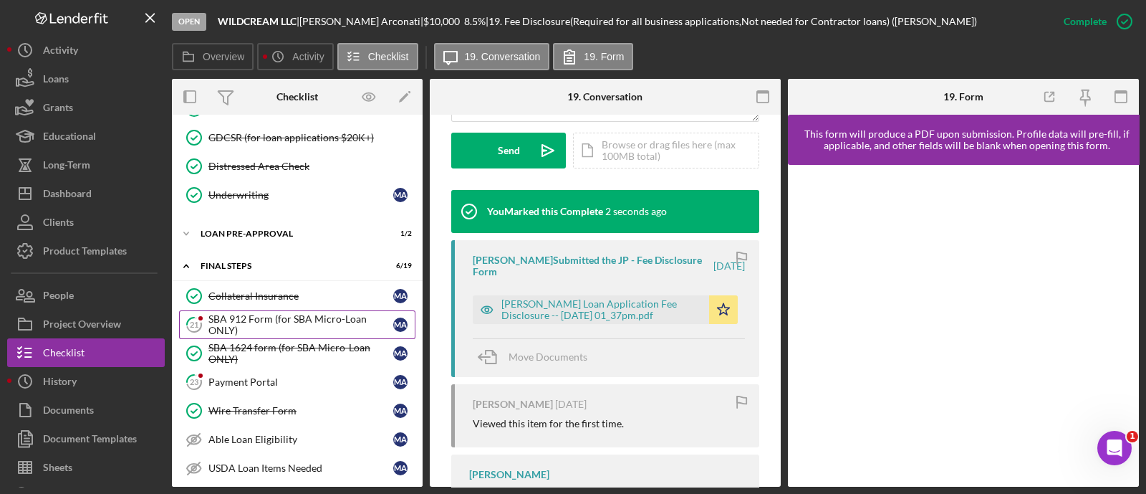
click at [278, 319] on div "SBA 912 Form (for SBA Micro-Loan ONLY)" at bounding box center [300, 324] width 185 height 23
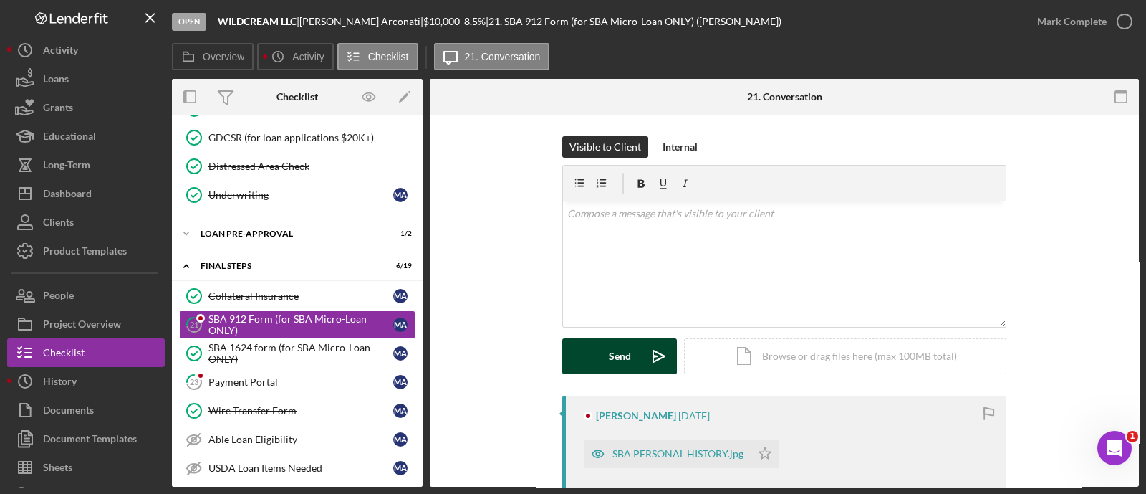
scroll to position [260, 0]
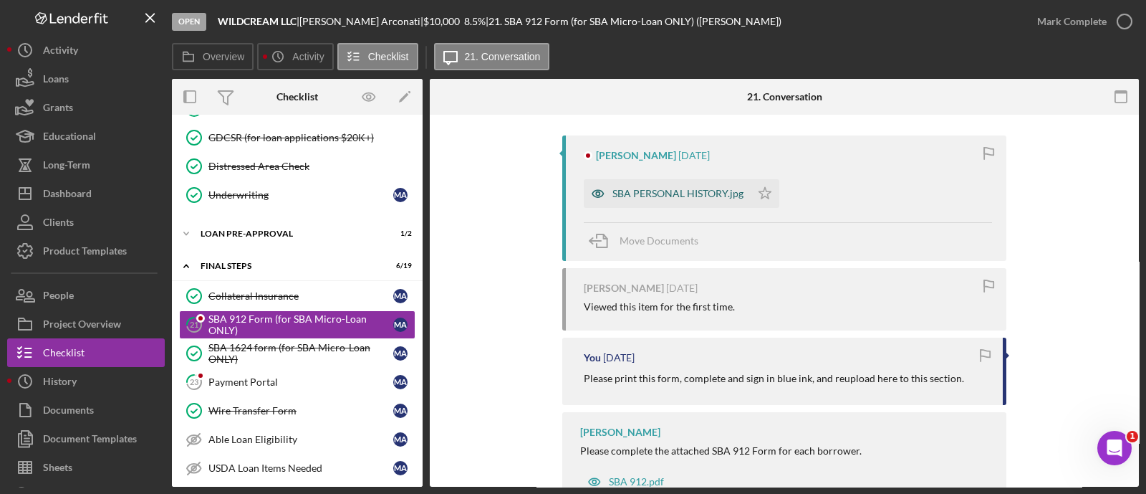
click at [649, 190] on div "SBA PERSONAL HISTORY.jpg" at bounding box center [677, 193] width 131 height 11
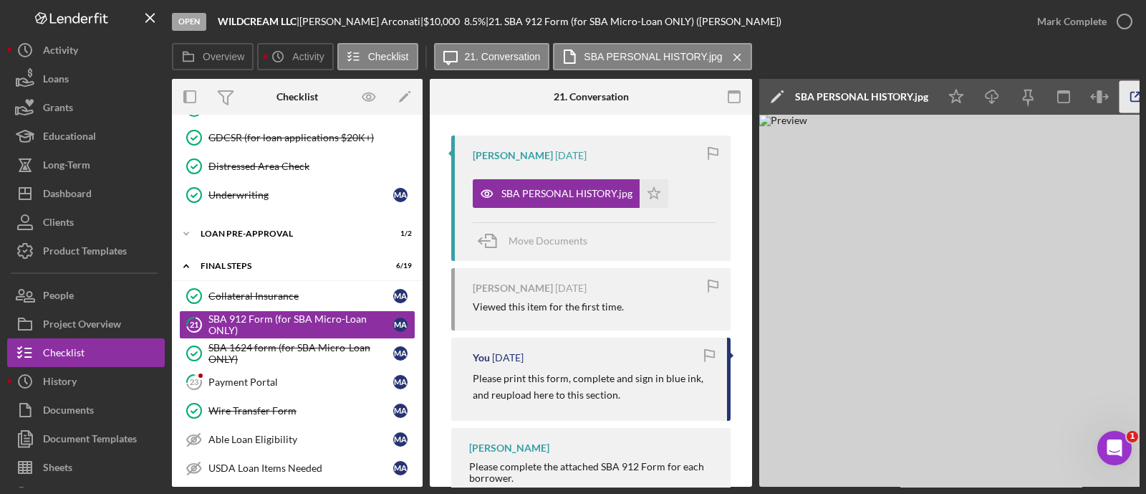
scroll to position [0, 50]
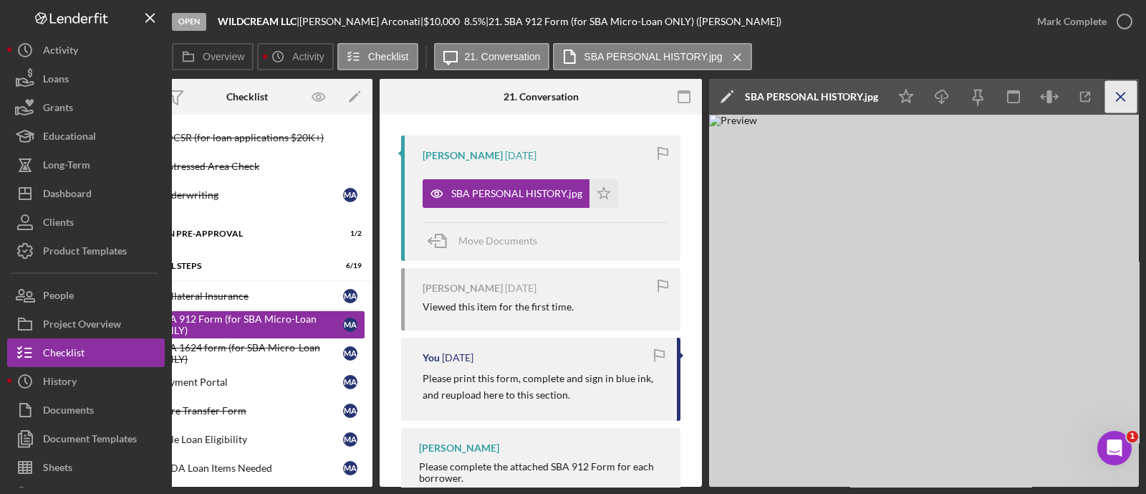
click at [1119, 96] on icon "Icon/Menu Close" at bounding box center [1121, 97] width 32 height 32
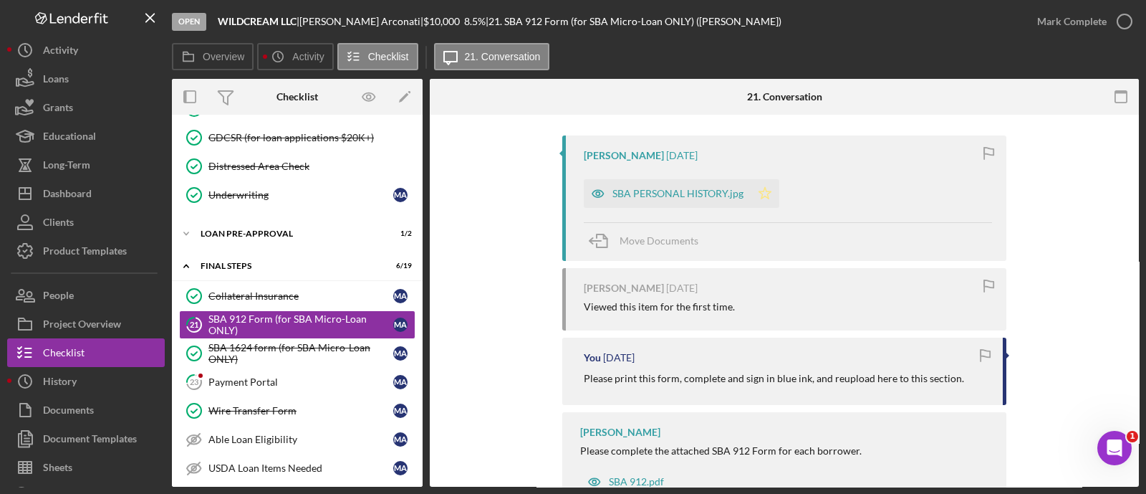
click at [763, 195] on icon "Icon/Star" at bounding box center [765, 193] width 29 height 29
click at [1047, 17] on div "Mark Complete" at bounding box center [1071, 21] width 69 height 29
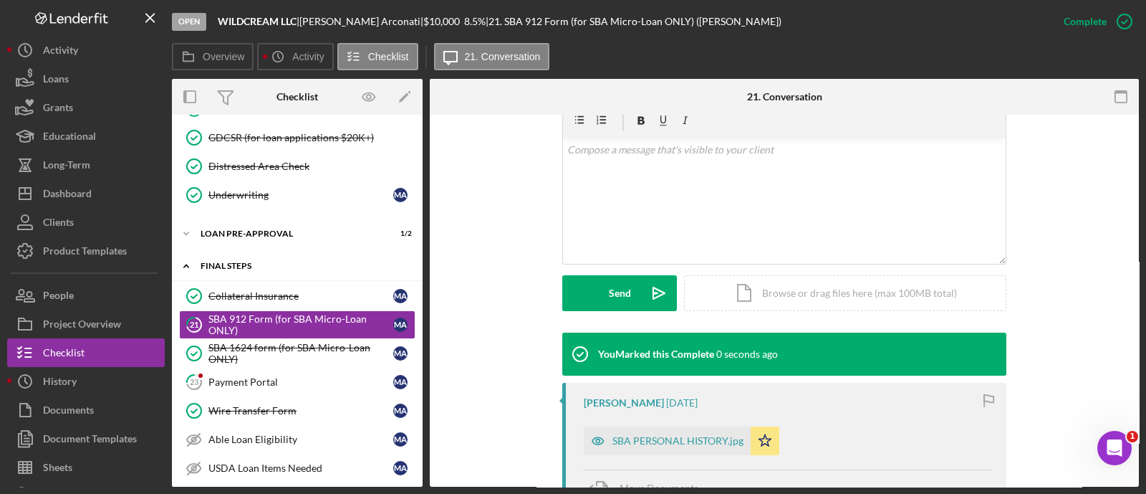
scroll to position [457, 0]
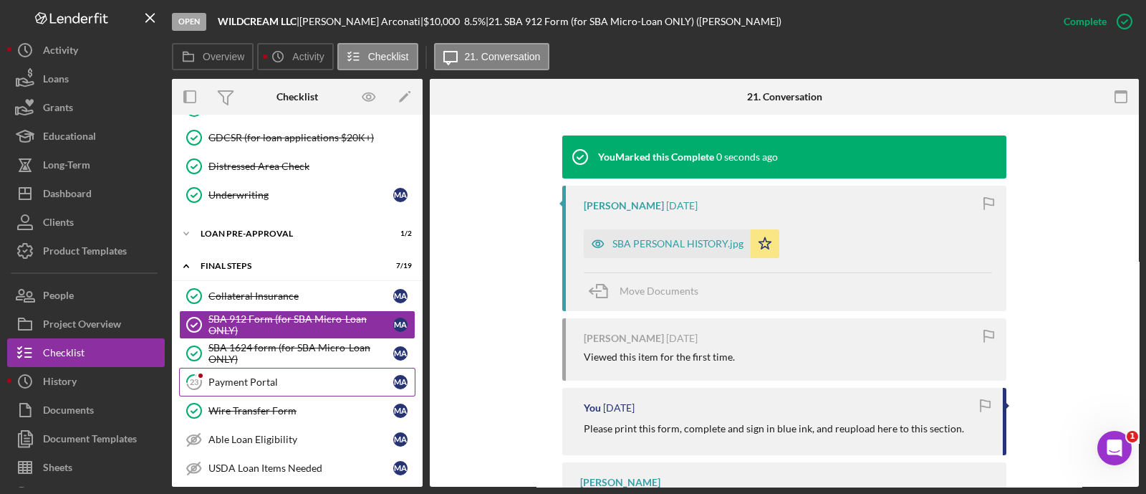
click at [264, 383] on link "23 Payment Portal M A" at bounding box center [297, 381] width 236 height 29
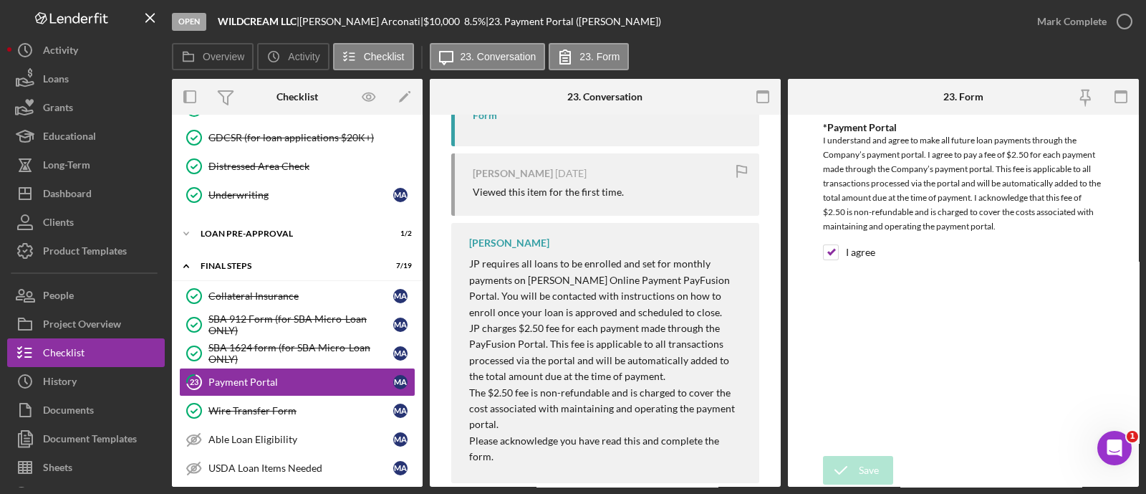
scroll to position [336, 0]
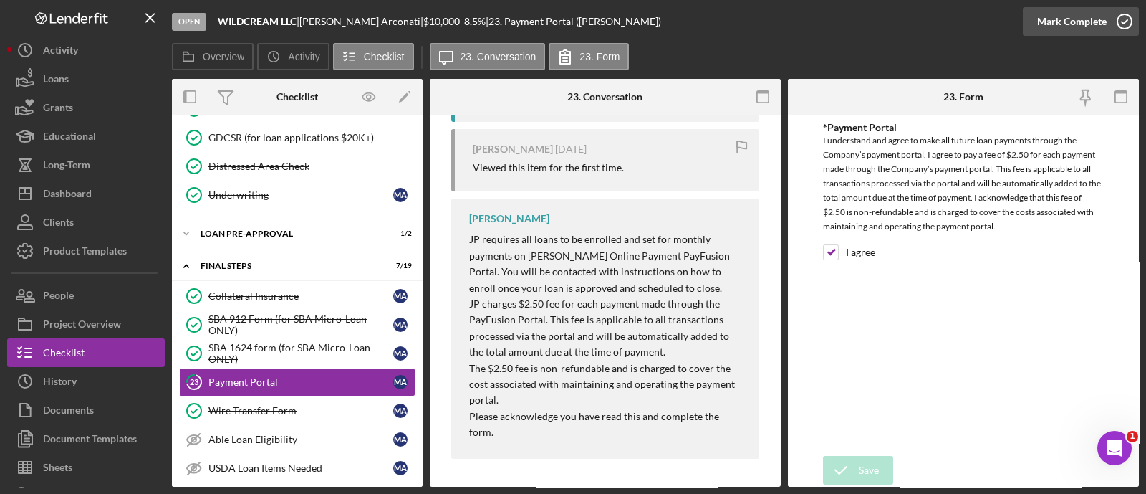
click at [1060, 21] on div "Mark Complete" at bounding box center [1071, 21] width 69 height 29
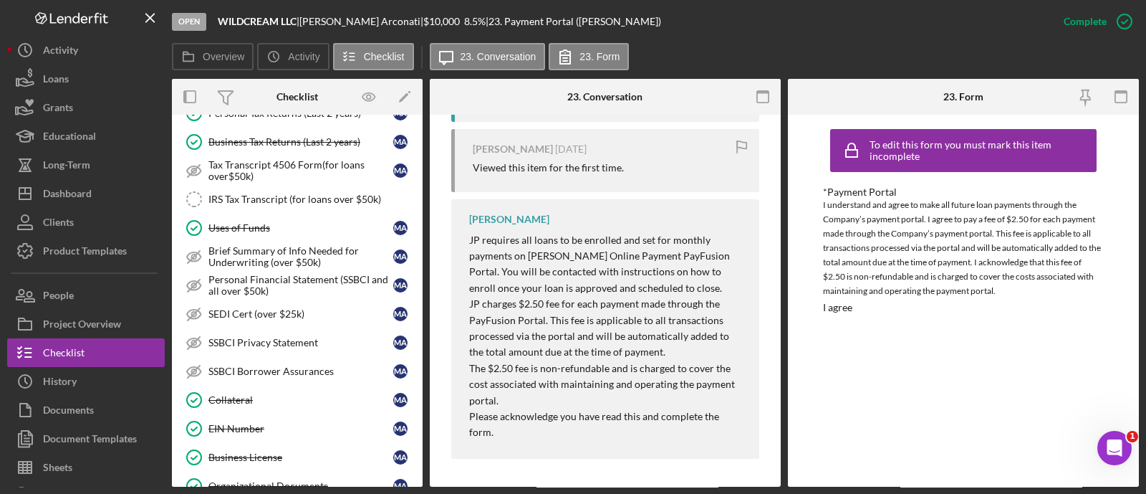
scroll to position [0, 0]
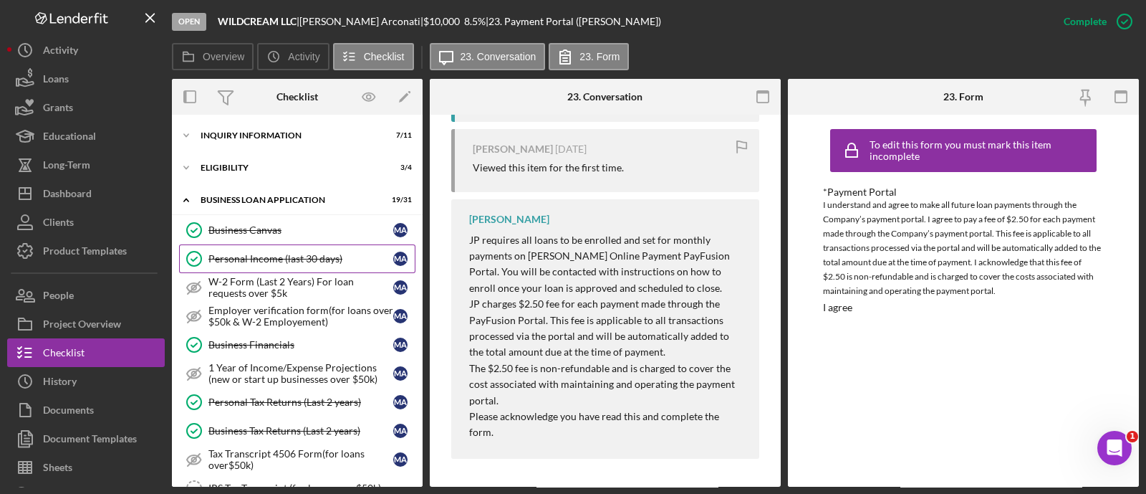
click at [337, 256] on div "Personal Income (last 30 days)" at bounding box center [300, 258] width 185 height 11
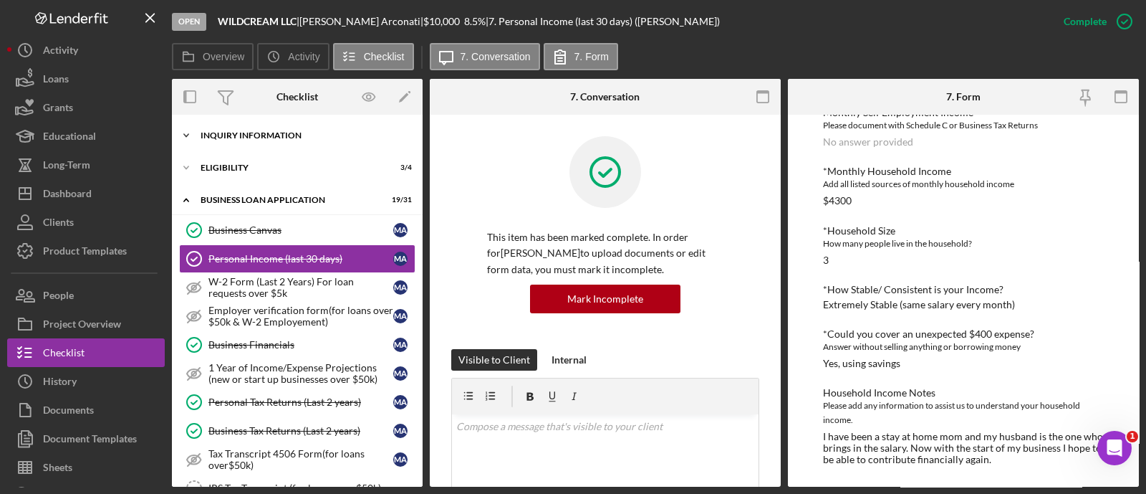
click at [229, 136] on div "INQUIRY INFORMATION" at bounding box center [303, 135] width 204 height 9
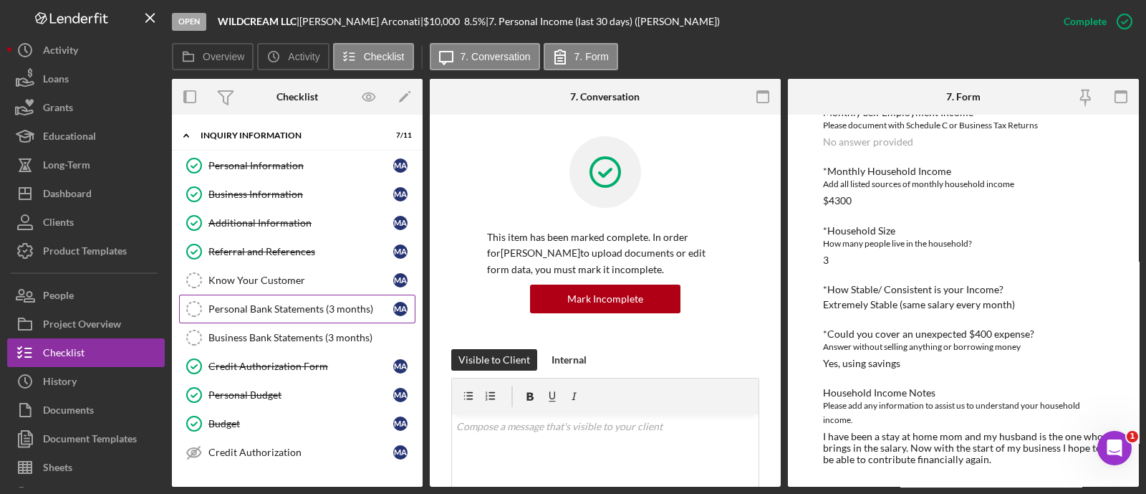
click at [336, 304] on div "Personal Bank Statements (3 months)" at bounding box center [300, 308] width 185 height 11
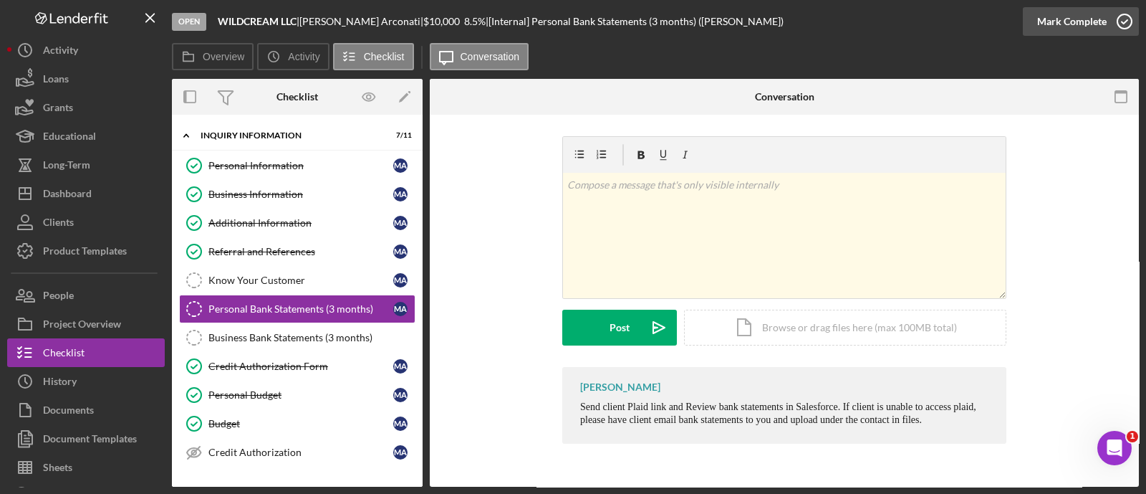
click at [1042, 34] on div "Mark Complete" at bounding box center [1071, 21] width 69 height 29
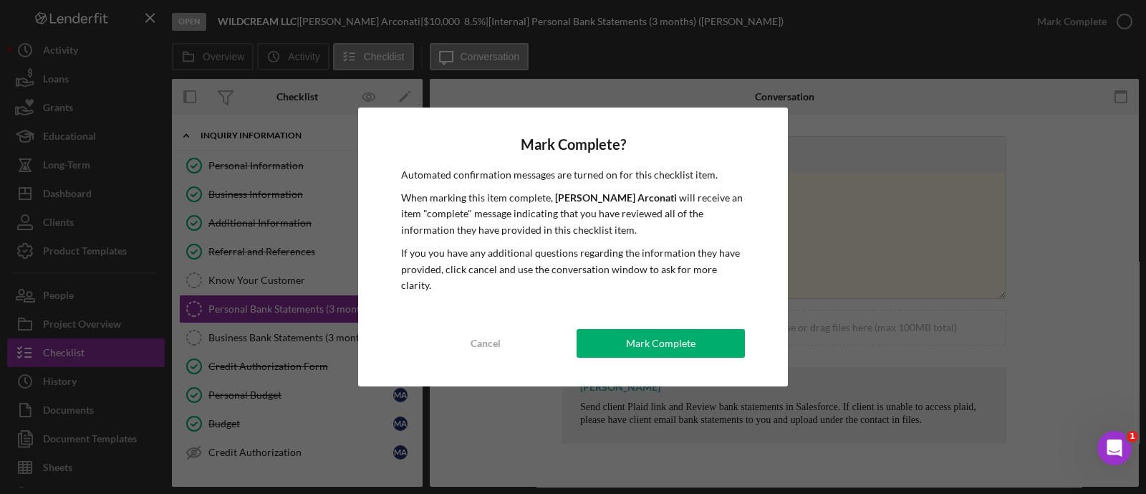
click at [661, 351] on div "Mark Complete? Automated confirmation messages are turned on for this checklist…" at bounding box center [573, 246] width 430 height 279
click at [655, 338] on div "Mark Complete" at bounding box center [660, 343] width 69 height 29
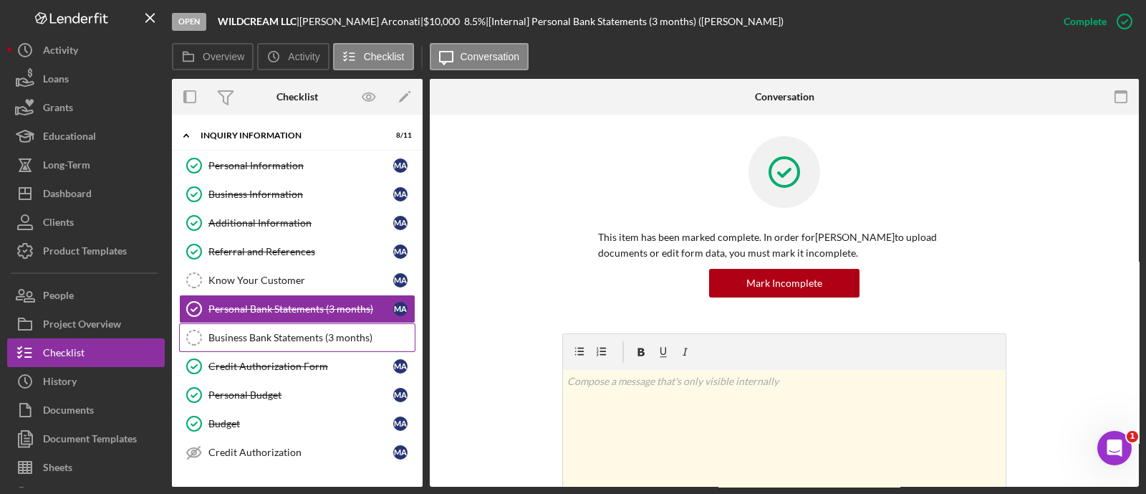
click at [354, 342] on link "Business Bank Statements (3 months) Business Bank Statements (3 months)" at bounding box center [297, 337] width 236 height 29
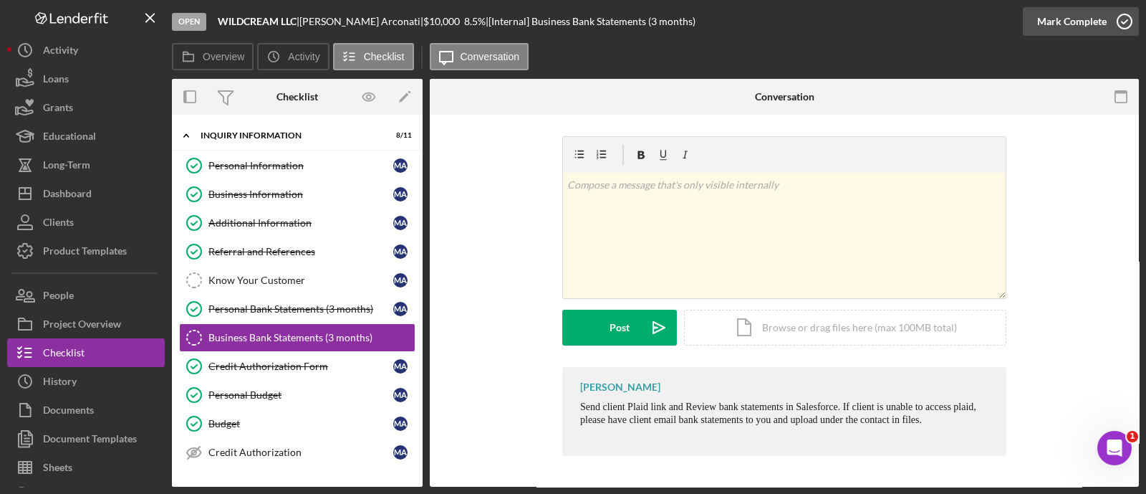
click at [1059, 21] on div "Mark Complete" at bounding box center [1071, 21] width 69 height 29
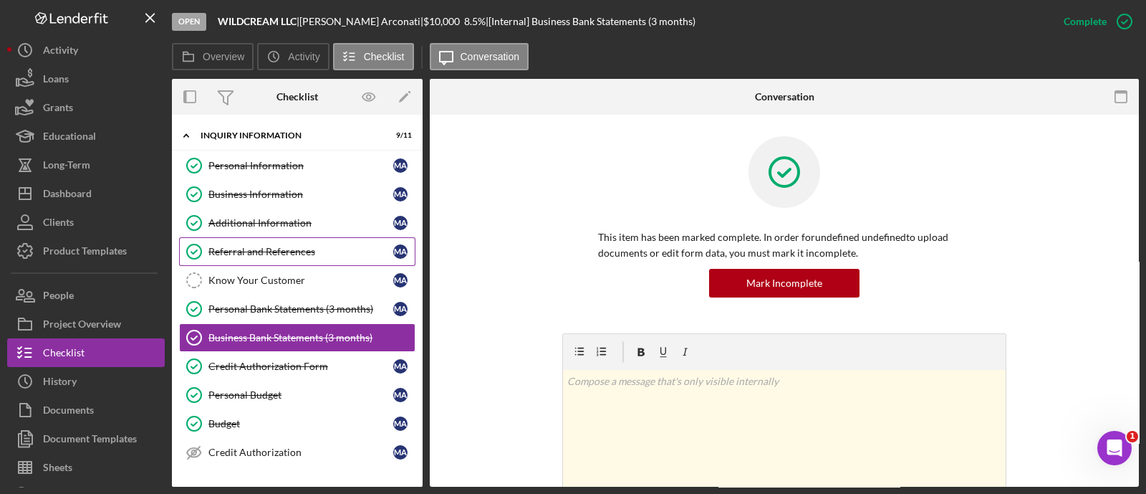
scroll to position [241, 0]
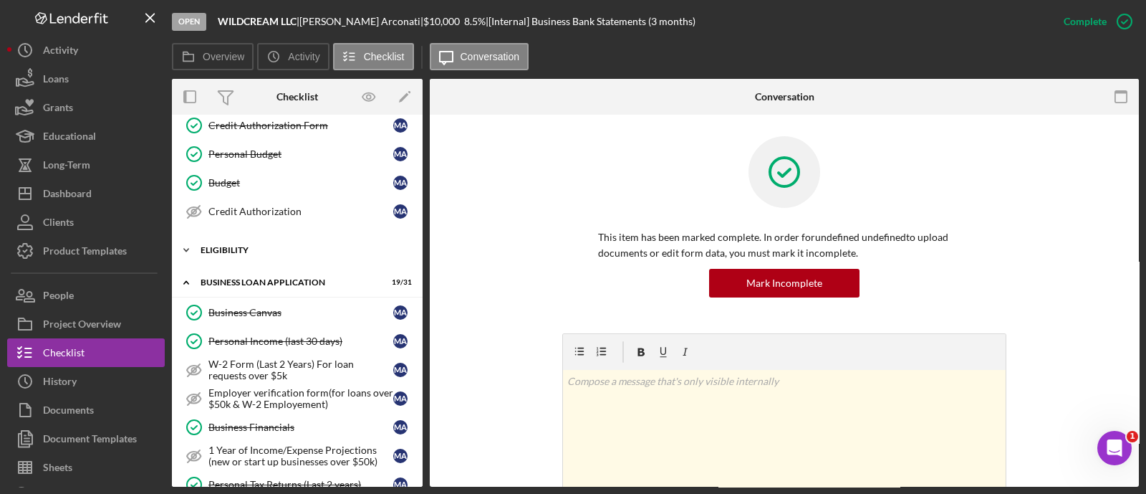
click at [265, 256] on div "Icon/Expander ELIGIBILITY 3 / 4" at bounding box center [297, 250] width 251 height 29
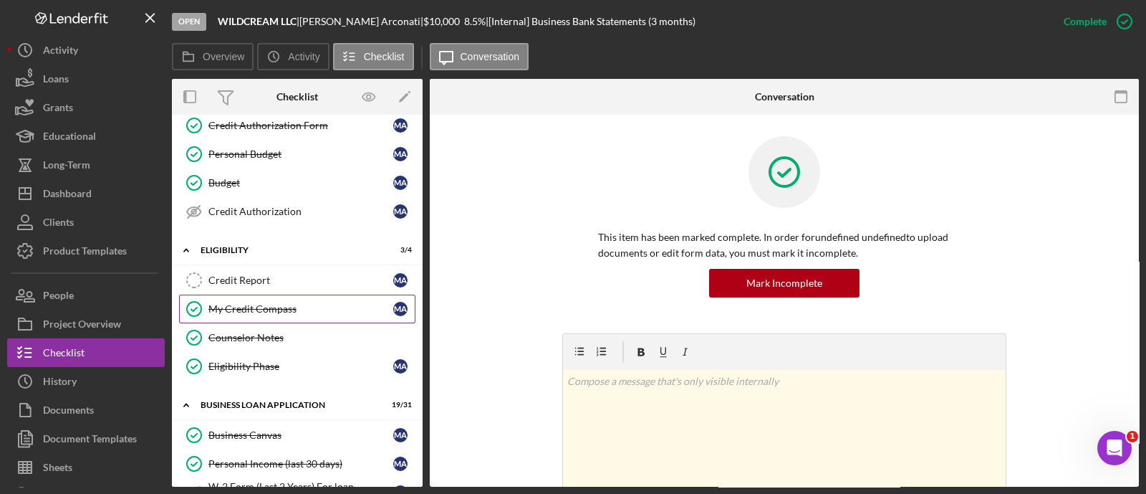
click at [282, 297] on link "My Credit Compass My Credit Compass M A" at bounding box center [297, 308] width 236 height 29
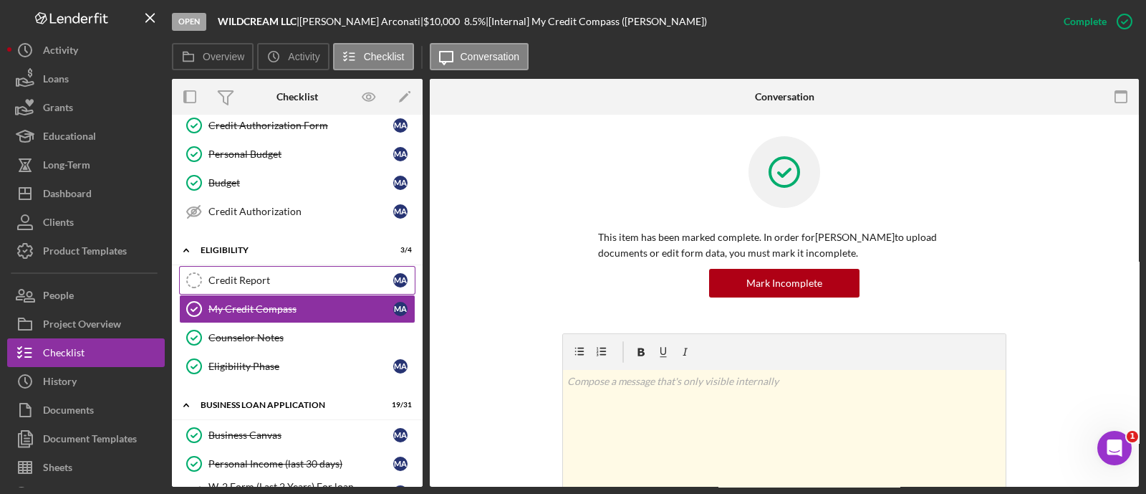
click at [279, 285] on link "Credit Report Credit Report M A" at bounding box center [297, 280] width 236 height 29
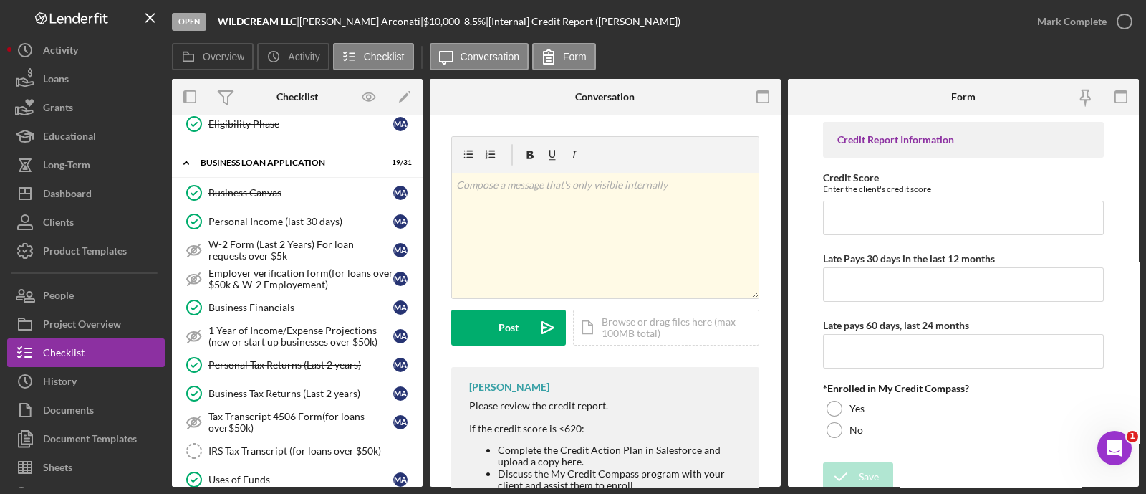
scroll to position [486, 0]
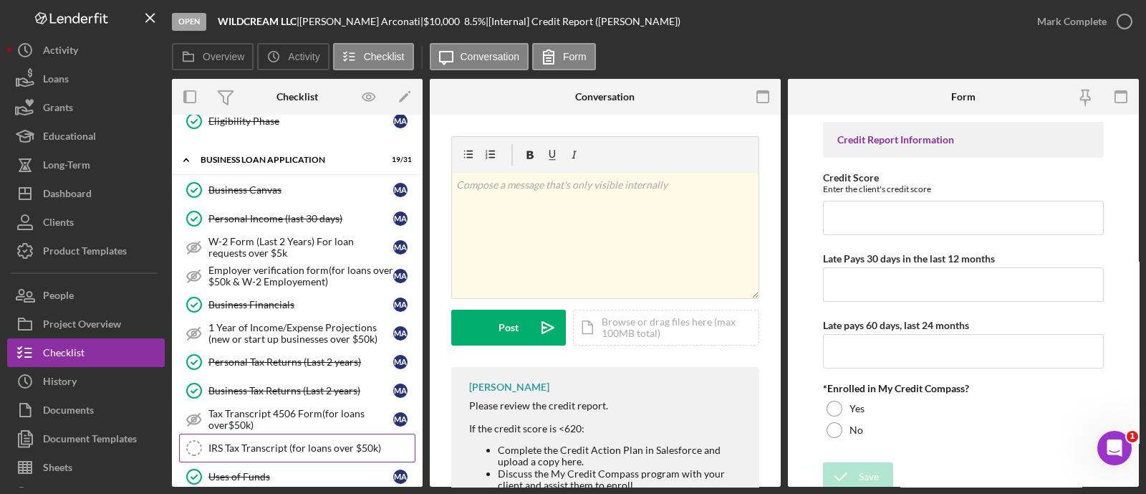
click at [292, 433] on link "IRS Tax Transcript (for loans over $50k) IRS Tax Transcript (for loans over $50…" at bounding box center [297, 447] width 236 height 29
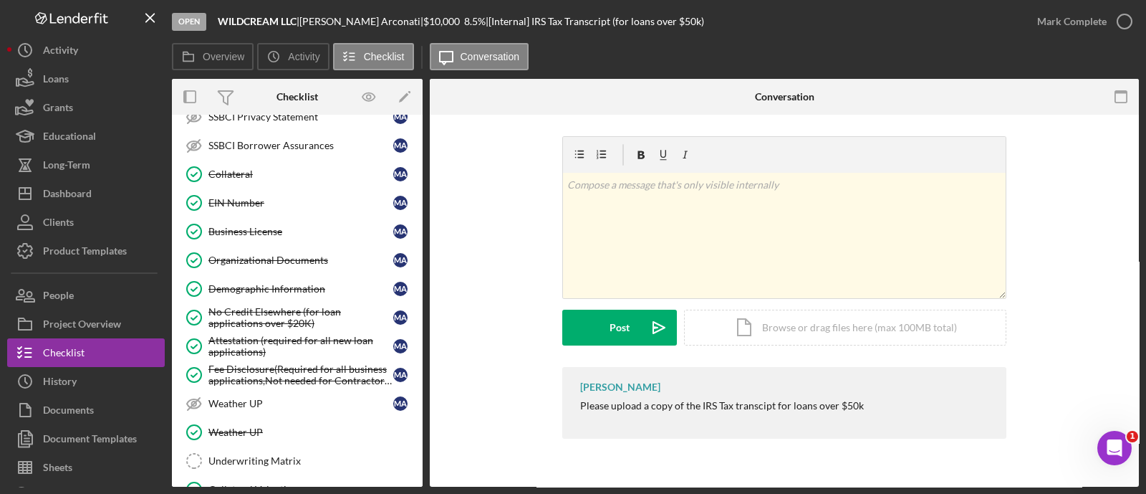
scroll to position [1106, 0]
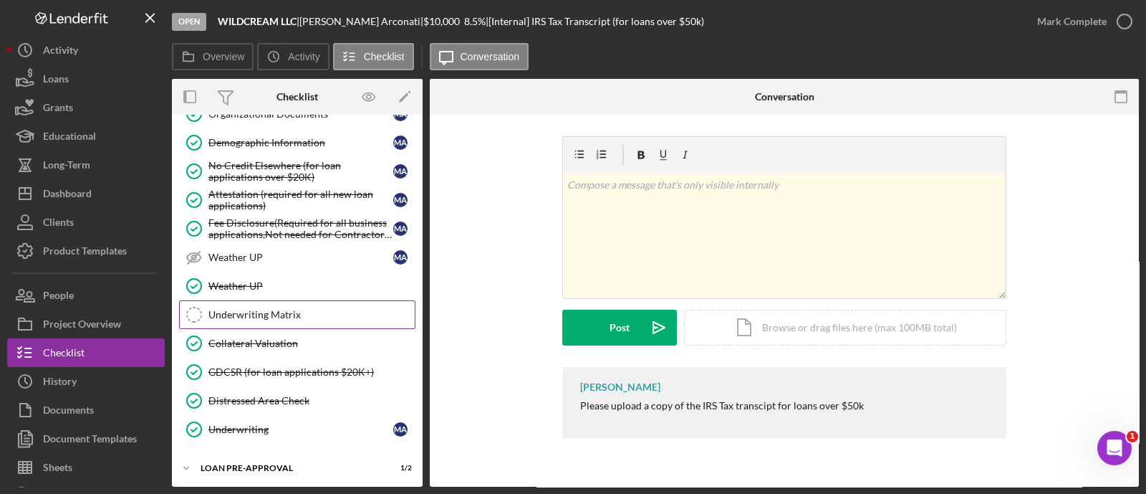
click at [277, 313] on link "Underwriting Matrix Underwriting Matrix" at bounding box center [297, 314] width 236 height 29
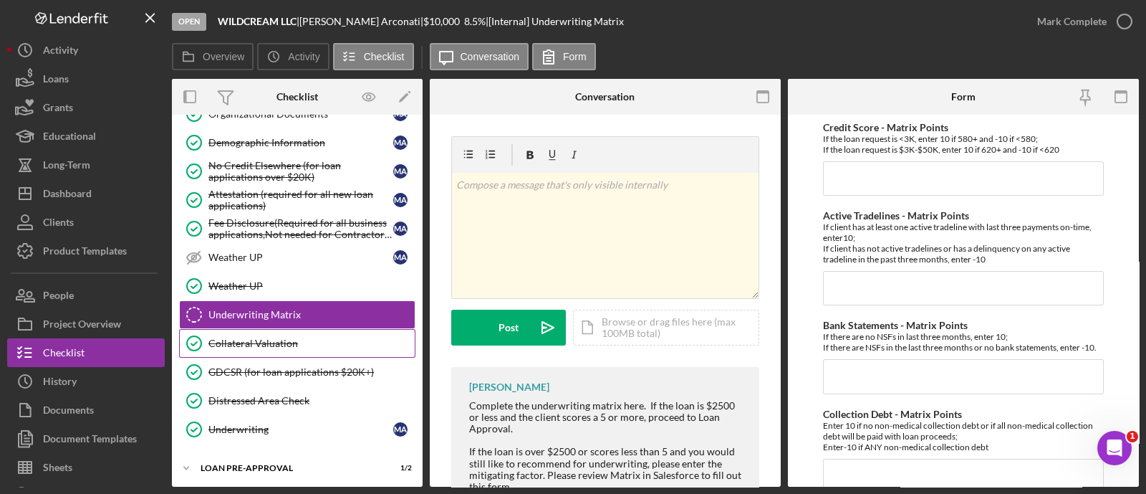
click at [270, 337] on div "Collateral Valuation" at bounding box center [311, 342] width 206 height 11
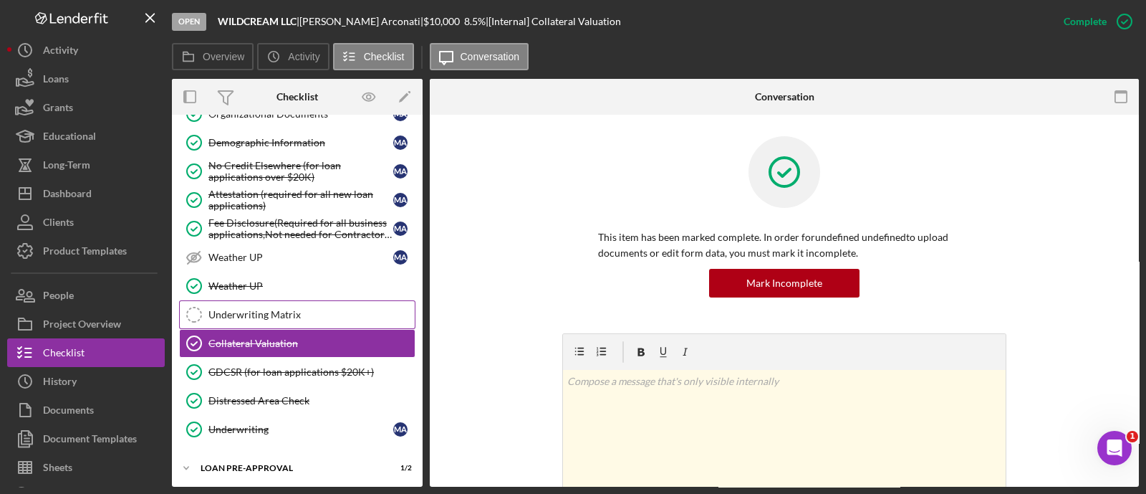
click at [239, 300] on link "Underwriting Matrix Underwriting Matrix" at bounding box center [297, 314] width 236 height 29
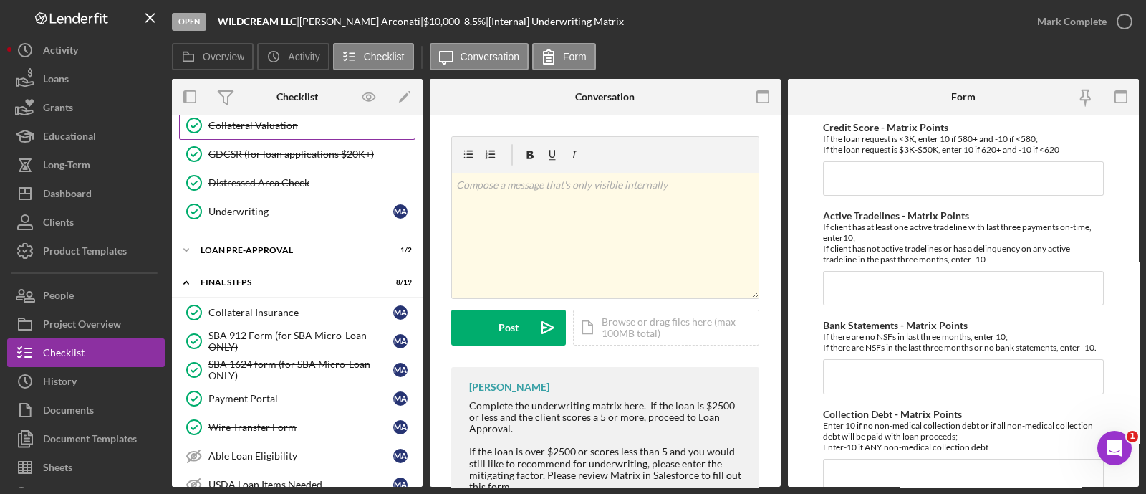
scroll to position [1382, 0]
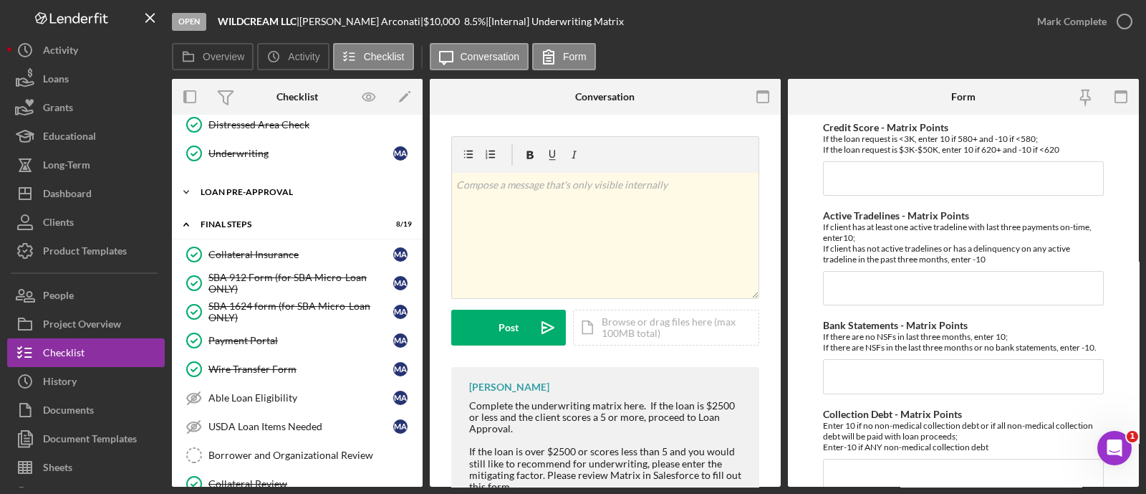
click at [265, 188] on div "LOAN PRE-APPROVAL" at bounding box center [303, 192] width 204 height 9
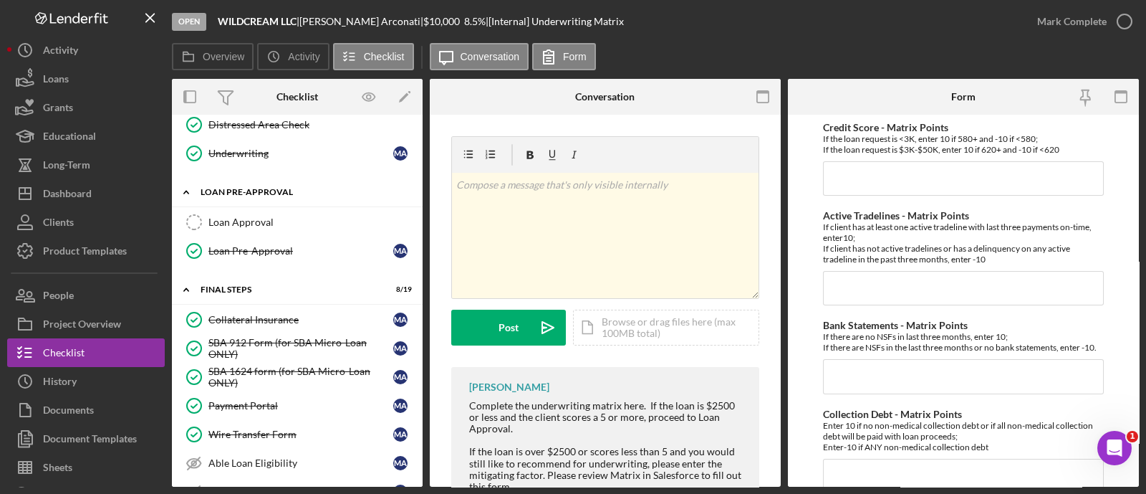
scroll to position [1452, 0]
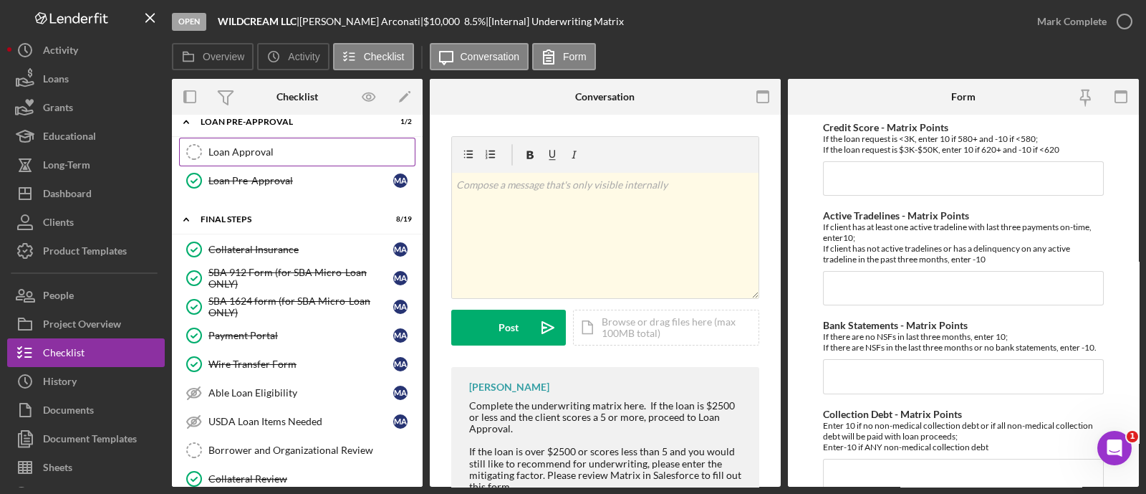
click at [236, 149] on link "Loan Approval Loan Approval" at bounding box center [297, 152] width 236 height 29
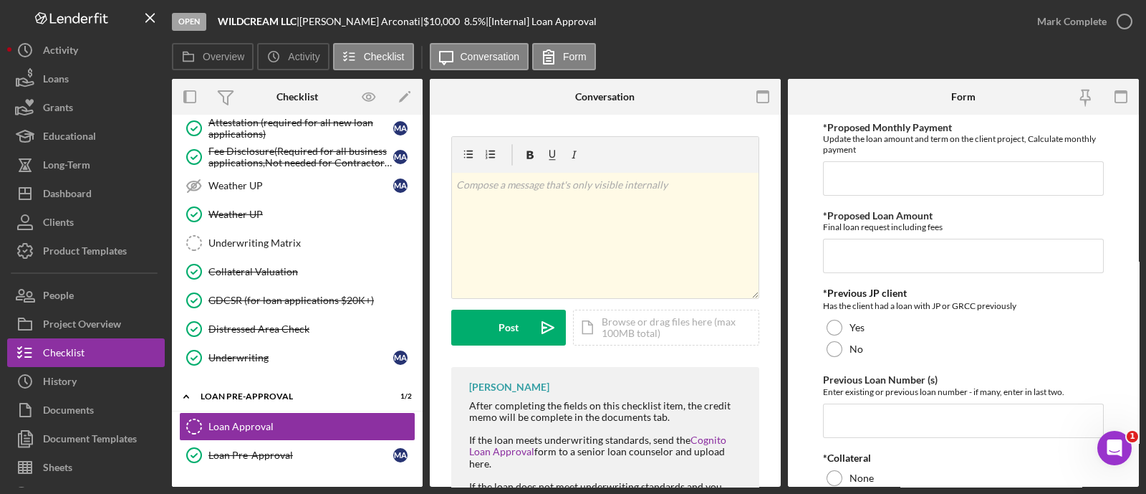
scroll to position [1177, 0]
click at [257, 238] on div "Underwriting Matrix" at bounding box center [311, 243] width 206 height 11
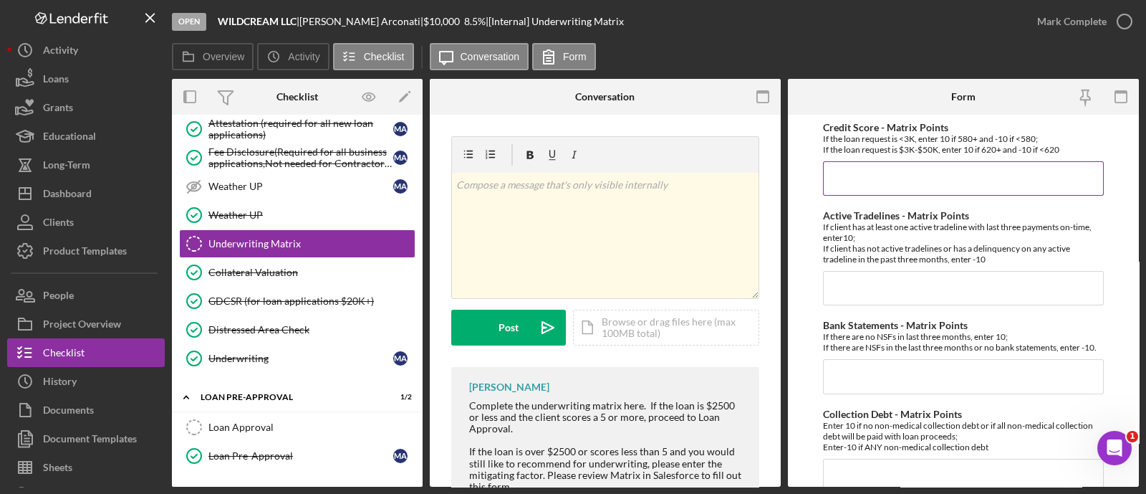
click at [849, 163] on input "Credit Score - Matrix Points" at bounding box center [963, 178] width 281 height 34
type input "10"
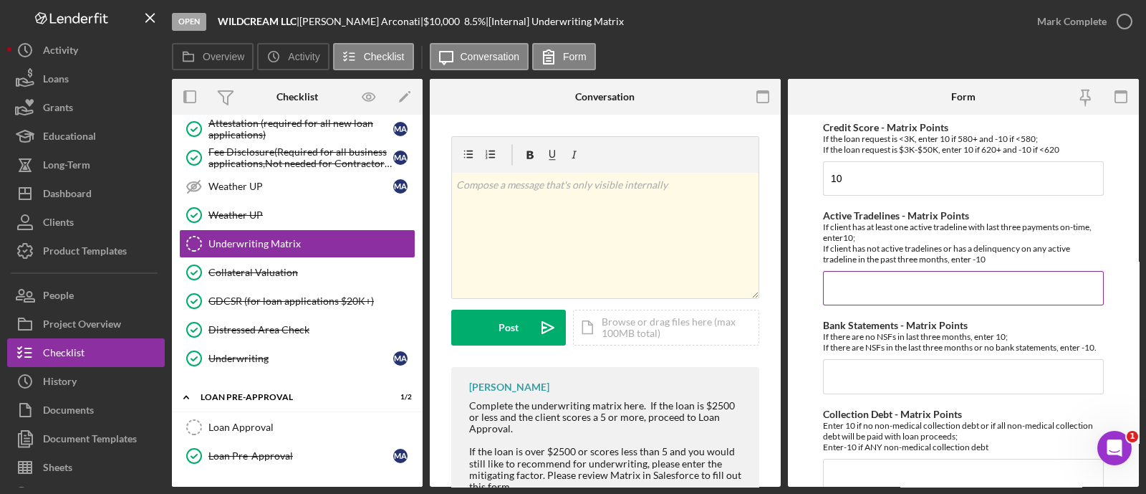
click at [870, 285] on input "Active Tradelines - Matrix Points" at bounding box center [963, 288] width 281 height 34
type input "10"
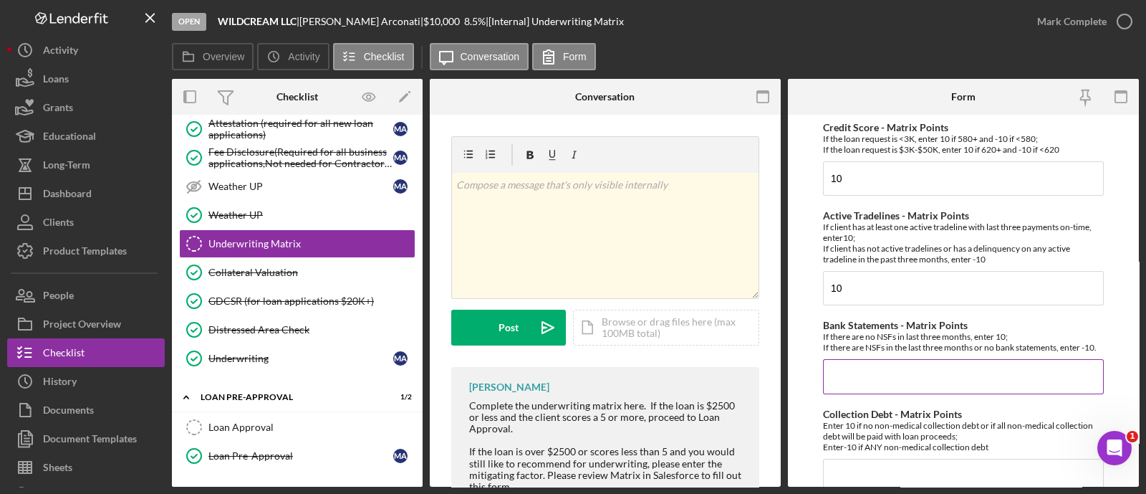
click at [892, 374] on input "Bank Statements - Matrix Points" at bounding box center [963, 376] width 281 height 34
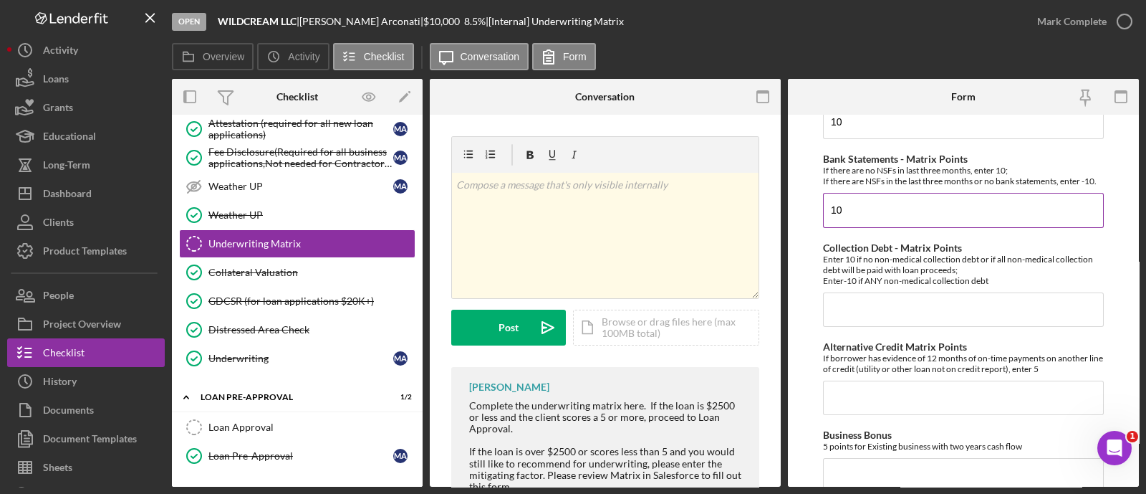
scroll to position [171, 0]
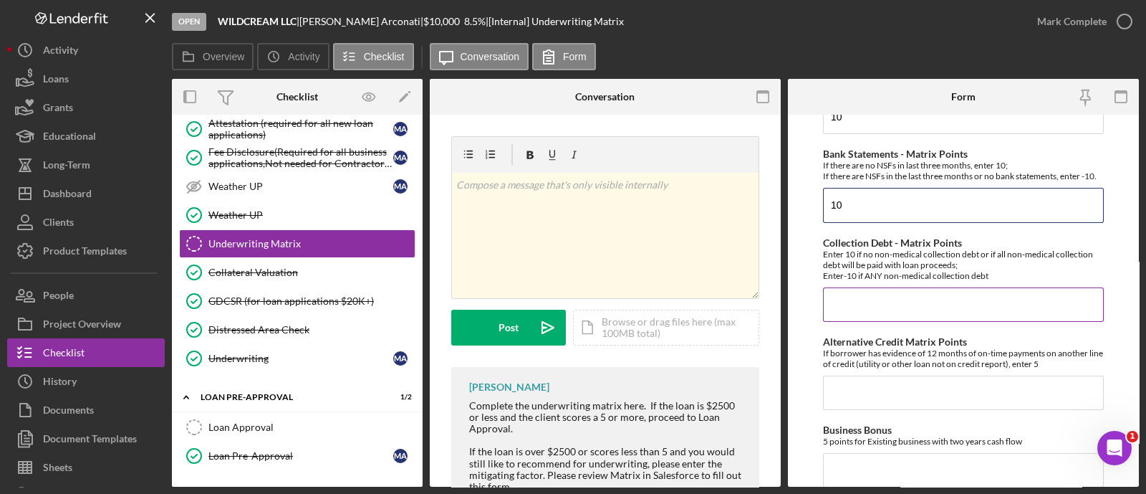
type input "10"
click at [855, 316] on input "Collection Debt - Matrix Points" at bounding box center [963, 304] width 281 height 34
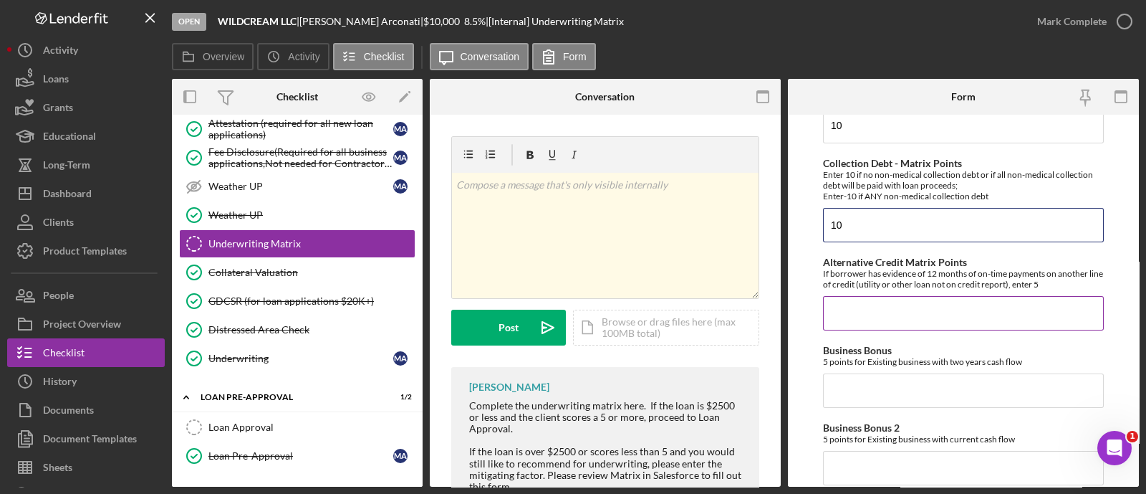
type input "10"
click at [855, 317] on input "0" at bounding box center [963, 313] width 281 height 34
type input "0"
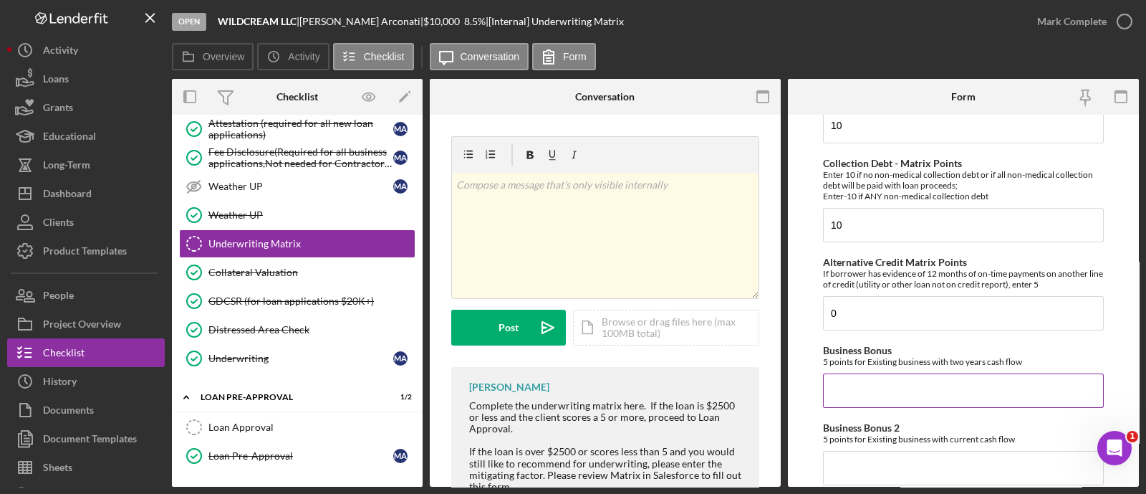
click at [855, 378] on div "Business Bonus 5 points for Existing business with two years cash flow" at bounding box center [963, 376] width 281 height 63
click at [845, 395] on input "Business Bonus" at bounding box center [963, 390] width 281 height 34
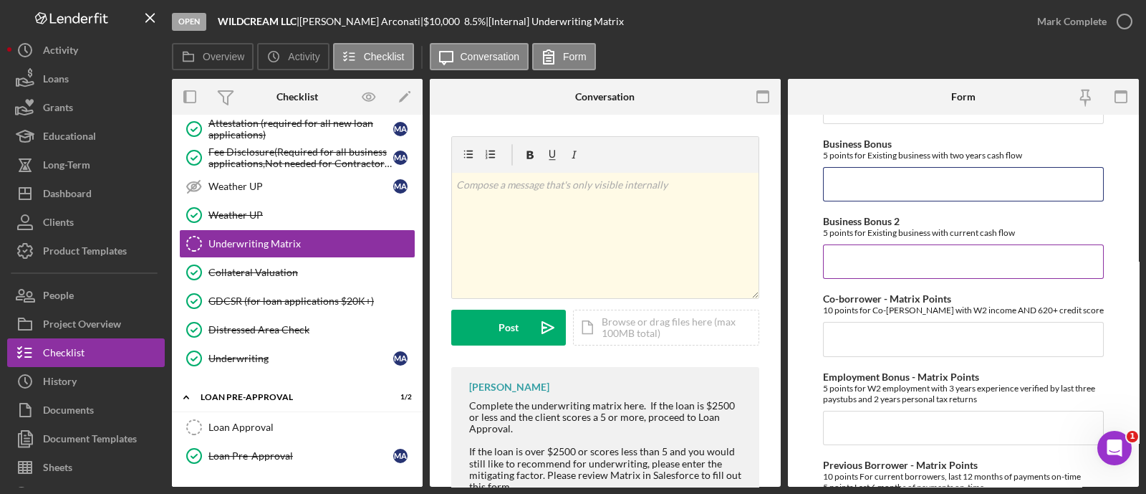
scroll to position [460, 0]
click at [864, 198] on input "0" at bounding box center [963, 181] width 281 height 34
type input "0"
click at [862, 255] on input "Business Bonus 2" at bounding box center [963, 258] width 281 height 34
type input "0"
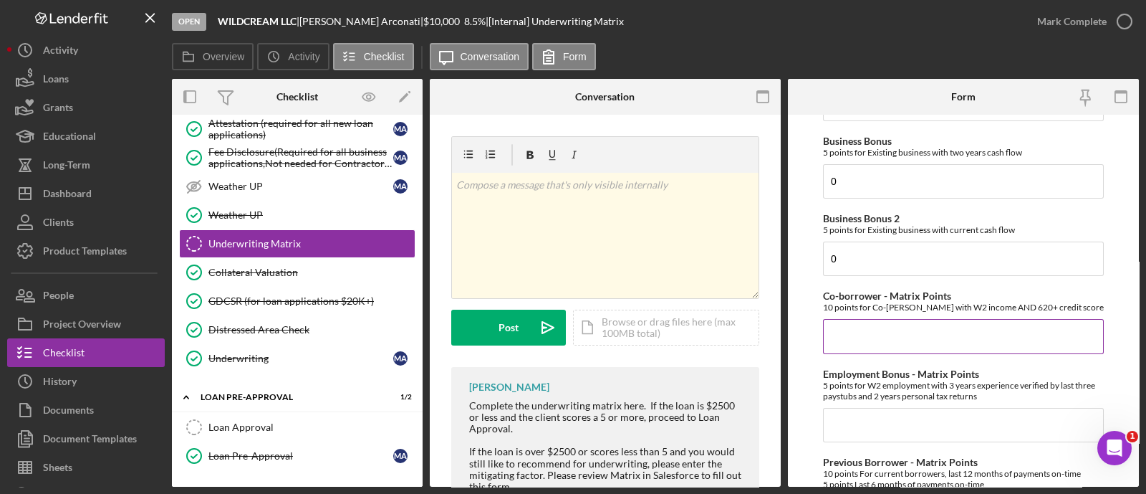
click at [849, 347] on input "Co-borrower - Matrix Points" at bounding box center [963, 336] width 281 height 34
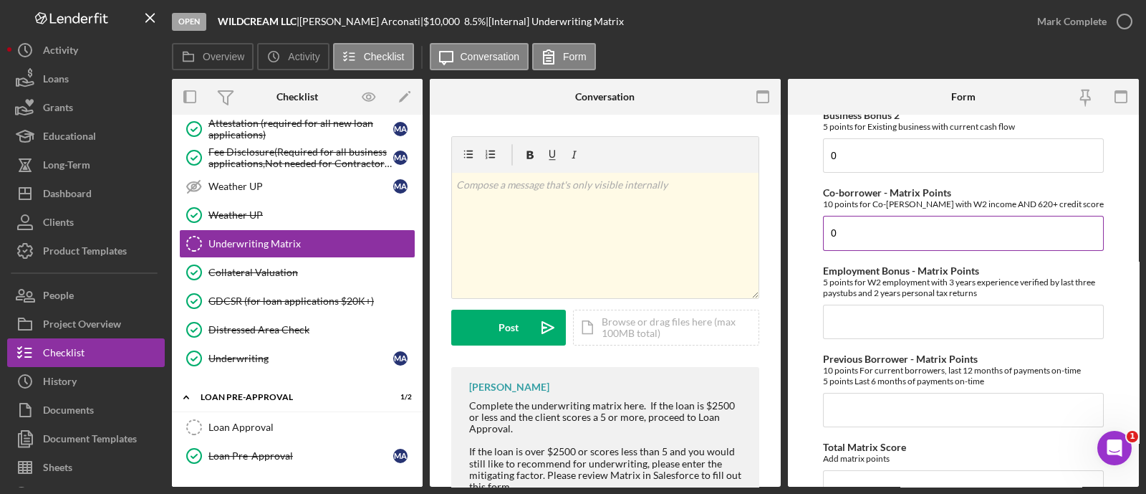
scroll to position [567, 0]
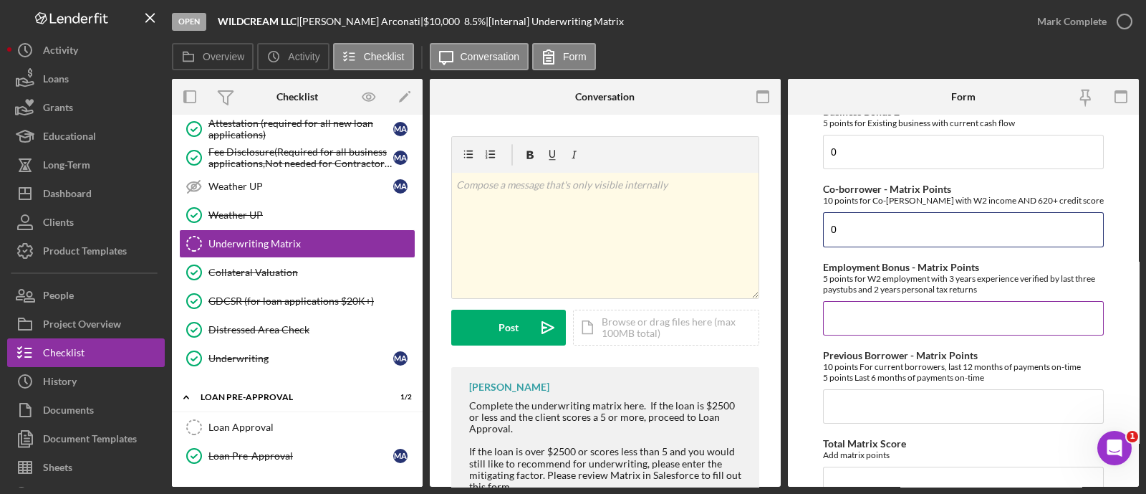
type input "0"
click at [850, 335] on input "Employment Bonus - Matrix Points" at bounding box center [963, 318] width 281 height 34
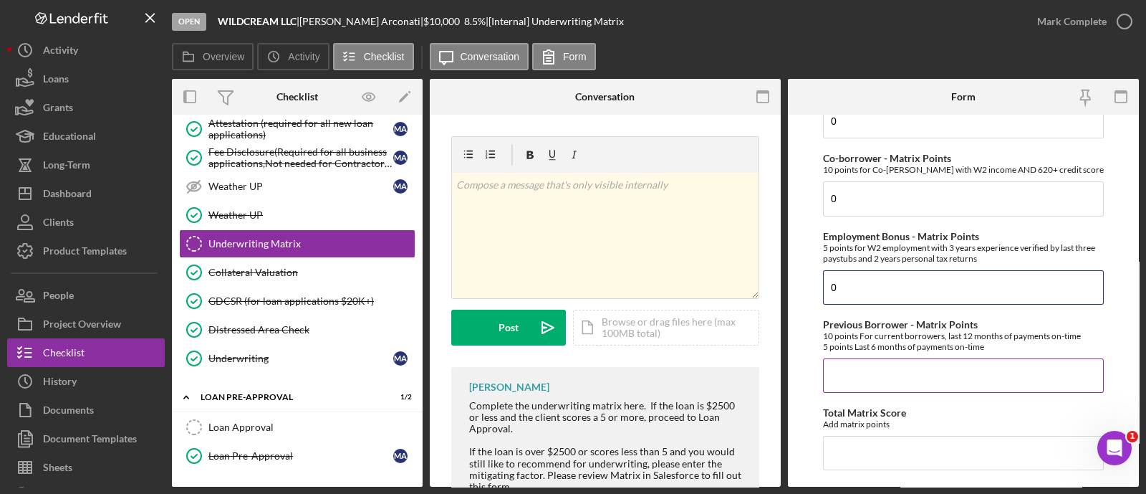
type input "0"
click at [845, 385] on input "Previous Borrower - Matrix Points" at bounding box center [963, 375] width 281 height 34
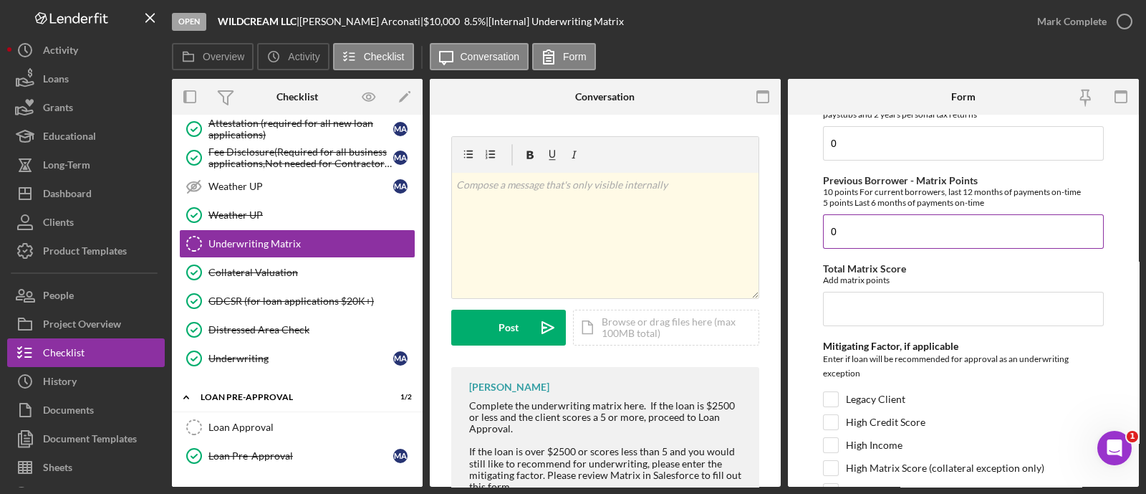
scroll to position [792, 0]
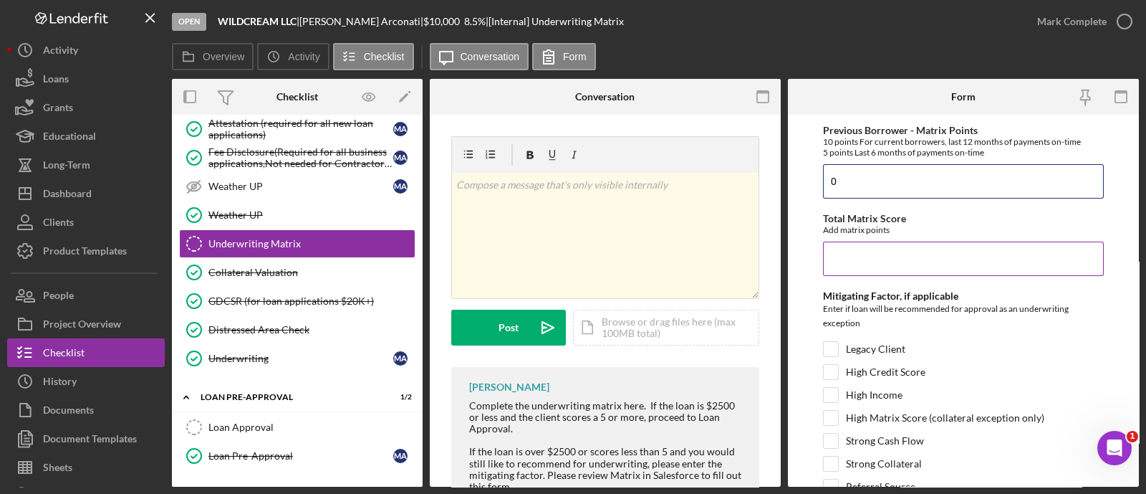
type input "0"
click at [847, 276] on input "Total Matrix Score" at bounding box center [963, 258] width 281 height 34
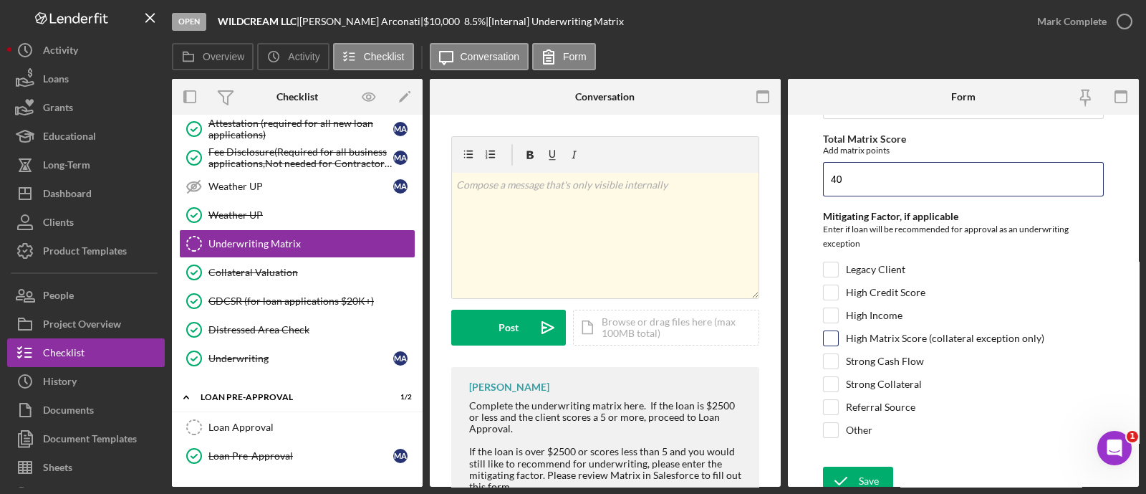
type input "40"
click at [833, 345] on input "High Matrix Score (collateral exception only)" at bounding box center [831, 338] width 14 height 14
checkbox input "true"
click at [833, 299] on input "High Credit Score" at bounding box center [831, 292] width 14 height 14
checkbox input "true"
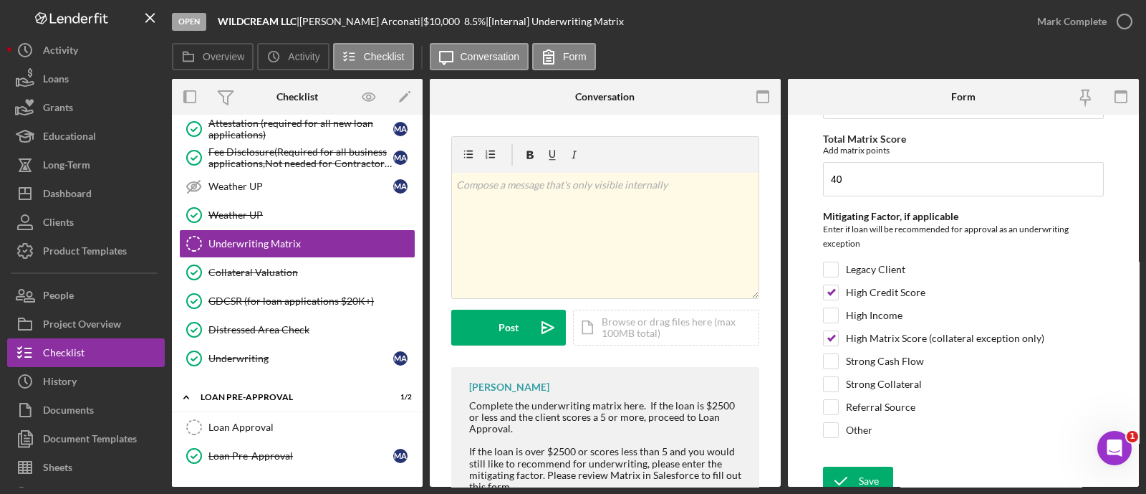
scroll to position [888, 0]
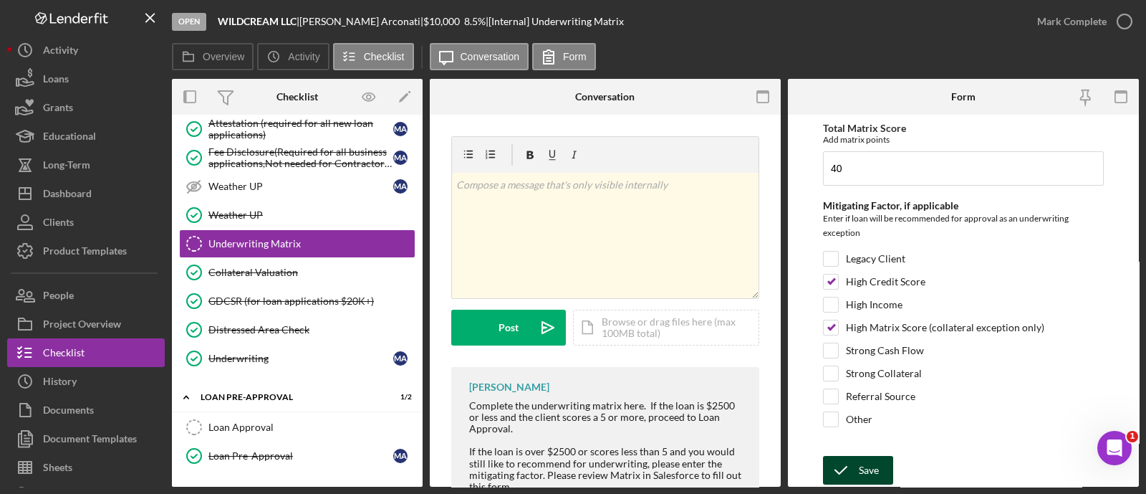
click at [857, 474] on icon "submit" at bounding box center [841, 470] width 36 height 36
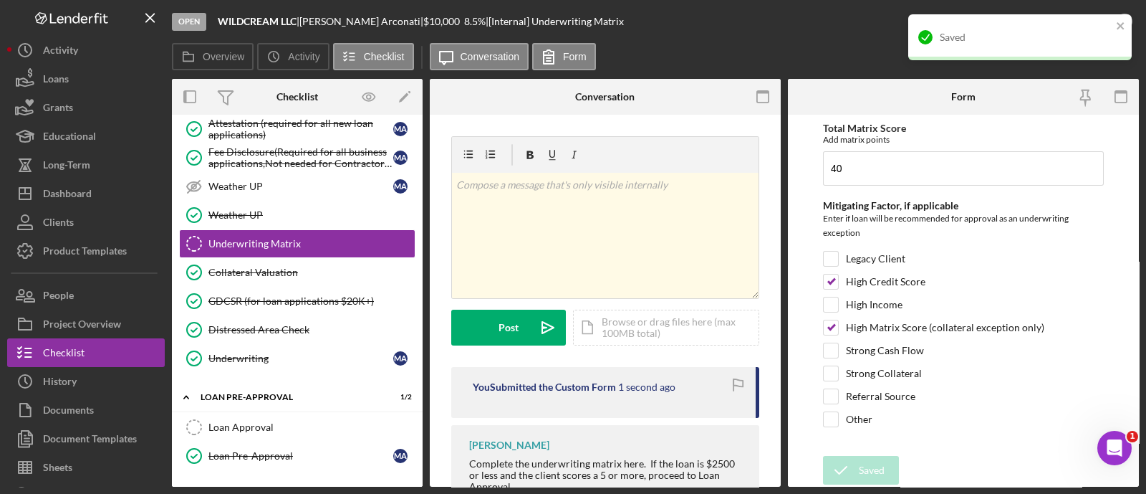
click at [1114, 27] on div "Saved" at bounding box center [1015, 37] width 202 height 23
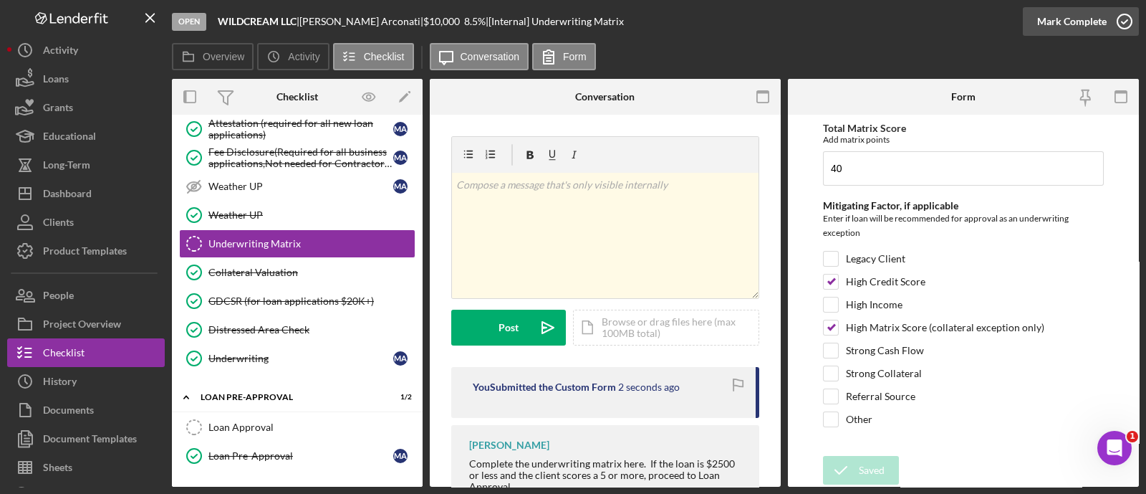
click at [1092, 27] on div "Mark Complete" at bounding box center [1071, 21] width 69 height 29
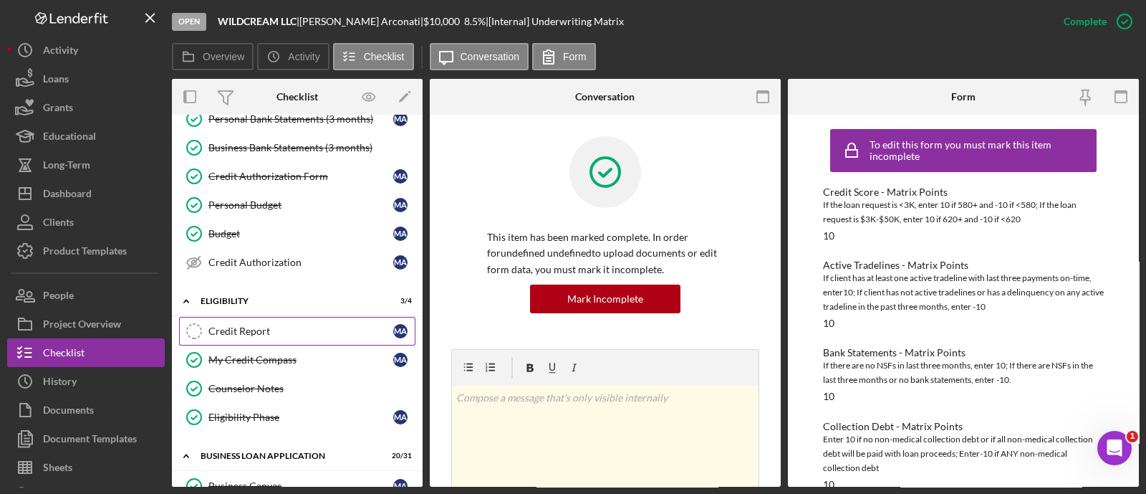
scroll to position [187, 0]
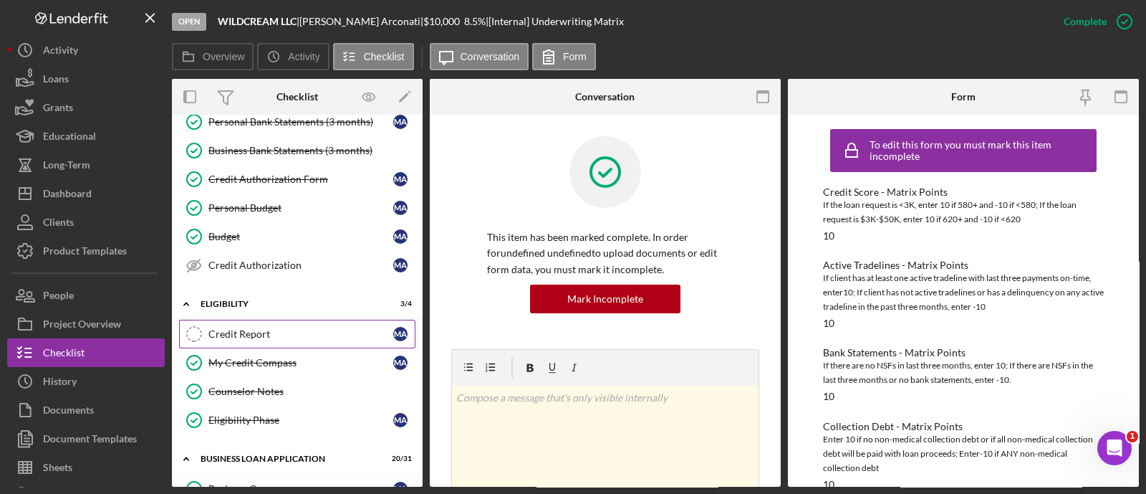
click at [272, 340] on link "Credit Report Credit Report M A" at bounding box center [297, 333] width 236 height 29
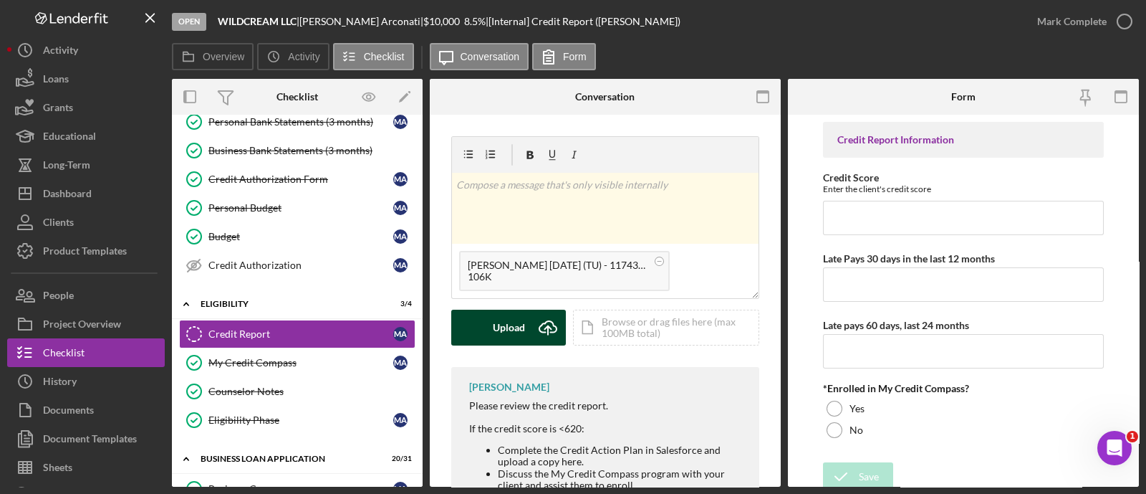
click at [540, 330] on icon "Icon/Upload" at bounding box center [548, 327] width 36 height 36
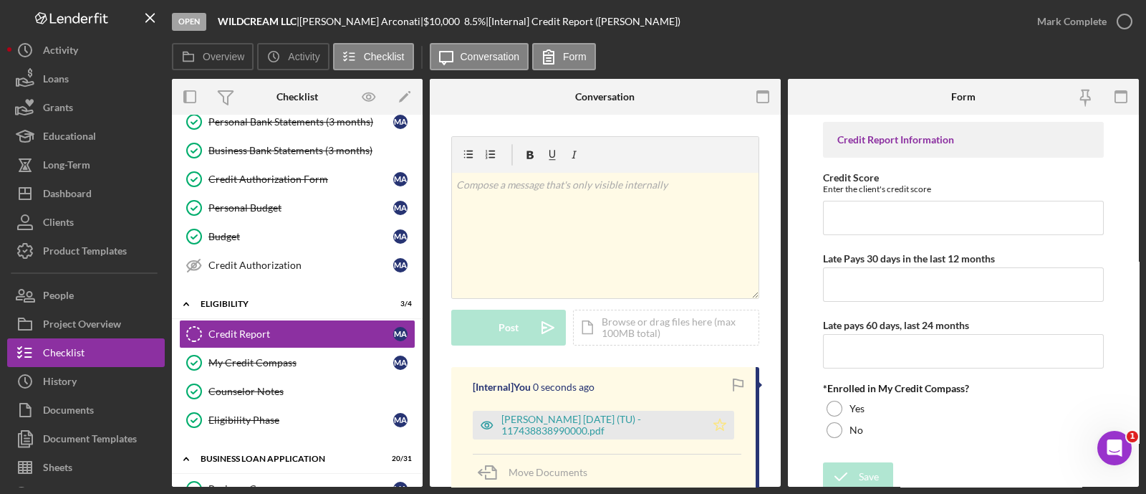
click at [720, 420] on icon "Icon/Star" at bounding box center [720, 424] width 29 height 29
click at [863, 218] on input "Credit Score" at bounding box center [963, 218] width 281 height 34
type input "781"
click at [964, 295] on input "Late Pays 30 days in the last 12 months" at bounding box center [963, 284] width 281 height 34
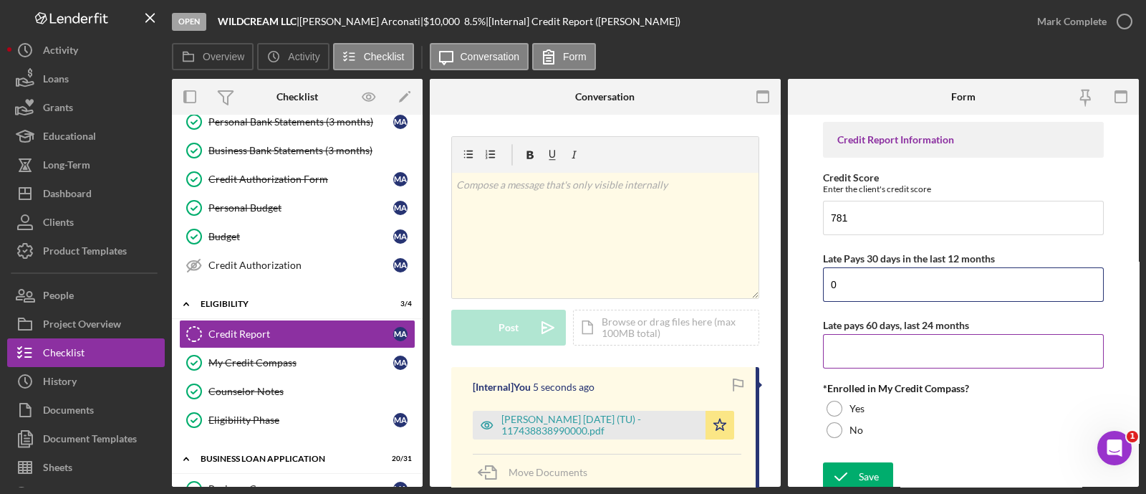
type input "0"
click at [895, 356] on input "Late pays 60 days, last 24 months" at bounding box center [963, 351] width 281 height 34
type input "0"
click at [846, 421] on div "No" at bounding box center [963, 429] width 281 height 21
click at [864, 478] on div "Save" at bounding box center [869, 476] width 20 height 29
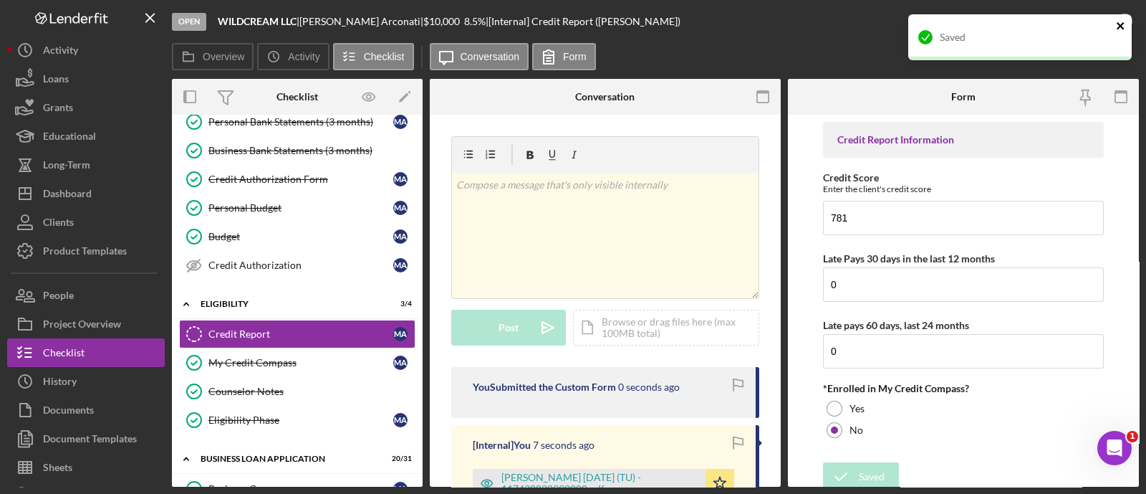
click at [1116, 24] on icon "close" at bounding box center [1121, 25] width 10 height 11
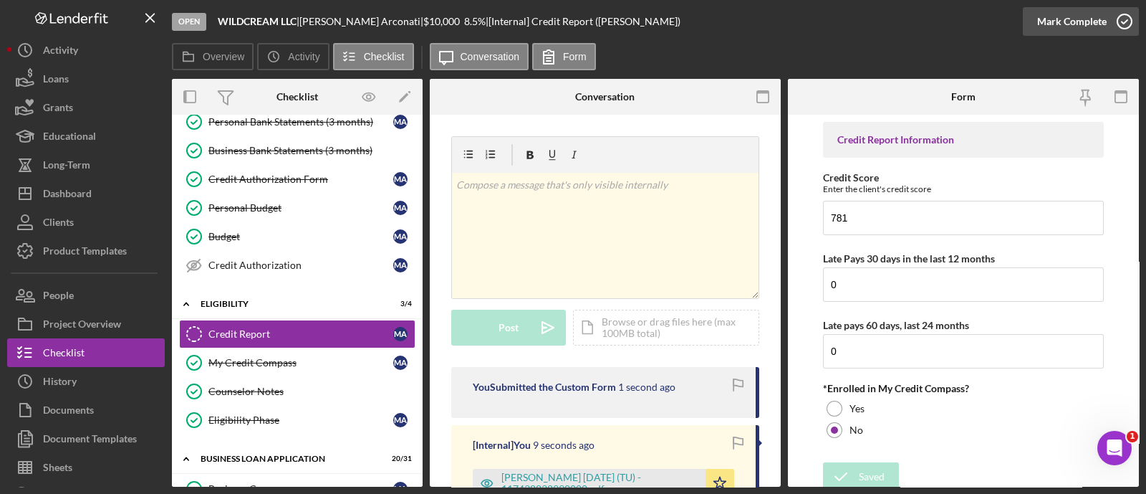
click at [1082, 30] on div "Mark Complete" at bounding box center [1071, 21] width 69 height 29
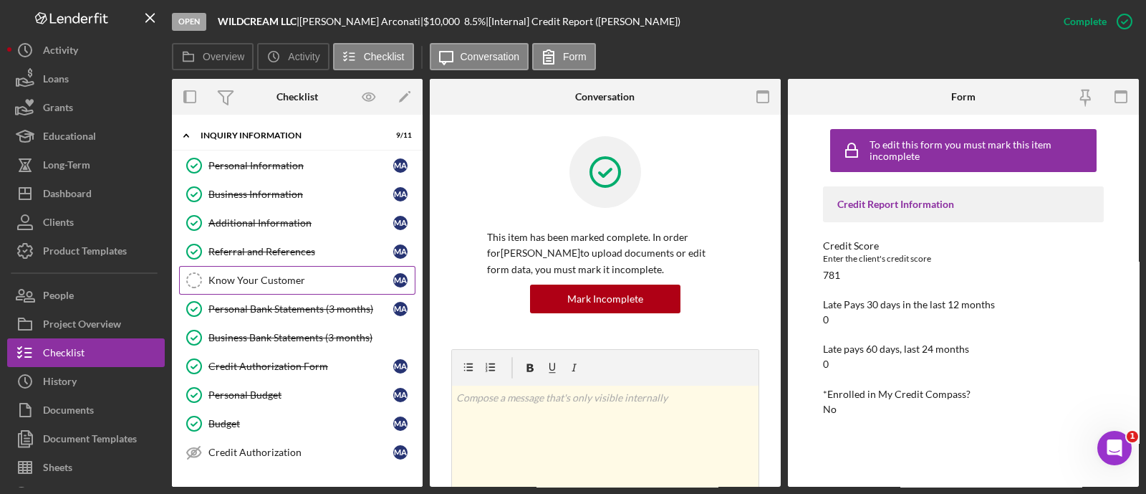
click at [301, 281] on div "Know Your Customer" at bounding box center [300, 279] width 185 height 11
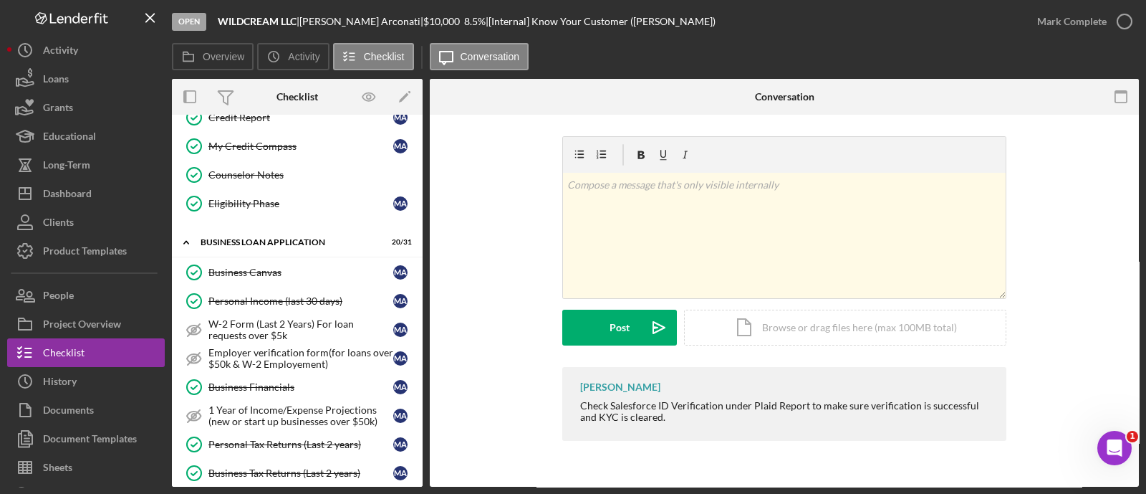
scroll to position [390, 0]
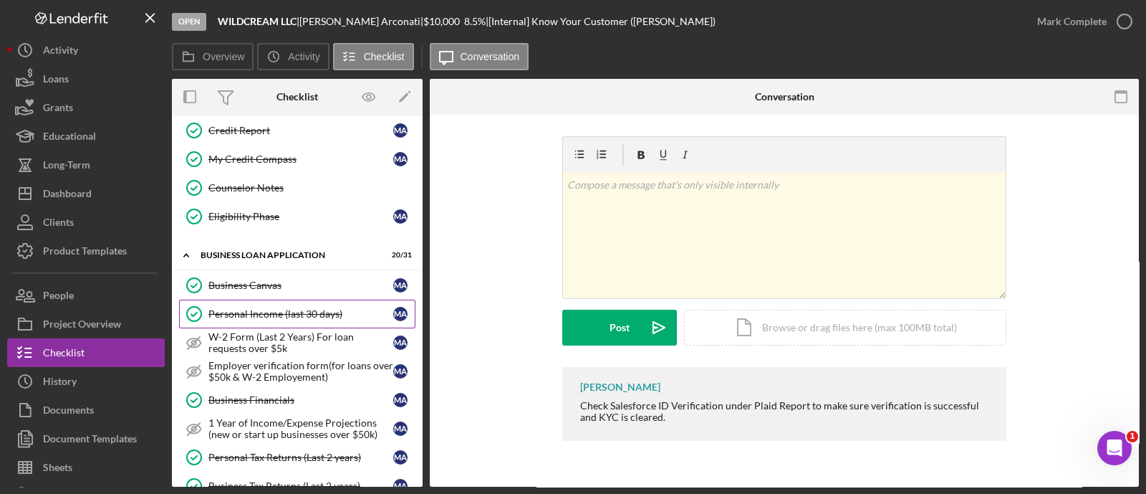
click at [301, 312] on div "Personal Income (last 30 days)" at bounding box center [300, 313] width 185 height 11
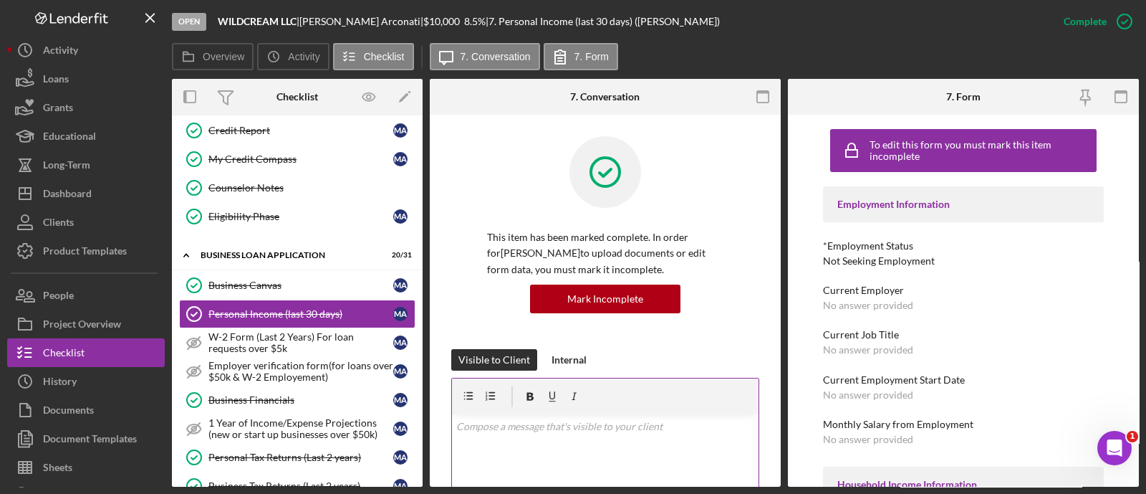
scroll to position [205, 0]
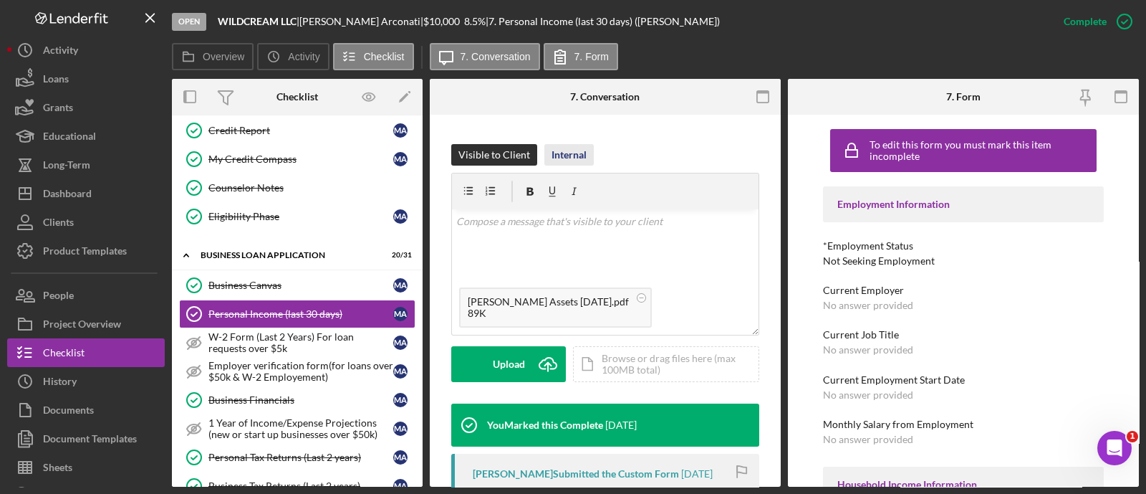
click at [576, 158] on div "Internal" at bounding box center [569, 154] width 35 height 21
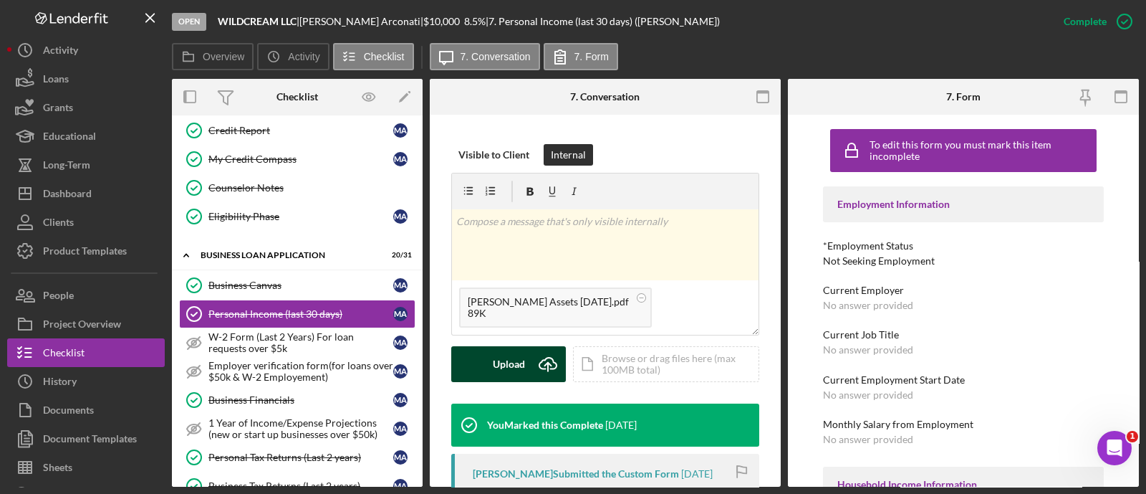
click at [522, 370] on div "Upload" at bounding box center [509, 364] width 32 height 36
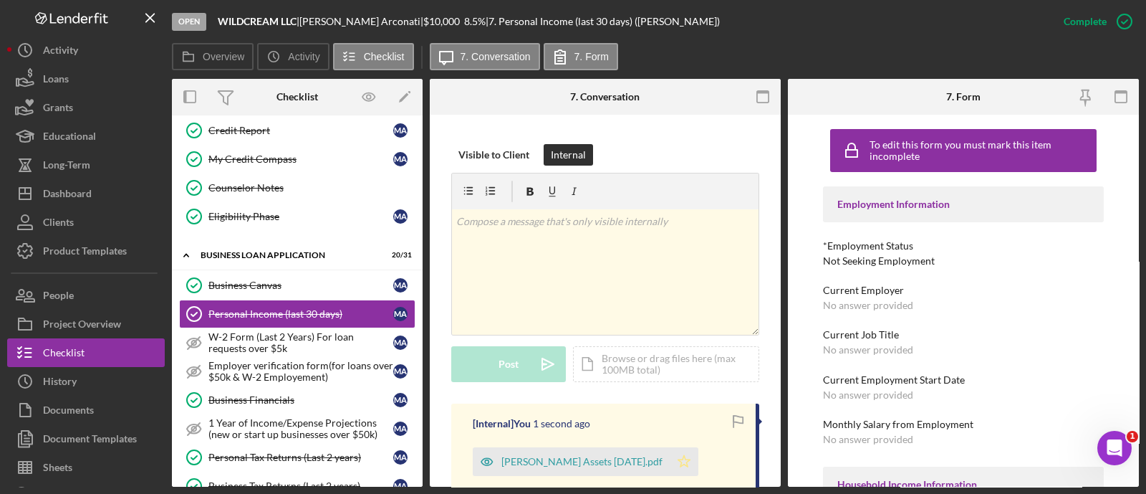
click at [698, 461] on icon "Icon/Star" at bounding box center [684, 461] width 29 height 29
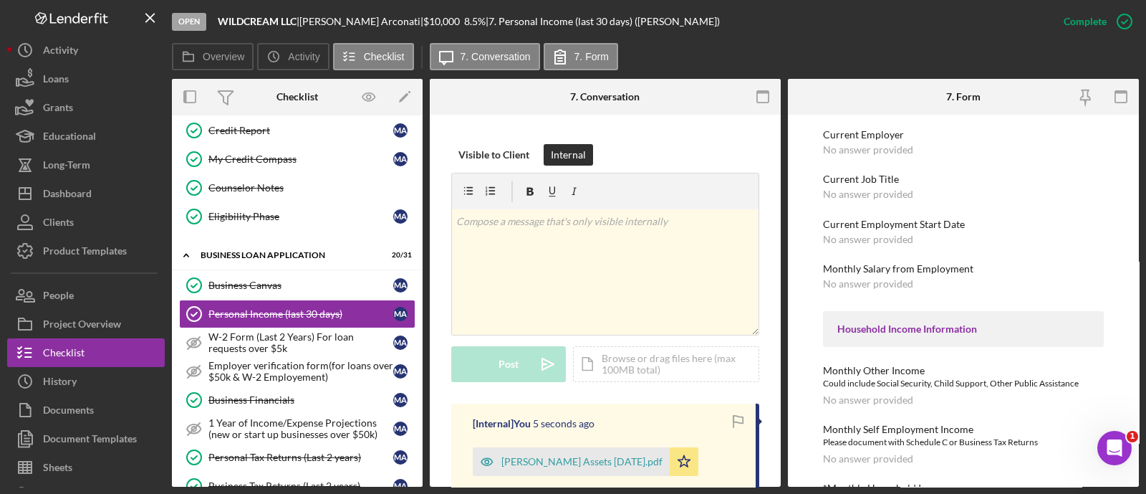
scroll to position [21, 0]
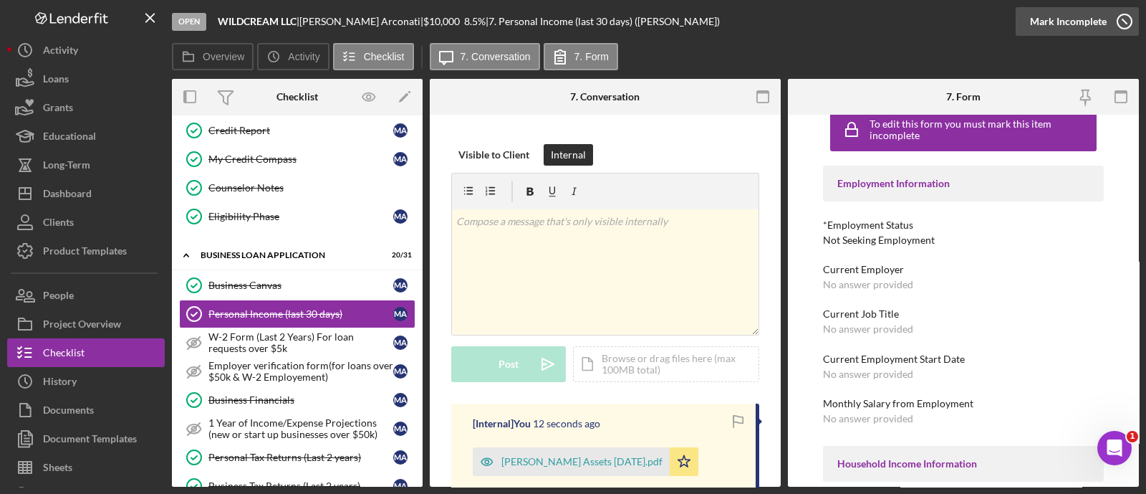
click at [1102, 29] on div "Mark Incomplete" at bounding box center [1068, 21] width 77 height 29
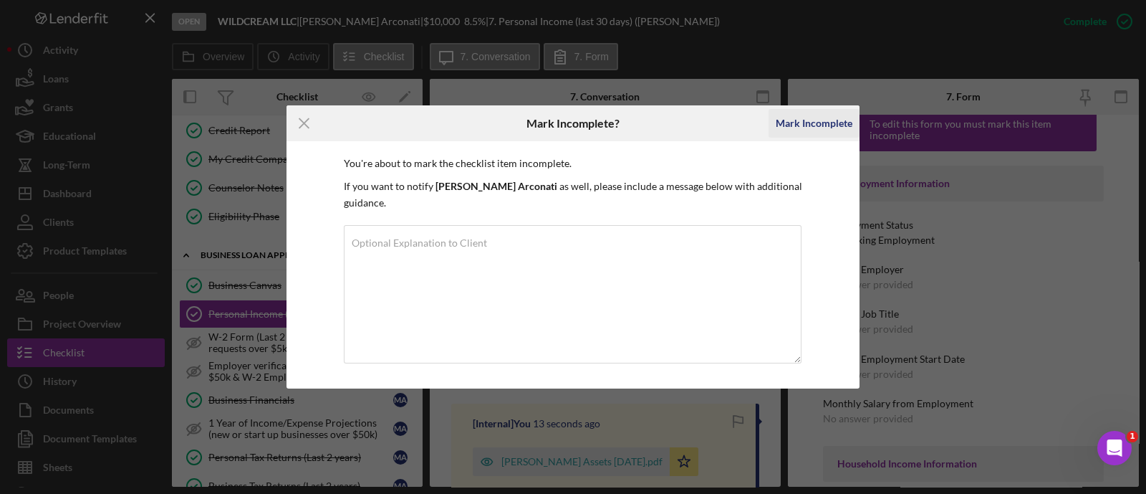
click at [820, 135] on div "Mark Incomplete" at bounding box center [814, 123] width 77 height 29
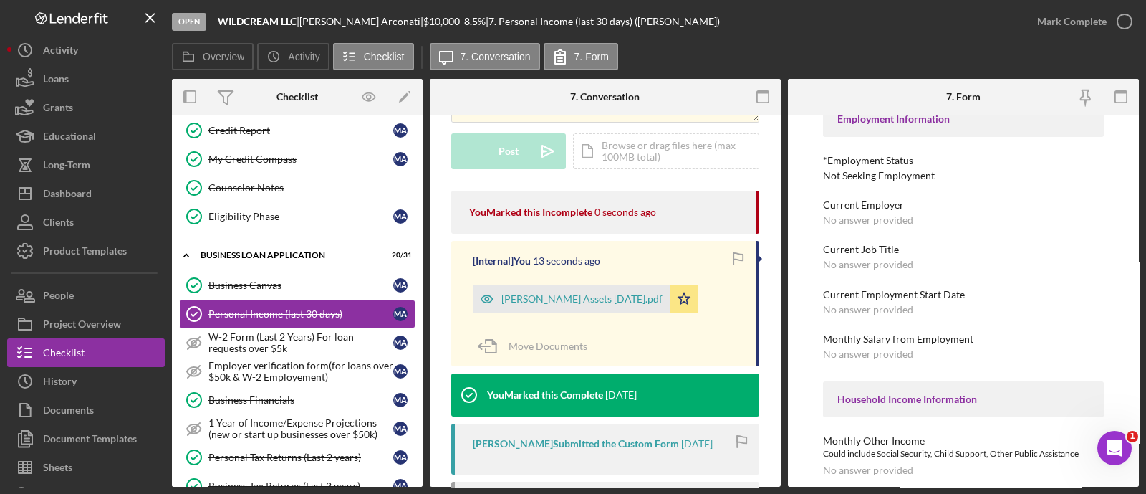
scroll to position [0, 0]
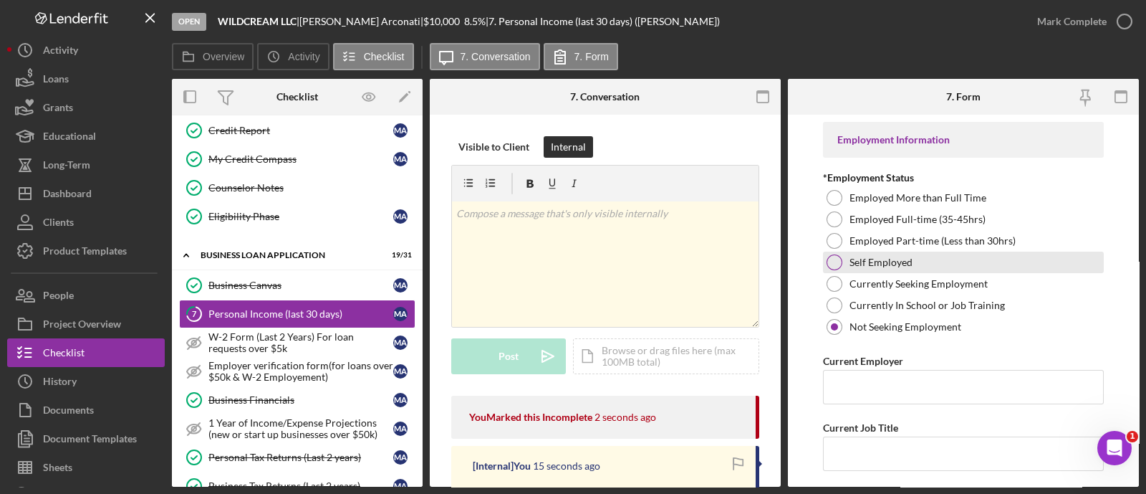
click at [827, 256] on div at bounding box center [835, 262] width 16 height 16
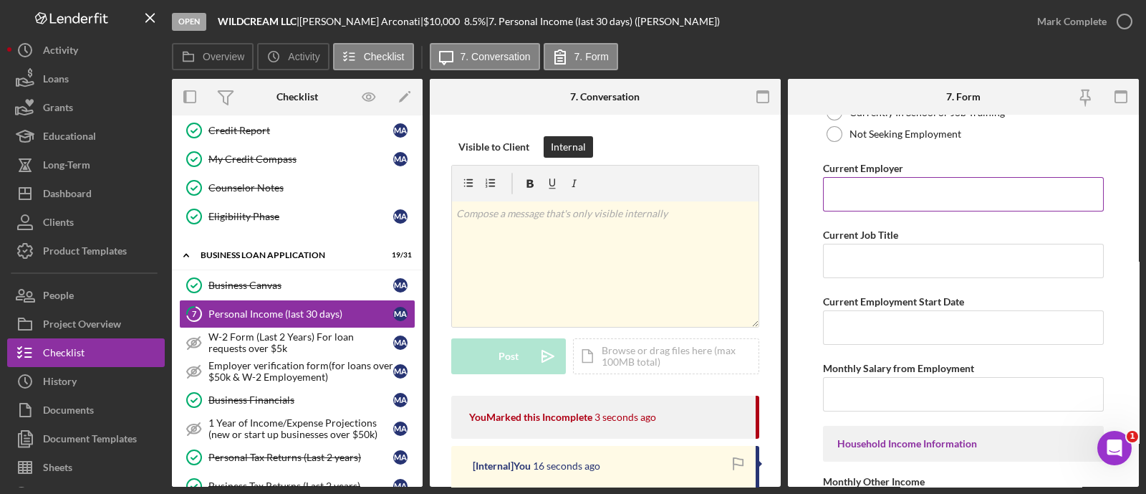
scroll to position [194, 0]
click at [845, 186] on input "Current Employer" at bounding box center [963, 193] width 281 height 34
type input "W"
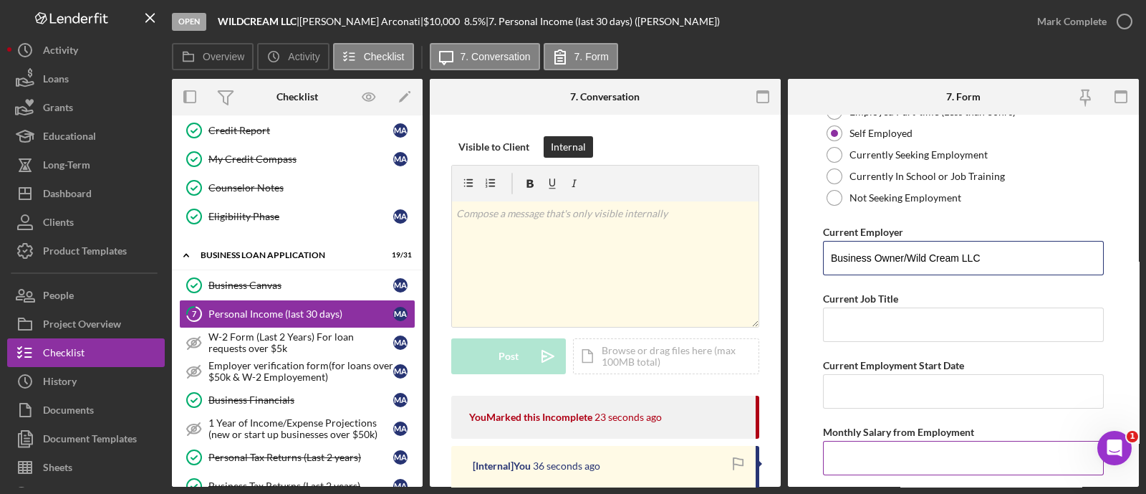
scroll to position [130, 0]
type input "Business Owner/Wild Cream LLC"
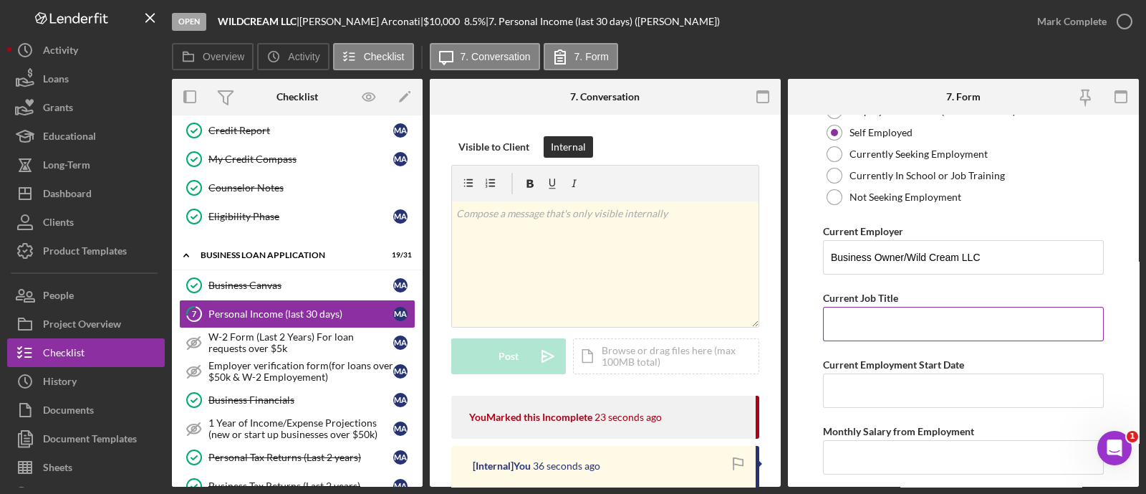
click at [899, 338] on input "Current Job Title" at bounding box center [963, 324] width 281 height 34
type input "Business Owner"
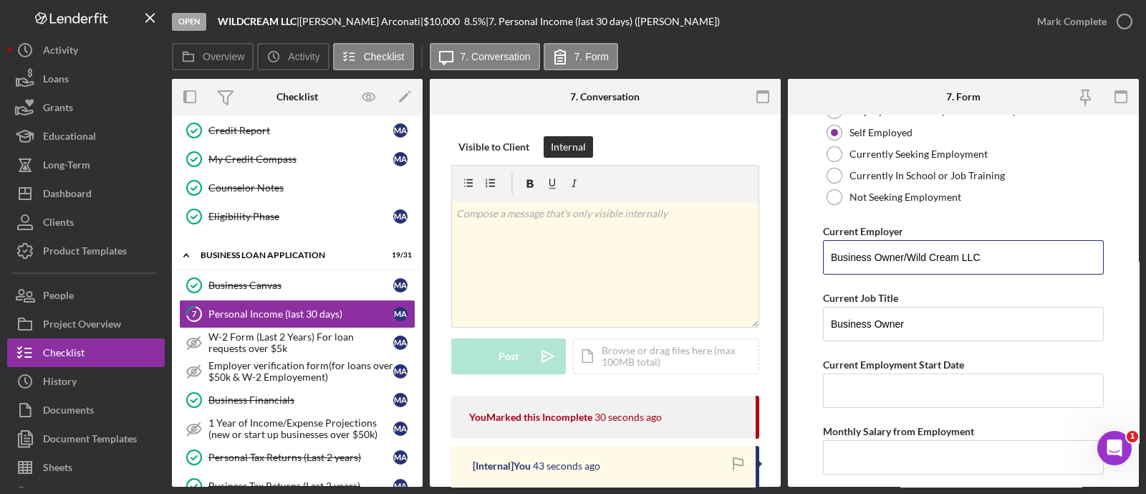
drag, startPoint x: 905, startPoint y: 257, endPoint x: 784, endPoint y: 289, distance: 125.8
click at [784, 289] on div "Overview Internal Workflow Stage Open Icon/Dropdown Arrow Archive (can unarchiv…" at bounding box center [655, 283] width 967 height 408
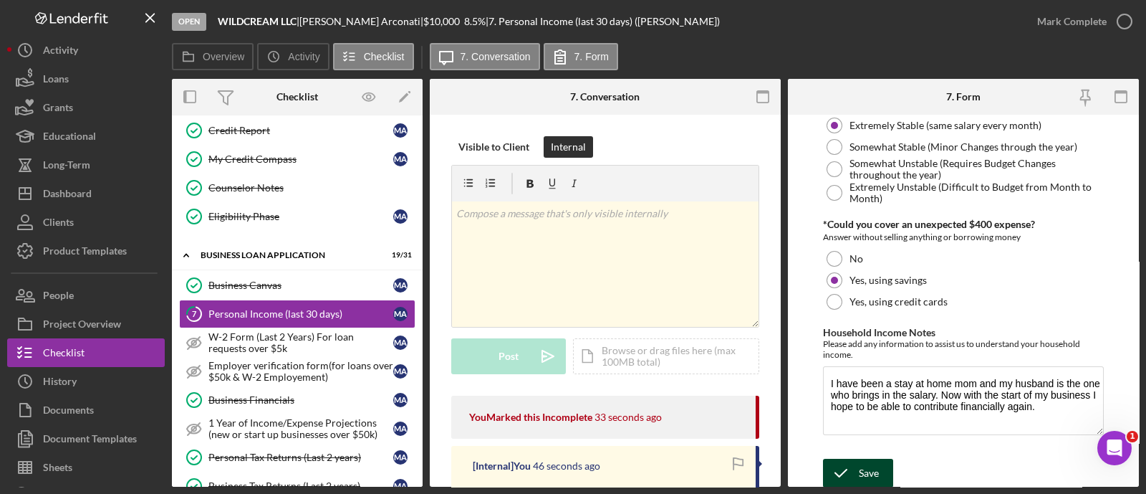
type input "Wild Cream LLC"
click at [868, 476] on div "Save" at bounding box center [869, 472] width 20 height 29
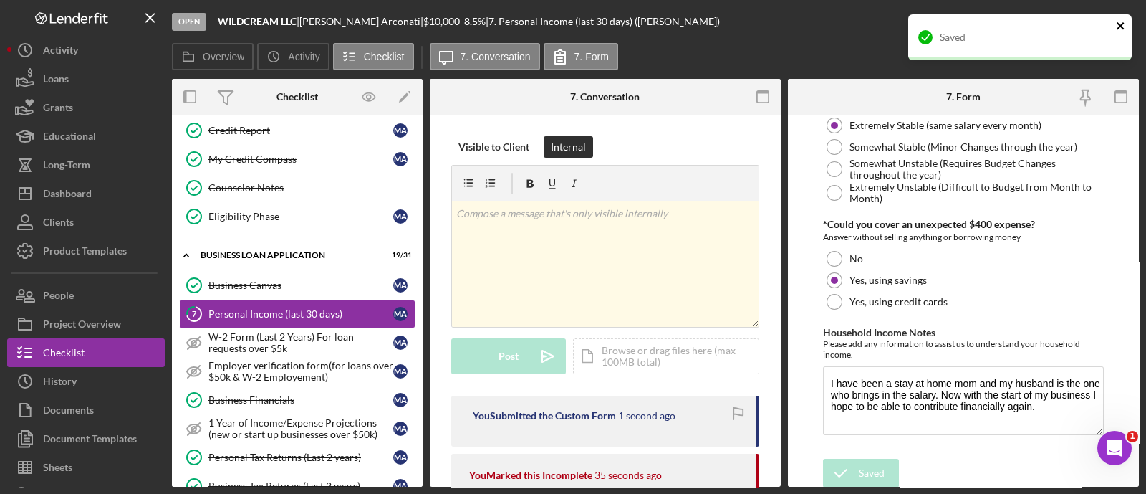
click at [1122, 33] on button "close" at bounding box center [1121, 27] width 10 height 14
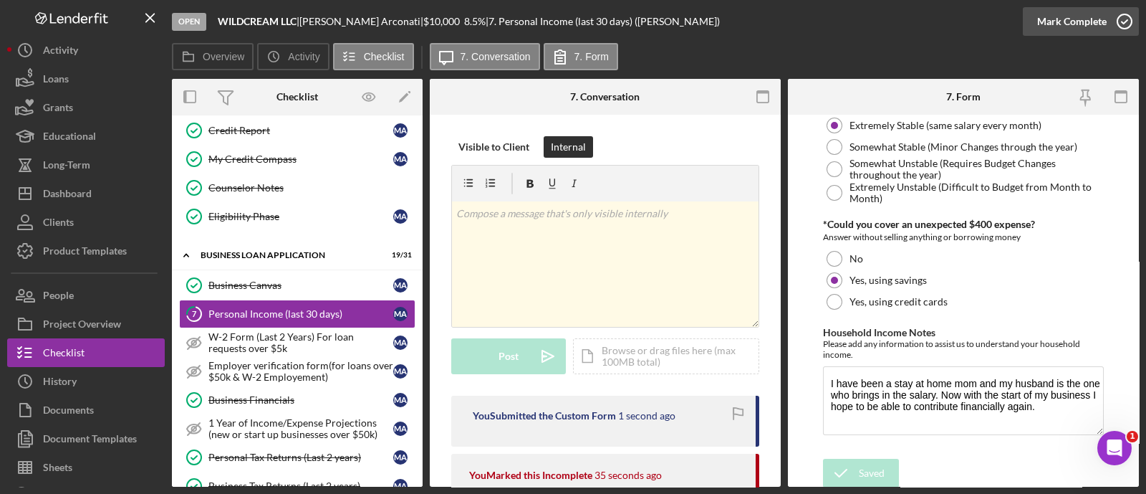
click at [1080, 27] on div "Mark Complete" at bounding box center [1071, 21] width 69 height 29
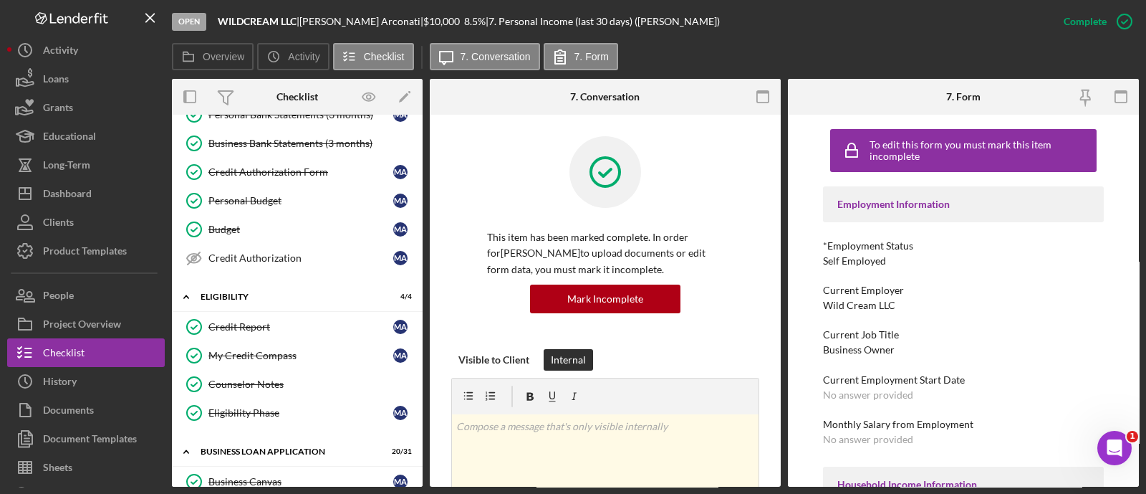
scroll to position [0, 0]
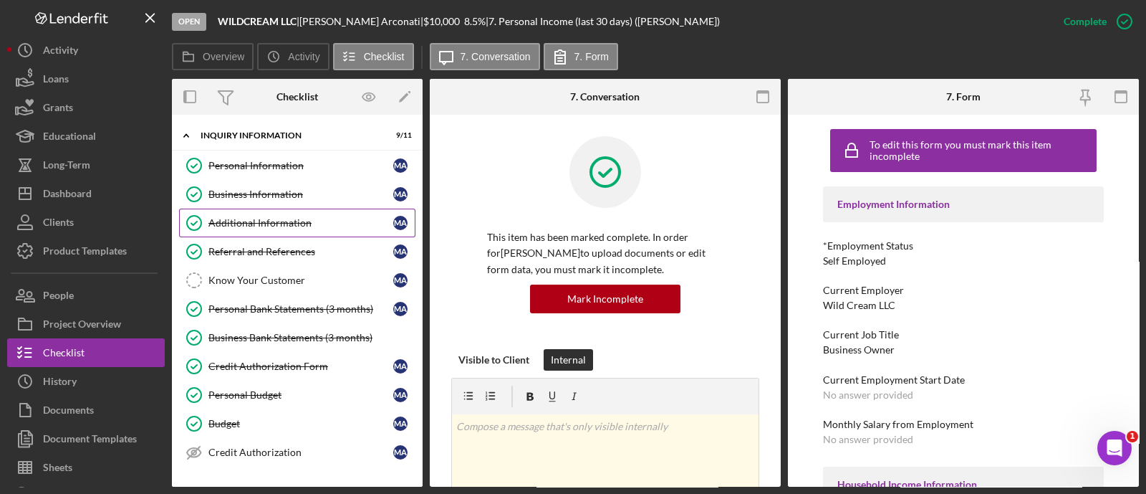
click at [272, 234] on link "Additional Information Additional Information M A" at bounding box center [297, 222] width 236 height 29
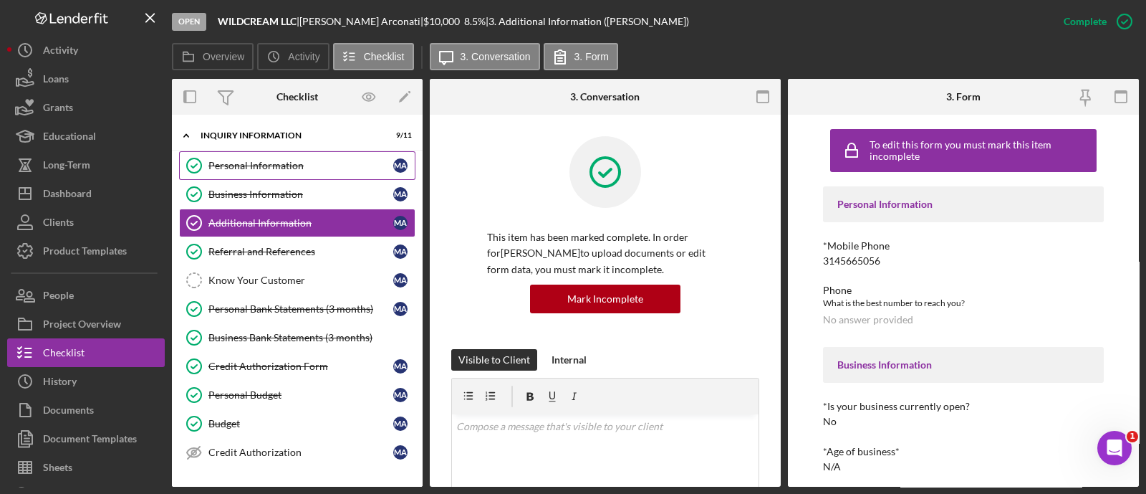
click at [236, 177] on link "Personal Information Personal Information M A" at bounding box center [297, 165] width 236 height 29
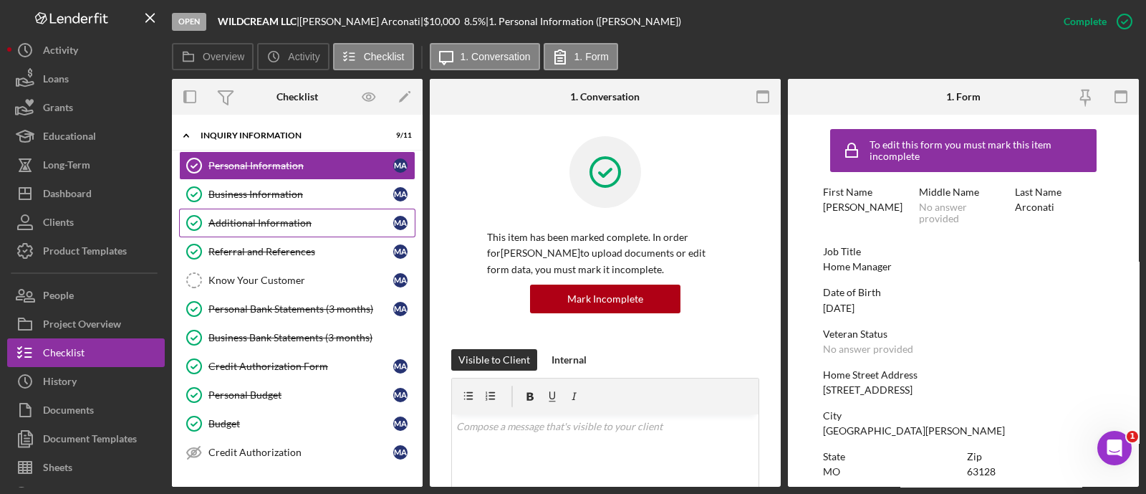
click at [275, 209] on link "Additional Information Additional Information M A" at bounding box center [297, 222] width 236 height 29
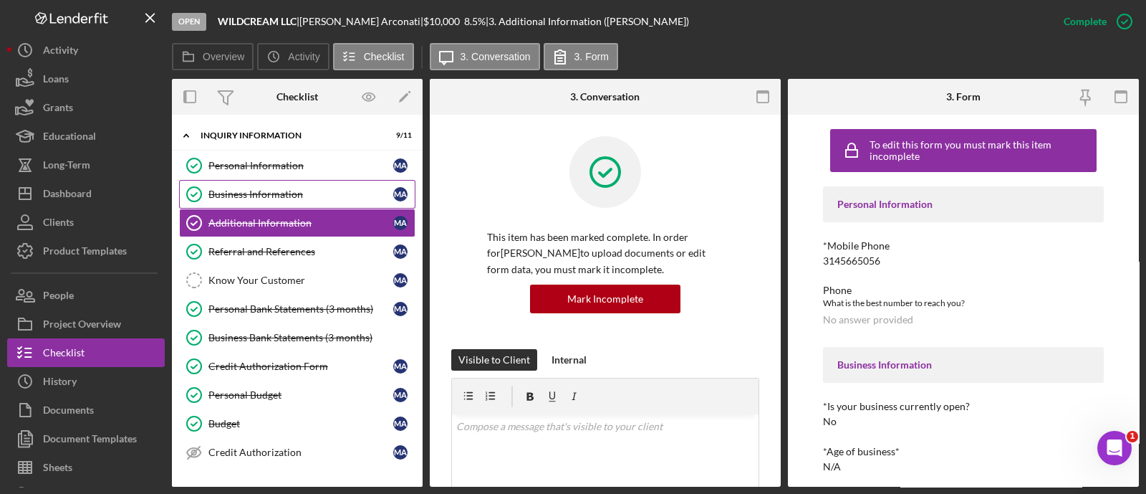
click at [272, 189] on div "Business Information" at bounding box center [300, 193] width 185 height 11
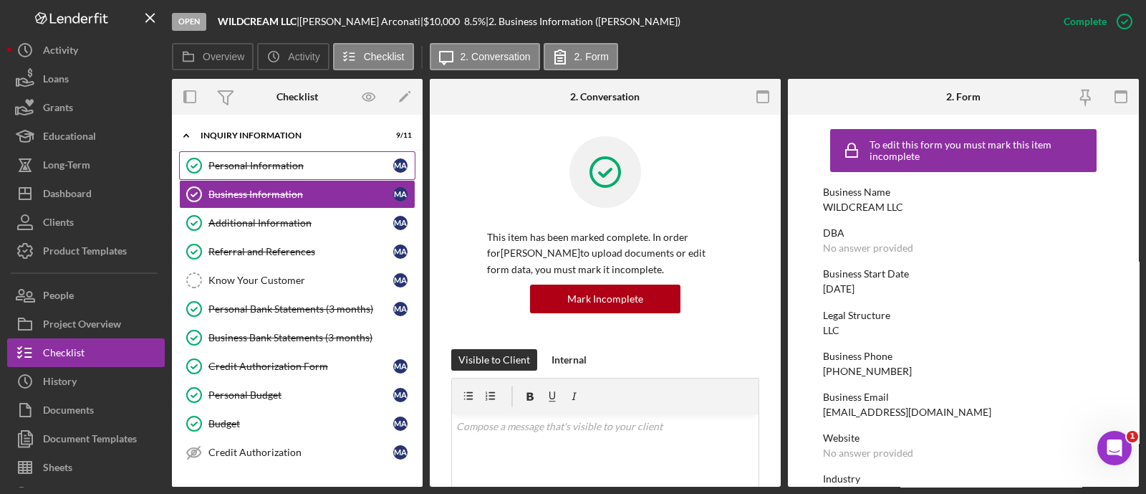
click at [273, 176] on link "Personal Information Personal Information M A" at bounding box center [297, 165] width 236 height 29
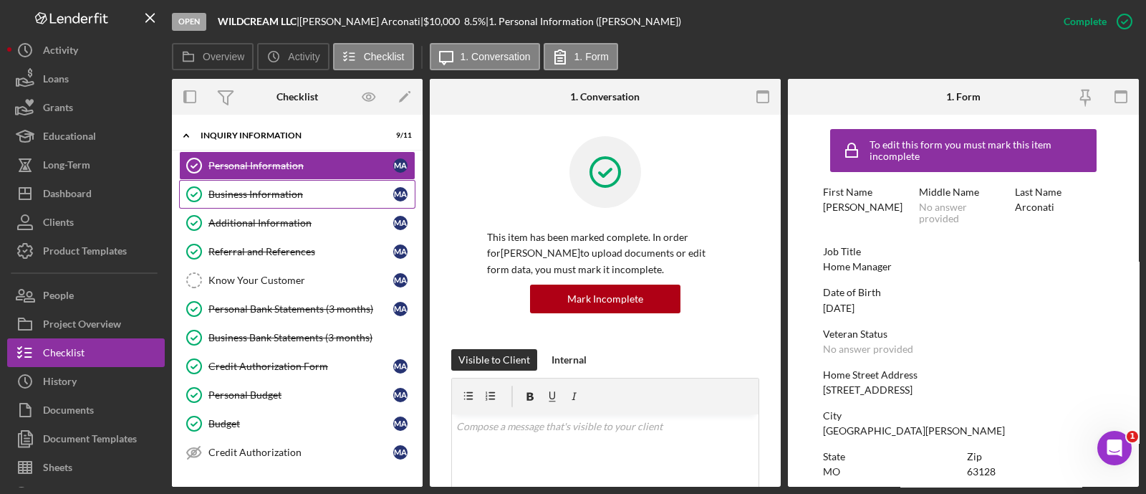
click at [269, 190] on div "Business Information" at bounding box center [300, 193] width 185 height 11
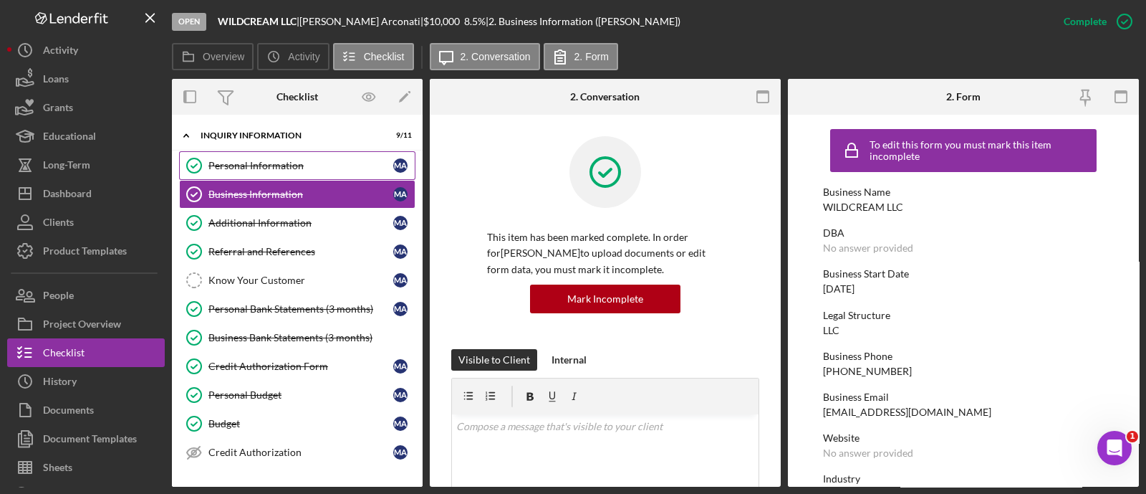
click at [267, 169] on div "Personal Information" at bounding box center [300, 165] width 185 height 11
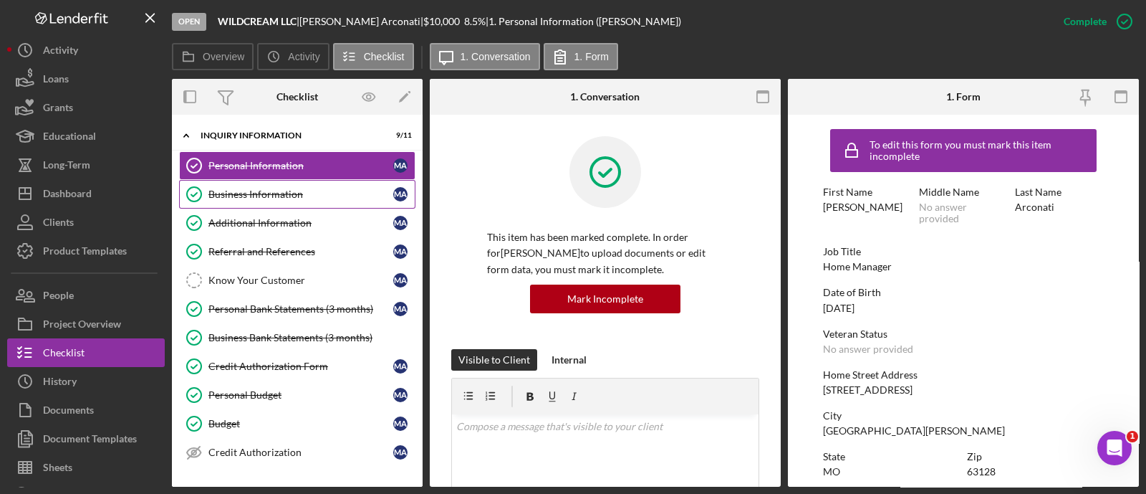
click at [279, 191] on div "Business Information" at bounding box center [300, 193] width 185 height 11
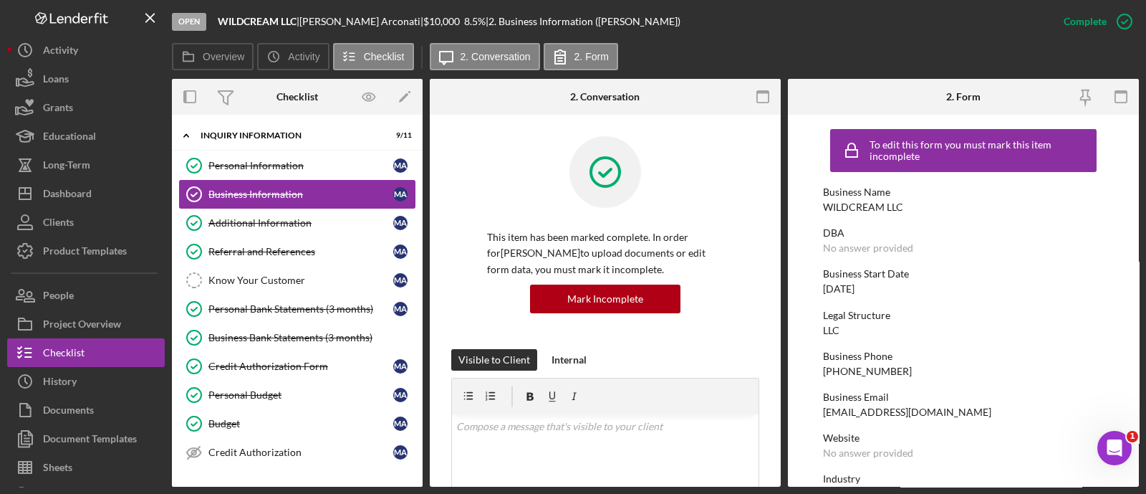
click at [274, 181] on link "Business Information Business Information M A" at bounding box center [297, 194] width 236 height 29
click at [269, 174] on link "Personal Information Personal Information M A" at bounding box center [297, 165] width 236 height 29
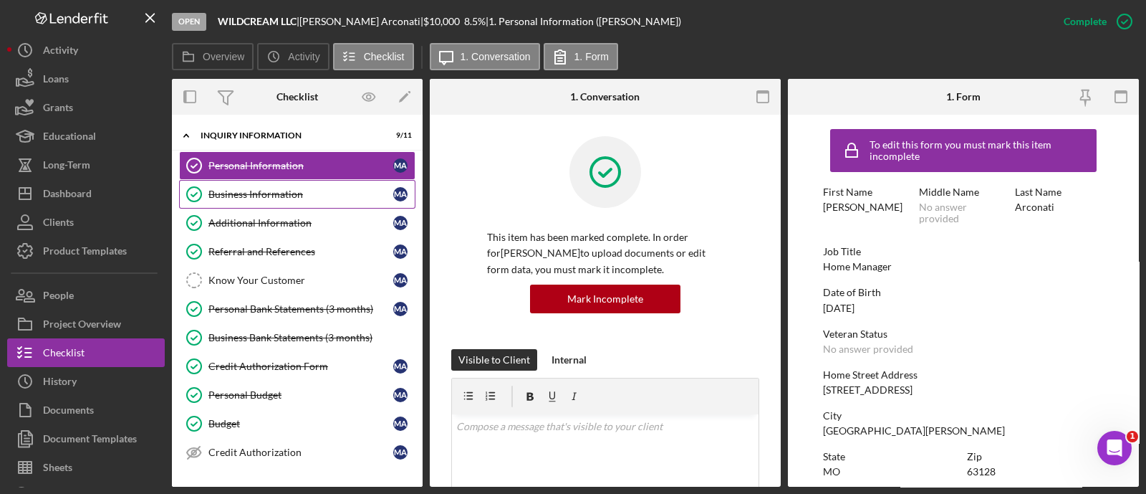
click at [272, 185] on link "Business Information Business Information M A" at bounding box center [297, 194] width 236 height 29
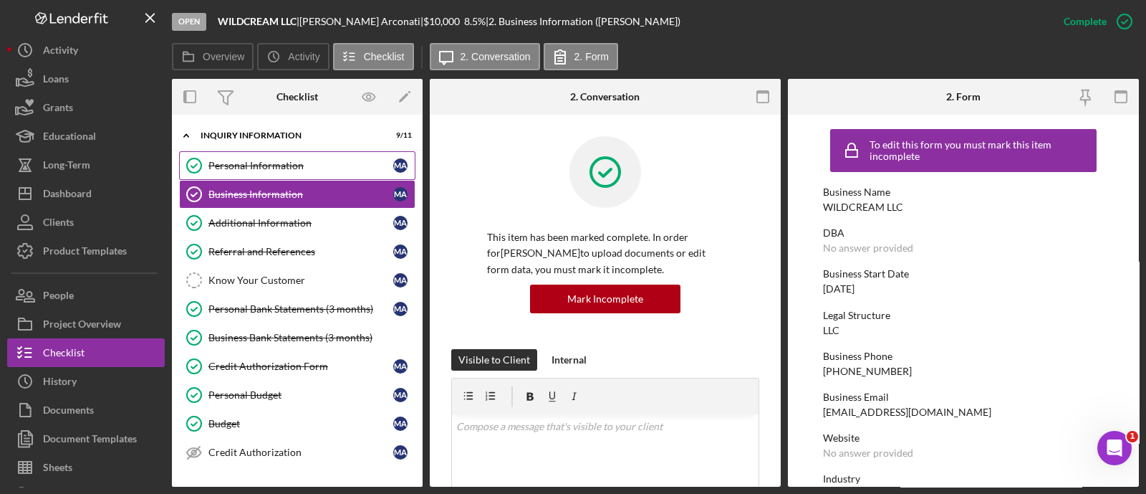
click at [271, 167] on div "Personal Information" at bounding box center [300, 165] width 185 height 11
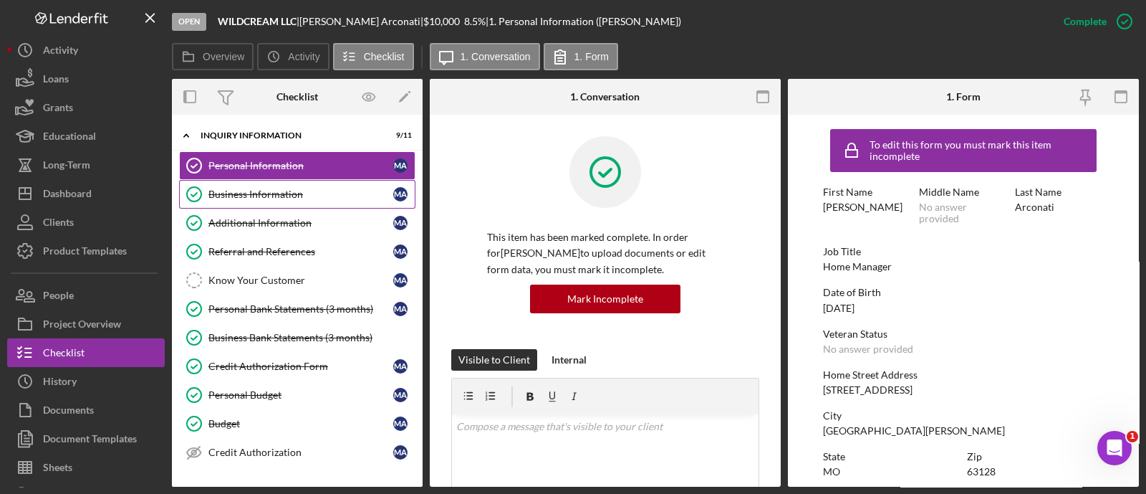
click at [270, 190] on div "Business Information" at bounding box center [300, 193] width 185 height 11
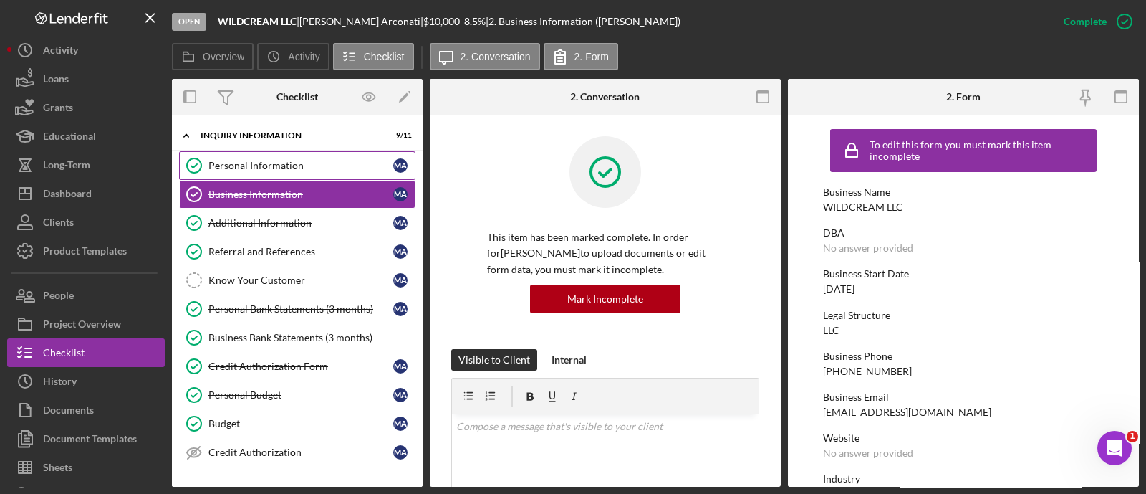
click at [271, 165] on div "Personal Information" at bounding box center [300, 165] width 185 height 11
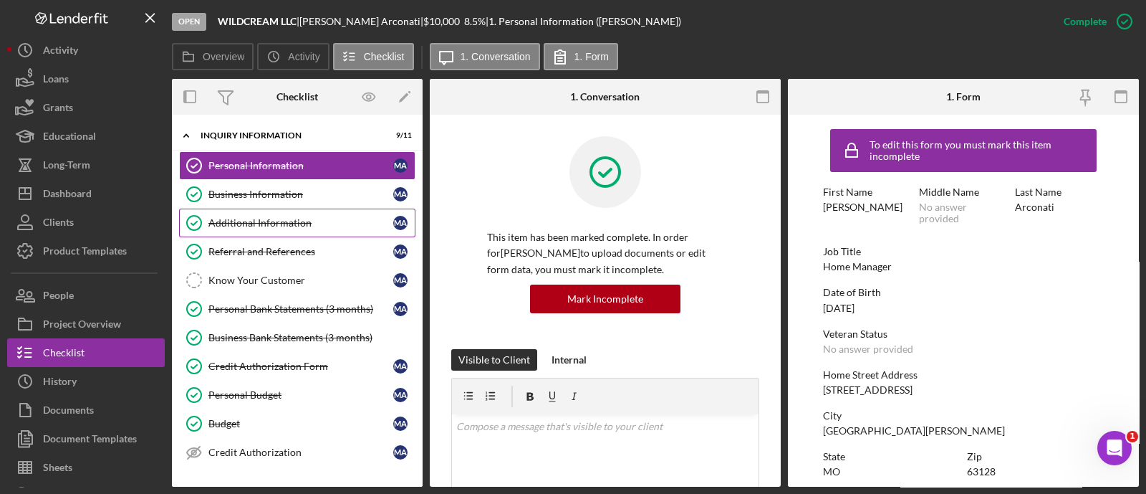
click at [271, 215] on link "Additional Information Additional Information M A" at bounding box center [297, 222] width 236 height 29
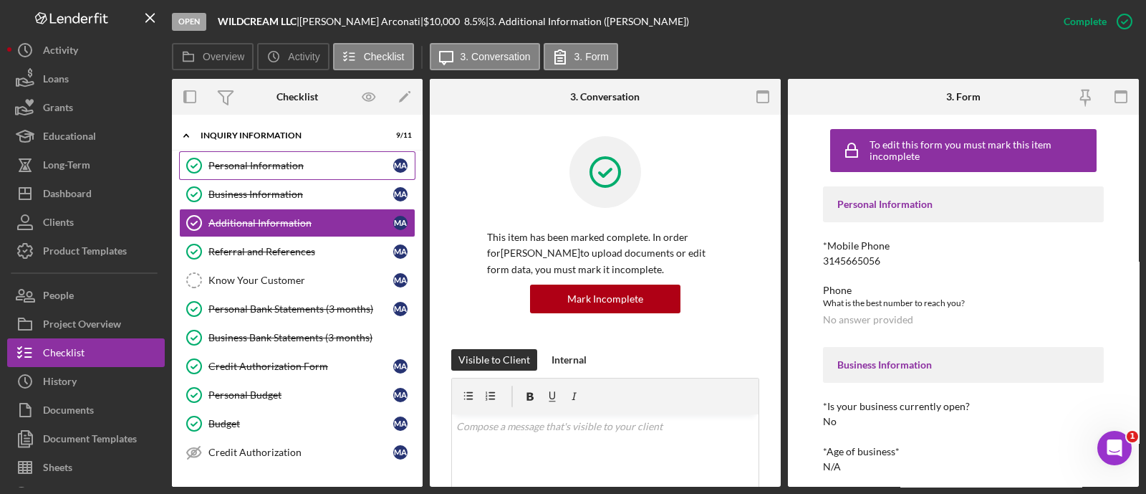
click at [269, 158] on link "Personal Information Personal Information M A" at bounding box center [297, 165] width 236 height 29
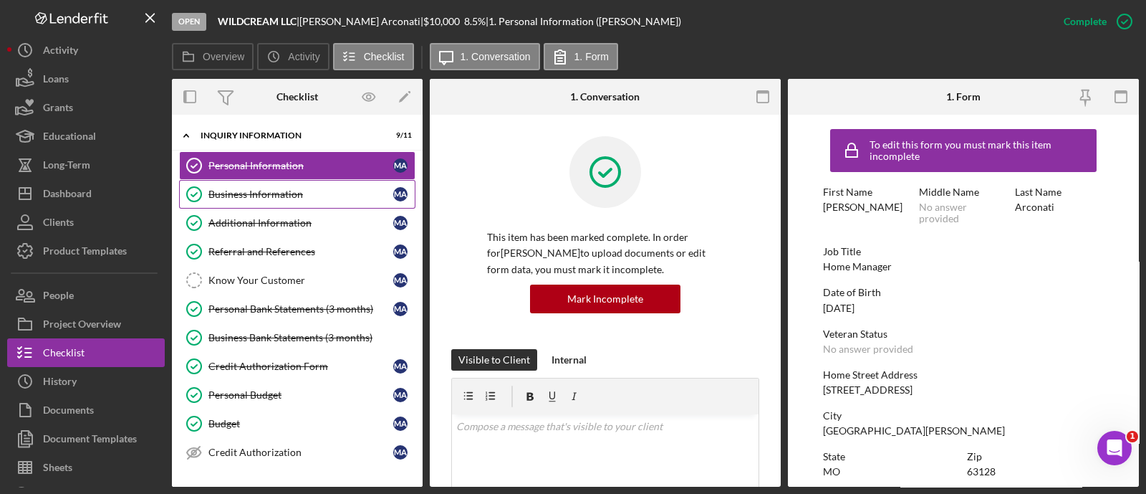
click at [264, 197] on div "Business Information" at bounding box center [300, 193] width 185 height 11
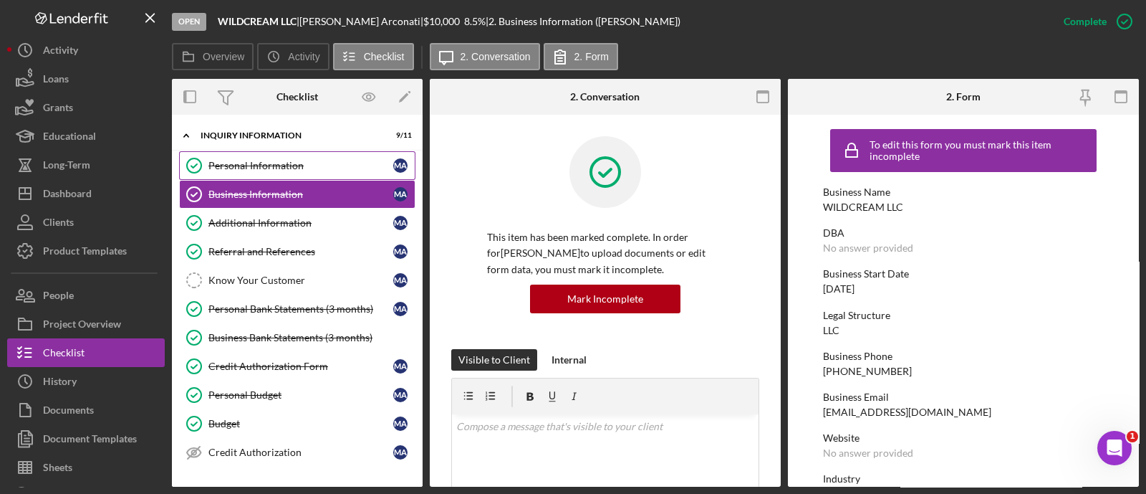
click at [258, 154] on link "Personal Information Personal Information M A" at bounding box center [297, 165] width 236 height 29
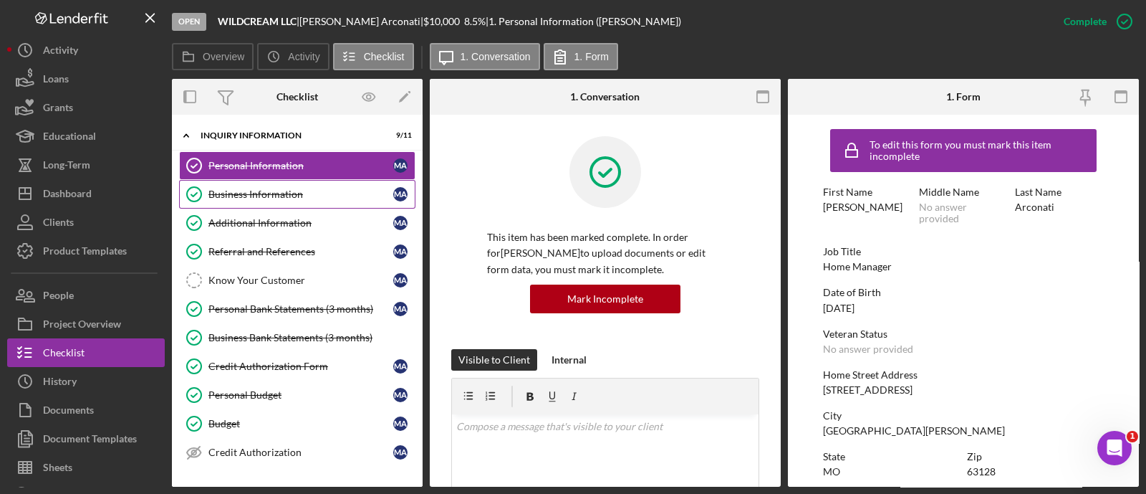
click at [263, 200] on link "Business Information Business Information M A" at bounding box center [297, 194] width 236 height 29
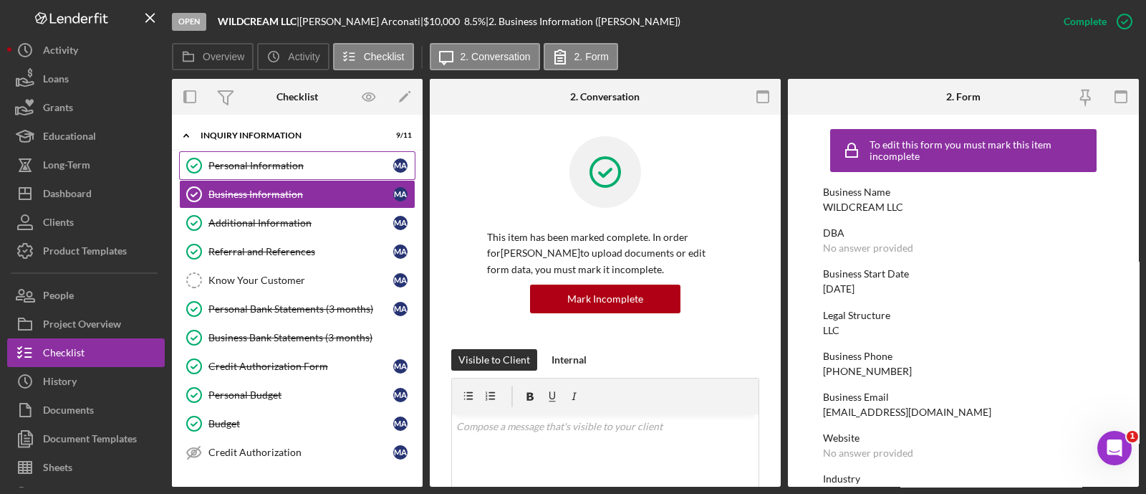
click at [249, 163] on div "Personal Information" at bounding box center [300, 165] width 185 height 11
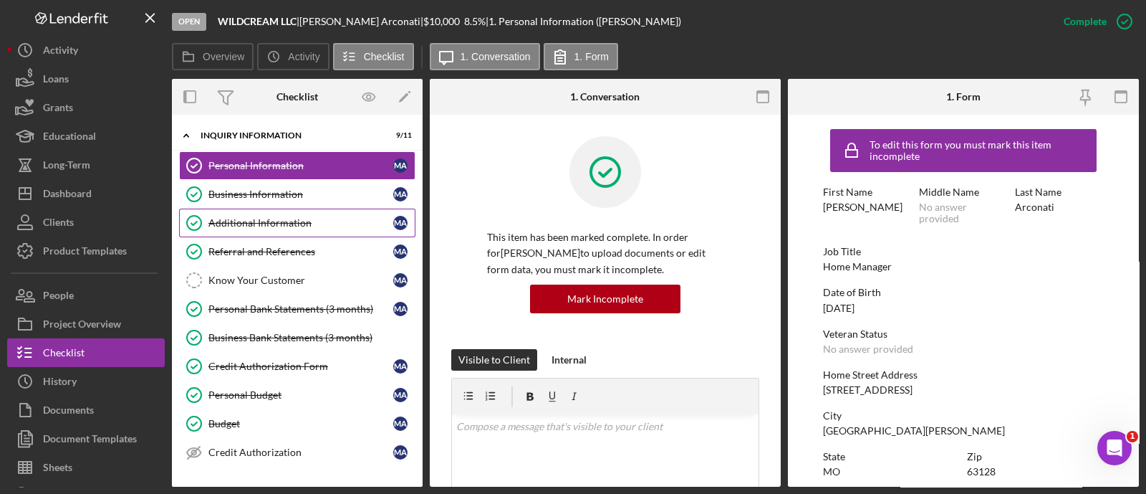
click at [266, 209] on link "Additional Information Additional Information M A" at bounding box center [297, 222] width 236 height 29
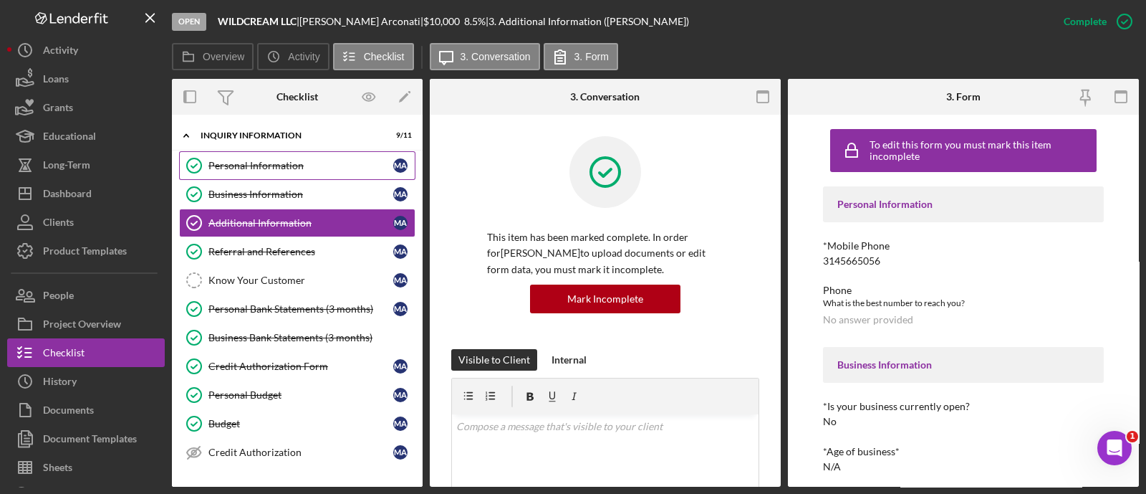
click at [258, 176] on link "Personal Information Personal Information M A" at bounding box center [297, 165] width 236 height 29
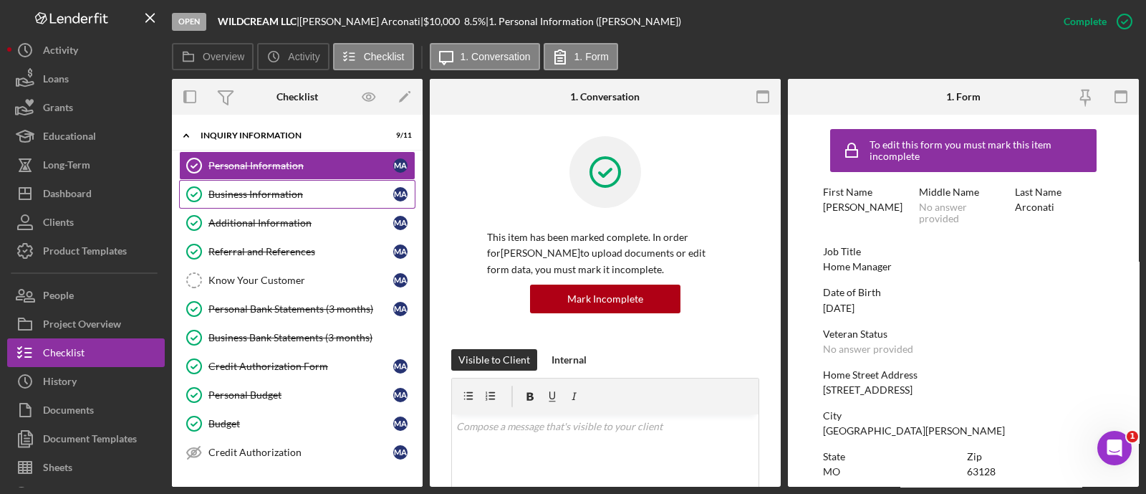
click at [271, 206] on link "Business Information Business Information M A" at bounding box center [297, 194] width 236 height 29
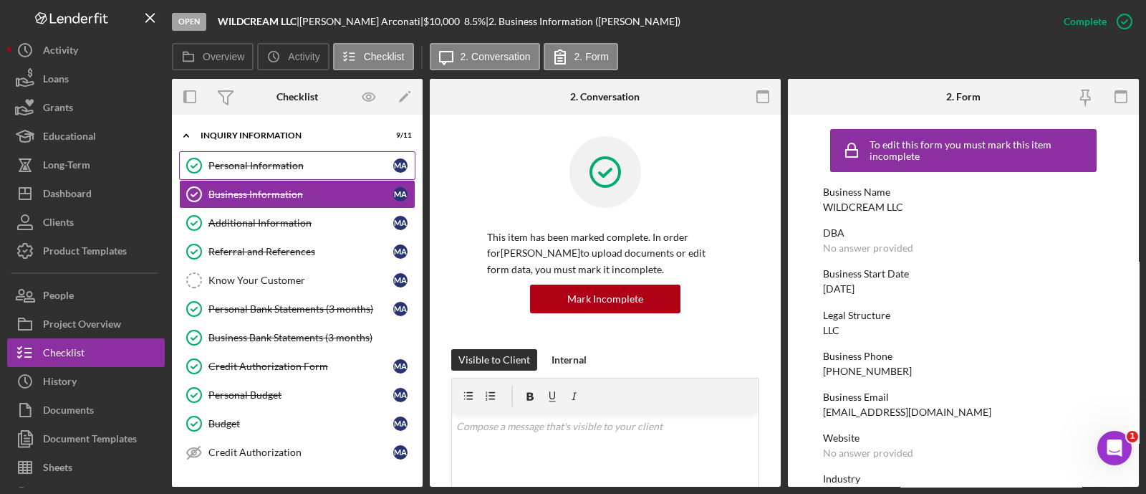
click at [272, 170] on div "Personal Information" at bounding box center [300, 165] width 185 height 11
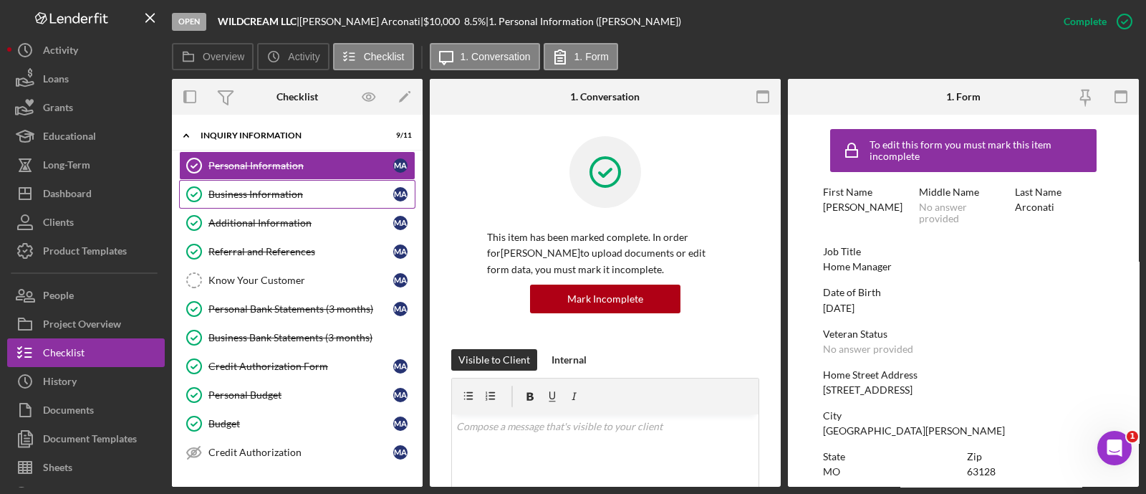
click at [271, 192] on div "Business Information" at bounding box center [300, 193] width 185 height 11
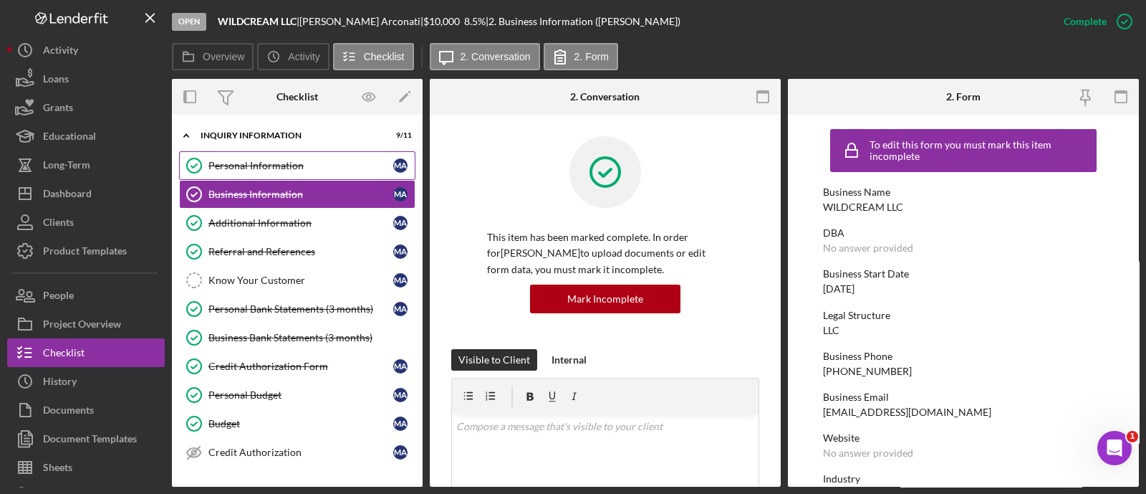
click at [273, 160] on div "Personal Information" at bounding box center [300, 165] width 185 height 11
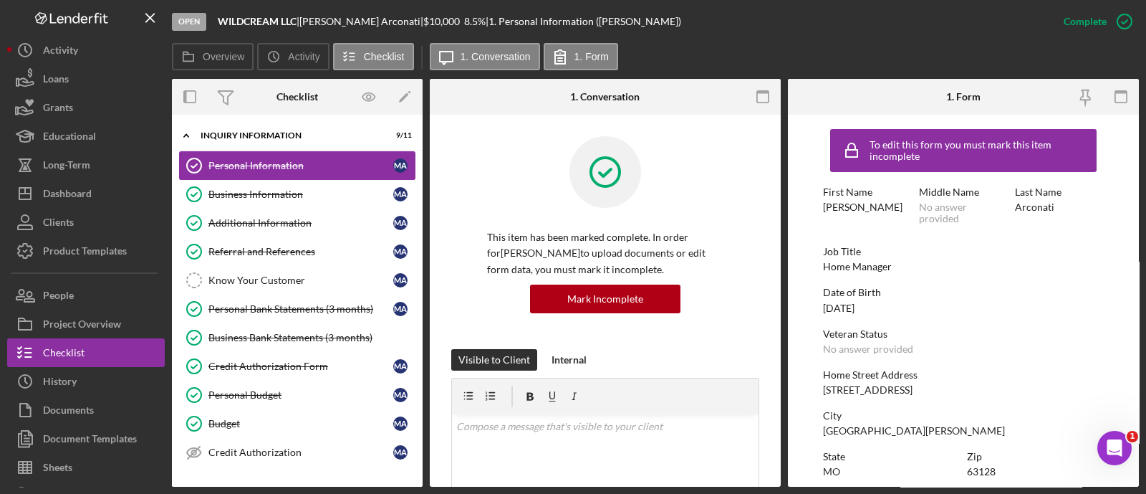
click at [279, 178] on link "Personal Information Personal Information M A" at bounding box center [297, 165] width 236 height 29
click at [283, 191] on div "Business Information" at bounding box center [300, 193] width 185 height 11
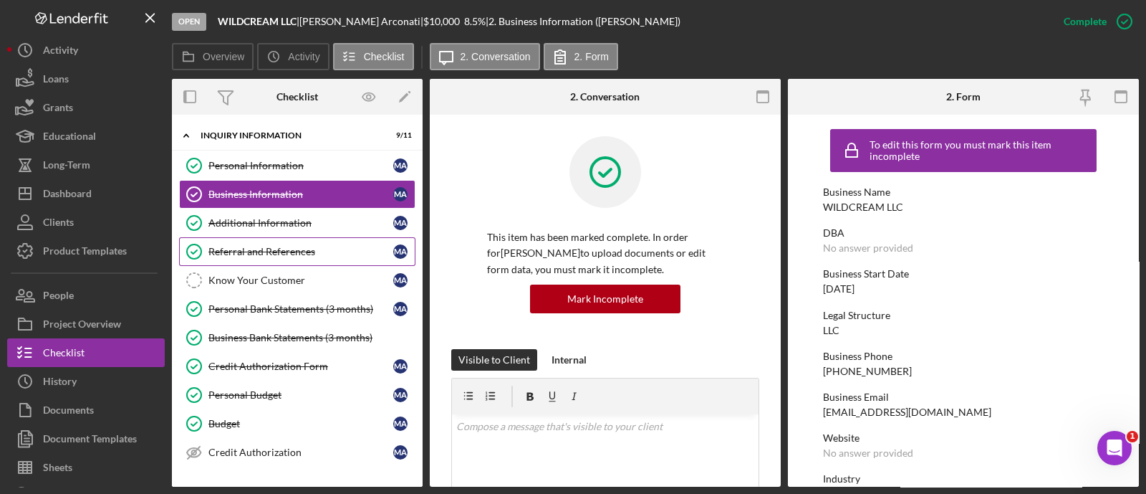
click at [293, 239] on link "Referral and References Referral and References M A" at bounding box center [297, 251] width 236 height 29
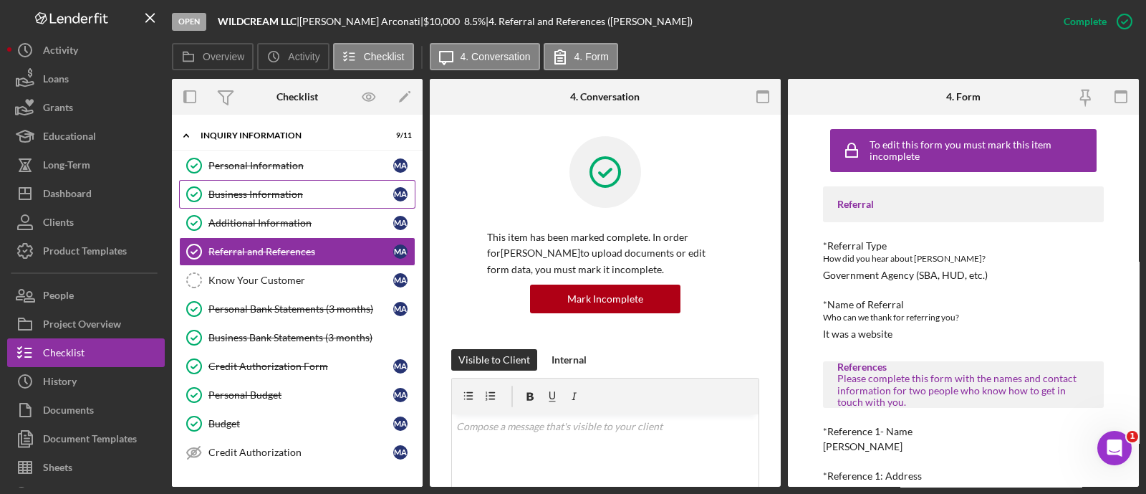
click at [309, 206] on link "Business Information Business Information M A" at bounding box center [297, 194] width 236 height 29
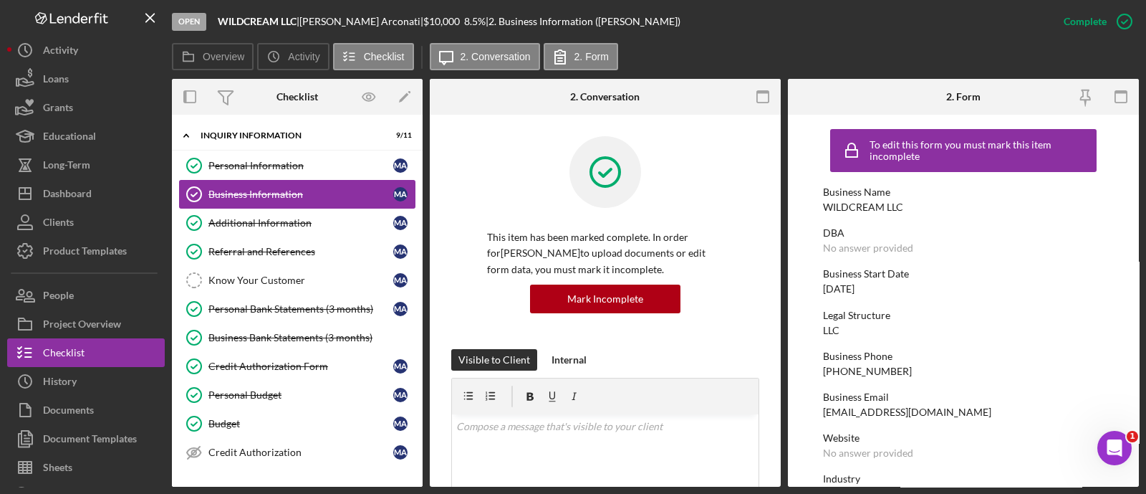
click at [314, 180] on link "Business Information Business Information M A" at bounding box center [297, 194] width 236 height 29
click at [314, 168] on div "Personal Information" at bounding box center [300, 165] width 185 height 11
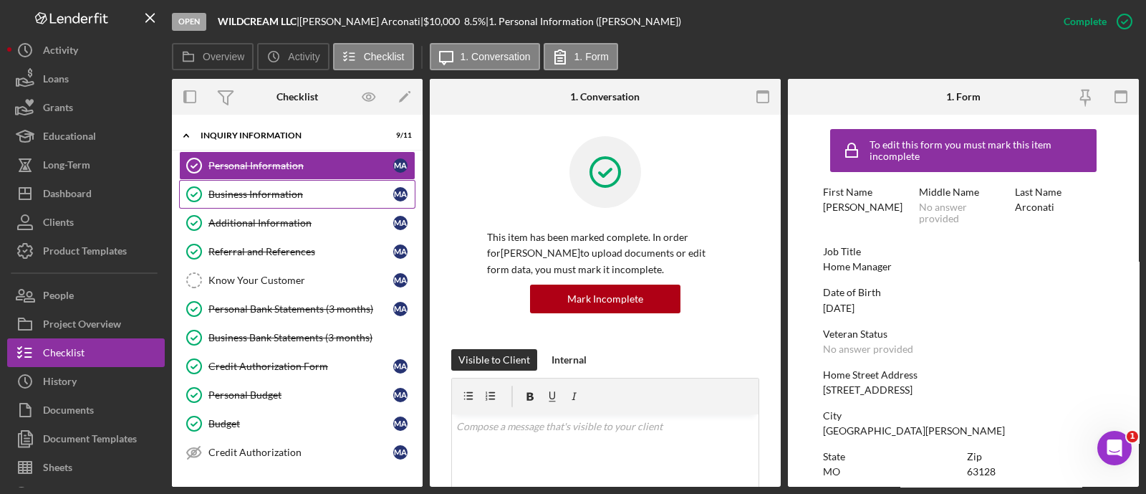
click at [315, 198] on div "Business Information" at bounding box center [300, 193] width 185 height 11
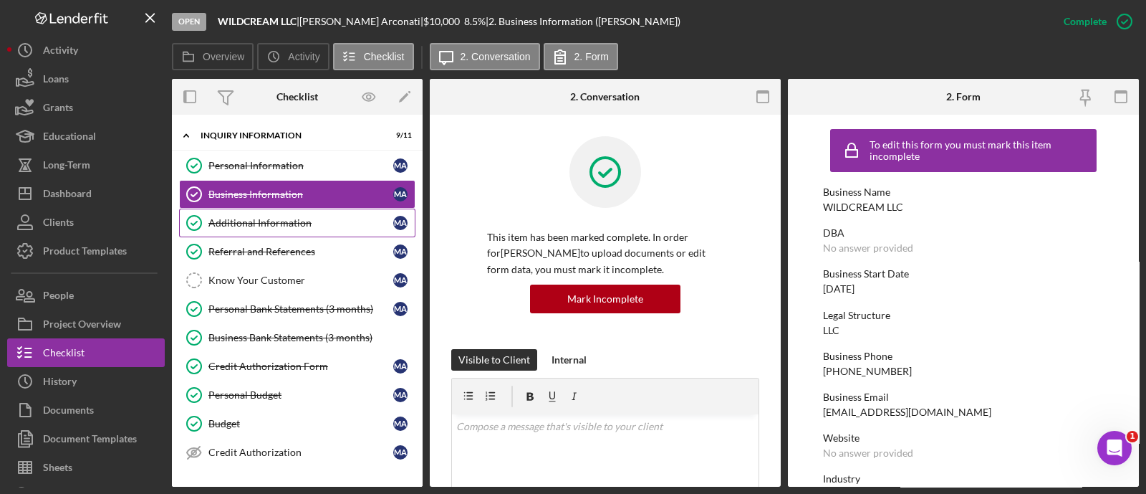
click at [314, 225] on div "Additional Information" at bounding box center [300, 222] width 185 height 11
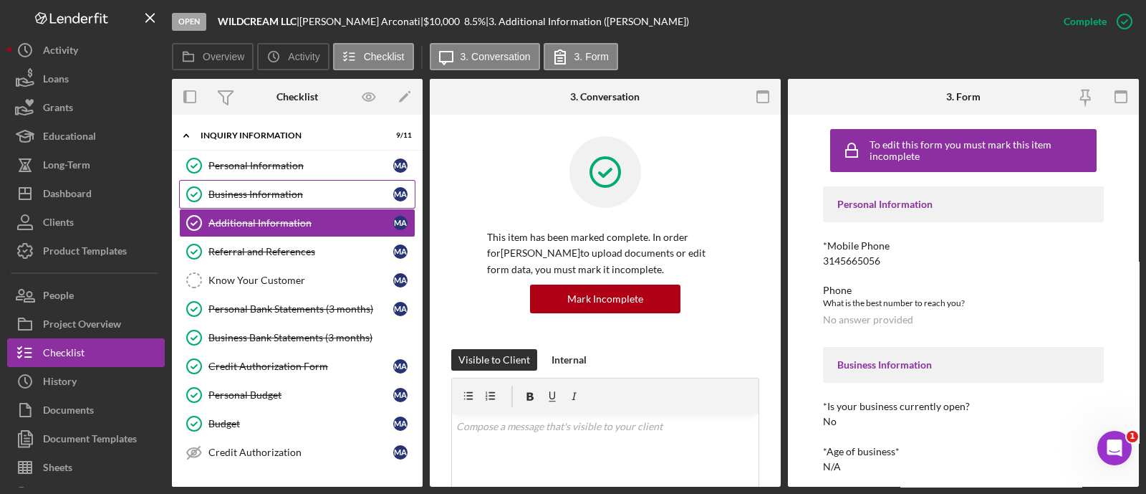
click at [294, 188] on div "Business Information" at bounding box center [300, 193] width 185 height 11
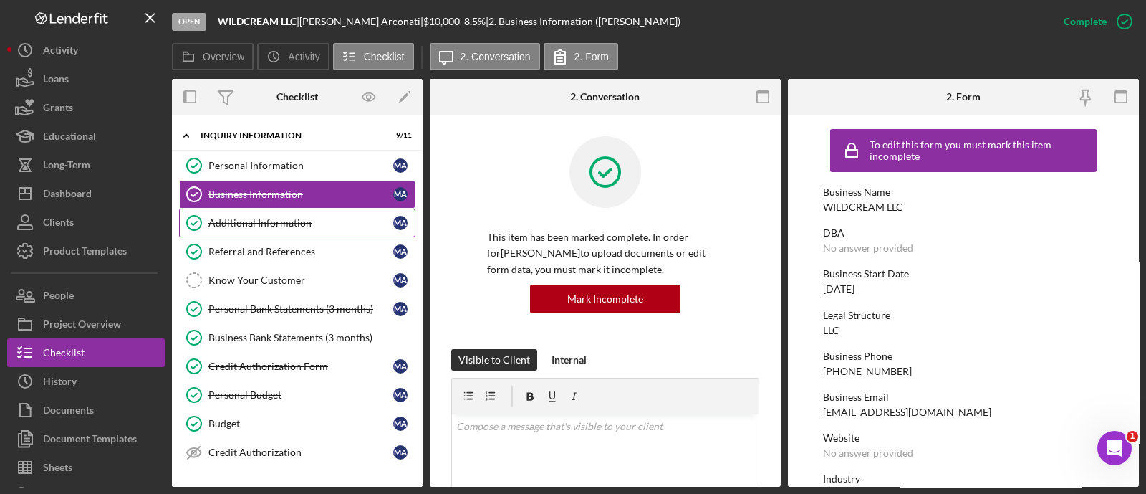
click at [238, 221] on div "Additional Information" at bounding box center [300, 222] width 185 height 11
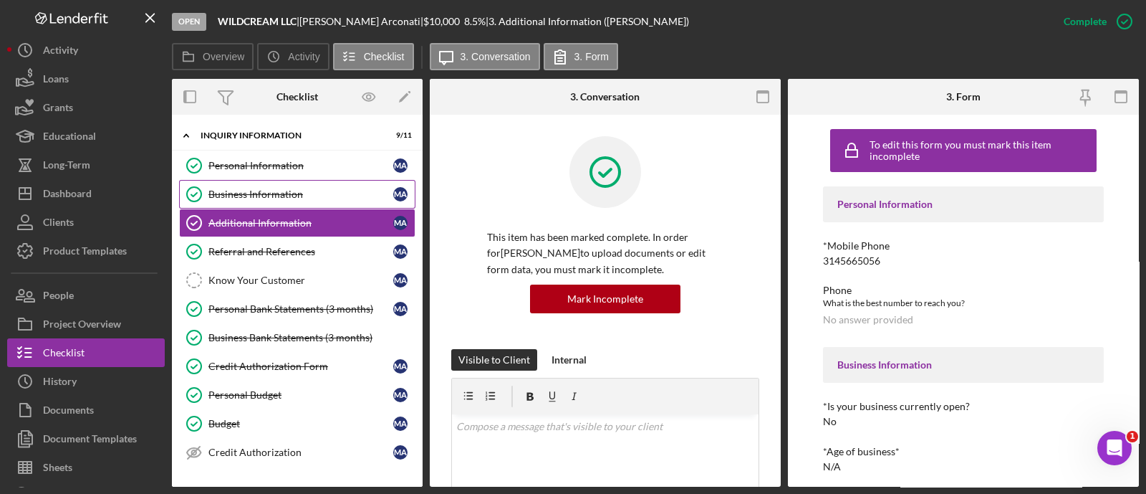
click at [243, 202] on link "Business Information Business Information M A" at bounding box center [297, 194] width 236 height 29
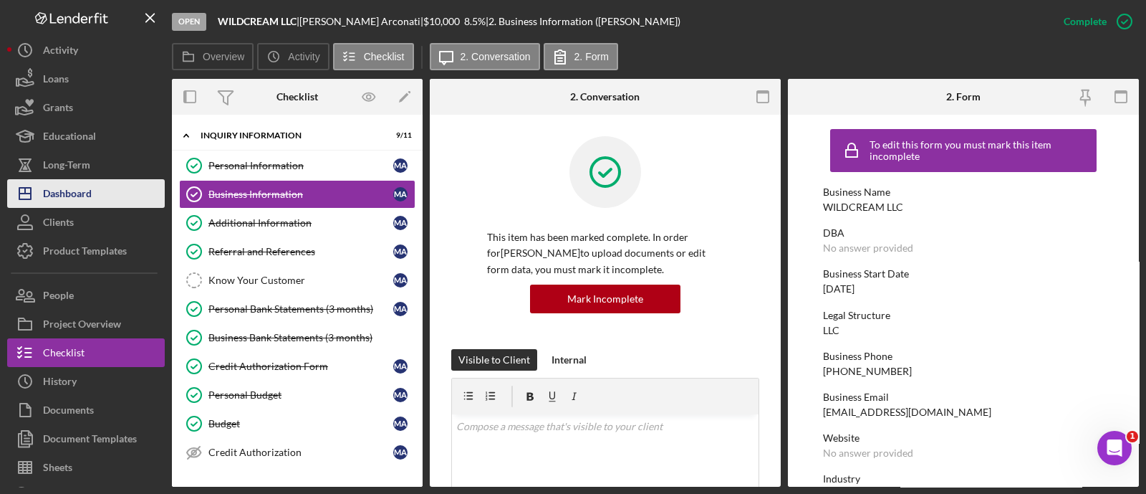
click at [94, 199] on button "Icon/Dashboard Dashboard" at bounding box center [86, 193] width 158 height 29
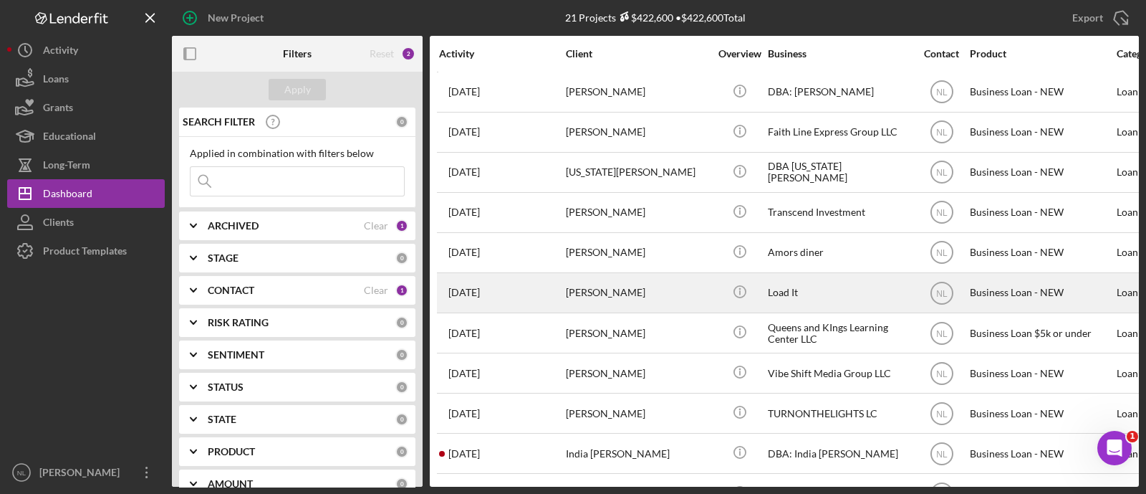
click at [548, 291] on div "[DATE] [PERSON_NAME]" at bounding box center [501, 293] width 125 height 38
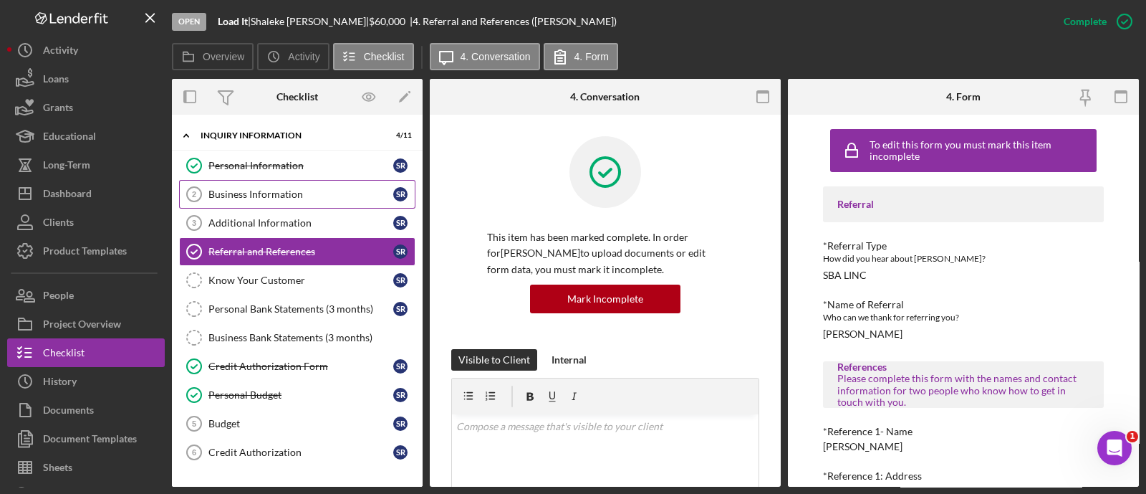
click at [286, 191] on div "Business Information" at bounding box center [300, 193] width 185 height 11
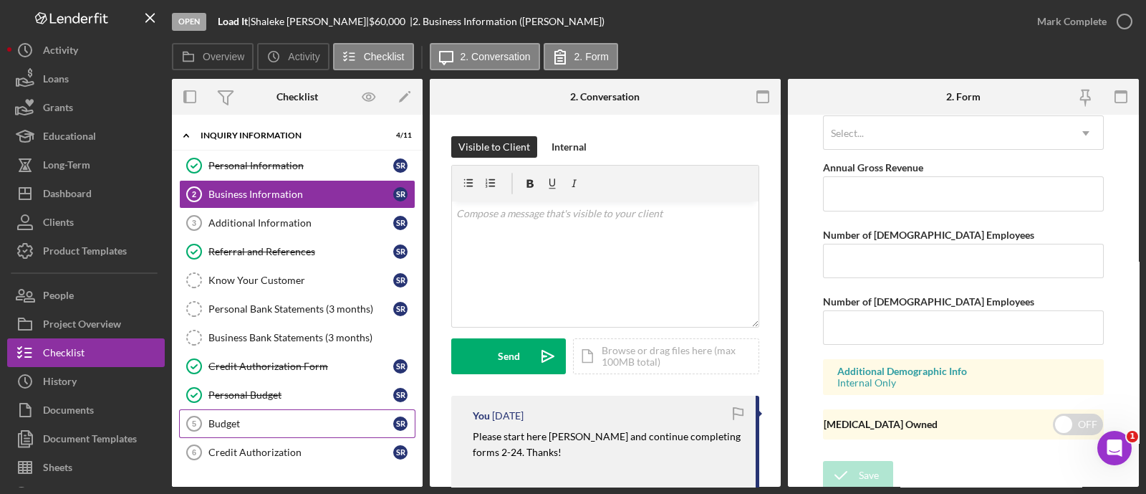
scroll to position [153, 0]
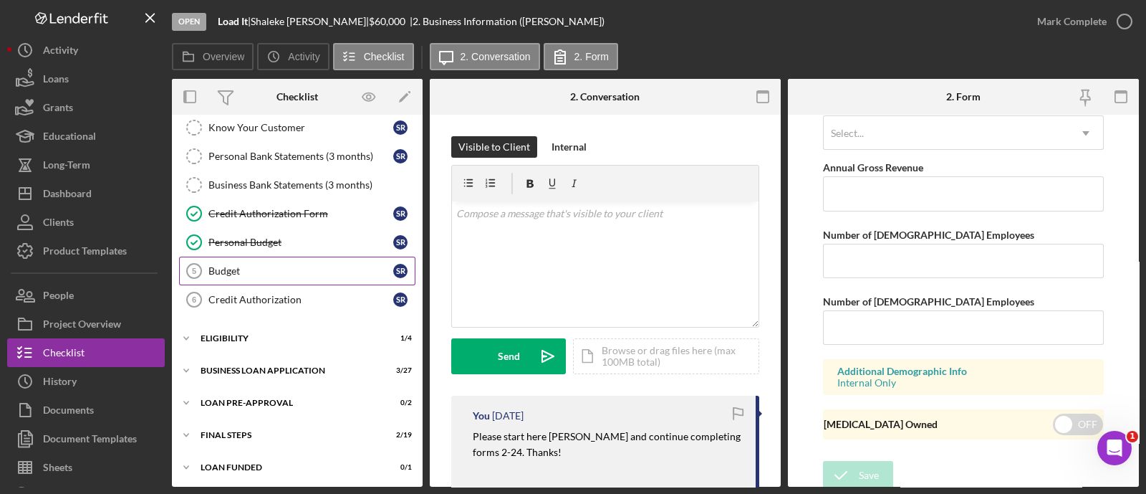
click at [221, 277] on link "Budget 5 Budget S R" at bounding box center [297, 270] width 236 height 29
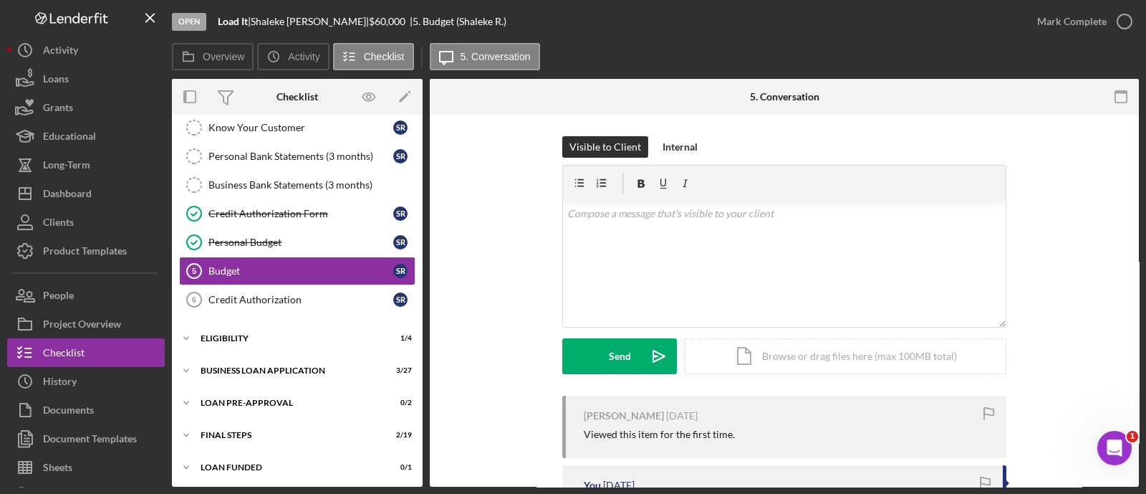
scroll to position [240, 0]
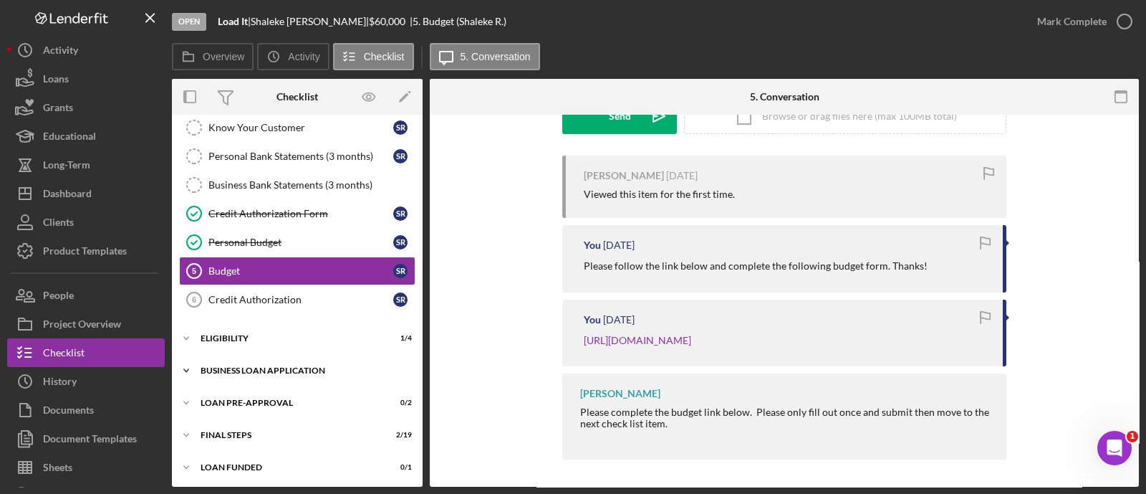
click at [270, 360] on div "Icon/Expander BUSINESS LOAN APPLICATION 3 / 27" at bounding box center [297, 370] width 251 height 29
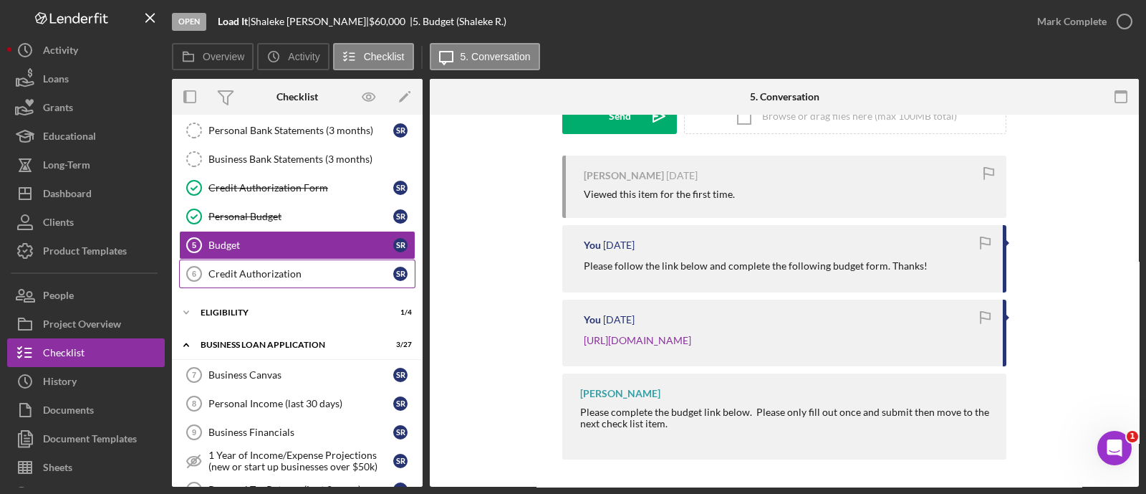
scroll to position [177, 0]
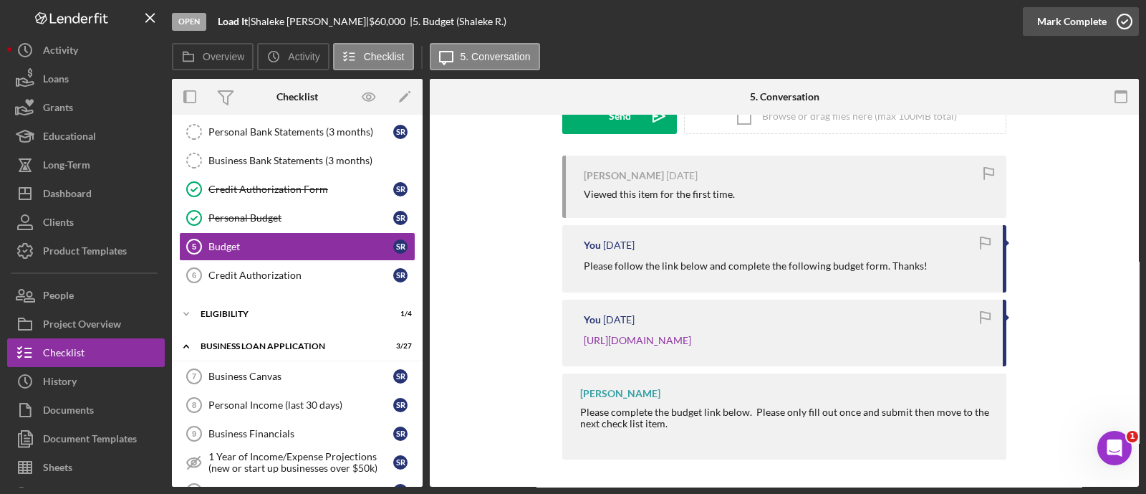
click at [1070, 20] on div "Mark Complete" at bounding box center [1071, 21] width 69 height 29
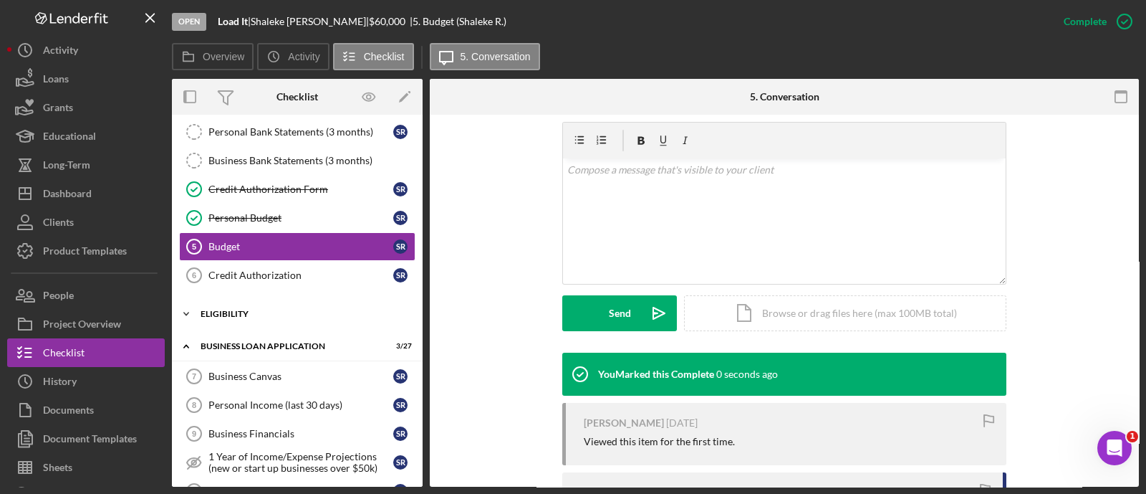
scroll to position [437, 0]
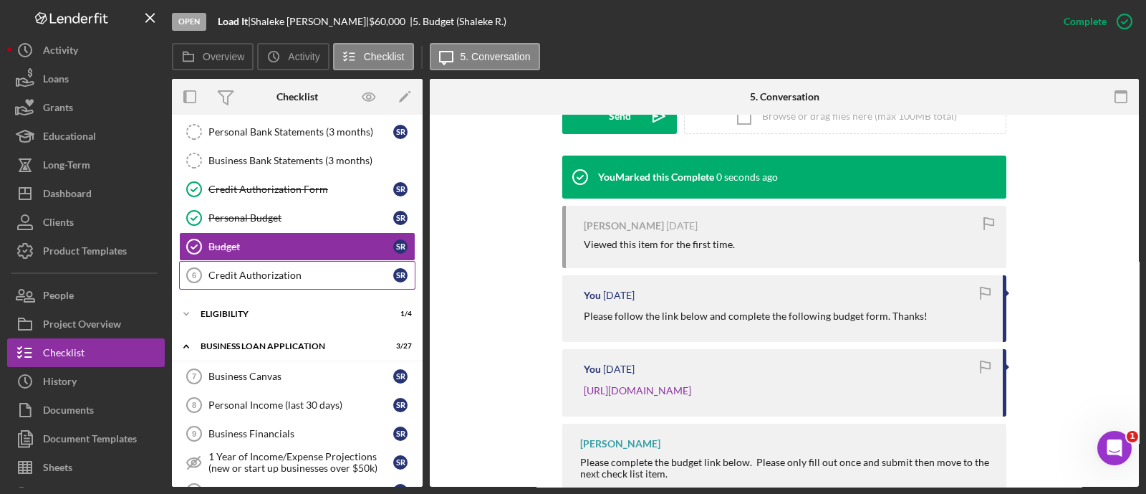
click at [249, 270] on div "Credit Authorization" at bounding box center [300, 274] width 185 height 11
